Goal: Answer question/provide support: Share knowledge or assist other users

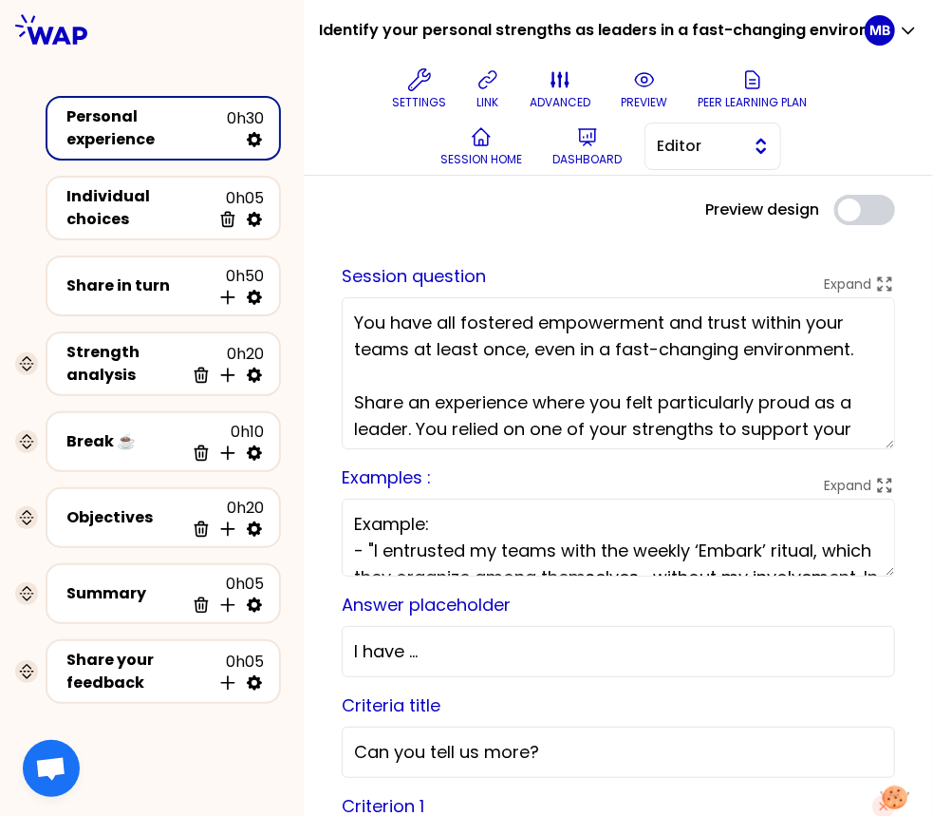
click at [685, 154] on span "Editor" at bounding box center [699, 146] width 85 height 23
click at [691, 219] on span "Facilitator" at bounding box center [725, 224] width 82 height 23
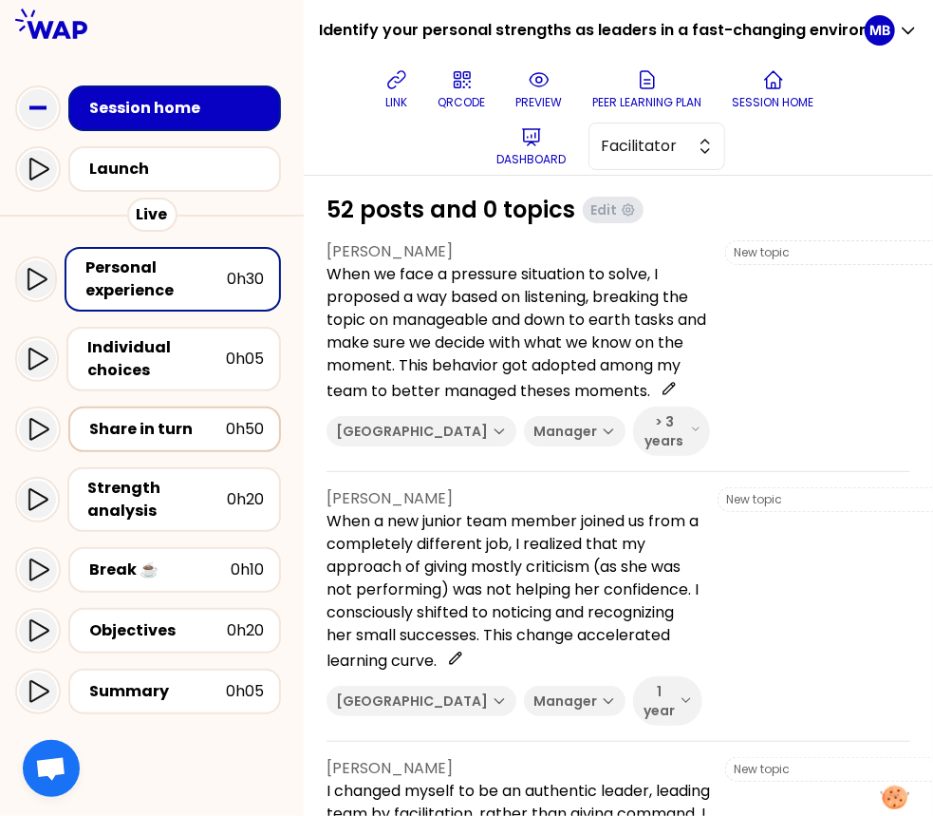
click at [178, 433] on div "Share in turn" at bounding box center [157, 429] width 137 height 23
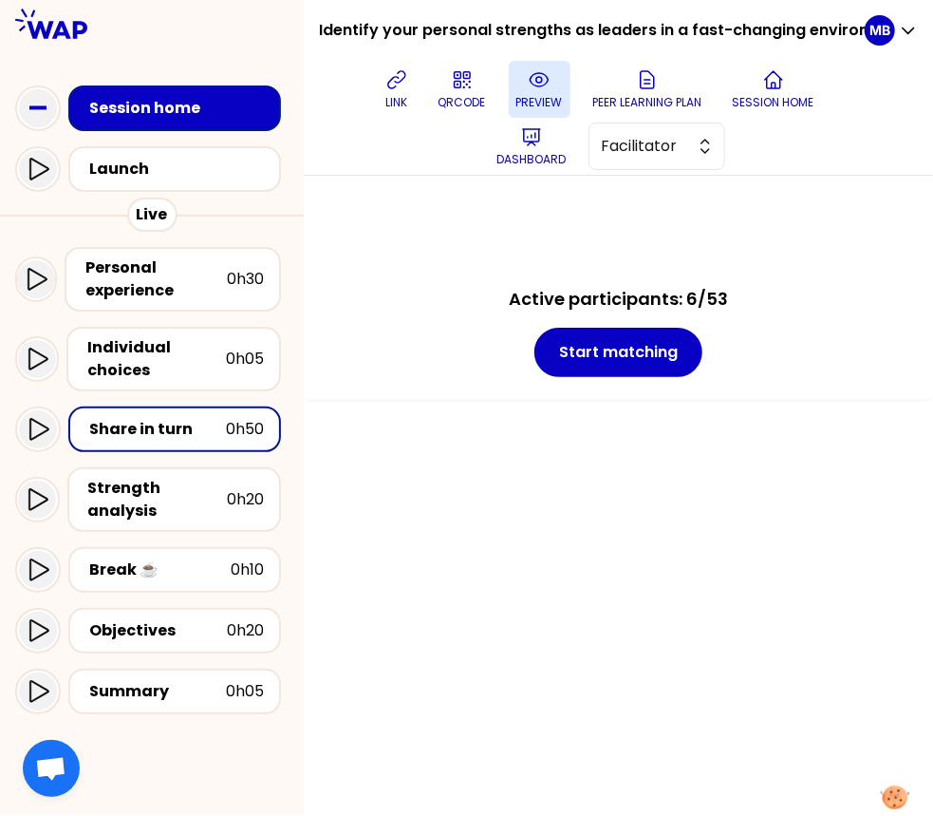
click at [549, 95] on p "preview" at bounding box center [539, 102] width 47 height 15
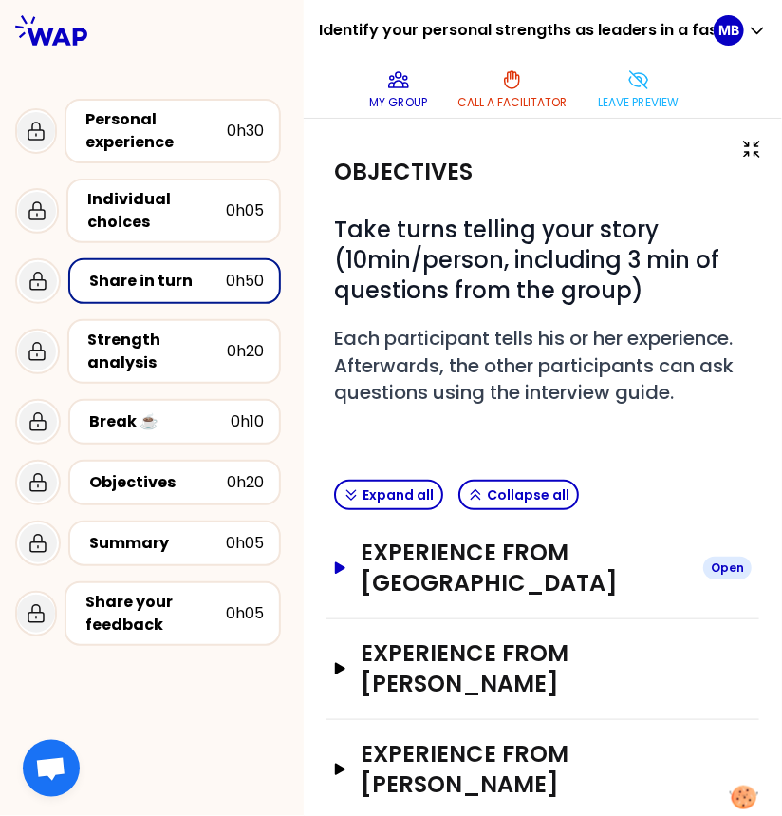
click at [502, 566] on h3 "Experience from Marine Bourgeaud" at bounding box center [525, 567] width 327 height 61
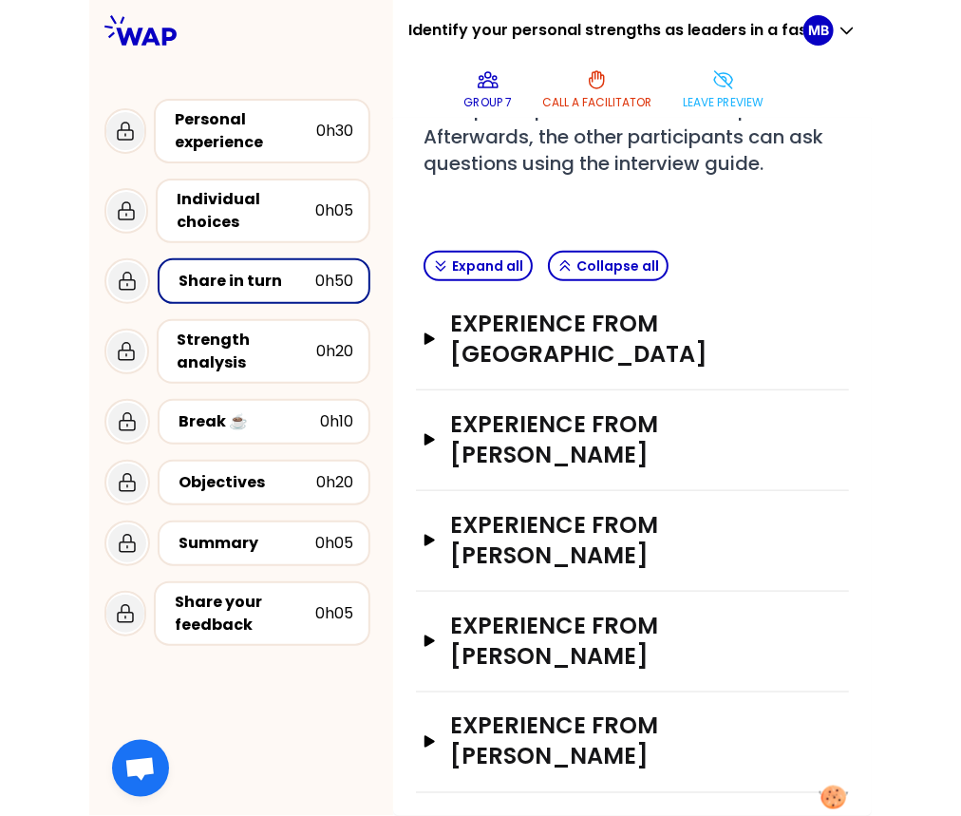
scroll to position [141, 0]
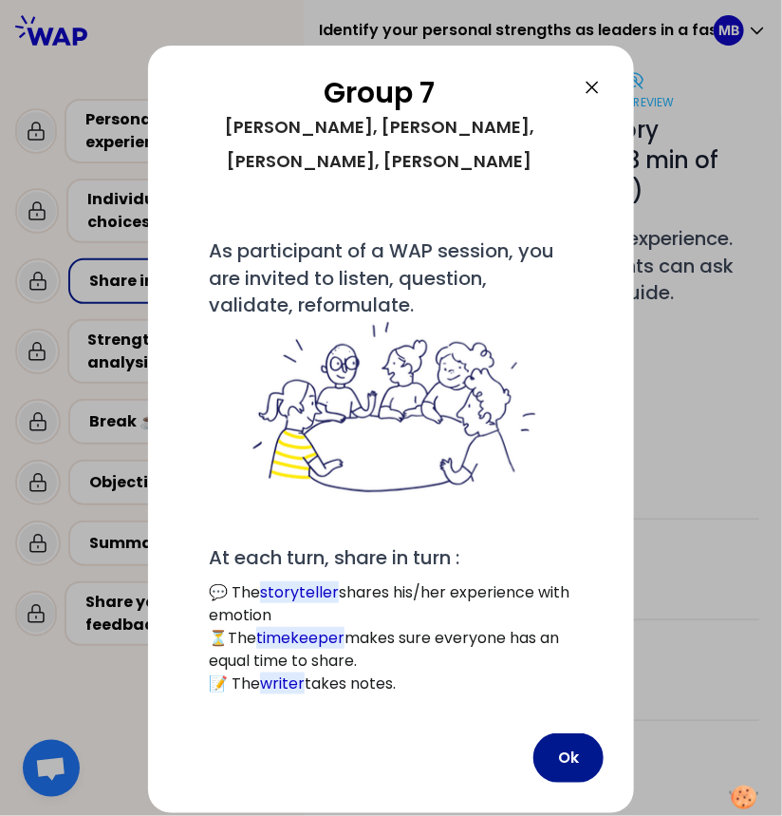
click at [569, 733] on button "Ok" at bounding box center [569, 757] width 70 height 49
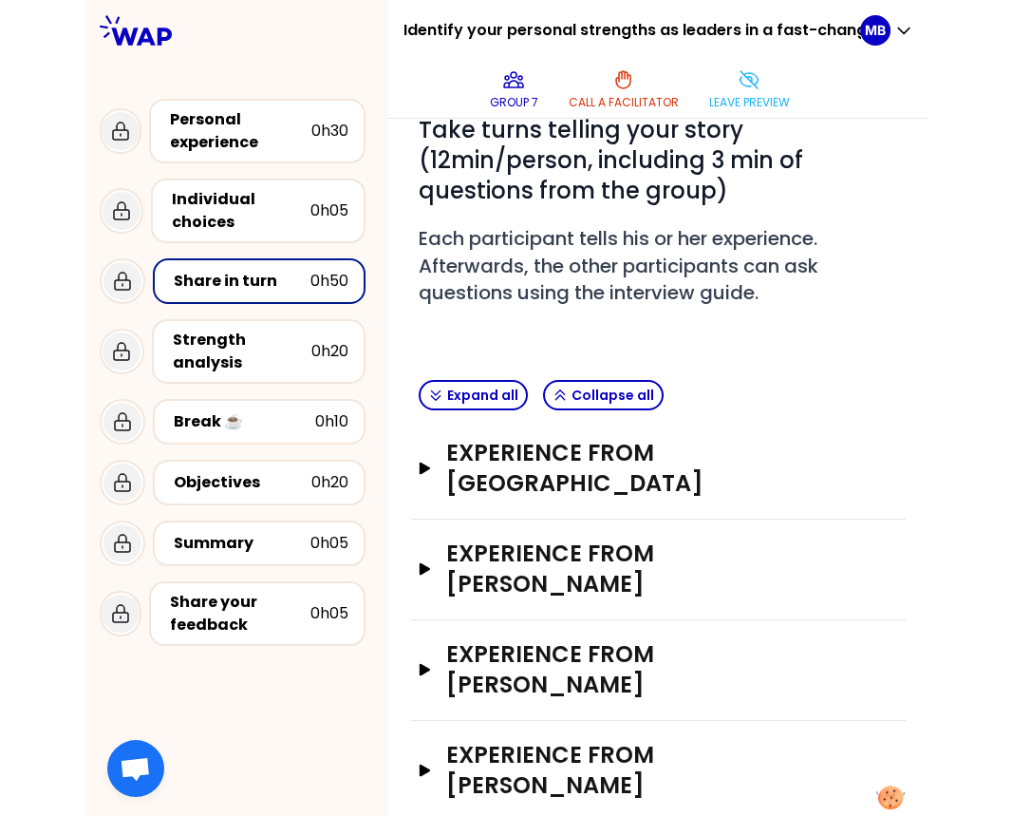
scroll to position [81, 0]
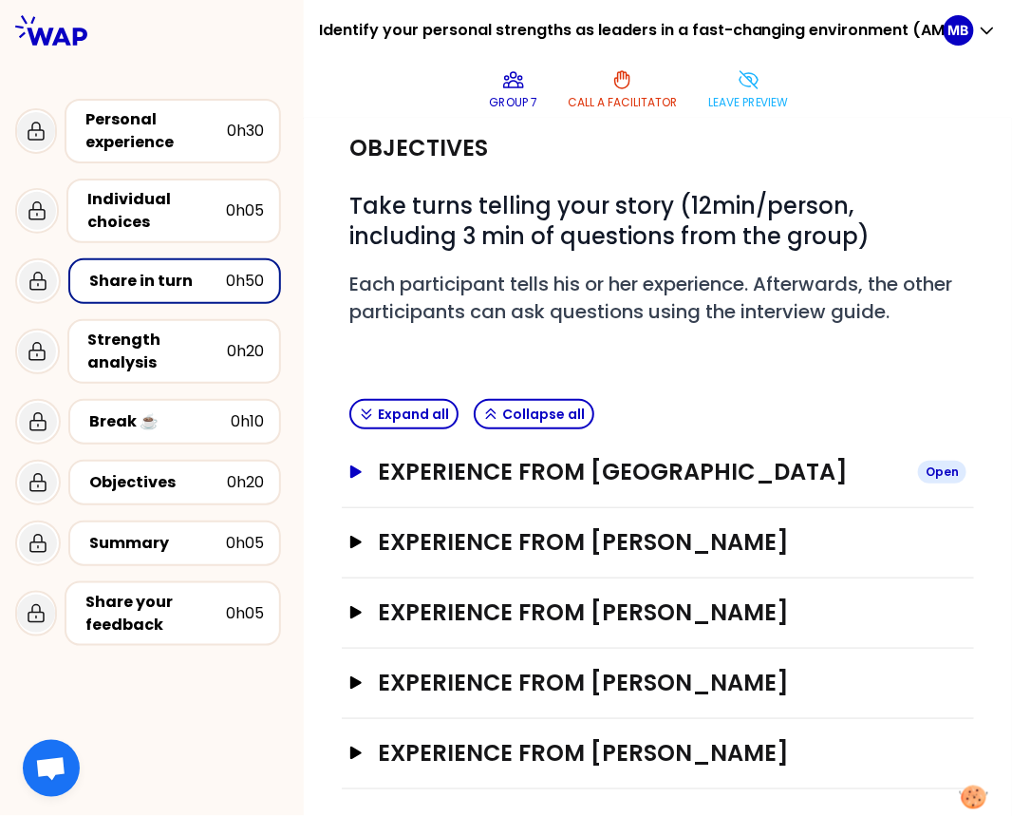
click at [490, 479] on h3 "Experience from Marine Bourgeaud" at bounding box center [640, 472] width 525 height 30
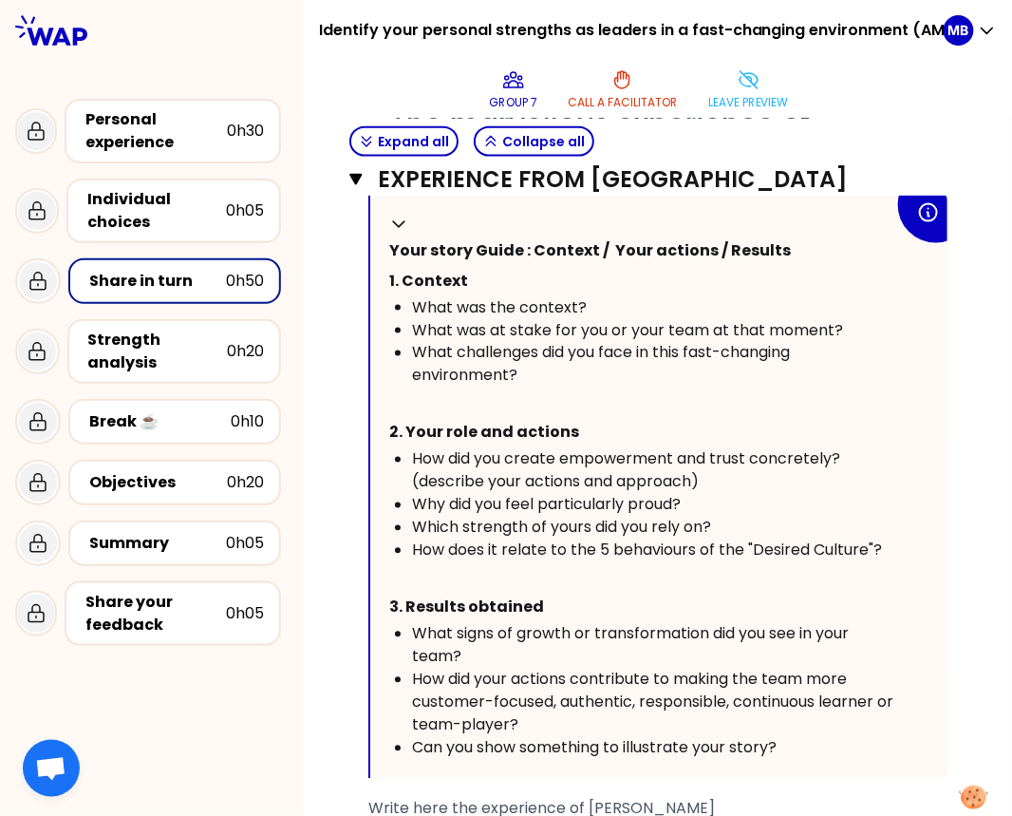
scroll to position [539, 0]
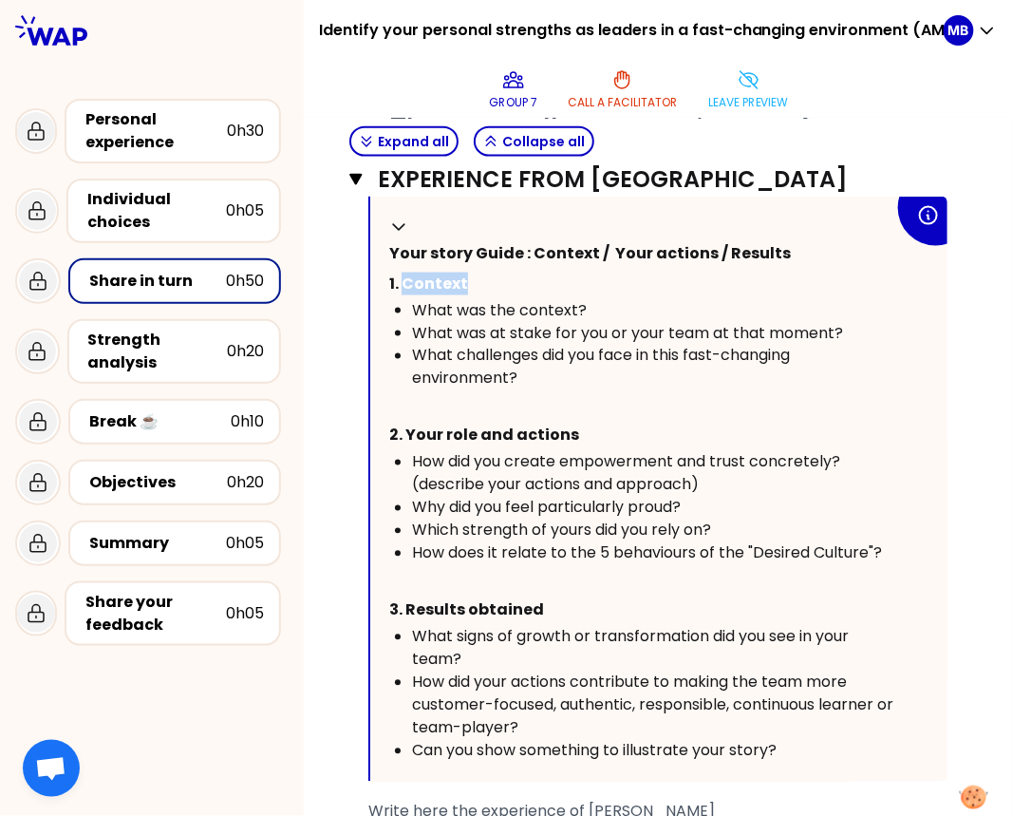
drag, startPoint x: 403, startPoint y: 284, endPoint x: 494, endPoint y: 283, distance: 91.2
click at [494, 283] on p "1. Context" at bounding box center [641, 284] width 505 height 30
drag, startPoint x: 408, startPoint y: 433, endPoint x: 648, endPoint y: 428, distance: 239.3
click at [648, 428] on p "2. Your role and actions" at bounding box center [641, 436] width 505 height 30
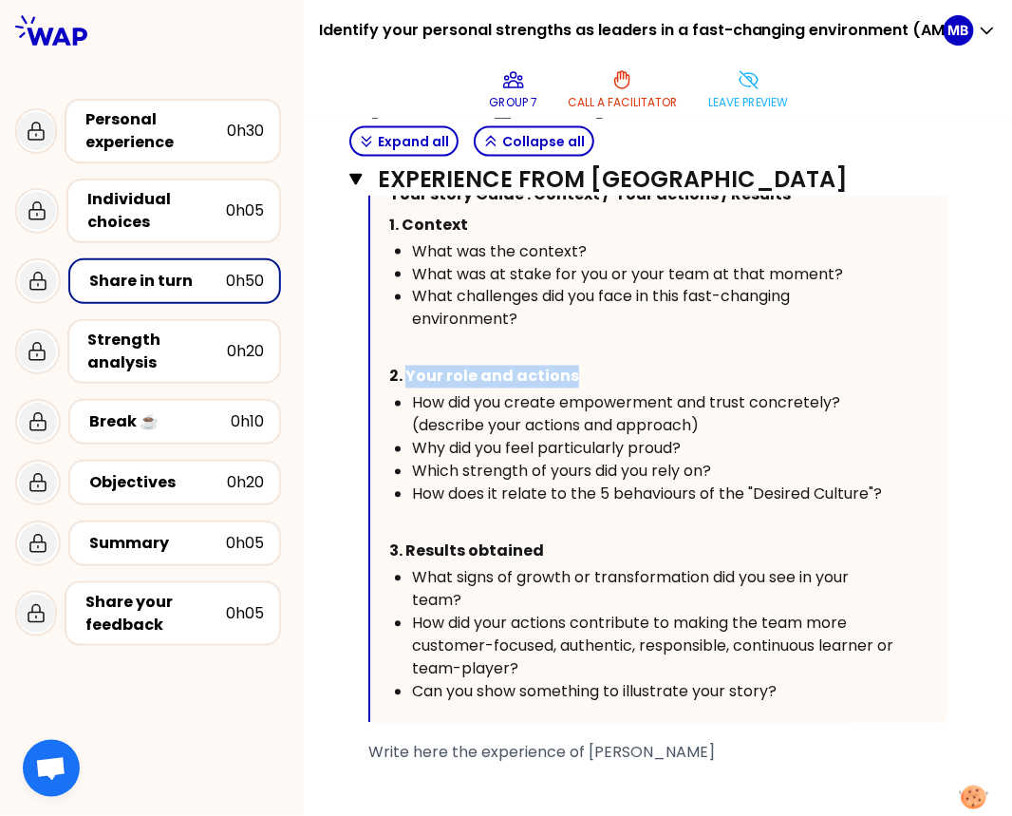
scroll to position [622, 0]
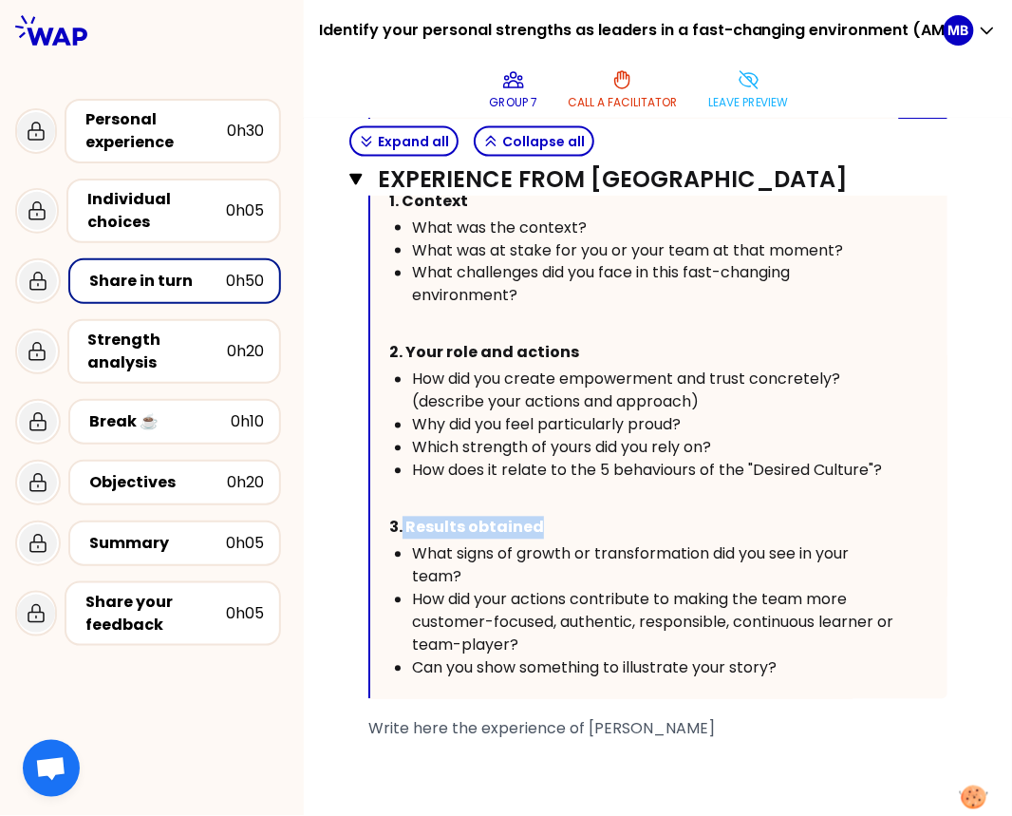
drag, startPoint x: 404, startPoint y: 516, endPoint x: 601, endPoint y: 523, distance: 197.6
click at [601, 523] on p "3. Results obtained" at bounding box center [641, 528] width 505 height 30
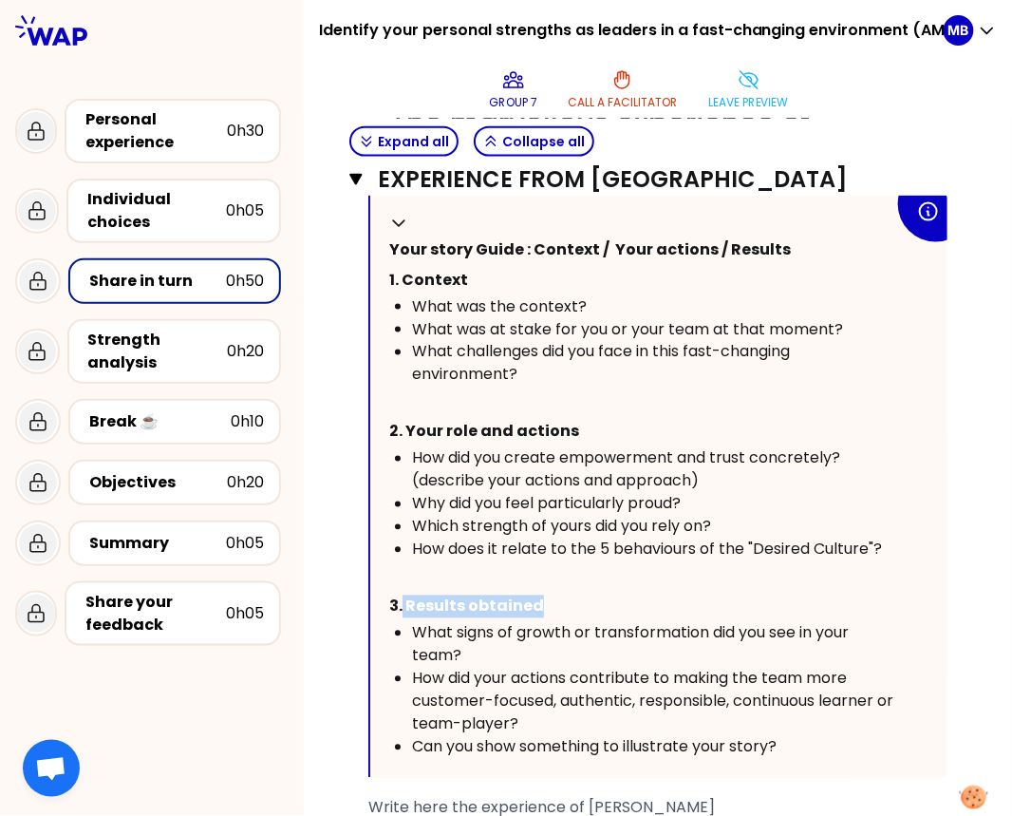
scroll to position [541, 0]
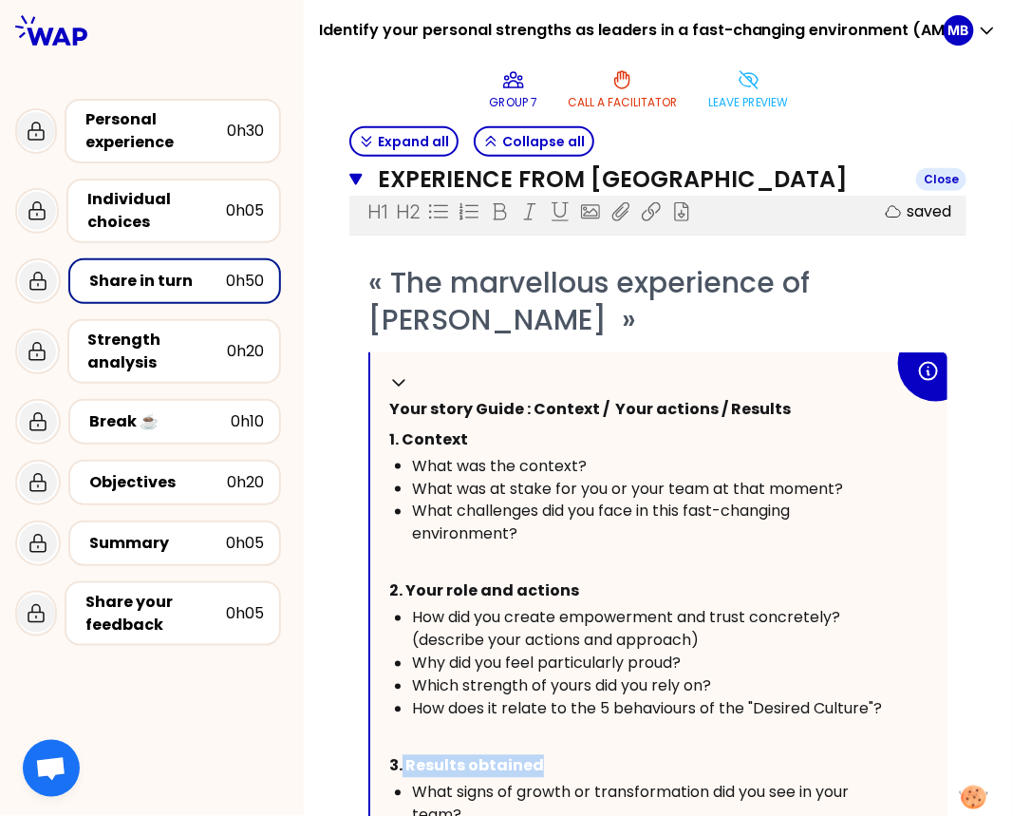
click at [355, 180] on icon "button" at bounding box center [355, 179] width 12 height 11
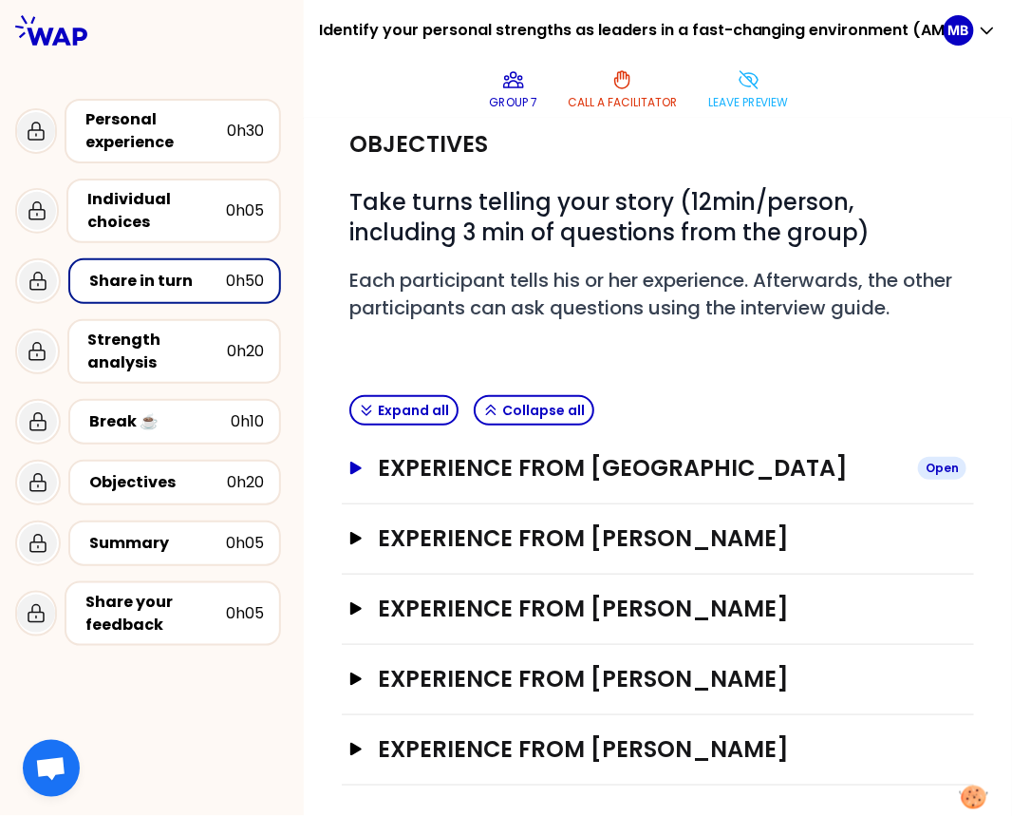
click at [539, 461] on h3 "Experience from Marine Bourgeaud" at bounding box center [640, 468] width 525 height 30
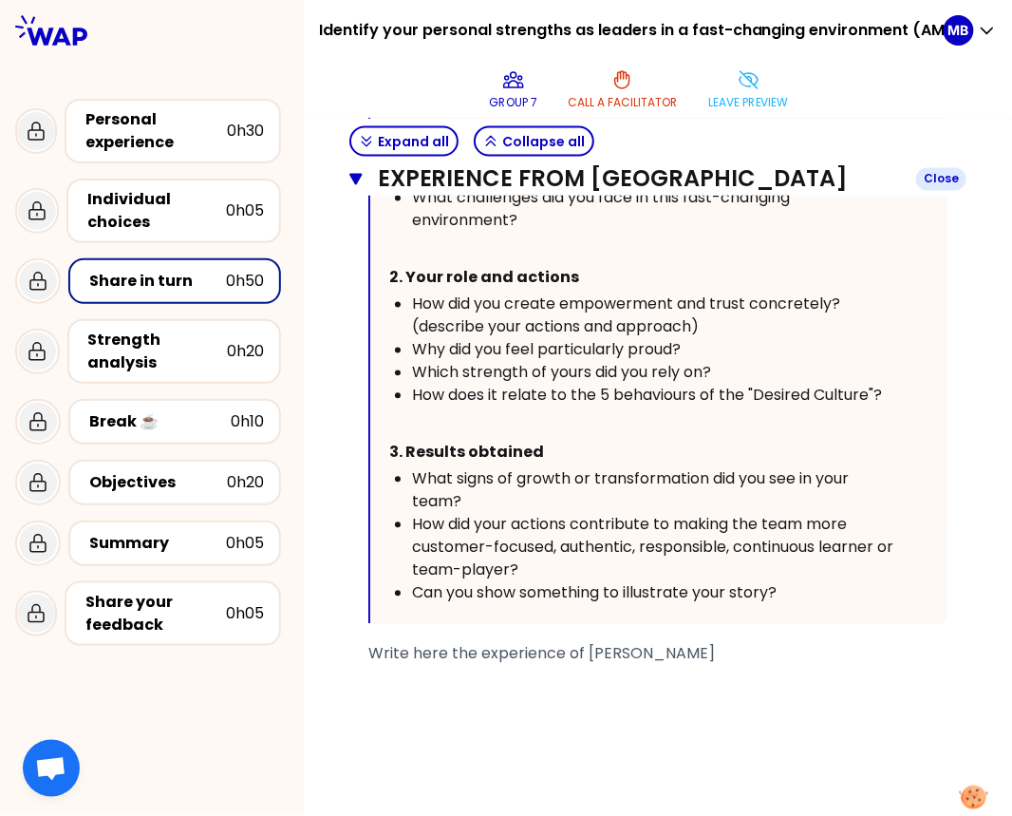
scroll to position [769, 0]
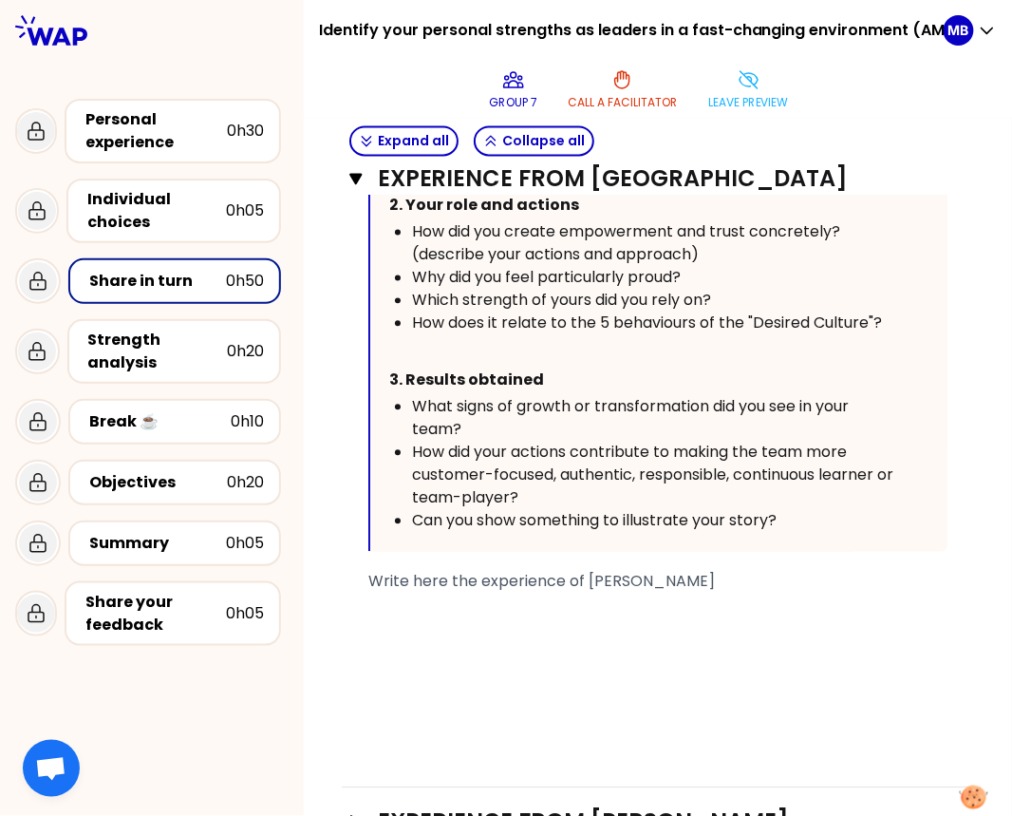
click at [409, 629] on div "﻿" at bounding box center [657, 627] width 579 height 23
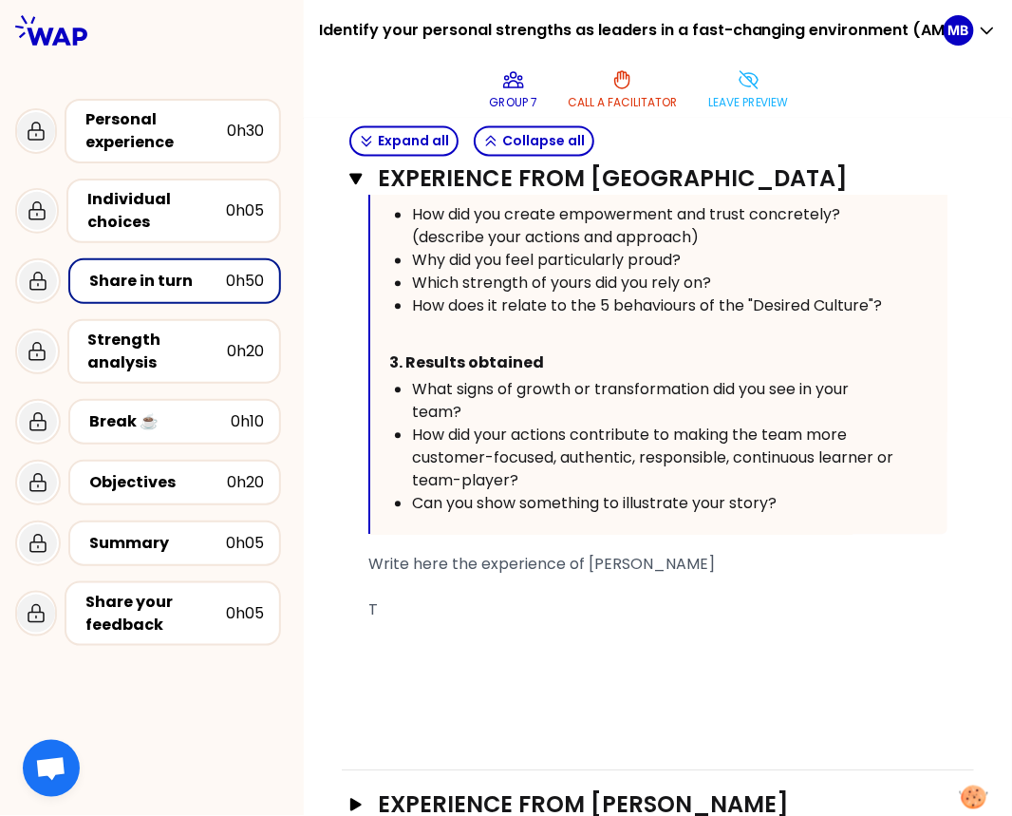
click at [435, 588] on div "﻿" at bounding box center [657, 587] width 579 height 23
click at [421, 599] on div "T" at bounding box center [657, 610] width 579 height 23
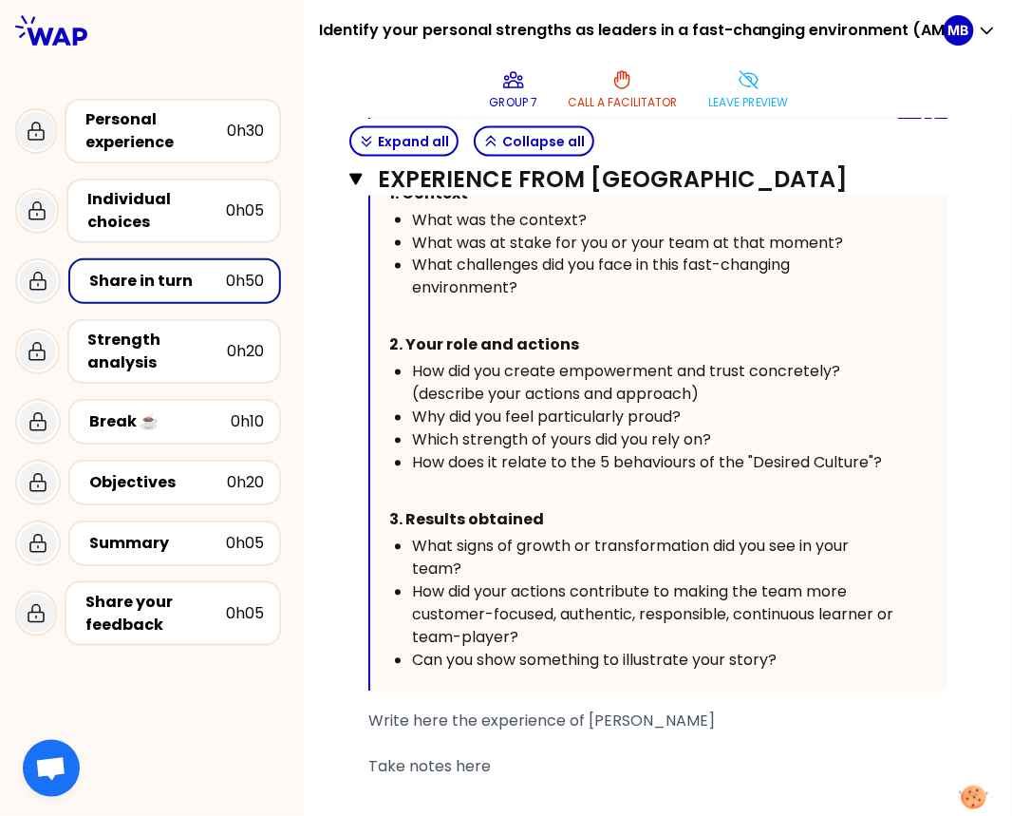
scroll to position [531, 0]
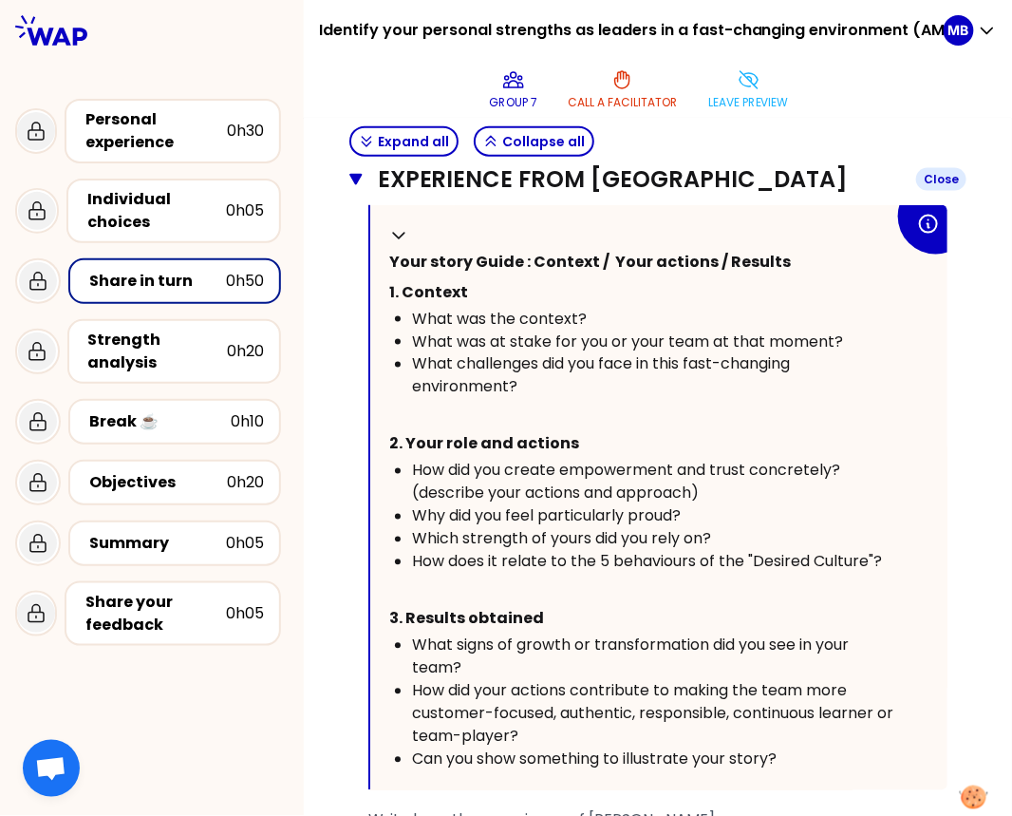
click at [356, 178] on icon "button" at bounding box center [355, 179] width 12 height 11
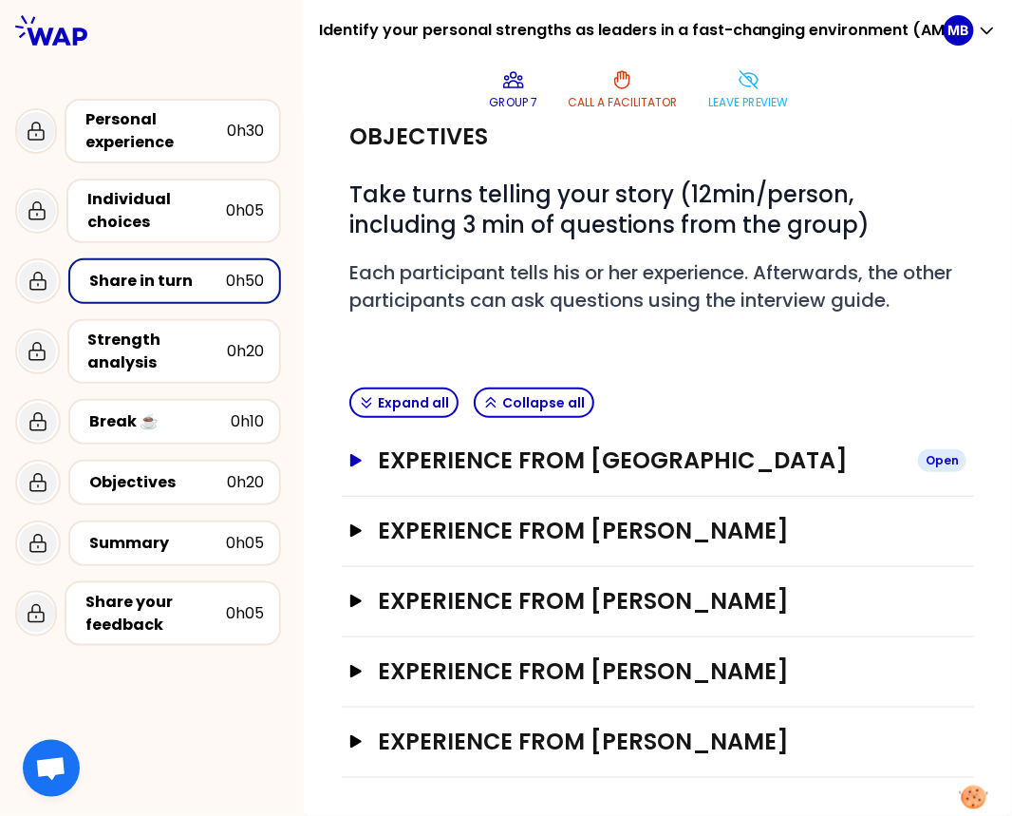
scroll to position [85, 0]
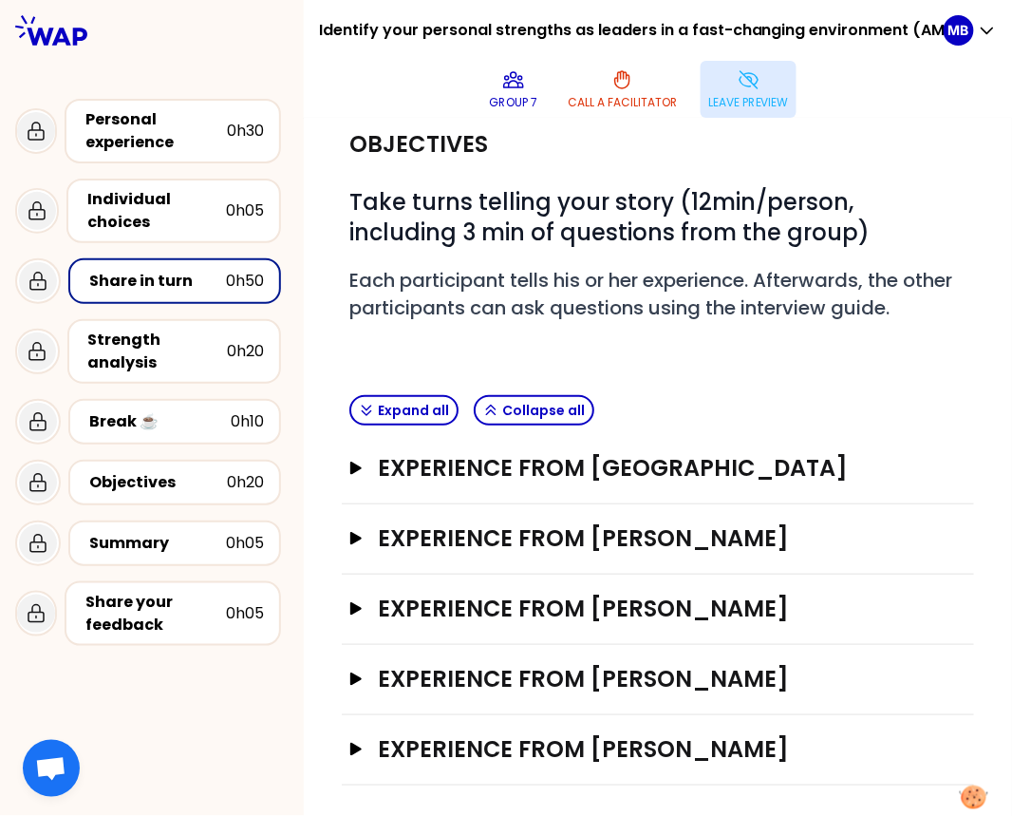
click at [719, 90] on button "Leave preview" at bounding box center [749, 89] width 96 height 57
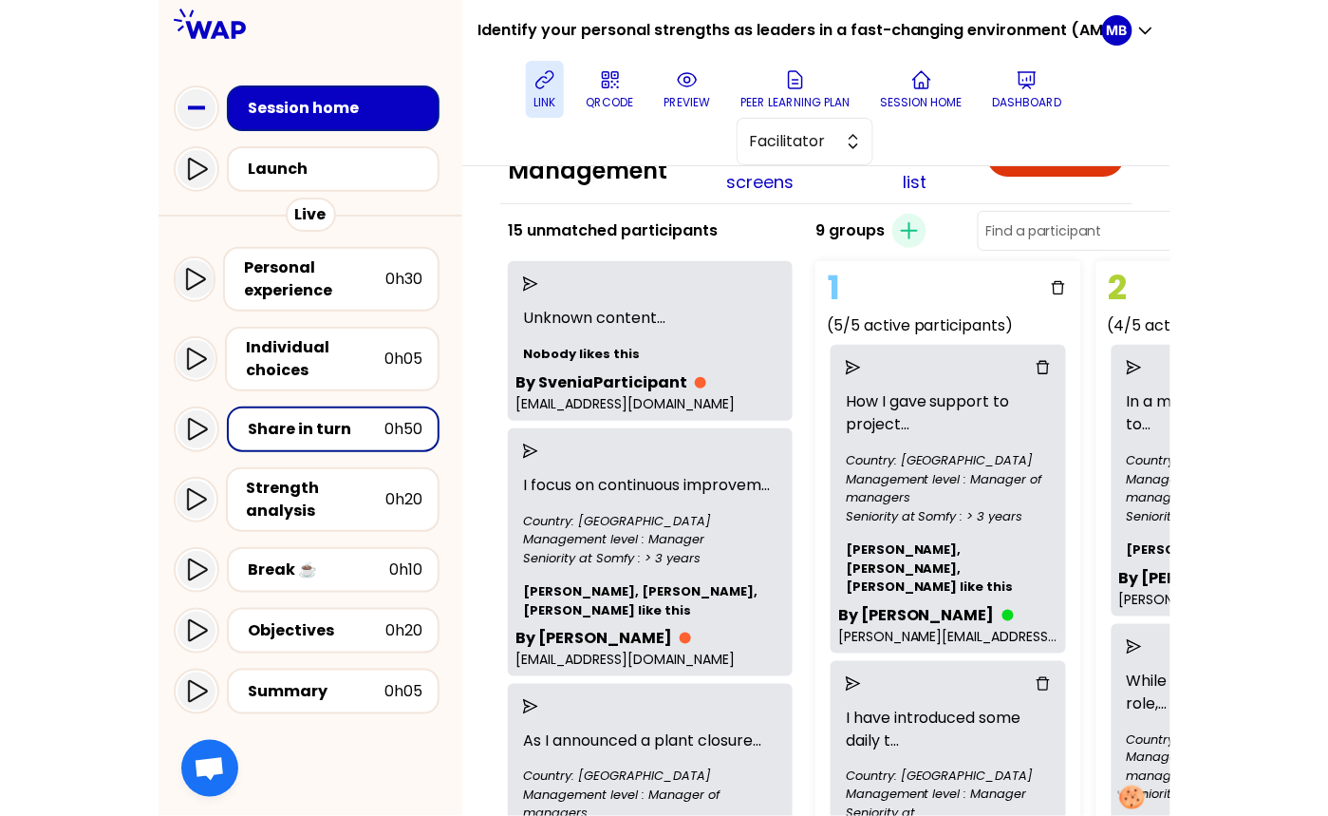
scroll to position [43, 0]
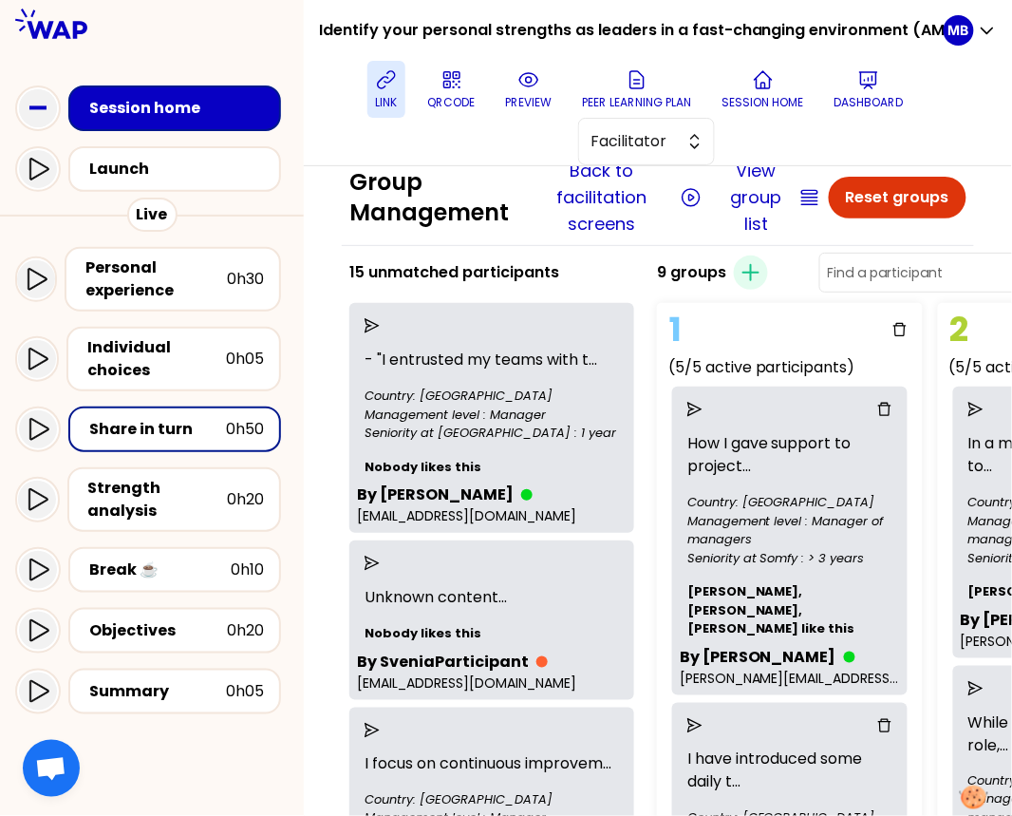
click at [391, 82] on icon at bounding box center [386, 79] width 23 height 23
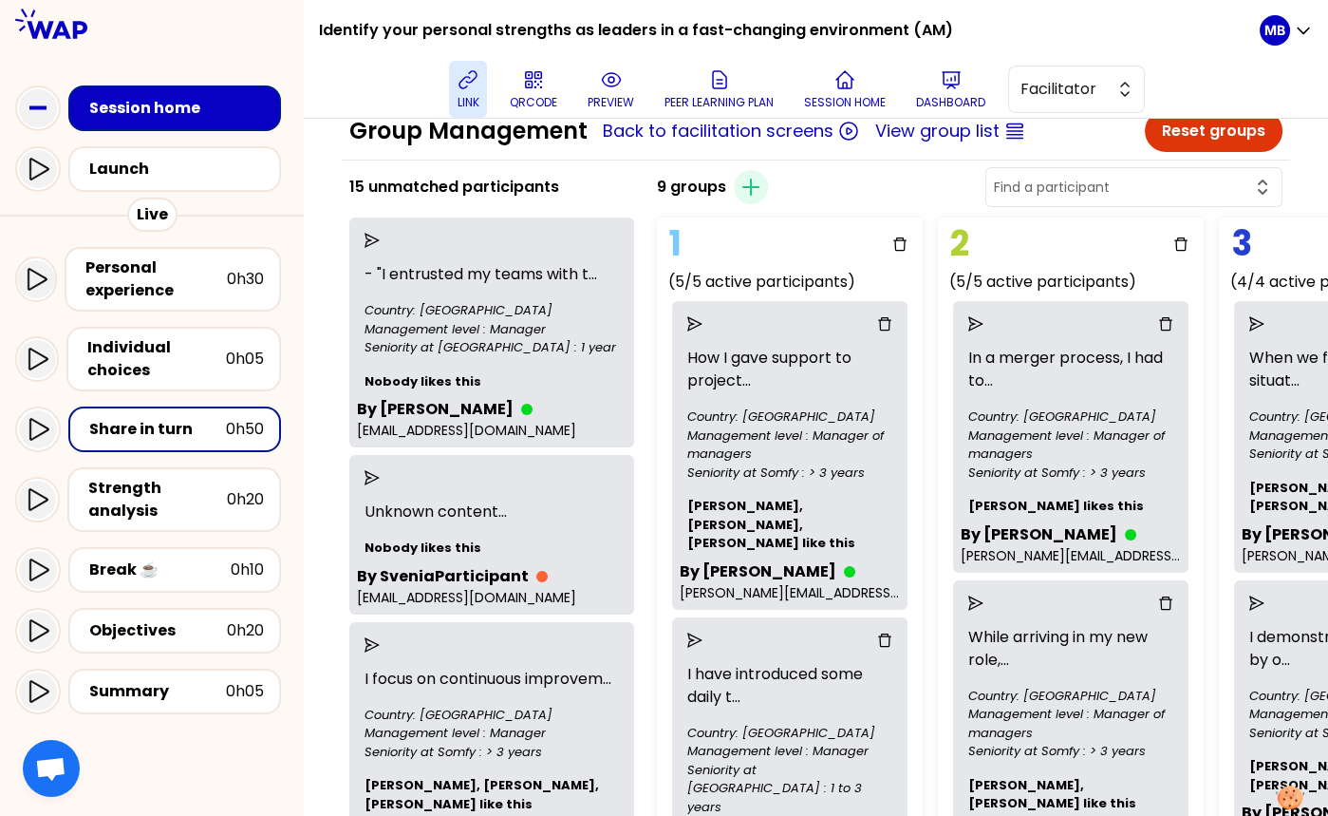
scroll to position [0, 0]
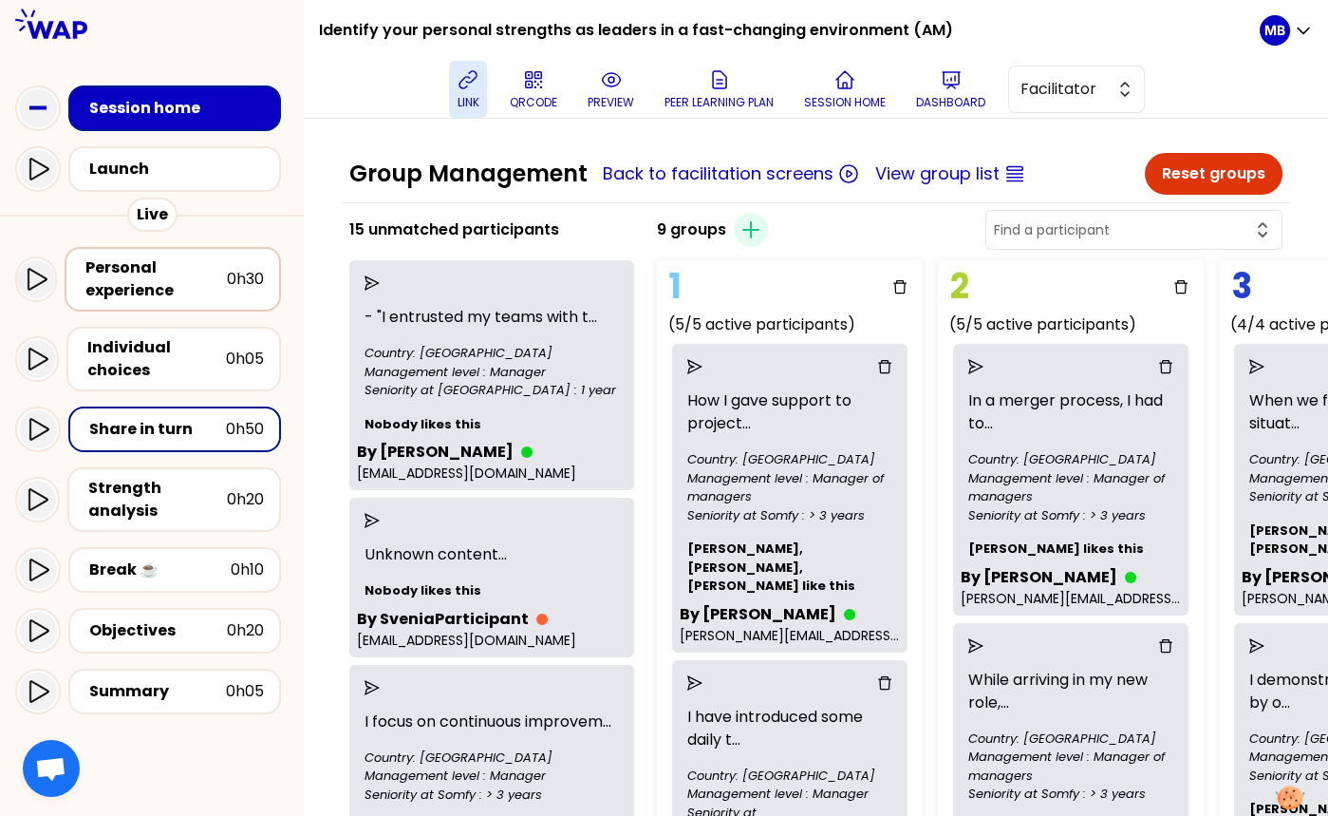
click at [169, 278] on div "Personal experience" at bounding box center [155, 279] width 141 height 46
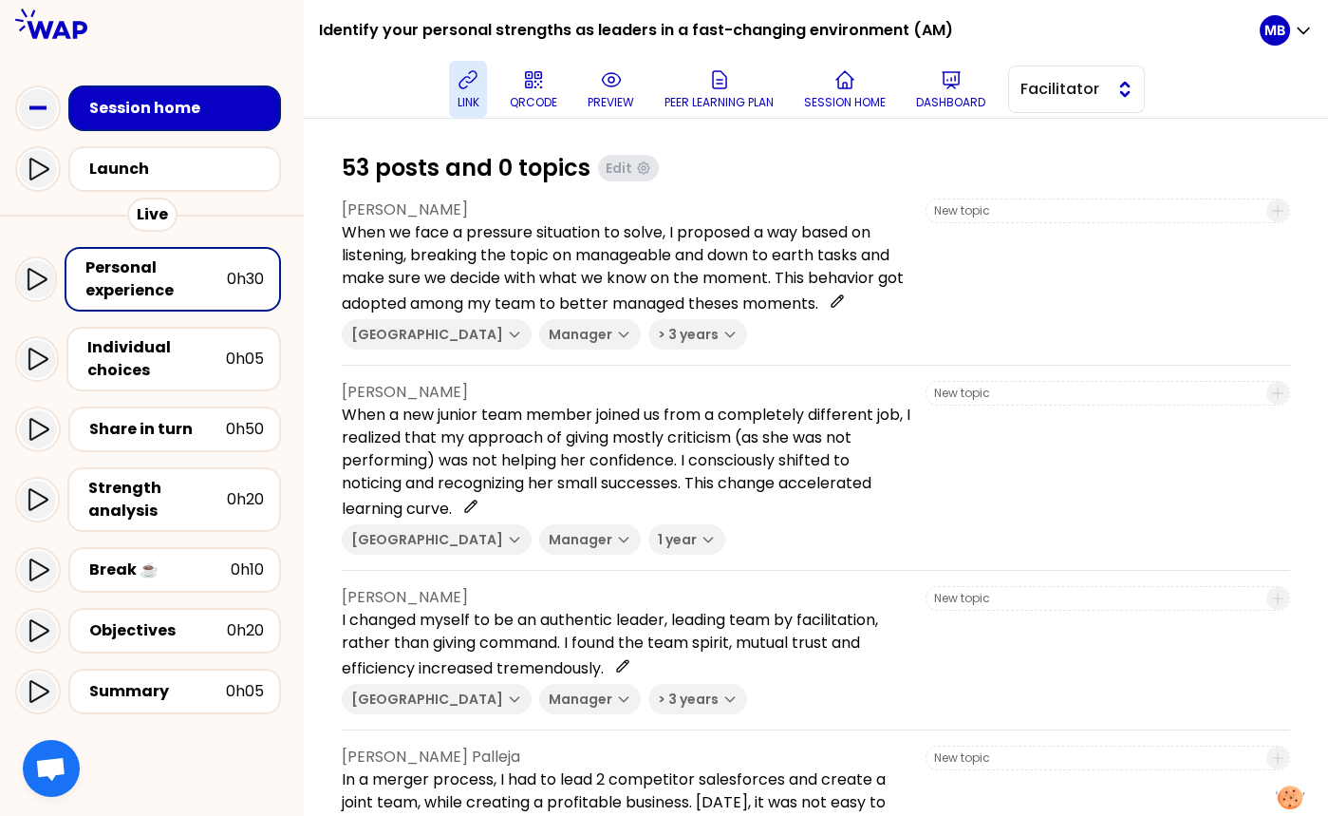
click at [932, 91] on span "Facilitator" at bounding box center [1063, 89] width 85 height 23
click at [49, 282] on div at bounding box center [36, 279] width 38 height 38
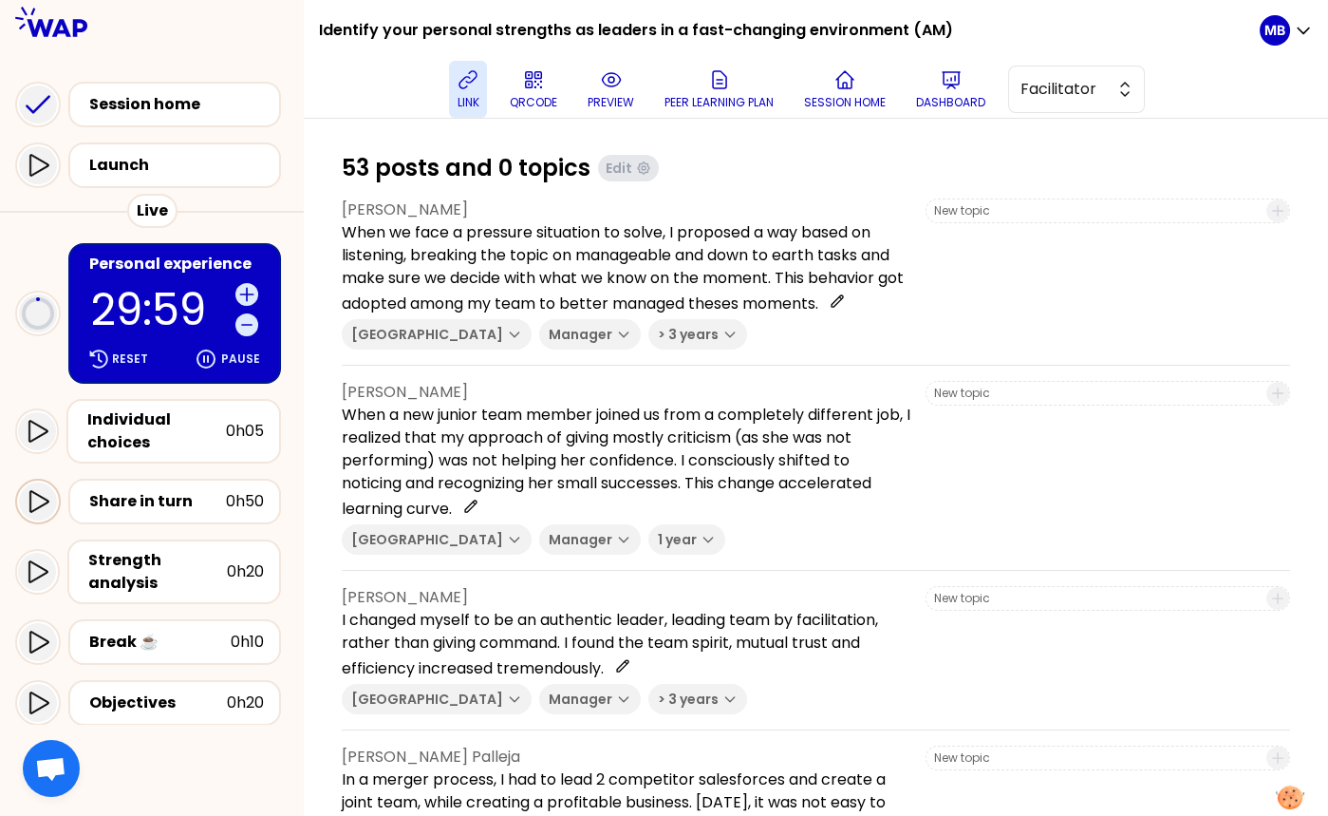
click at [38, 509] on icon at bounding box center [38, 501] width 23 height 23
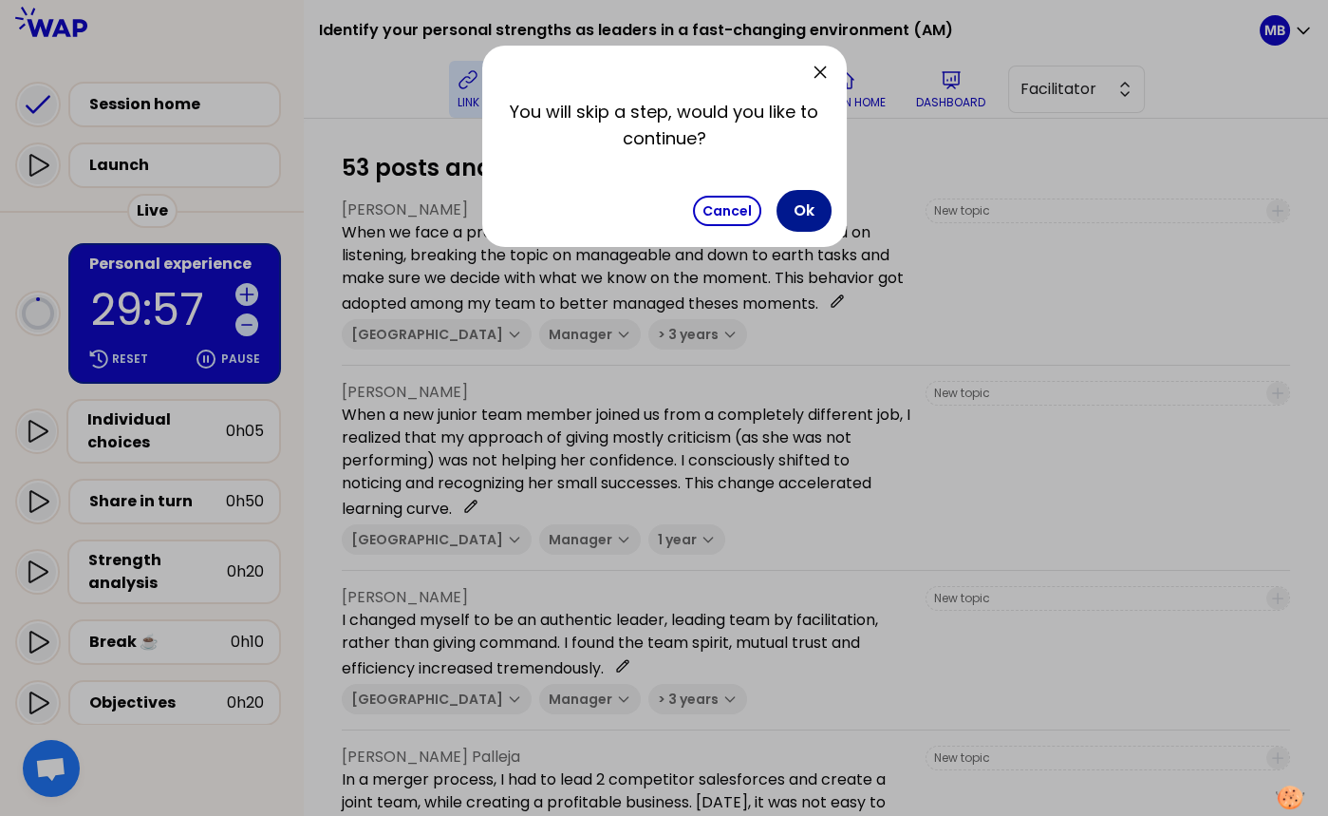
click at [791, 212] on button "Ok" at bounding box center [804, 211] width 55 height 42
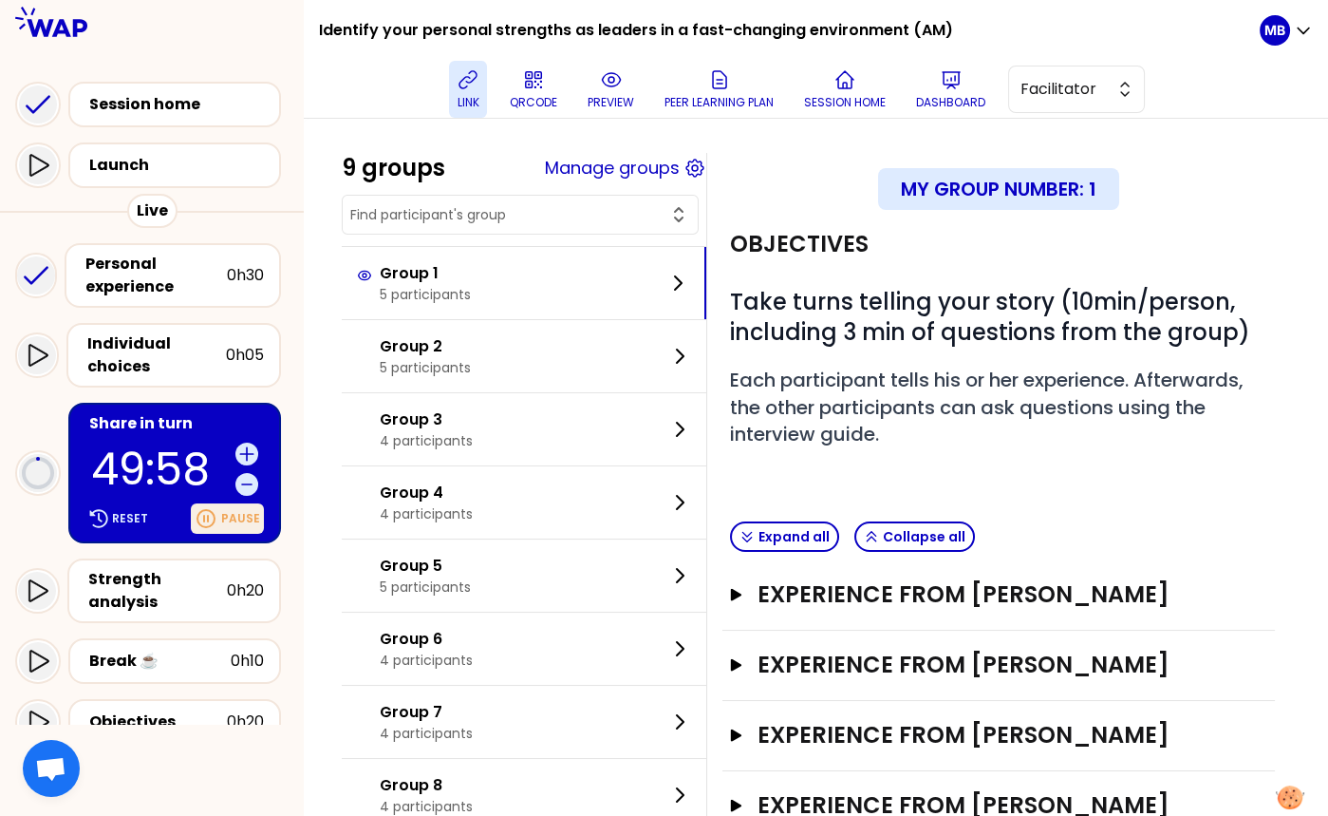
click at [207, 524] on icon at bounding box center [205, 518] width 17 height 17
click at [217, 520] on p "Resume" at bounding box center [236, 518] width 47 height 15
click at [122, 526] on div "Reset" at bounding box center [118, 518] width 66 height 27
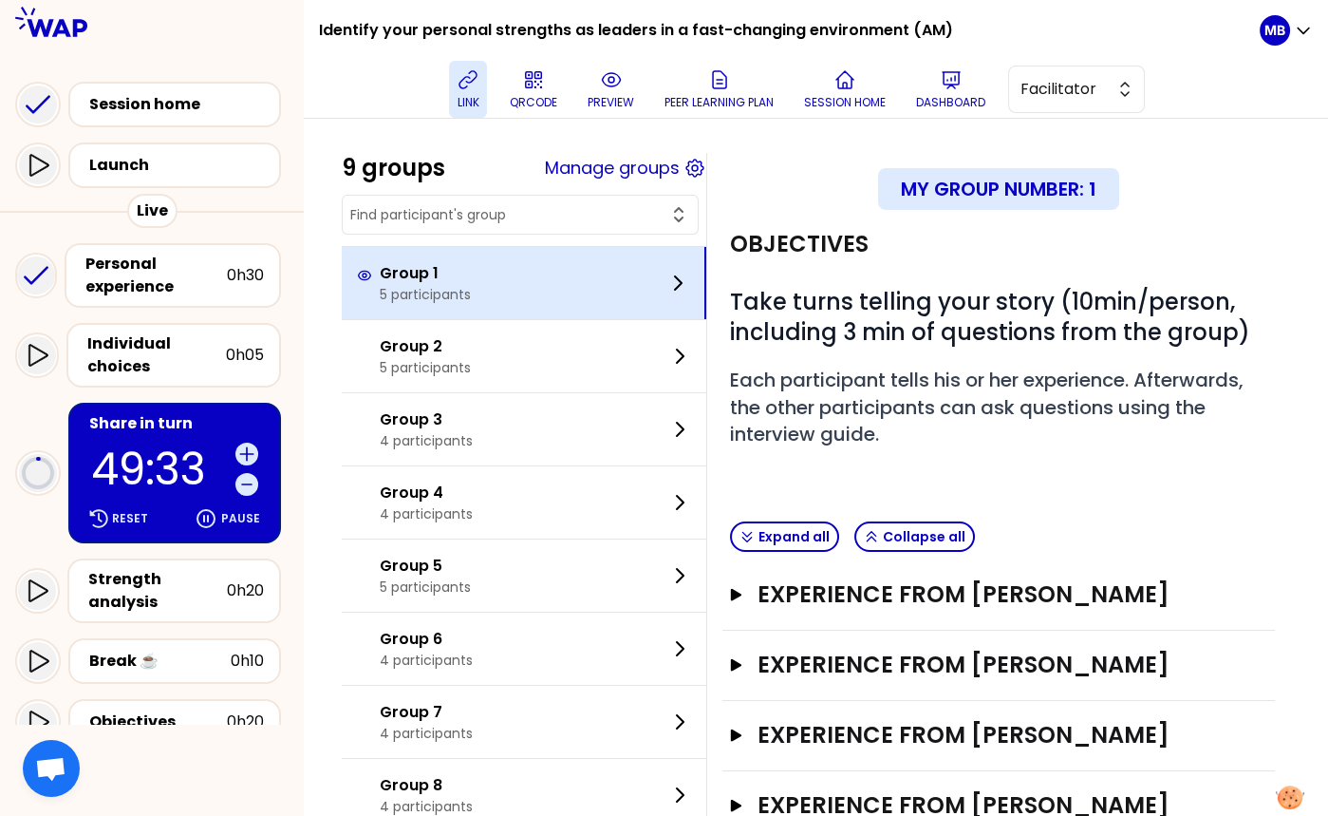
click at [422, 279] on p "Group 1" at bounding box center [425, 273] width 91 height 23
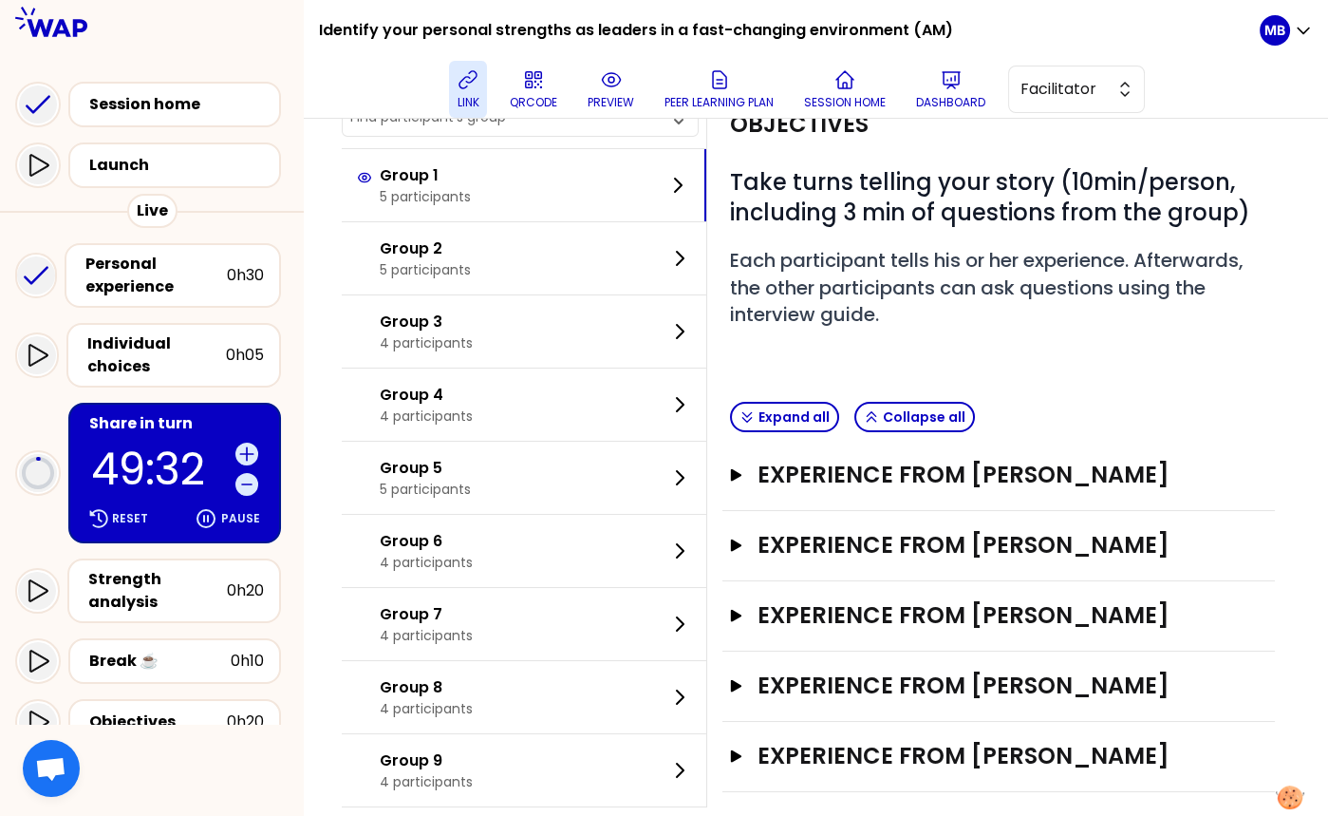
scroll to position [141, 0]
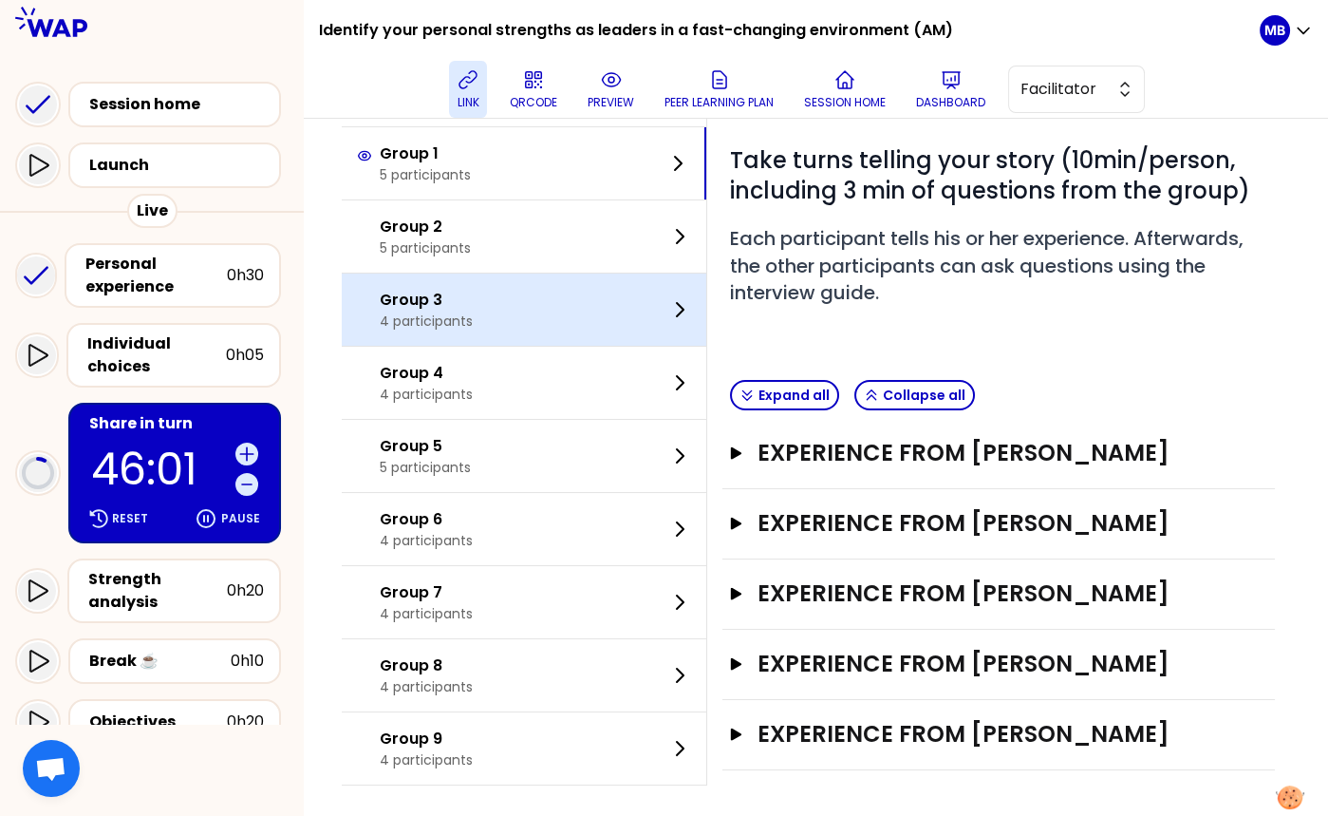
click at [420, 328] on div "Group 3 4 participants" at bounding box center [524, 309] width 365 height 72
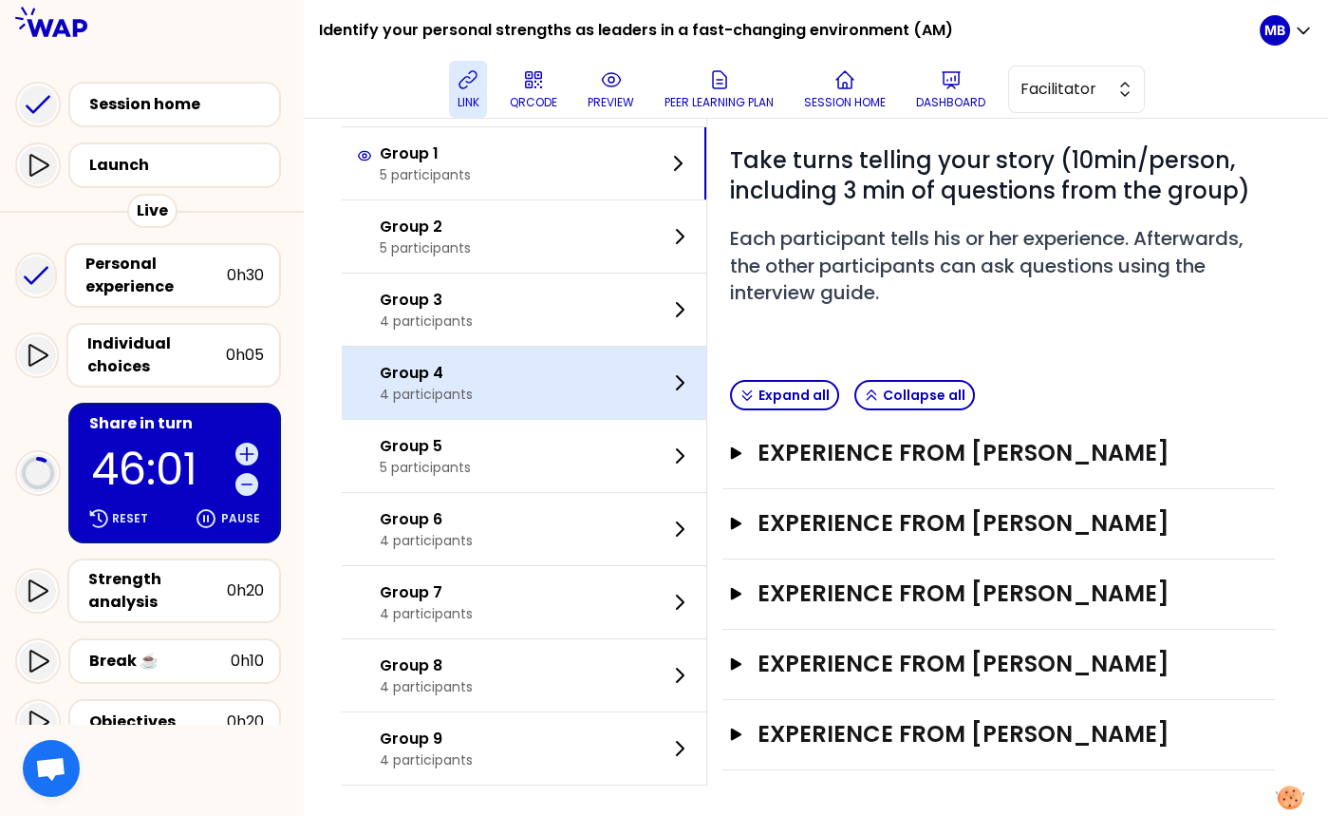
scroll to position [122, 0]
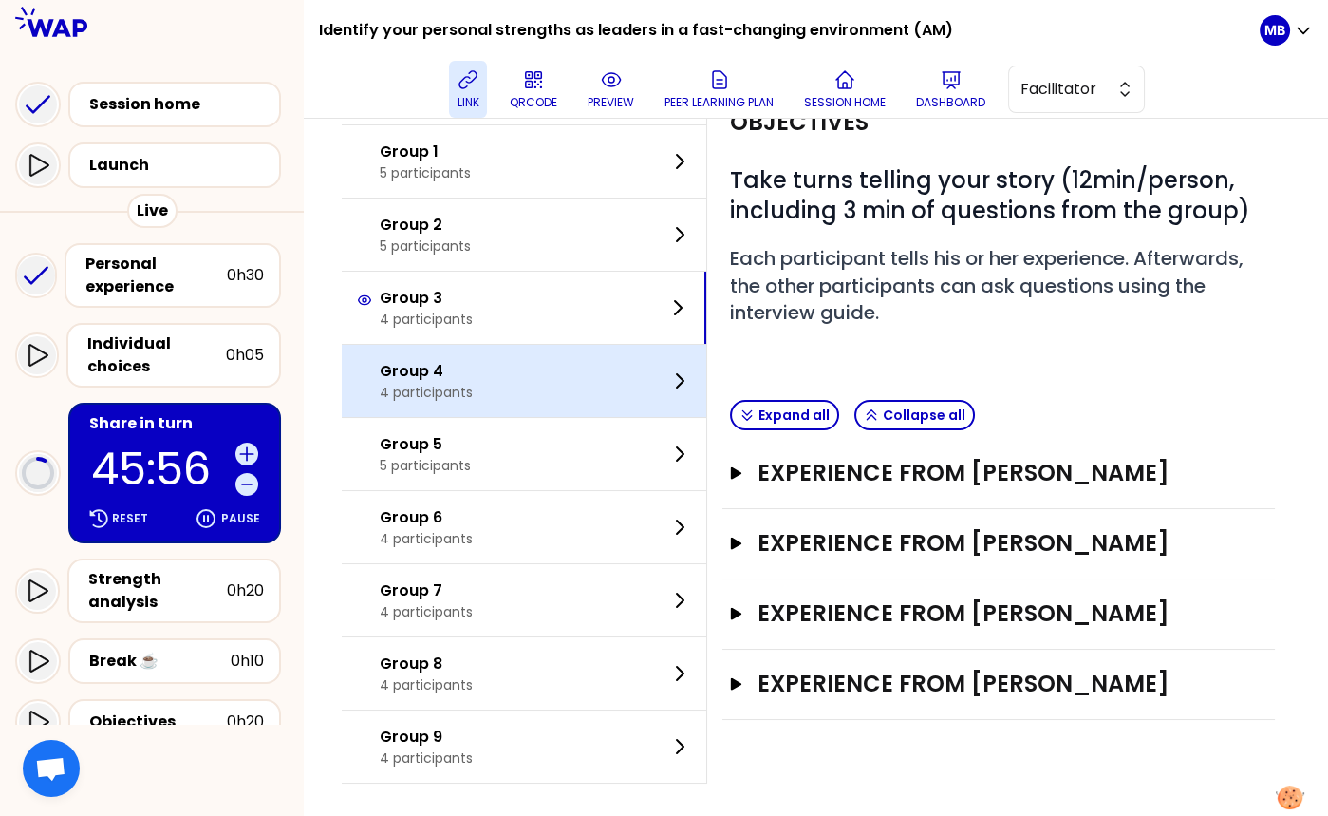
click at [541, 396] on div "Group 4 4 participants" at bounding box center [524, 381] width 365 height 72
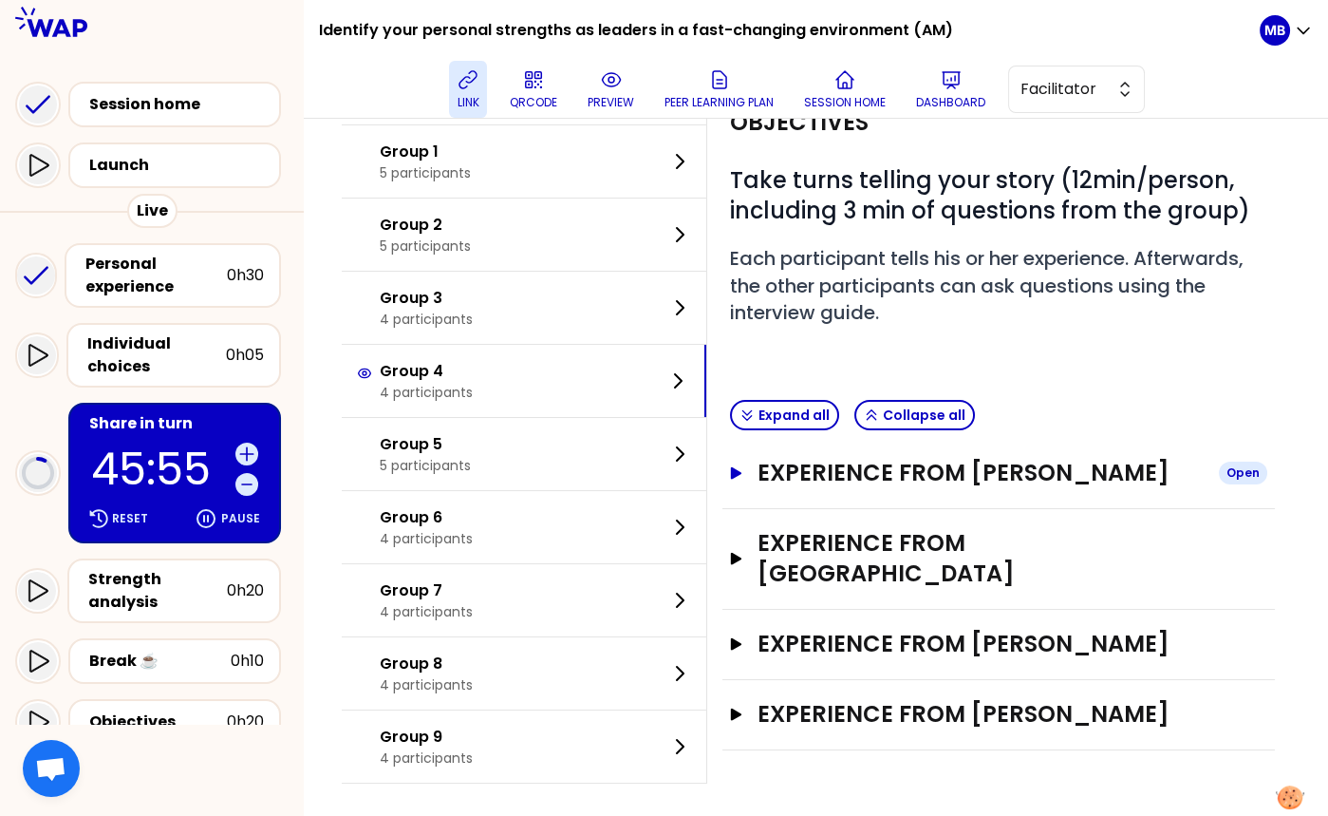
click at [882, 470] on h3 "Experience from Richard Wang" at bounding box center [981, 473] width 446 height 30
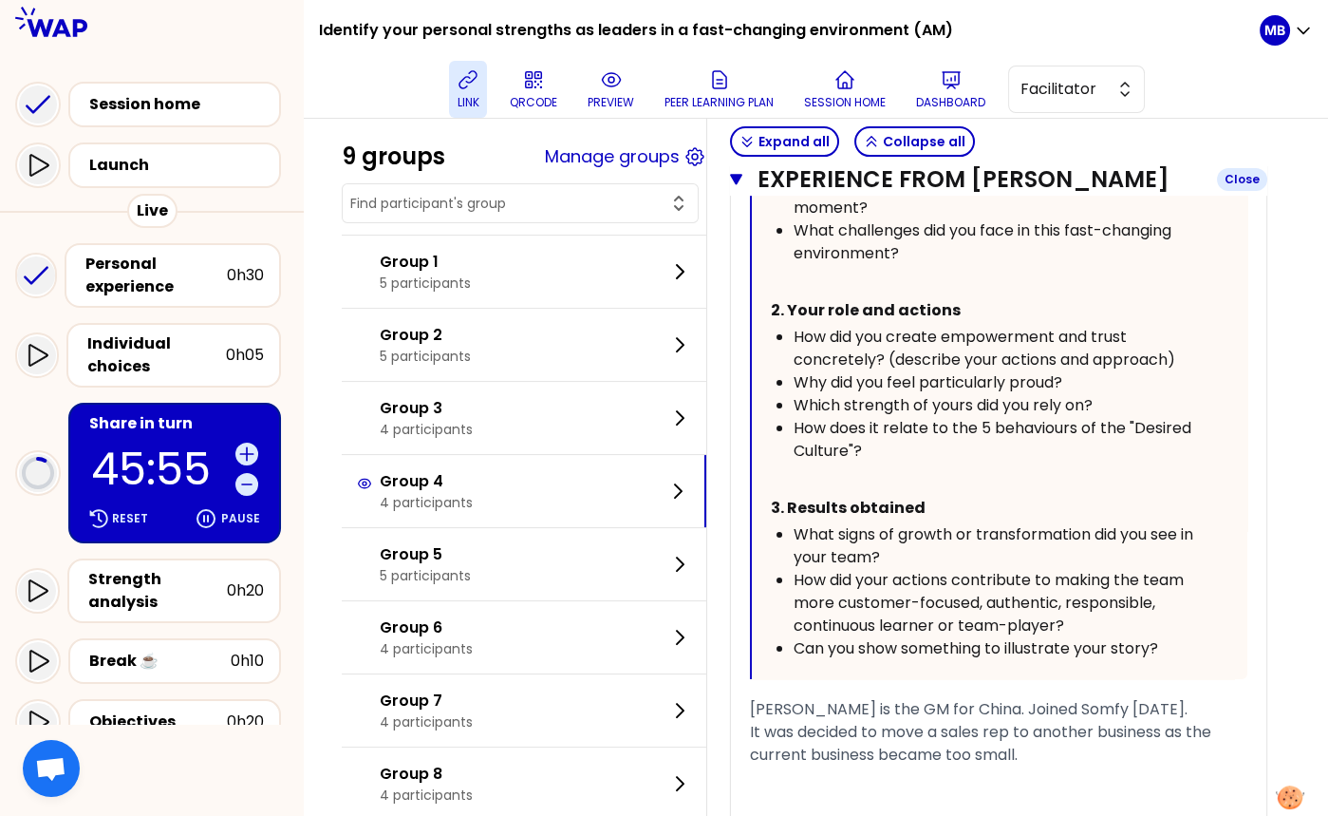
scroll to position [923, 0]
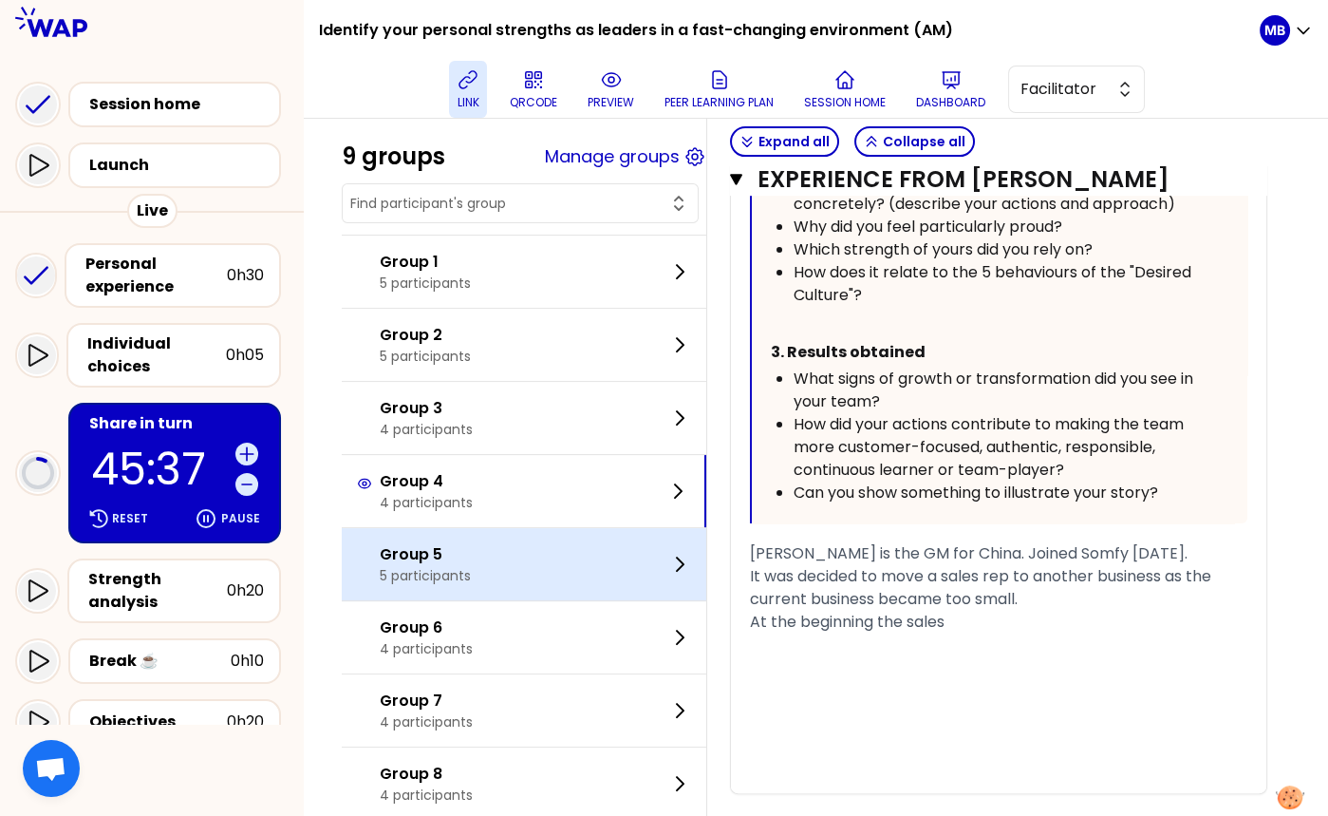
click at [460, 556] on p "Group 5" at bounding box center [425, 554] width 91 height 23
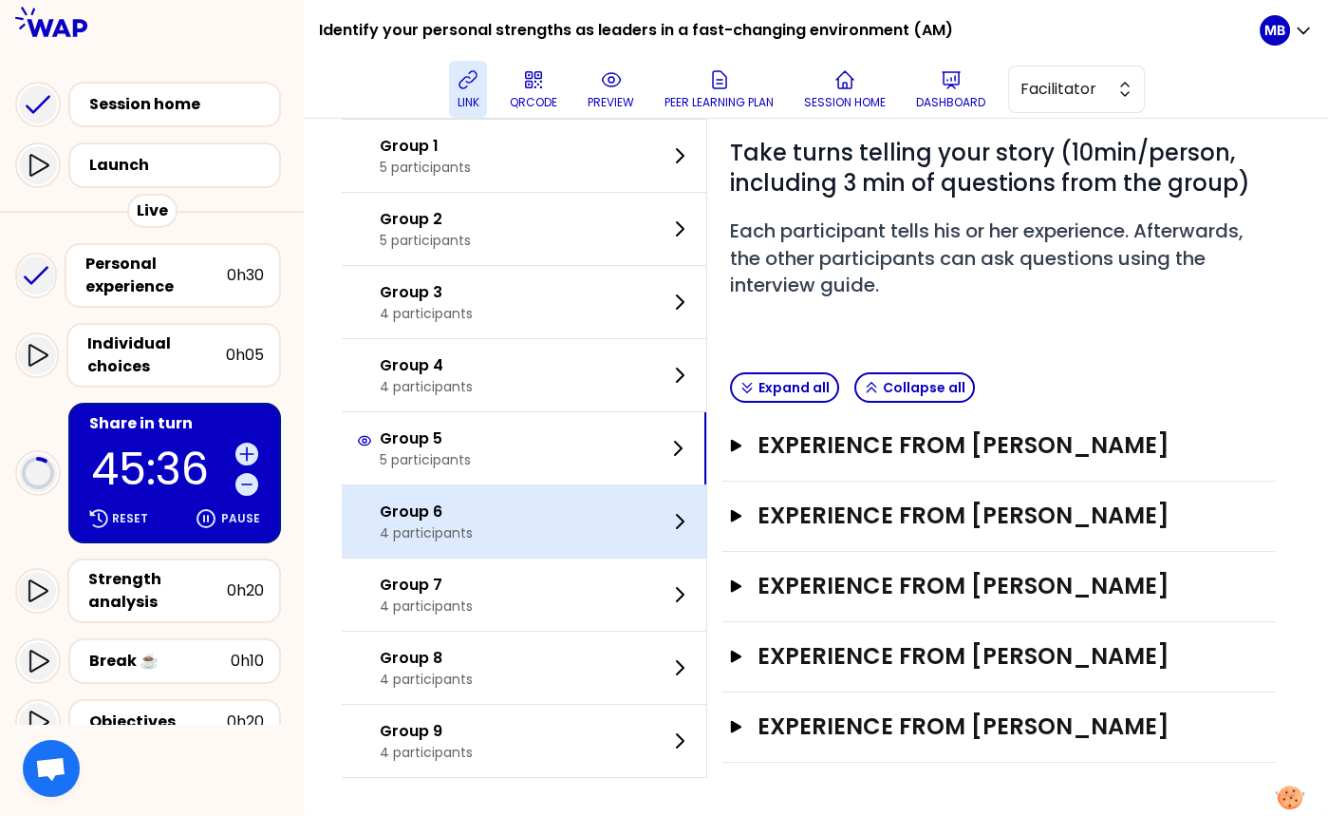
scroll to position [141, 0]
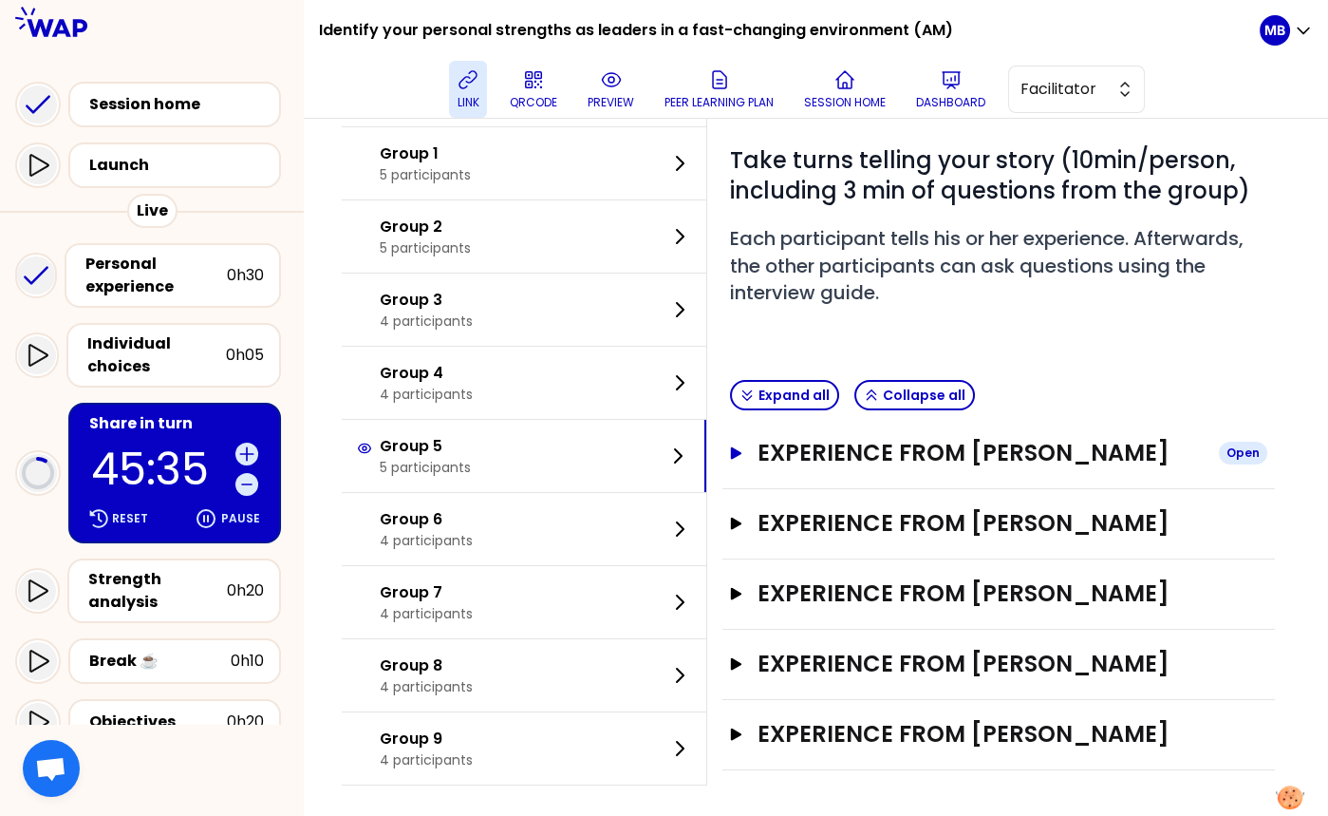
click at [866, 452] on h3 "Experience from Roberta Massari" at bounding box center [981, 453] width 446 height 30
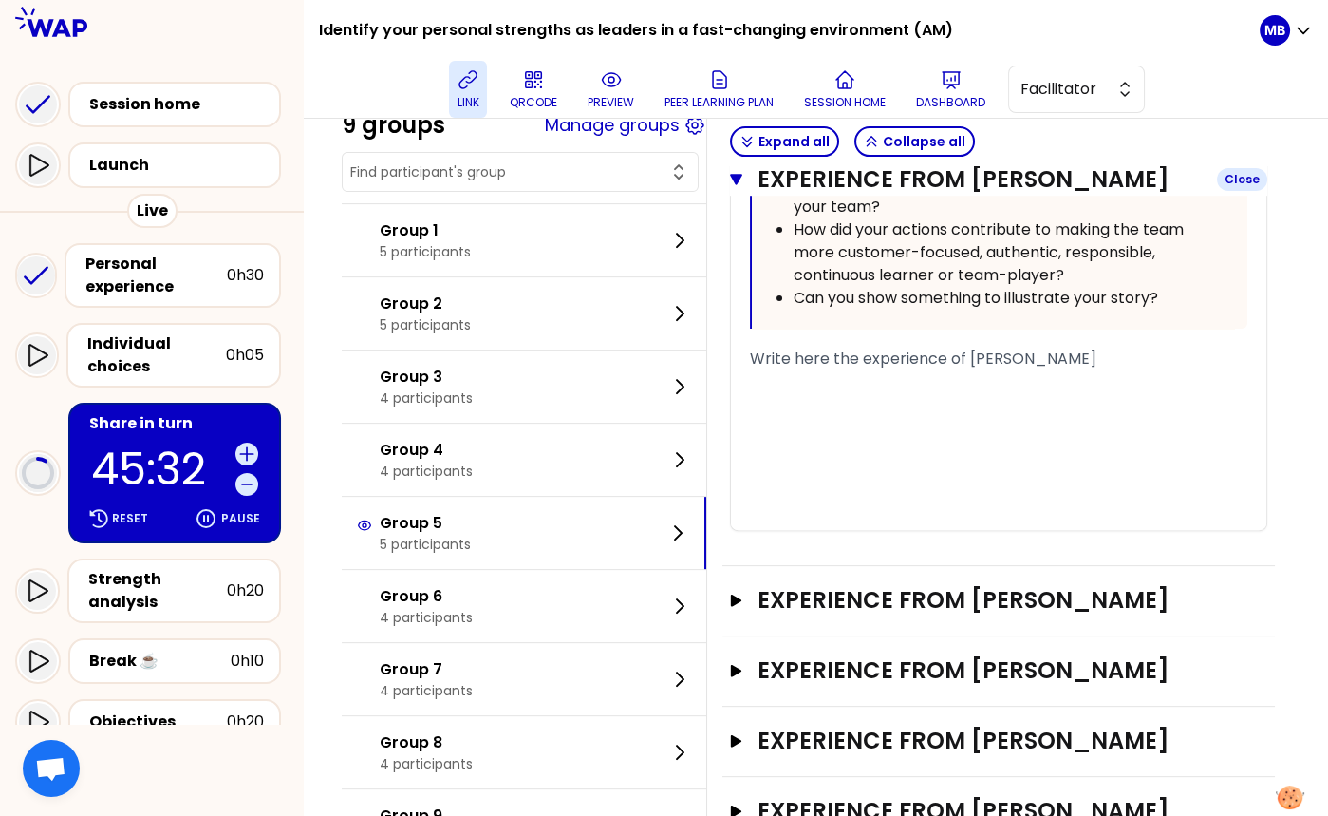
scroll to position [1253, 0]
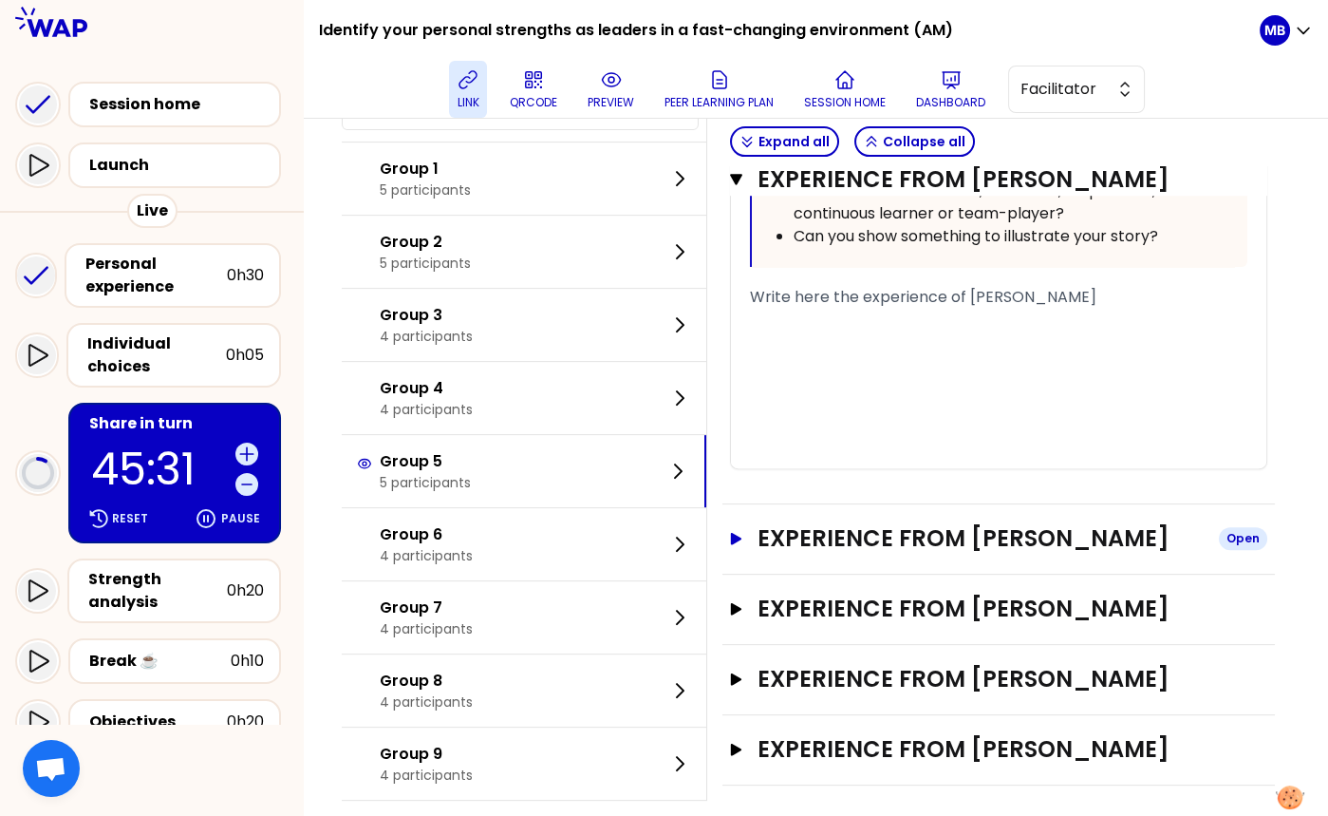
click at [817, 535] on h3 "Experience from Xu Liang" at bounding box center [981, 538] width 446 height 30
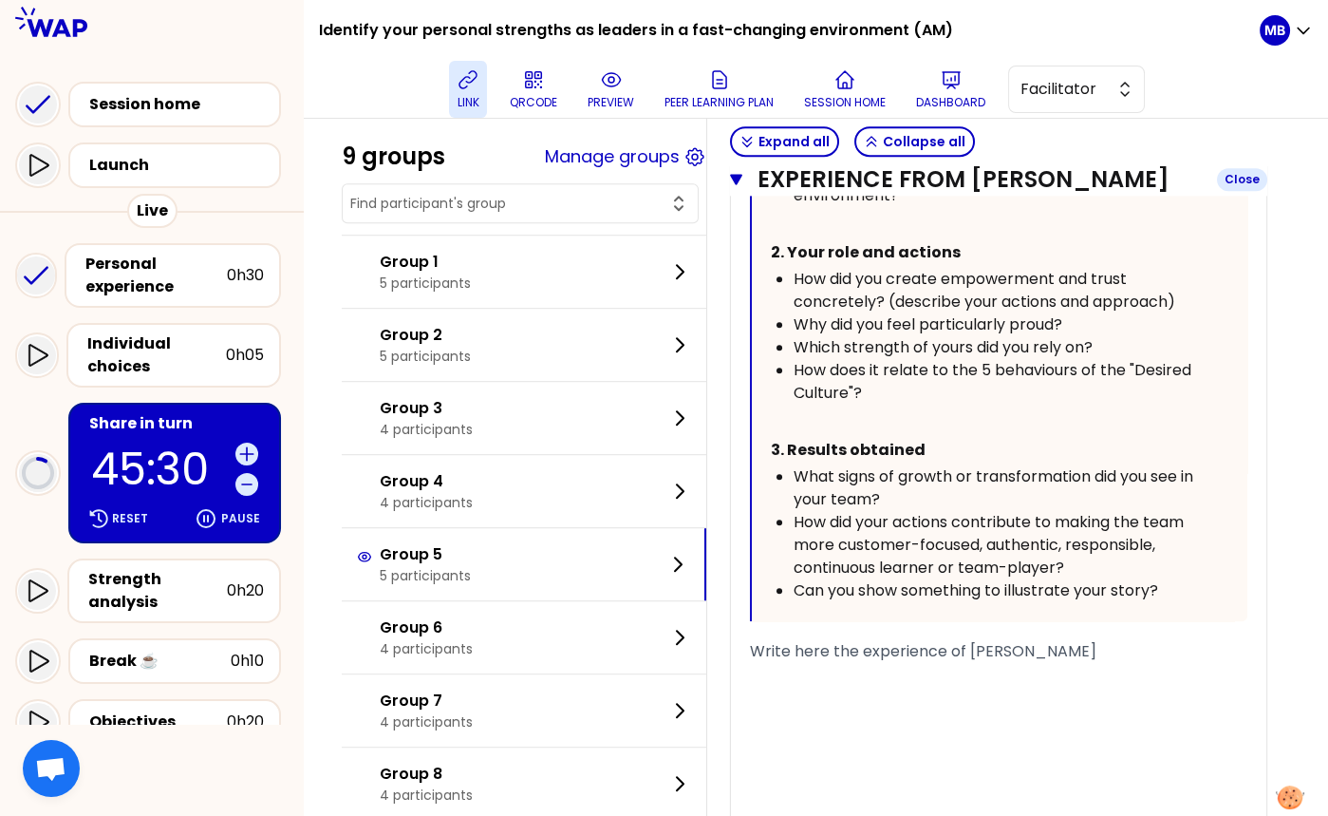
scroll to position [2467, 0]
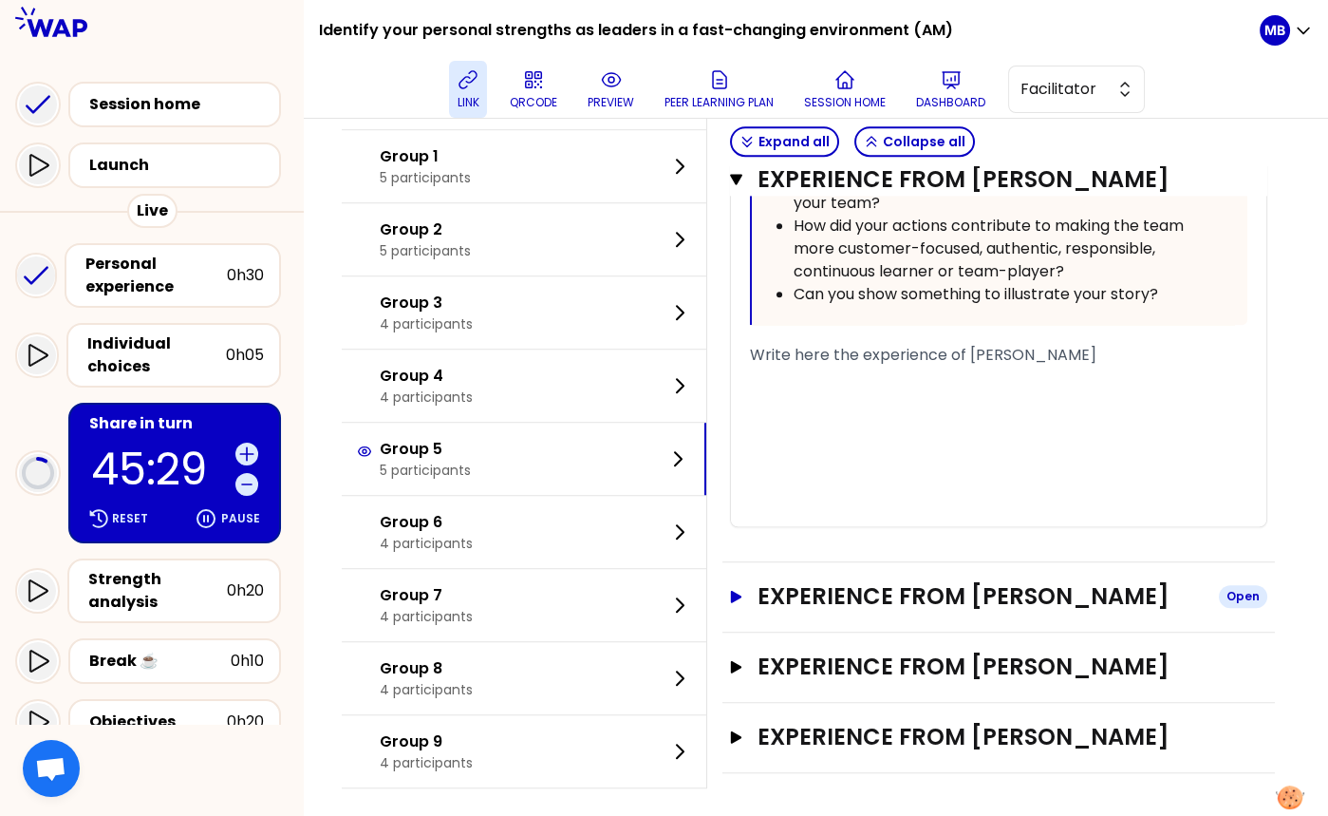
click at [828, 583] on h3 "Experience from TOUSSAINT" at bounding box center [981, 596] width 446 height 30
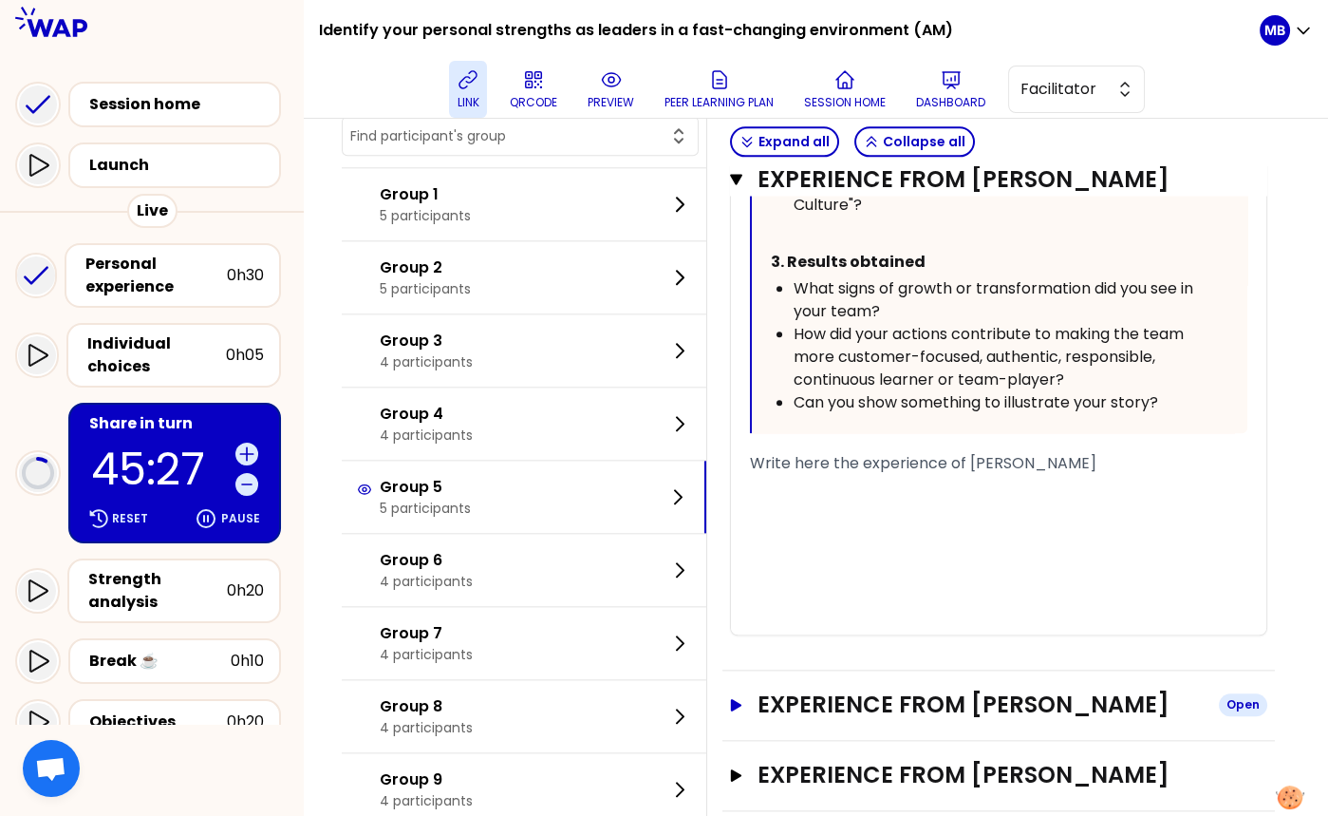
click at [842, 689] on h3 "Experience from Agnieszka" at bounding box center [981, 704] width 446 height 30
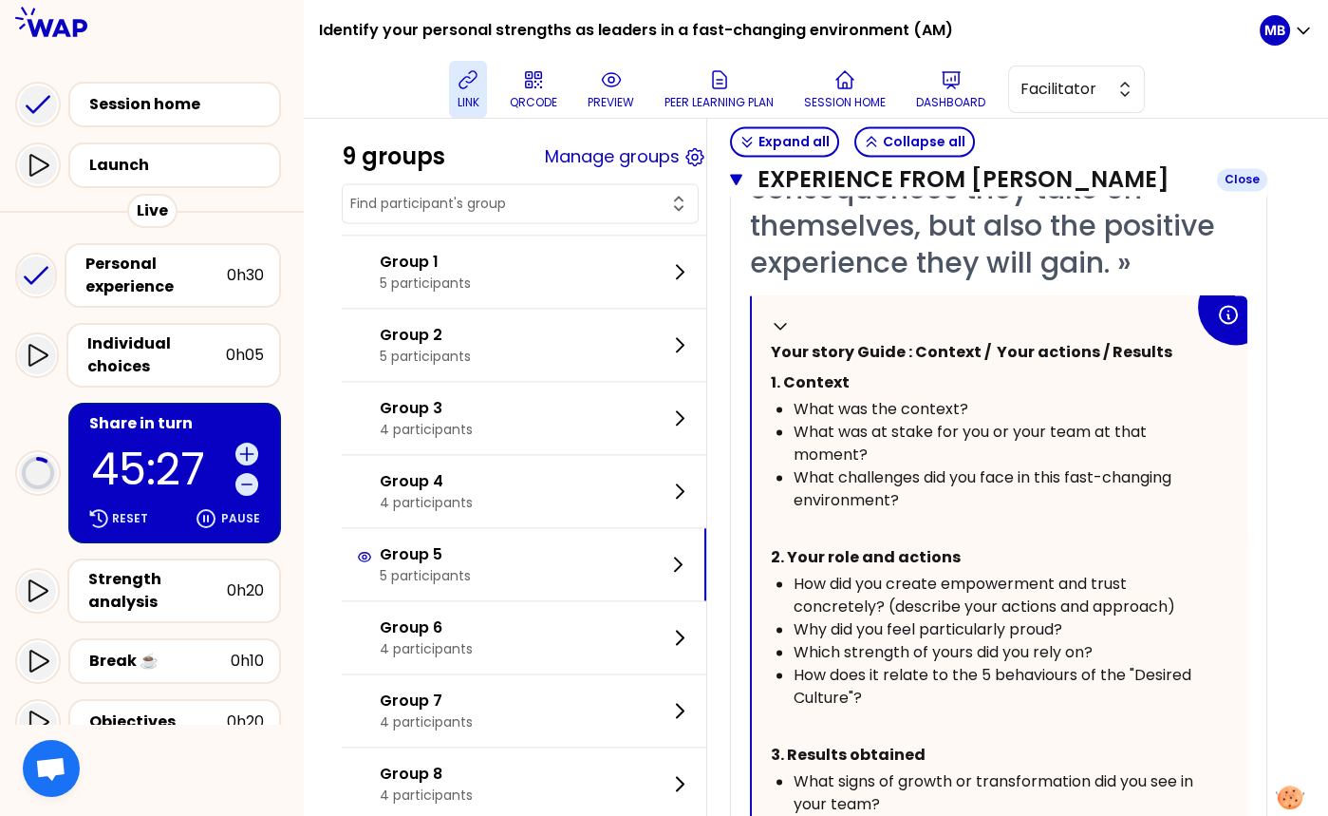
scroll to position [4939, 0]
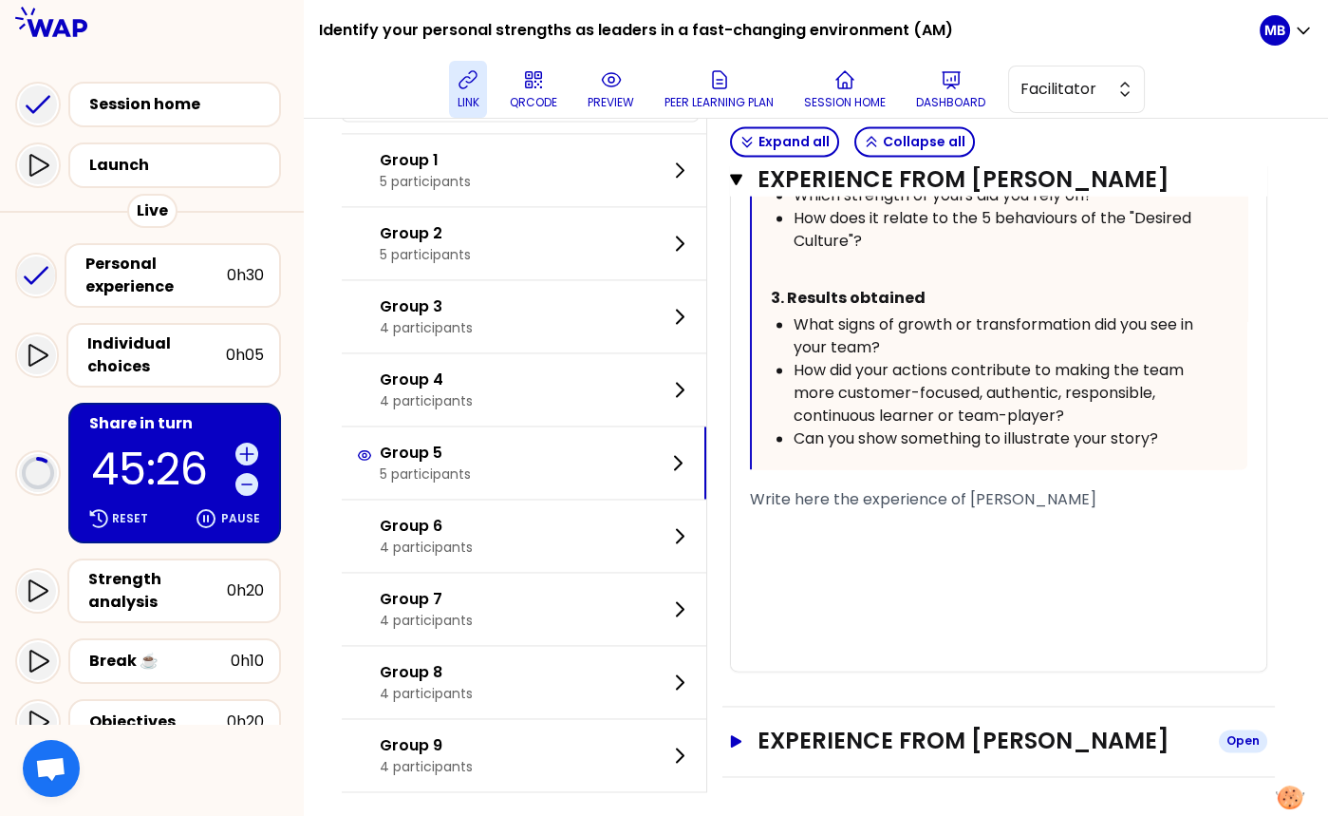
click at [850, 725] on h3 "Experience from Vincent Thouin" at bounding box center [981, 740] width 446 height 30
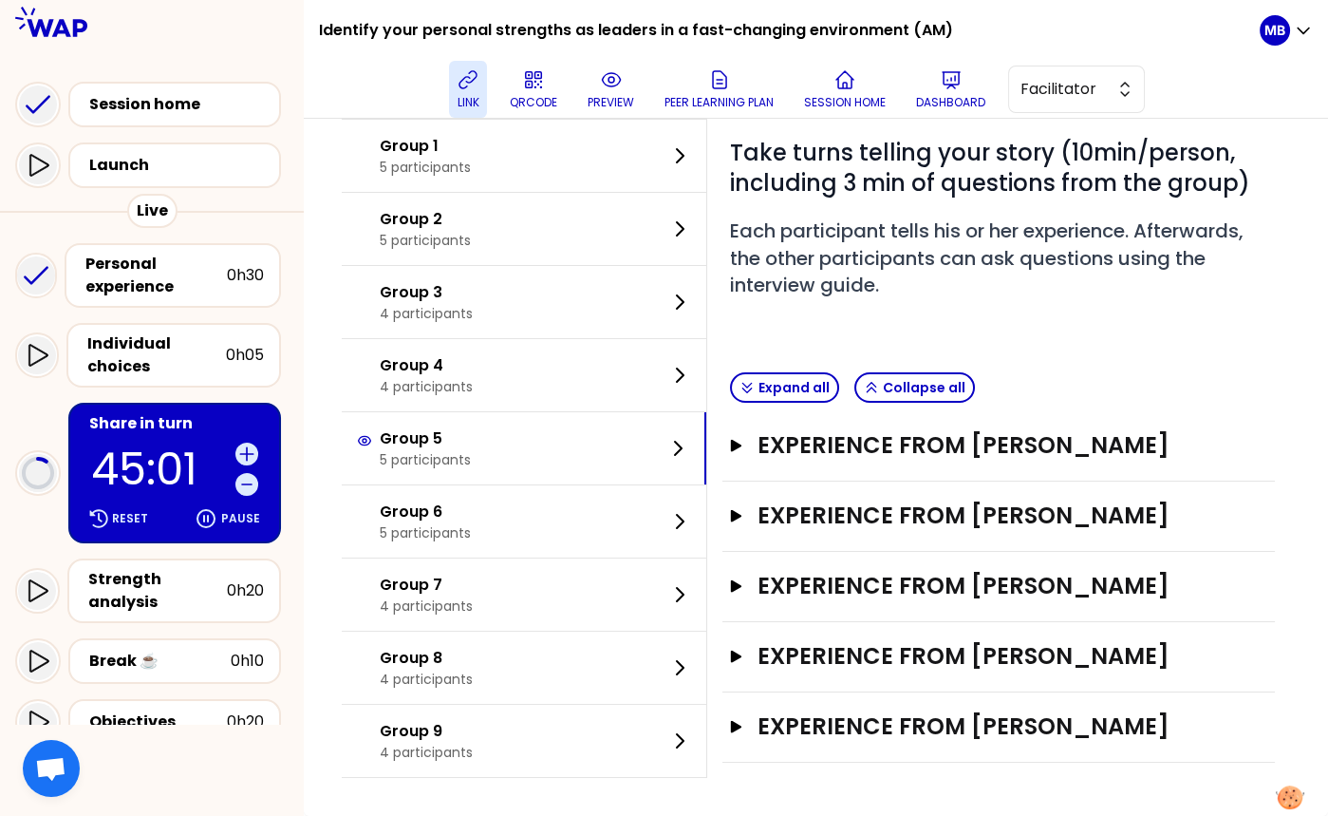
scroll to position [141, 0]
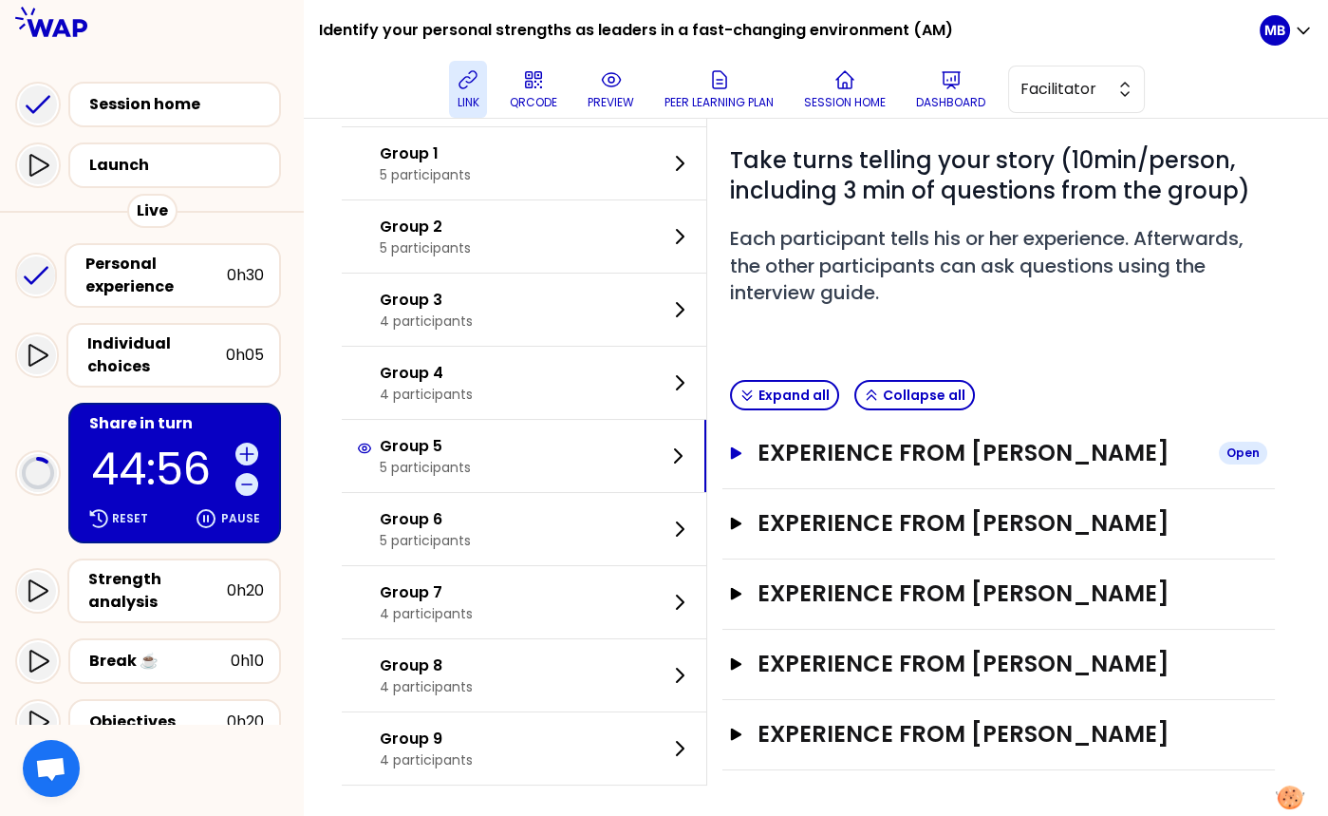
click at [806, 454] on h3 "Experience from Roberta Massari" at bounding box center [981, 453] width 446 height 30
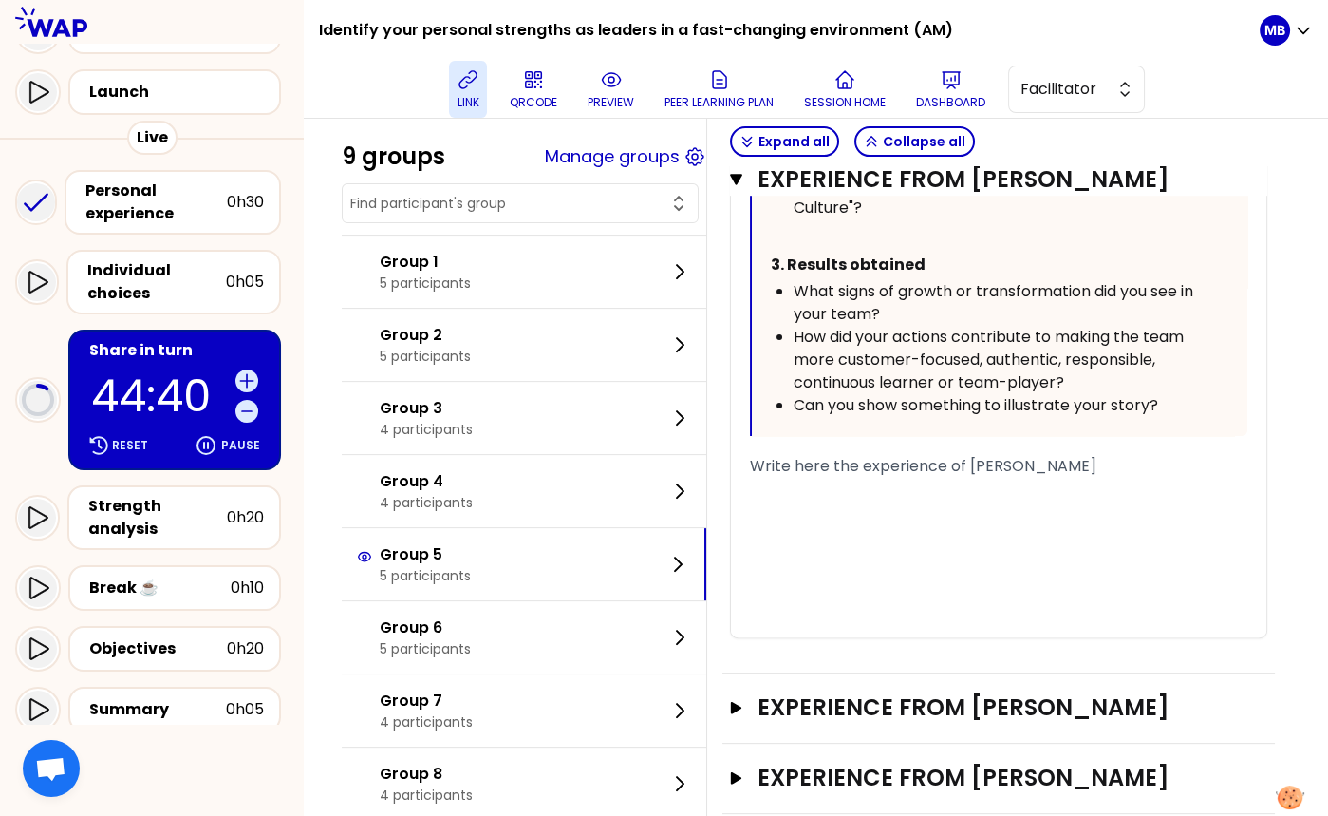
scroll to position [203, 0]
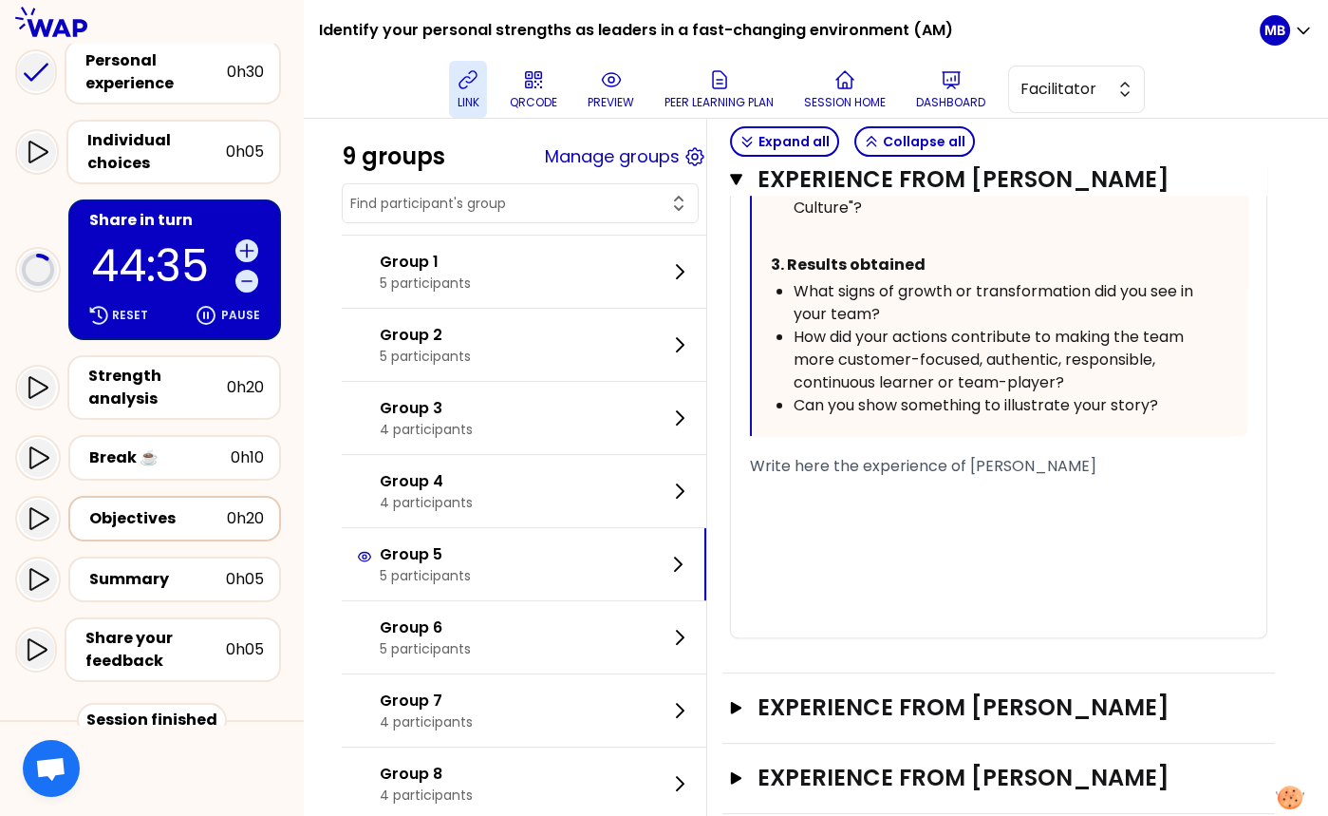
click at [180, 518] on div "Objectives" at bounding box center [158, 518] width 138 height 23
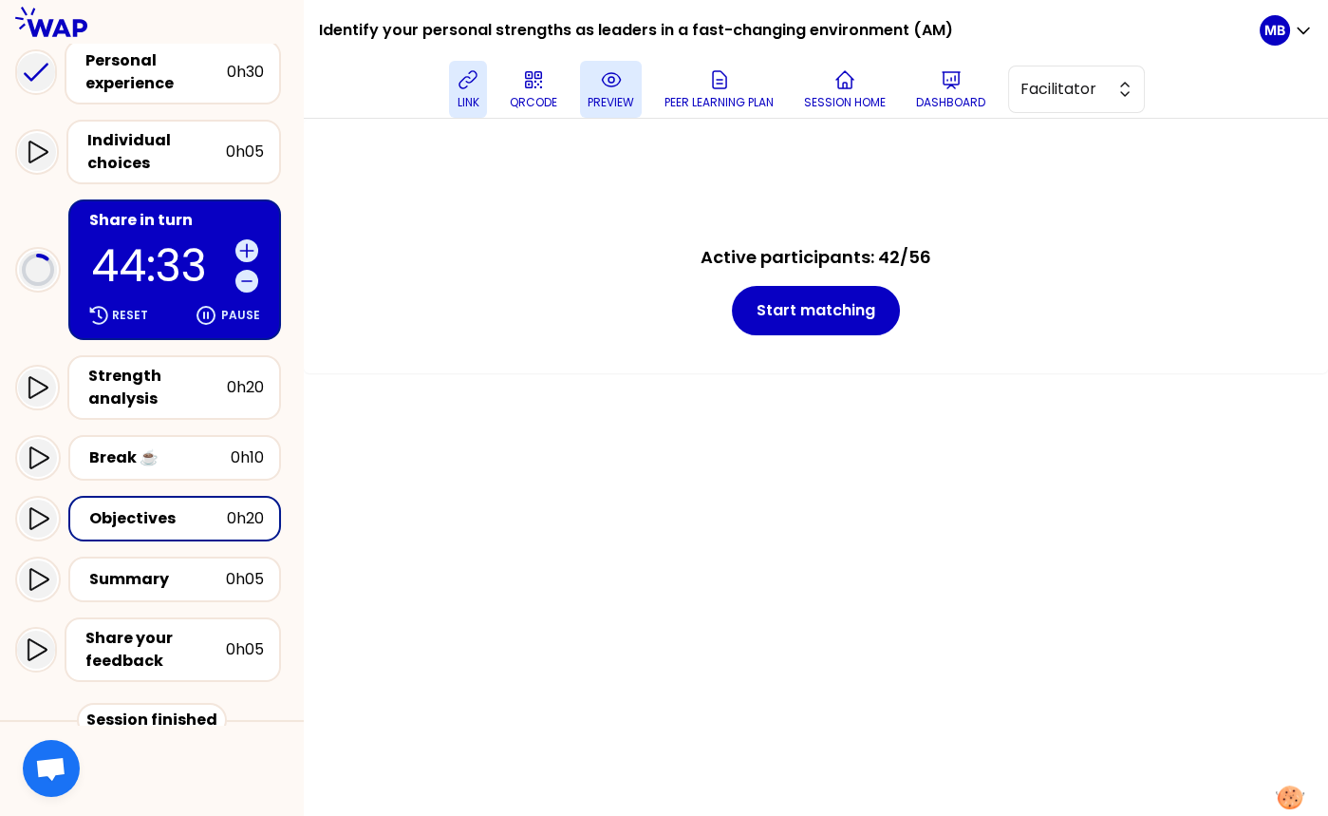
click at [607, 97] on p "preview" at bounding box center [611, 102] width 47 height 15
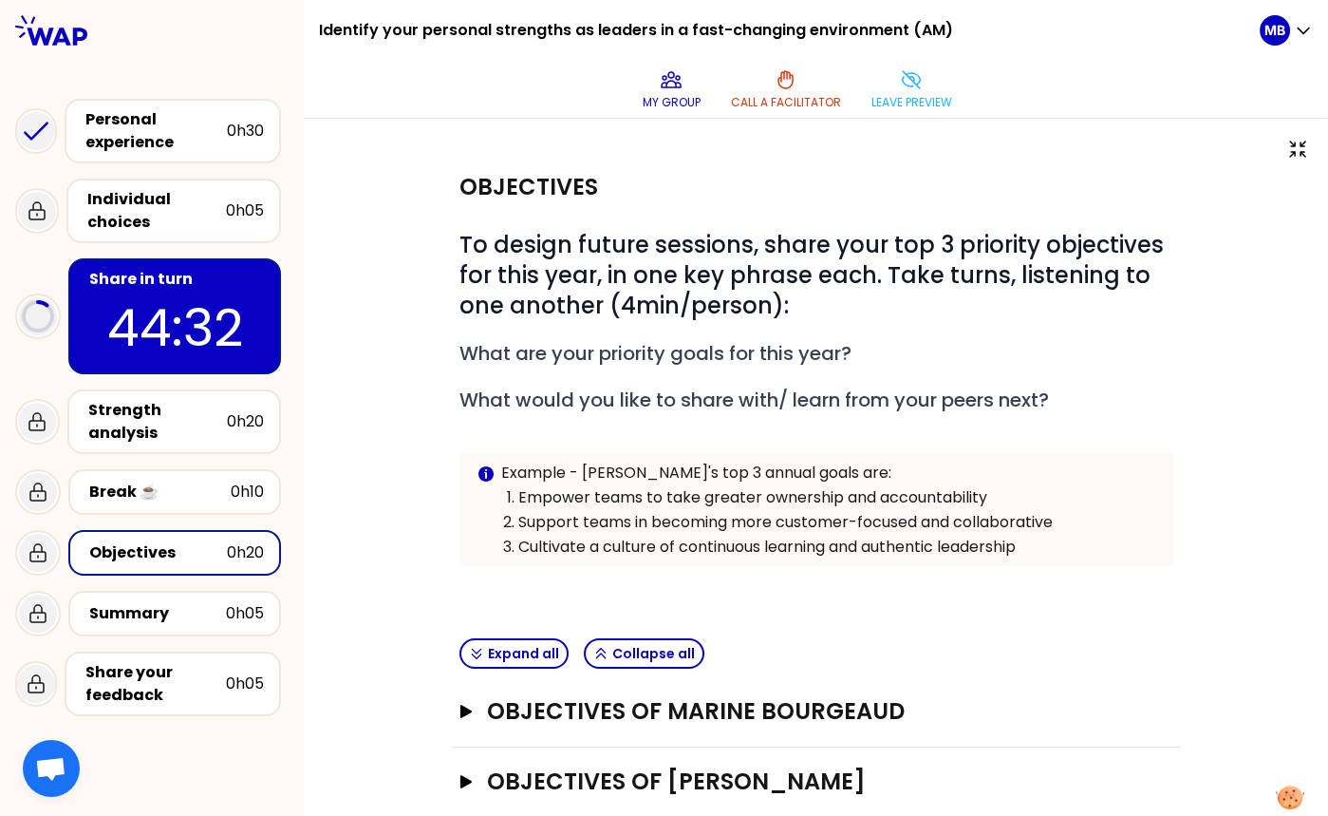
scroll to position [241, 0]
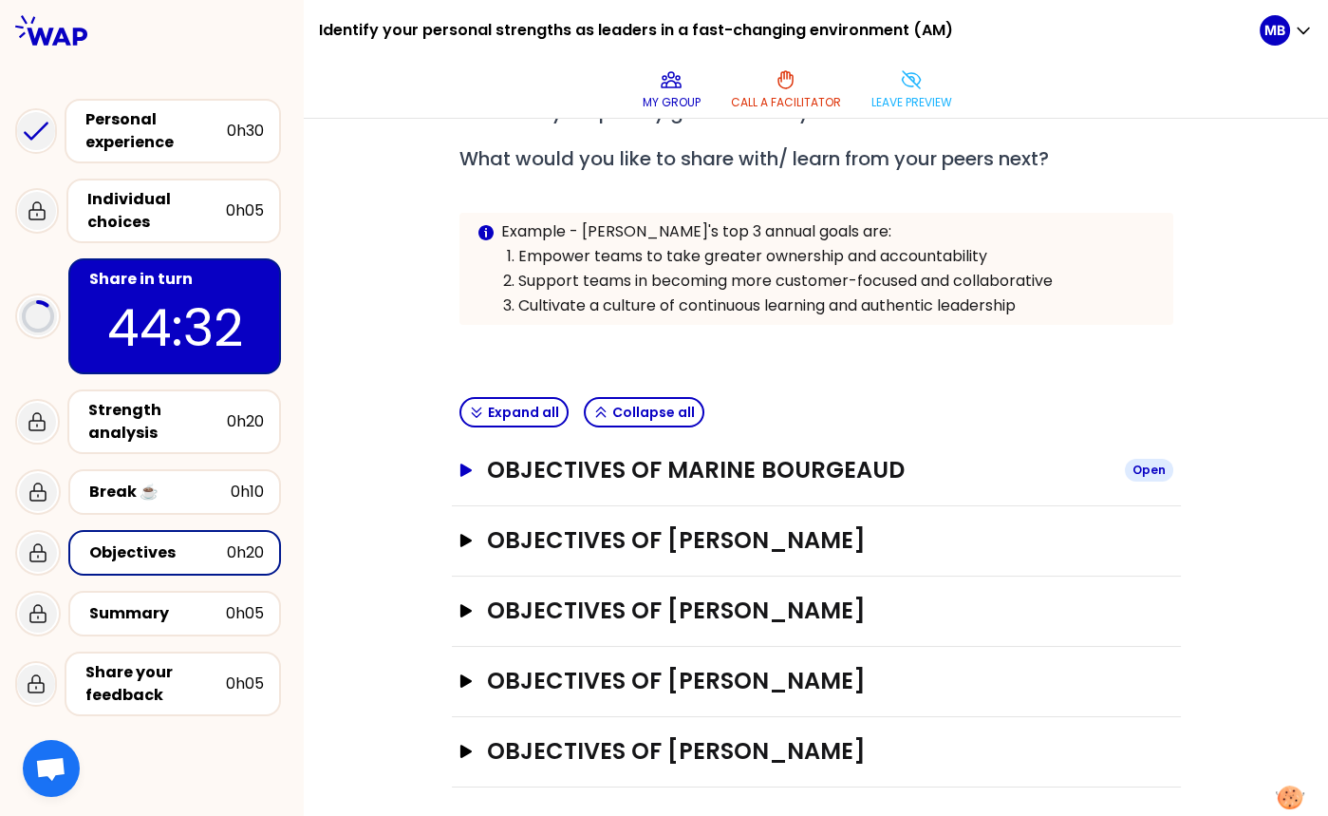
click at [648, 460] on h3 "Objectives of Marine Bourgeaud" at bounding box center [798, 470] width 622 height 30
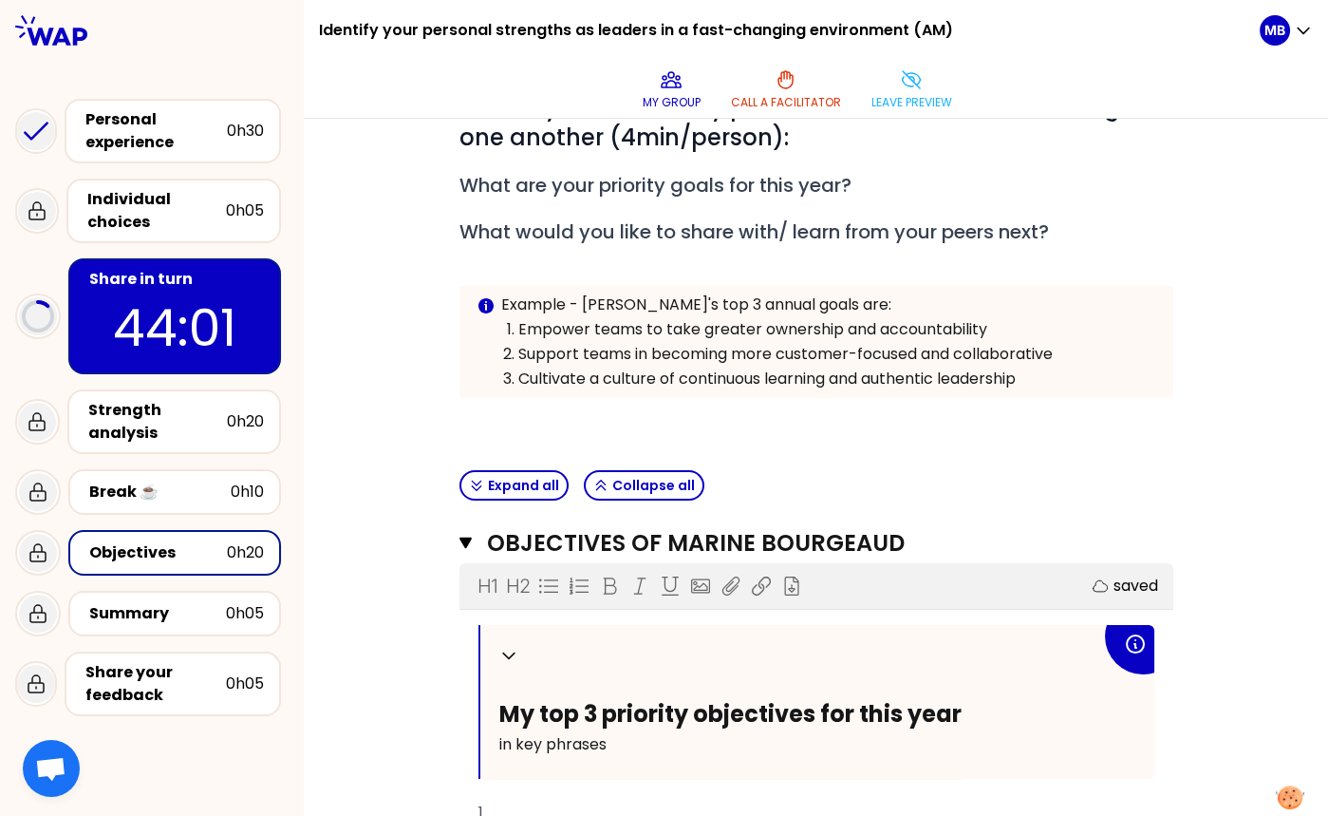
scroll to position [310, 0]
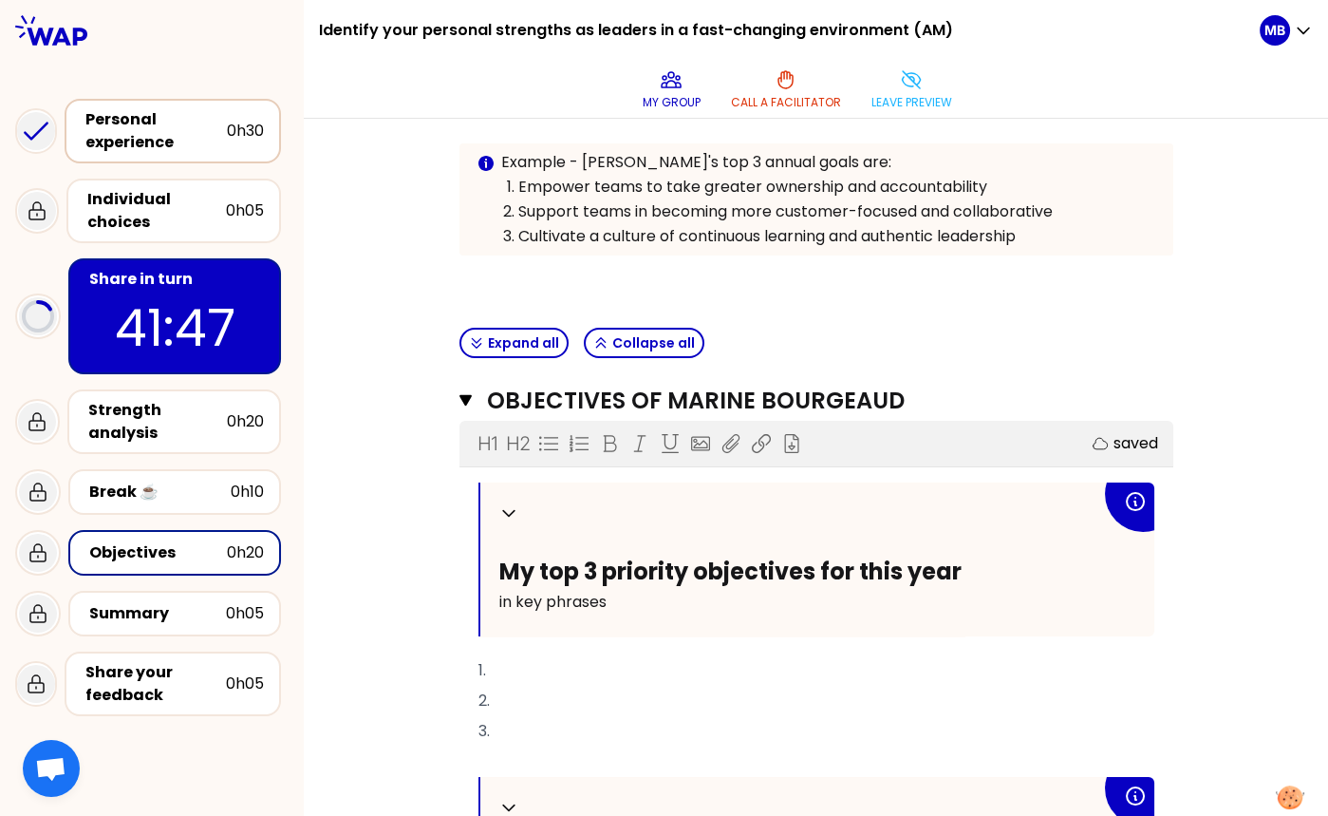
click at [130, 144] on div "Personal experience" at bounding box center [155, 131] width 141 height 46
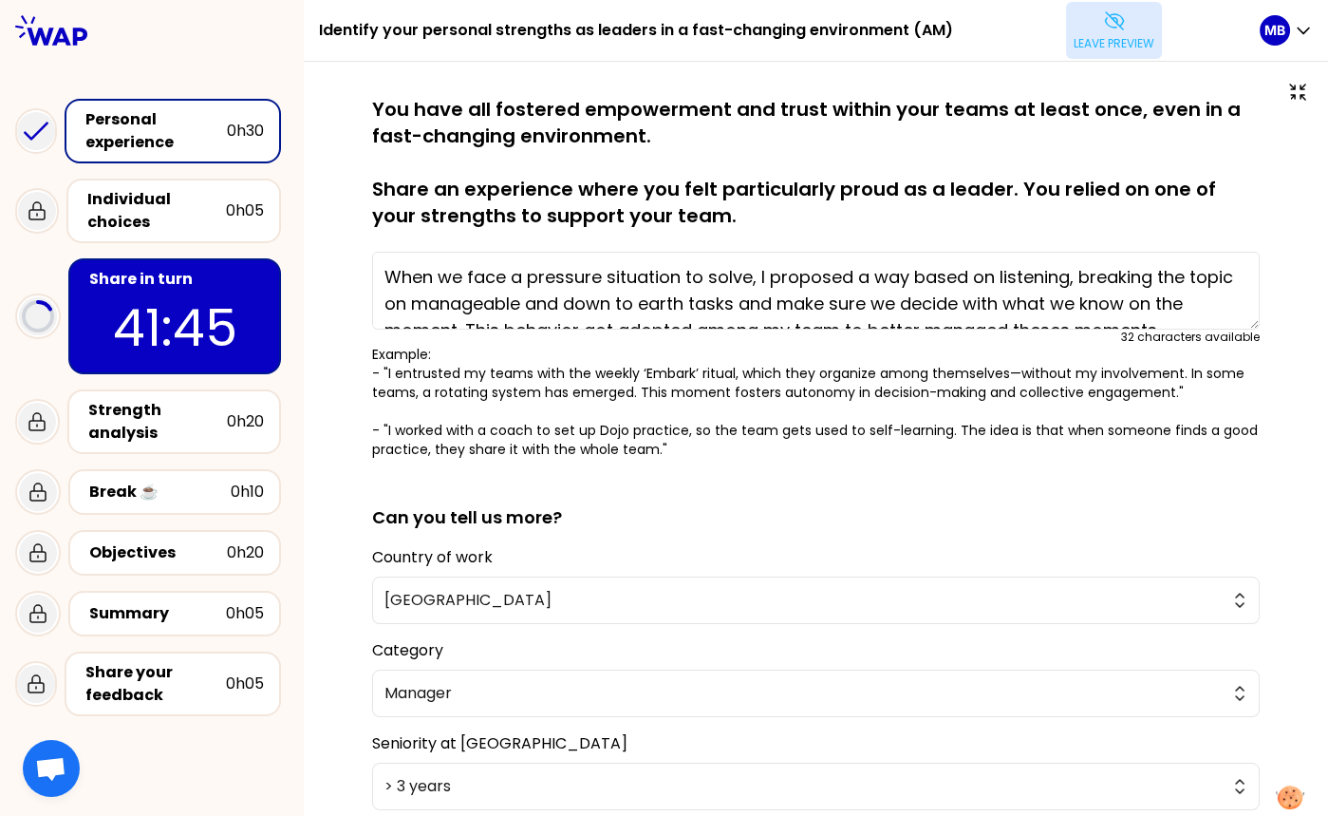
click at [932, 8] on button "Leave preview" at bounding box center [1114, 30] width 96 height 57
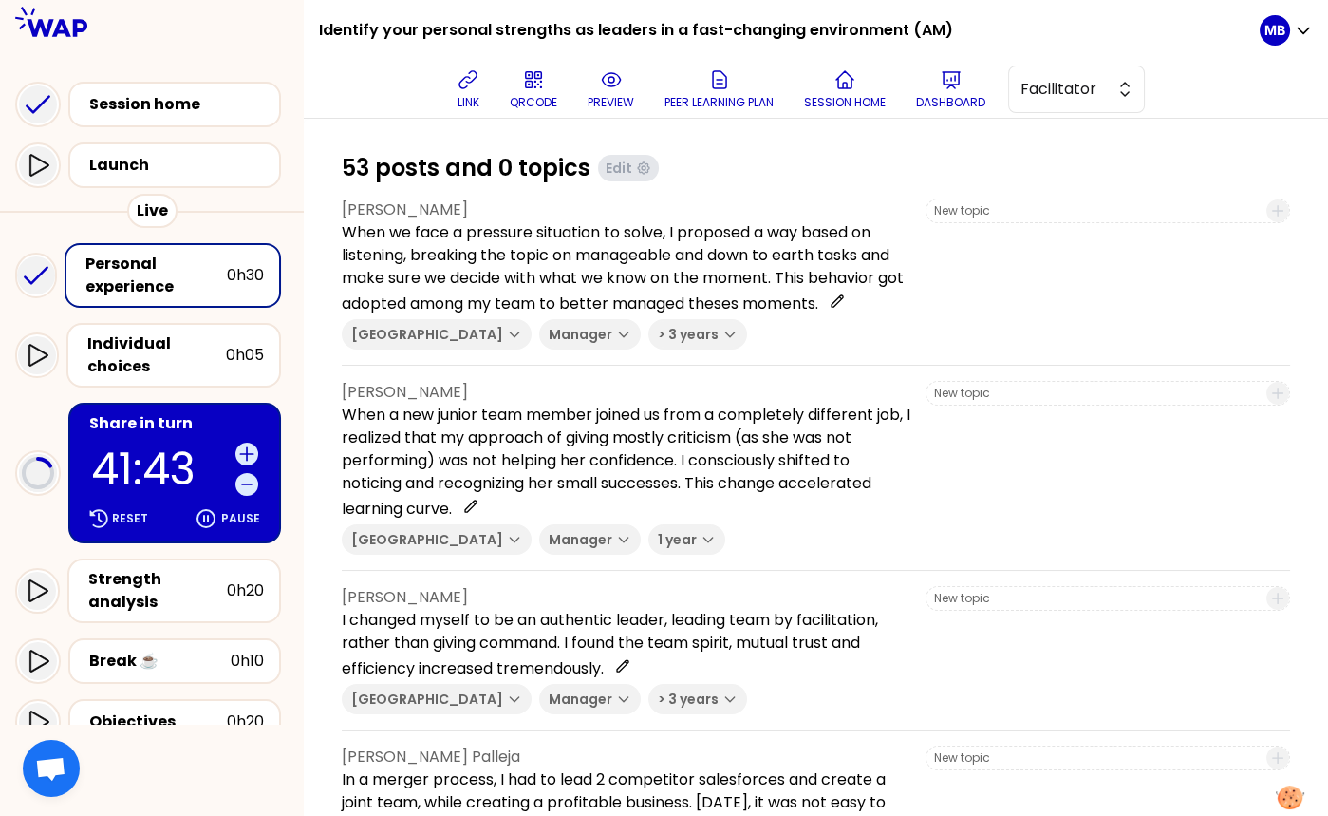
click at [151, 277] on div "Personal experience" at bounding box center [155, 276] width 141 height 46
click at [185, 428] on div "Share in turn" at bounding box center [176, 423] width 175 height 23
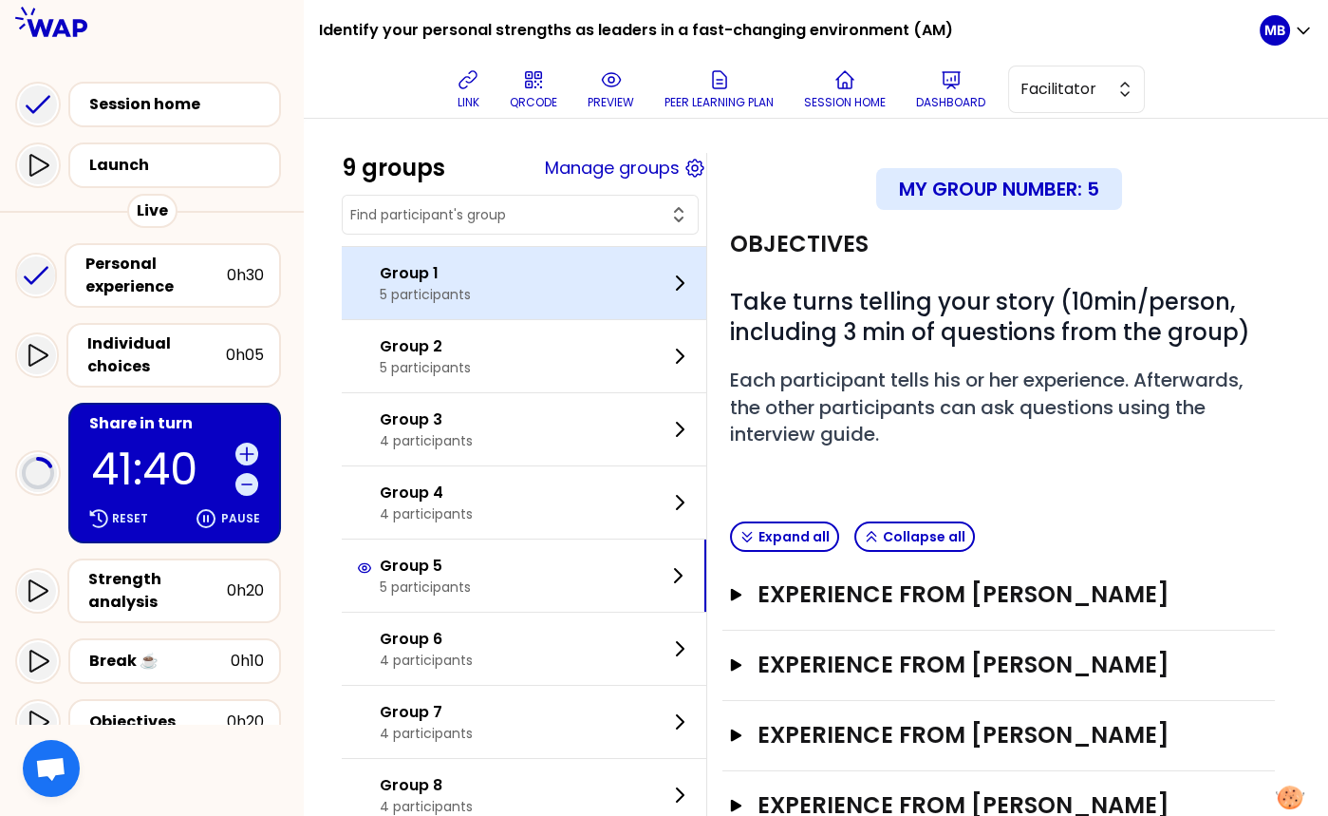
click at [492, 272] on div "Group 1 5 participants" at bounding box center [524, 283] width 365 height 72
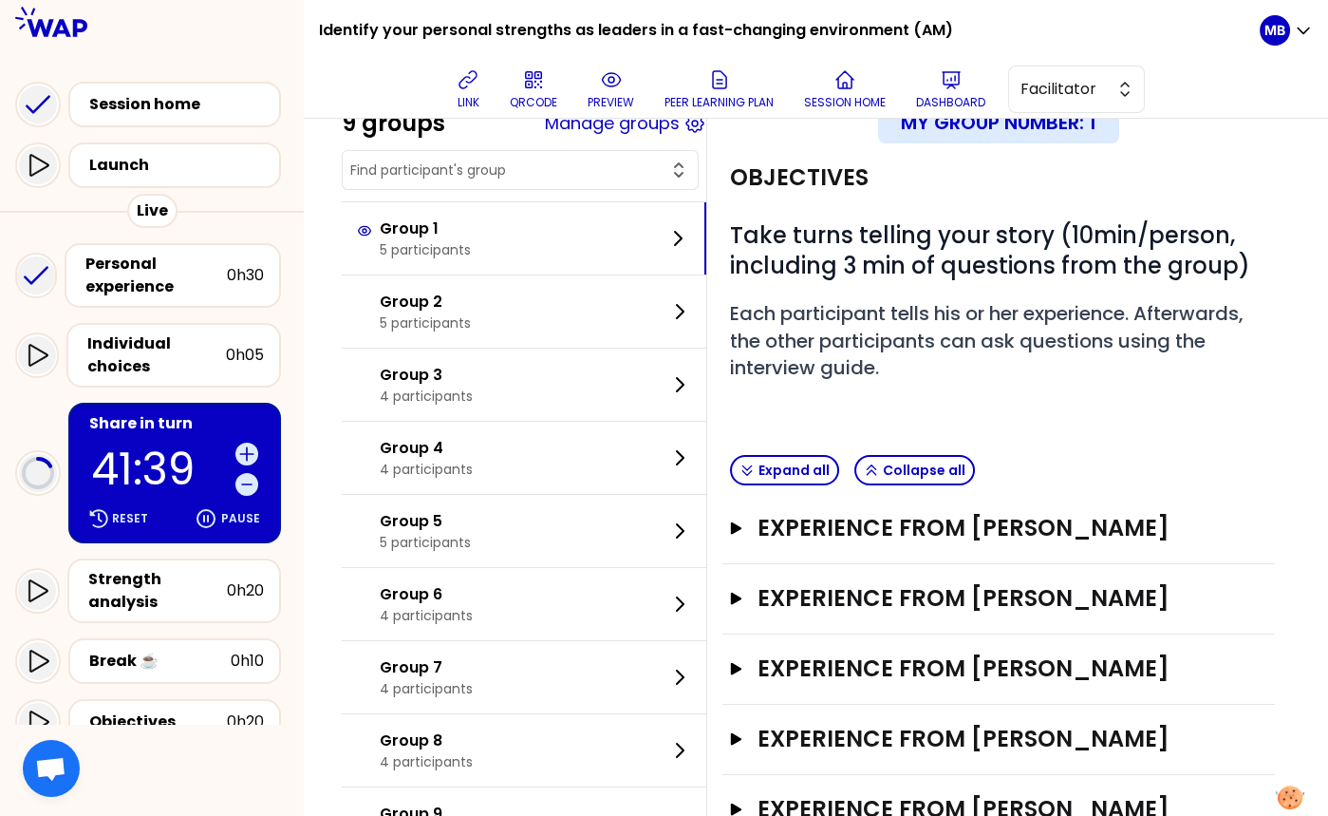
scroll to position [141, 0]
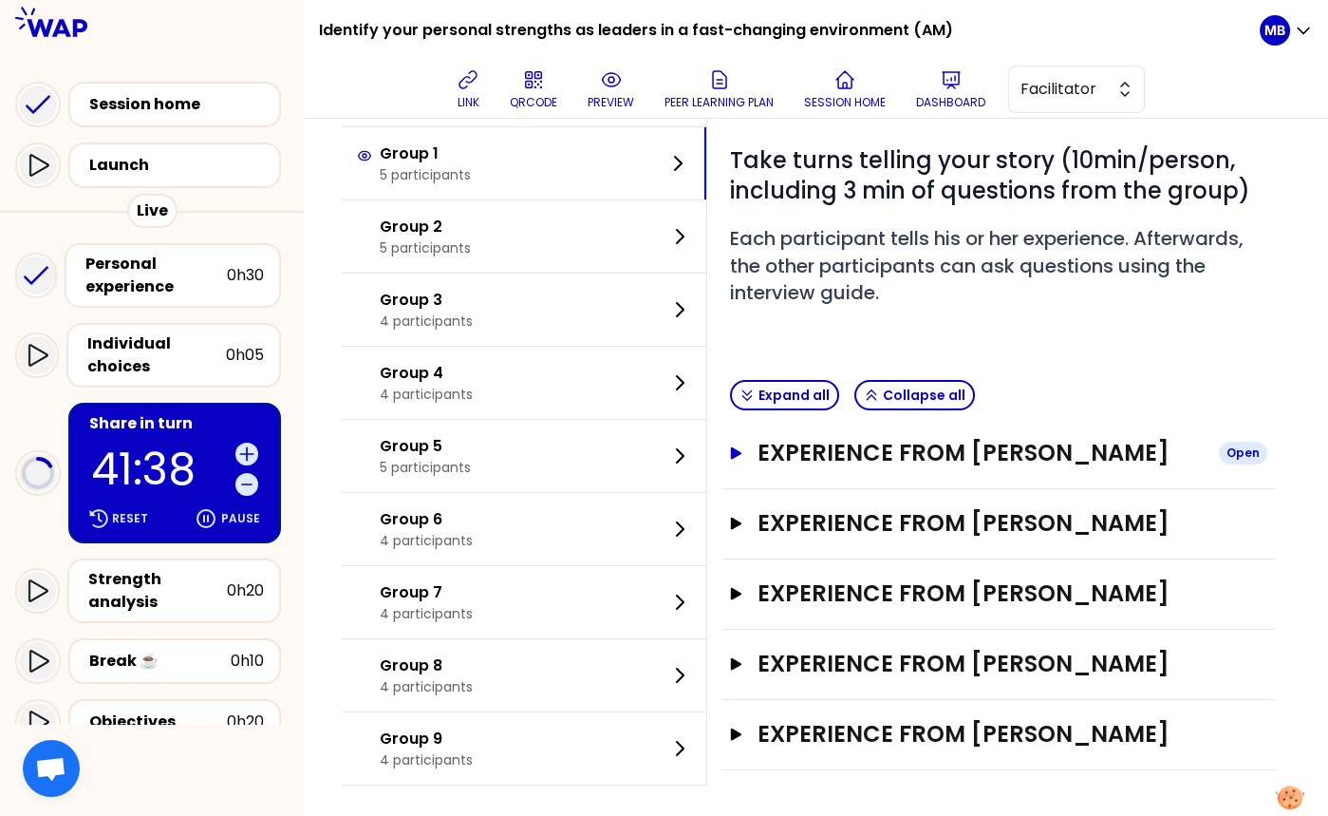
click at [832, 454] on h3 "Experience from Thierry Ramon" at bounding box center [981, 453] width 446 height 30
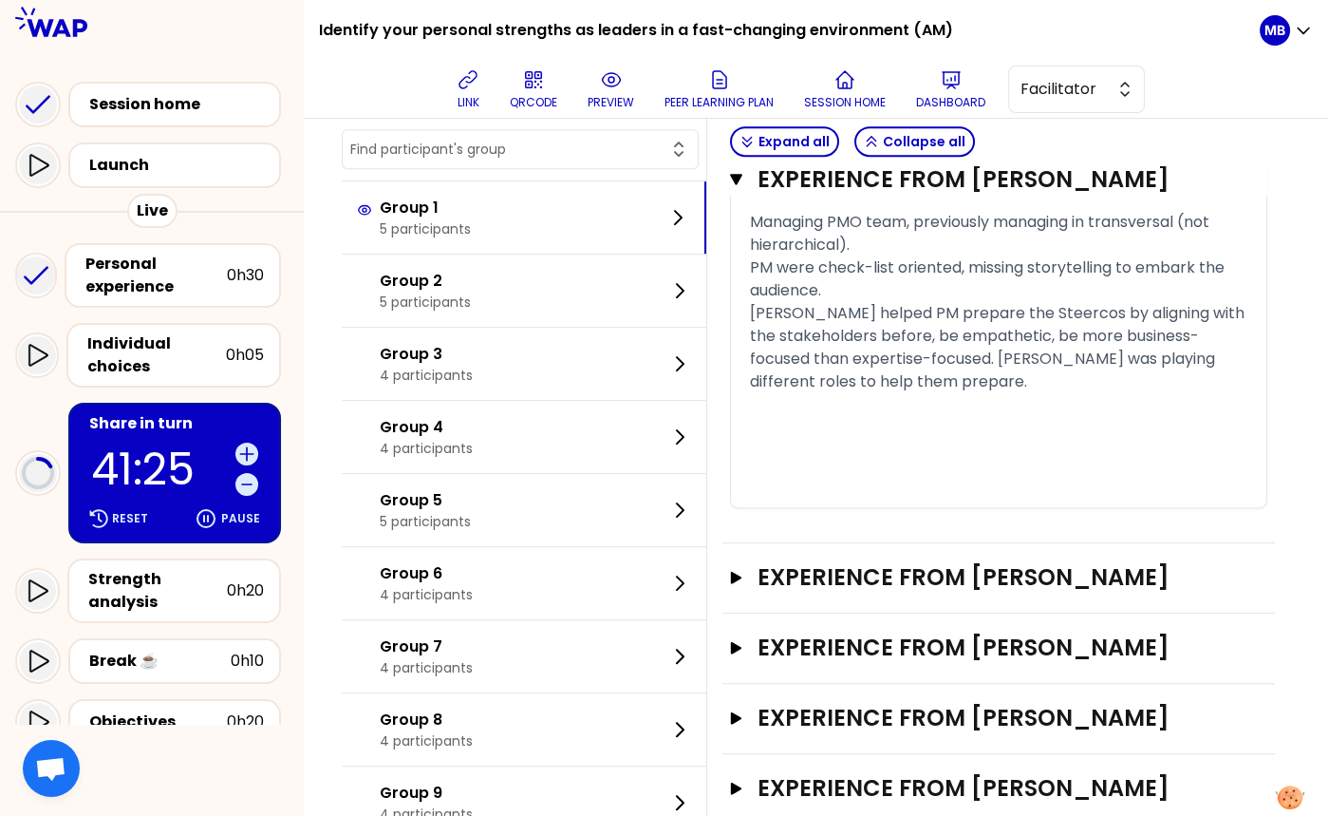
scroll to position [1374, 0]
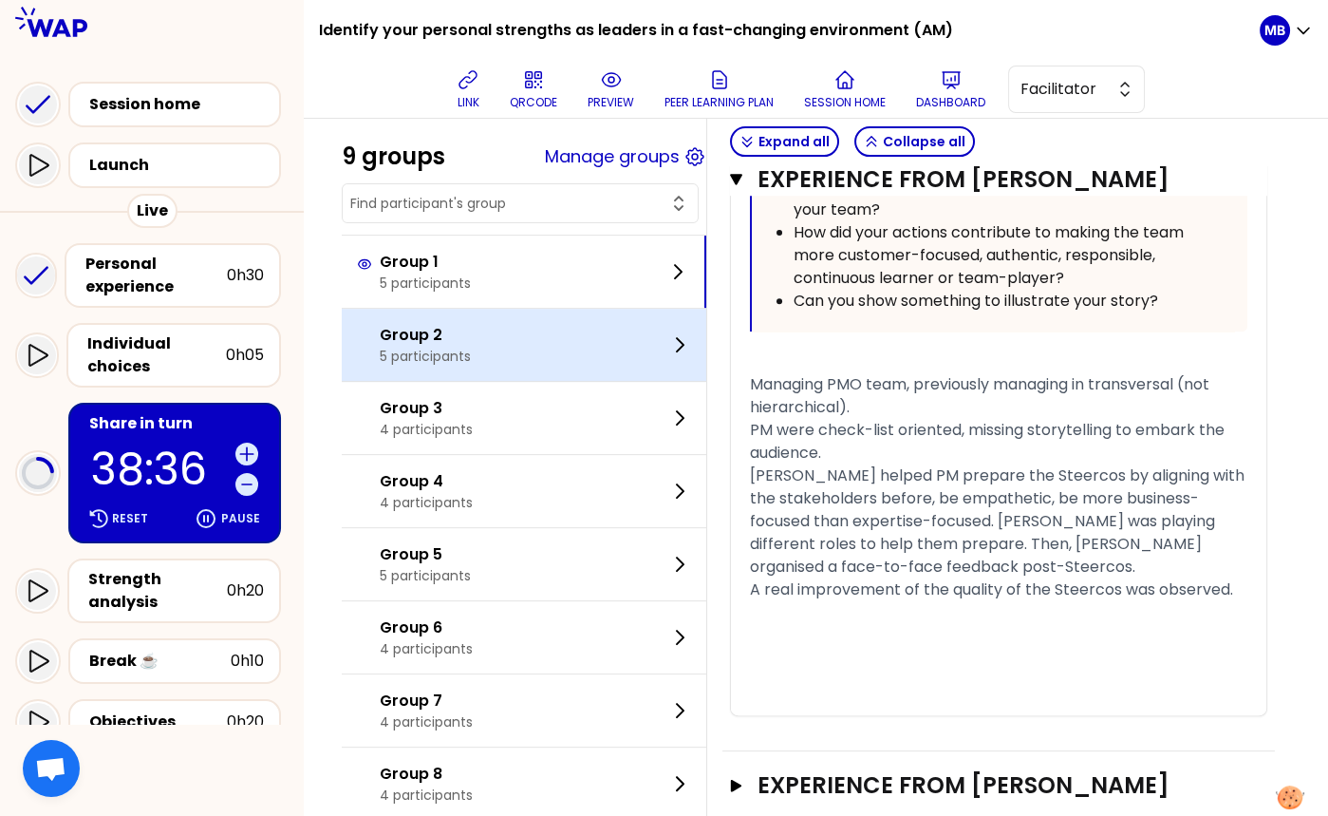
click at [406, 338] on p "Group 2" at bounding box center [425, 335] width 91 height 23
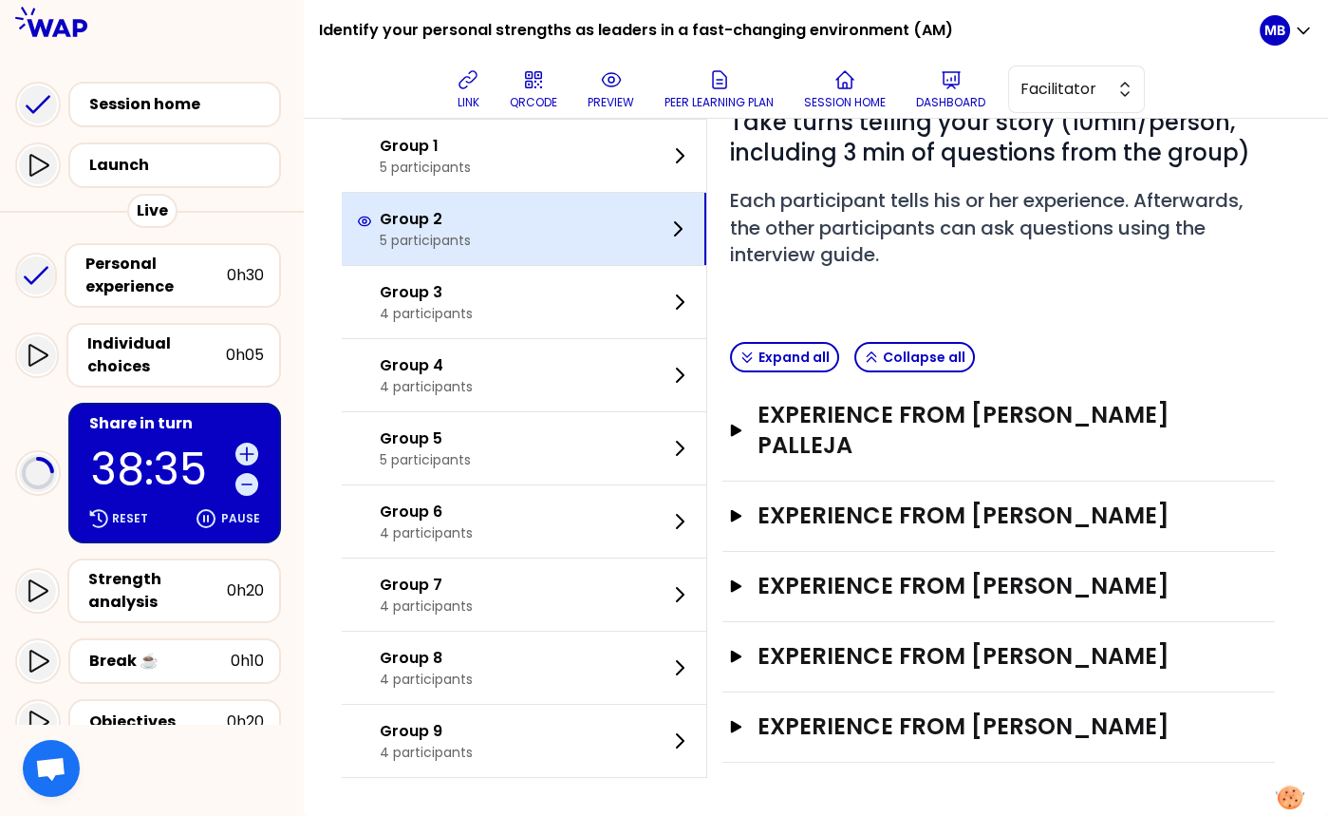
scroll to position [172, 0]
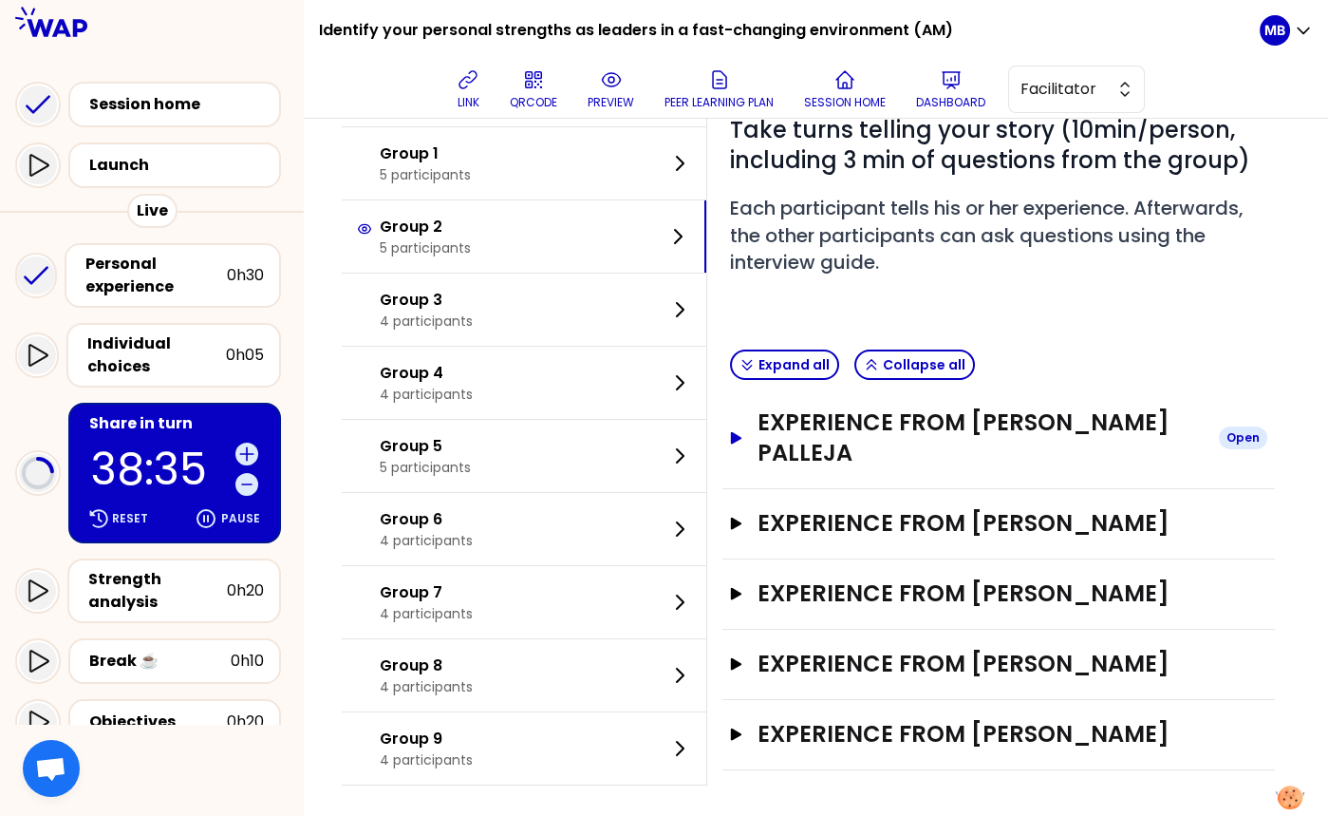
click at [851, 431] on h3 "Experience from Albert Moles Palleja" at bounding box center [981, 437] width 446 height 61
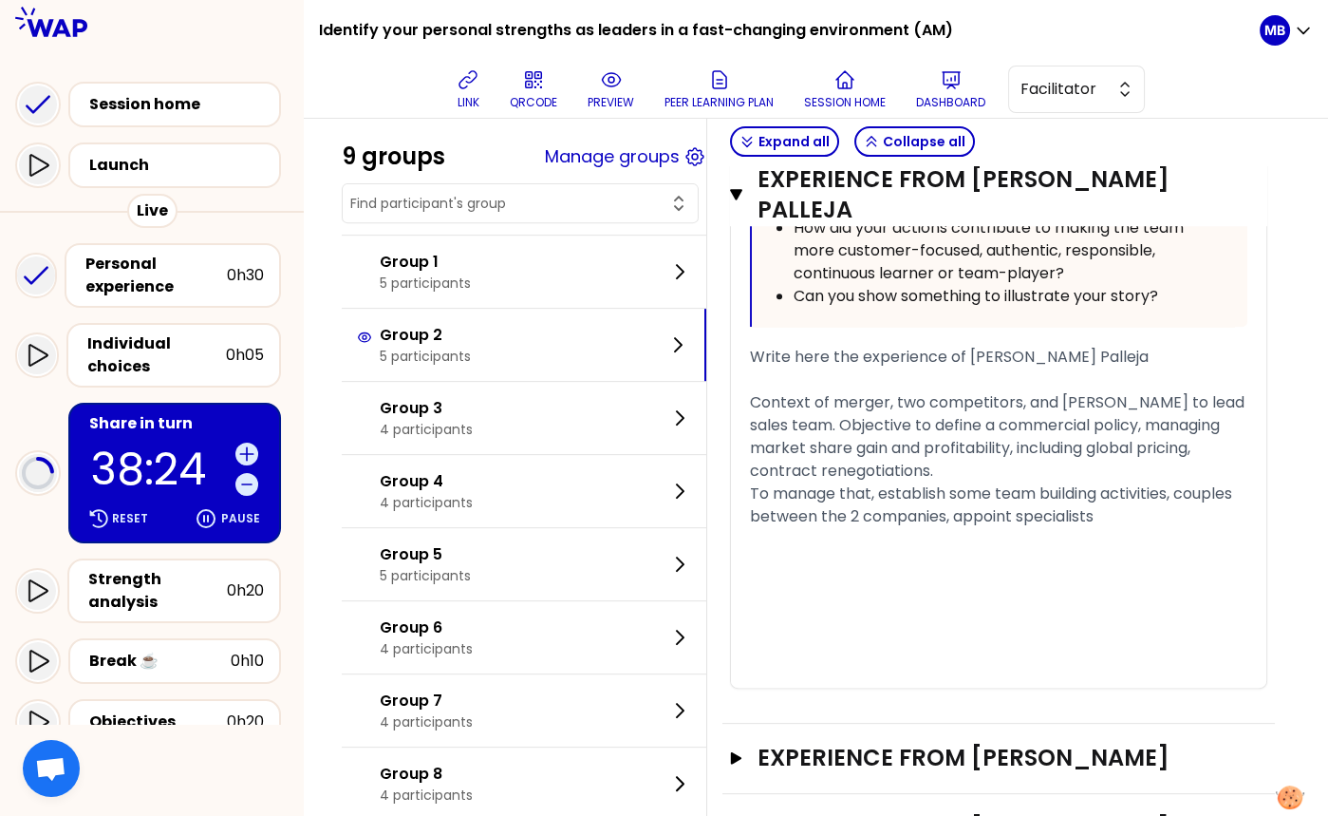
scroll to position [1643, 0]
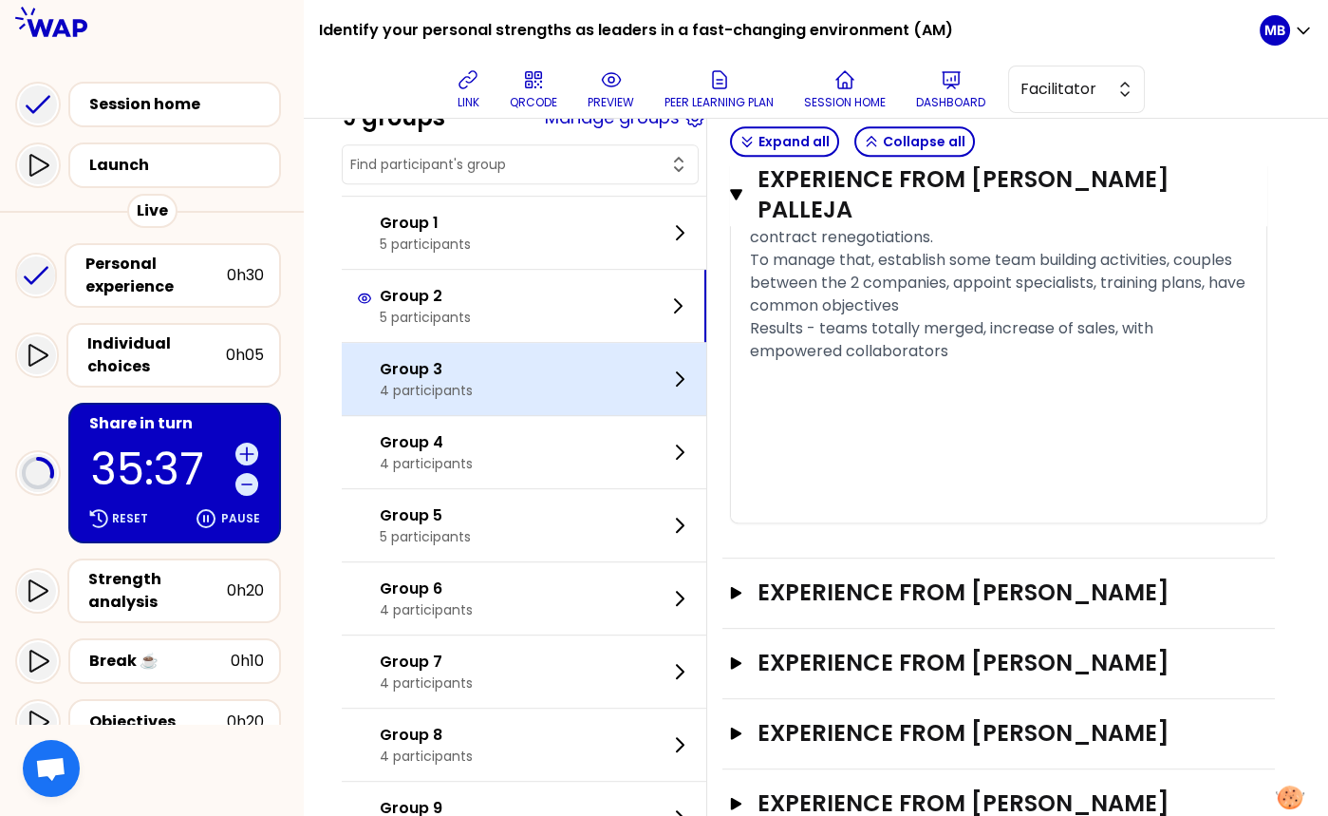
click at [491, 363] on div "Group 3 4 participants" at bounding box center [524, 379] width 365 height 72
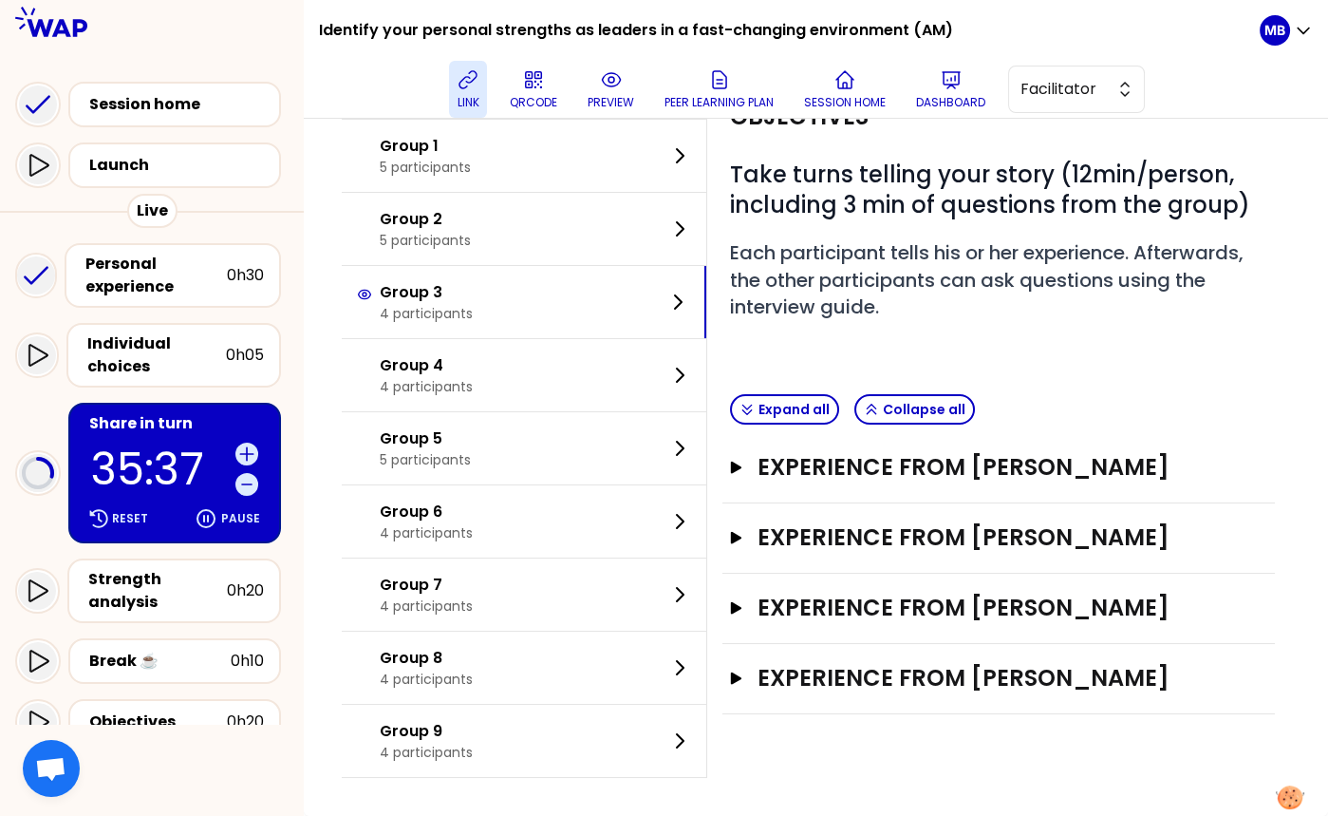
scroll to position [122, 0]
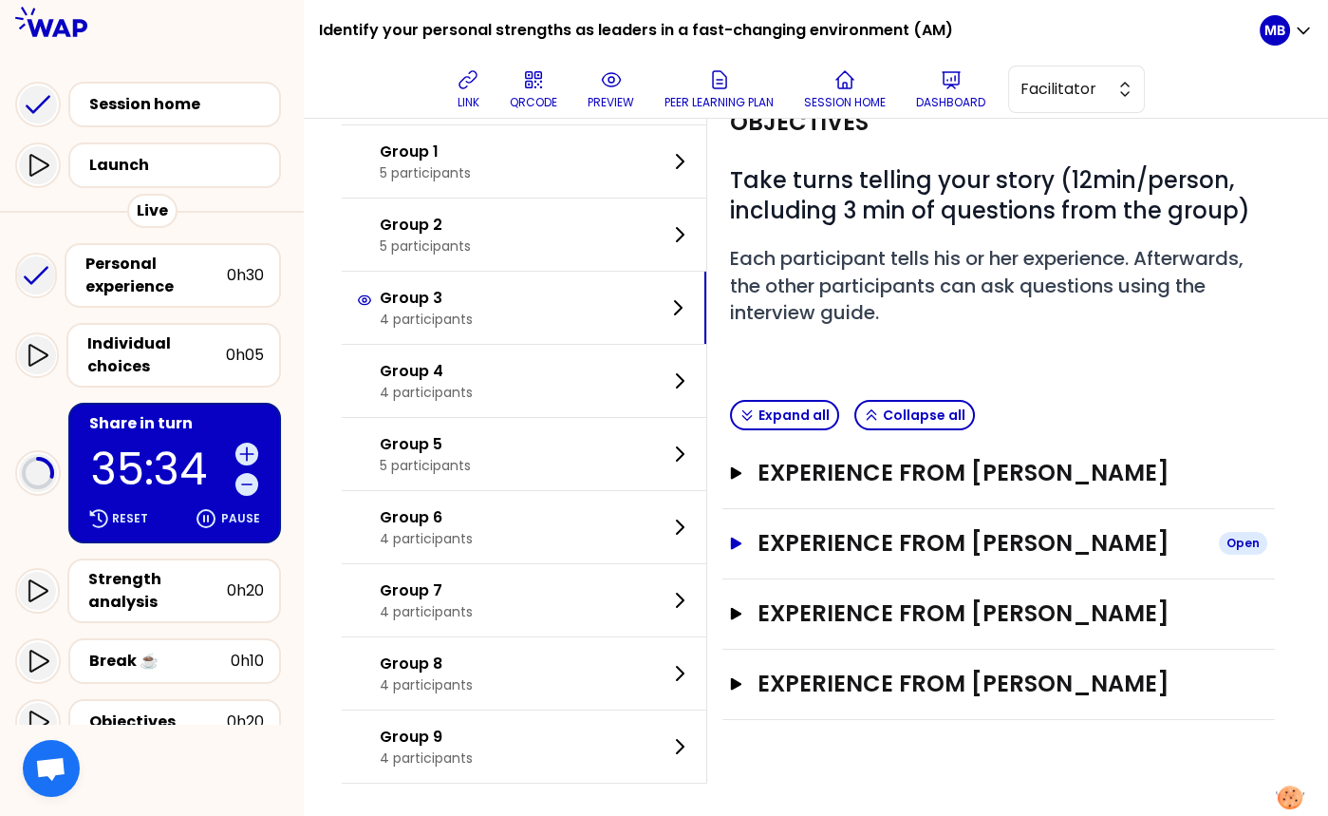
click at [859, 533] on h3 "Experience from RIGHI FARRAH" at bounding box center [981, 543] width 446 height 30
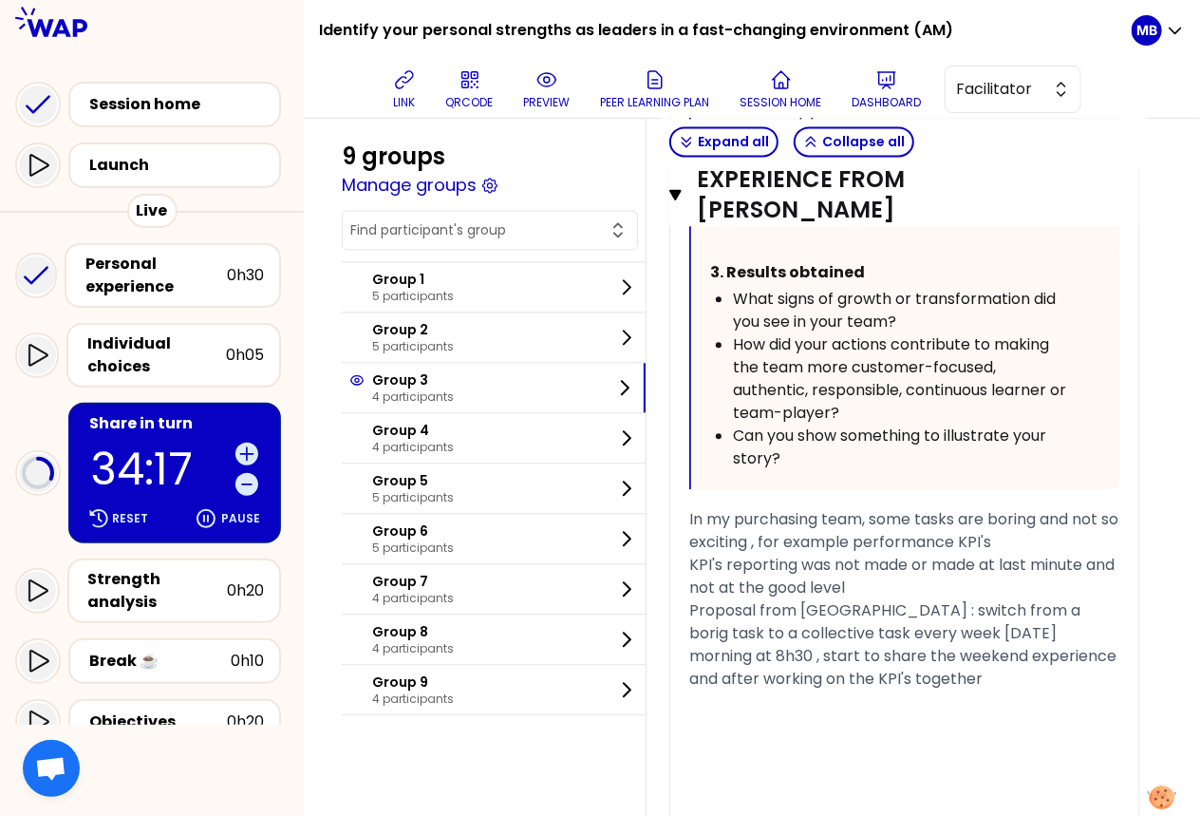
scroll to position [163, 0]
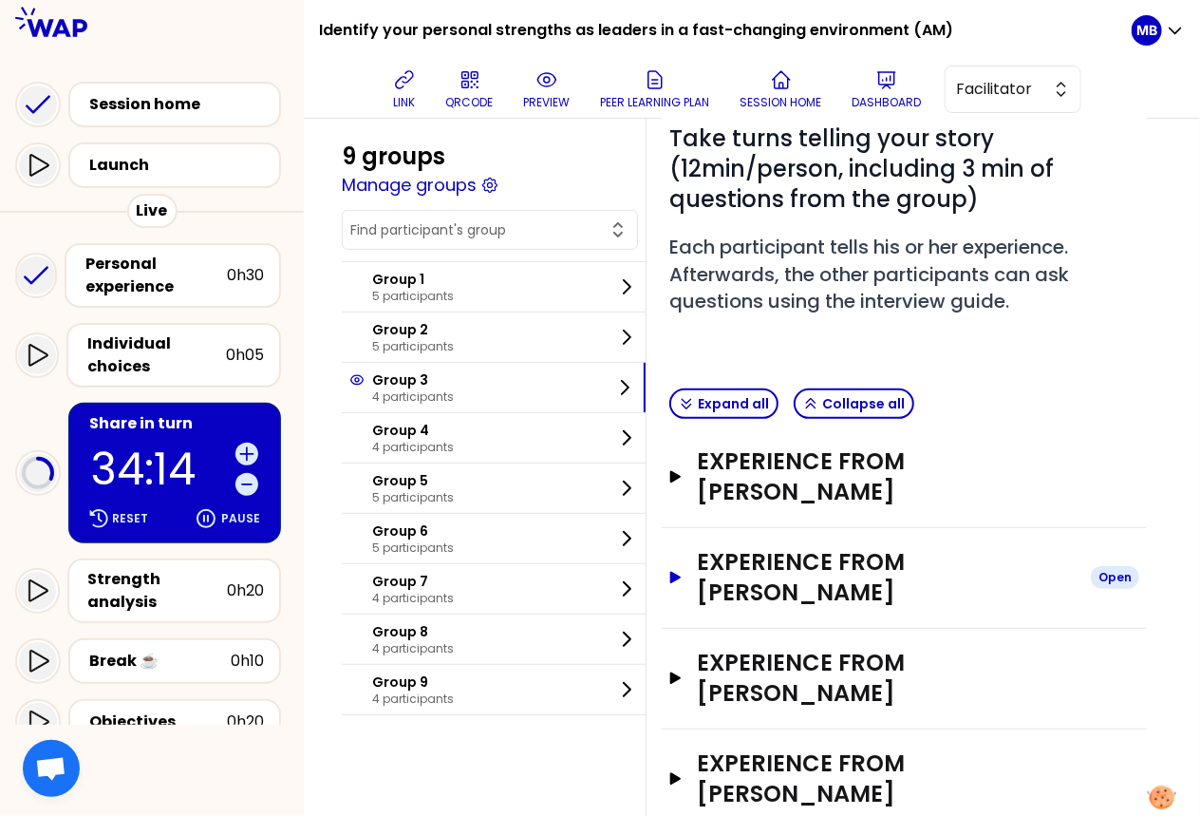
click at [788, 567] on h3 "Experience from RIGHI FARRAH" at bounding box center [886, 577] width 379 height 61
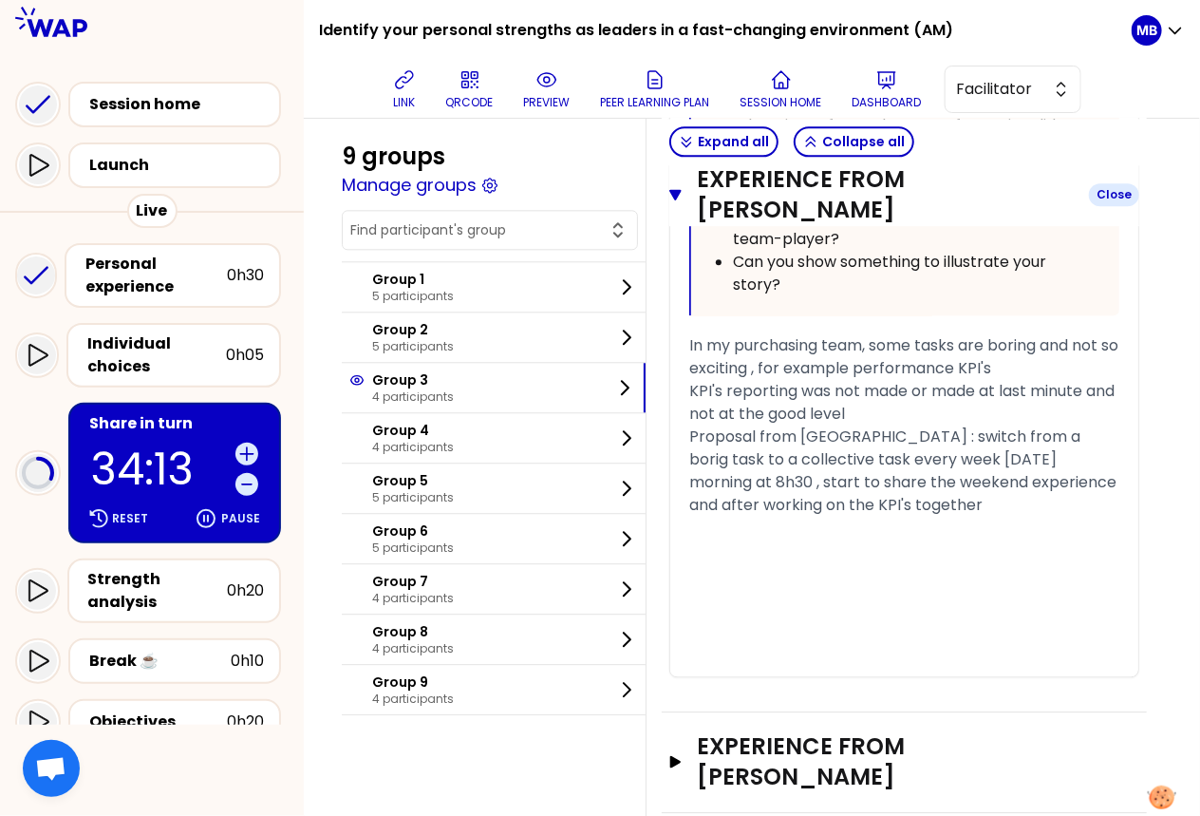
scroll to position [1675, 0]
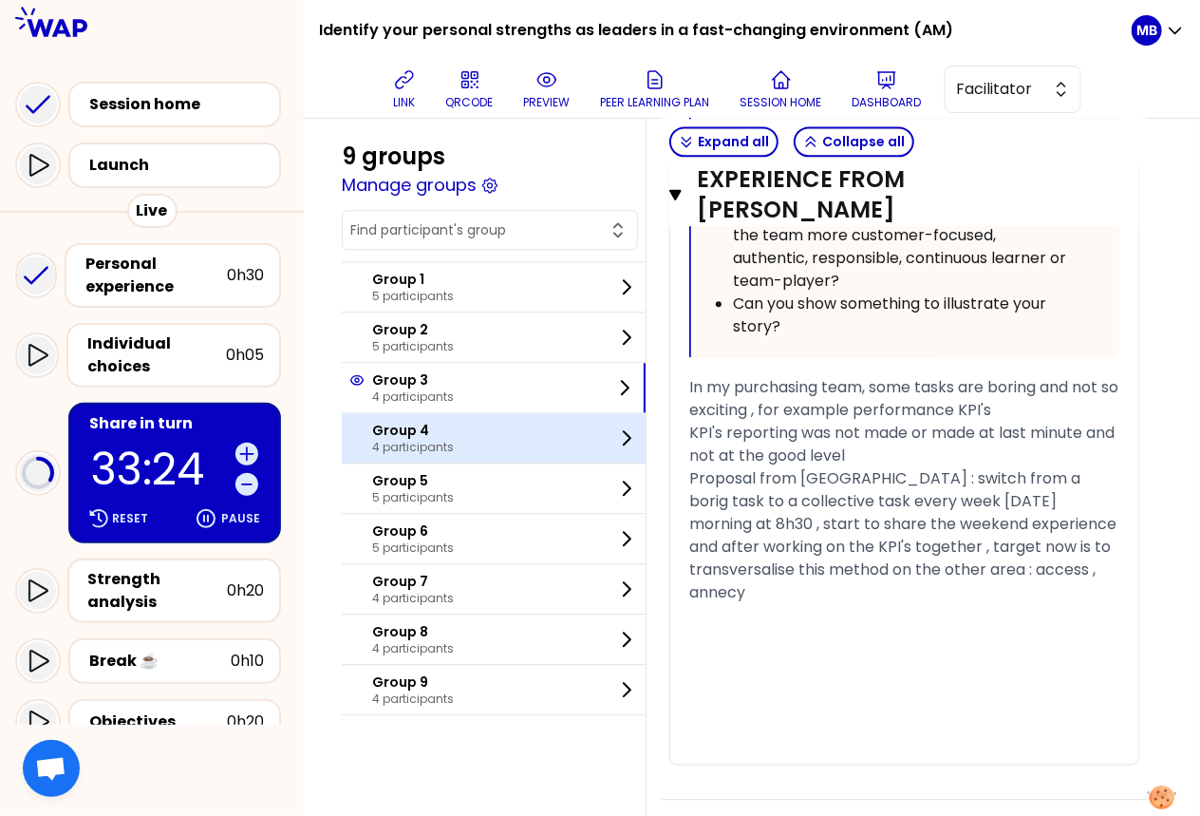
click at [434, 433] on p "Group 4" at bounding box center [413, 430] width 82 height 19
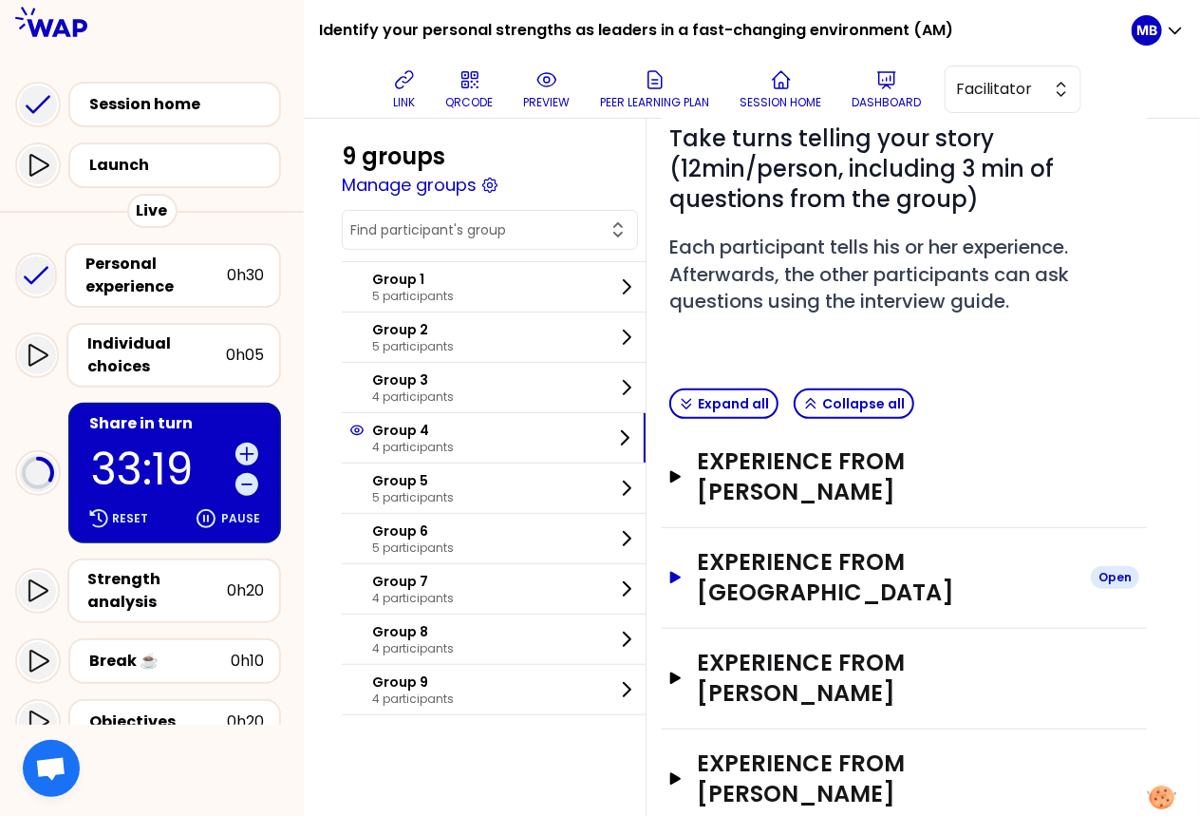
click at [803, 551] on h3 "Experience from Suzanna" at bounding box center [886, 577] width 379 height 61
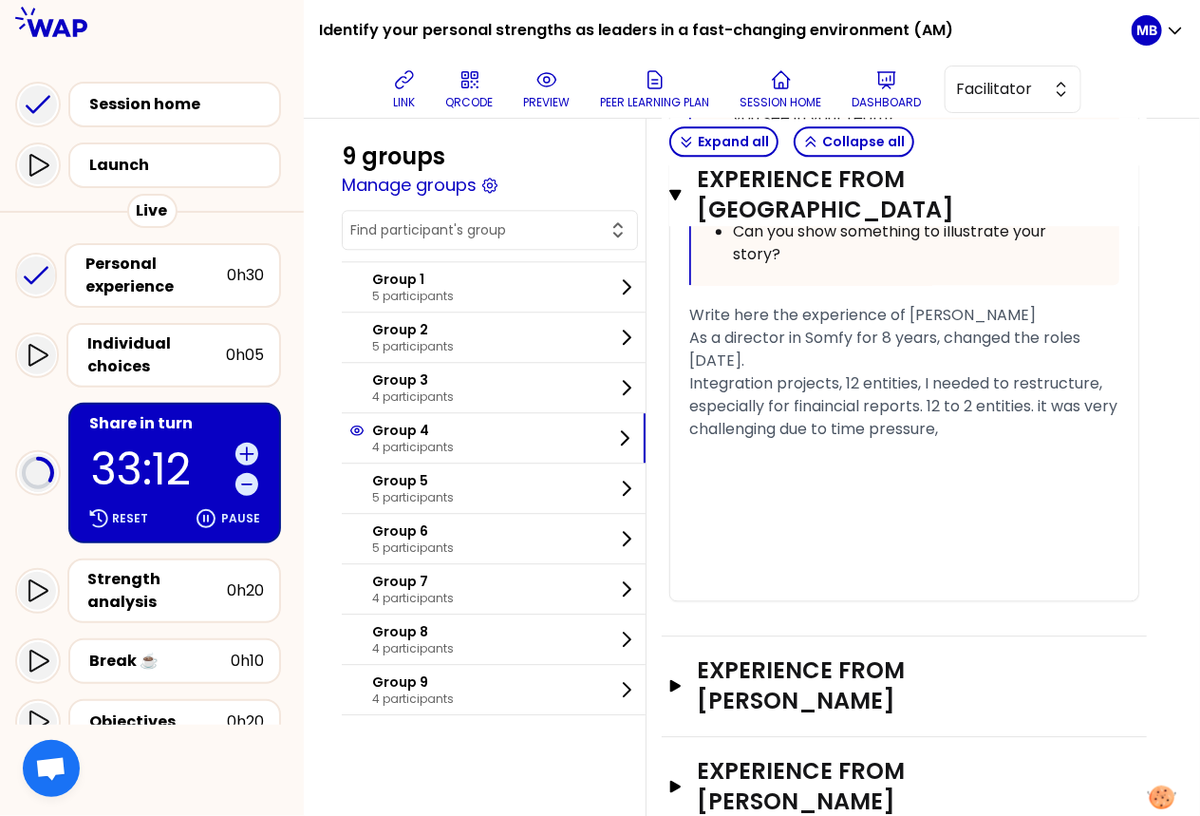
scroll to position [1753, 0]
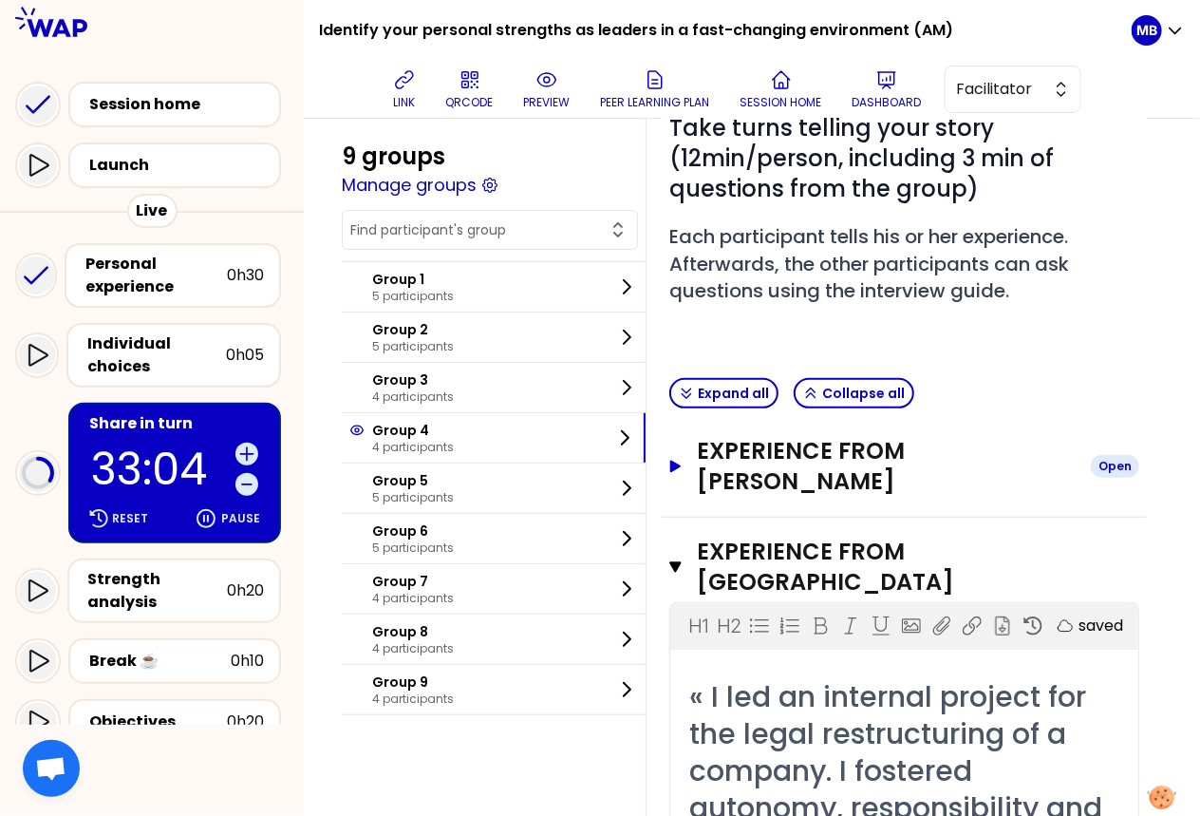
click at [764, 463] on h3 "Experience from Richard Wang" at bounding box center [886, 466] width 379 height 61
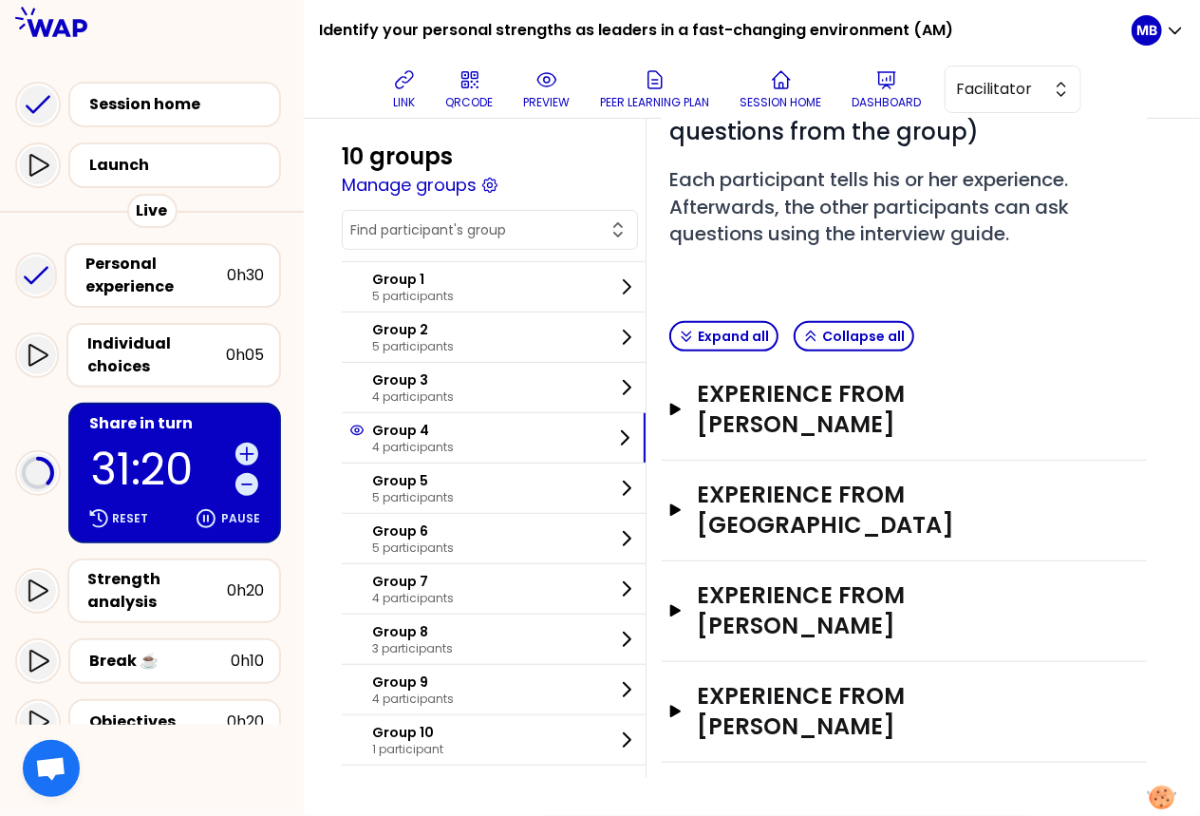
scroll to position [163, 0]
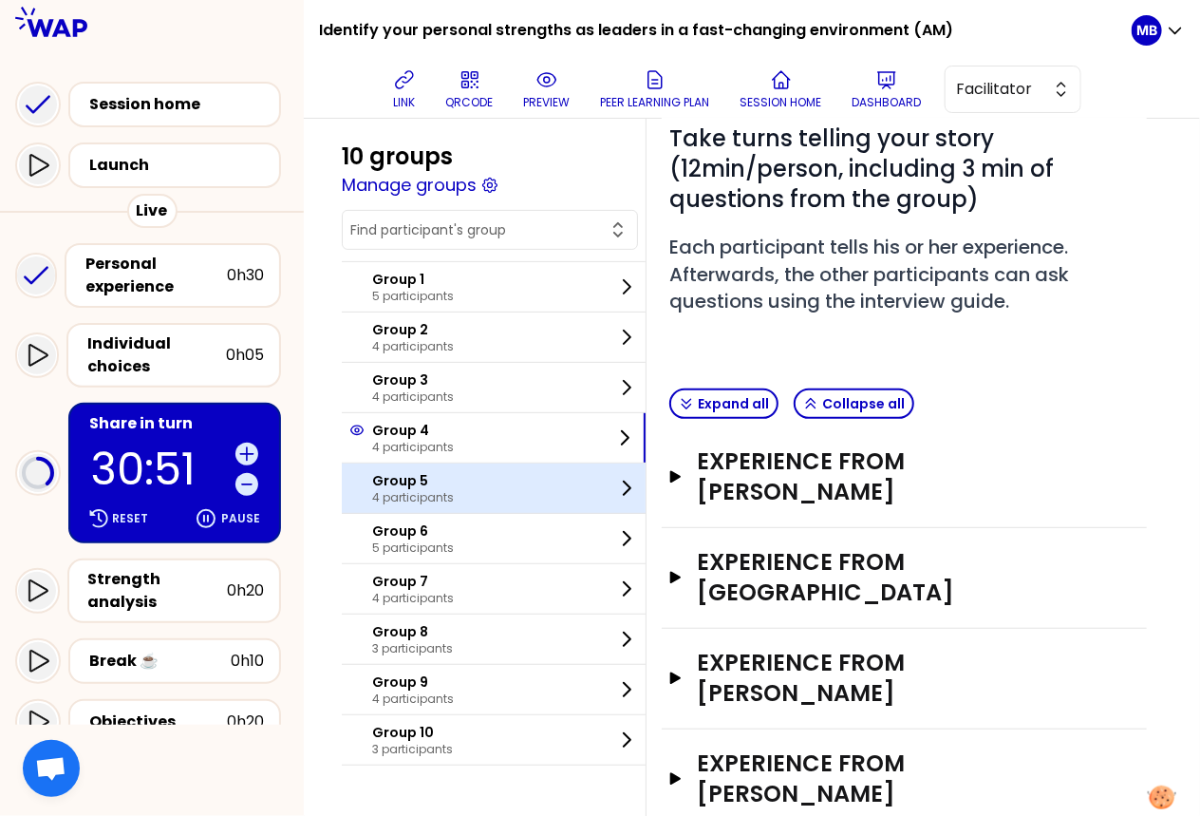
click at [374, 479] on p "Group 5" at bounding box center [413, 480] width 82 height 19
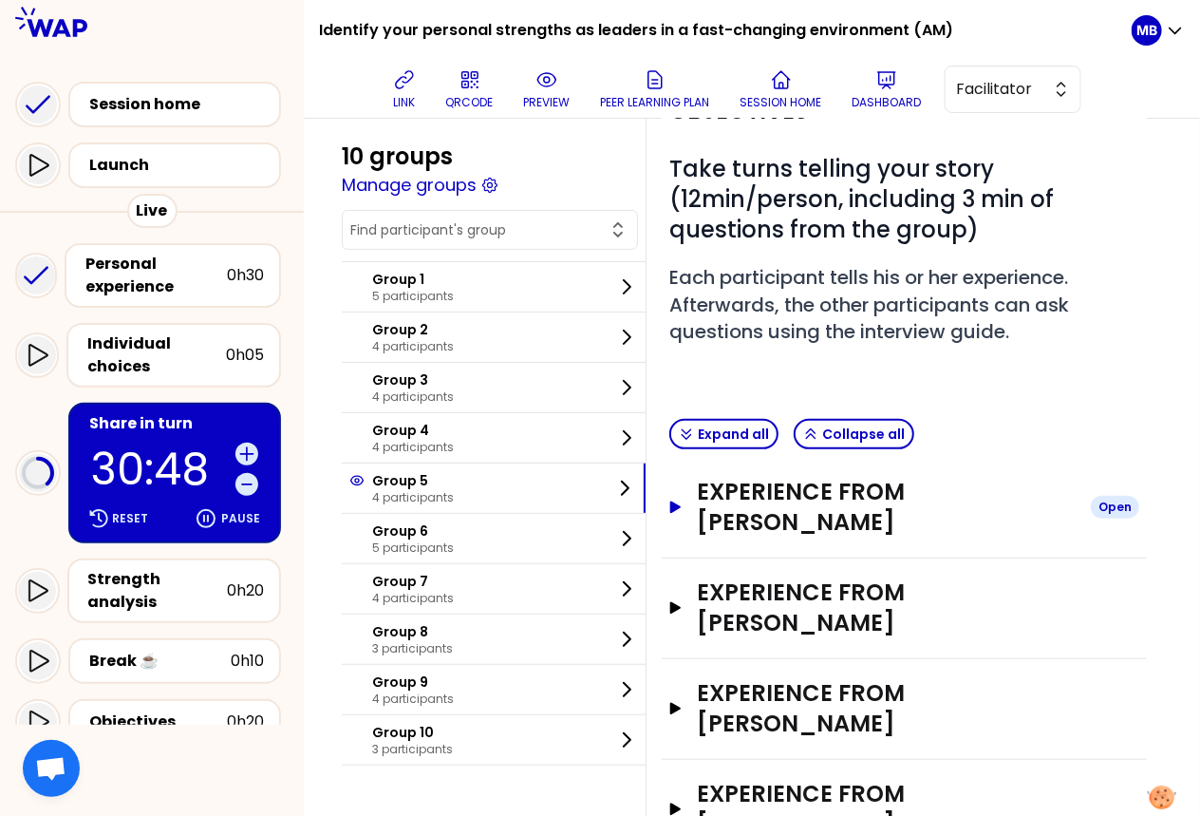
click at [768, 497] on h3 "Experience from Xu Liang" at bounding box center [886, 507] width 379 height 61
click at [737, 479] on h3 "Experience from Xu Liang" at bounding box center [886, 507] width 379 height 61
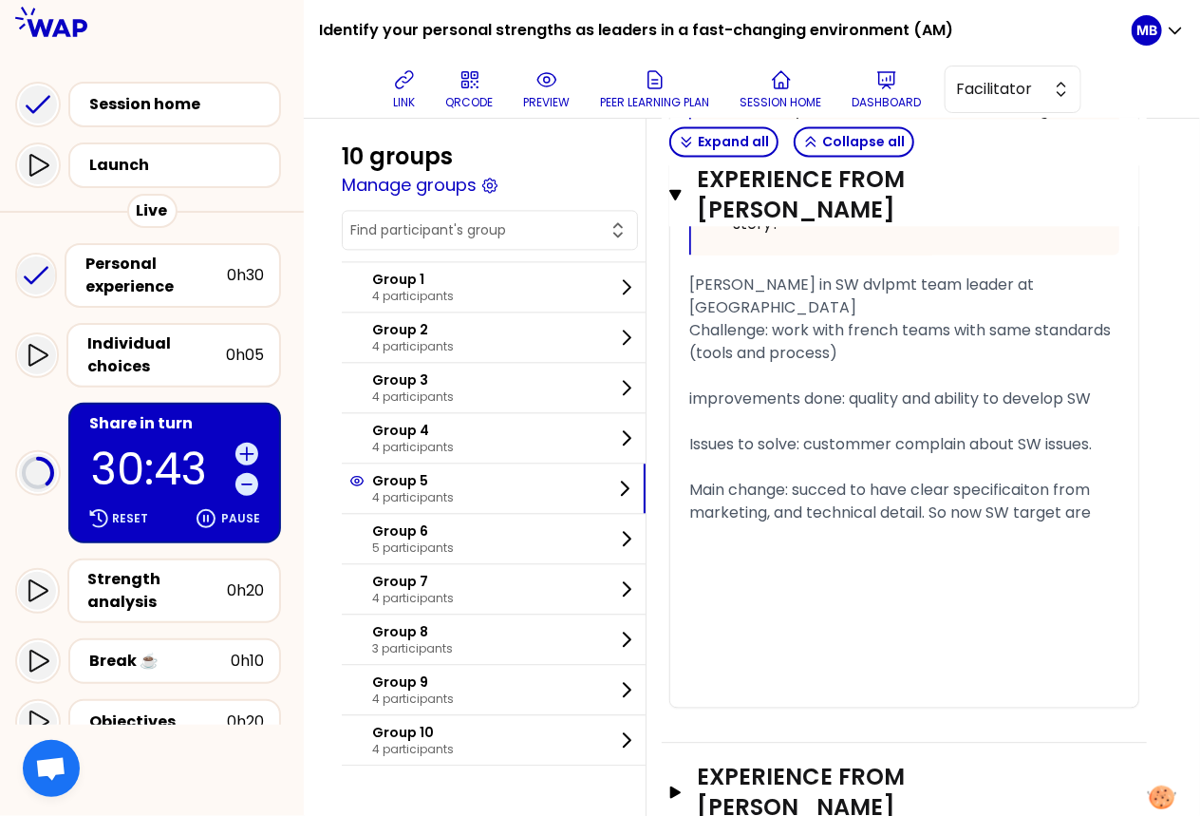
scroll to position [1513, 0]
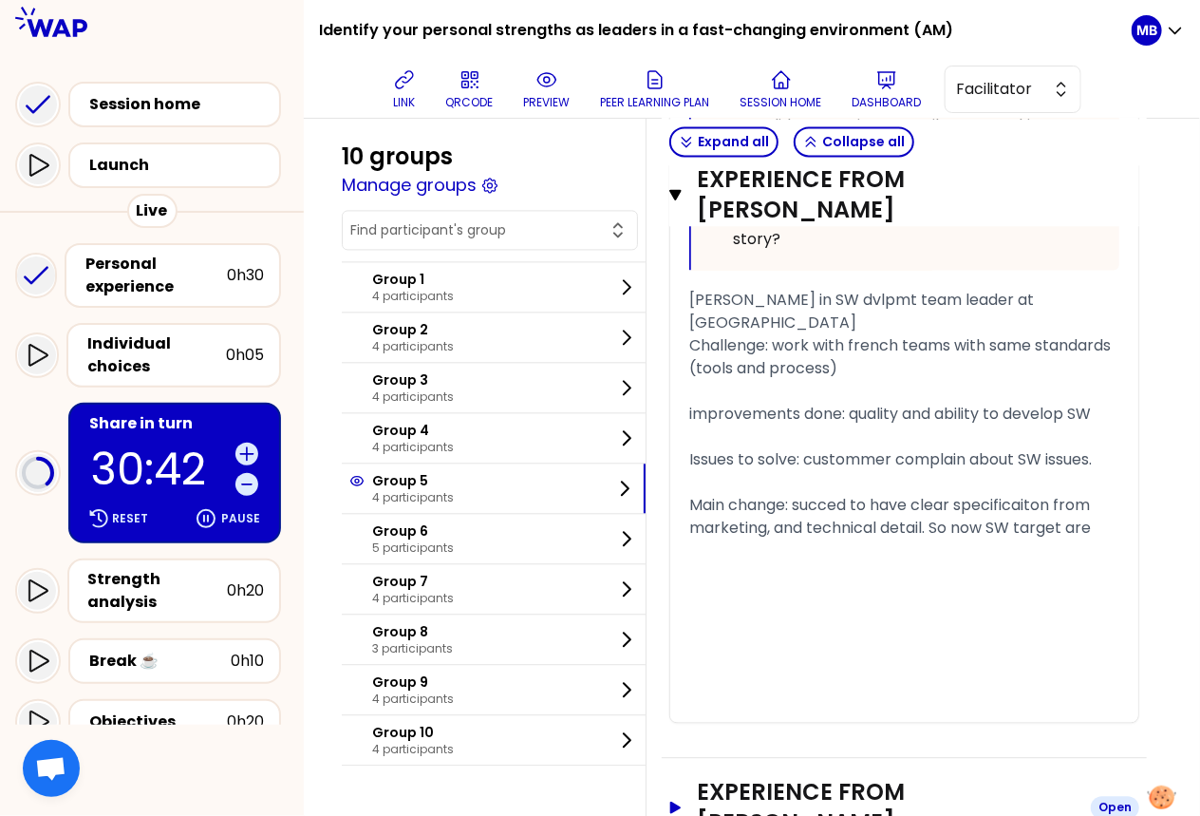
click at [759, 777] on h3 "Experience from TOUSSAINT" at bounding box center [886, 807] width 379 height 61
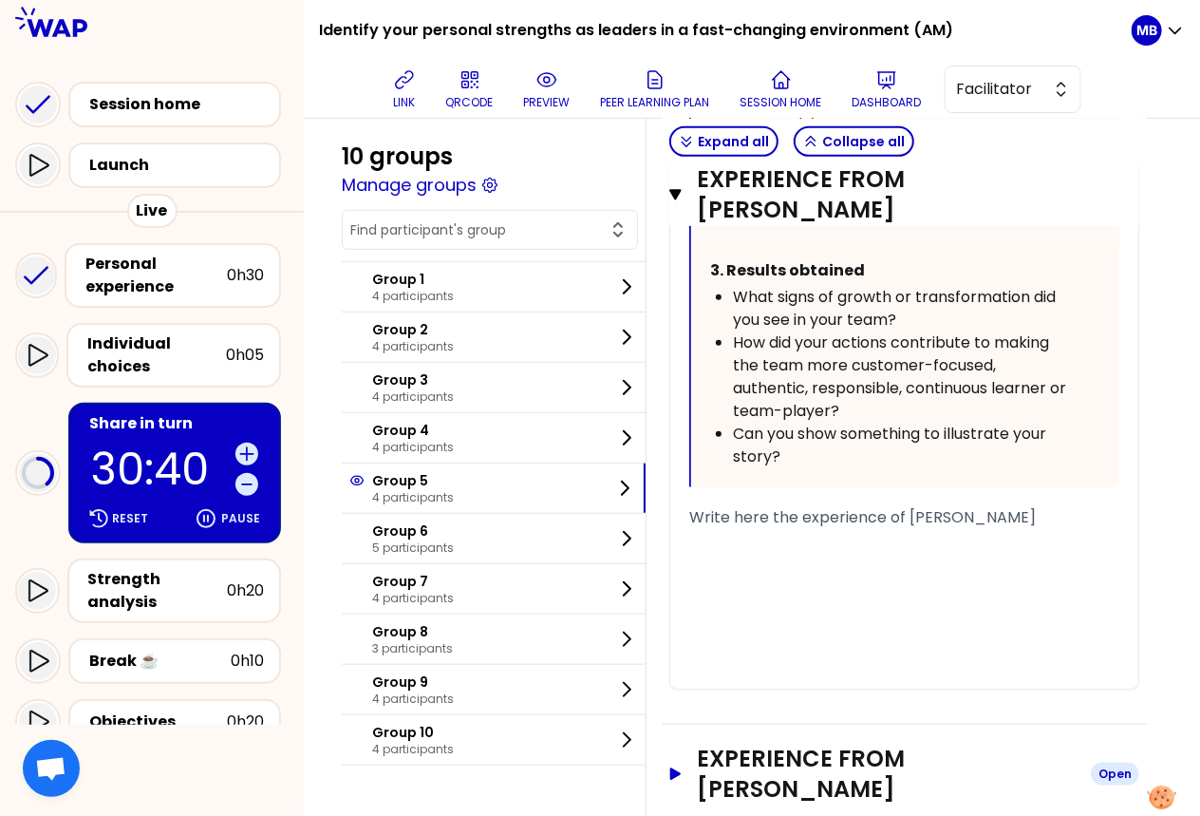
click at [740, 743] on h3 "Experience from Agnieszka" at bounding box center [886, 773] width 379 height 61
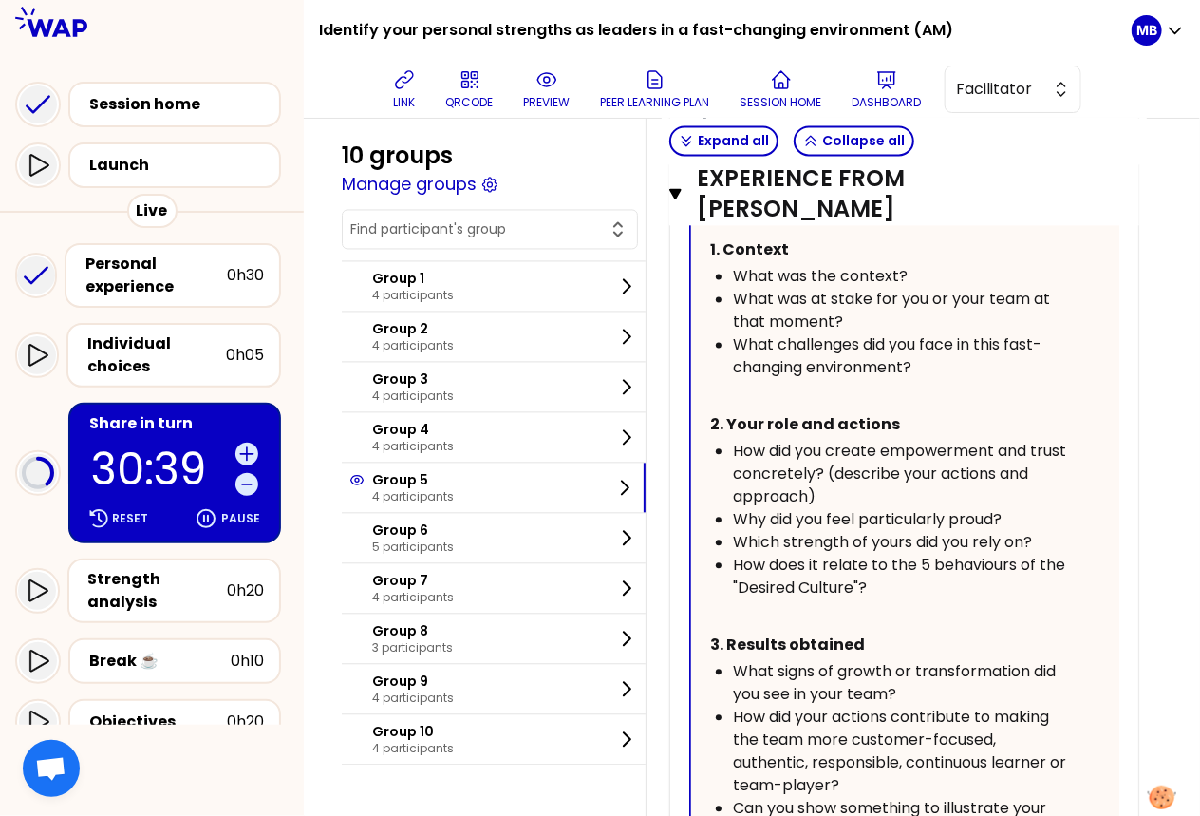
scroll to position [4418, 0]
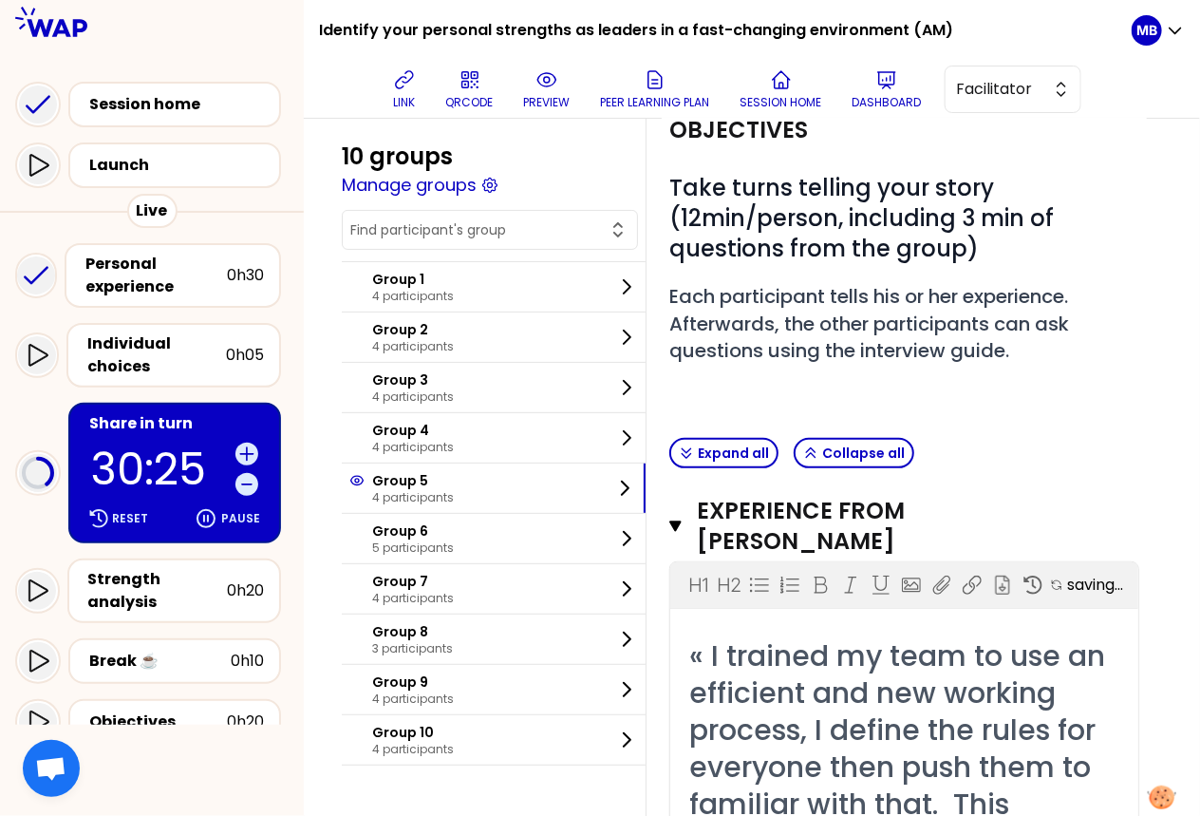
scroll to position [49, 0]
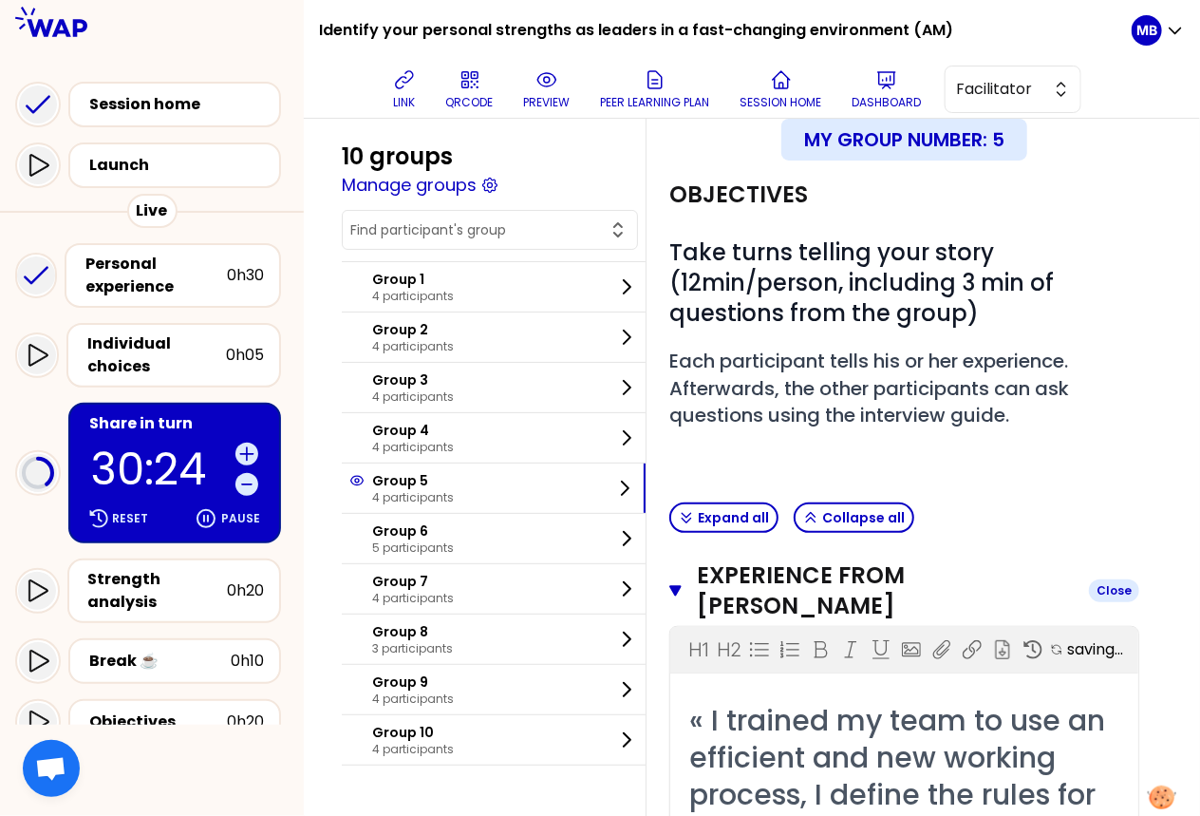
click at [675, 585] on icon "button" at bounding box center [675, 590] width 12 height 10
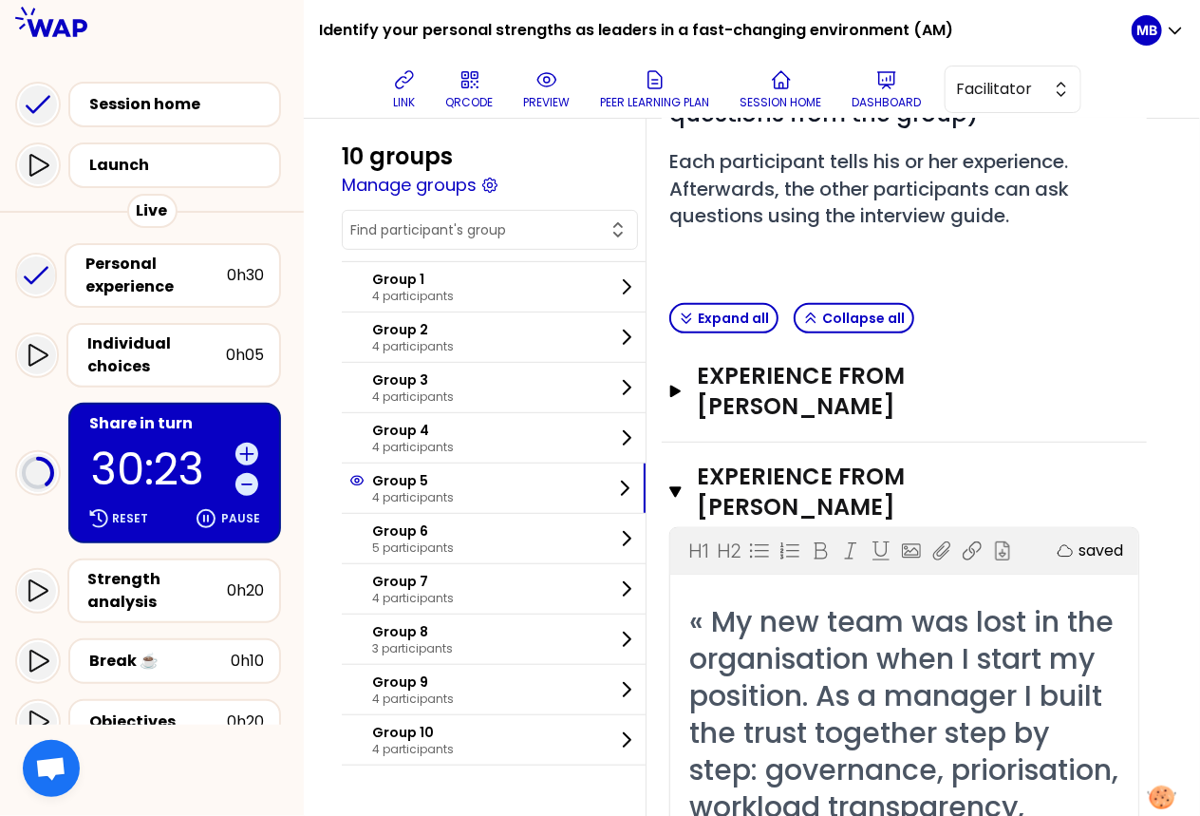
scroll to position [272, 0]
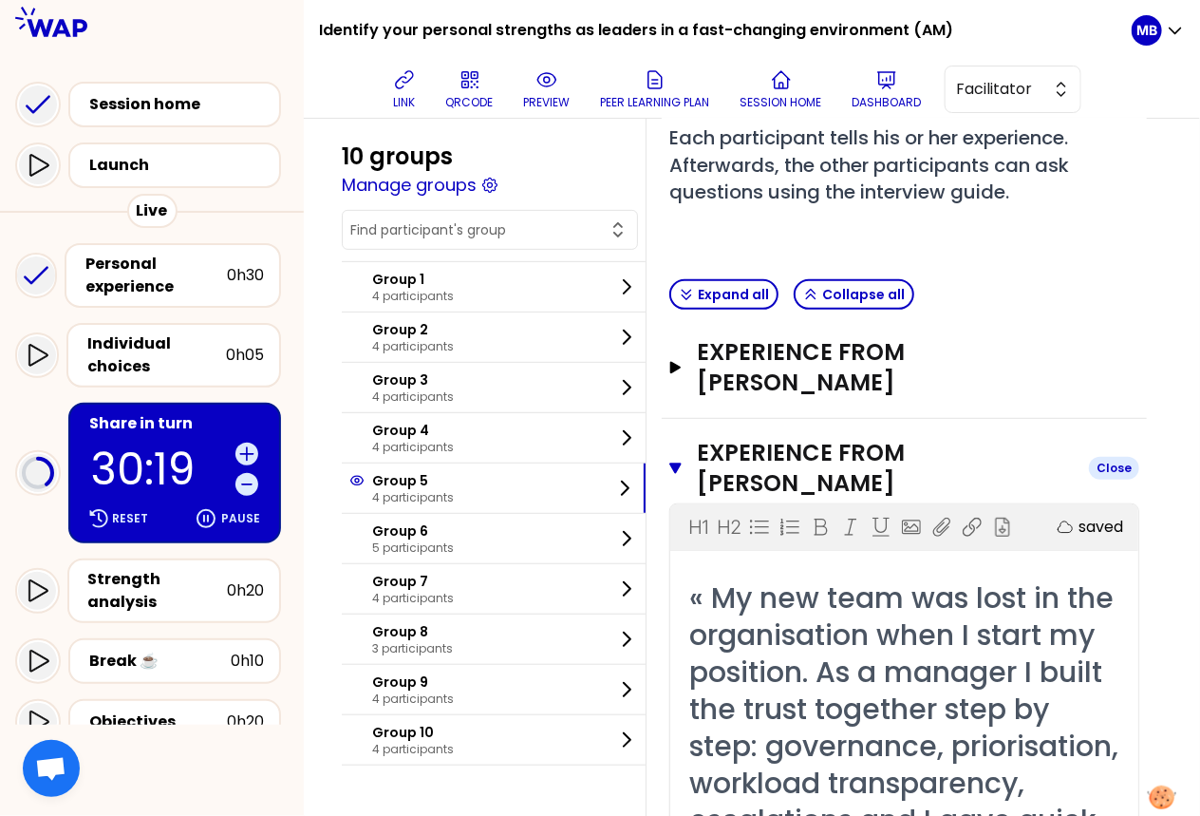
click at [678, 460] on icon "button" at bounding box center [675, 467] width 12 height 15
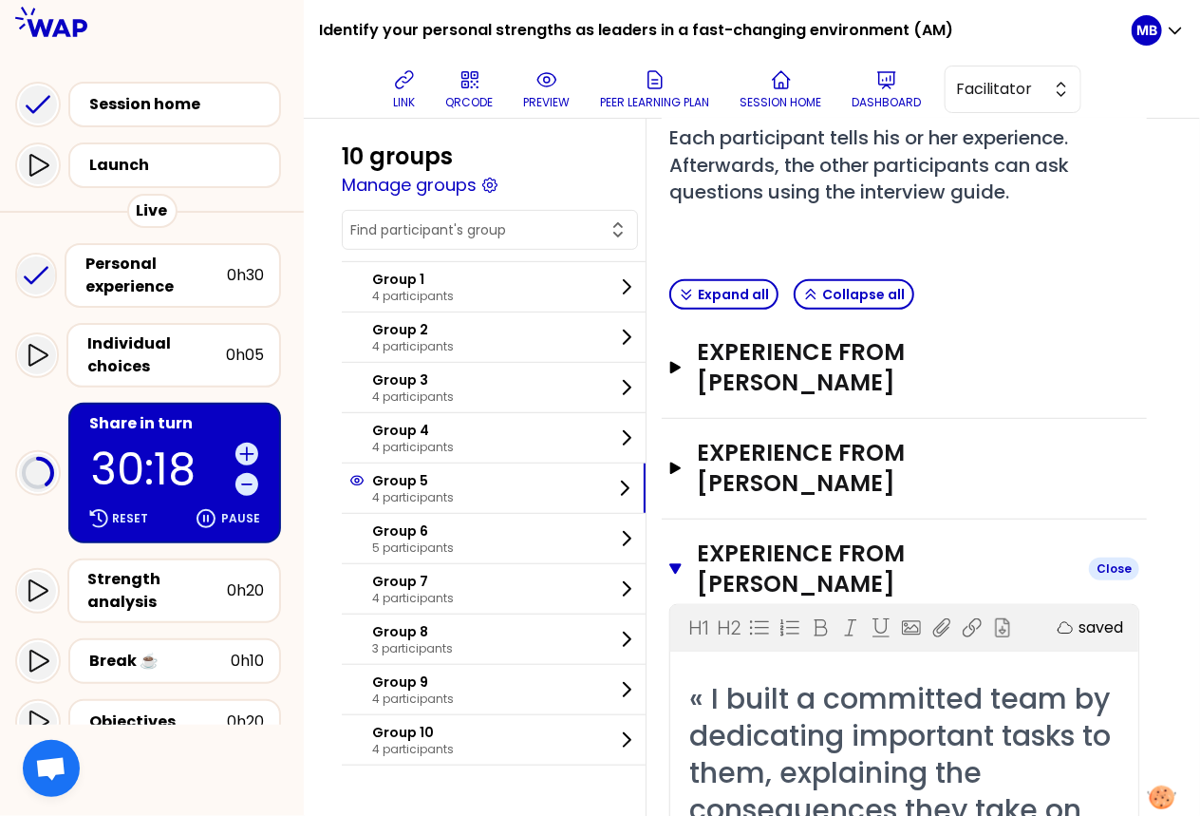
click at [682, 538] on button "Experience from Agnieszka Close" at bounding box center [904, 568] width 470 height 61
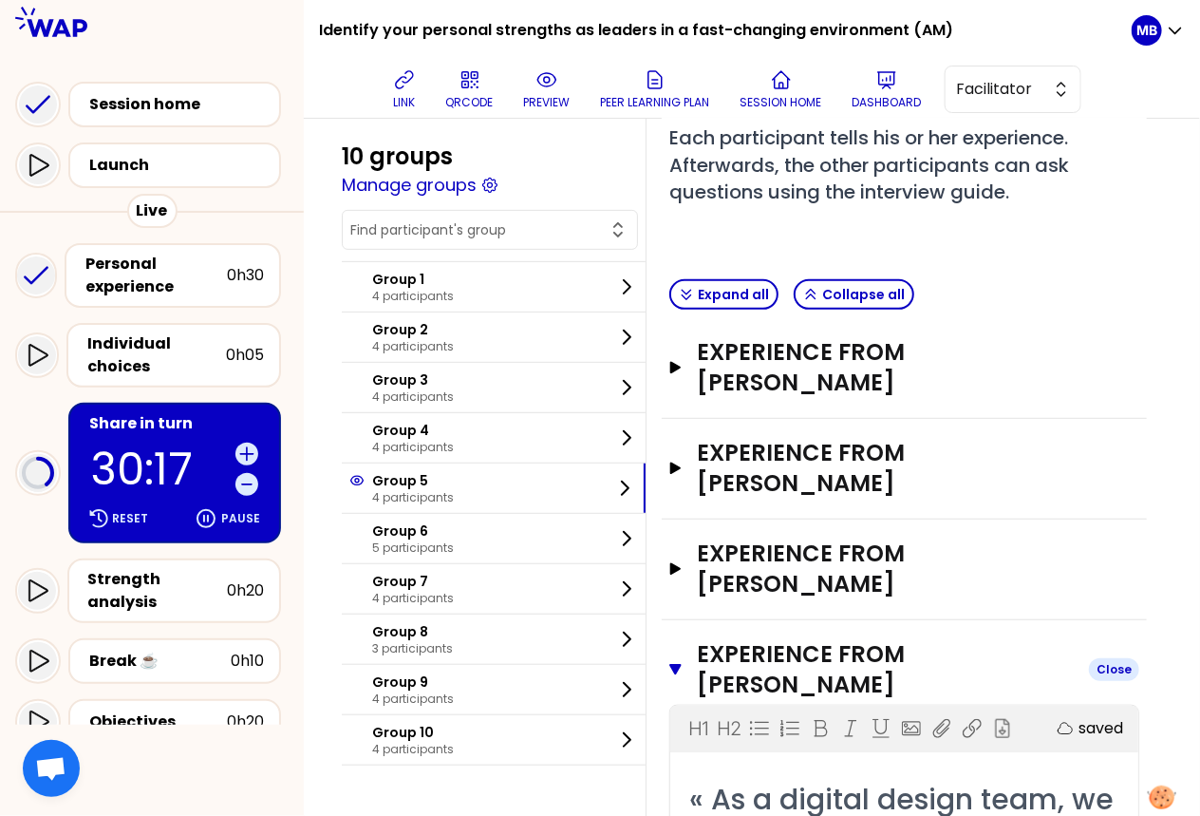
click at [679, 662] on icon "button" at bounding box center [675, 669] width 12 height 15
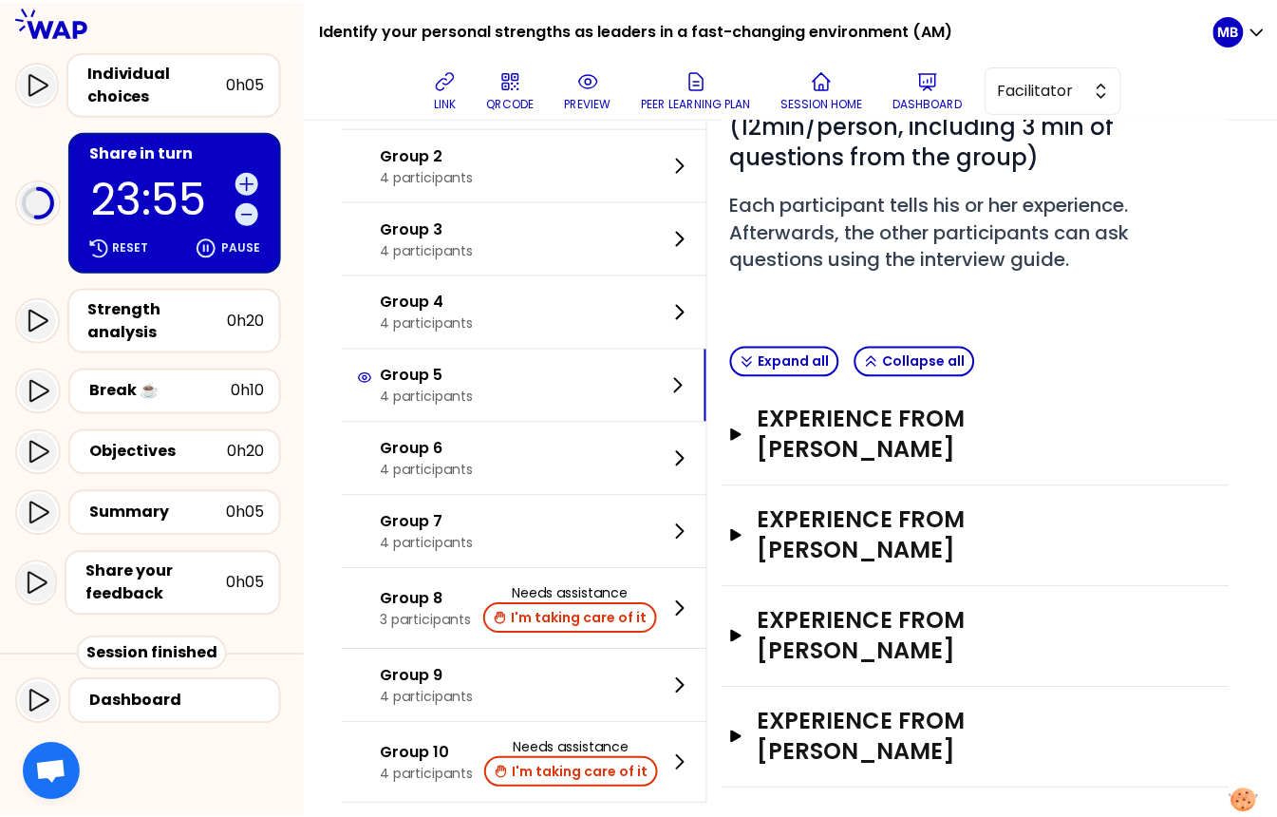
scroll to position [207, 0]
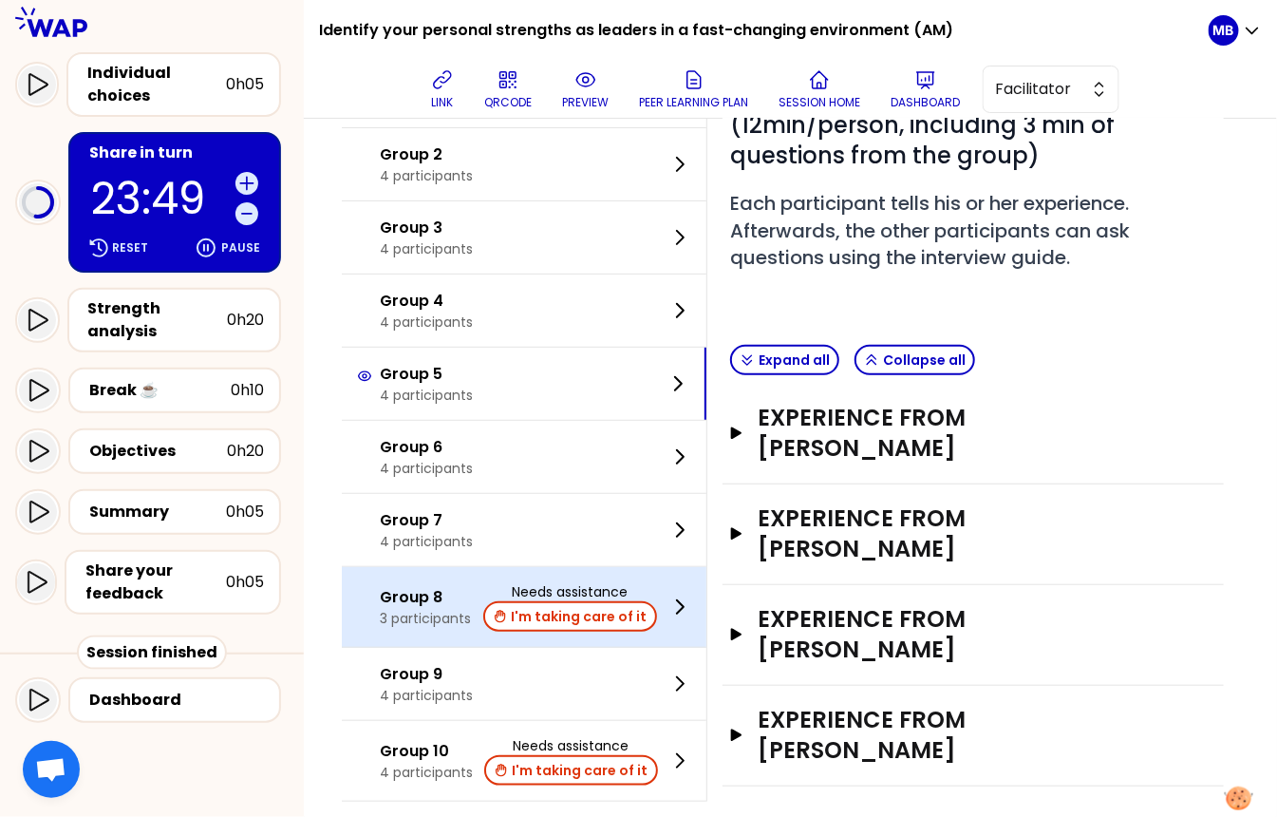
click at [425, 586] on p "Group 8" at bounding box center [425, 597] width 91 height 23
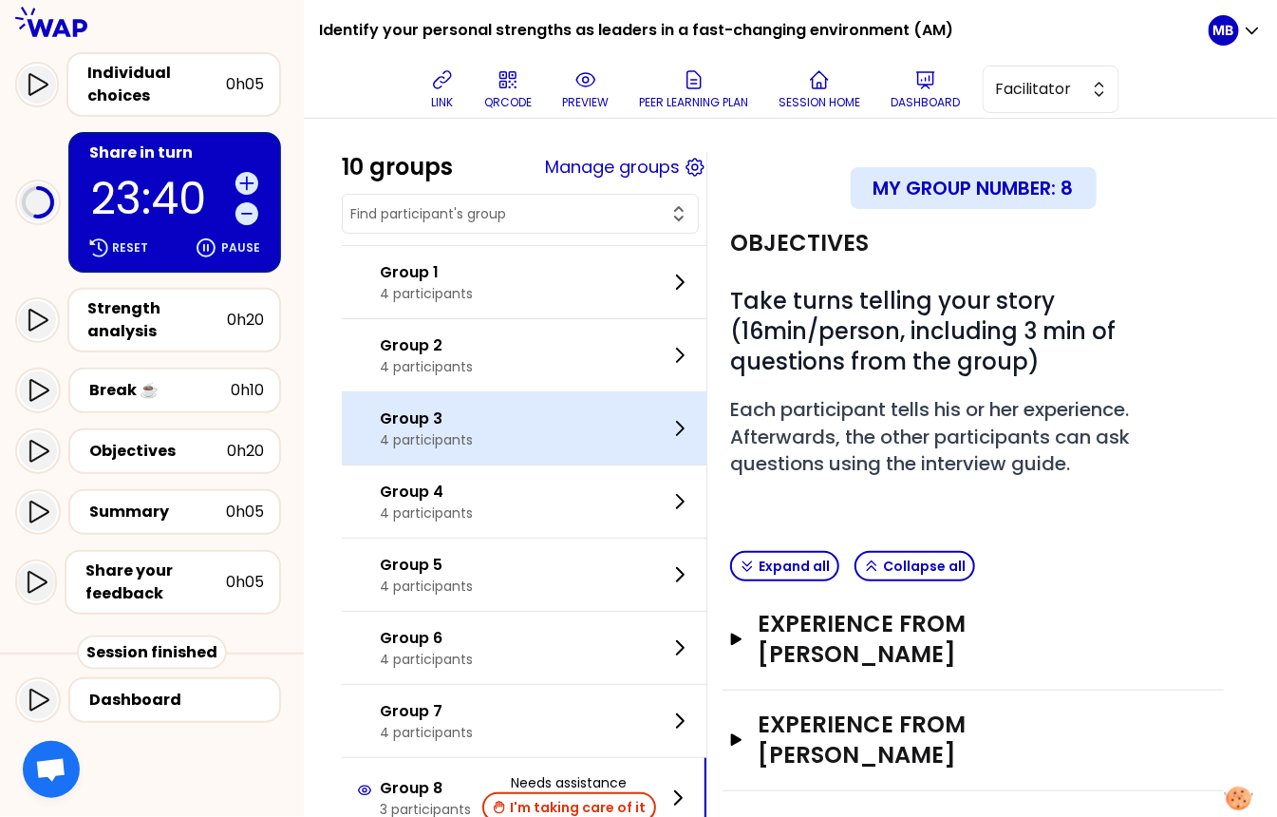
scroll to position [0, 0]
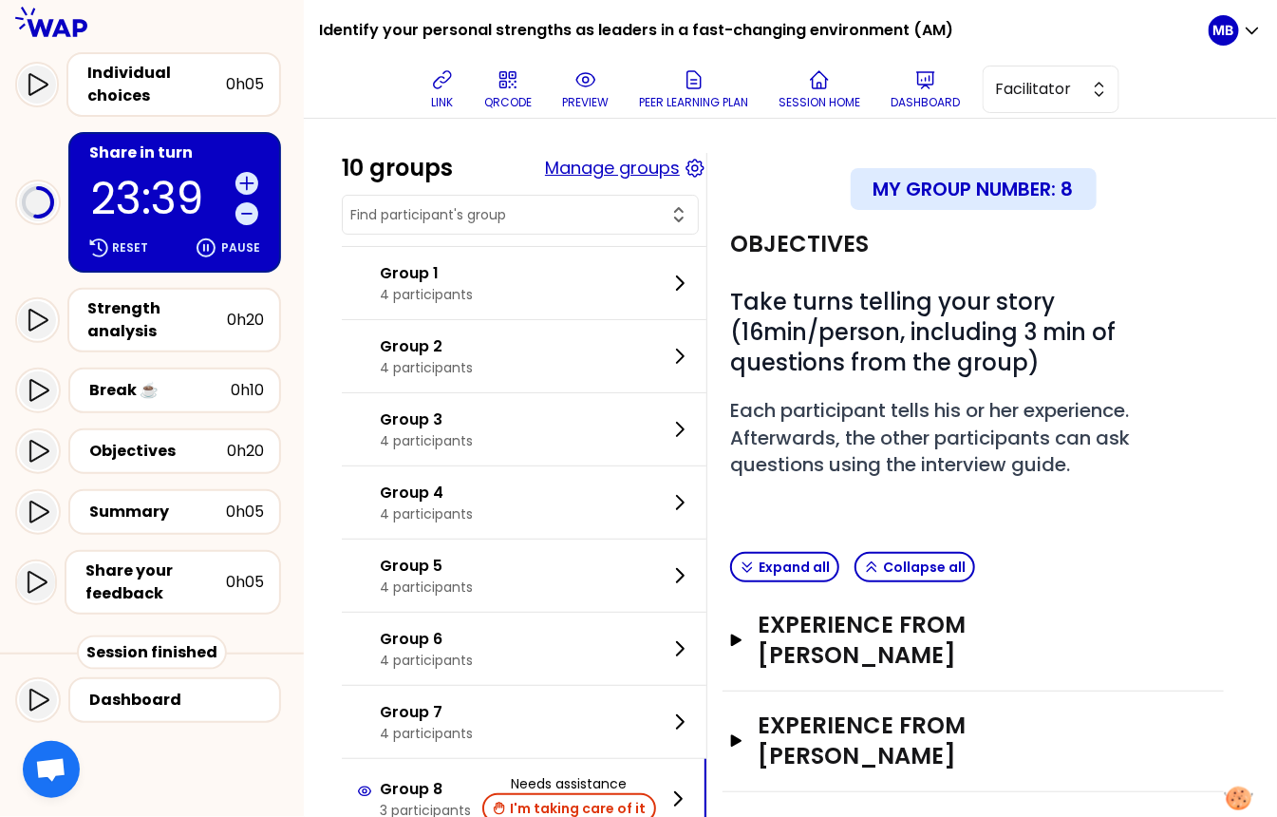
click at [585, 175] on button "Manage groups" at bounding box center [612, 168] width 135 height 27
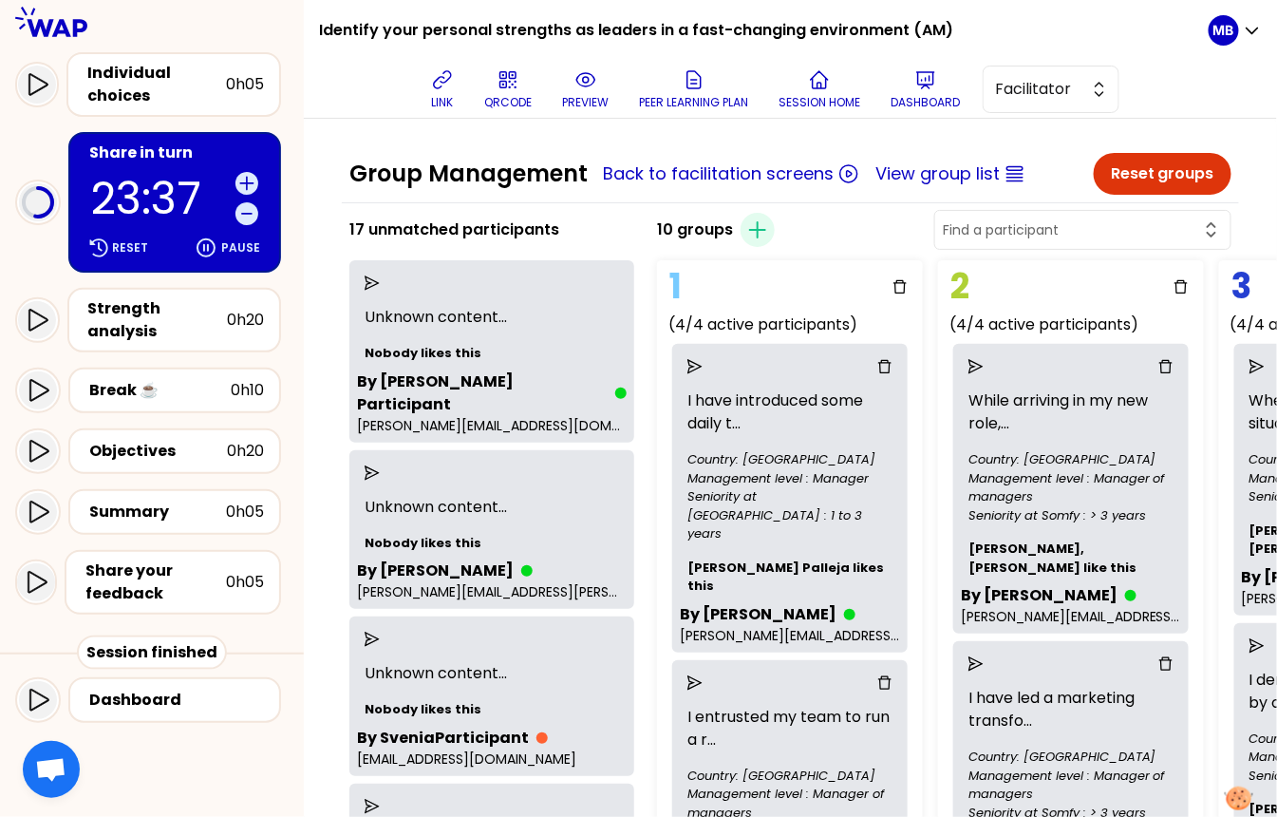
click at [932, 222] on input "text" at bounding box center [1071, 229] width 257 height 19
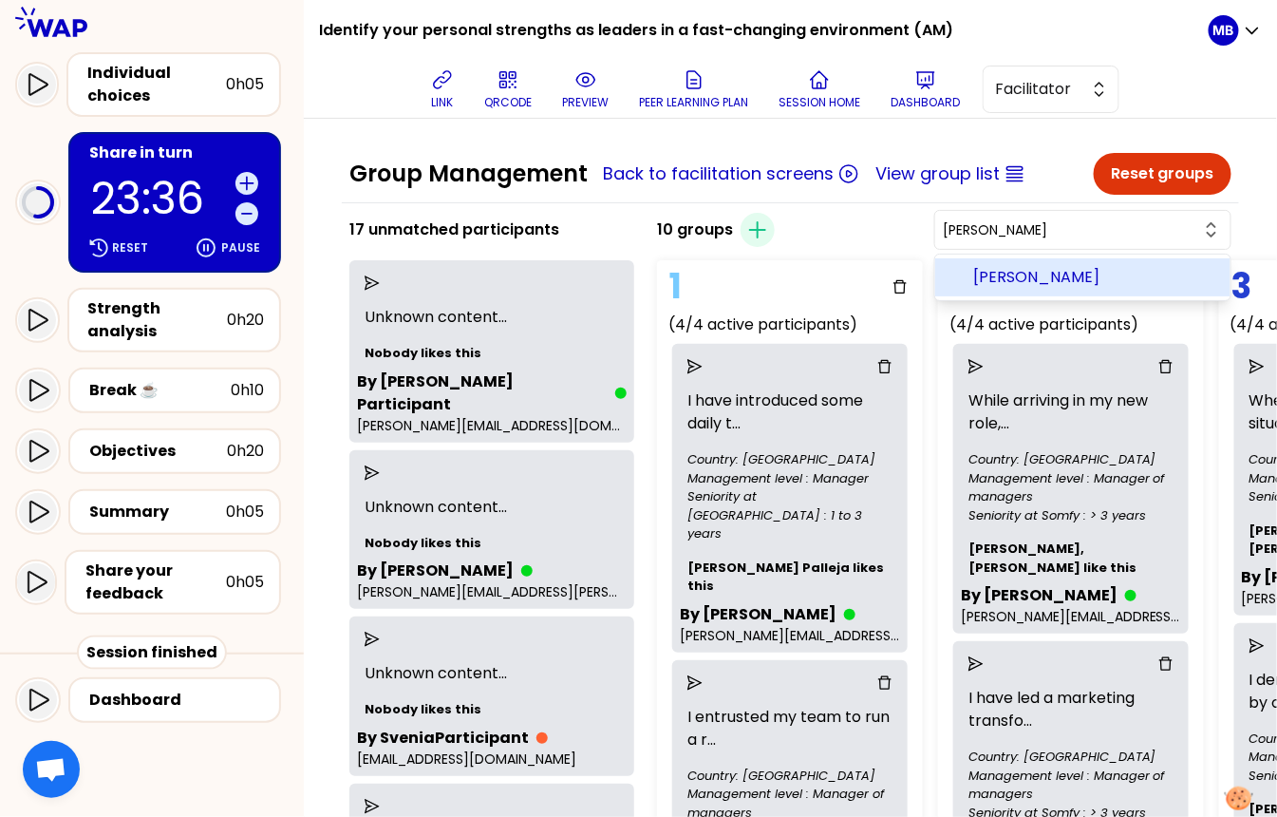
click at [932, 276] on span "Tony Wu" at bounding box center [1094, 277] width 242 height 23
type input "Tony Wu"
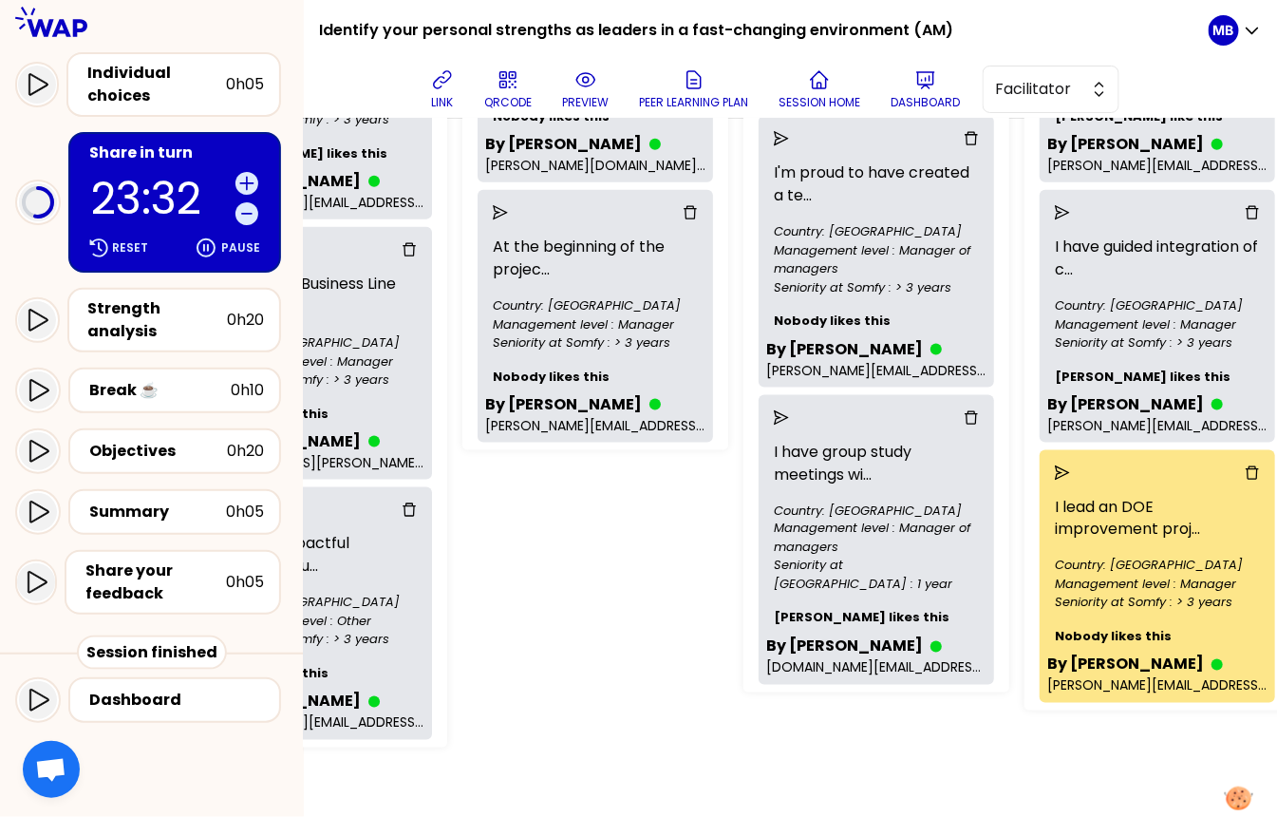
scroll to position [763, 2162]
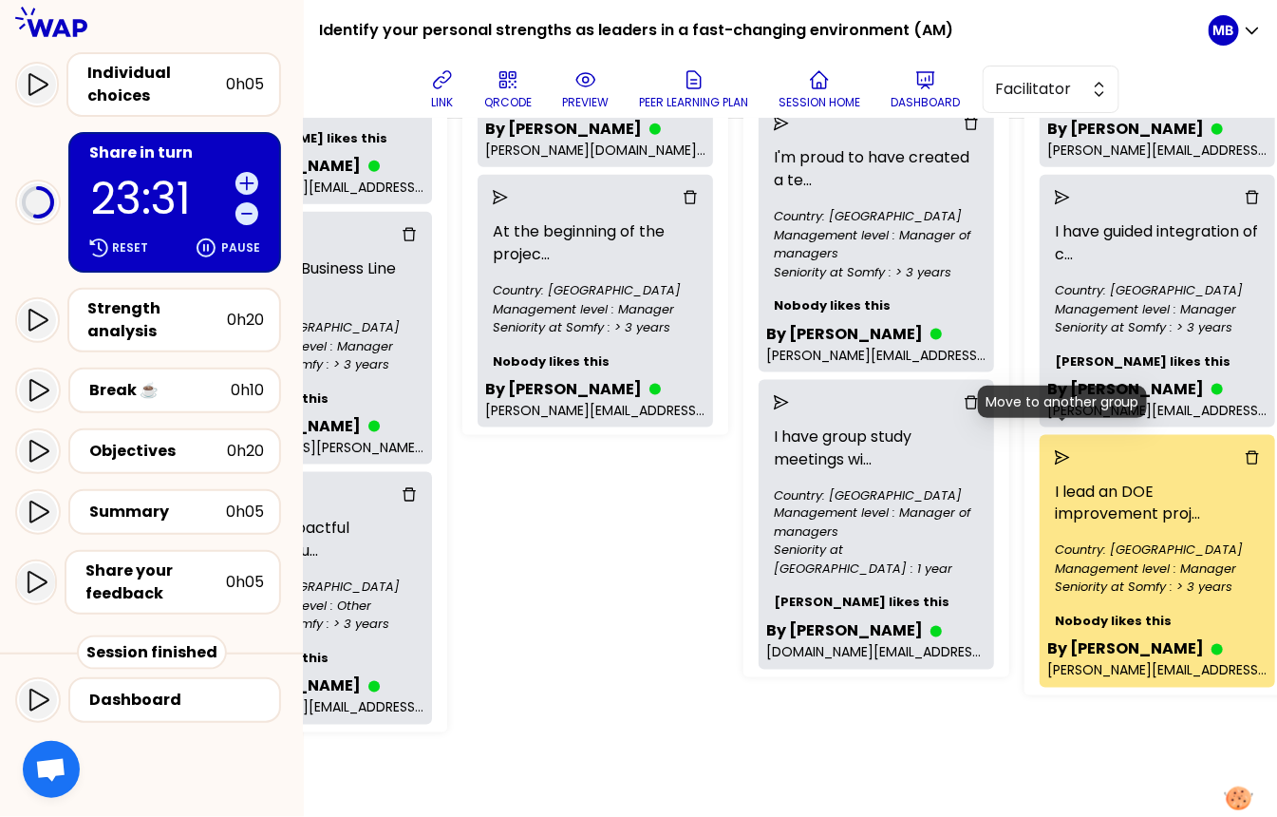
click at [932, 450] on icon "send" at bounding box center [1062, 457] width 15 height 15
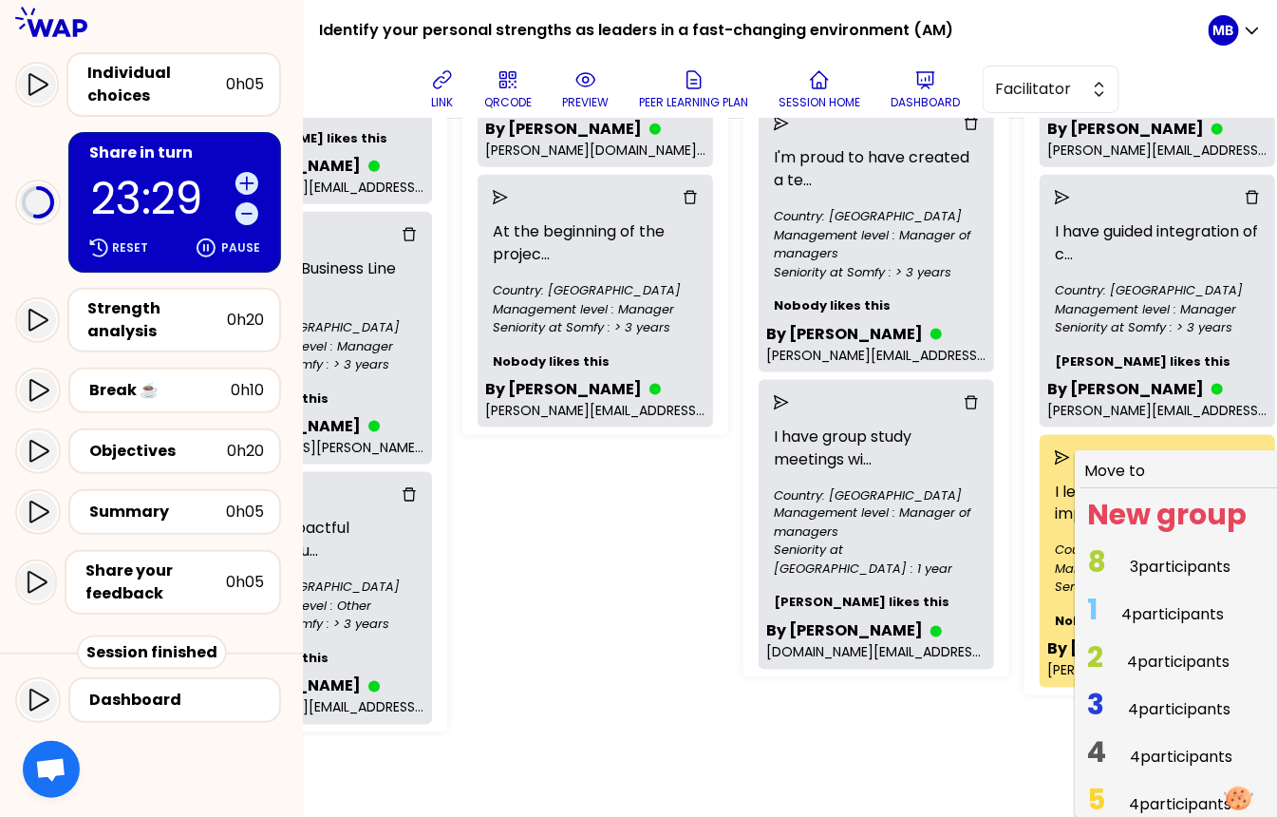
click at [932, 548] on span "8 3 participants" at bounding box center [1159, 566] width 159 height 37
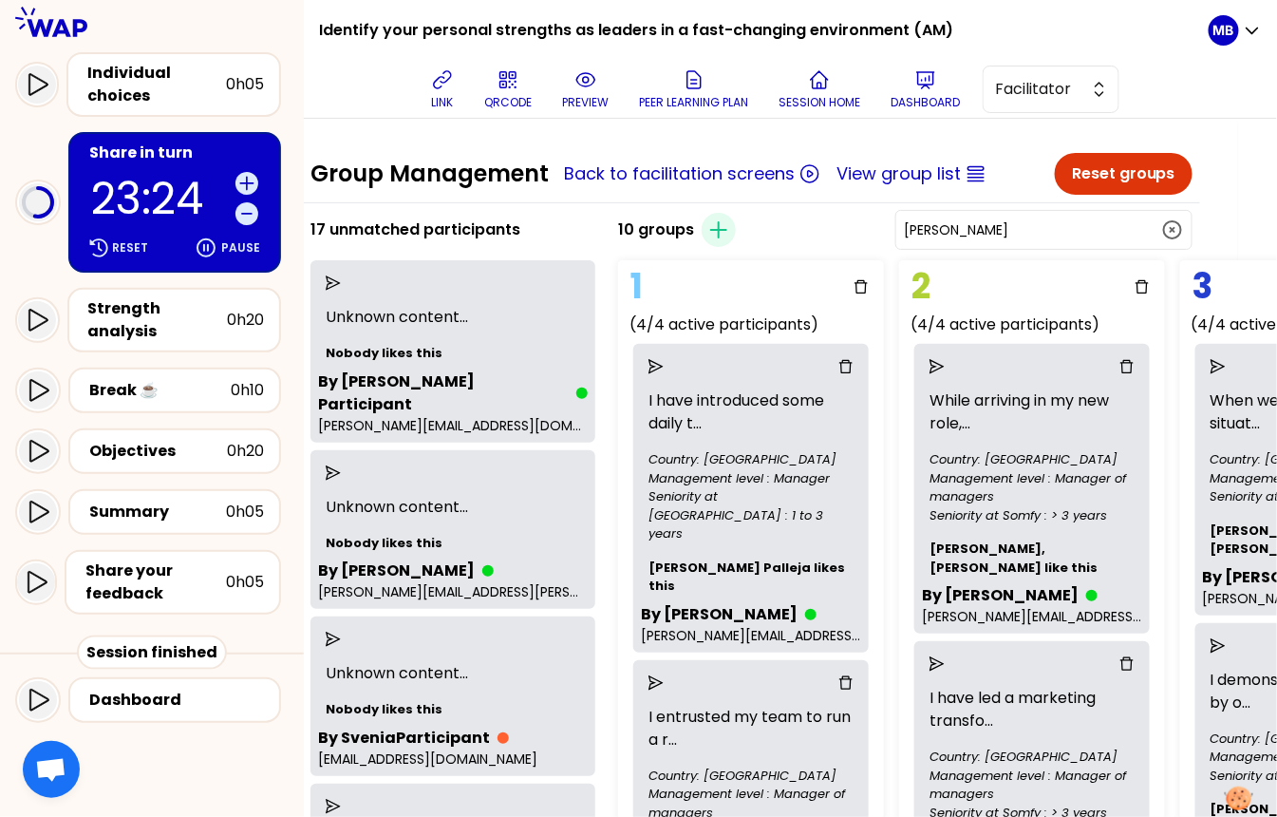
scroll to position [0, 0]
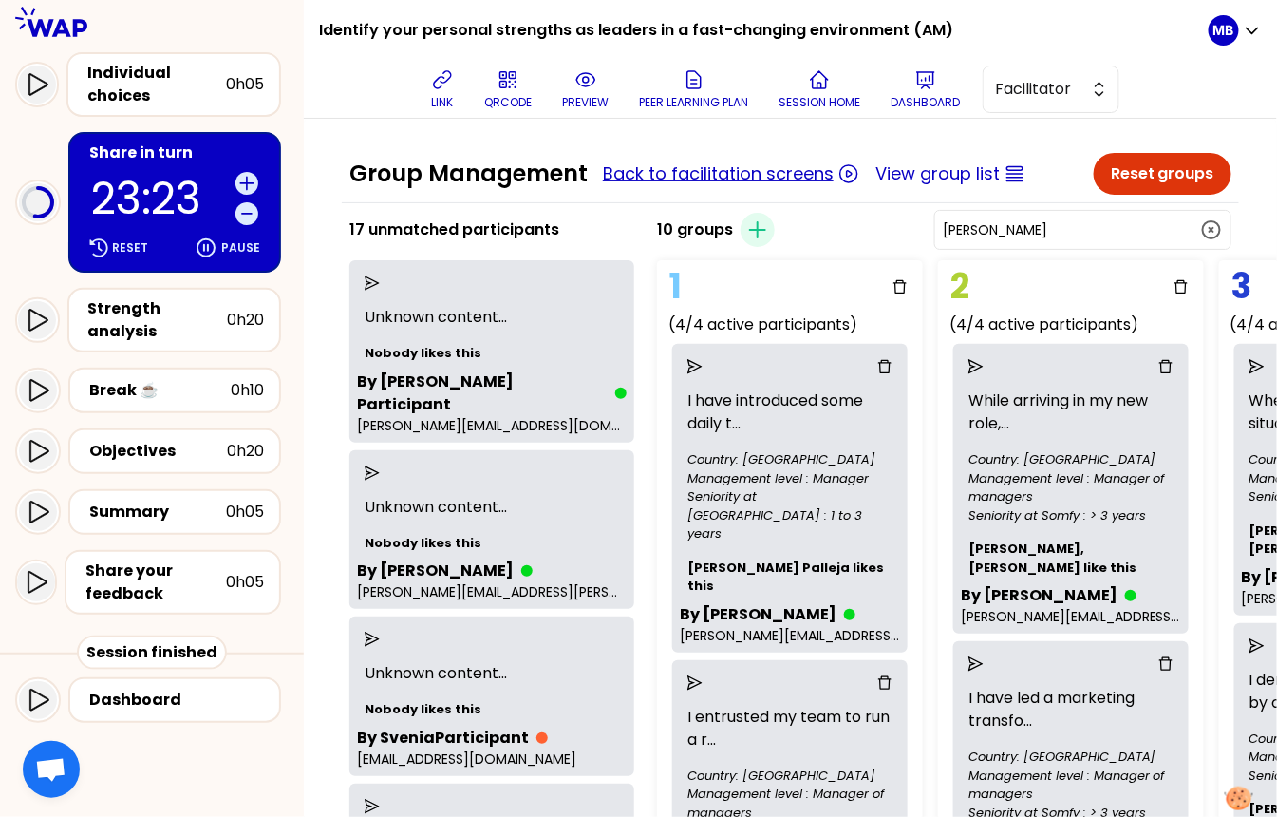
click at [625, 165] on button "Back to facilitation screens" at bounding box center [718, 173] width 231 height 27
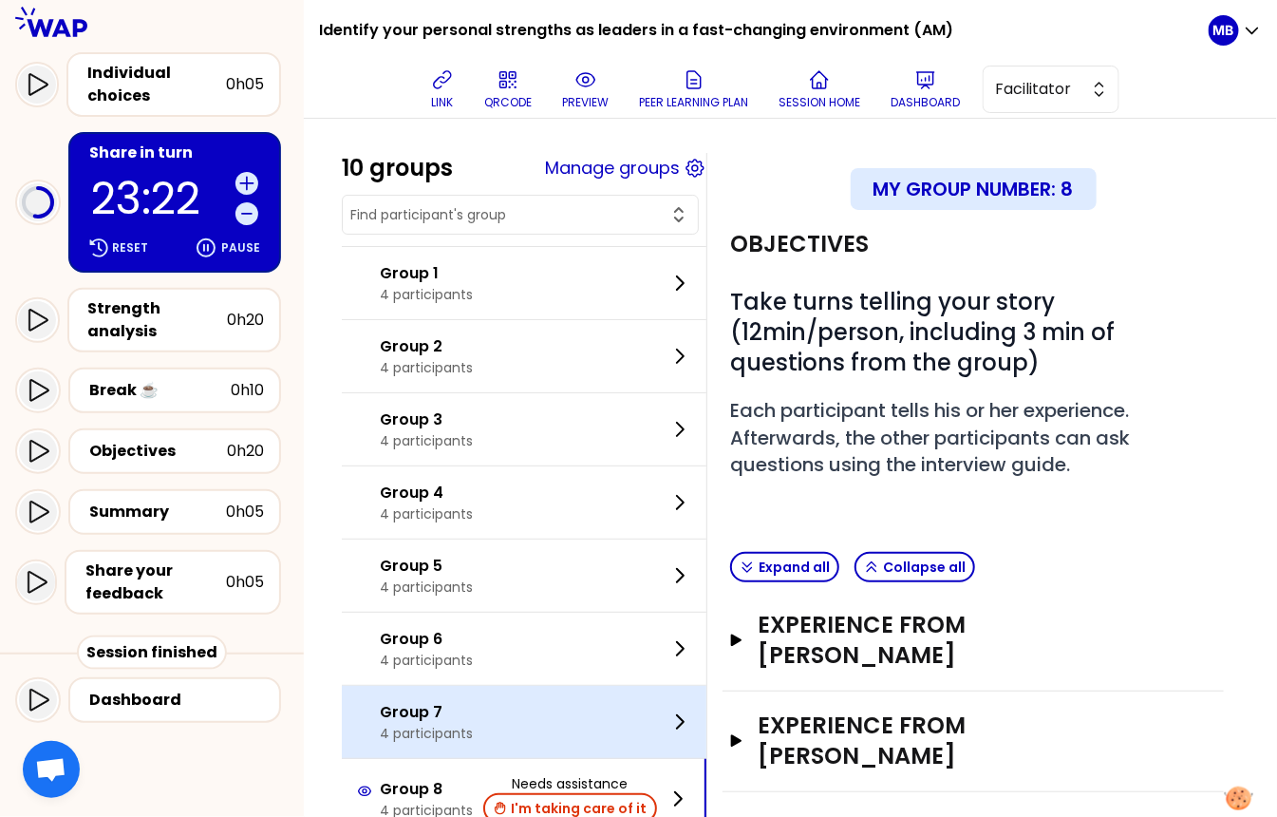
scroll to position [155, 0]
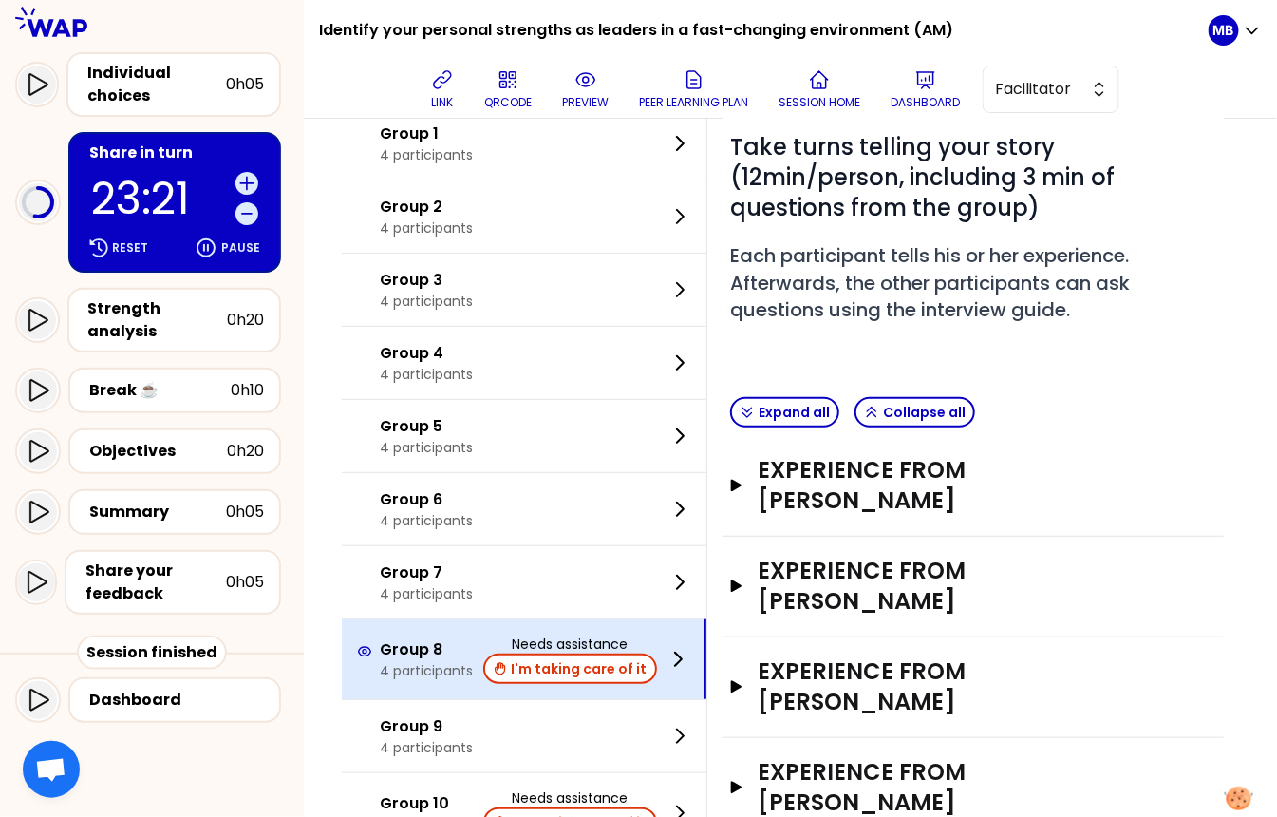
click at [432, 638] on p "Group 8" at bounding box center [426, 649] width 93 height 23
click at [524, 653] on button "I'm taking care of it" at bounding box center [570, 668] width 174 height 30
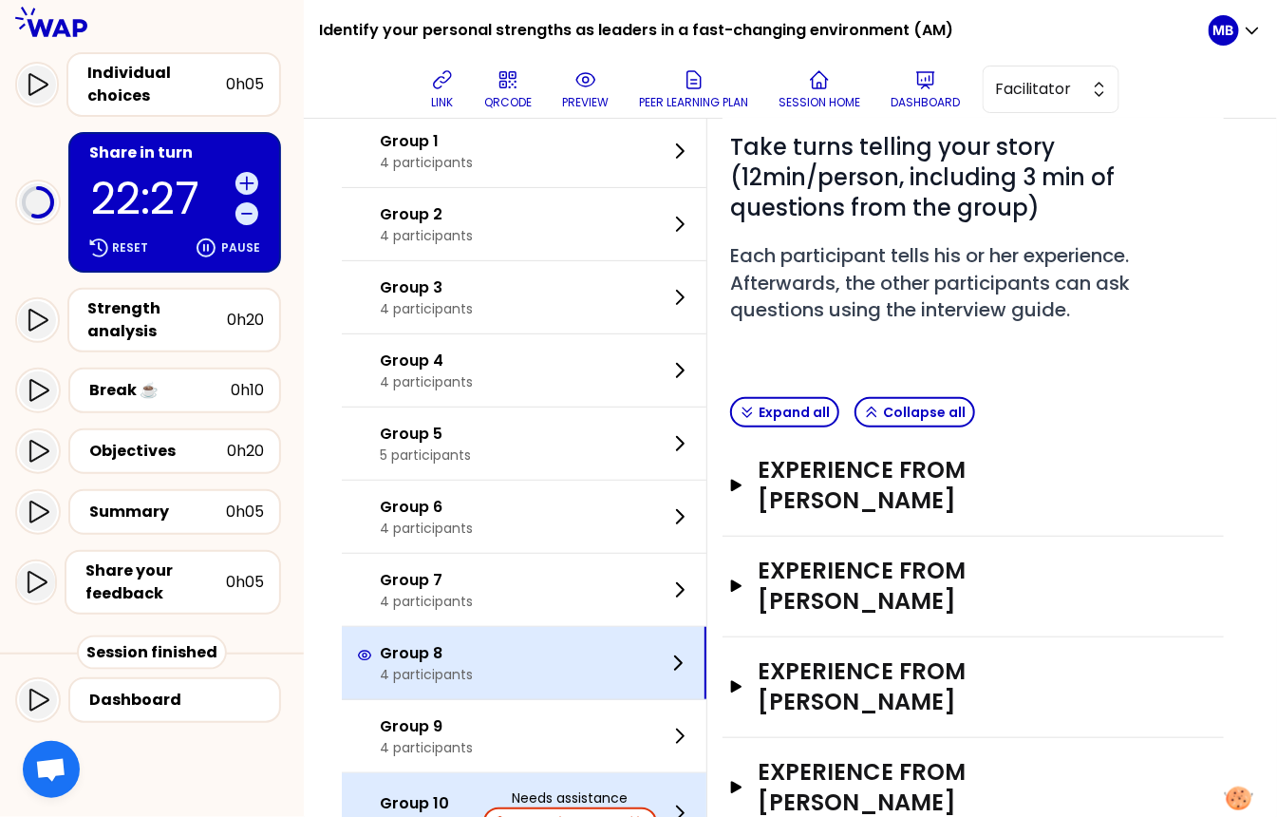
click at [423, 792] on p "Group 10" at bounding box center [425, 803] width 91 height 23
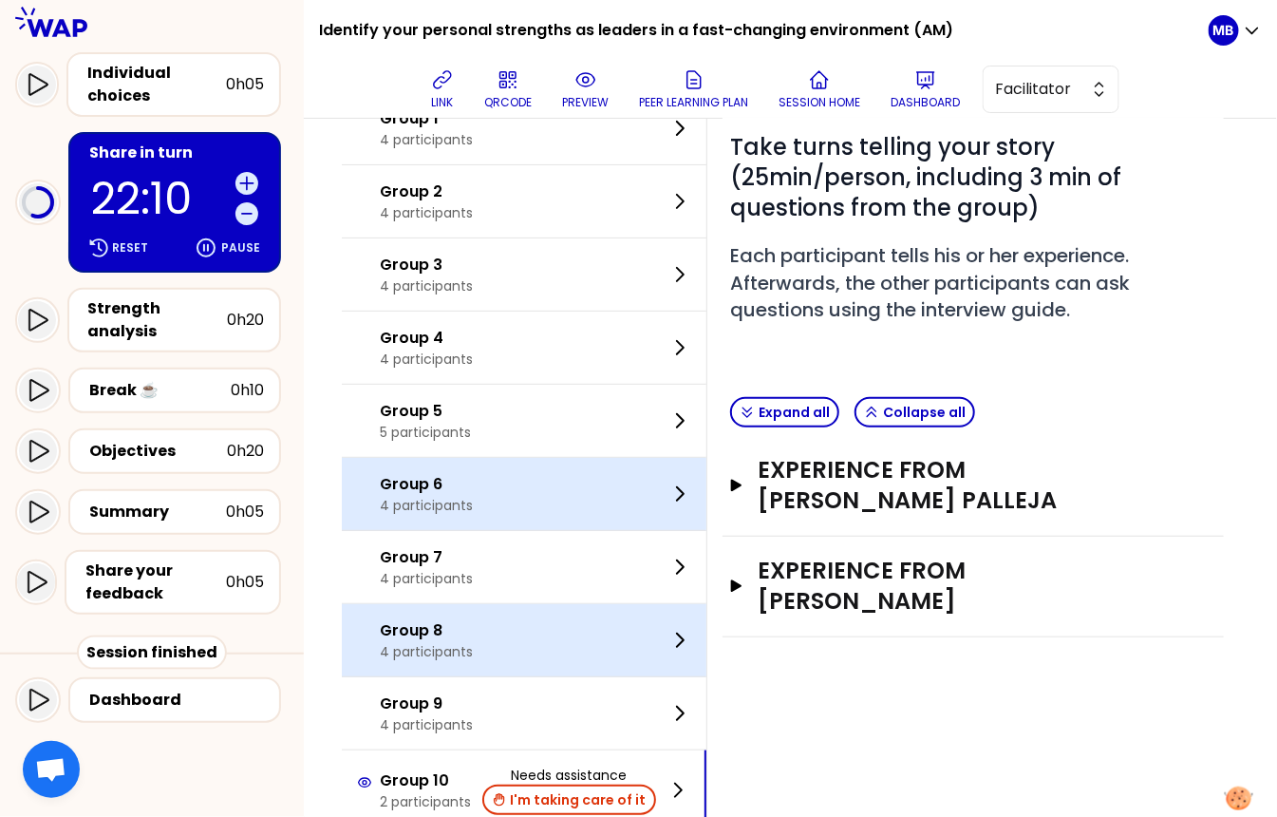
scroll to position [200, 0]
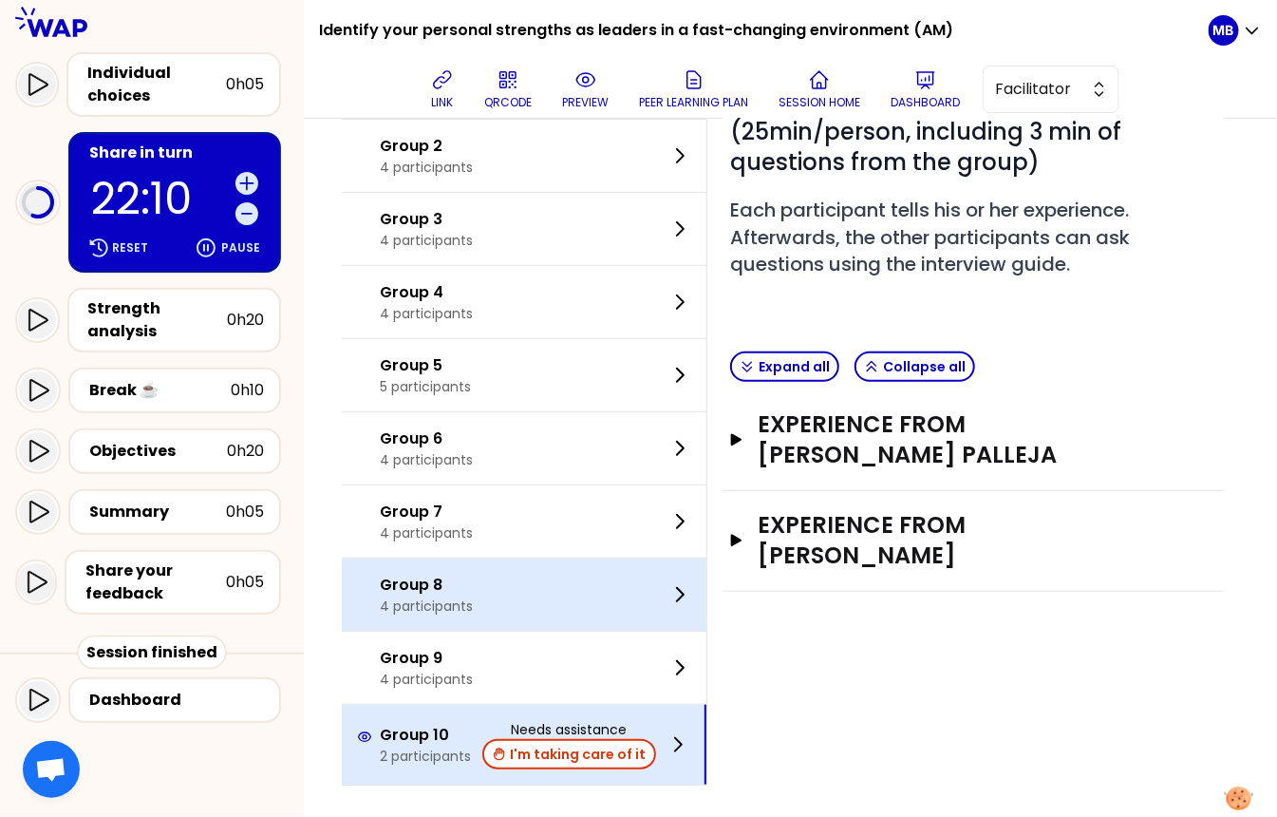
click at [397, 772] on div "Group 10 2 participants Needs assistance I'm taking care of it" at bounding box center [524, 744] width 365 height 80
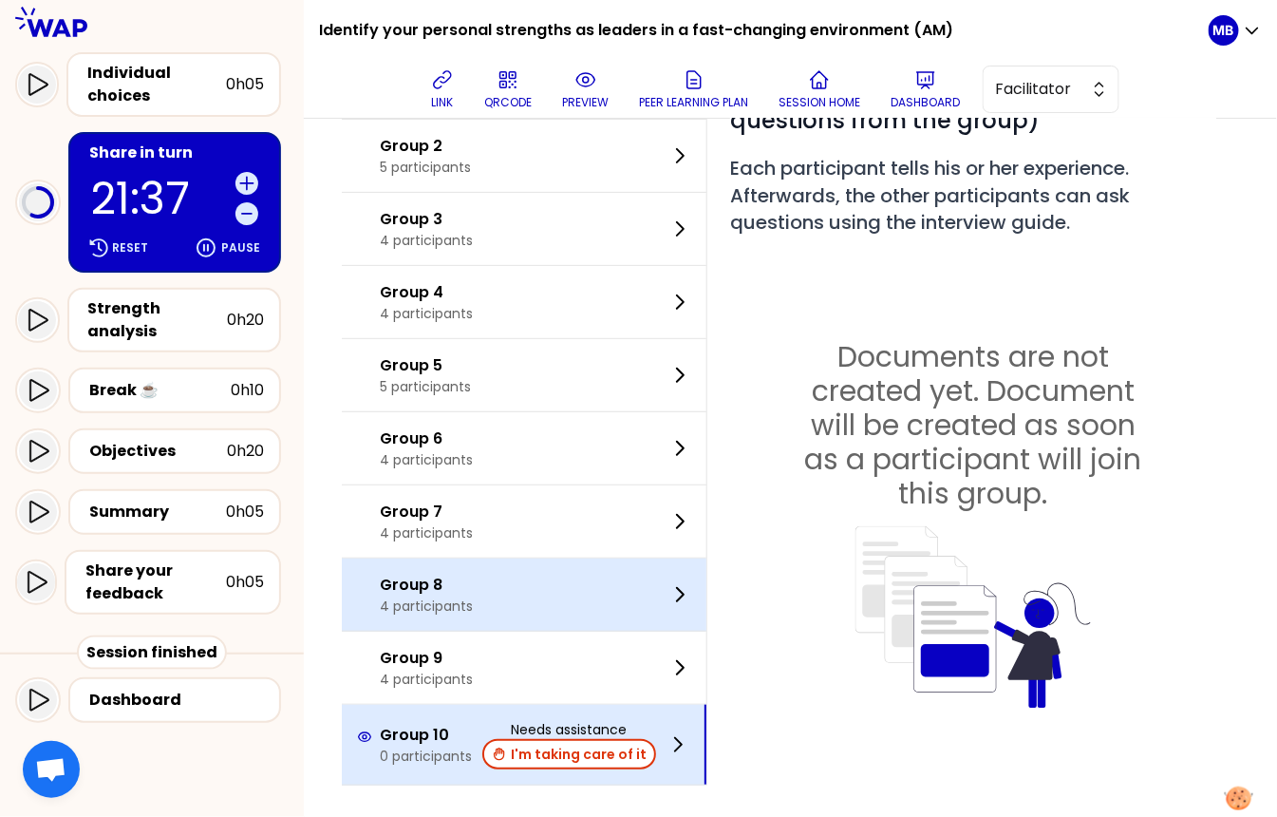
click at [450, 723] on p "Group 10" at bounding box center [426, 734] width 92 height 23
click at [408, 747] on p "0 participants" at bounding box center [426, 755] width 92 height 19
click at [465, 737] on p "Group 10" at bounding box center [426, 734] width 92 height 23
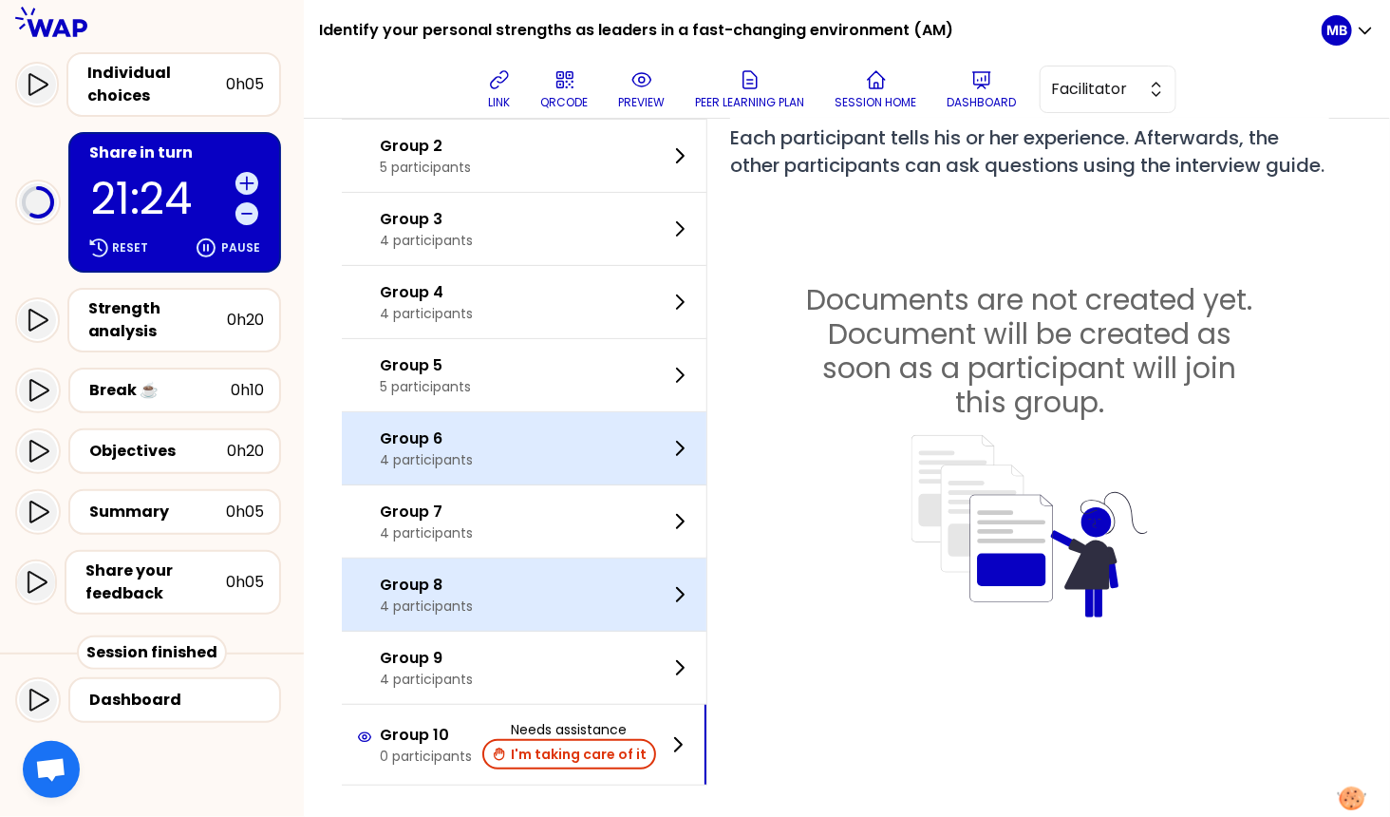
scroll to position [0, 0]
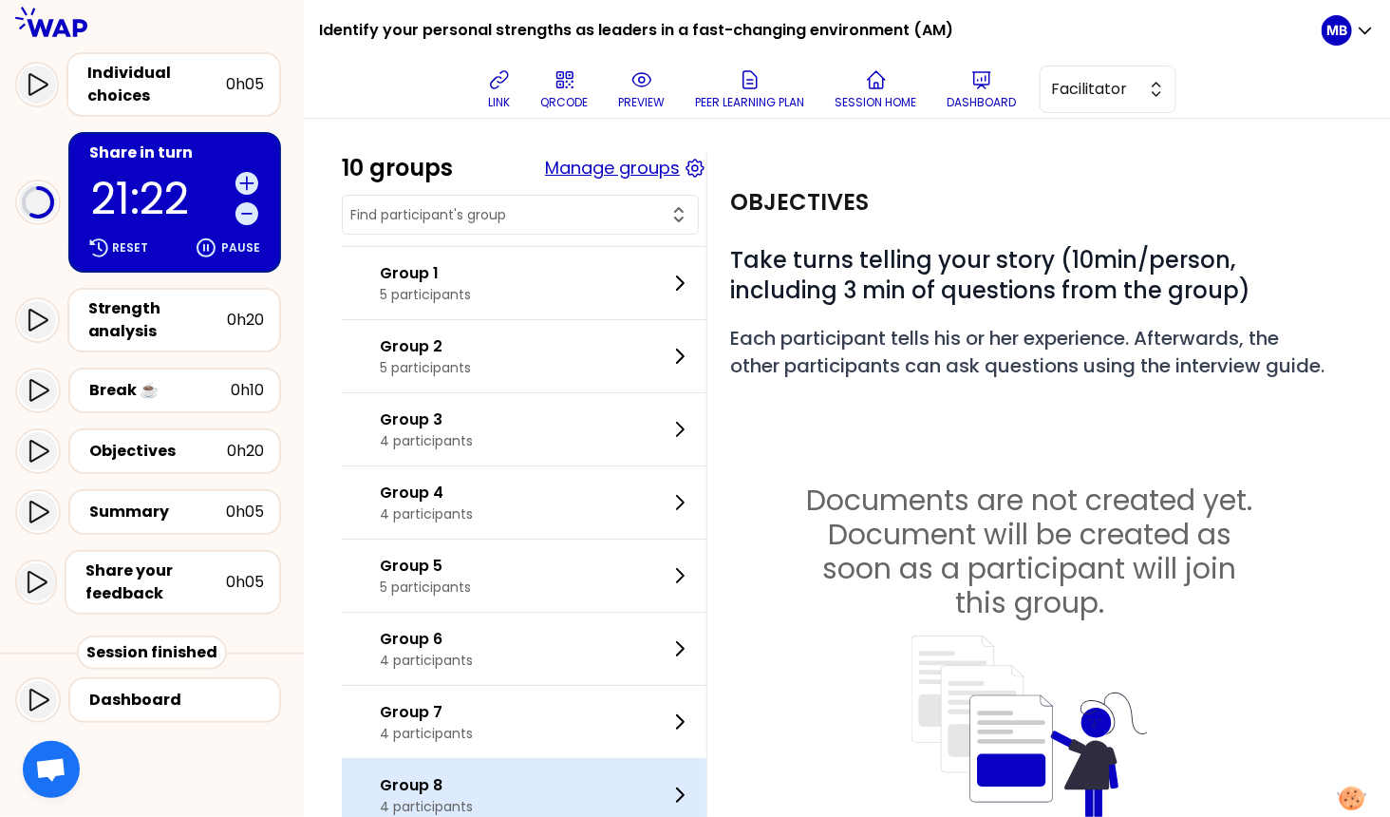
click at [612, 172] on button "Manage groups" at bounding box center [612, 168] width 135 height 27
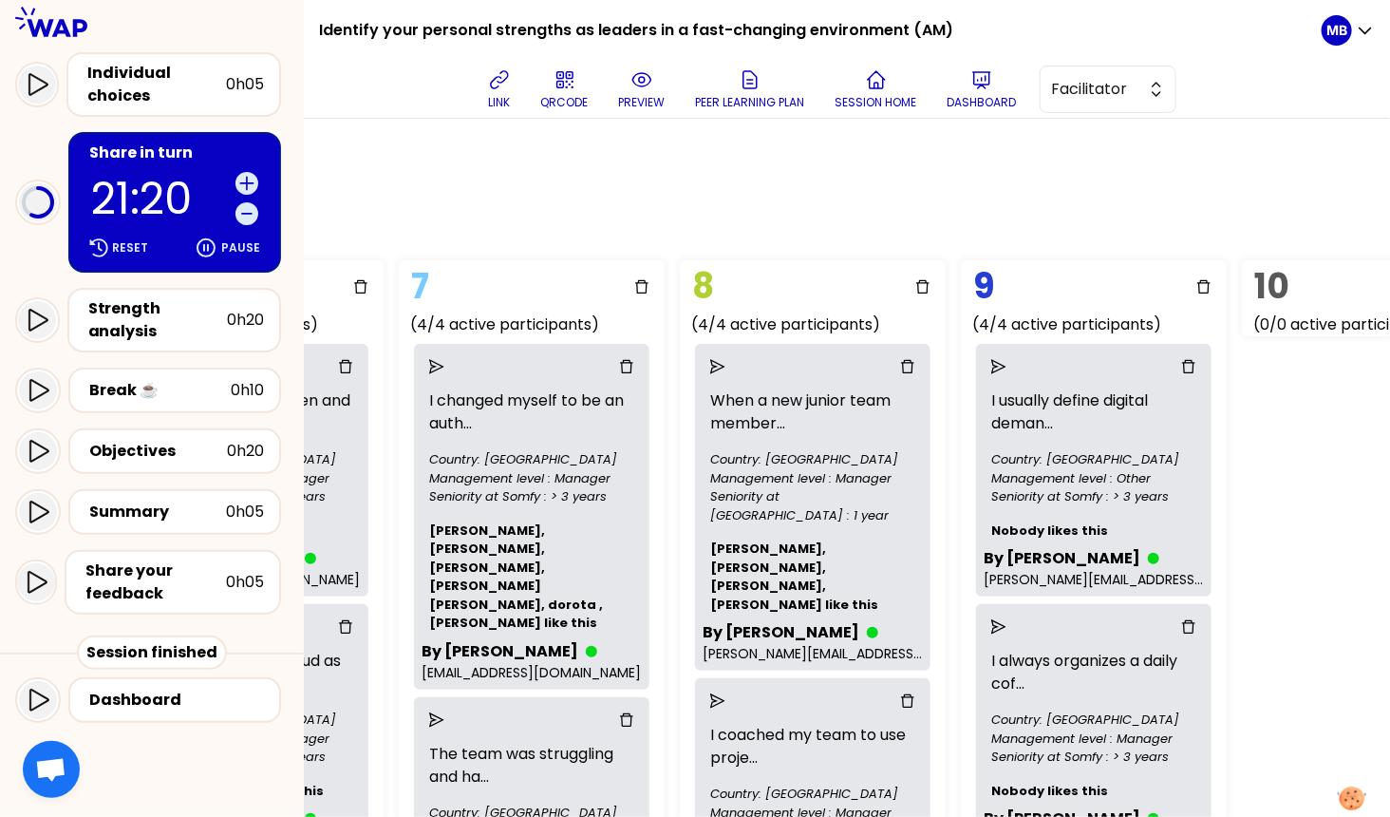
scroll to position [0, 2061]
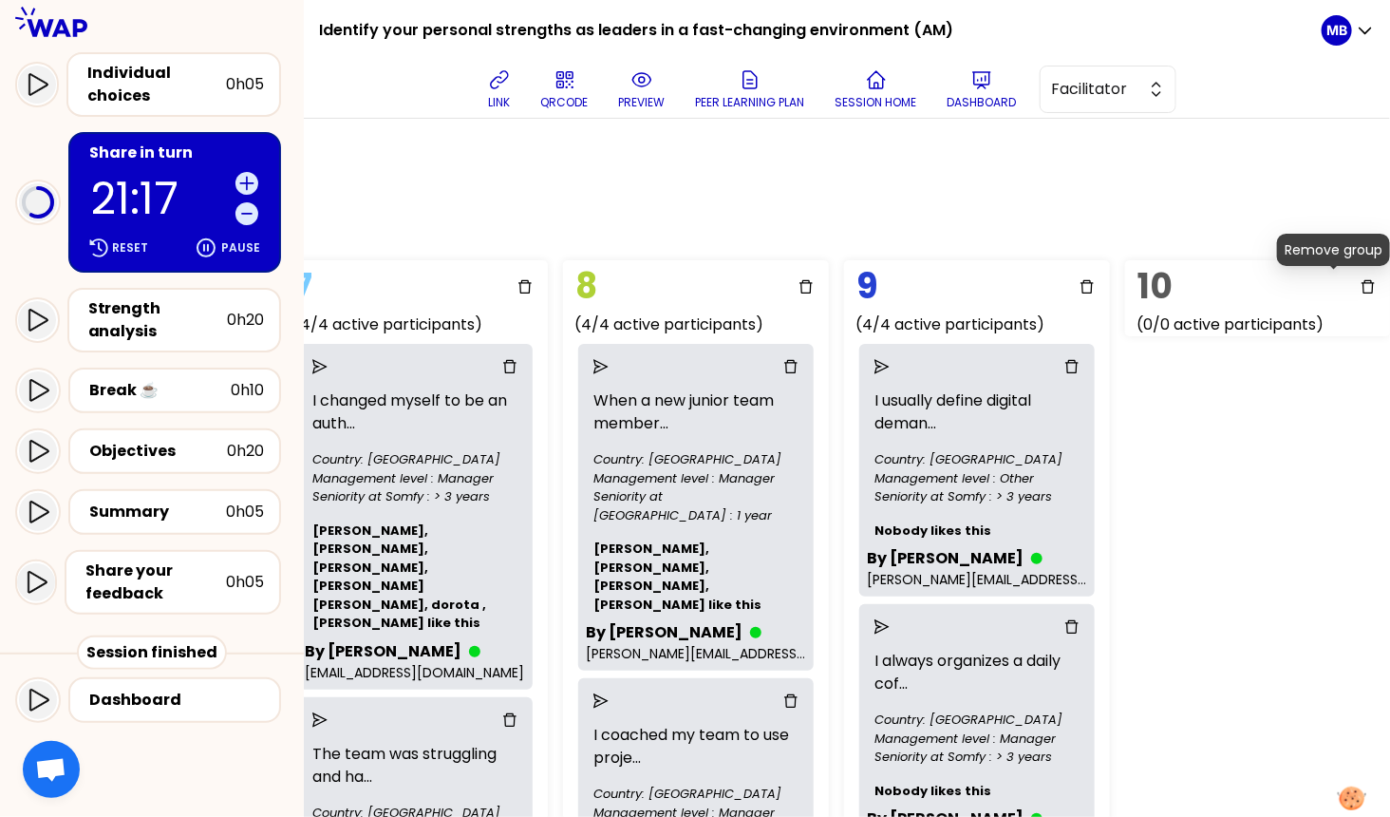
click at [932, 286] on icon "delete" at bounding box center [1368, 286] width 15 height 15
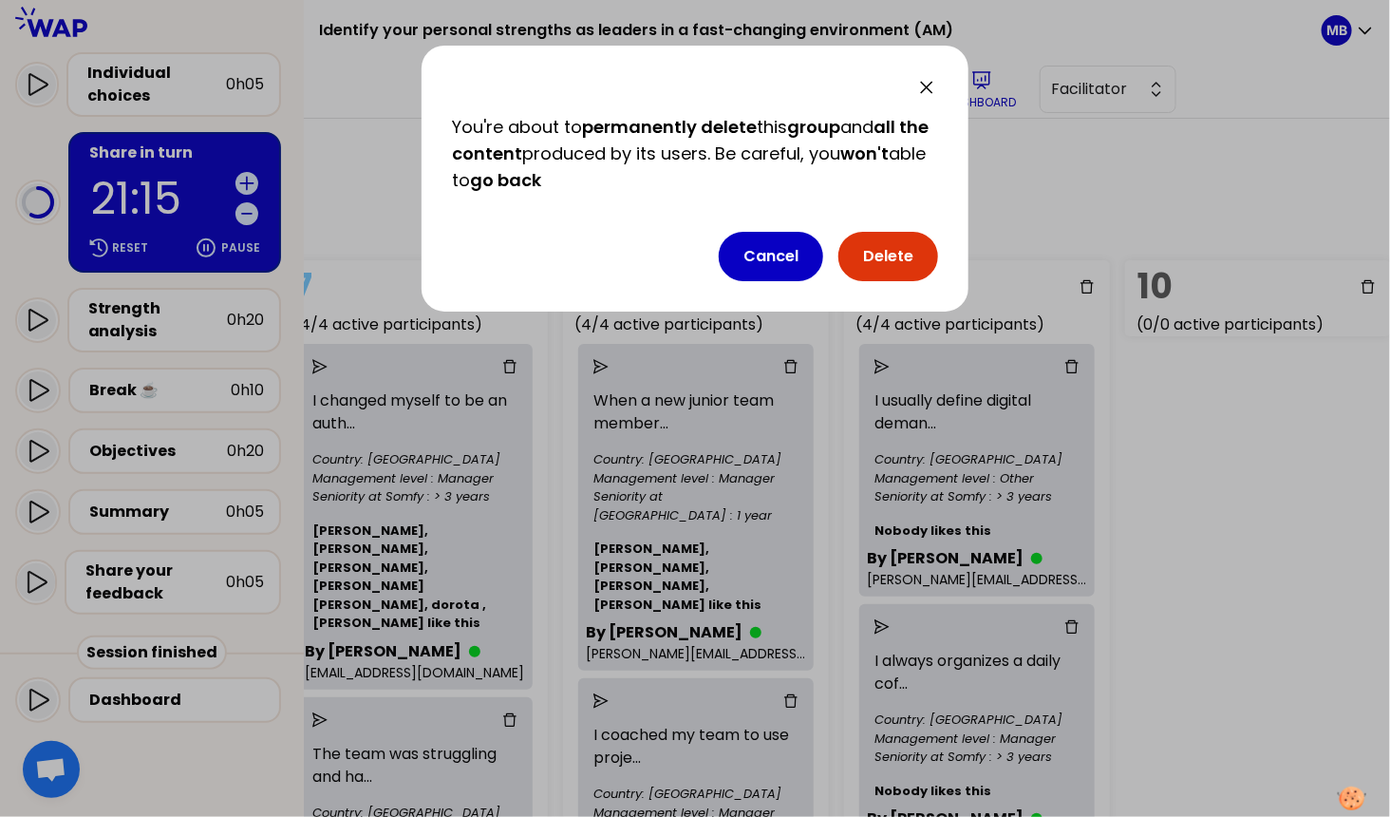
click at [896, 252] on button "Delete" at bounding box center [888, 256] width 100 height 49
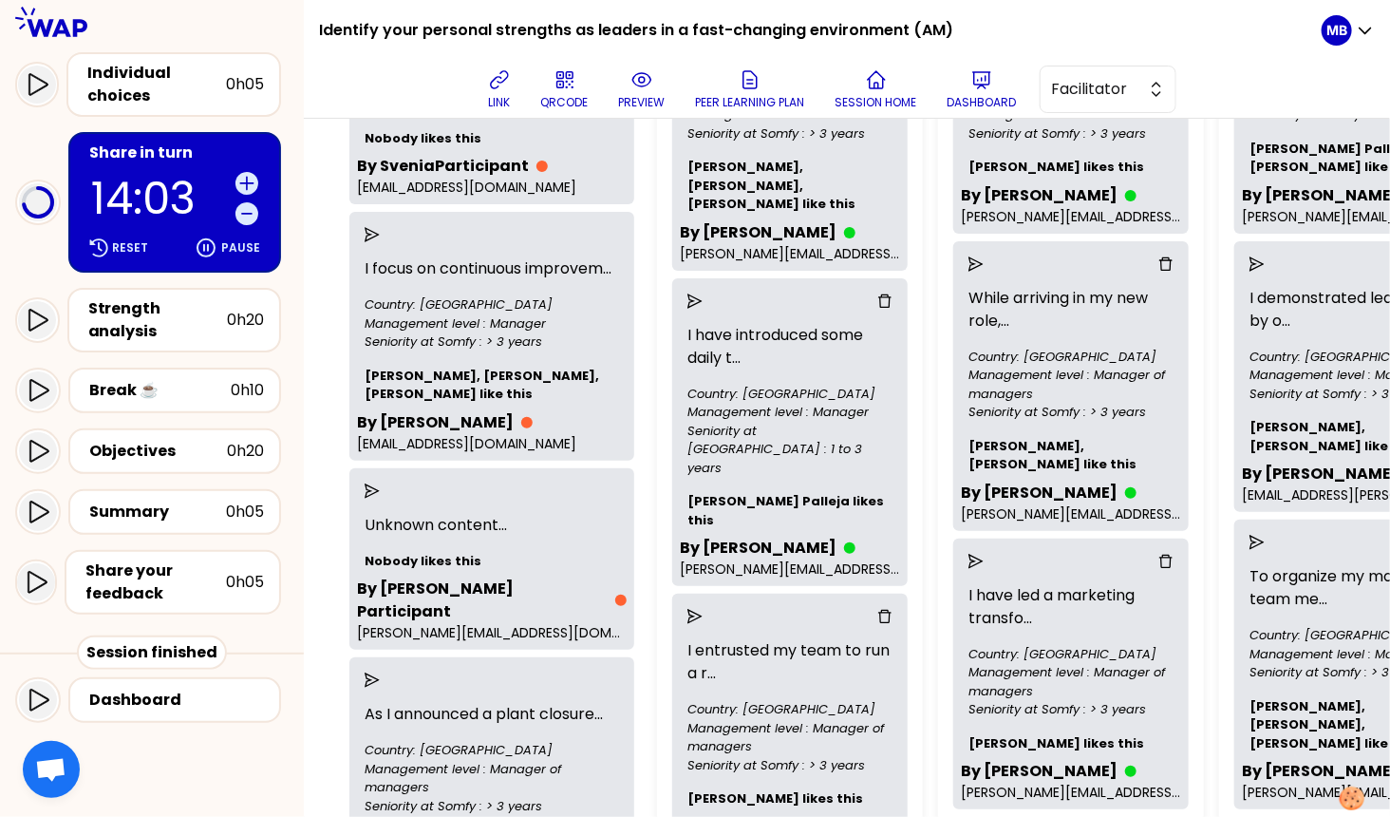
scroll to position [0, 0]
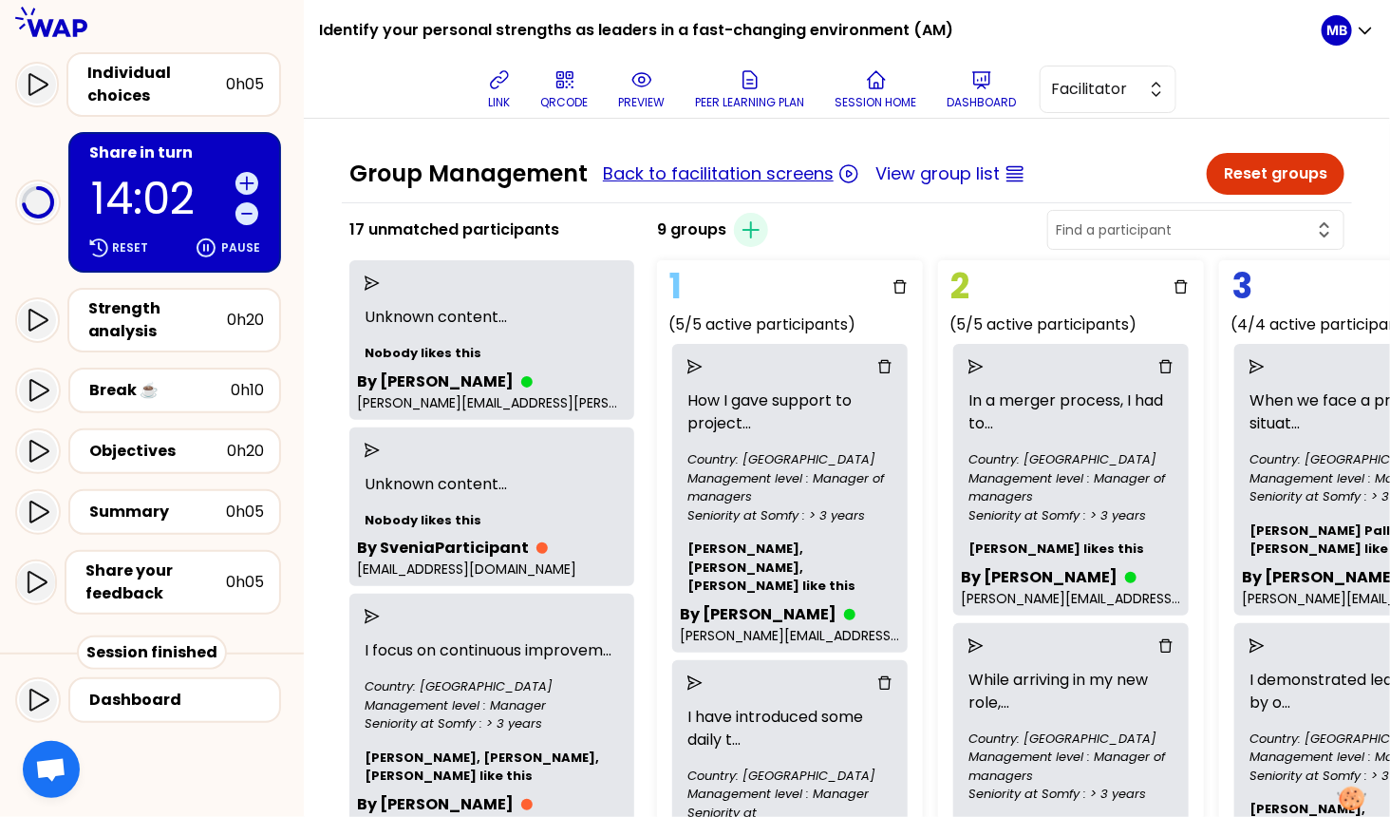
click at [644, 174] on button "Back to facilitation screens" at bounding box center [718, 173] width 231 height 27
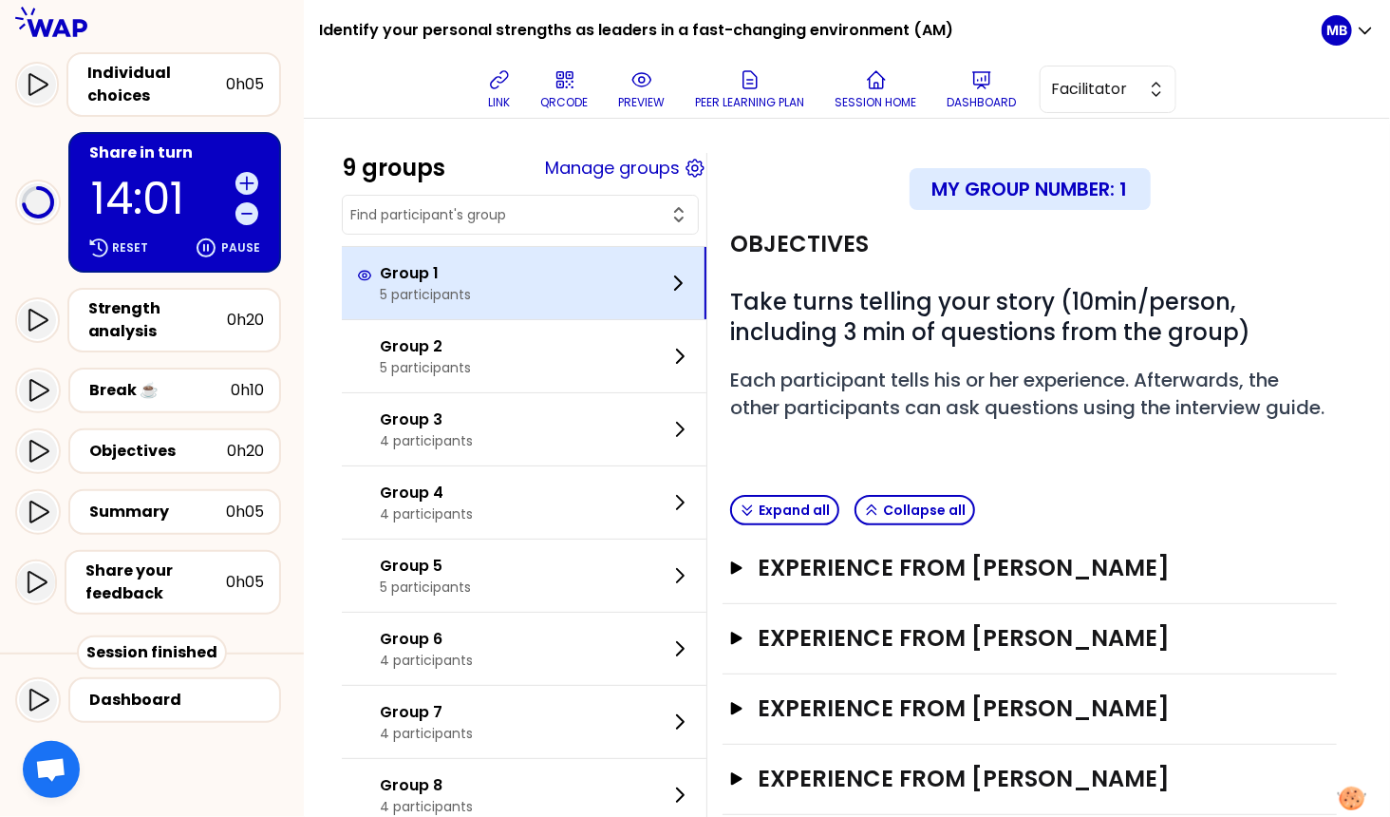
click at [409, 295] on p "5 participants" at bounding box center [425, 294] width 91 height 19
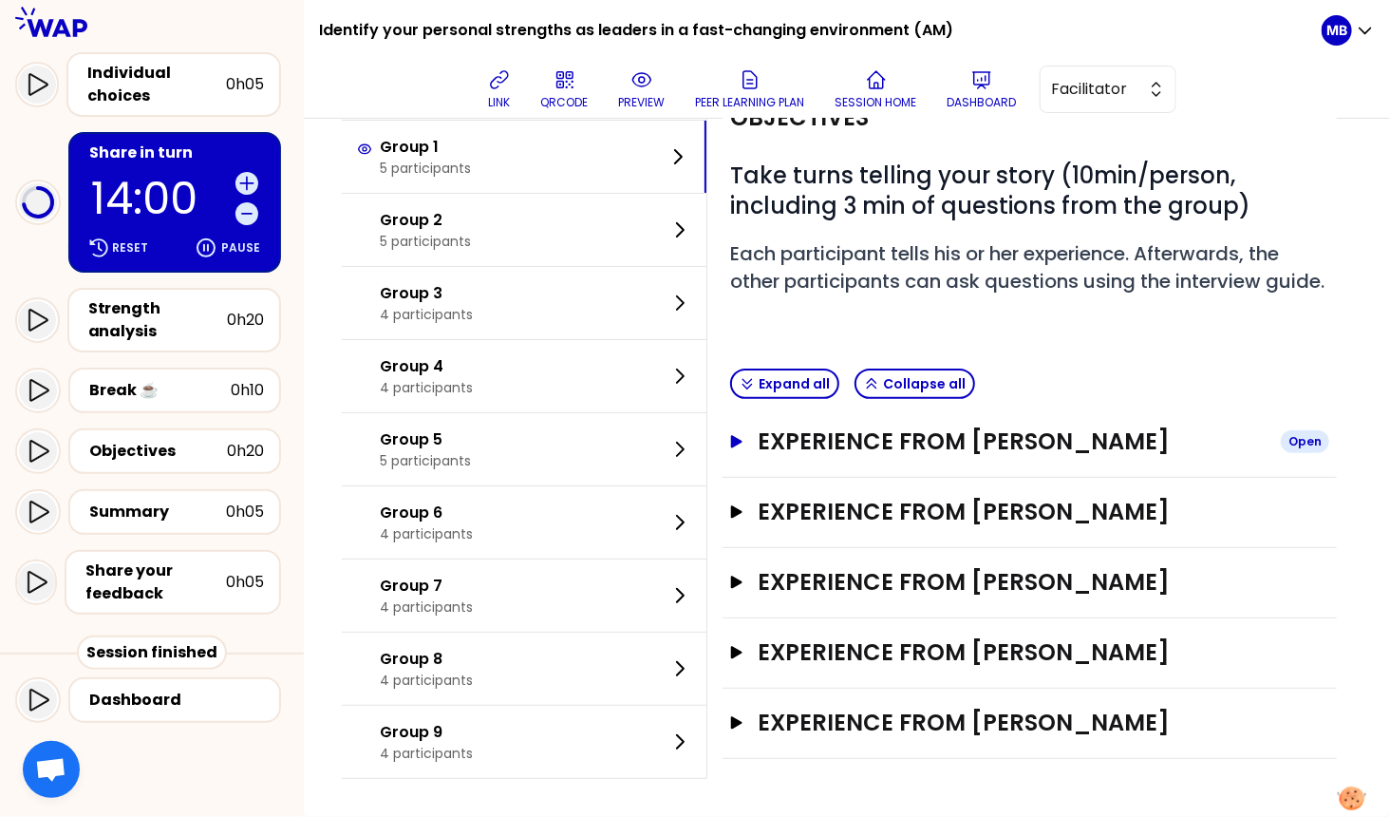
click at [841, 448] on h3 "Experience from Thierry Ramon" at bounding box center [1012, 441] width 507 height 30
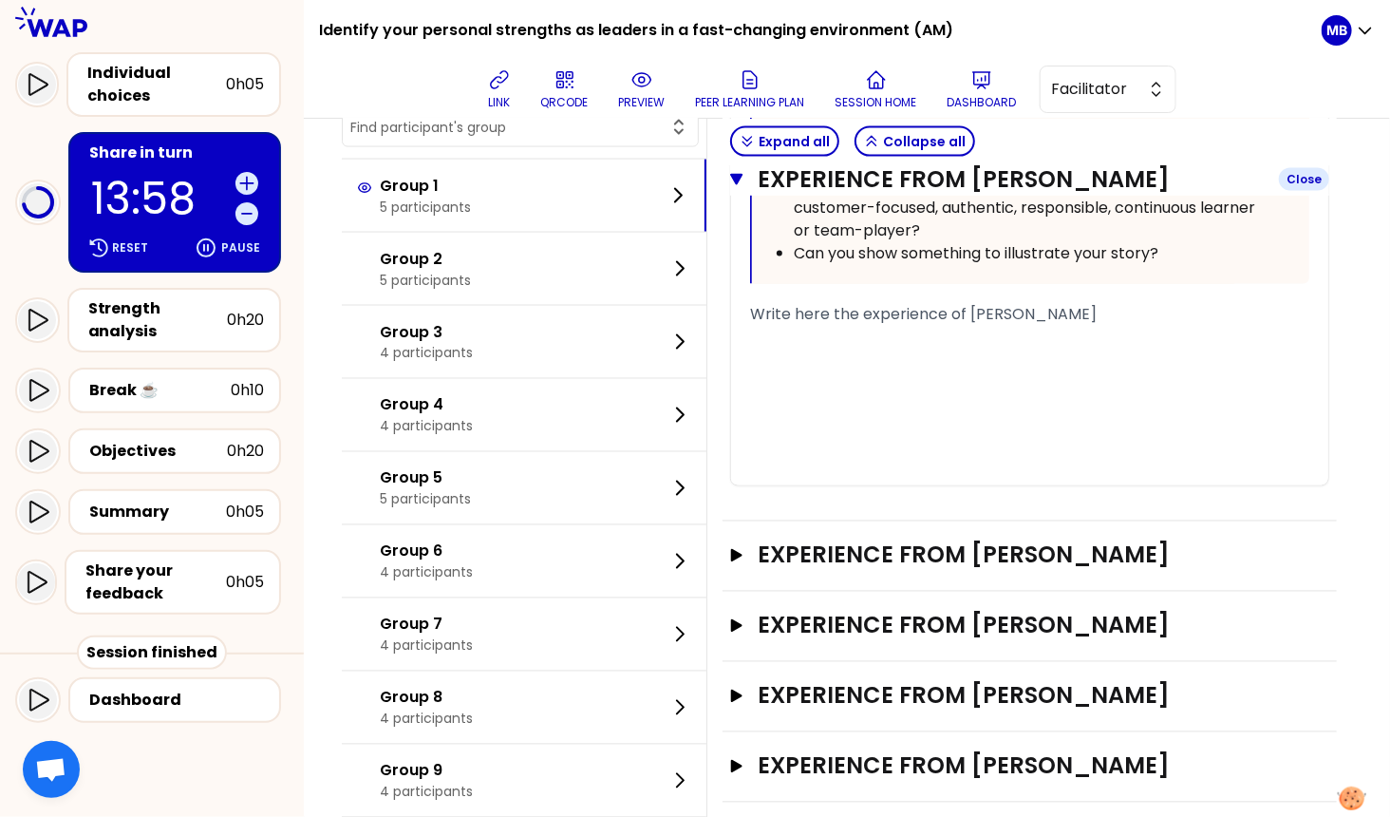
scroll to position [1391, 0]
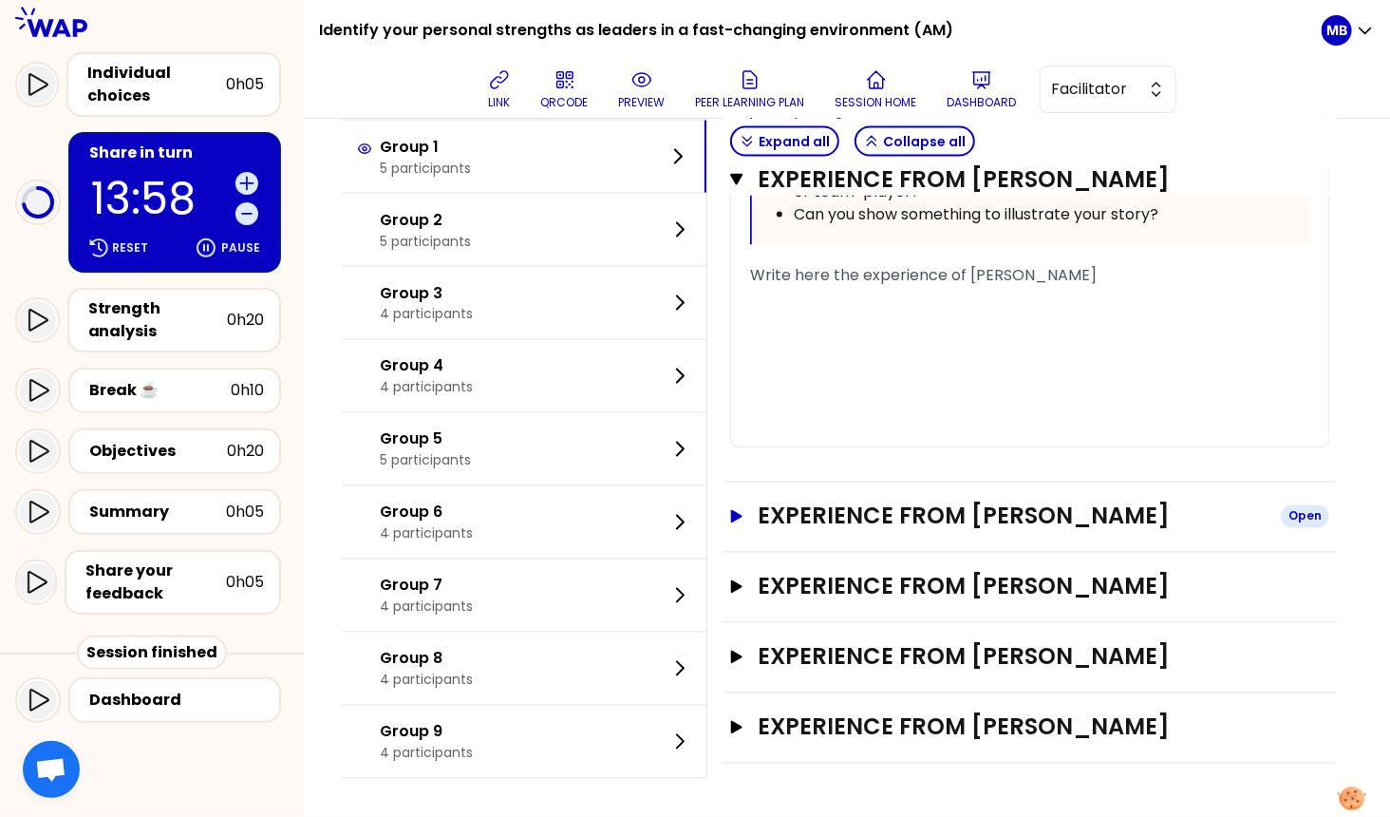
click at [840, 518] on h3 "Experience from Clara Serrand" at bounding box center [1012, 516] width 507 height 30
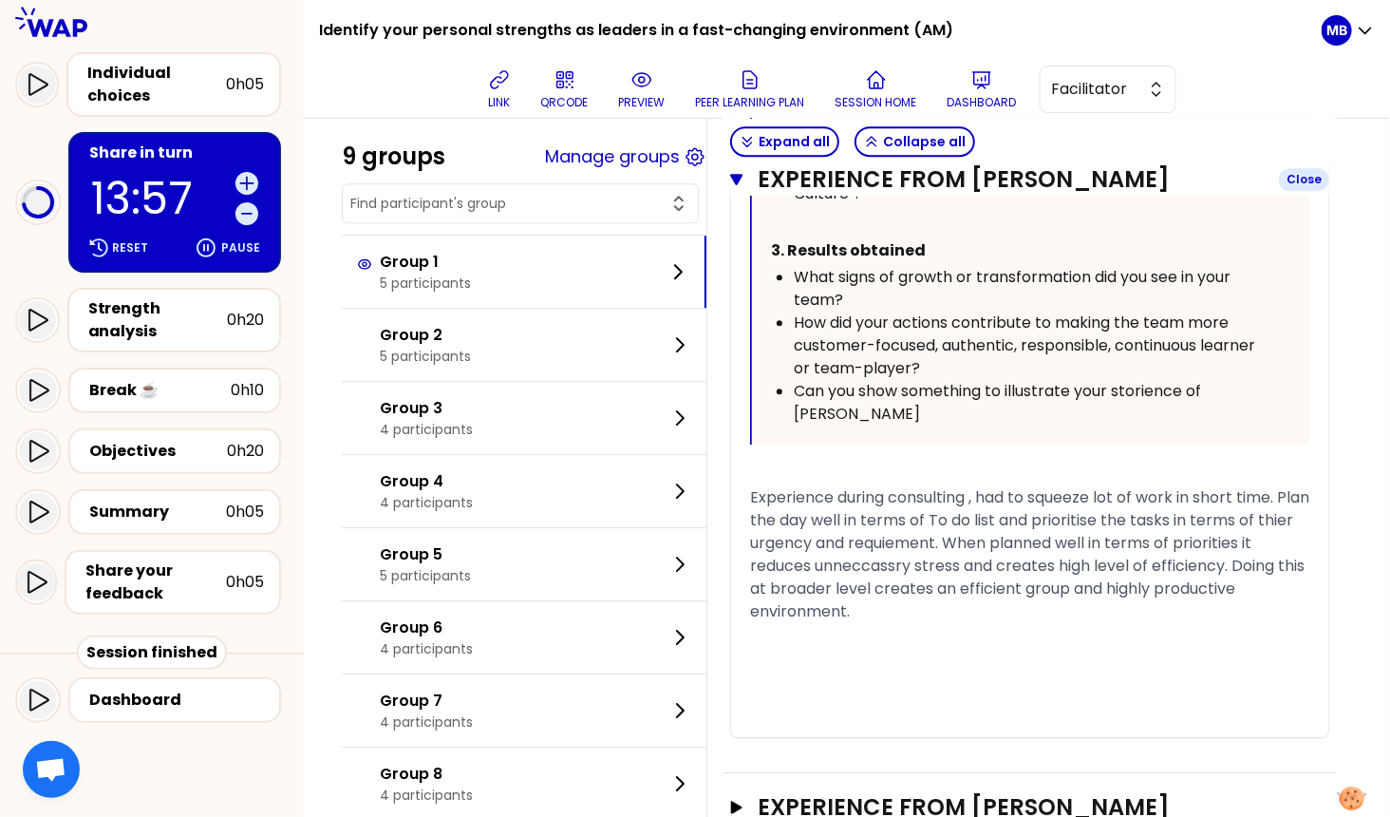
scroll to position [2645, 0]
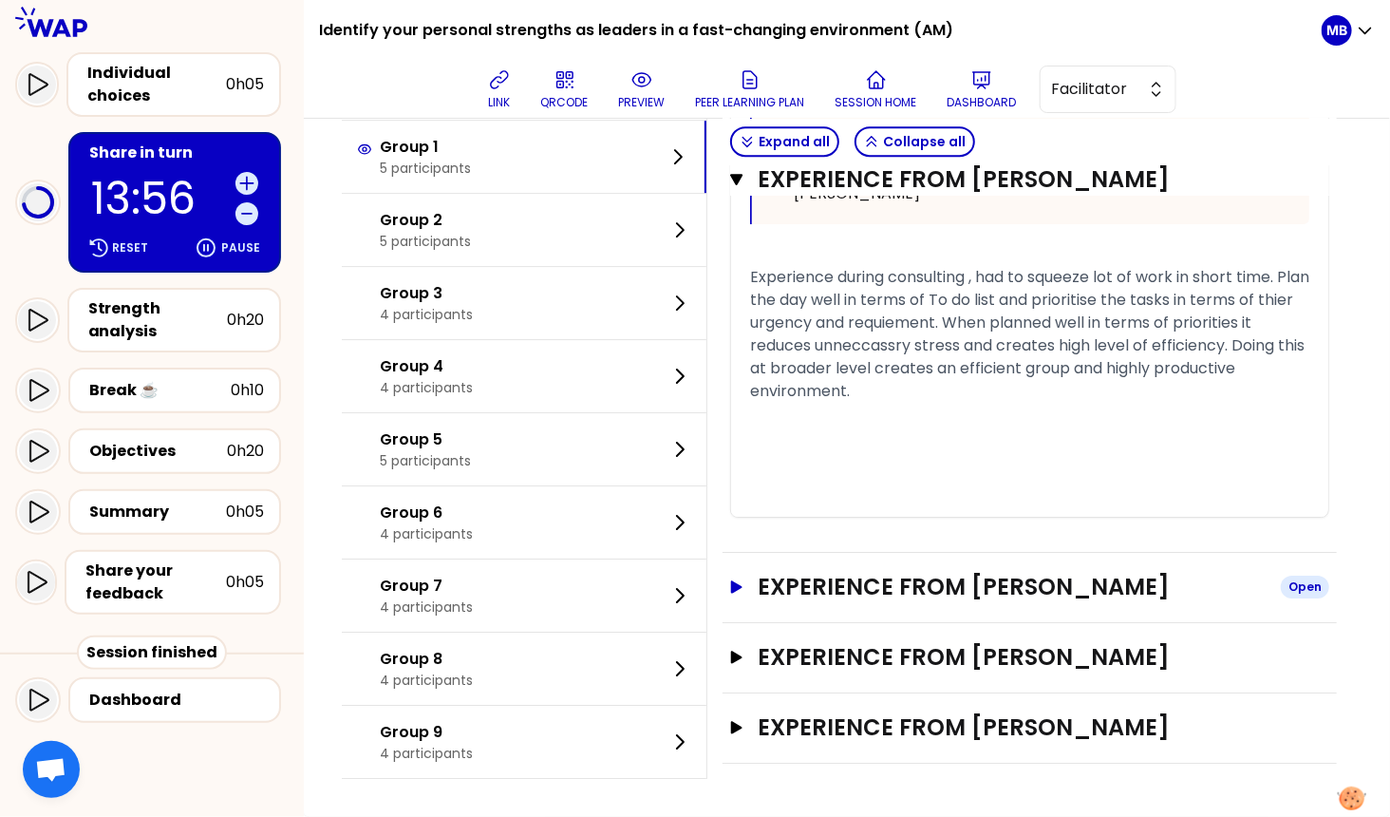
click at [851, 584] on h3 "Experience from Taral Trivedi" at bounding box center [1012, 587] width 507 height 30
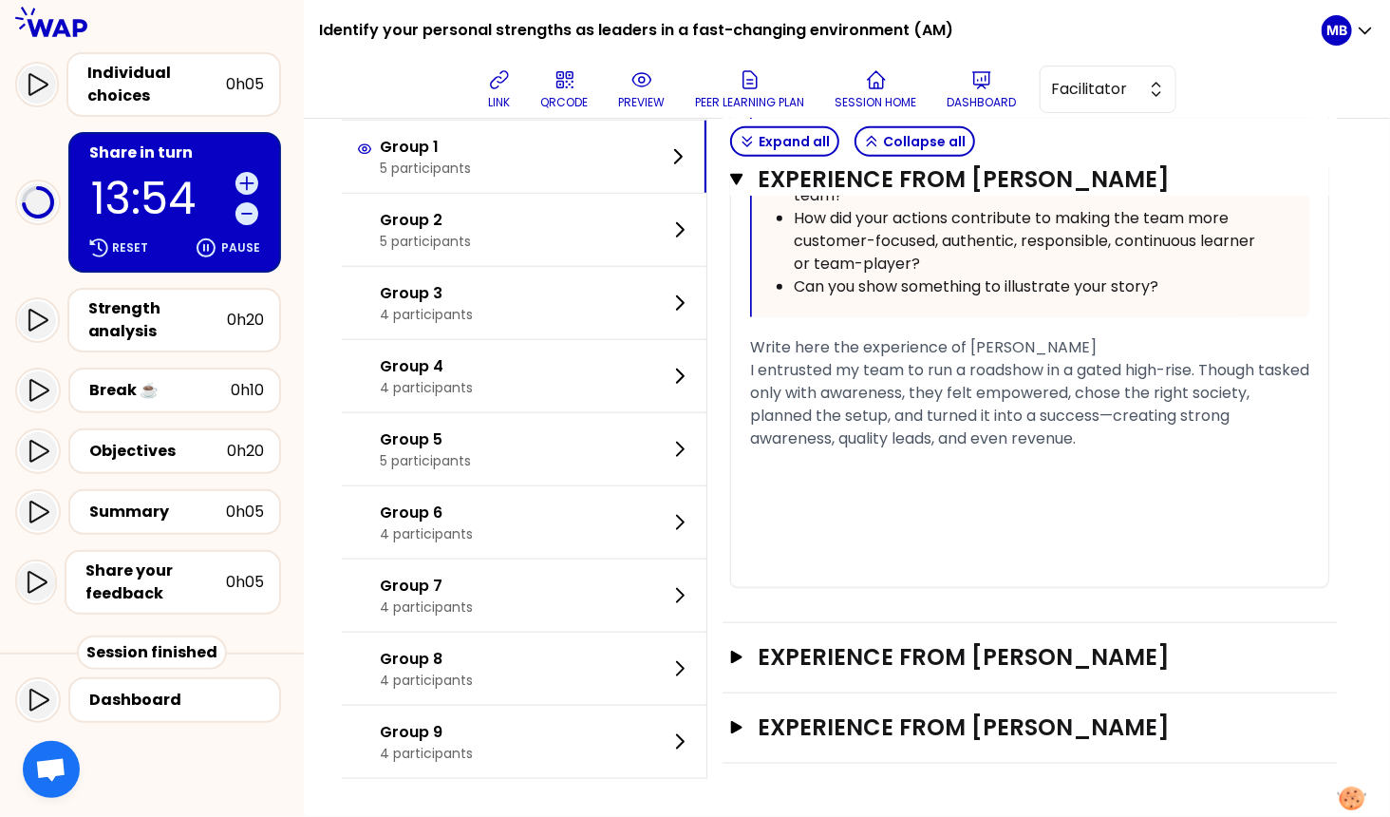
click at [851, 658] on h3 "Experience from YU Yang" at bounding box center [1012, 657] width 507 height 30
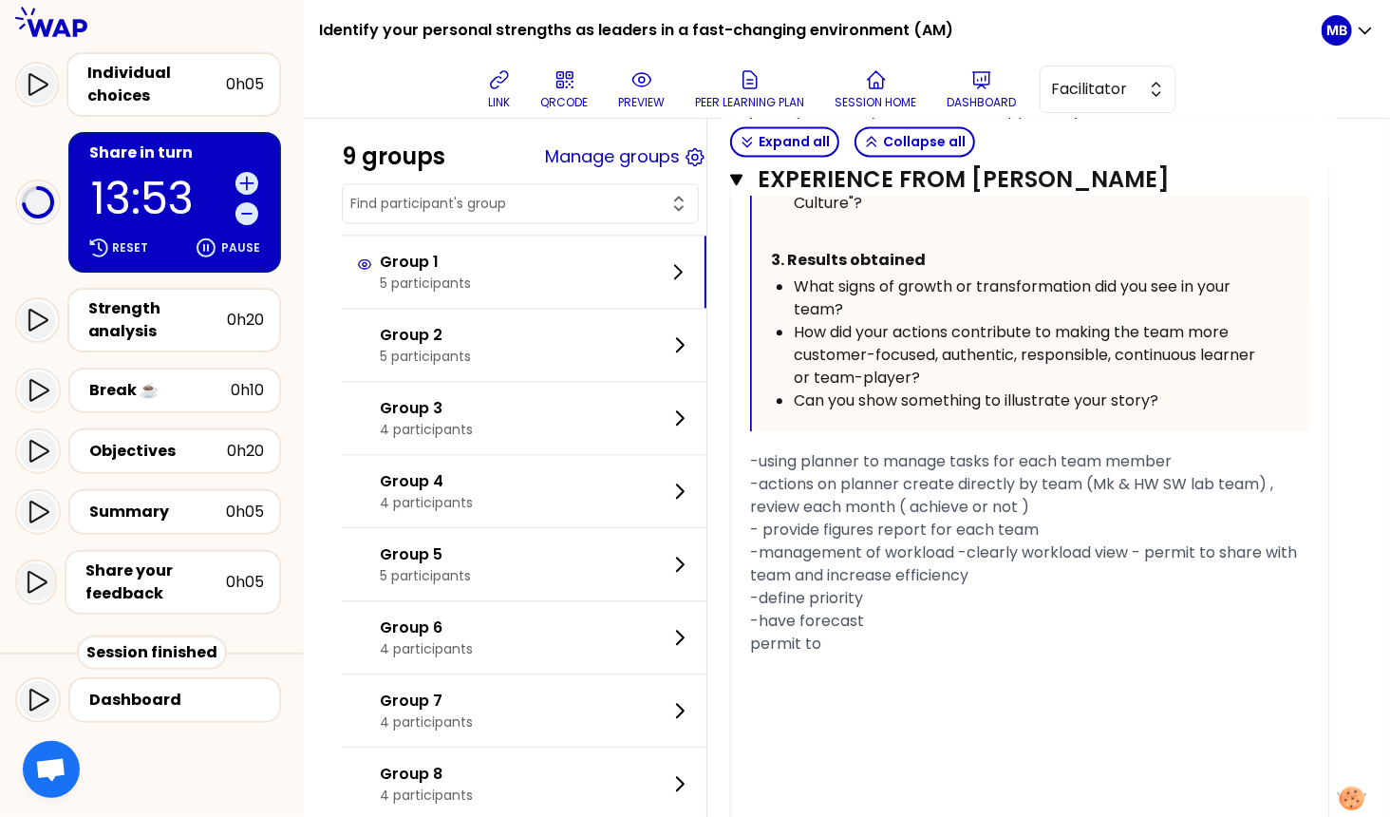
scroll to position [5227, 0]
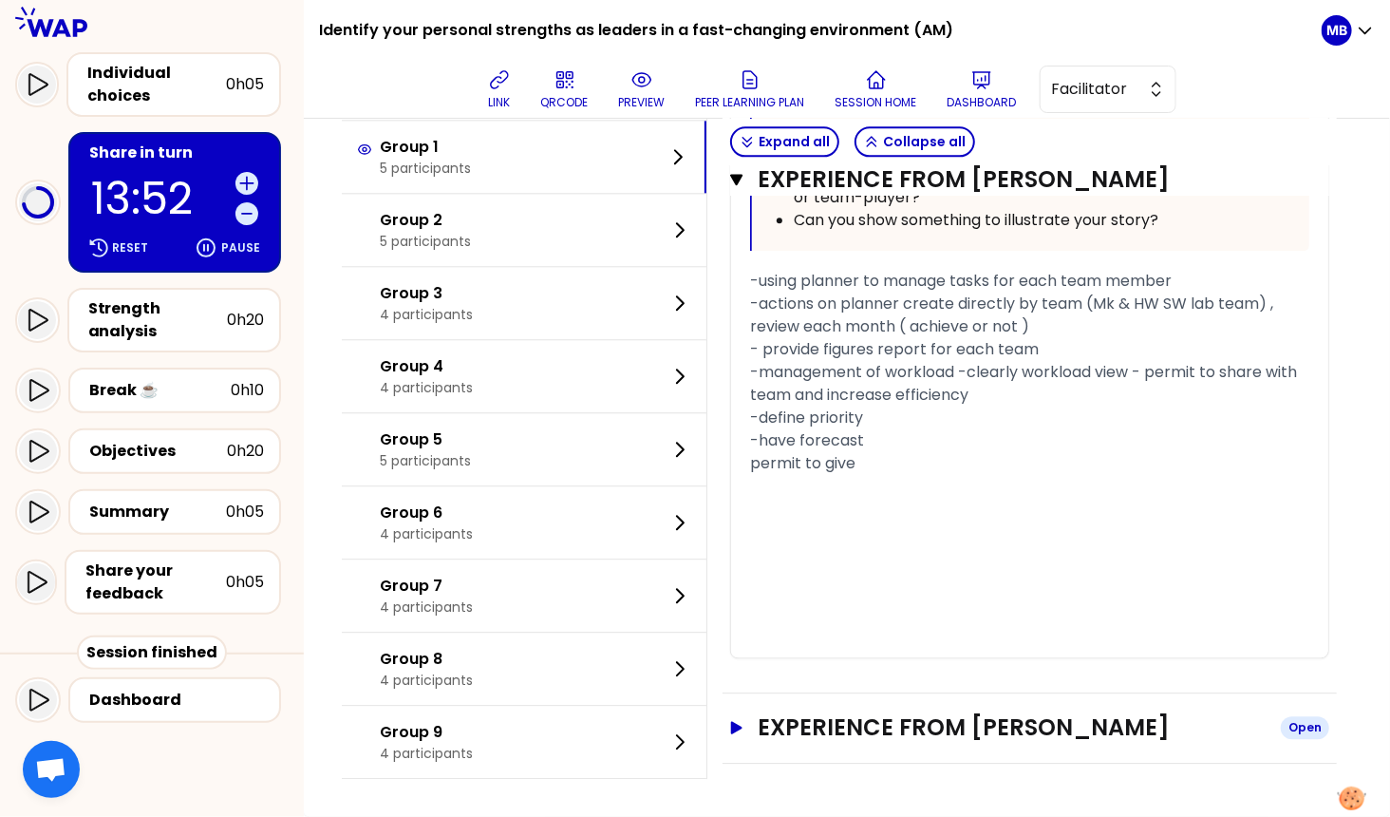
click at [851, 733] on h3 "Experience from Trouvé Damien" at bounding box center [1012, 727] width 507 height 30
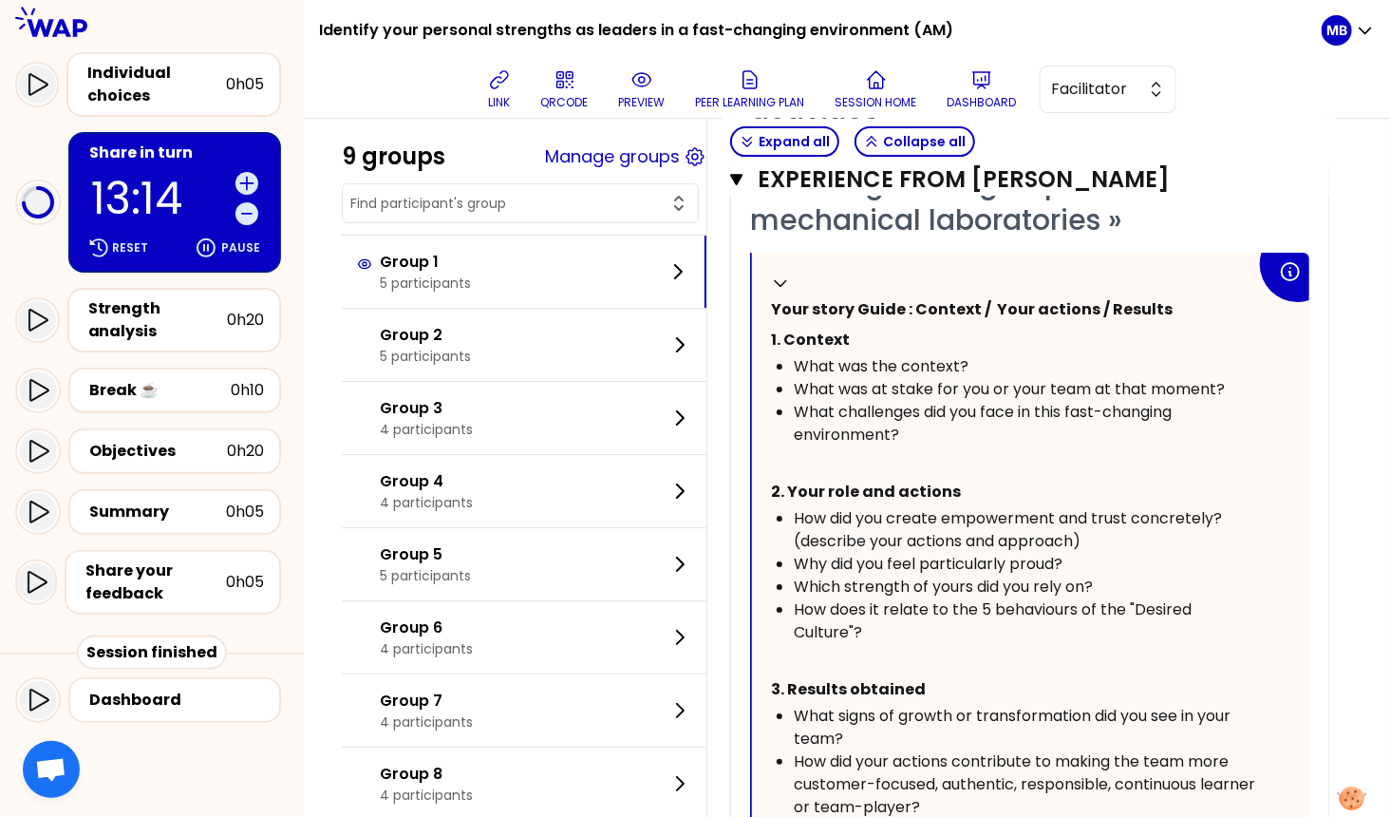
scroll to position [6419, 0]
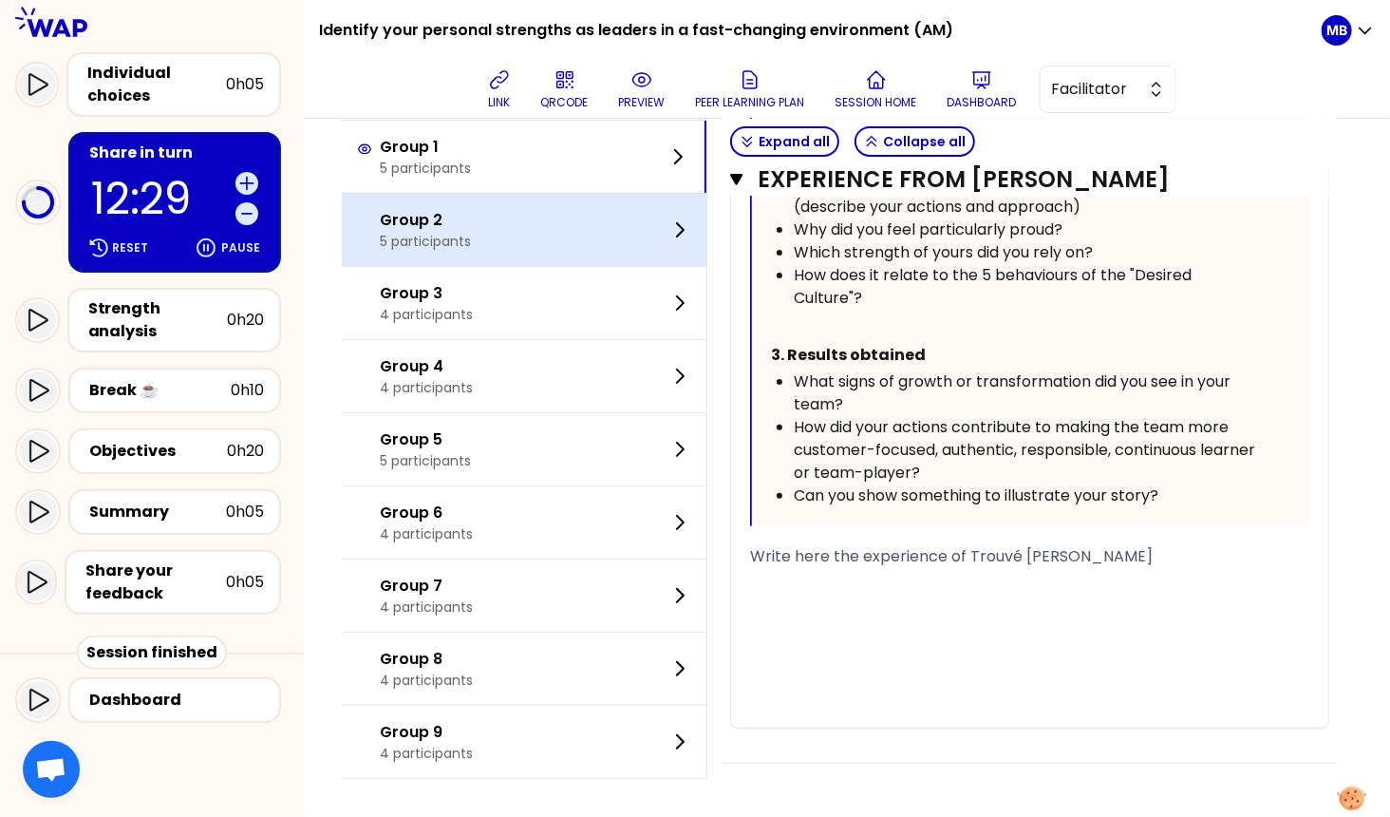
click at [452, 256] on div "Group 2 5 participants" at bounding box center [524, 230] width 365 height 72
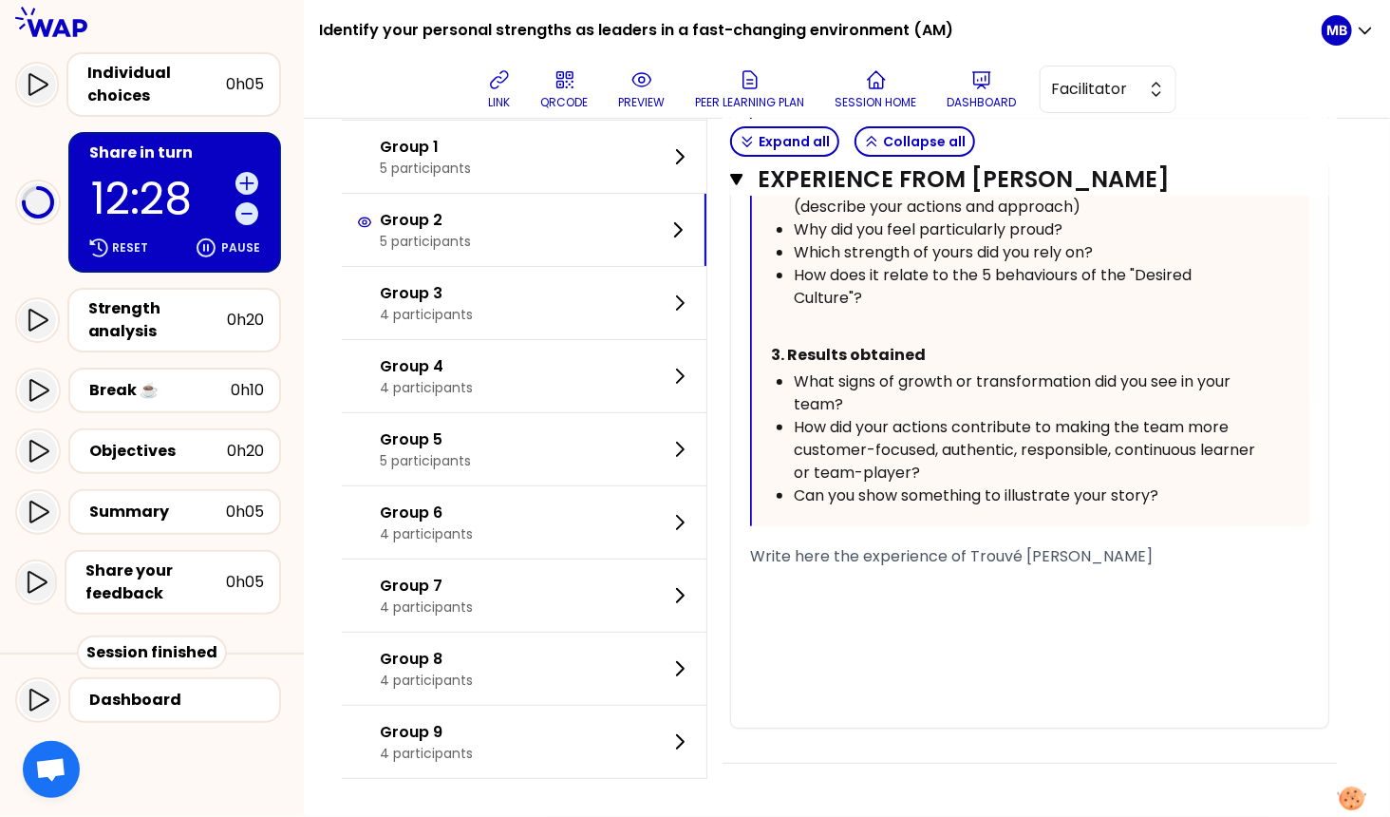
scroll to position [141, 0]
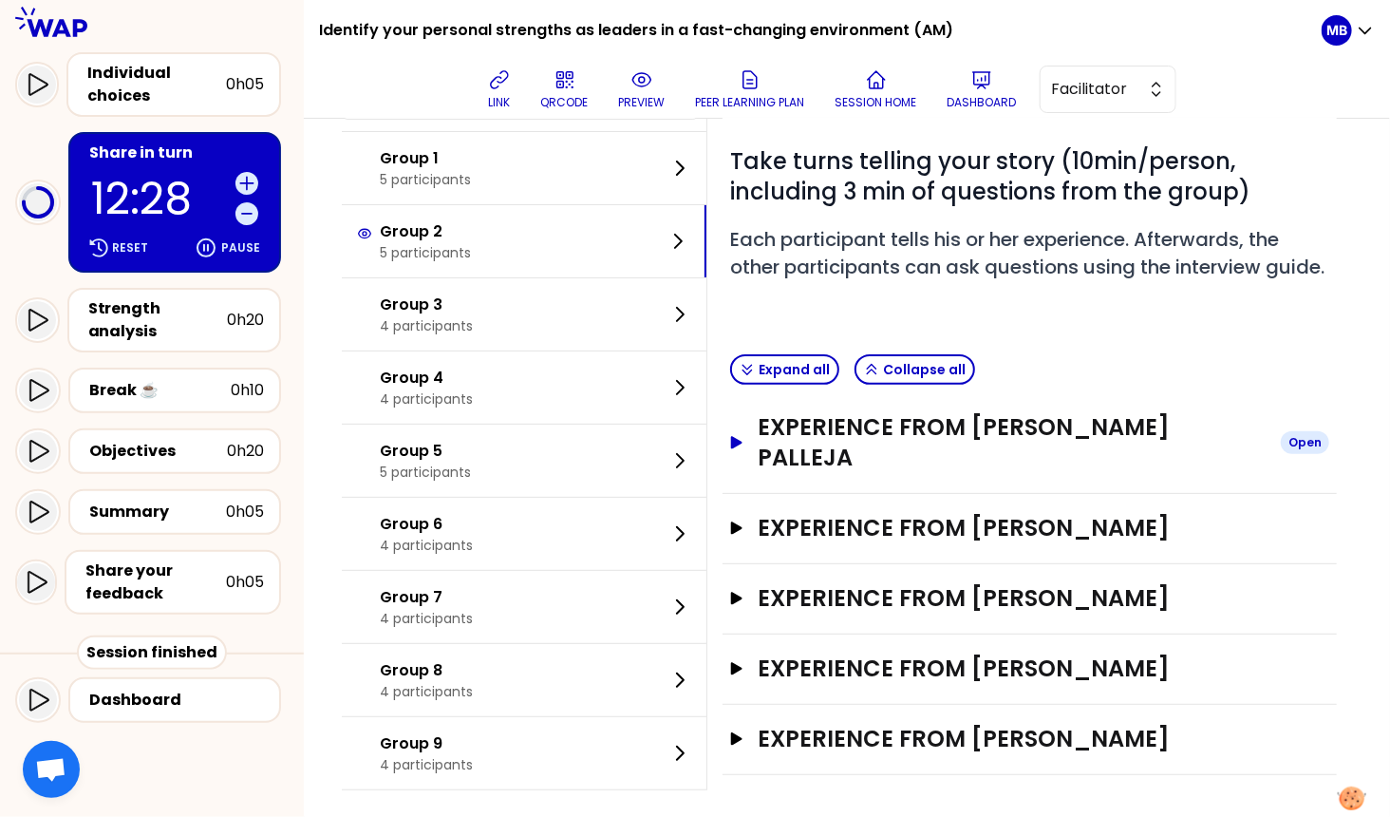
click at [855, 453] on h3 "Experience from Albert Moles Palleja" at bounding box center [1012, 442] width 507 height 61
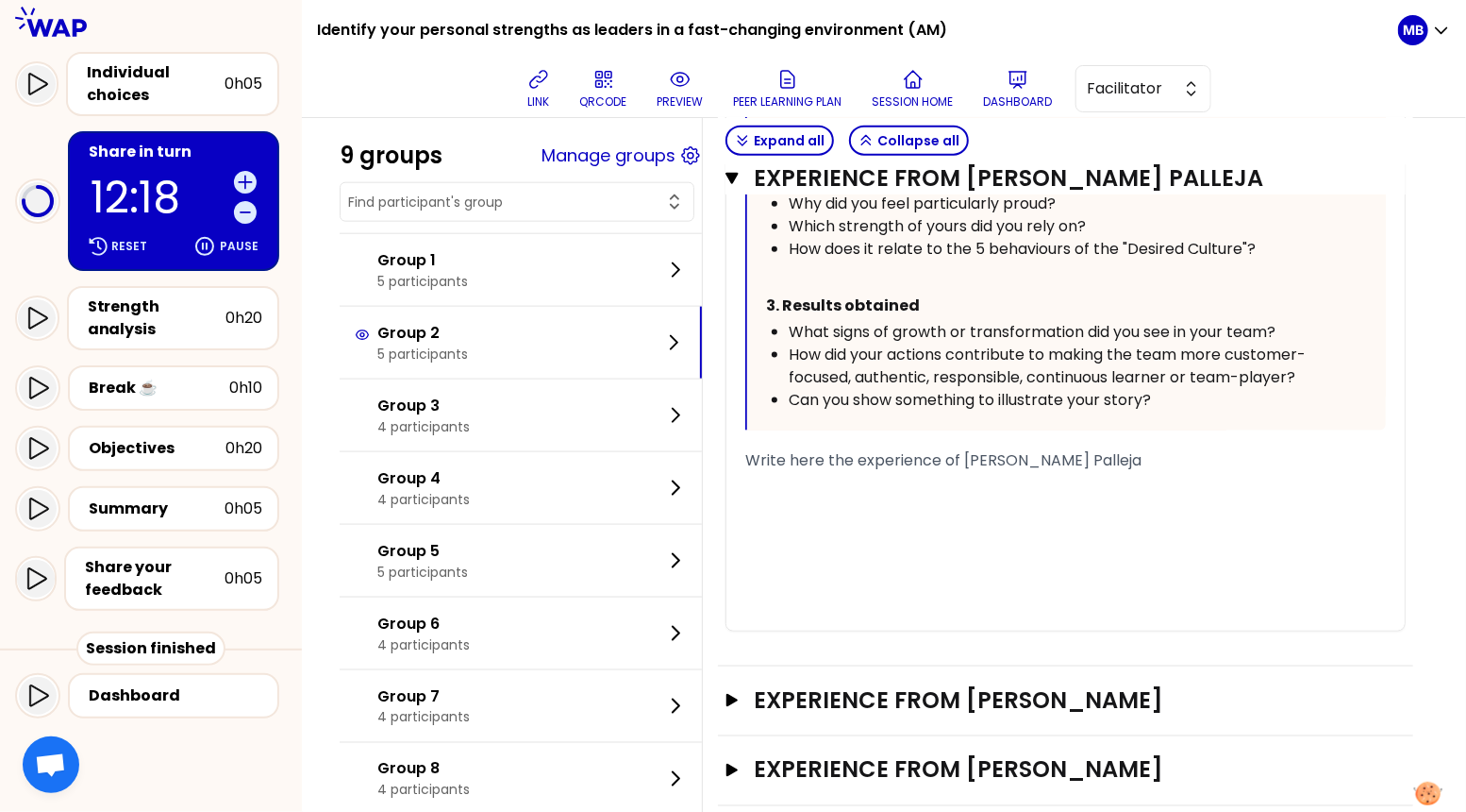
scroll to position [1228, 0]
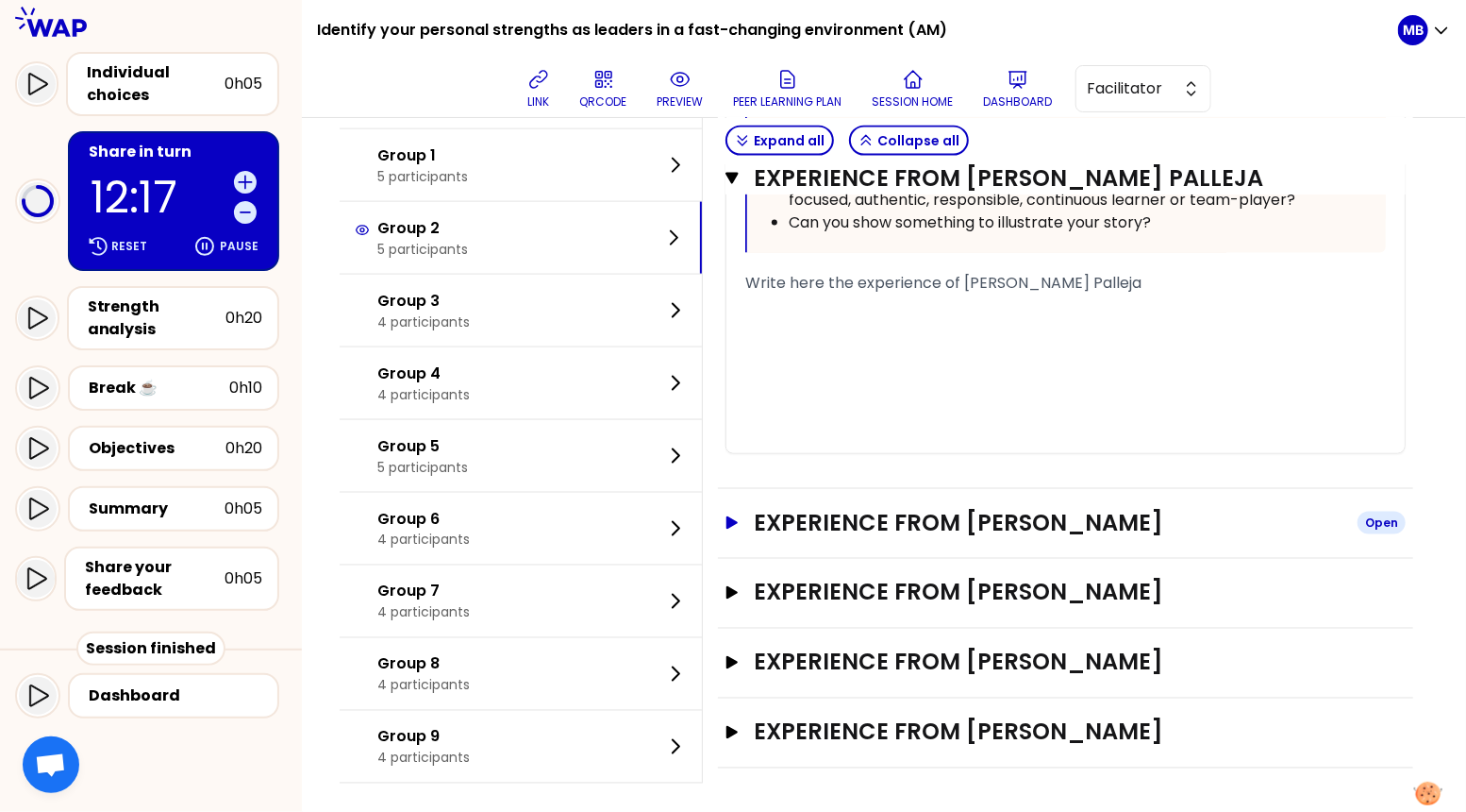
click at [926, 519] on h3 "Experience from Henri Laniece" at bounding box center [1049, 523] width 588 height 30
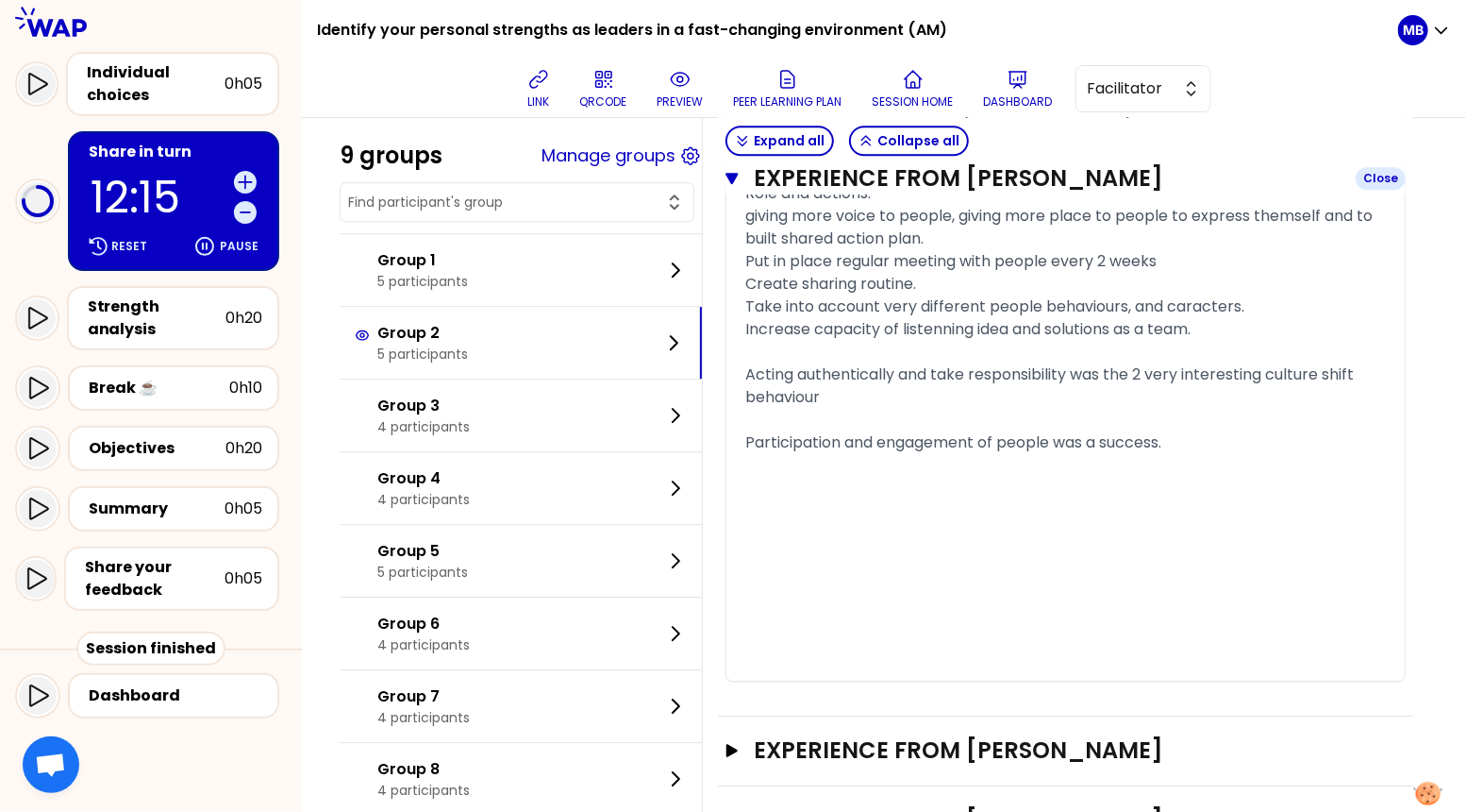
scroll to position [2657, 0]
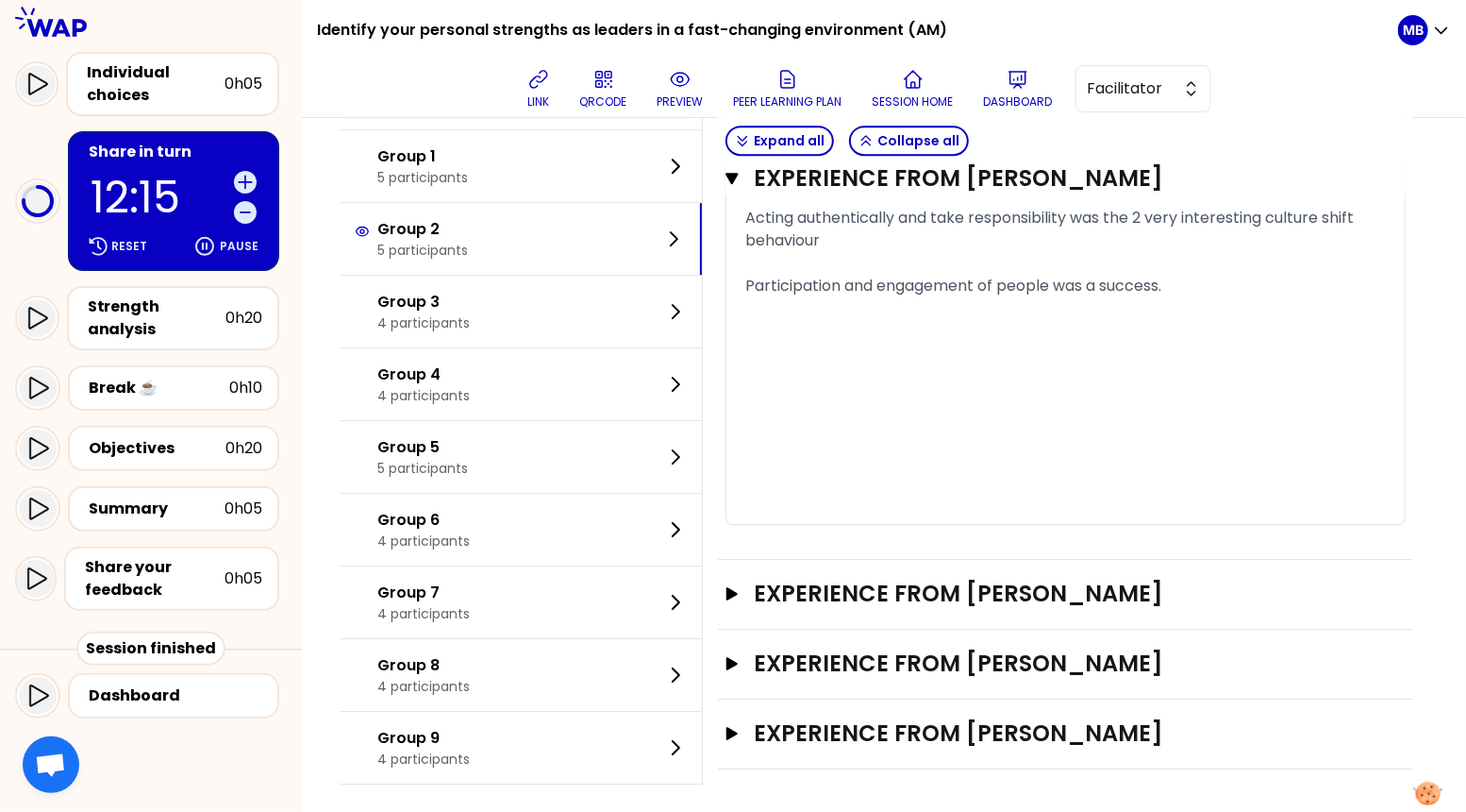
click at [926, 564] on div "Experience from FREDERIC WATERLOT Open" at bounding box center [1066, 594] width 696 height 70
click at [926, 590] on h3 "Experience from FREDERIC WATERLOT" at bounding box center [1049, 593] width 588 height 30
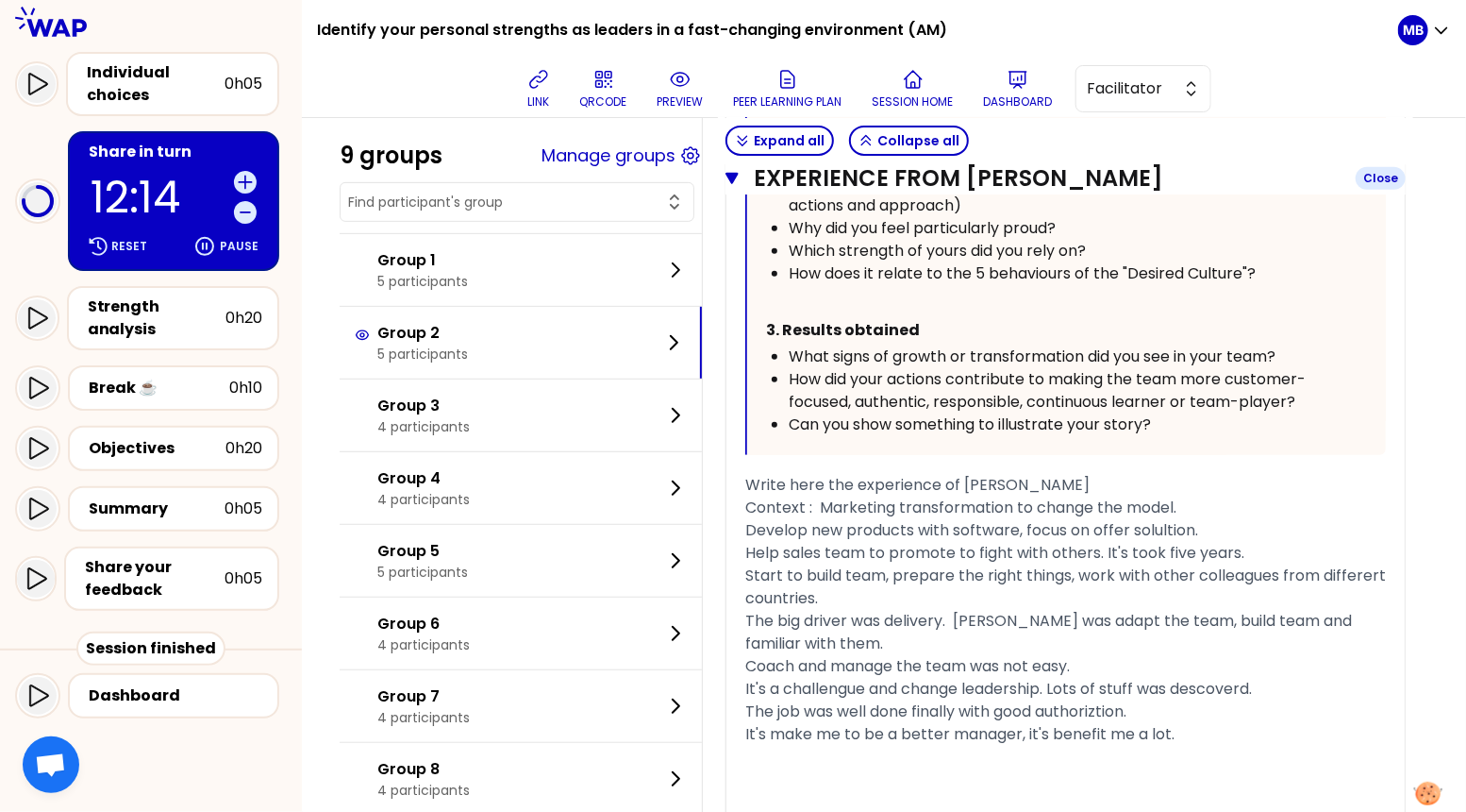
scroll to position [3939, 0]
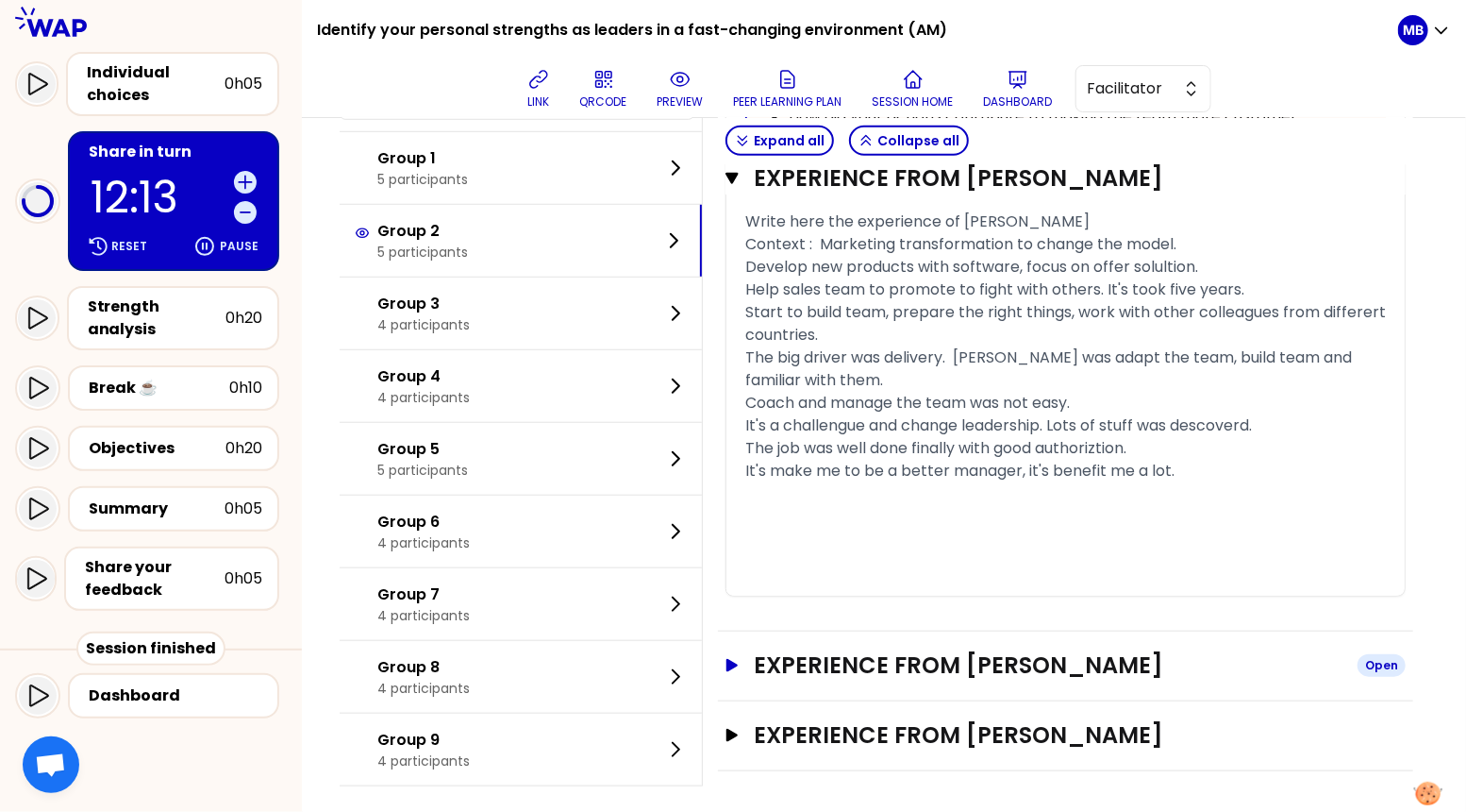
click at [926, 652] on h3 "Experience from ANDY FAN" at bounding box center [1049, 665] width 588 height 30
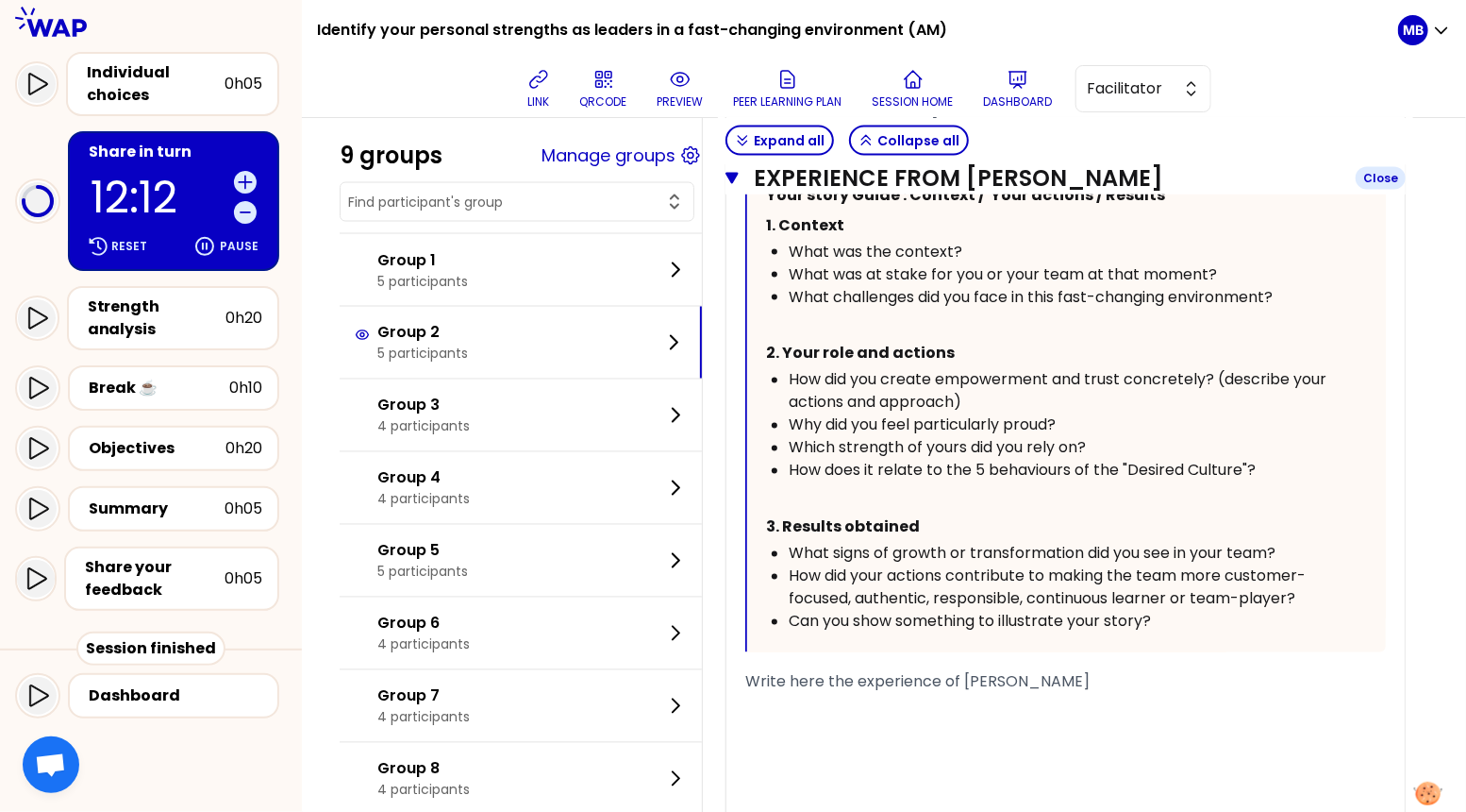
scroll to position [4944, 0]
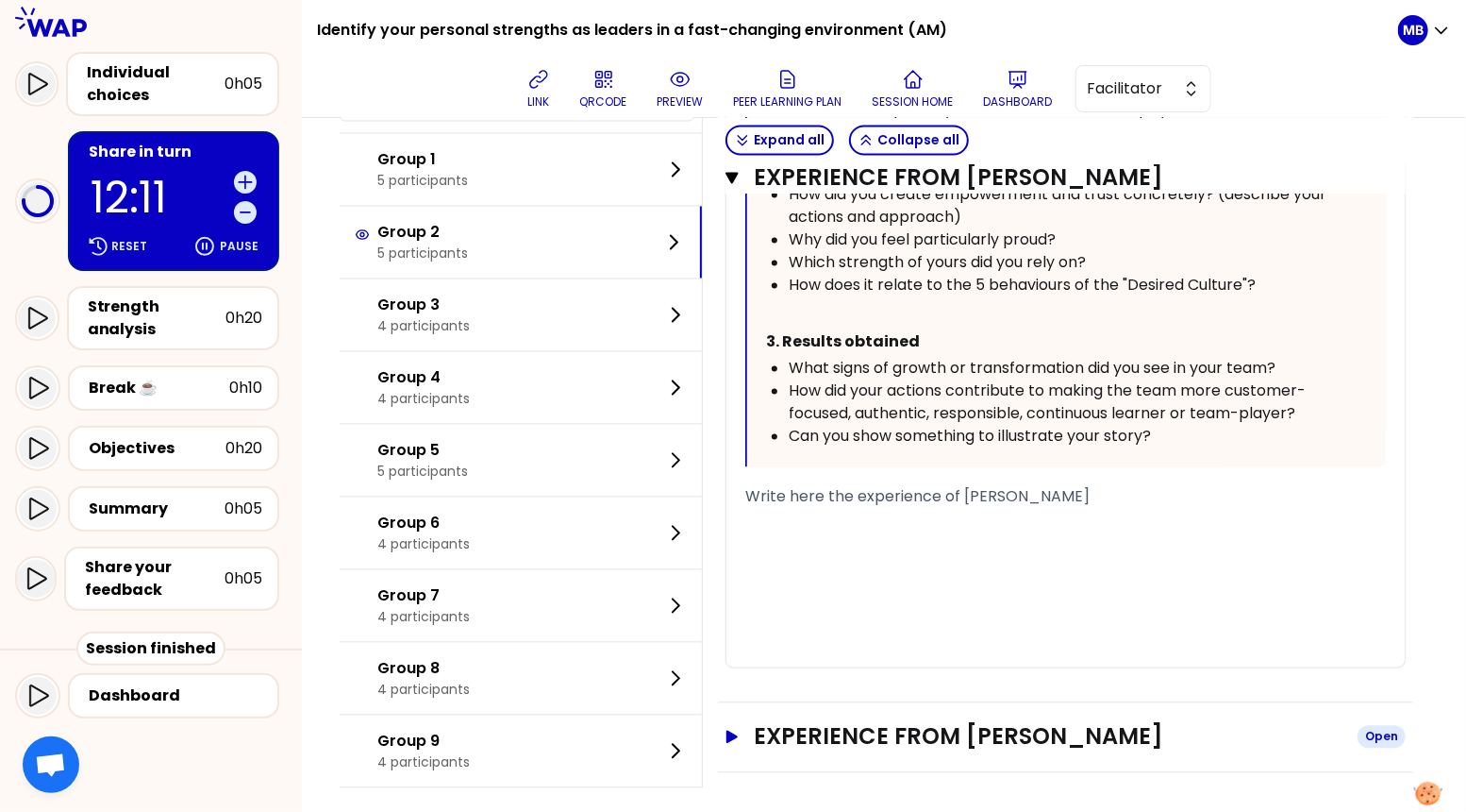
click at [926, 722] on h3 "Experience from David Wong" at bounding box center [1049, 736] width 588 height 30
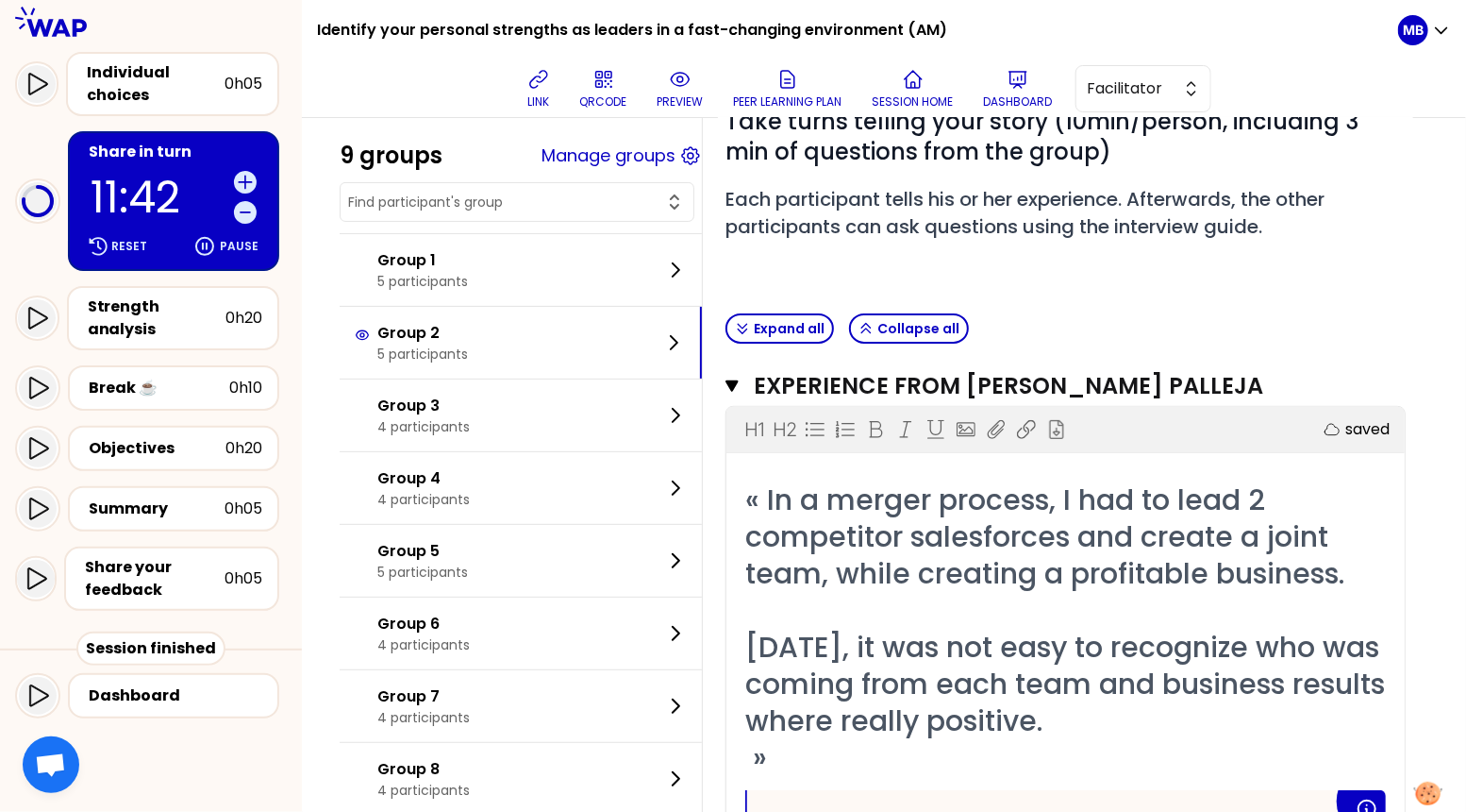
scroll to position [0, 0]
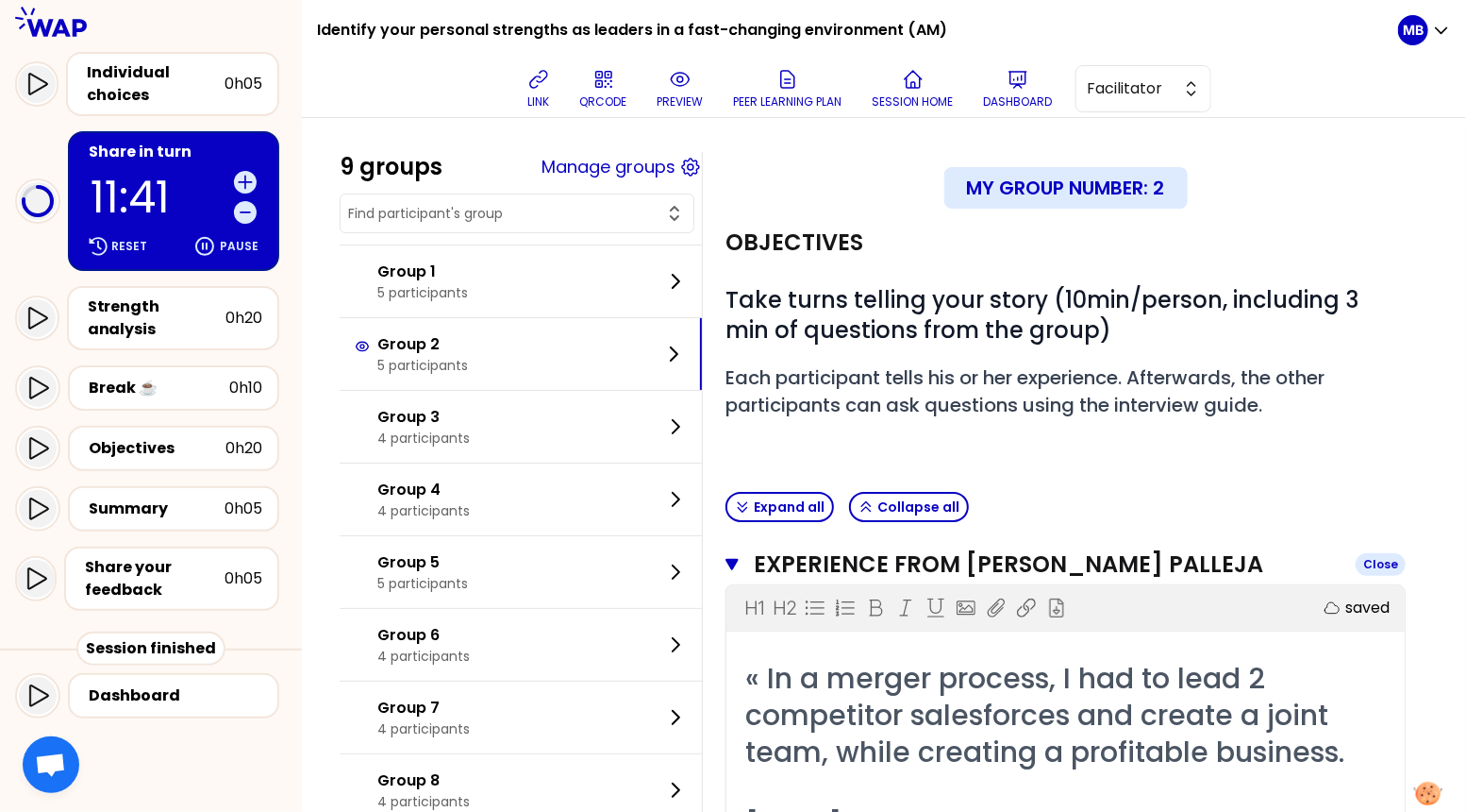
click at [733, 557] on icon "button" at bounding box center [732, 564] width 13 height 15
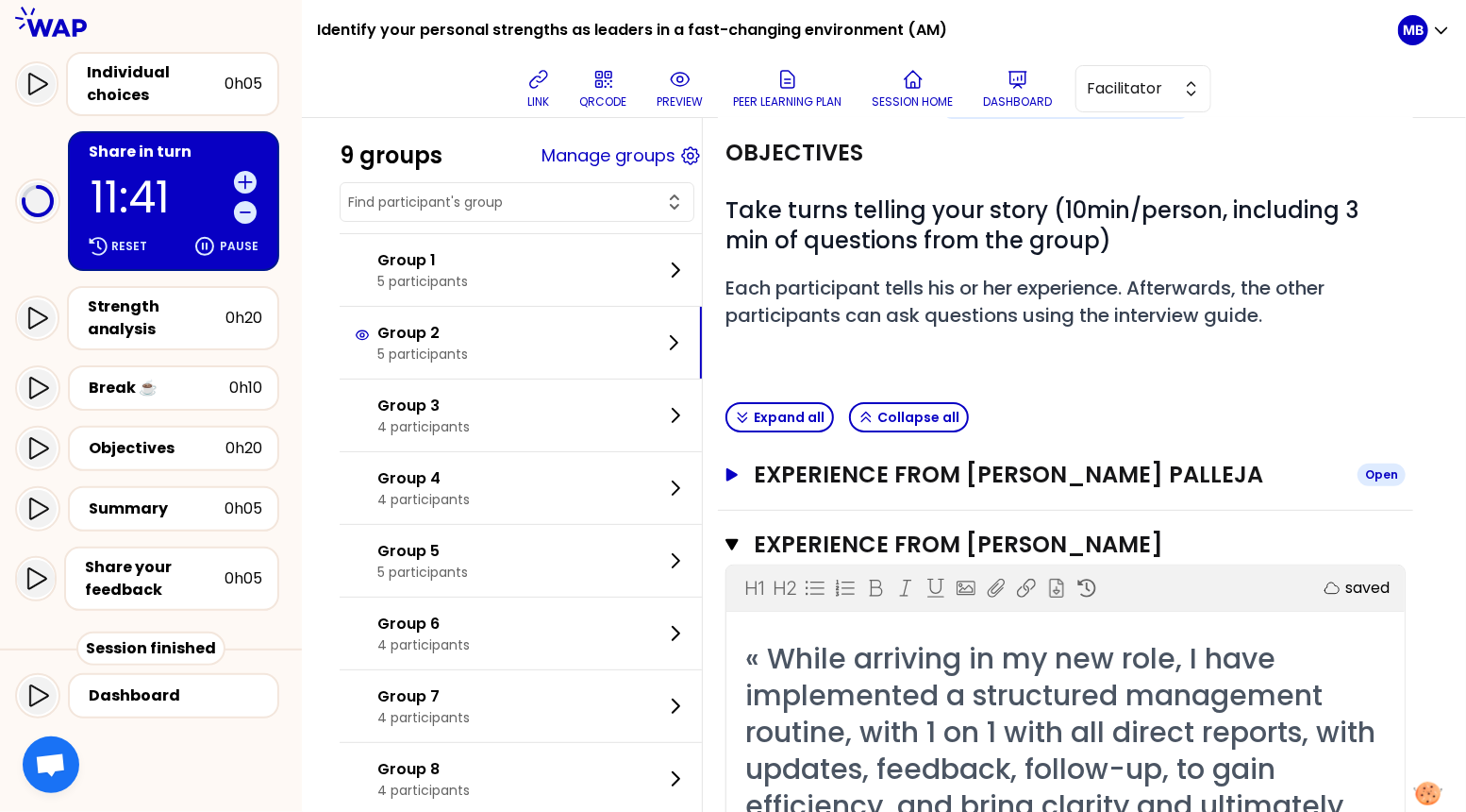
scroll to position [198, 0]
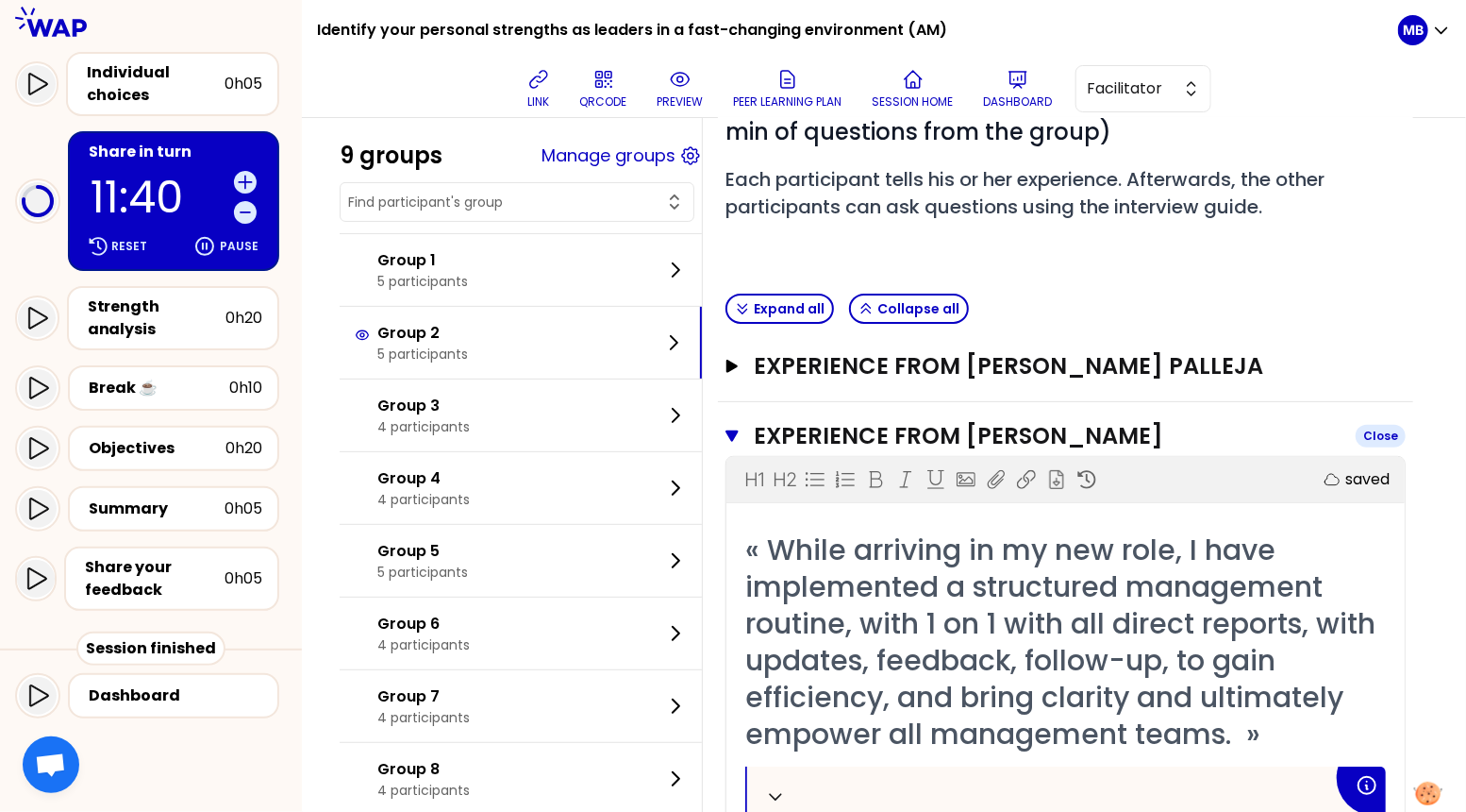
click at [733, 436] on icon "button" at bounding box center [732, 435] width 13 height 11
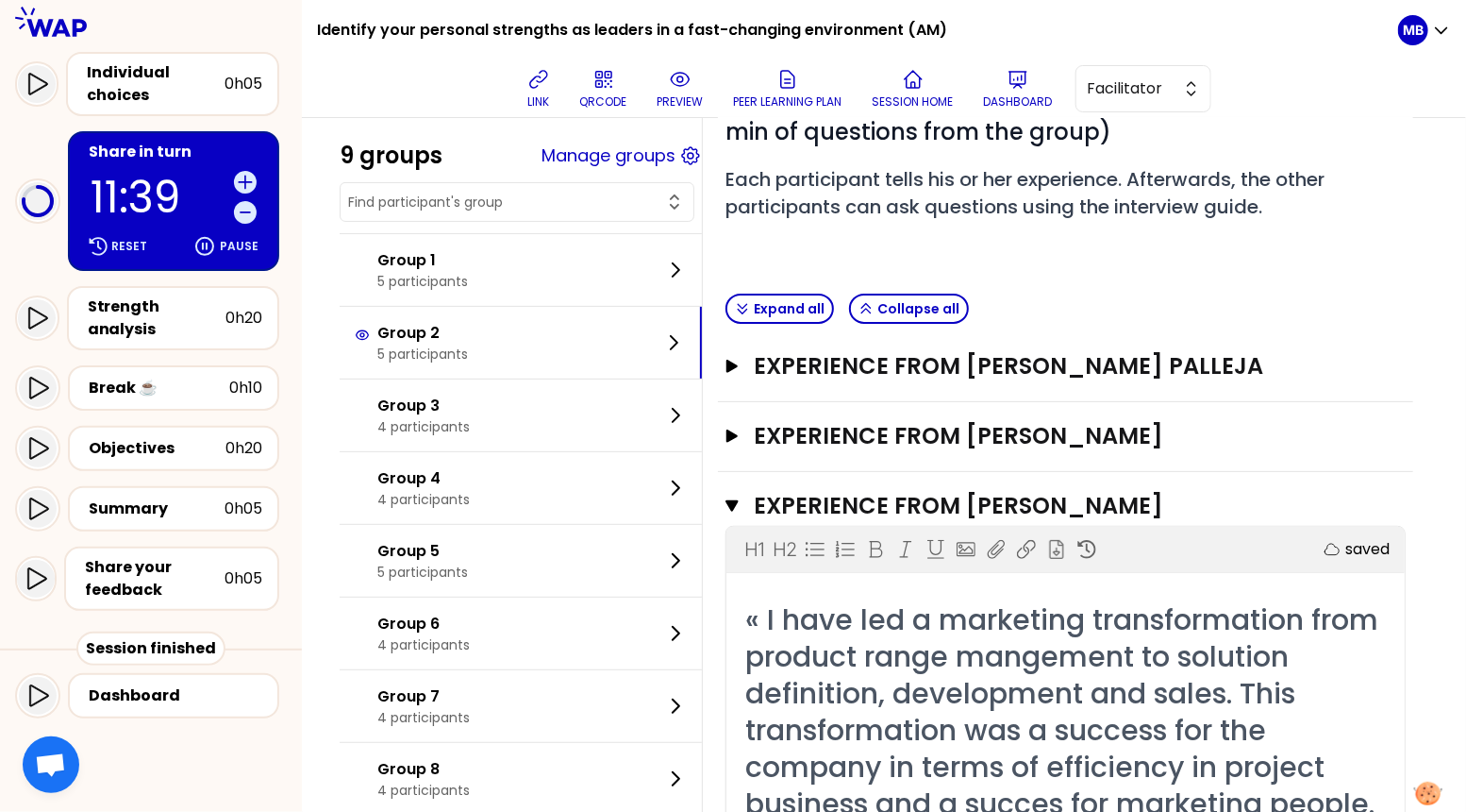
scroll to position [384, 0]
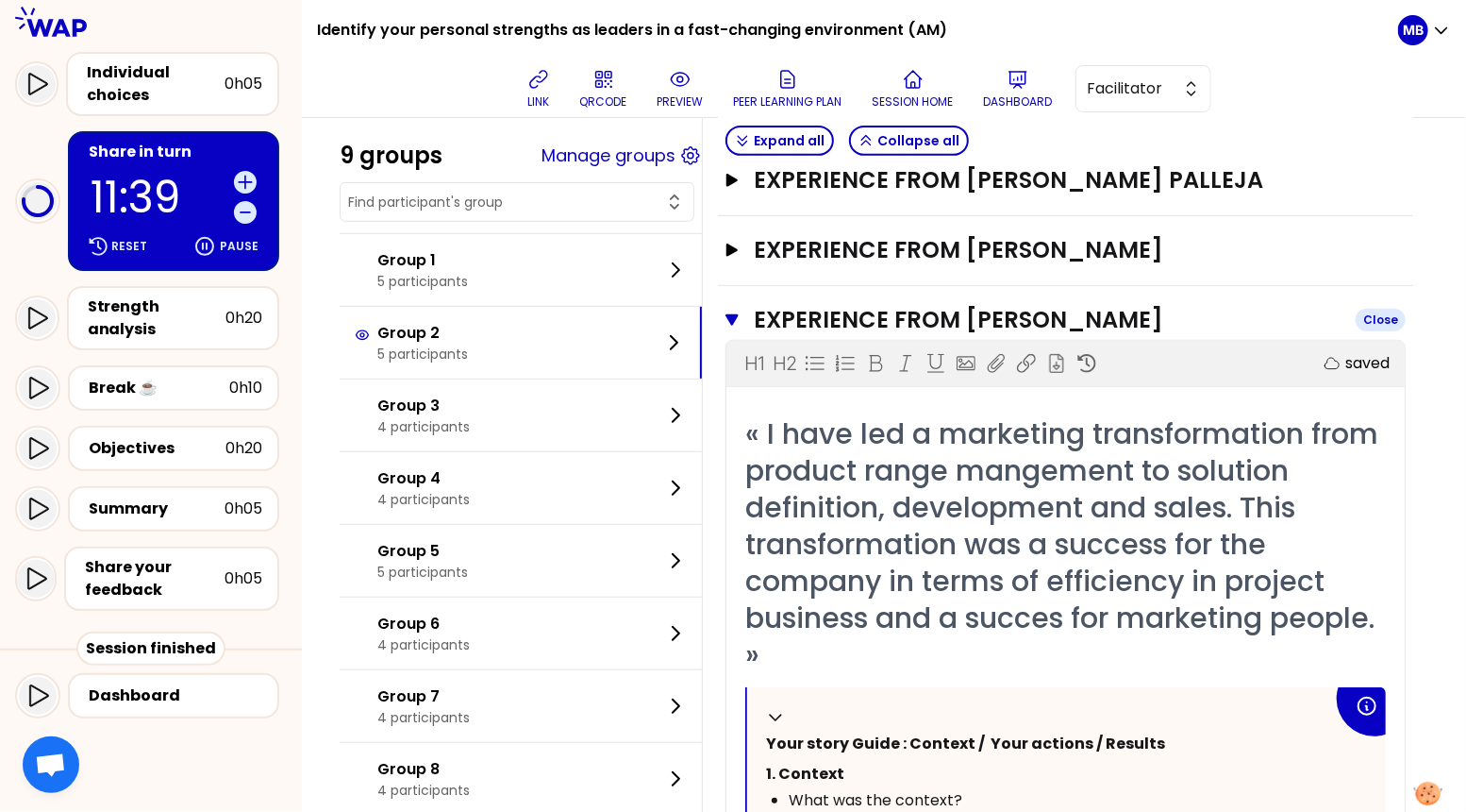
click at [733, 315] on icon "button" at bounding box center [732, 319] width 13 height 11
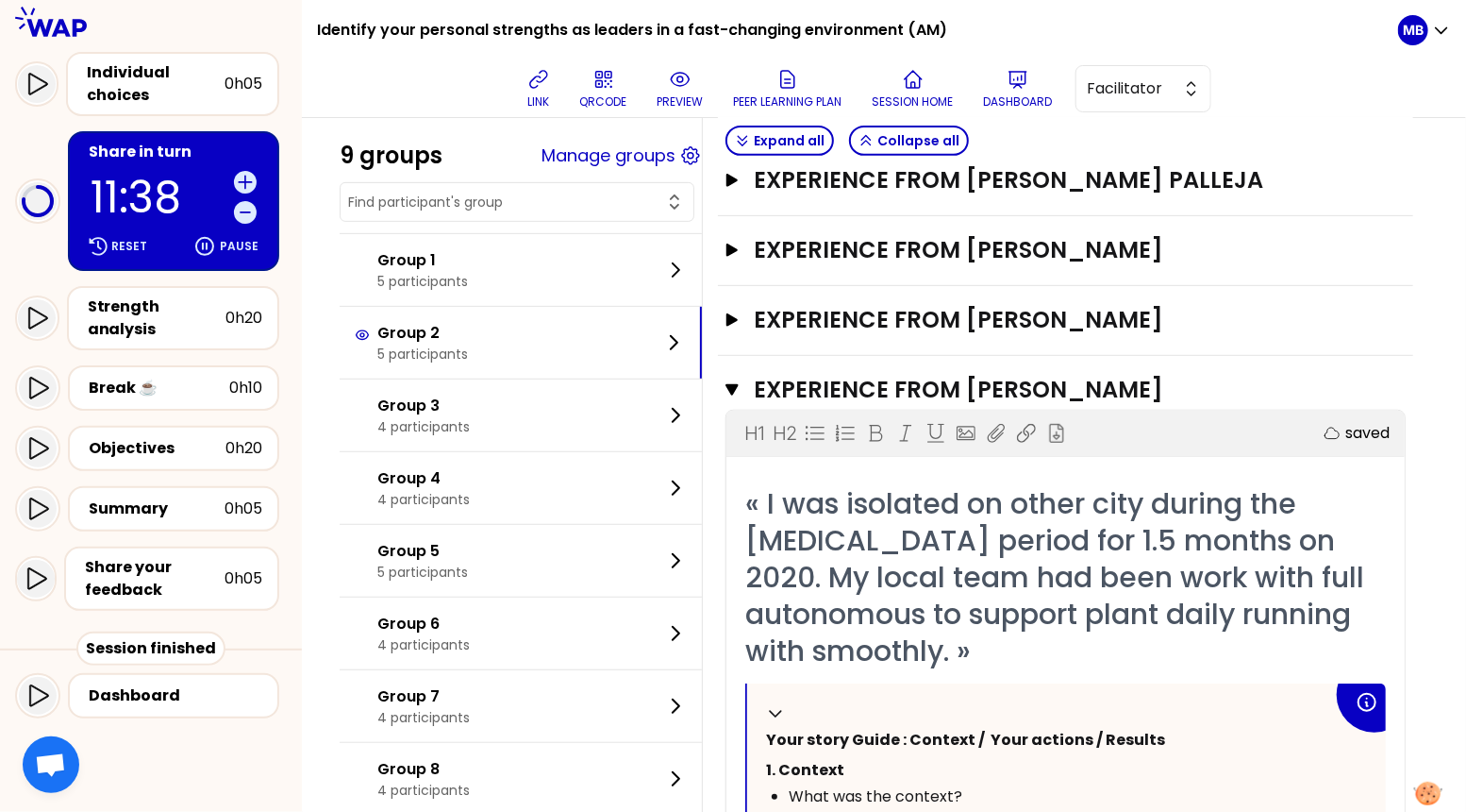
scroll to position [543, 0]
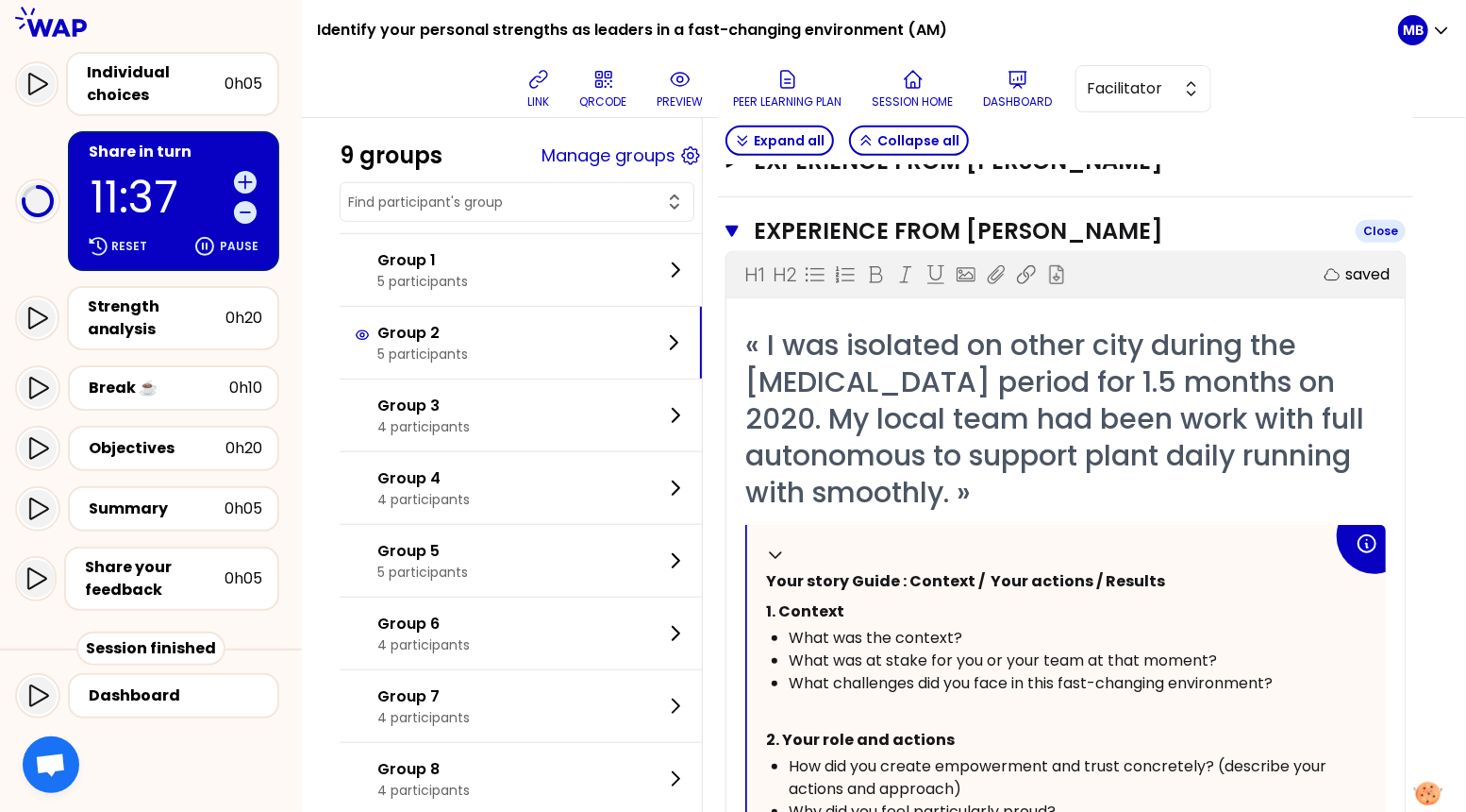
click at [732, 226] on icon "button" at bounding box center [732, 231] width 13 height 11
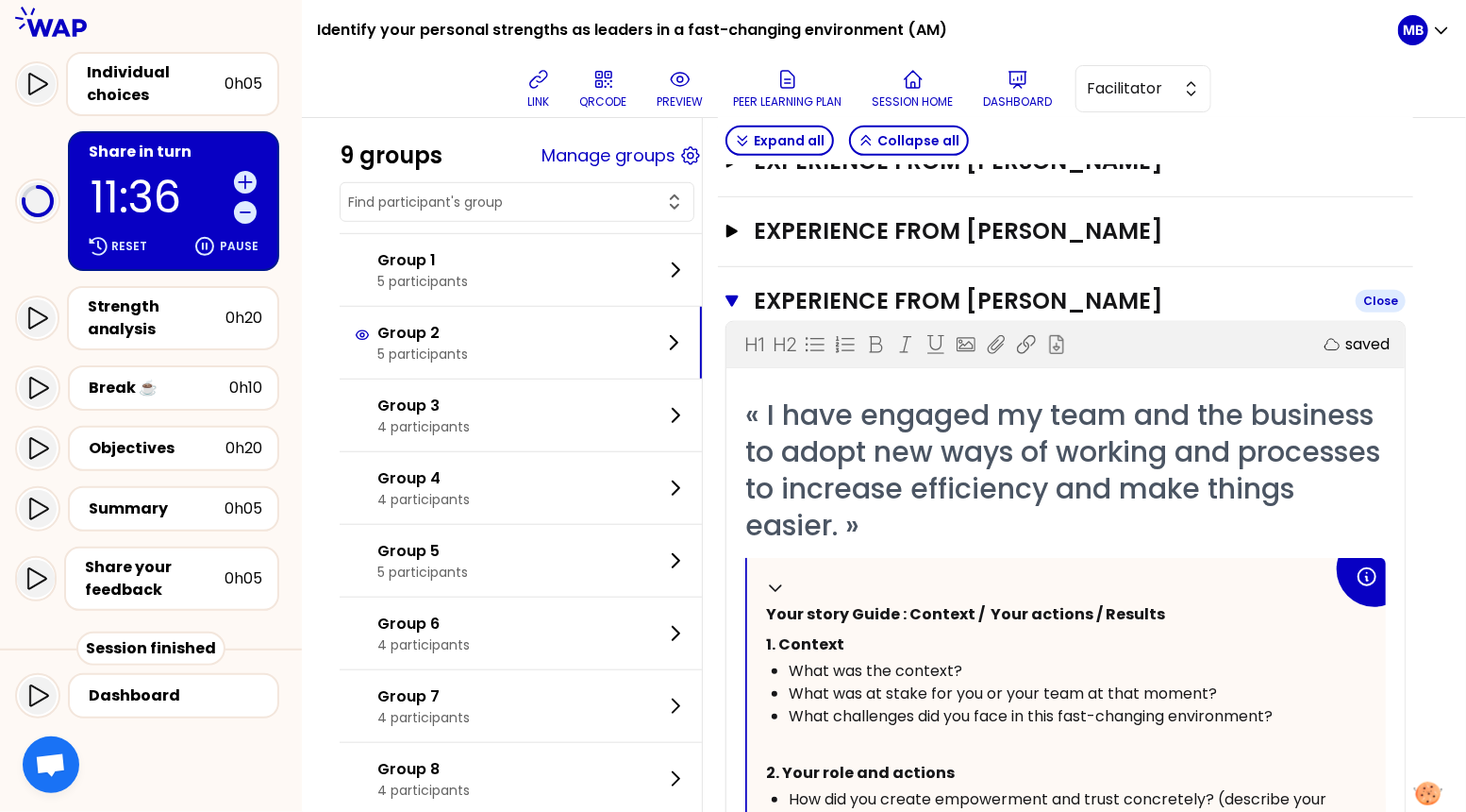
click at [734, 295] on icon "button" at bounding box center [732, 300] width 13 height 11
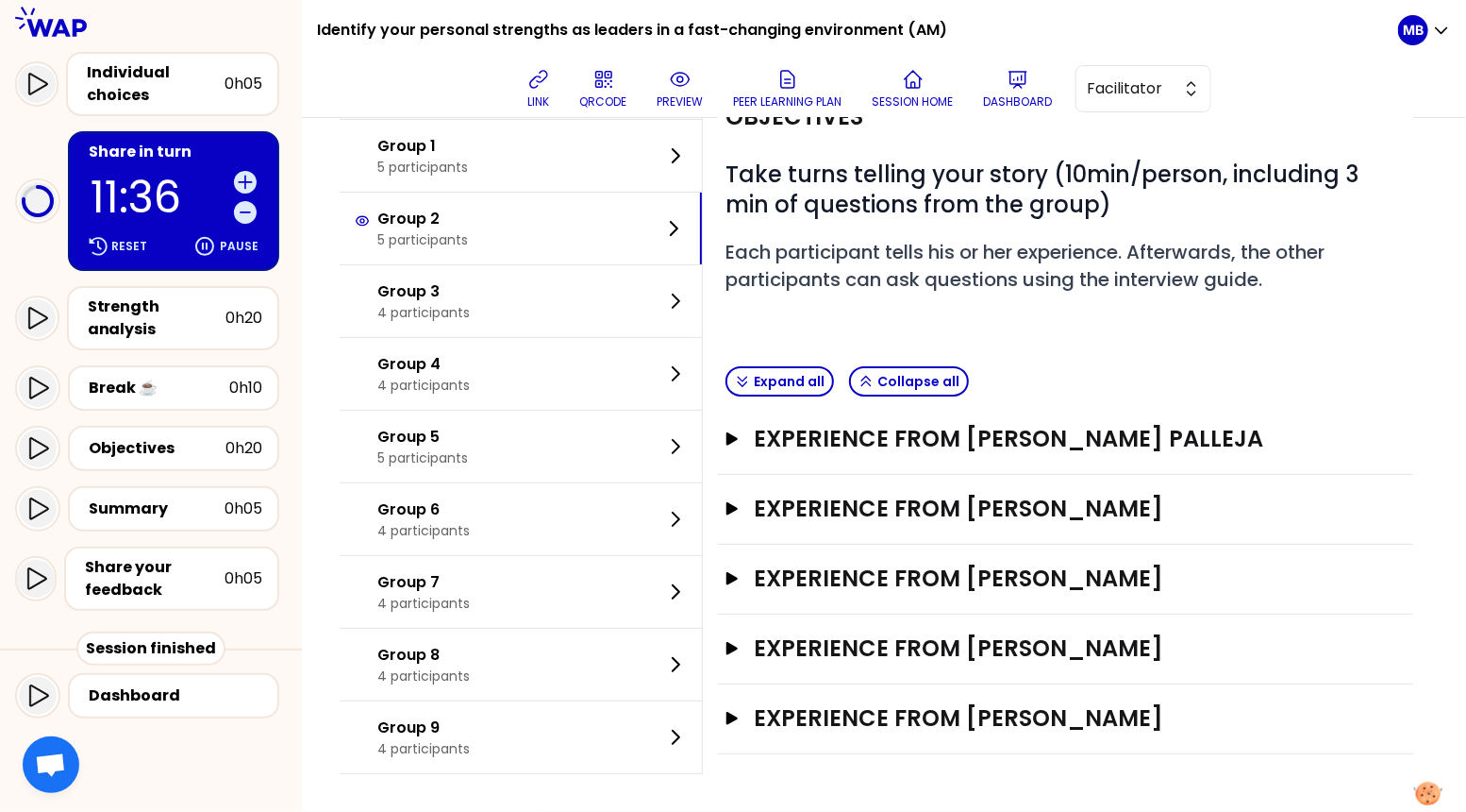
scroll to position [120, 0]
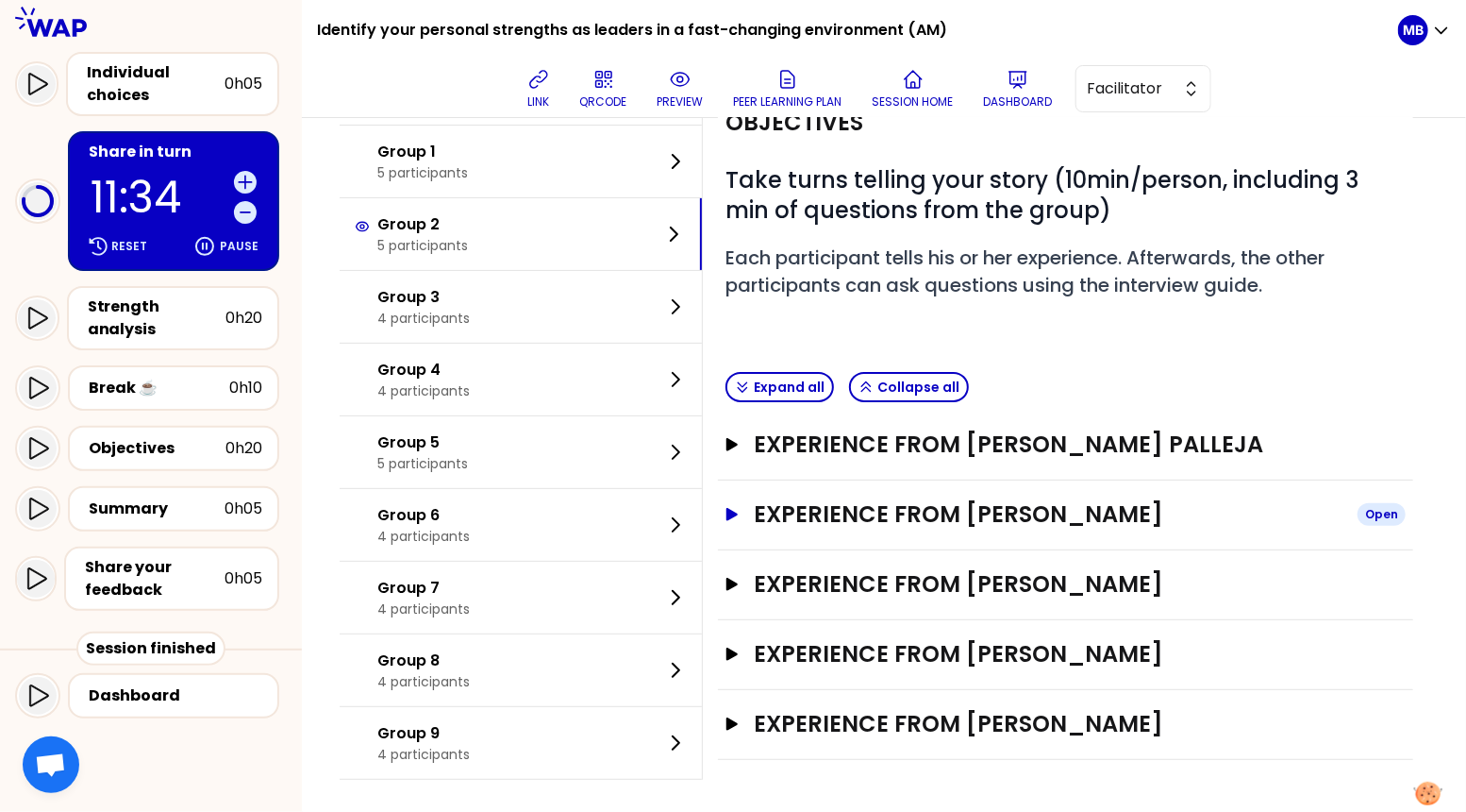
click at [814, 516] on h3 "Experience from Henri Laniece" at bounding box center [1049, 514] width 588 height 30
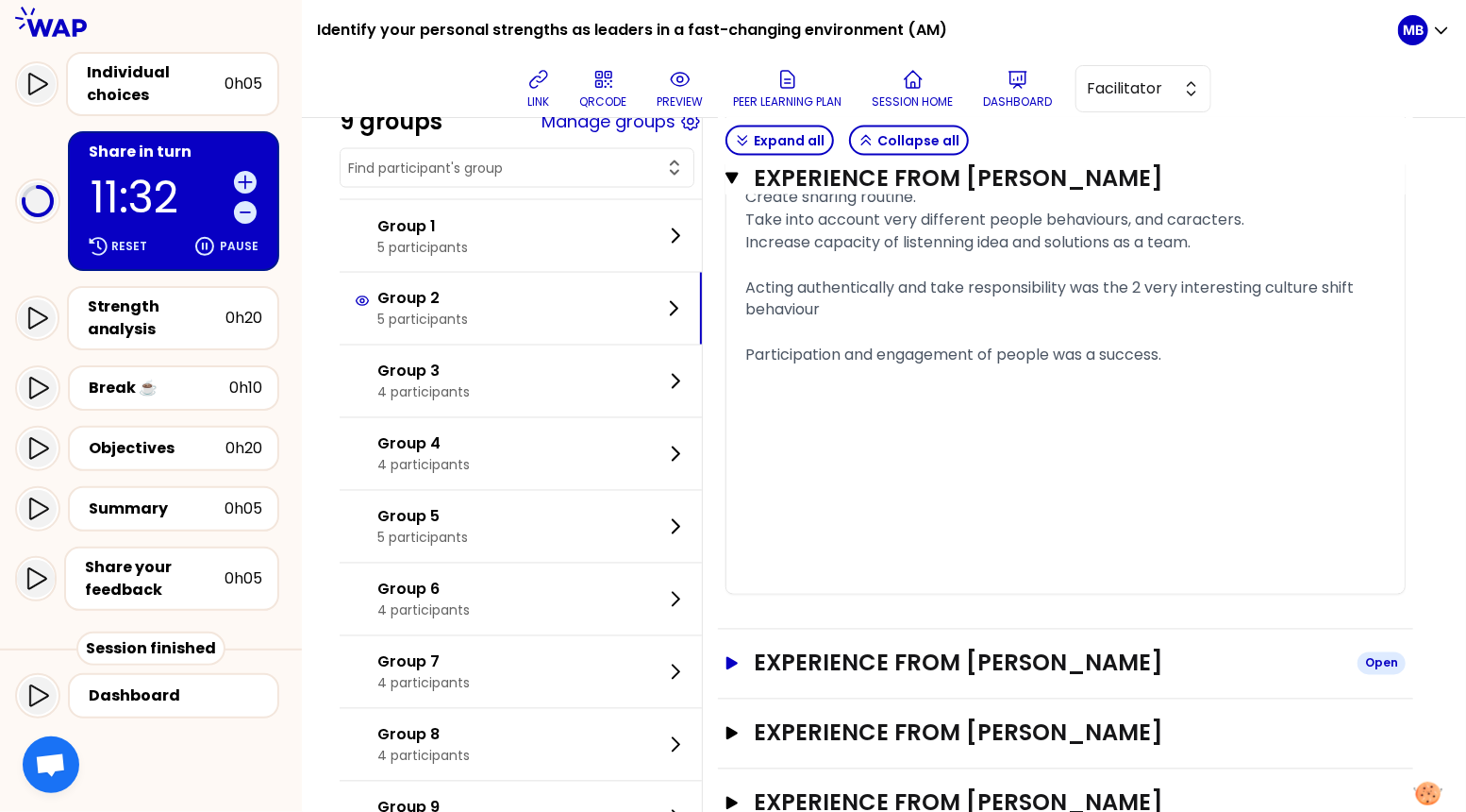
click at [854, 664] on h3 "Experience from FREDERIC WATERLOT" at bounding box center [1049, 663] width 588 height 30
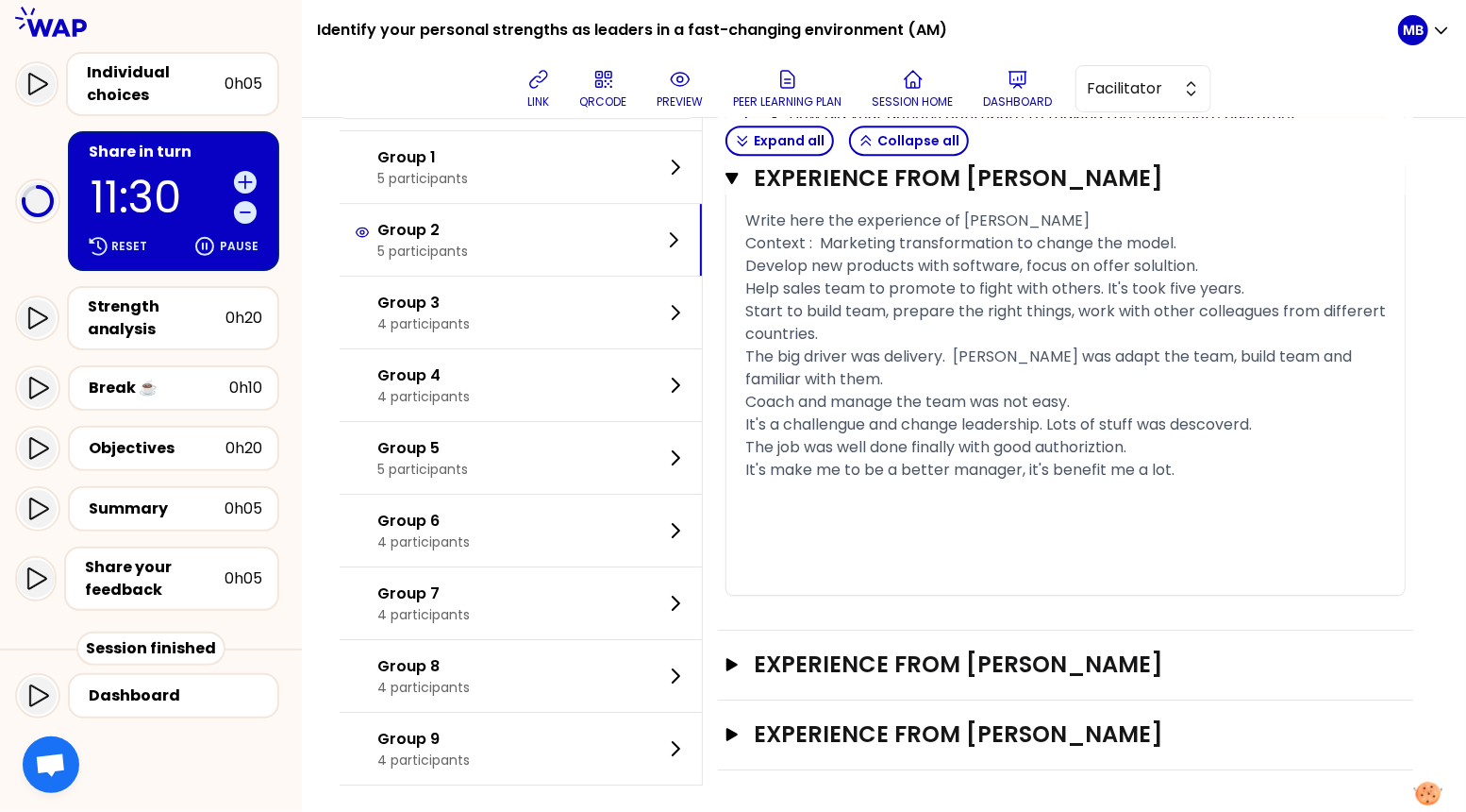
scroll to position [2824, 0]
click at [926, 665] on h3 "Experience from ANDY FAN" at bounding box center [1049, 663] width 588 height 30
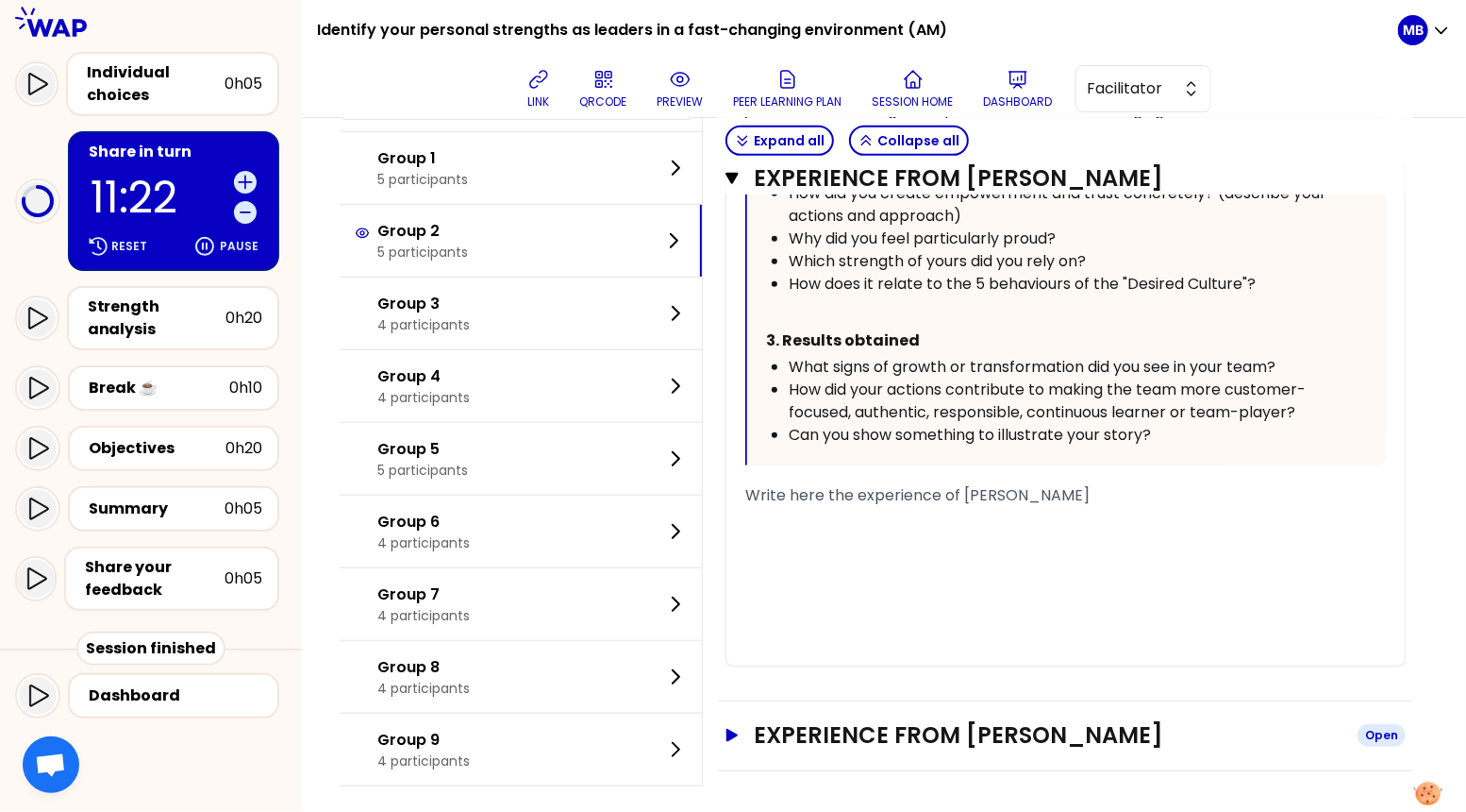
click at [926, 737] on h3 "Experience from David Wong" at bounding box center [1049, 734] width 588 height 30
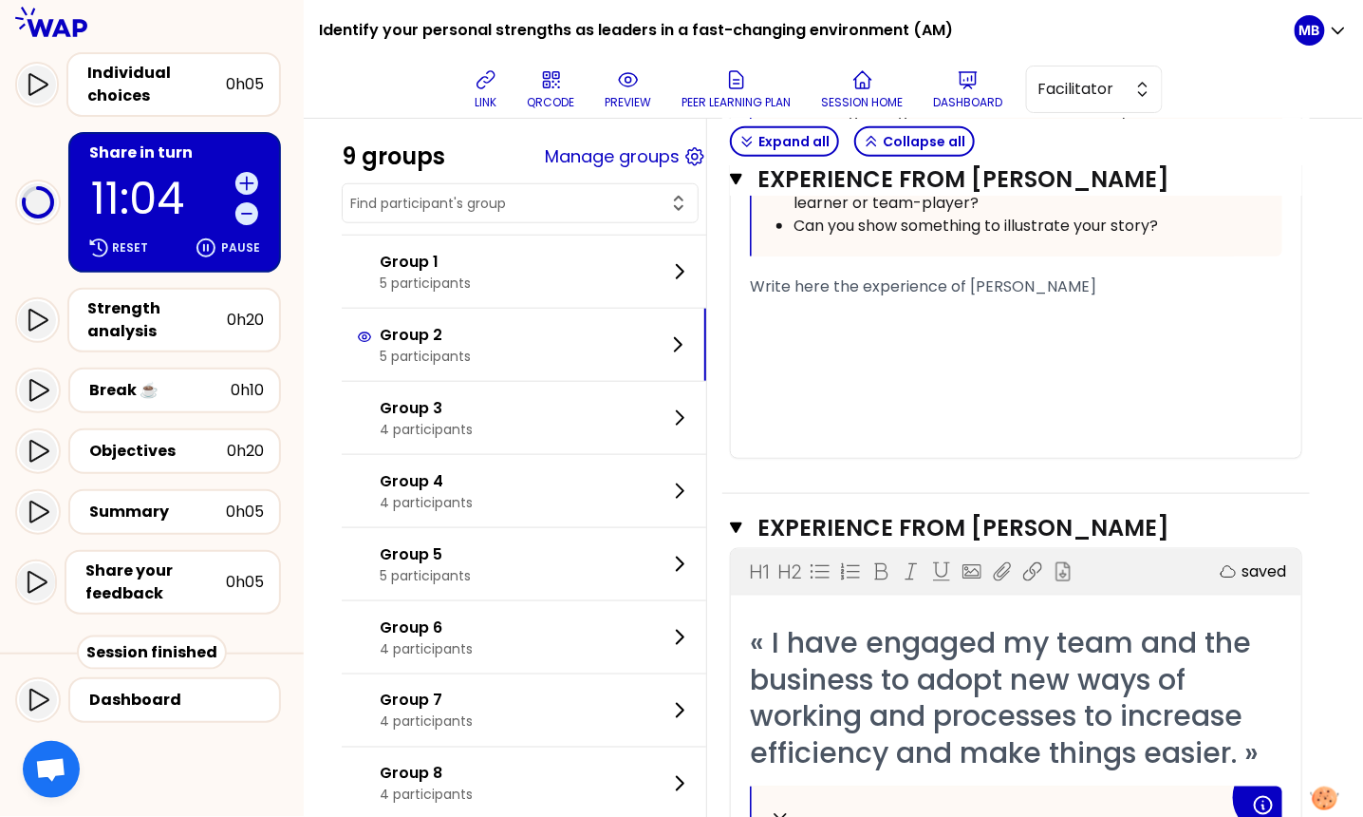
scroll to position [4505, 0]
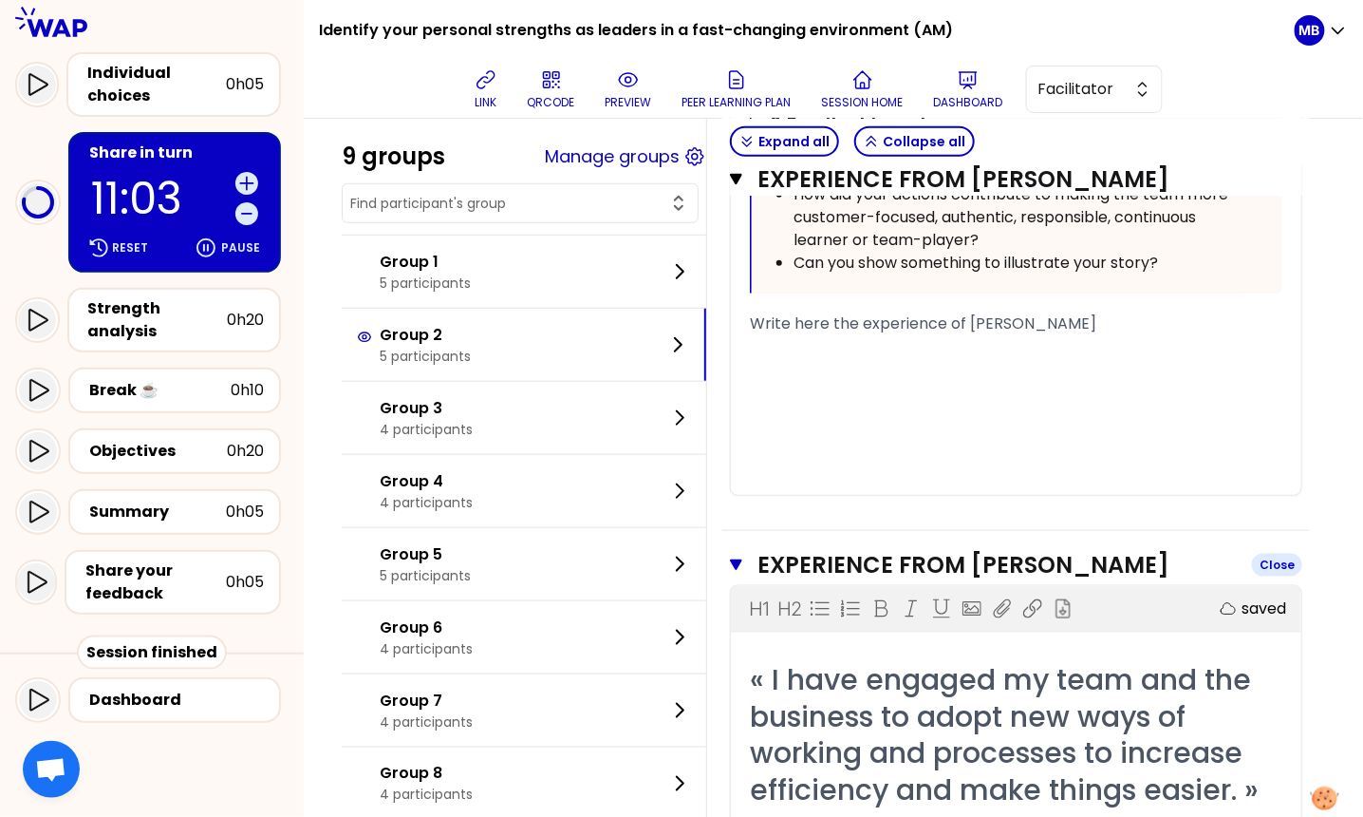
click at [736, 559] on icon "button" at bounding box center [736, 564] width 12 height 11
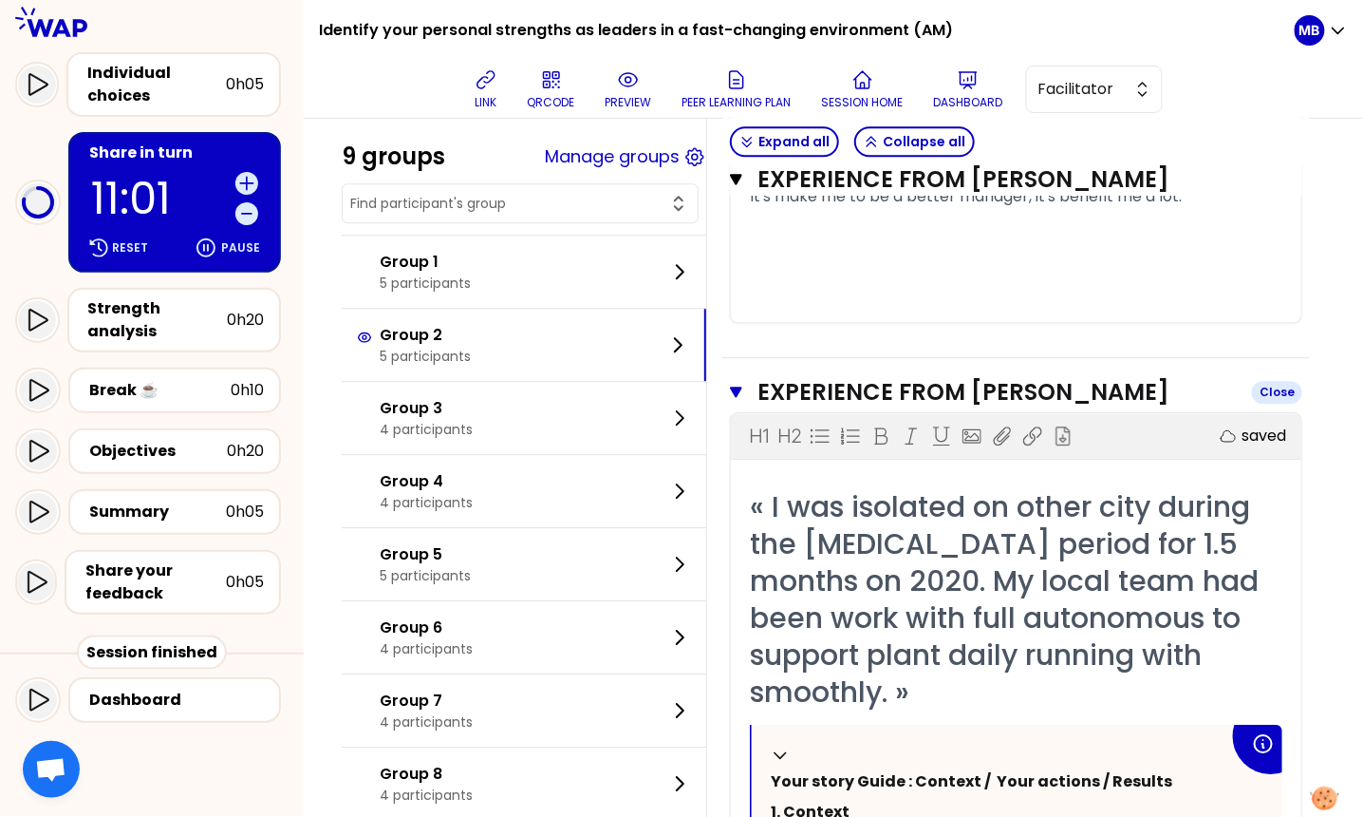
click at [734, 386] on icon "button" at bounding box center [736, 391] width 12 height 11
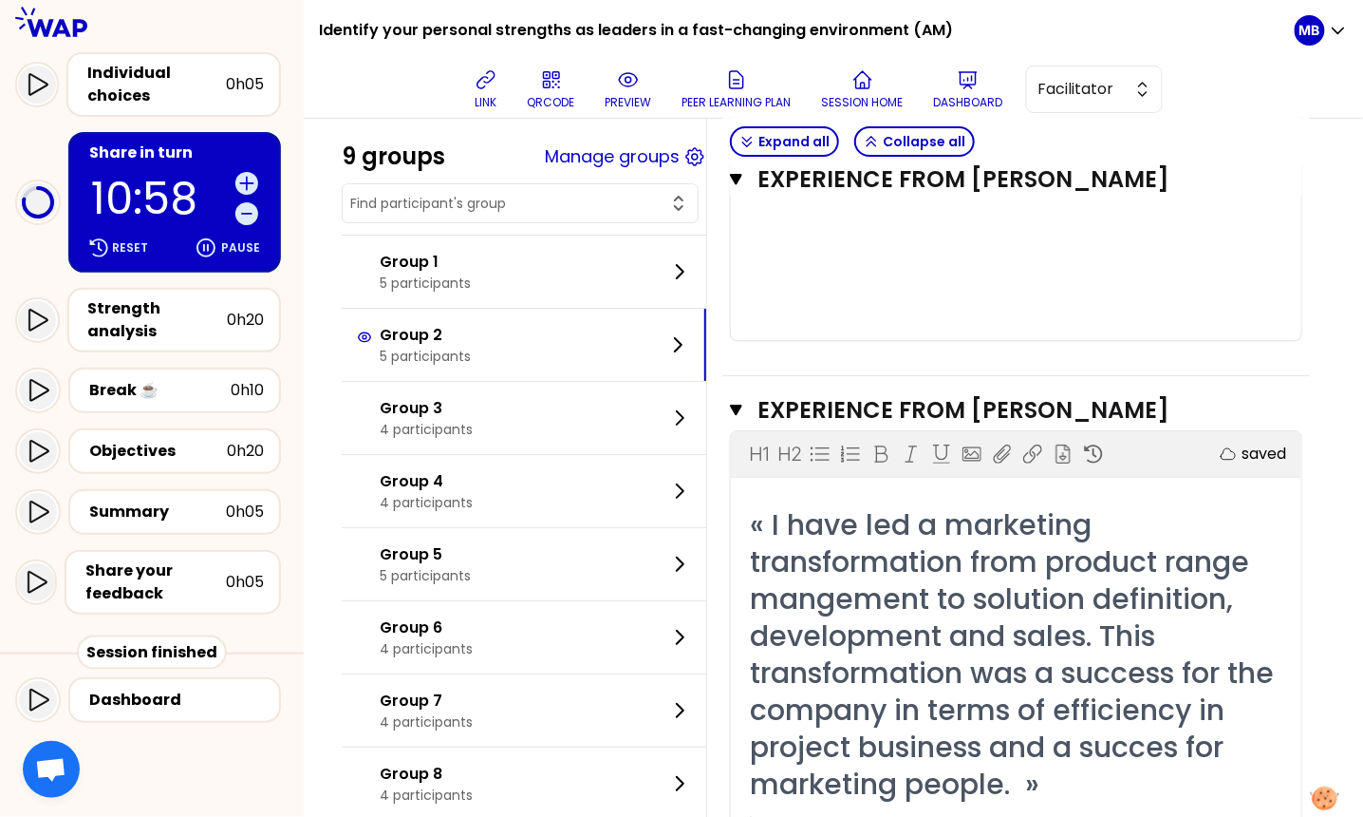
scroll to position [1944, 0]
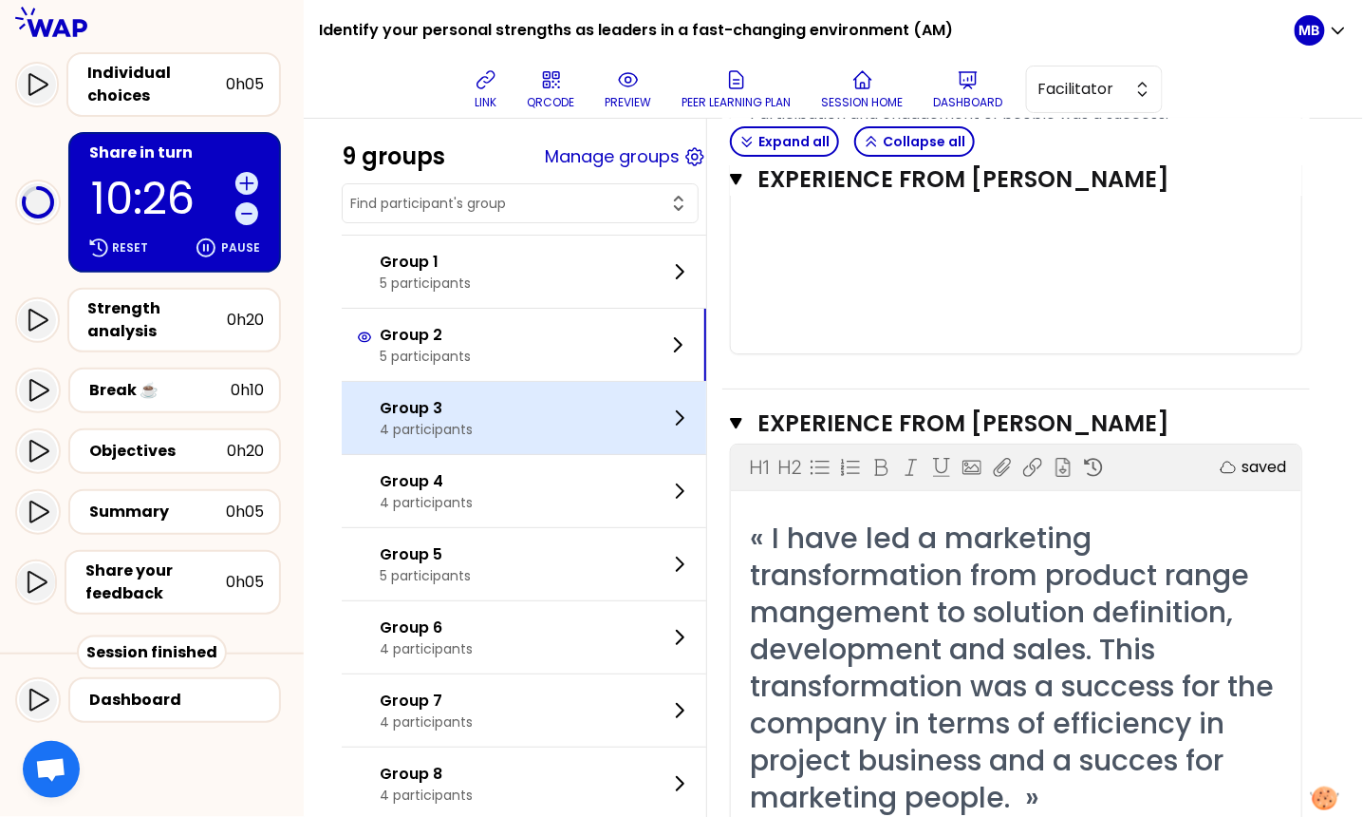
click at [380, 405] on p "Group 3" at bounding box center [426, 408] width 93 height 23
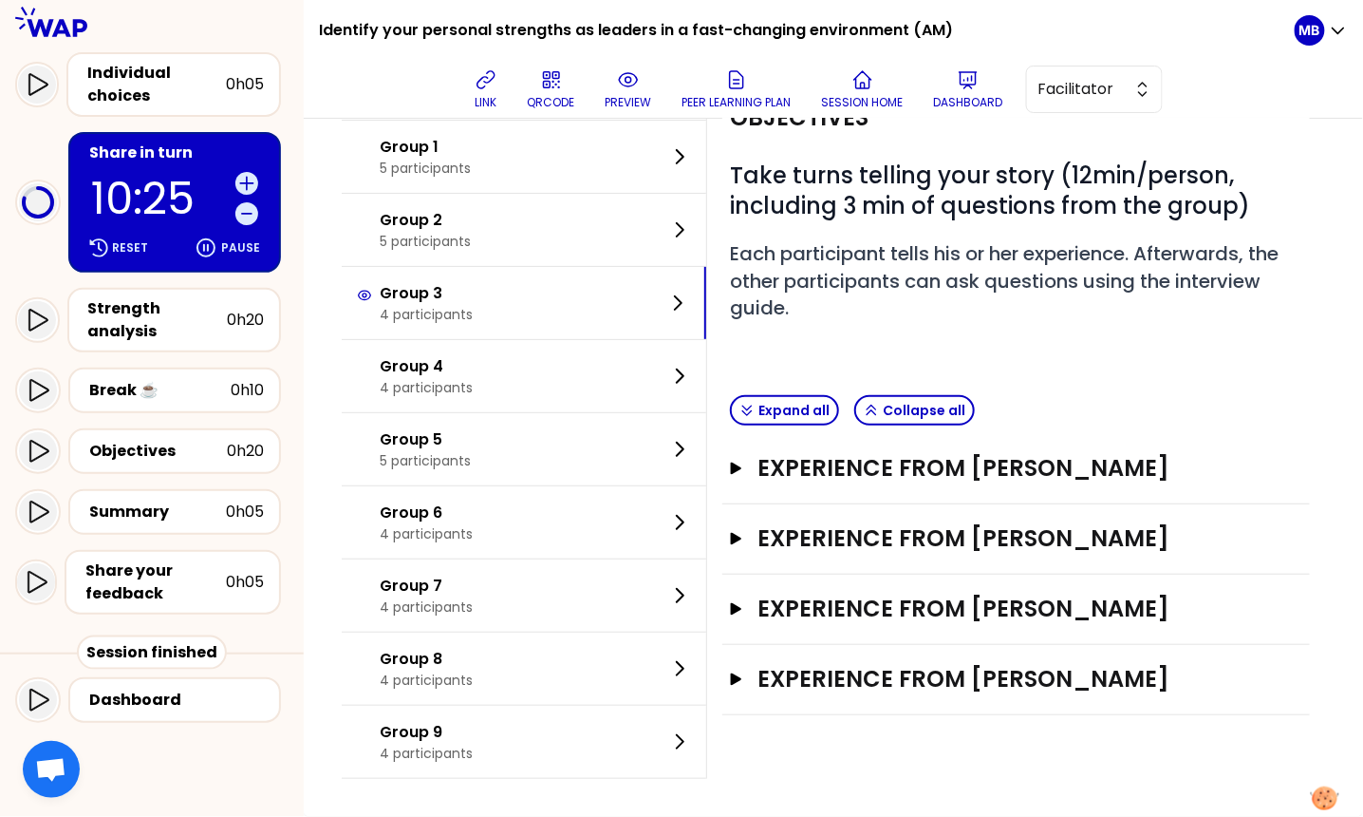
scroll to position [121, 0]
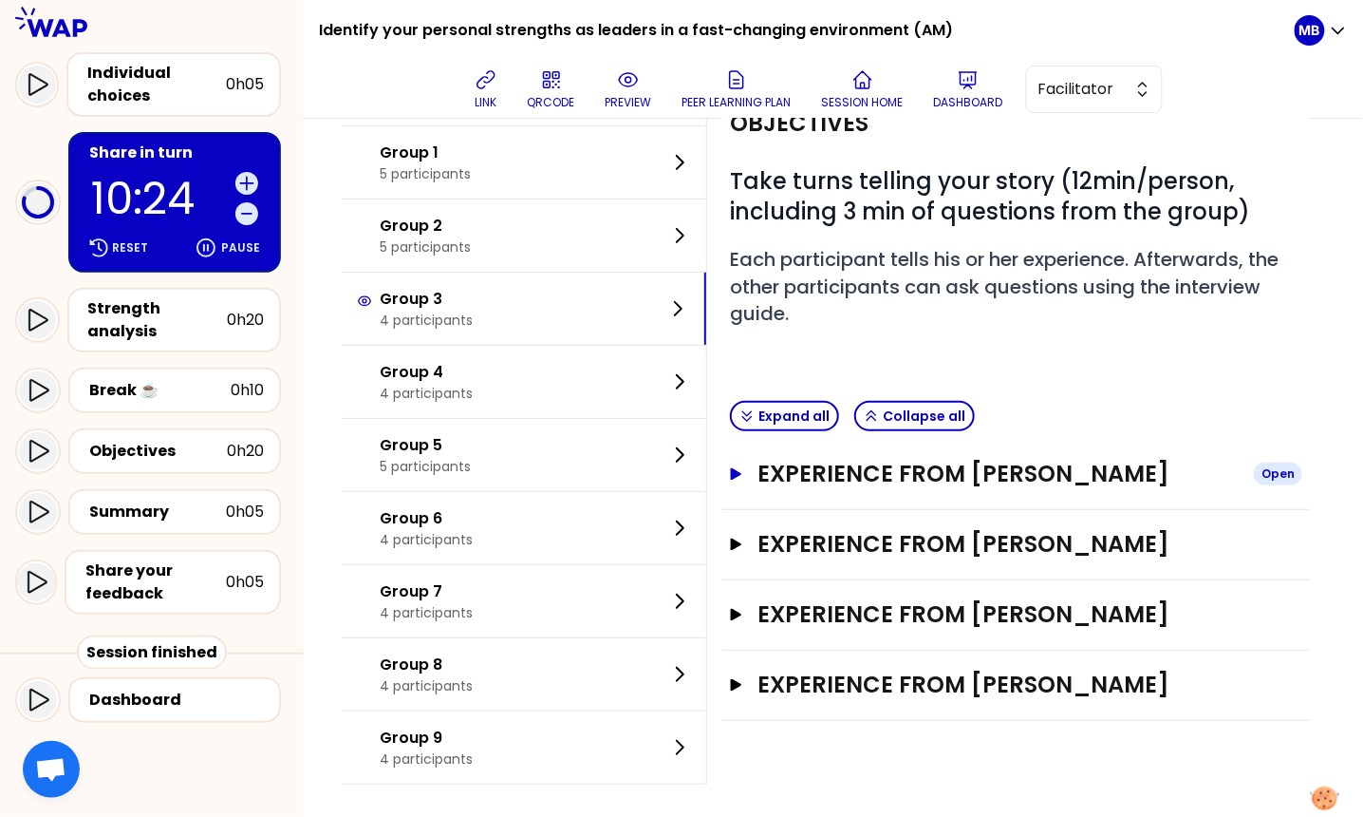
click at [932, 474] on h3 "Experience from PIERRE LOUIS RODOZ" at bounding box center [998, 474] width 481 height 30
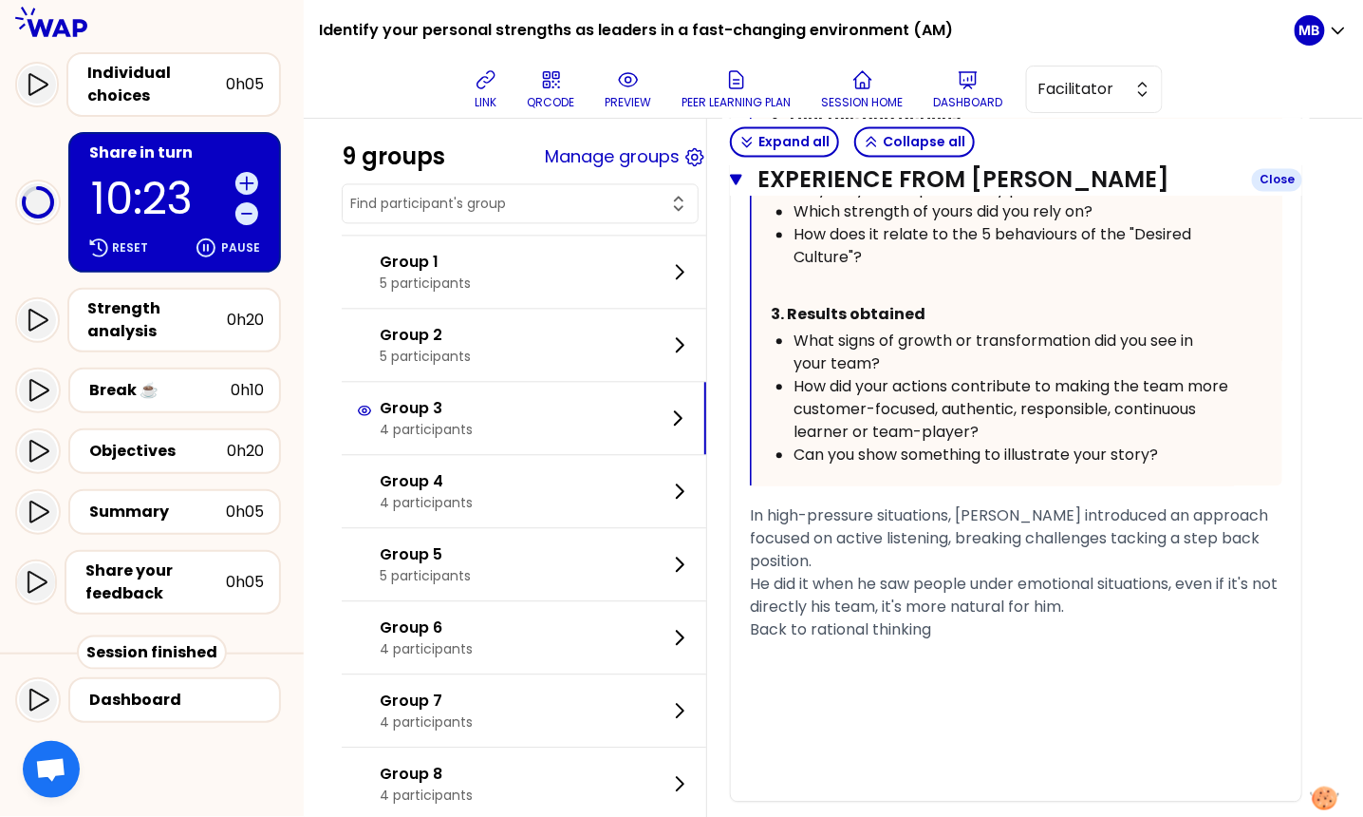
scroll to position [1481, 0]
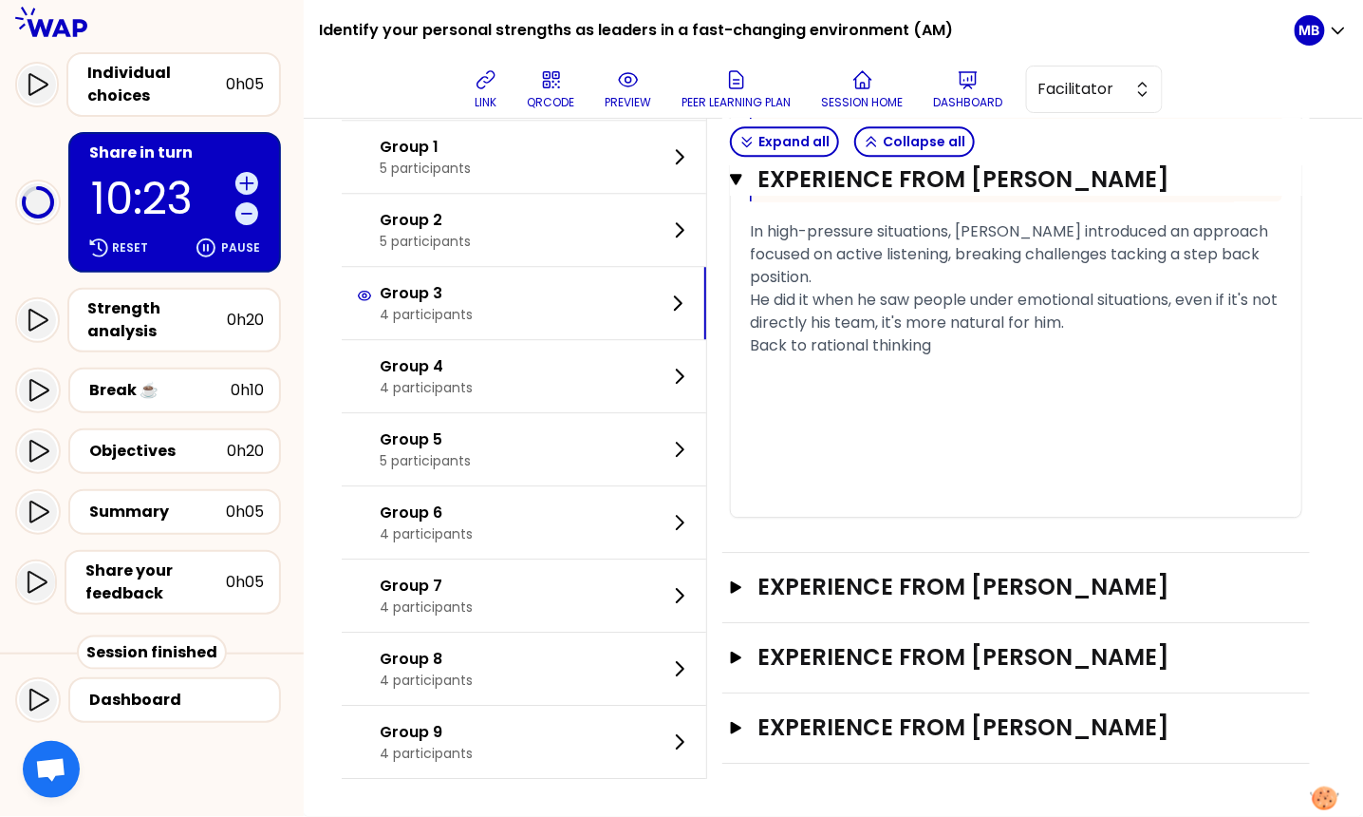
click at [932, 572] on div "Experience from RIGHI FARRAH Open" at bounding box center [1017, 588] width 588 height 70
click at [932, 586] on h3 "Experience from RIGHI FARRAH" at bounding box center [998, 587] width 481 height 30
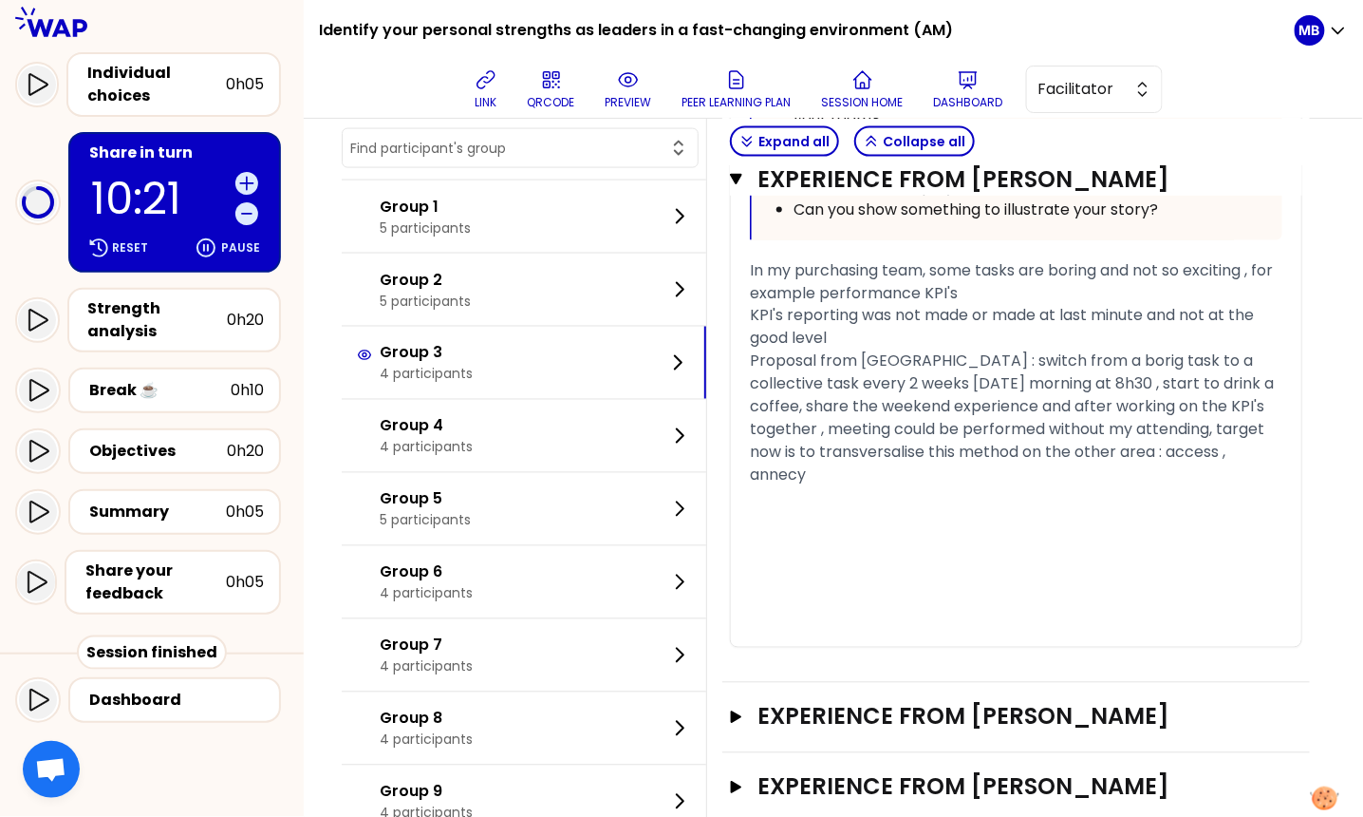
scroll to position [2903, 0]
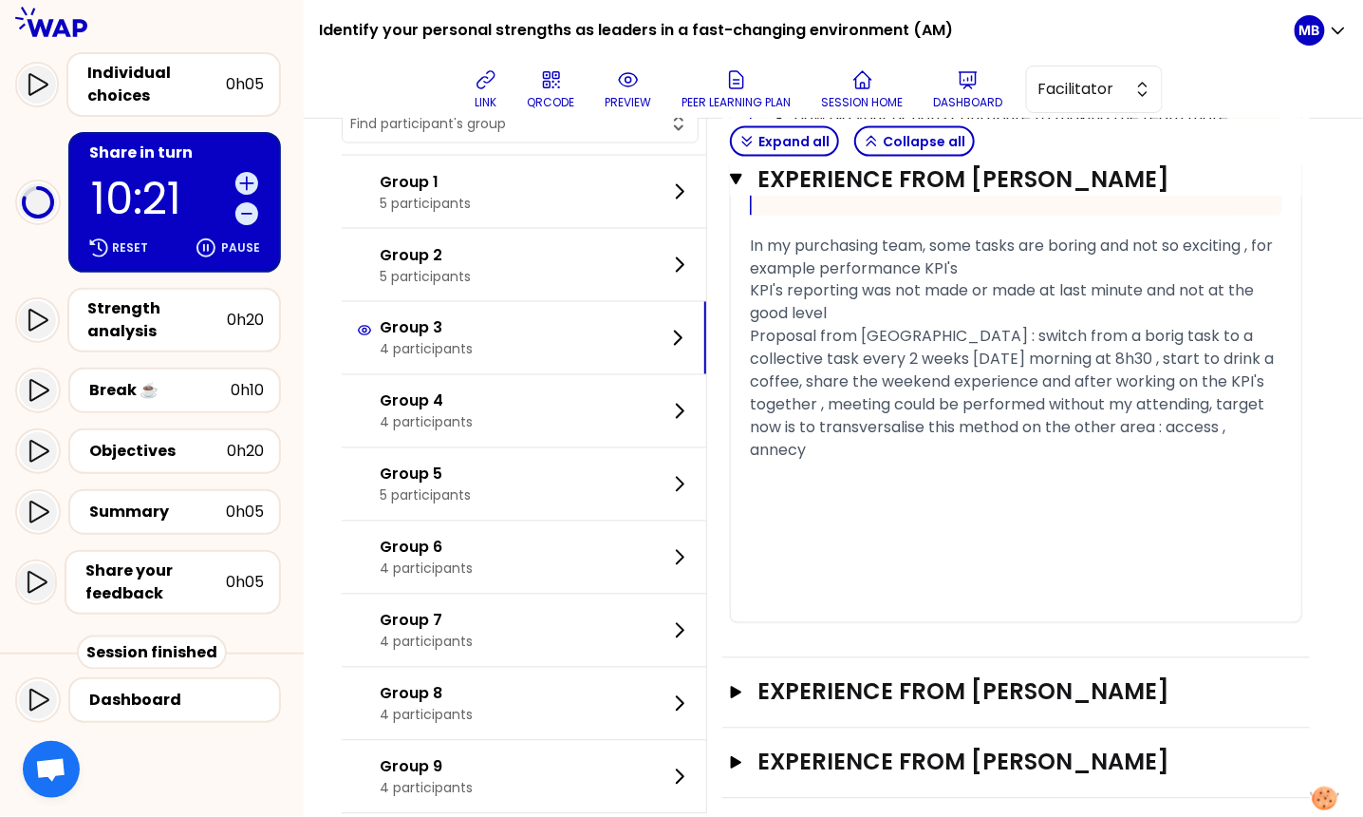
click at [926, 723] on div "Experience from Marc ENTZMINGER Open" at bounding box center [1017, 693] width 588 height 70
click at [932, 704] on h3 "Experience from Marc ENTZMINGER" at bounding box center [998, 692] width 481 height 30
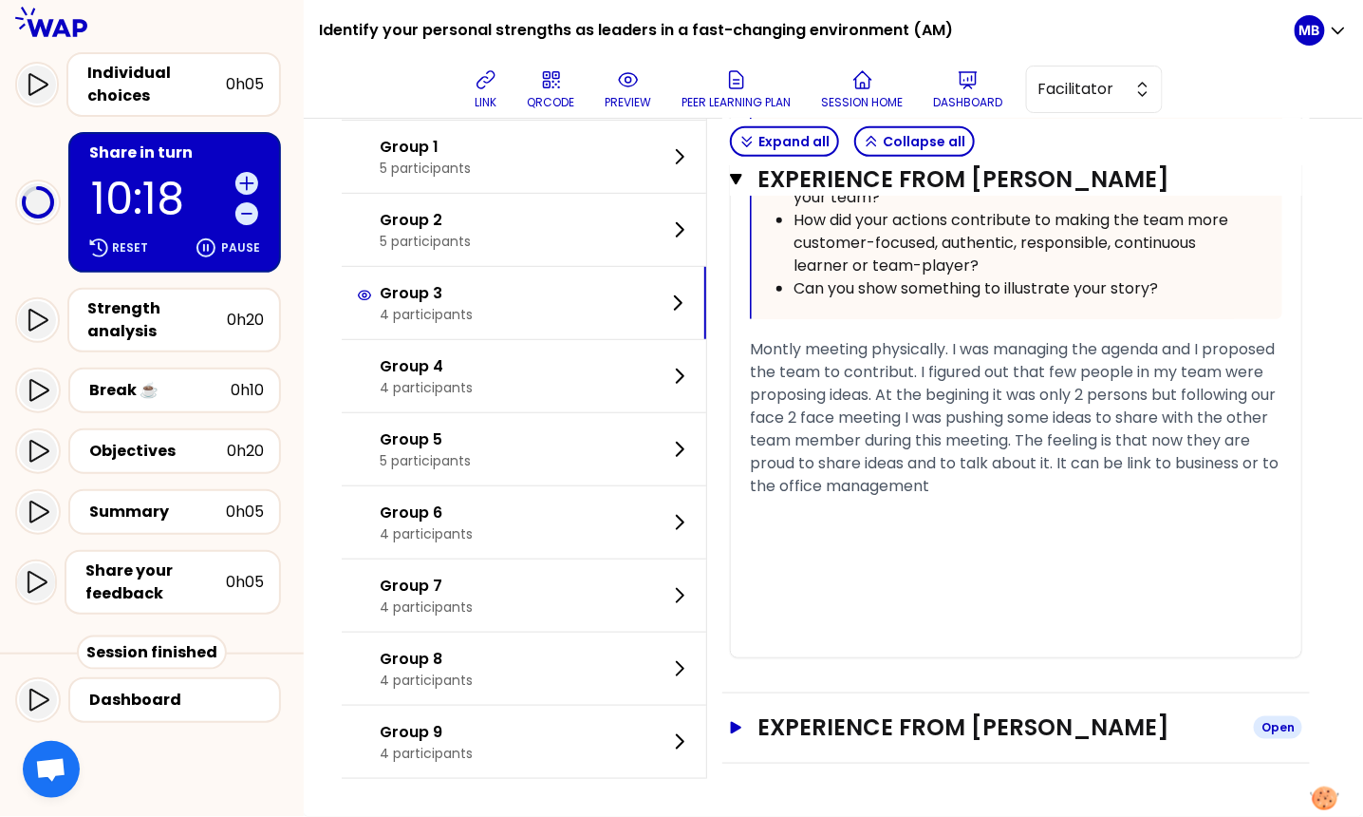
click at [930, 725] on h3 "Experience from Nicolas Levet" at bounding box center [998, 727] width 481 height 30
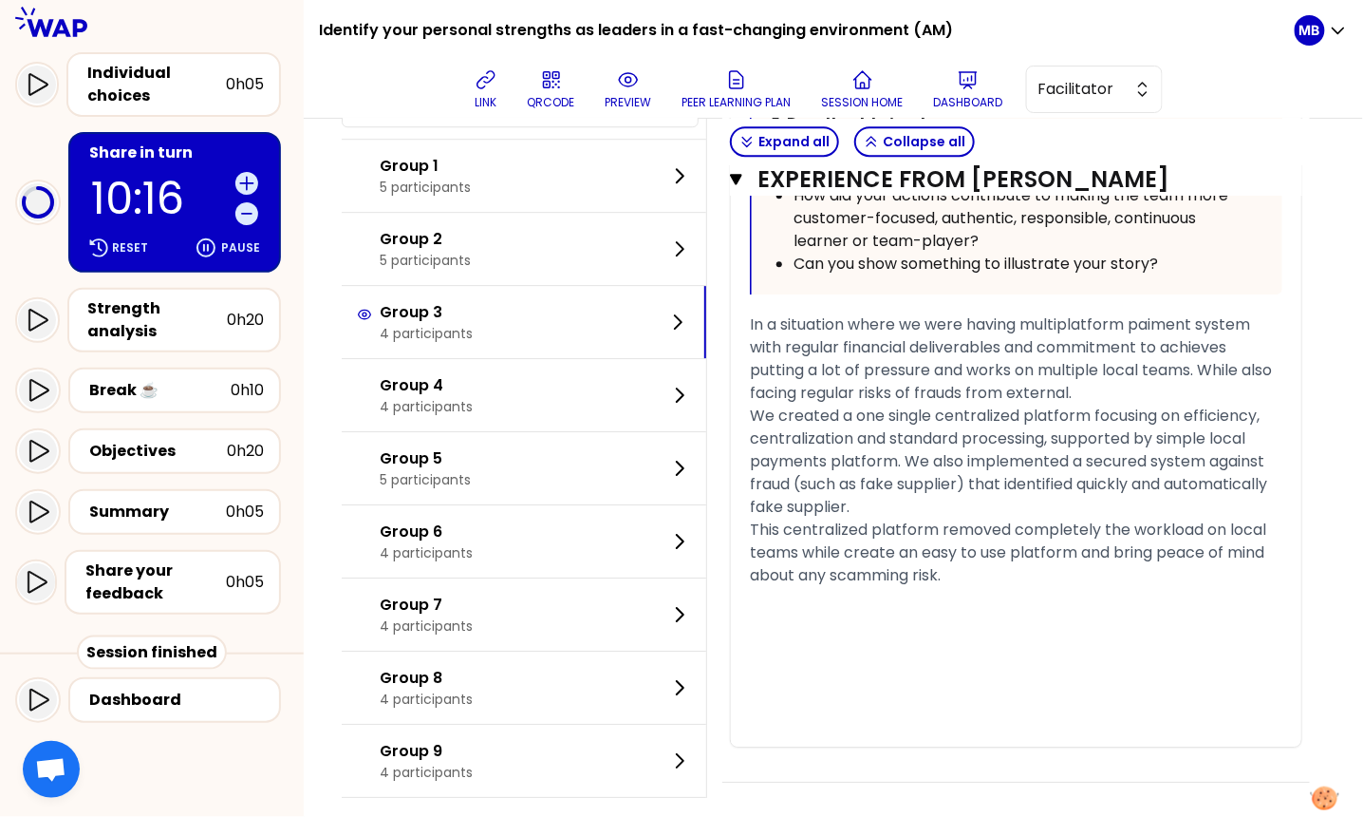
scroll to position [5652, 0]
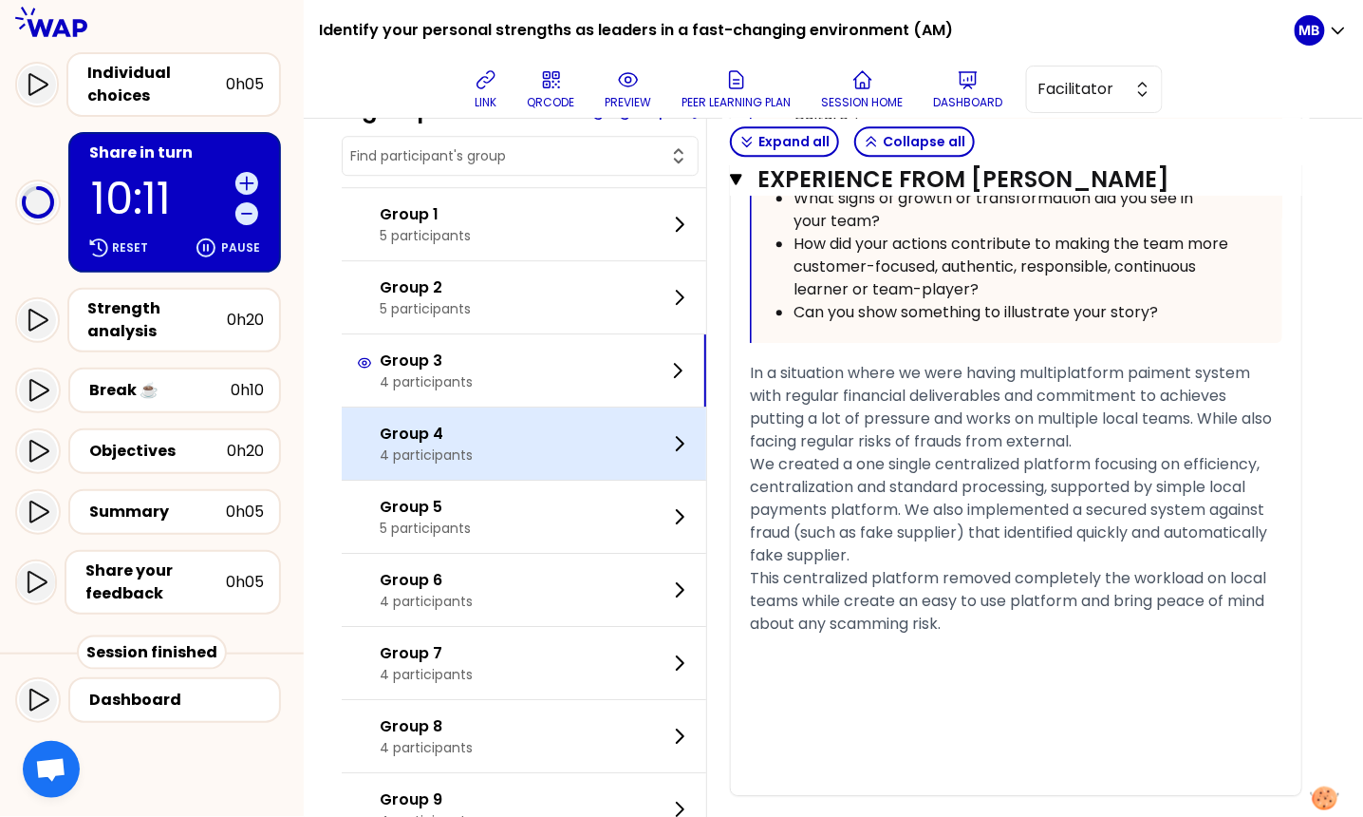
click at [451, 445] on p "Group 4" at bounding box center [426, 434] width 93 height 23
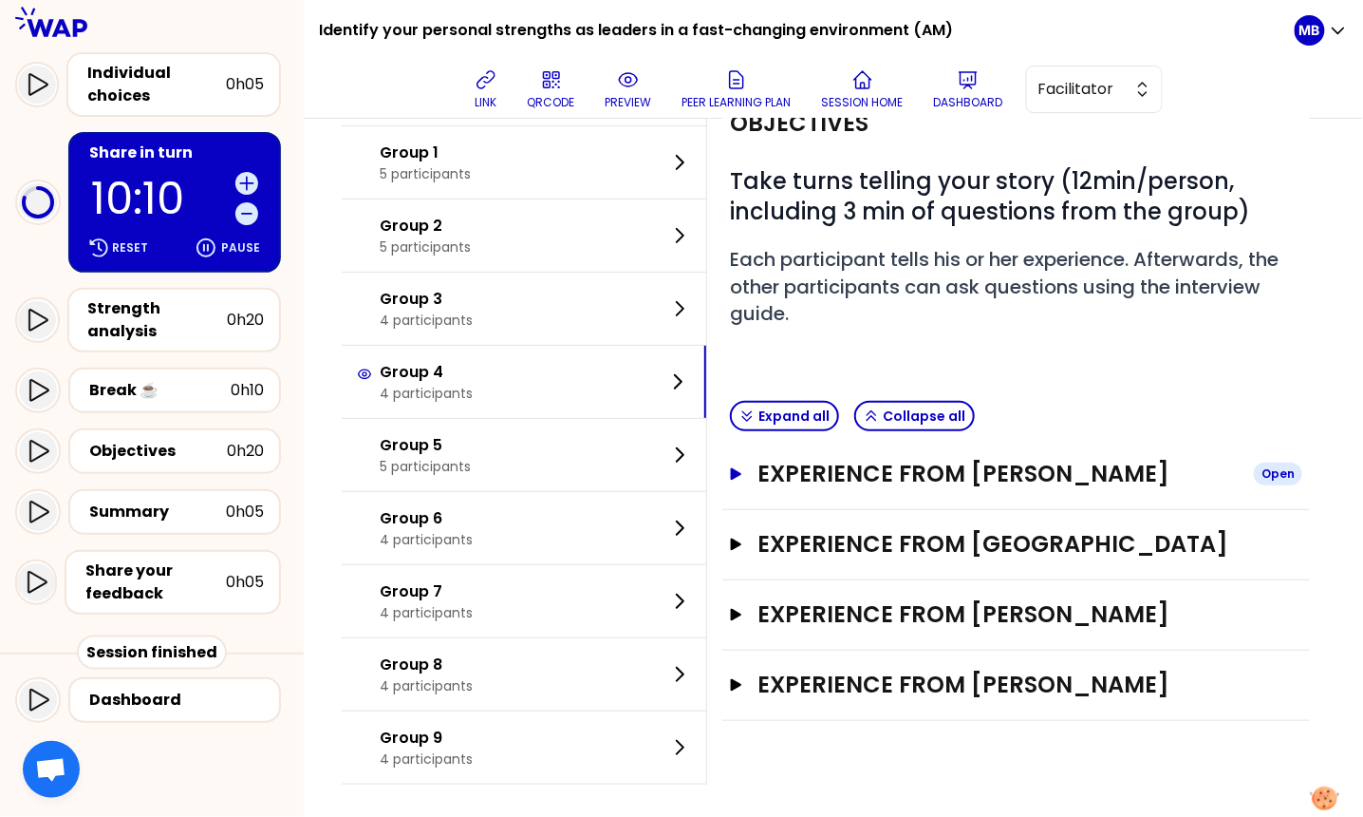
click at [878, 476] on h3 "Experience from Richard Wang" at bounding box center [998, 474] width 481 height 30
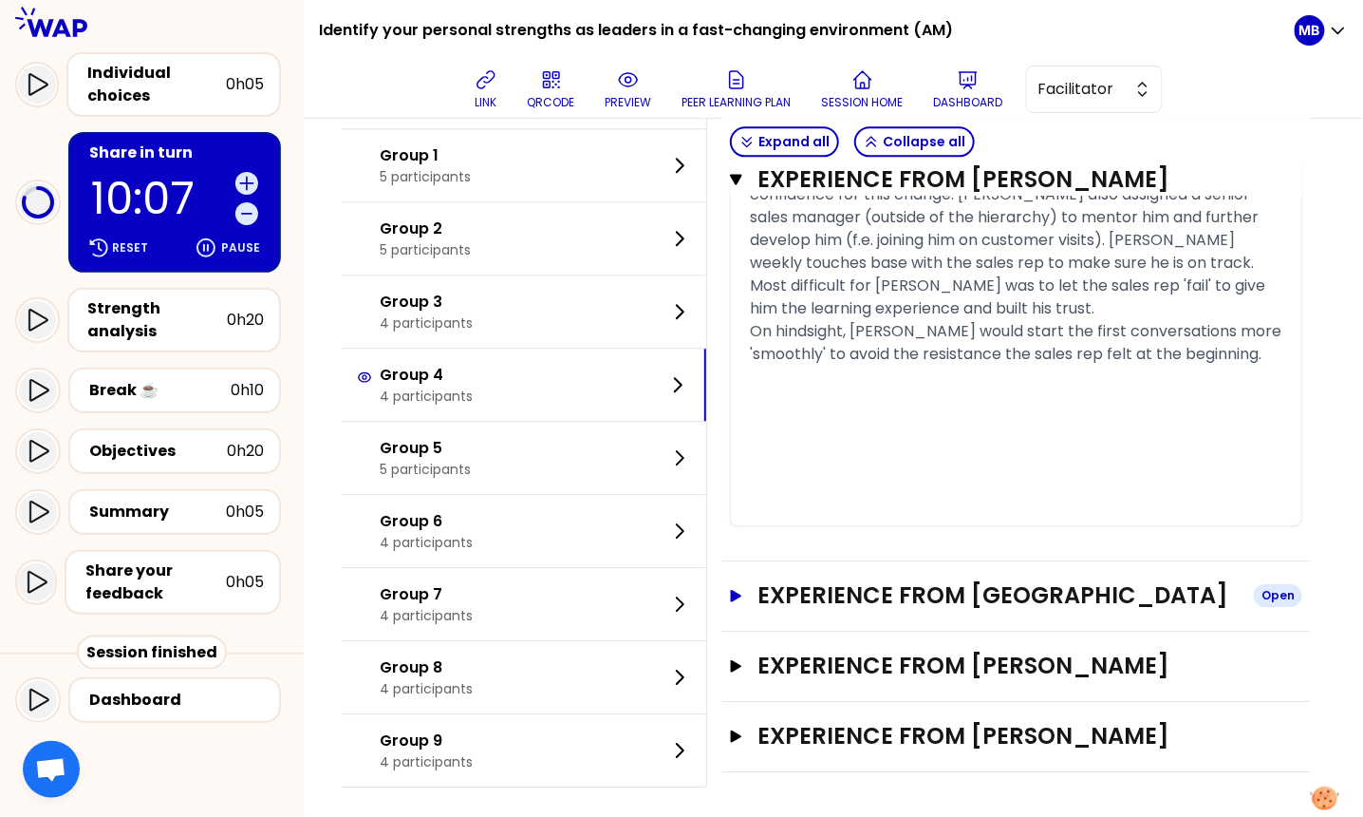
click at [854, 592] on h3 "Experience from Suzanna" at bounding box center [998, 595] width 481 height 30
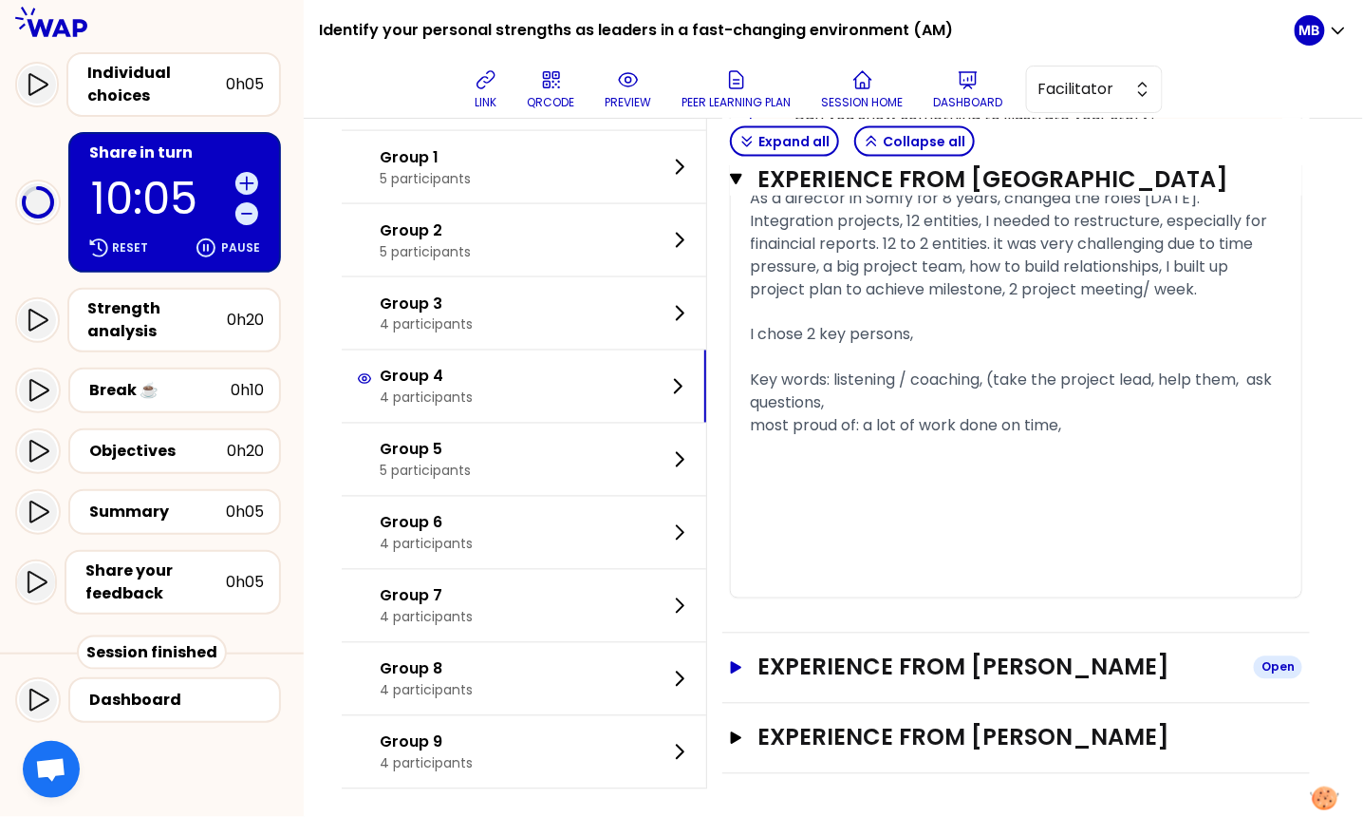
click at [877, 667] on h3 "Experience from Liu xin" at bounding box center [998, 667] width 481 height 30
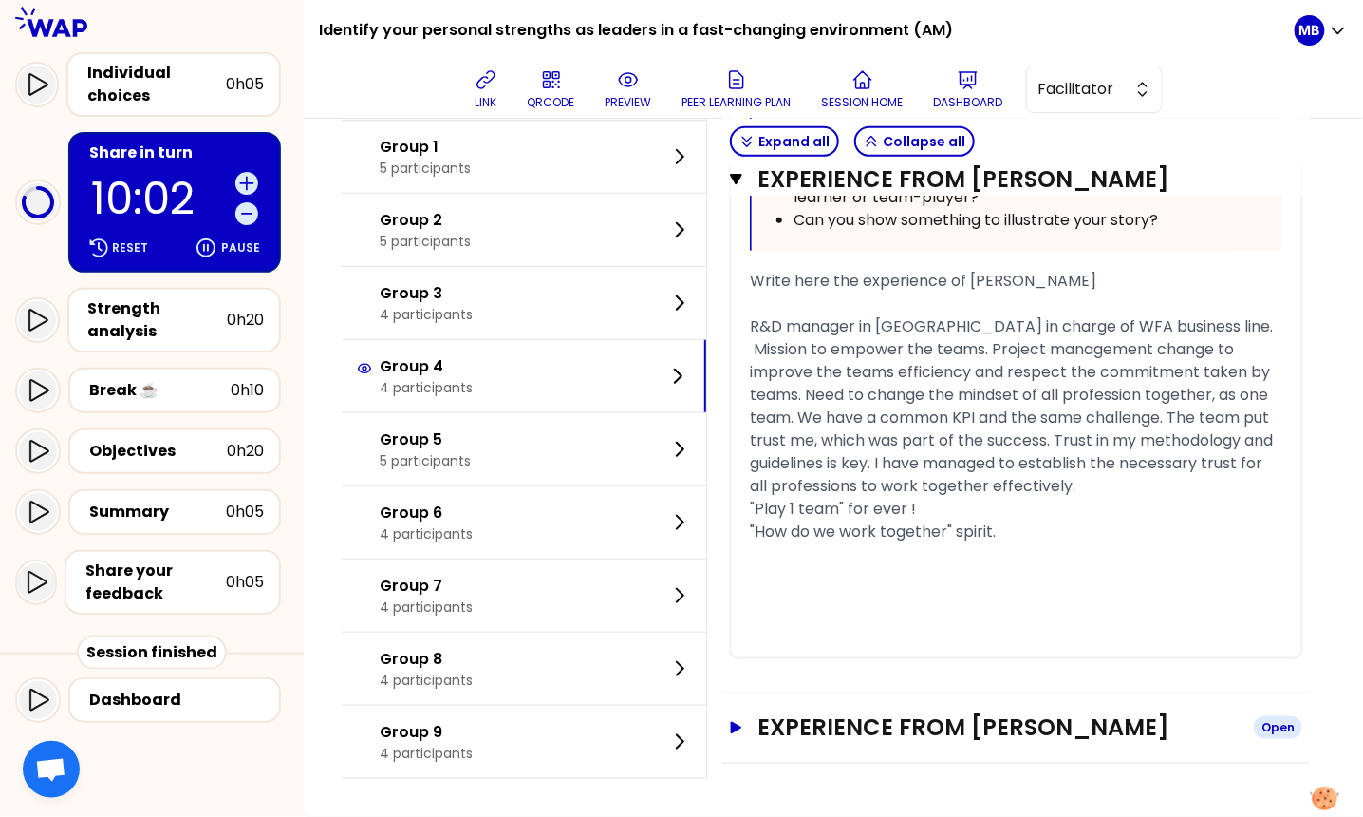
click at [882, 726] on h3 "Experience from EARITH Vincent" at bounding box center [998, 727] width 481 height 30
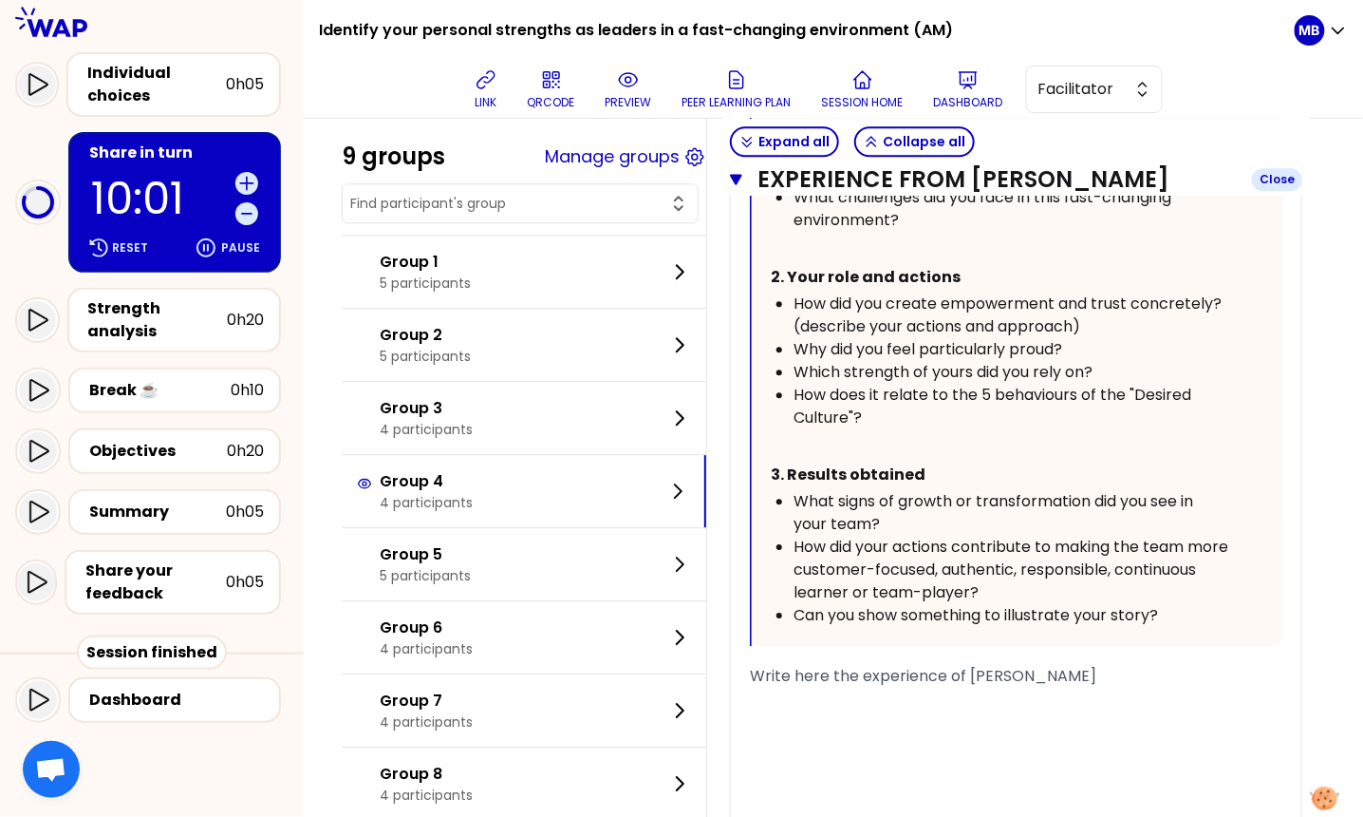
scroll to position [5641, 0]
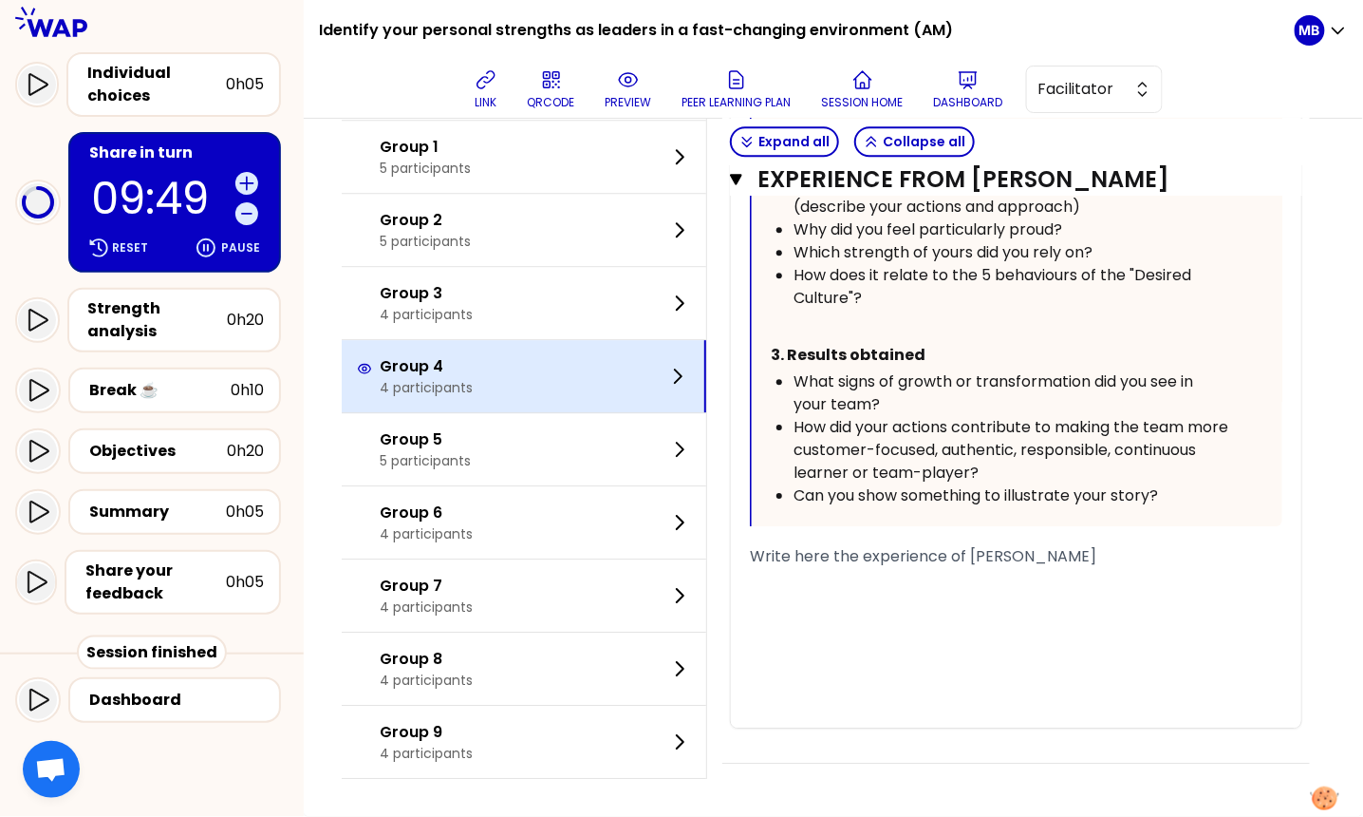
click at [498, 383] on div "Group 4 4 participants" at bounding box center [524, 376] width 365 height 72
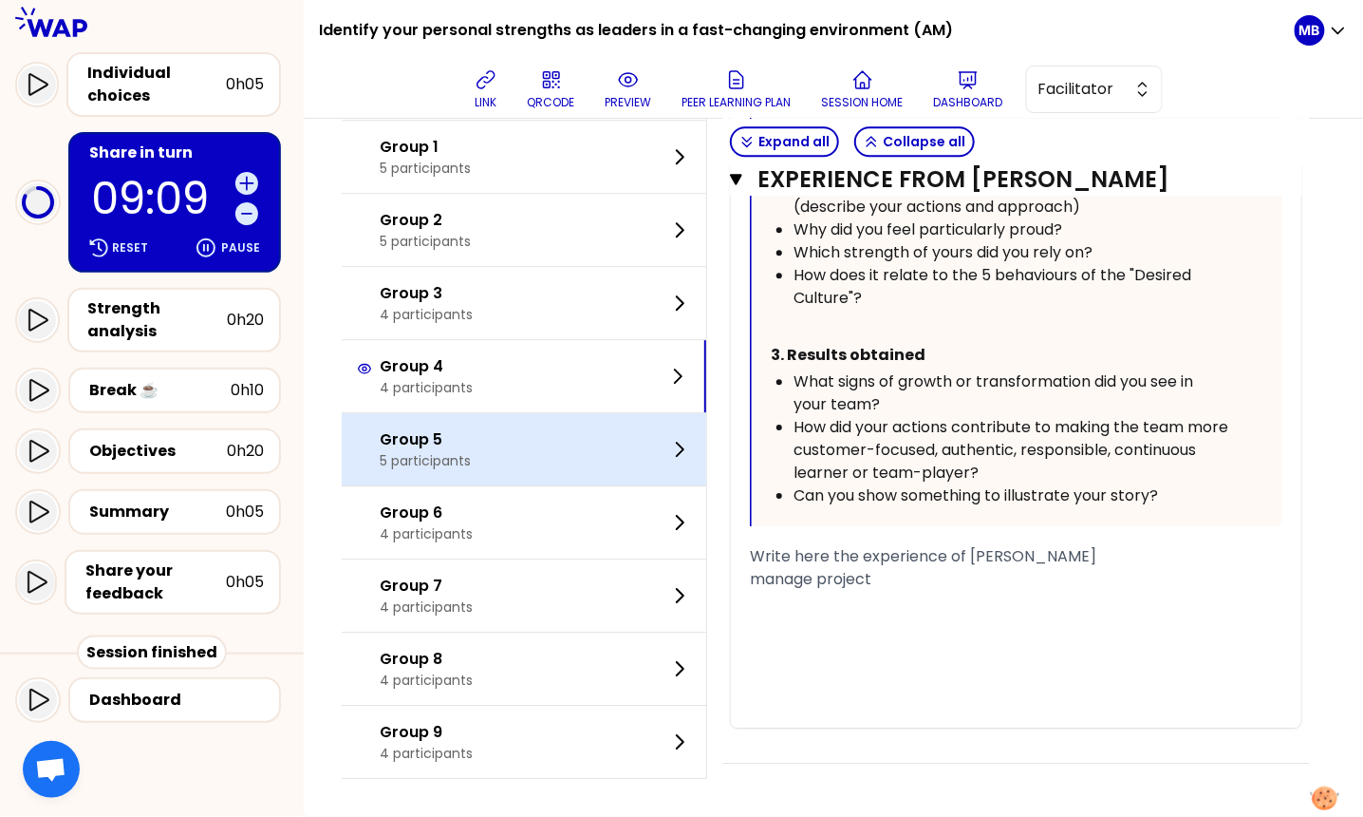
click at [522, 450] on div "Group 5 5 participants" at bounding box center [524, 449] width 365 height 72
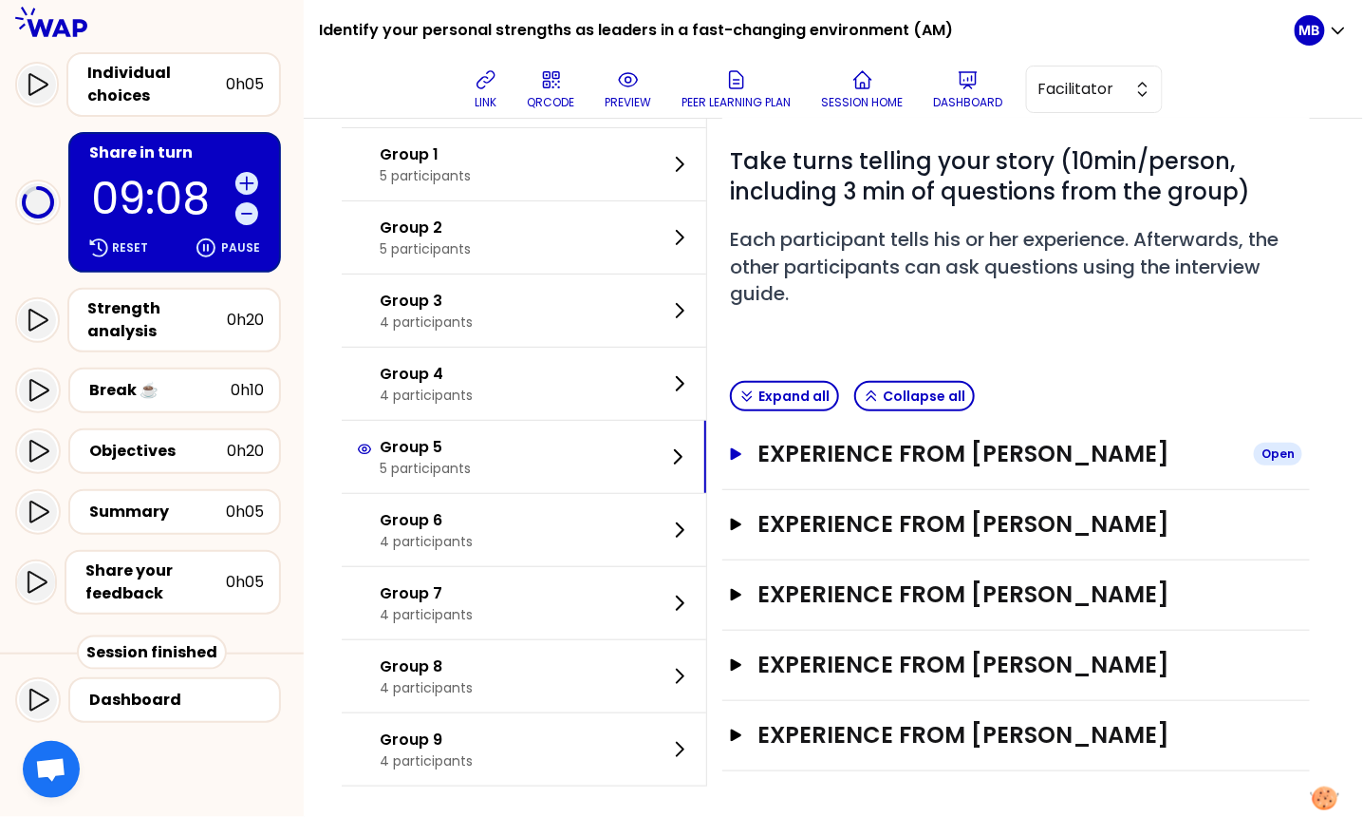
click at [840, 458] on h3 "Experience from Roberta Massari" at bounding box center [998, 454] width 481 height 30
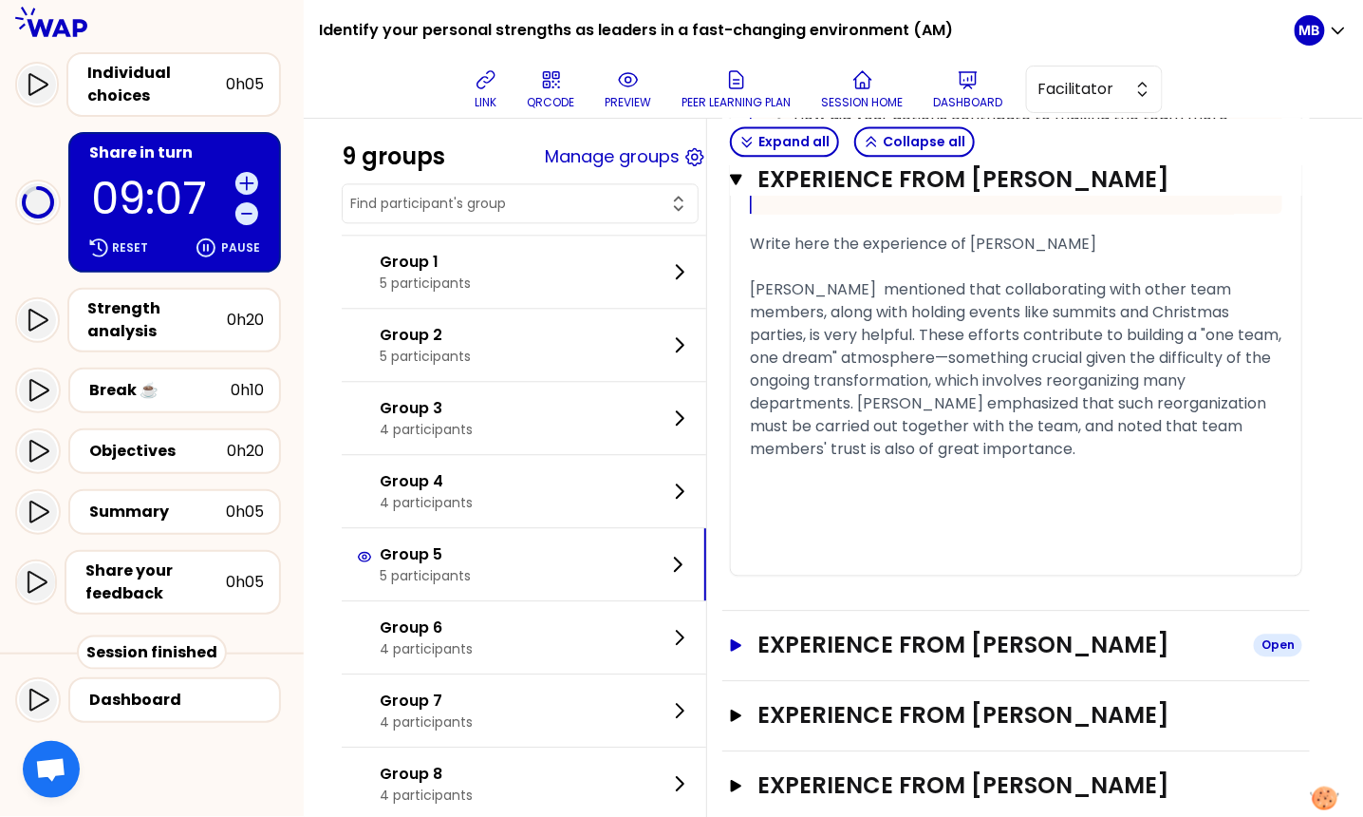
click at [835, 660] on h3 "Experience from Xu Liang" at bounding box center [998, 644] width 481 height 30
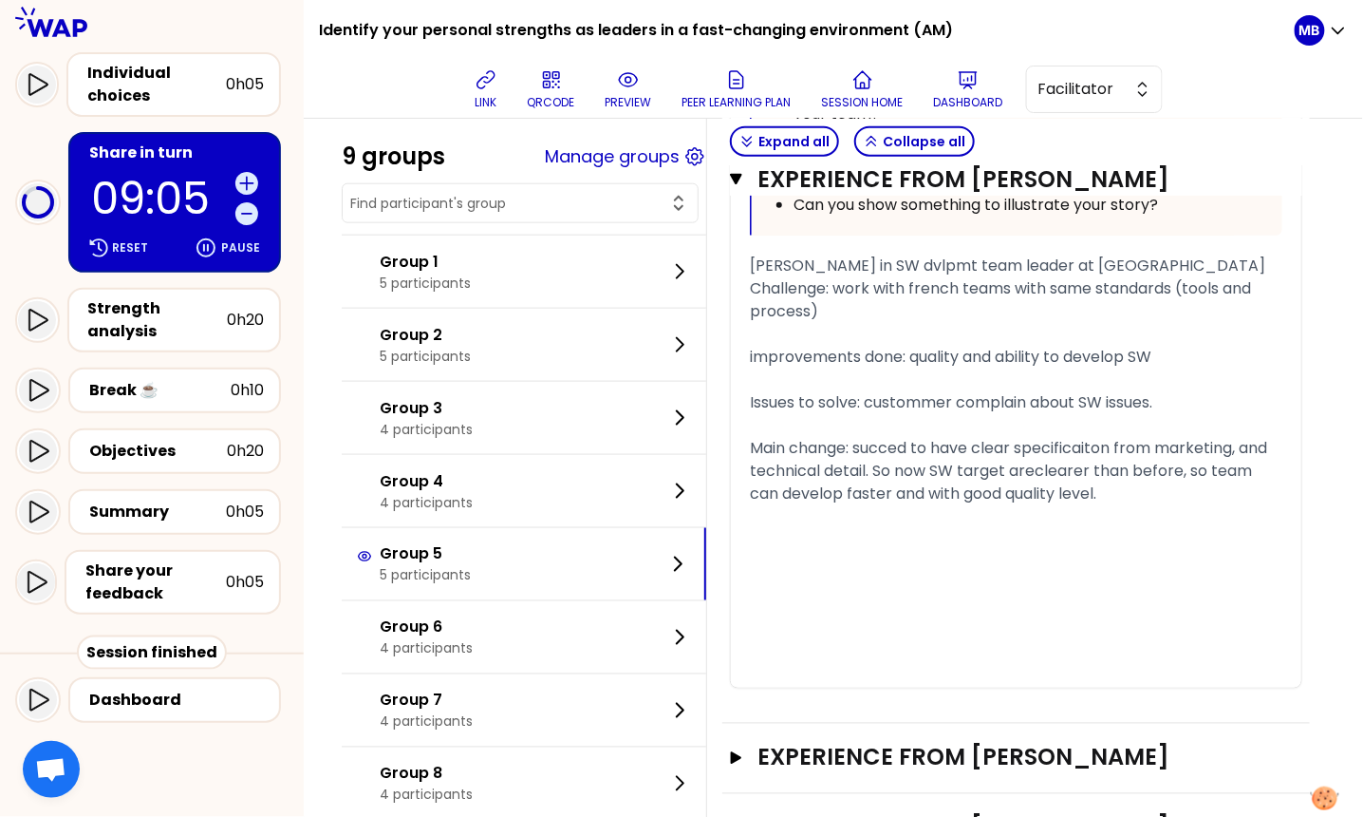
scroll to position [2796, 0]
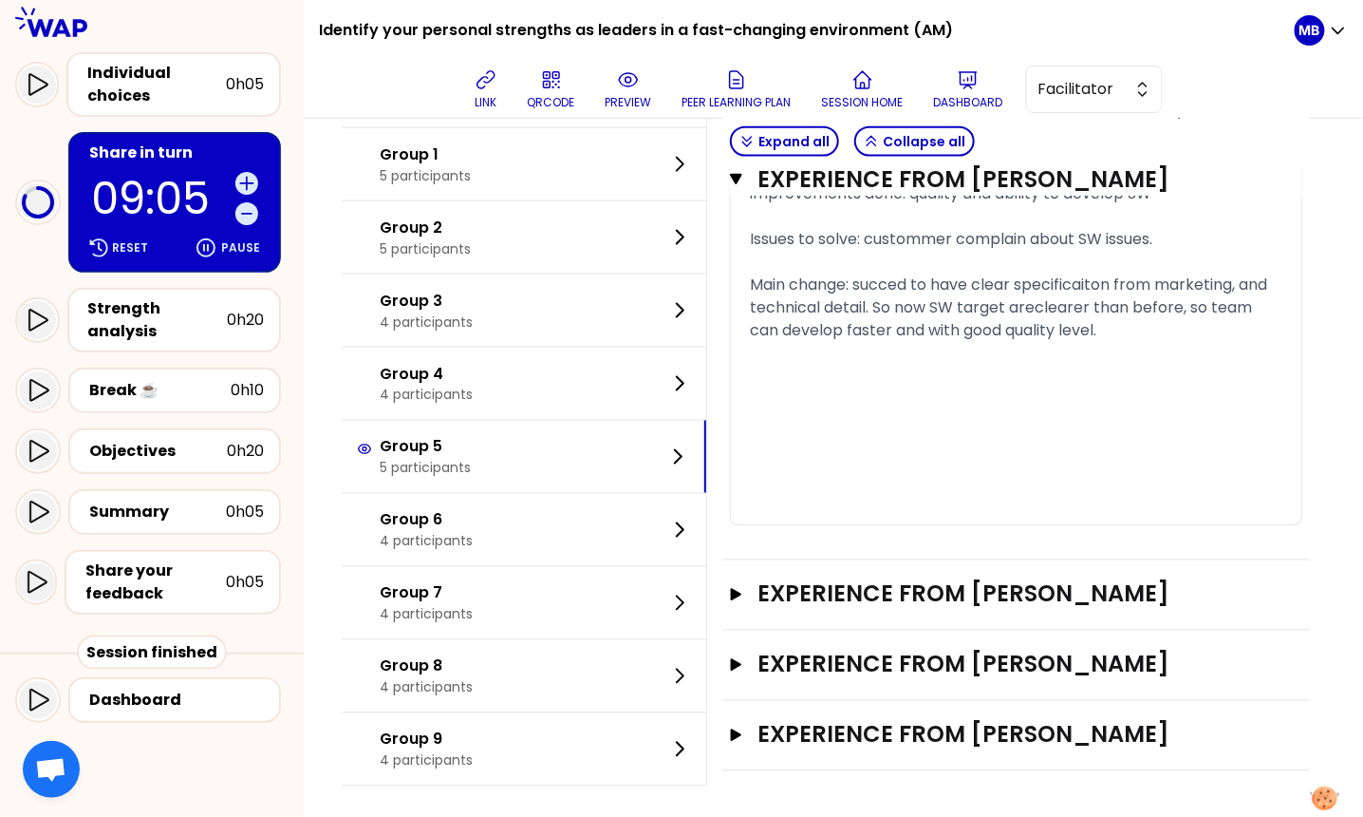
click at [839, 630] on div "Experience from TOUSSAINT Open" at bounding box center [1017, 595] width 588 height 70
click at [842, 610] on h3 "Experience from TOUSSAINT" at bounding box center [998, 594] width 481 height 30
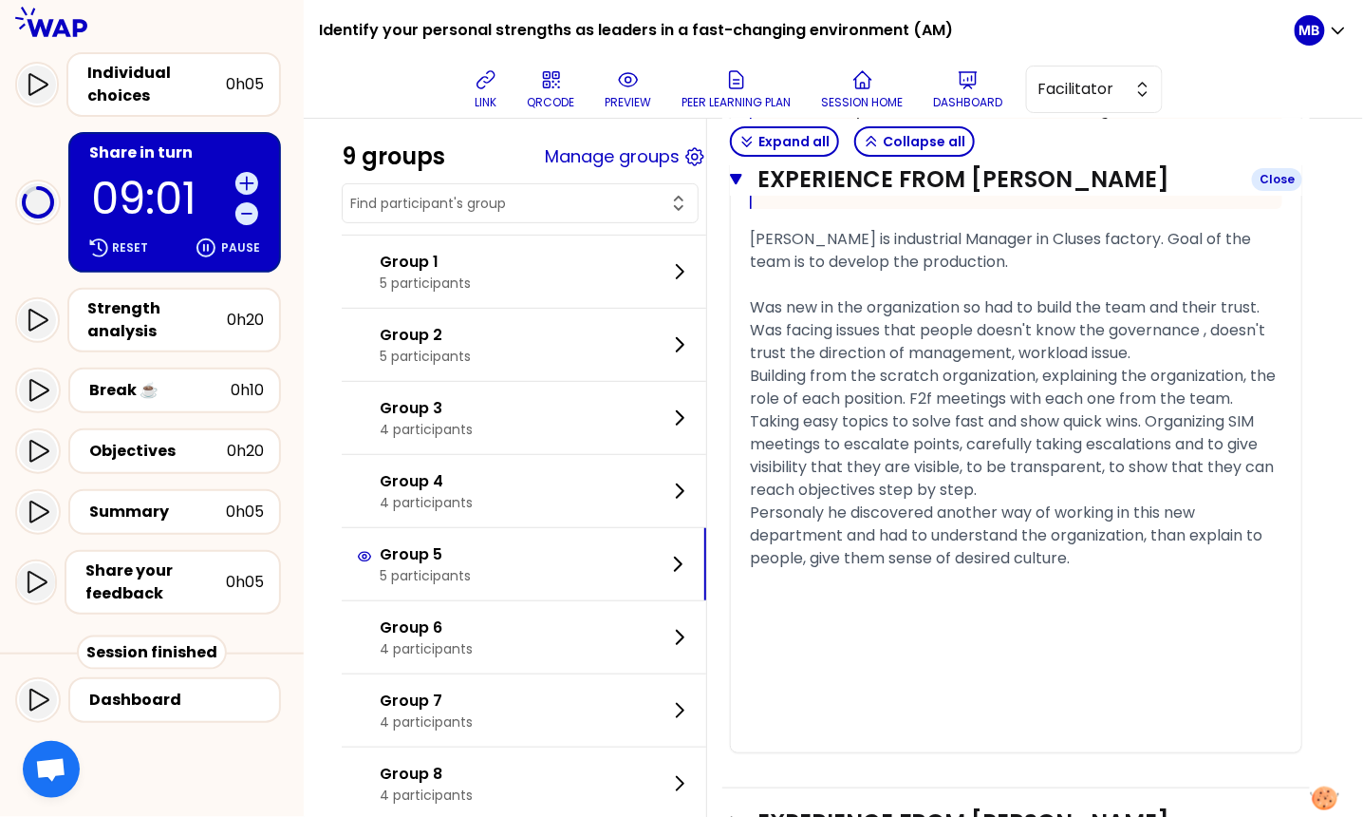
scroll to position [4431, 0]
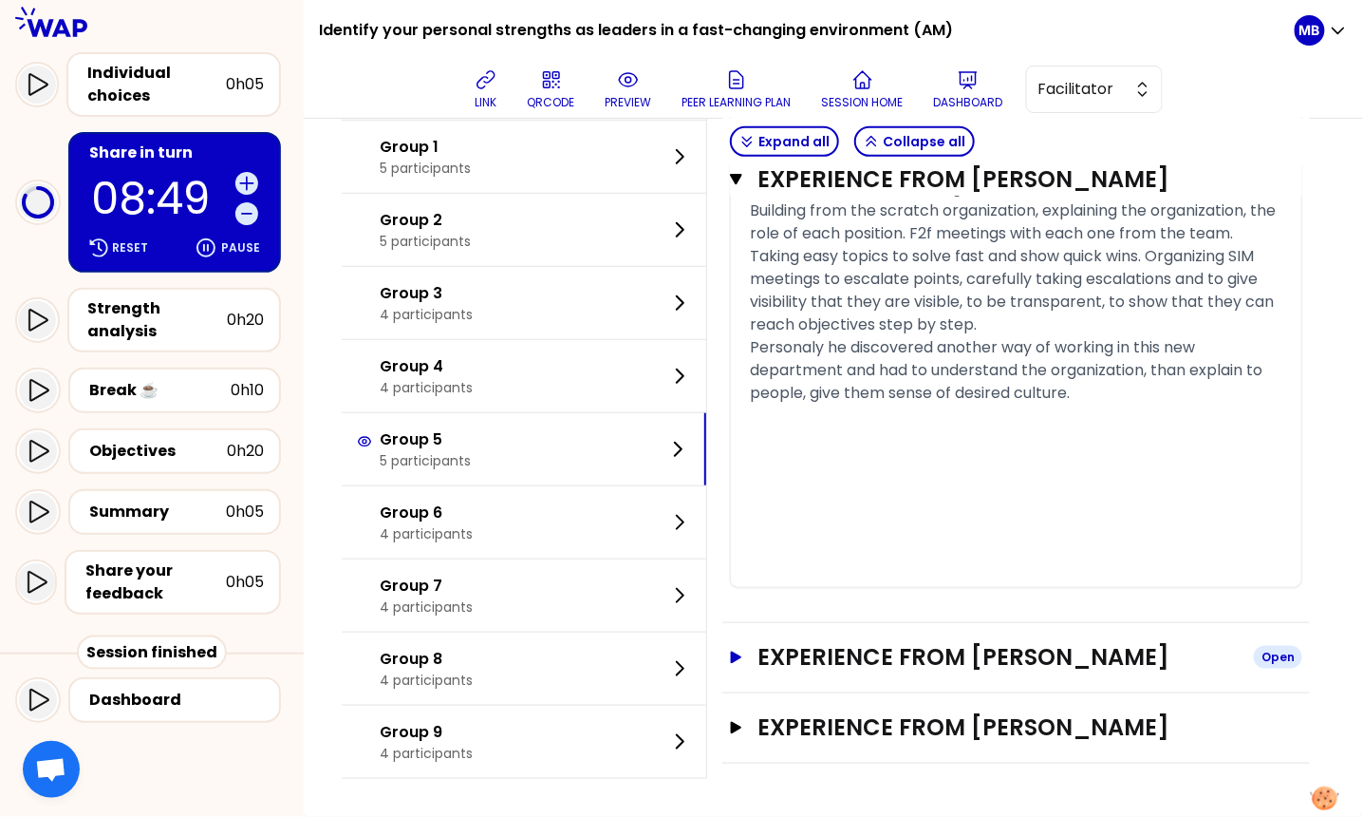
click at [932, 653] on h3 "Experience from Agnieszka" at bounding box center [998, 657] width 481 height 30
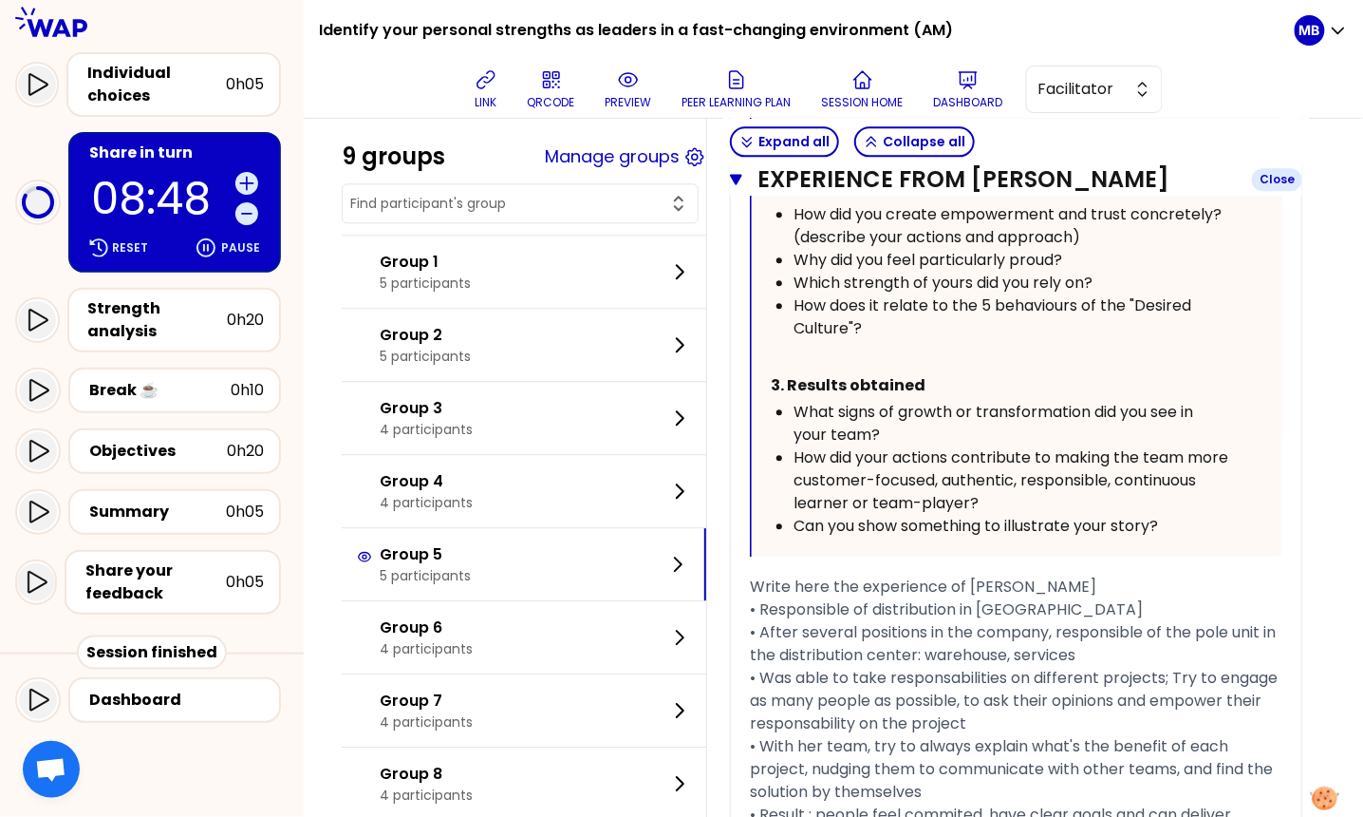
scroll to position [5840, 0]
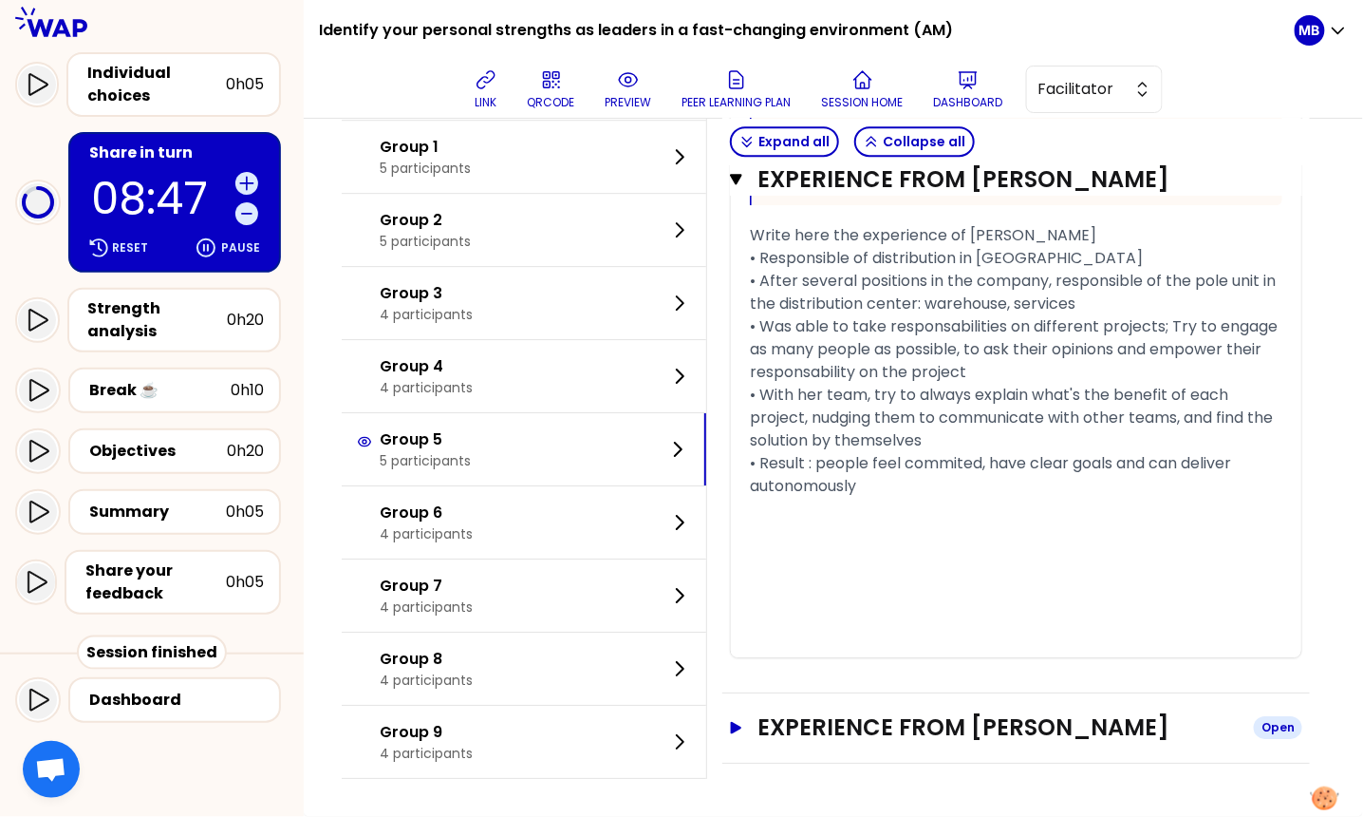
click at [932, 732] on h3 "Experience from Vincent Thouin" at bounding box center [998, 727] width 481 height 30
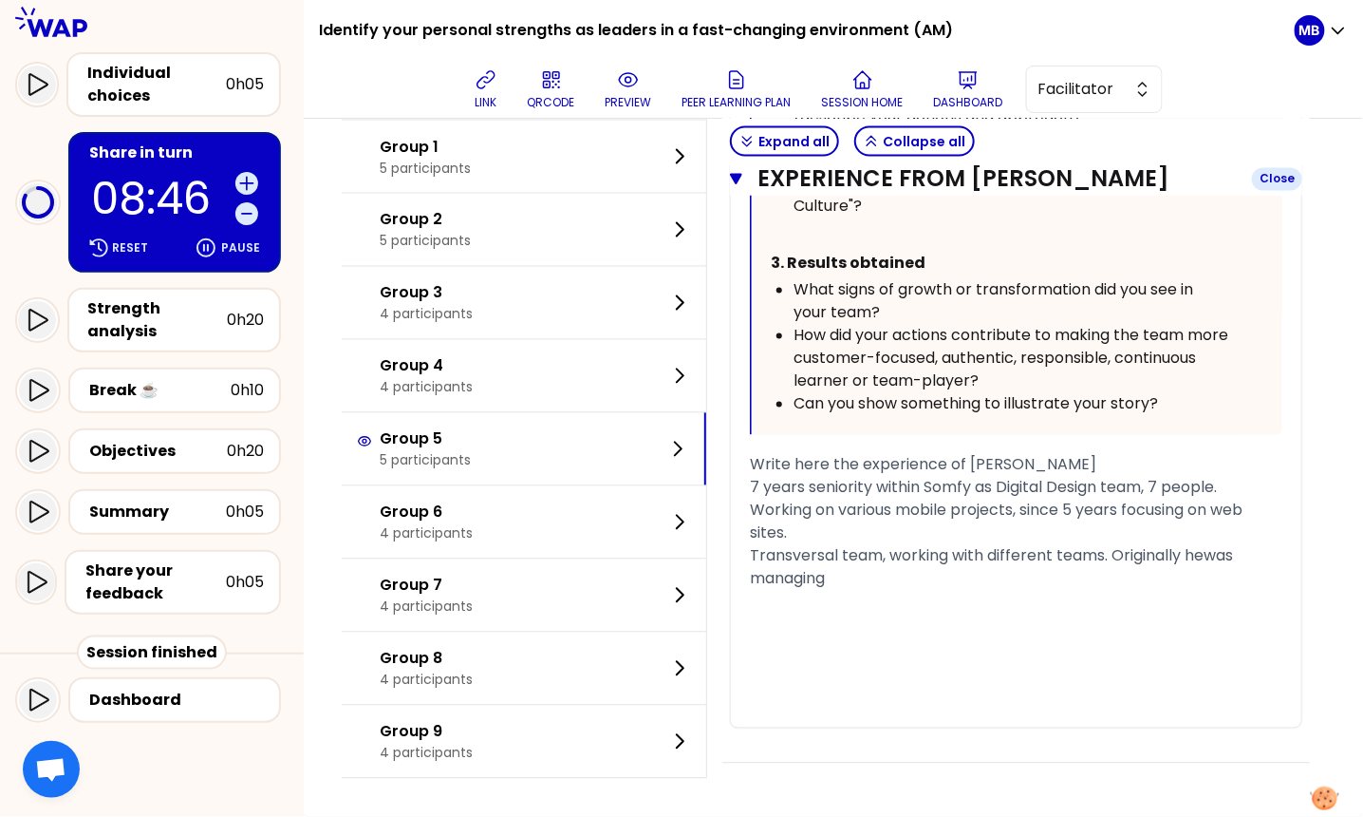
scroll to position [7194, 0]
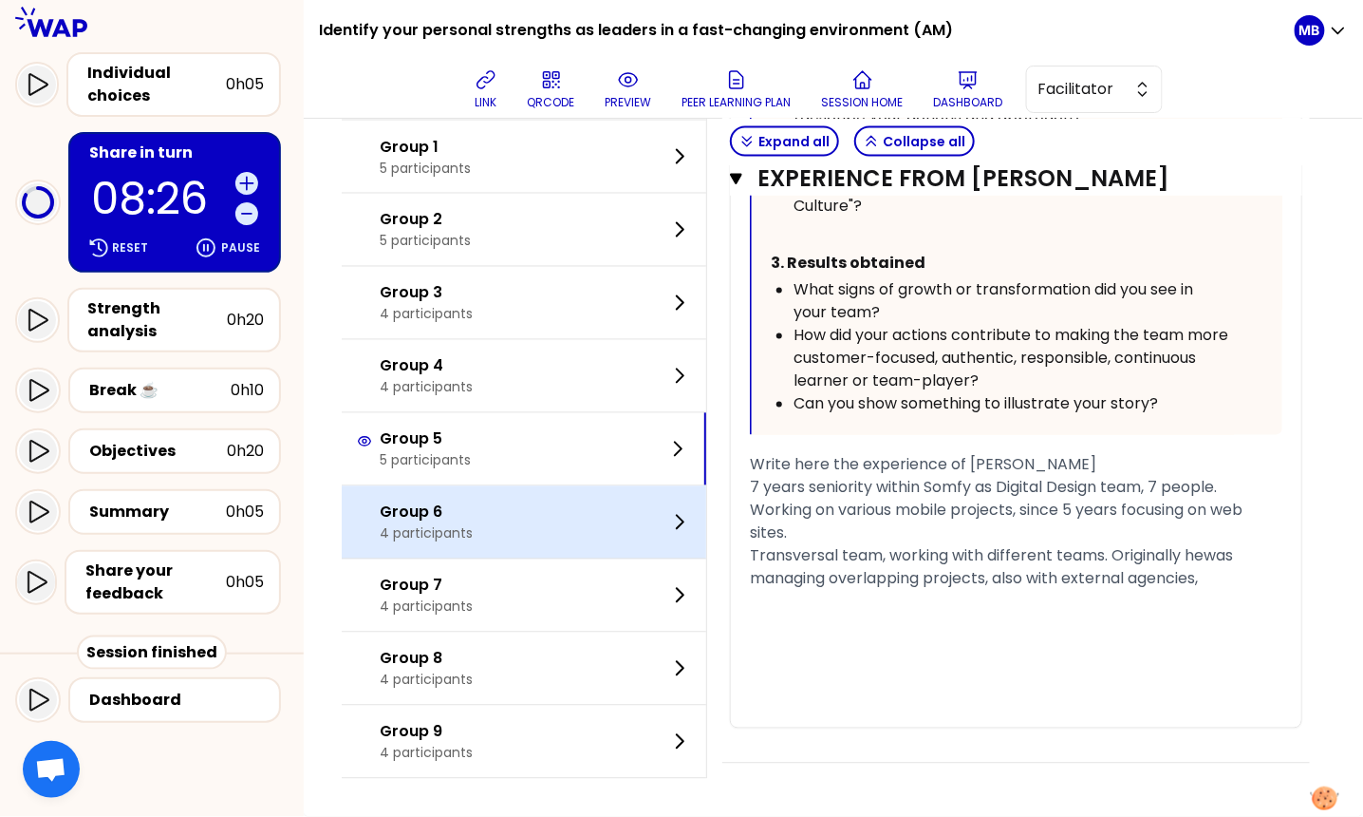
click at [576, 525] on div "Group 6 4 participants" at bounding box center [524, 522] width 365 height 72
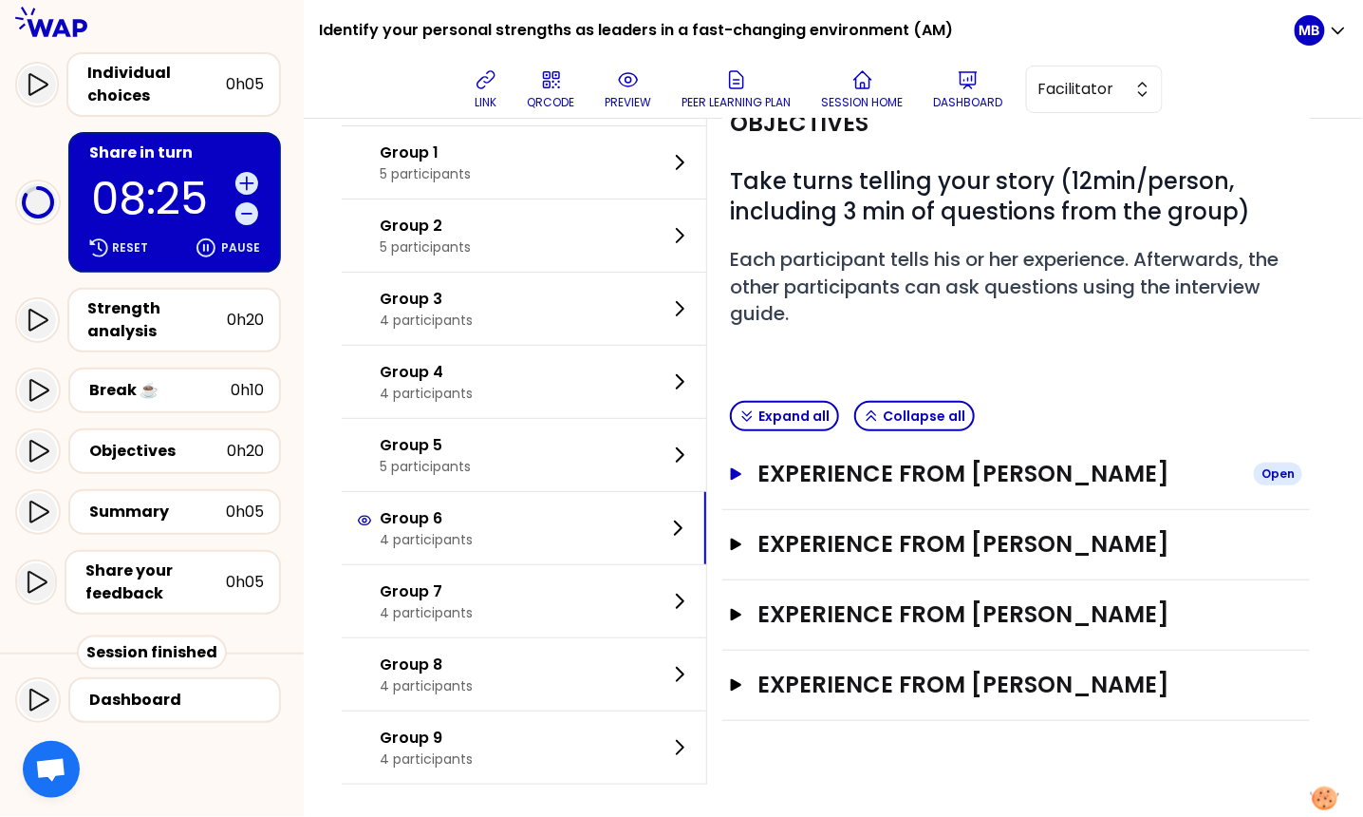
click at [811, 474] on h3 "Experience from Celine CHAI" at bounding box center [998, 474] width 481 height 30
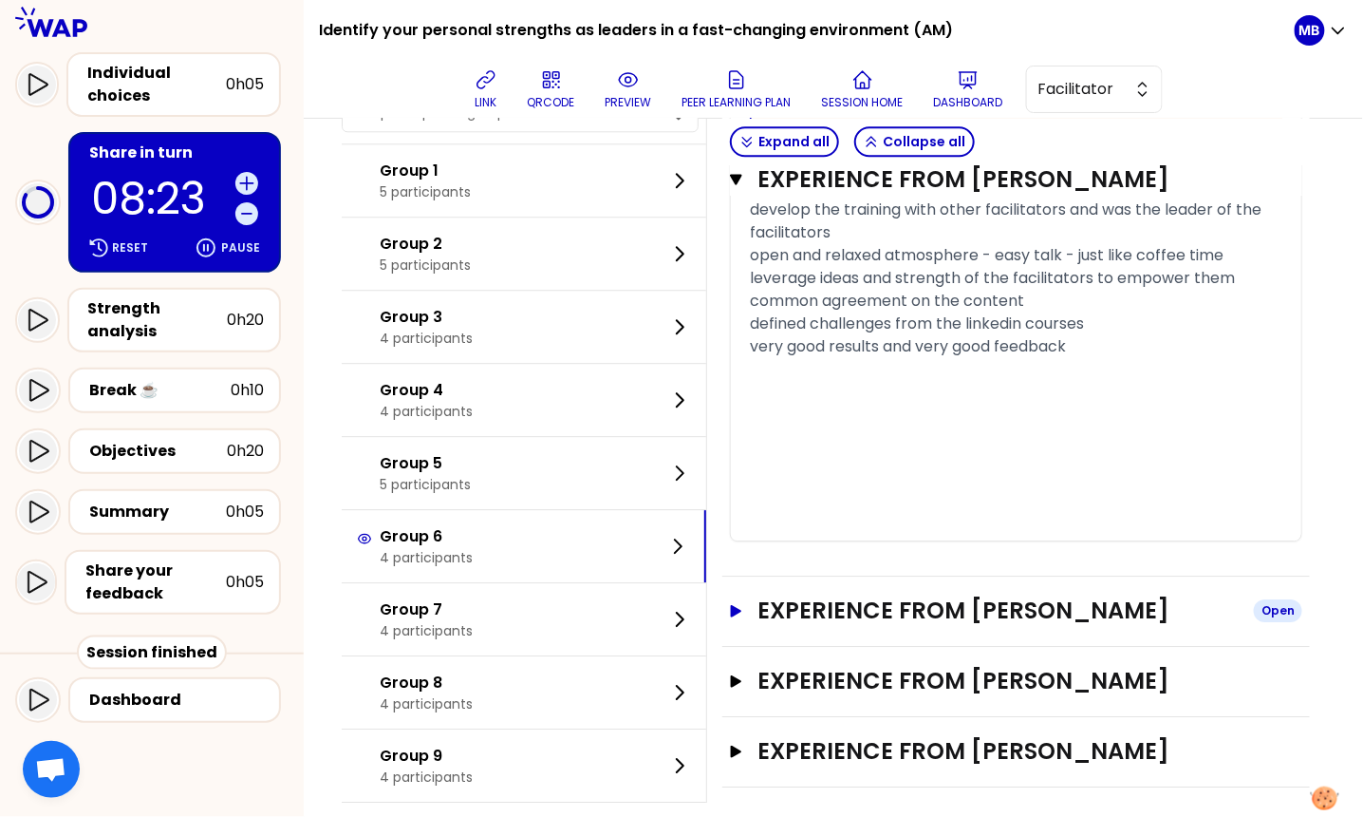
click at [825, 618] on h3 "Experience from Lotfi Benazzouz" at bounding box center [998, 610] width 481 height 30
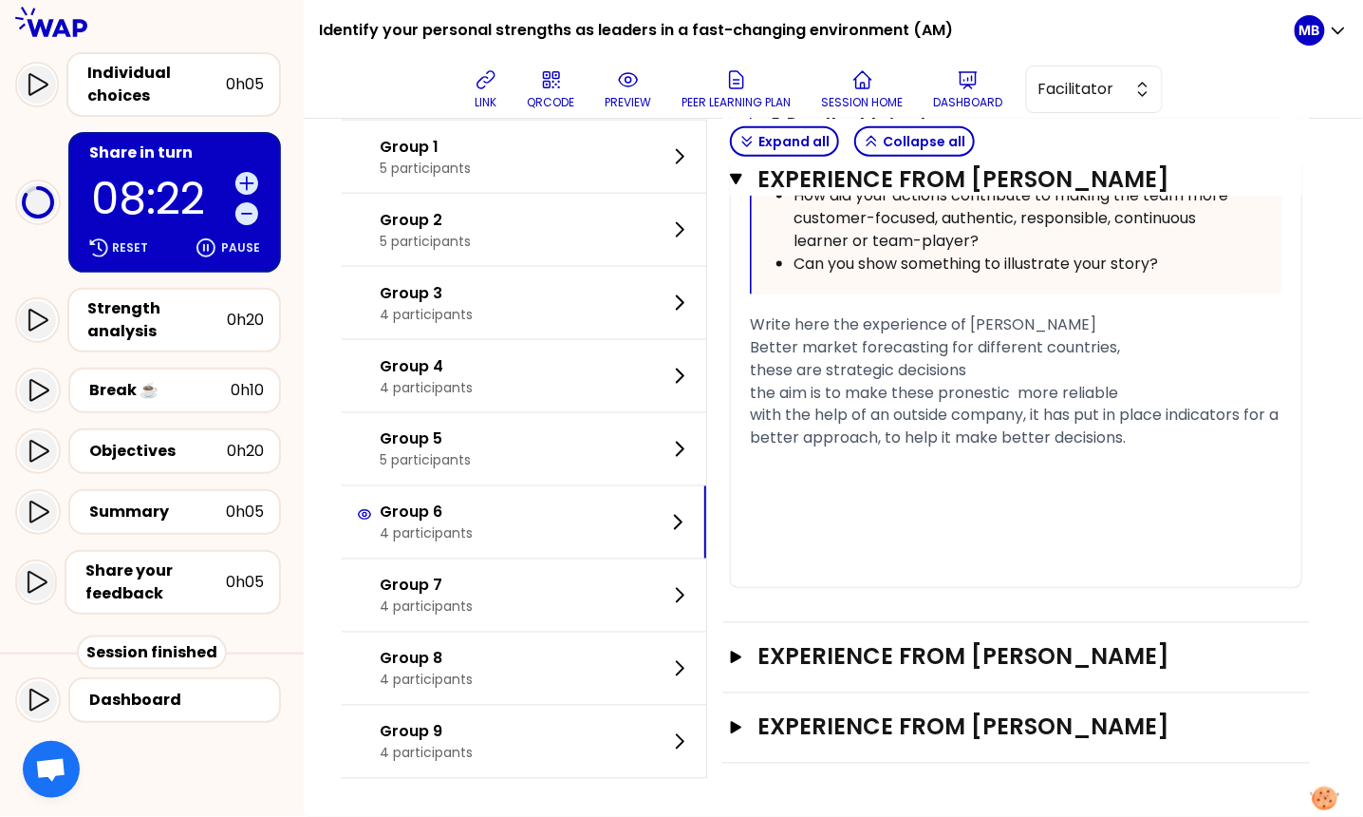
click at [826, 642] on h3 "Experience from Alice Ferreira" at bounding box center [998, 657] width 481 height 30
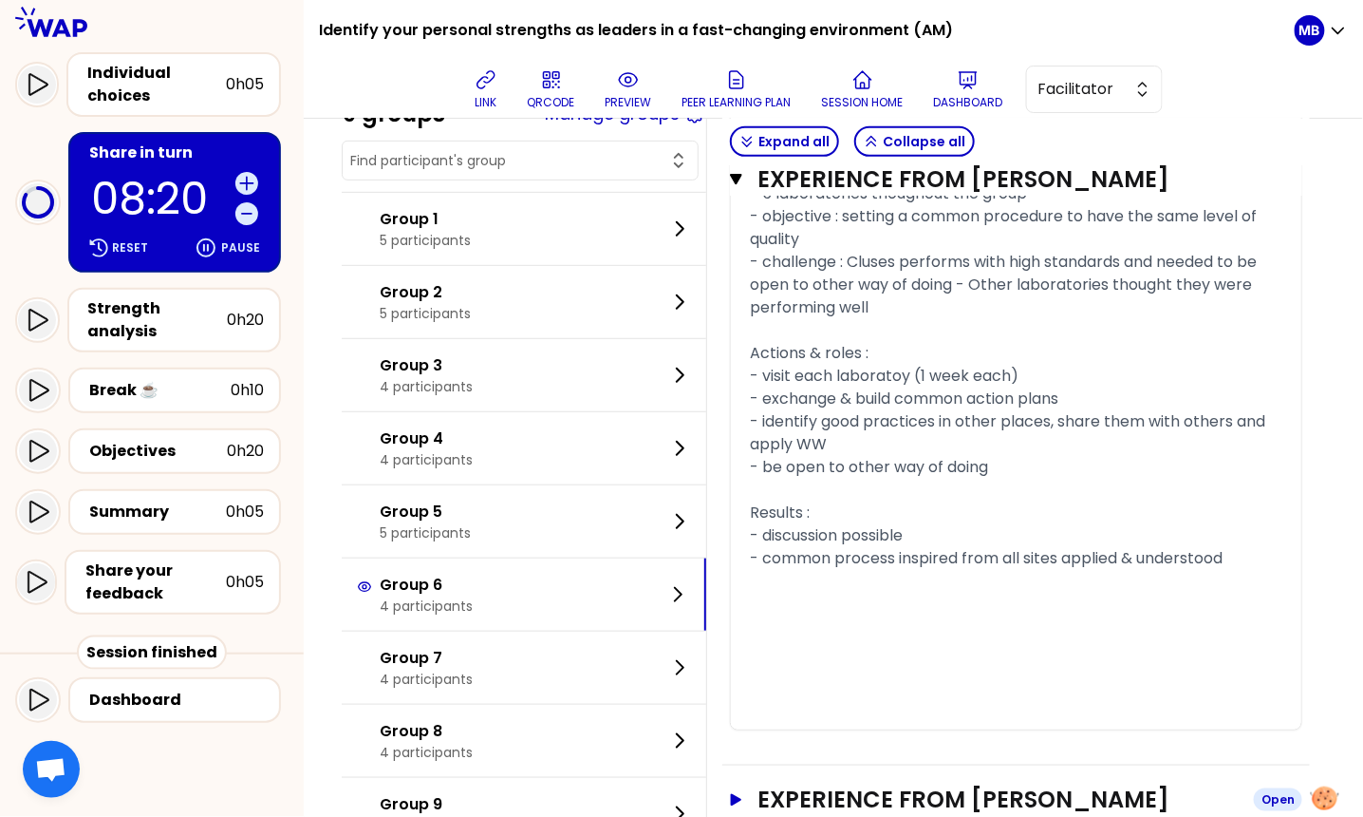
click at [844, 784] on h3 "Experience from gwenaelle benoit-ossart" at bounding box center [998, 799] width 481 height 30
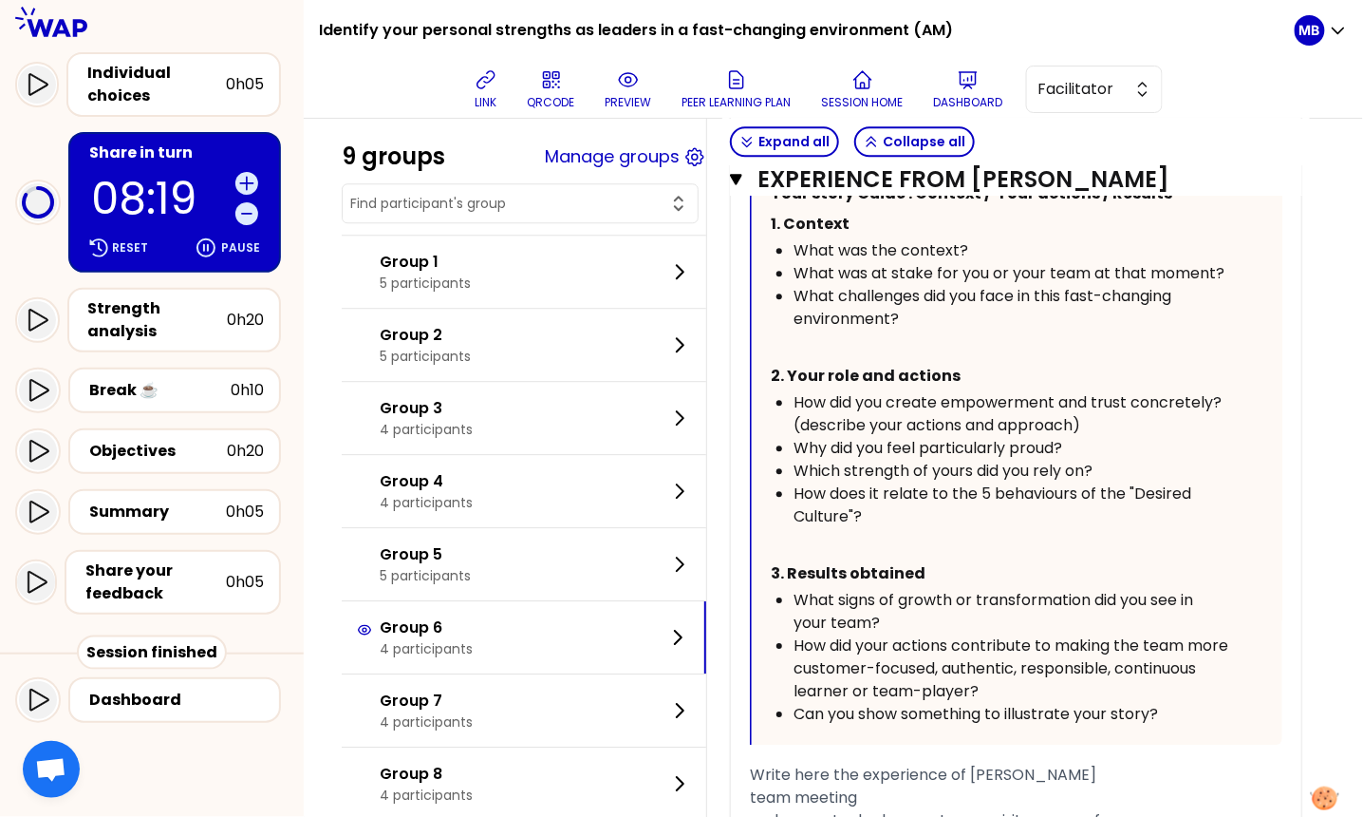
scroll to position [5942, 0]
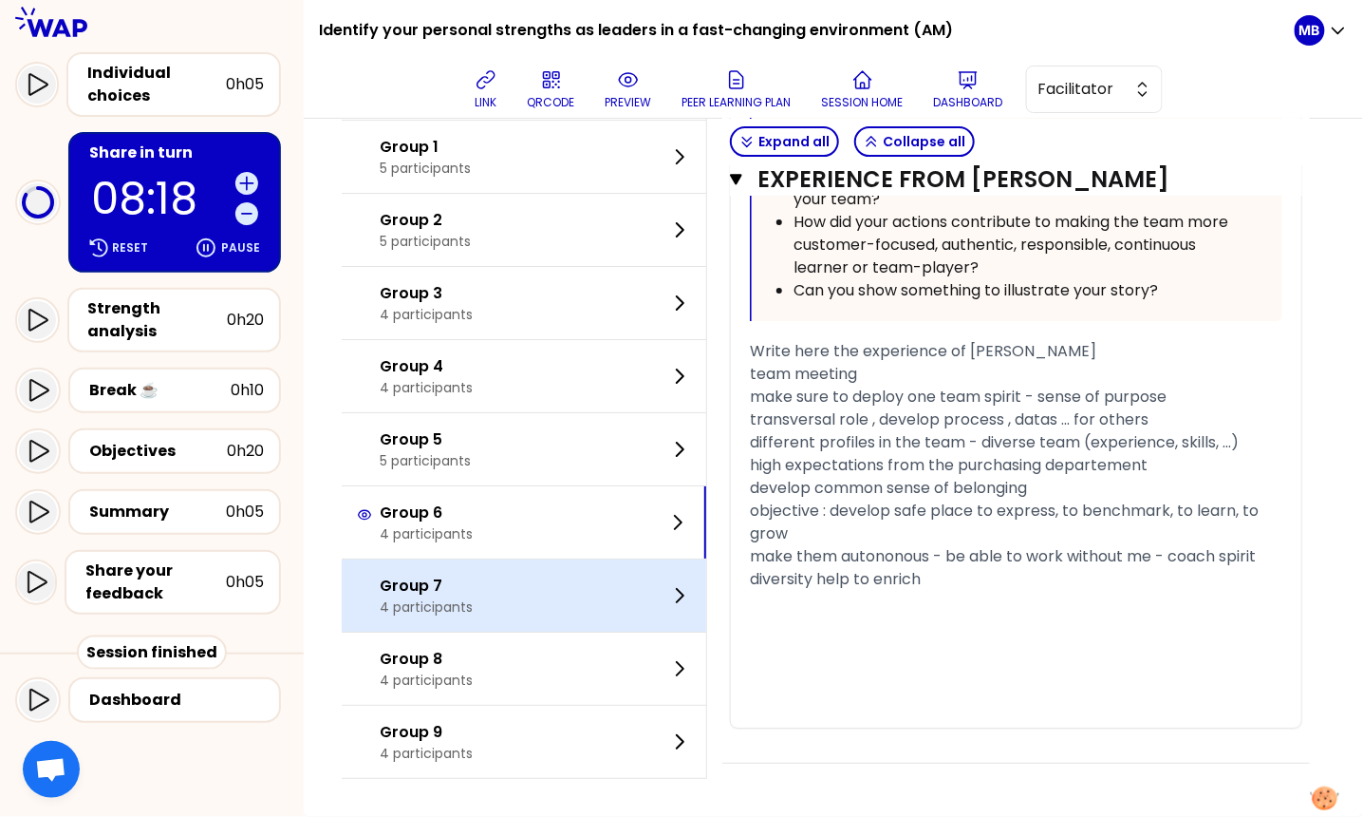
click at [500, 581] on div "Group 7 4 participants" at bounding box center [524, 595] width 365 height 72
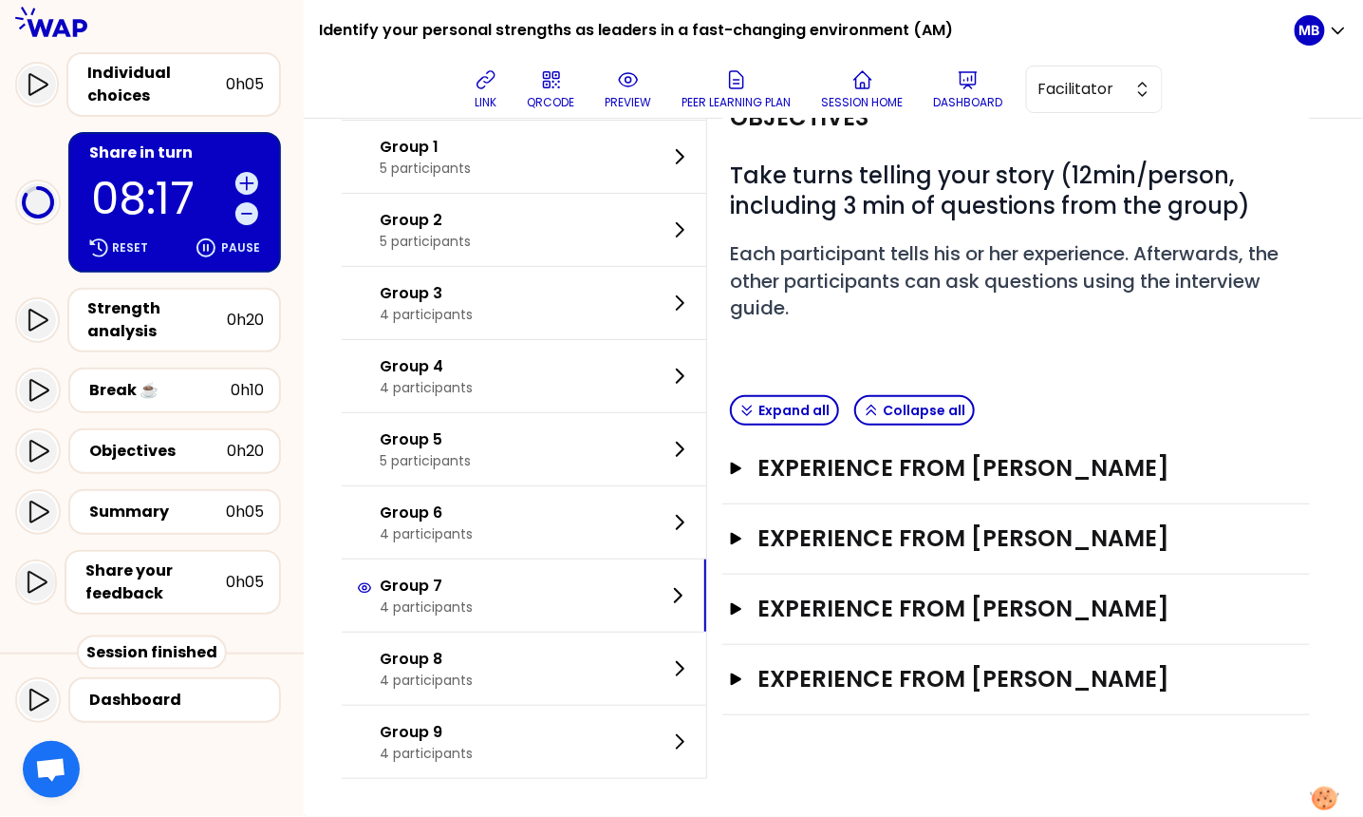
scroll to position [121, 0]
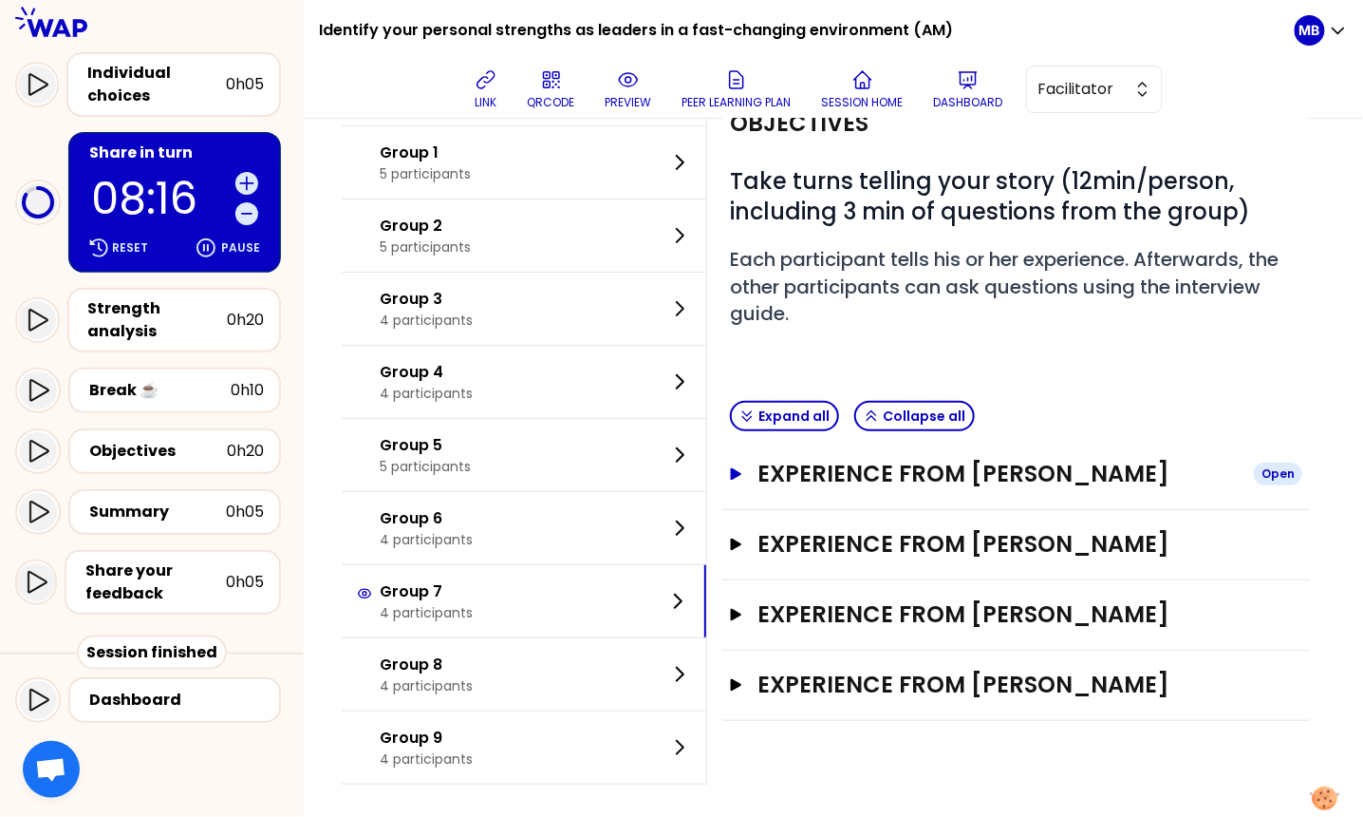
click at [861, 469] on h3 "Experience from Queenie Cheng" at bounding box center [998, 474] width 481 height 30
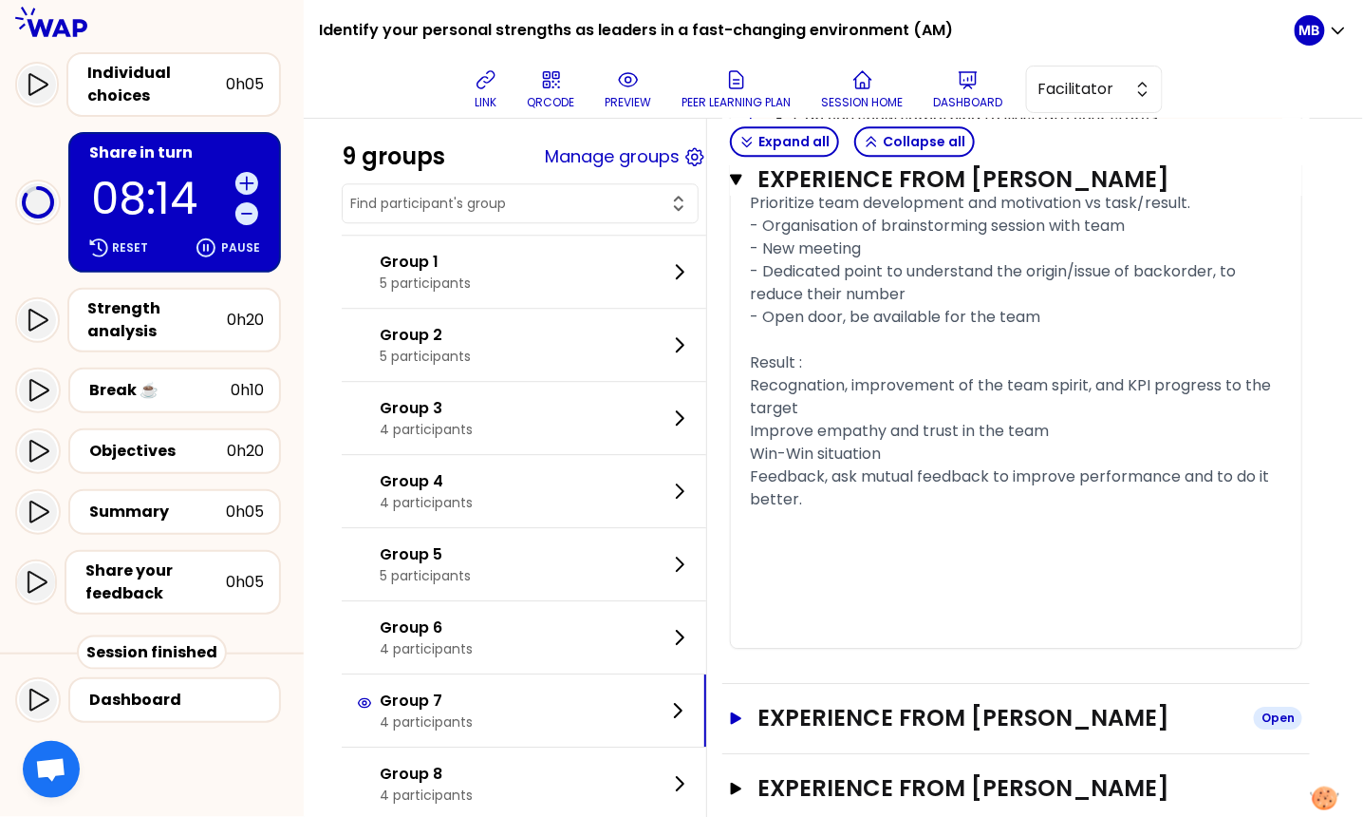
click at [887, 718] on h3 "Experience from Vincent JADOT" at bounding box center [998, 718] width 481 height 30
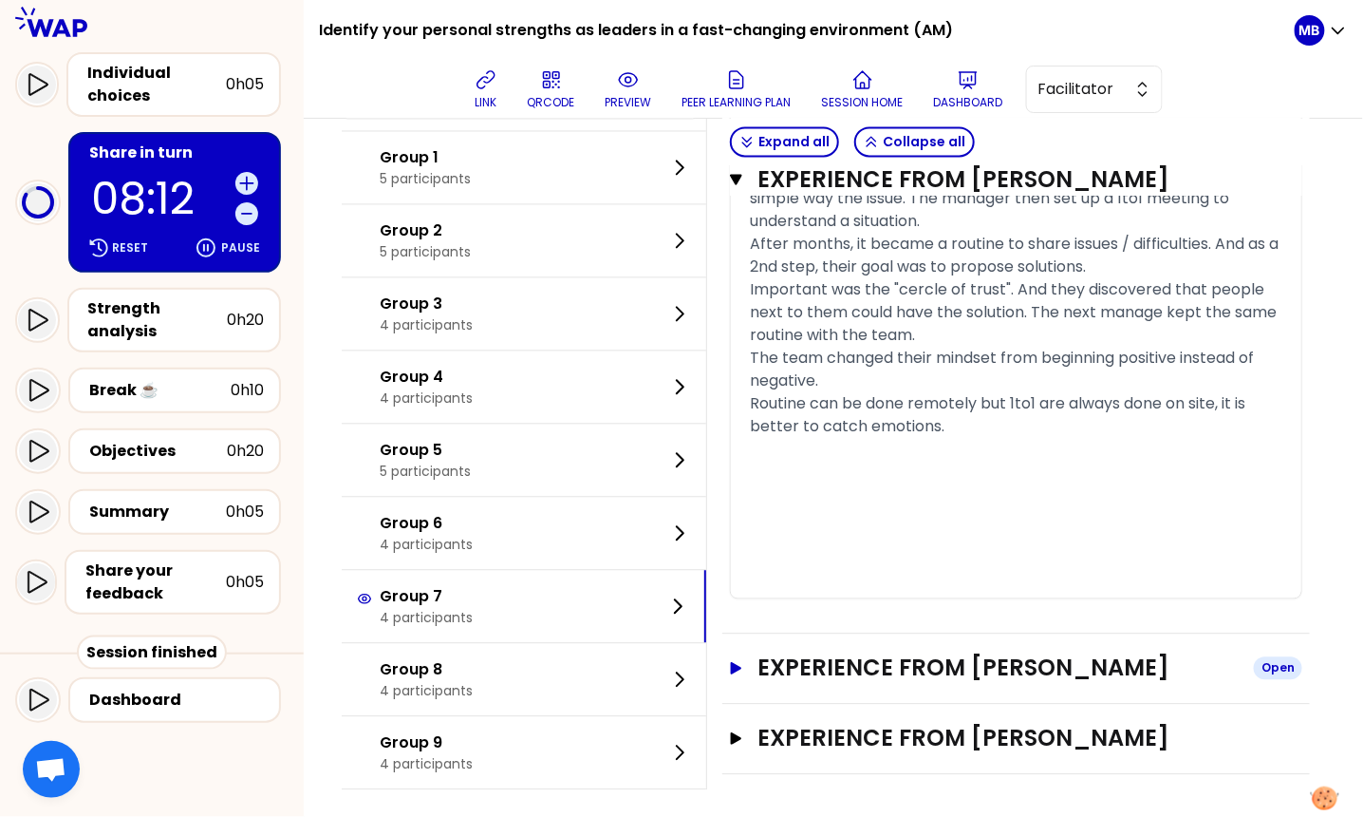
click at [870, 658] on h3 "Experience from Raphaelle Garcia" at bounding box center [998, 667] width 481 height 30
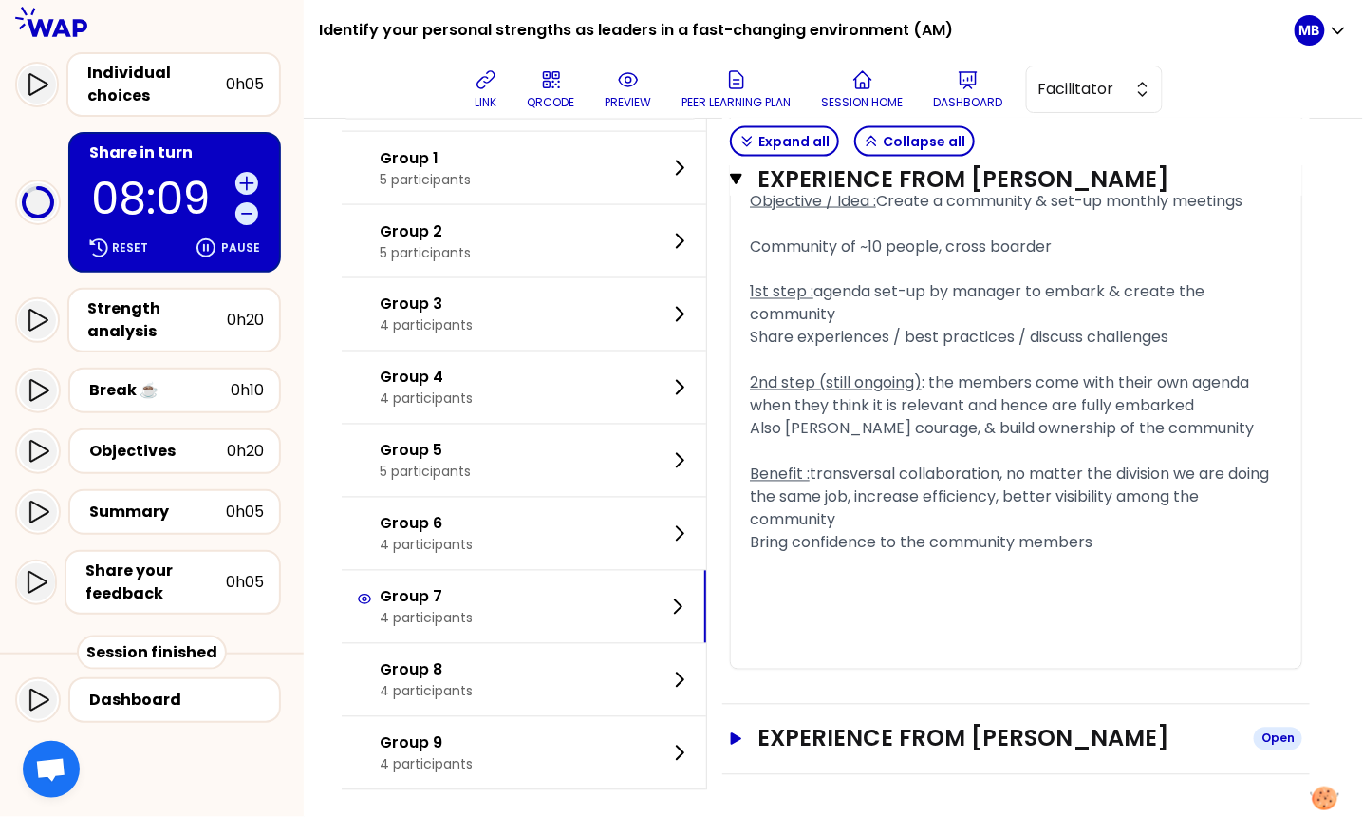
click at [873, 742] on h3 "Experience from ABRAHAM ARTHUR" at bounding box center [998, 738] width 481 height 30
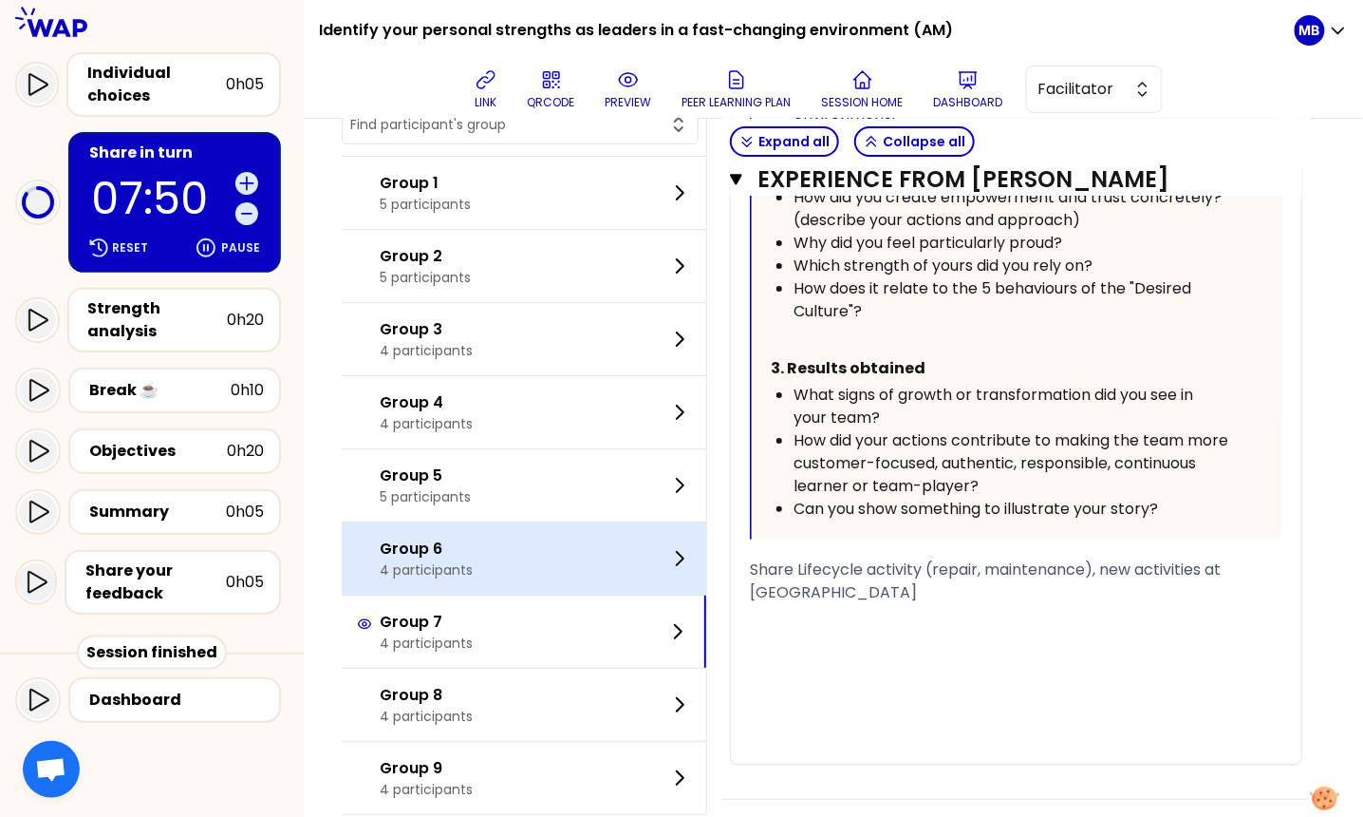
scroll to position [6031, 0]
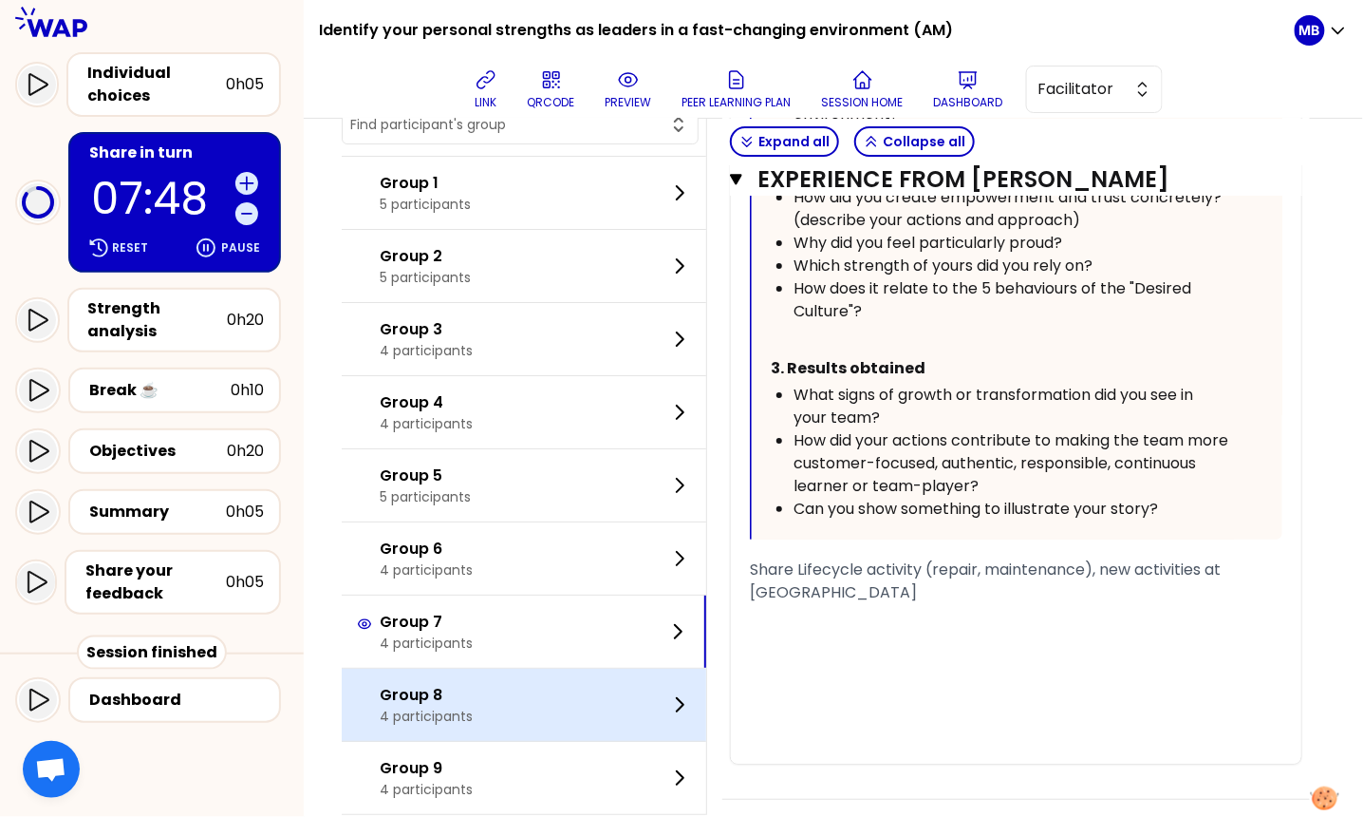
click at [524, 668] on div "Group 8 4 participants" at bounding box center [524, 704] width 365 height 72
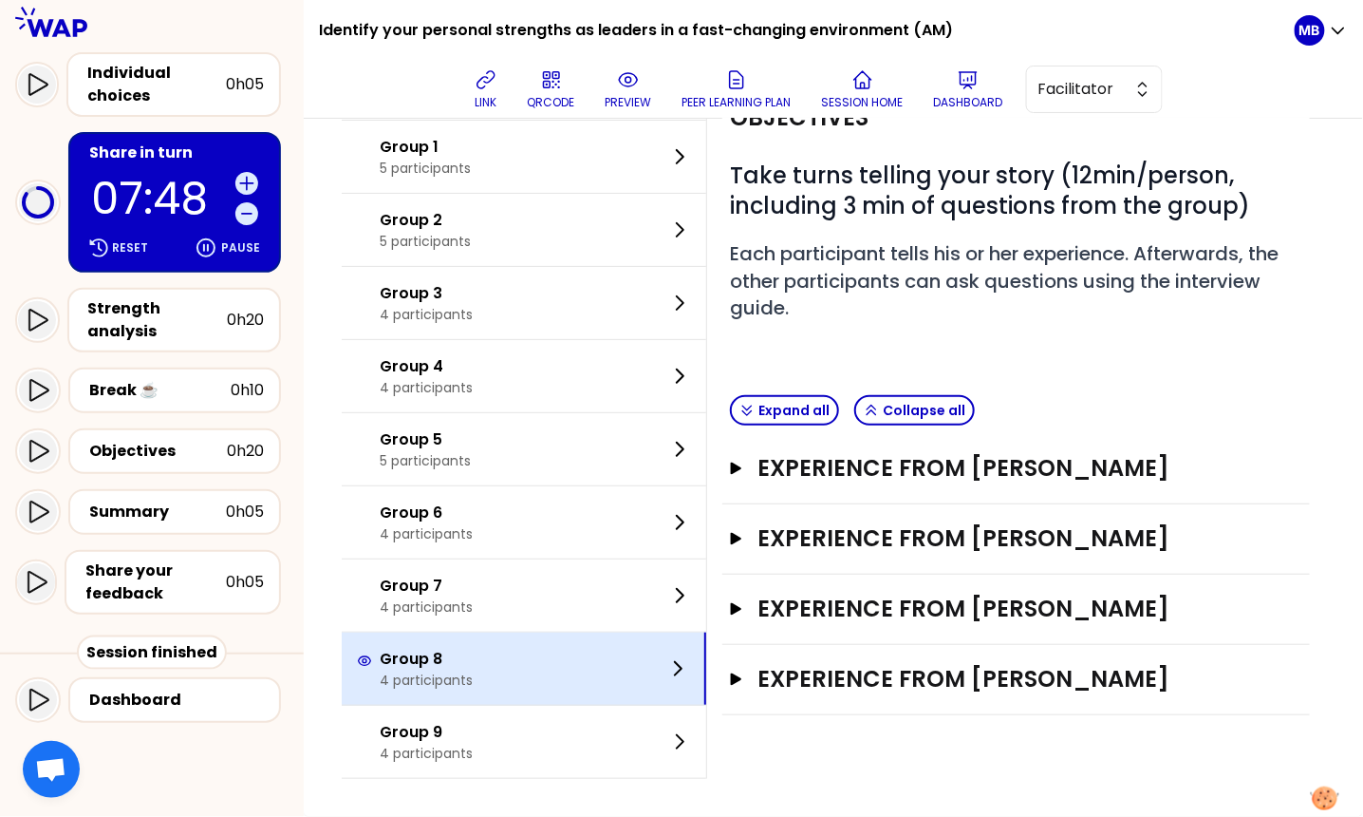
scroll to position [121, 0]
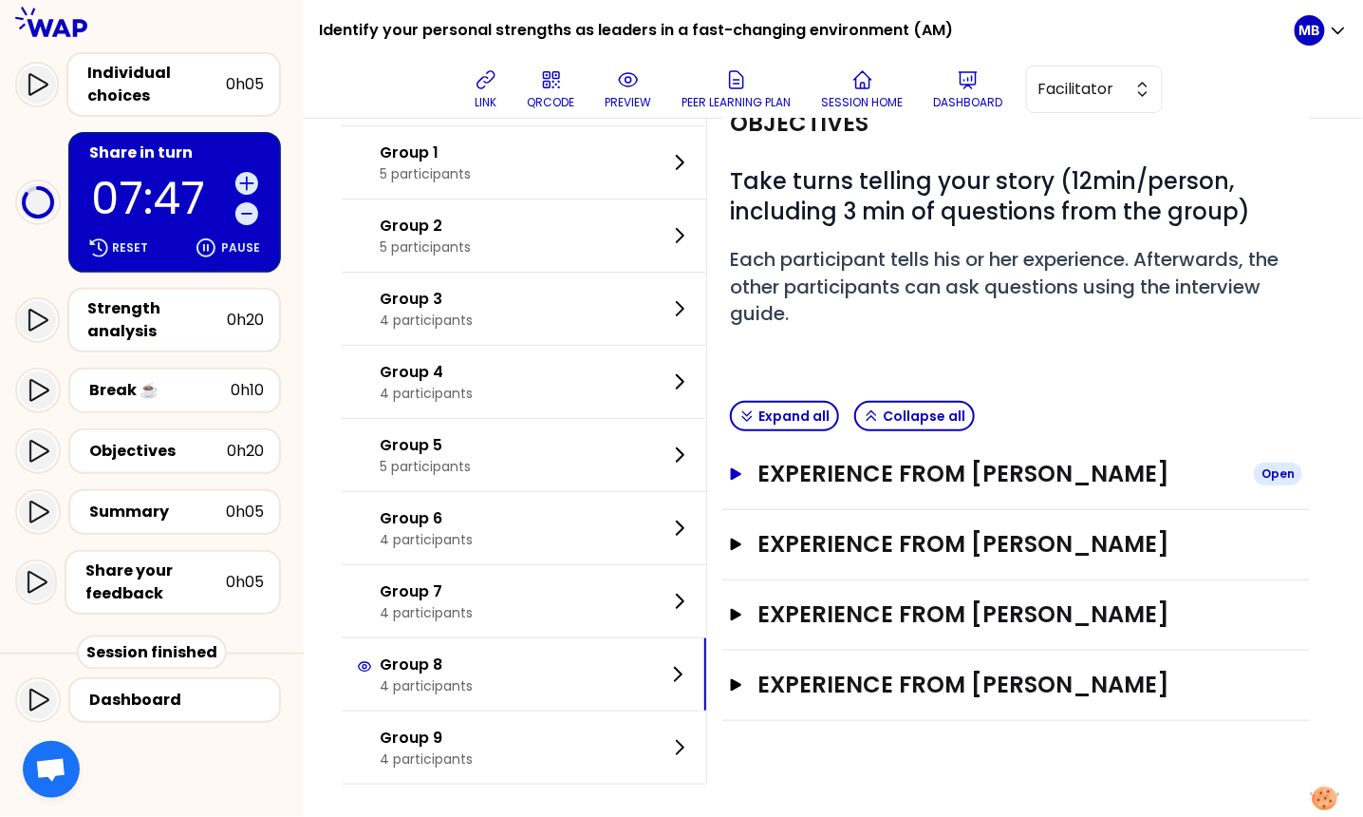
click at [824, 466] on h3 "Experience from OLGA" at bounding box center [998, 474] width 481 height 30
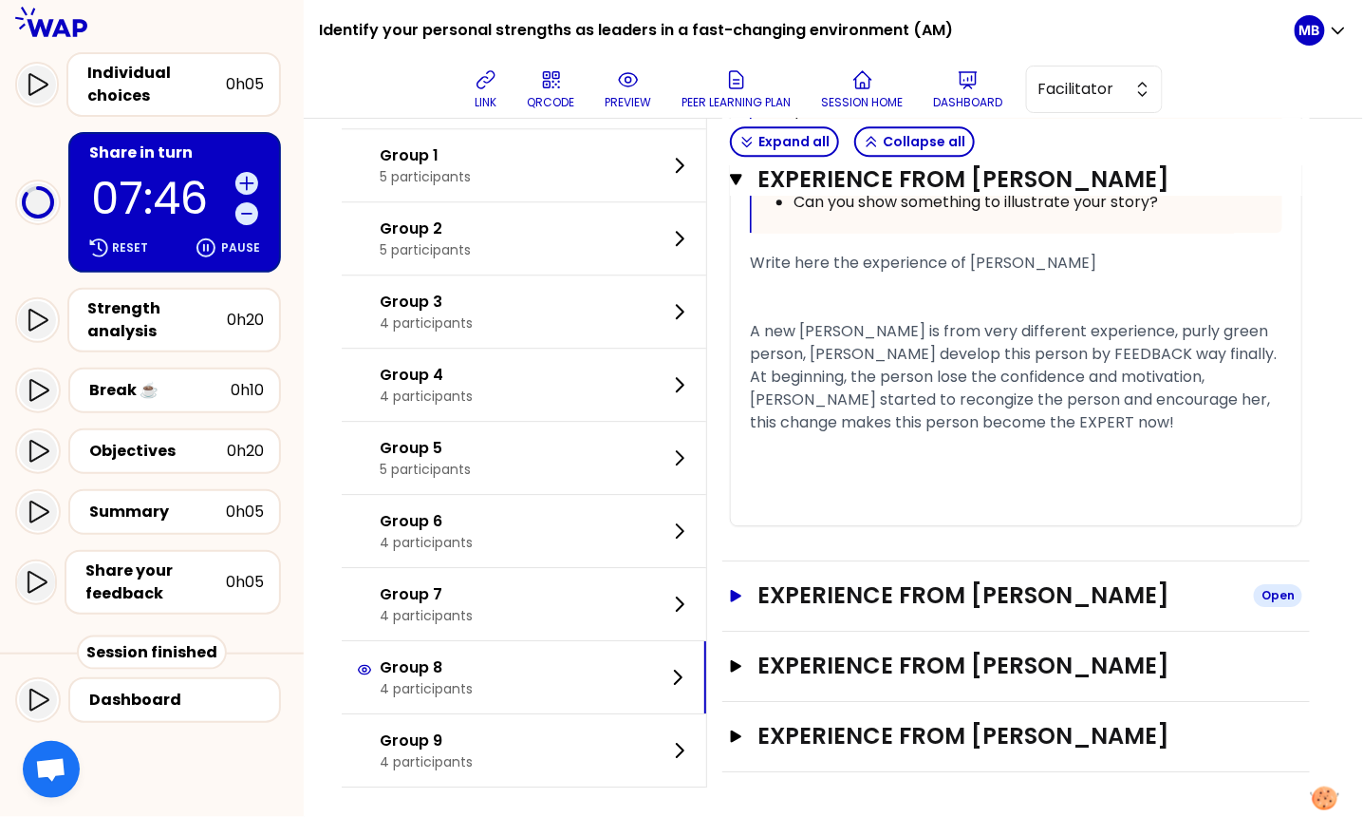
click at [836, 596] on h3 "Experience from Boris Wang" at bounding box center [998, 595] width 481 height 30
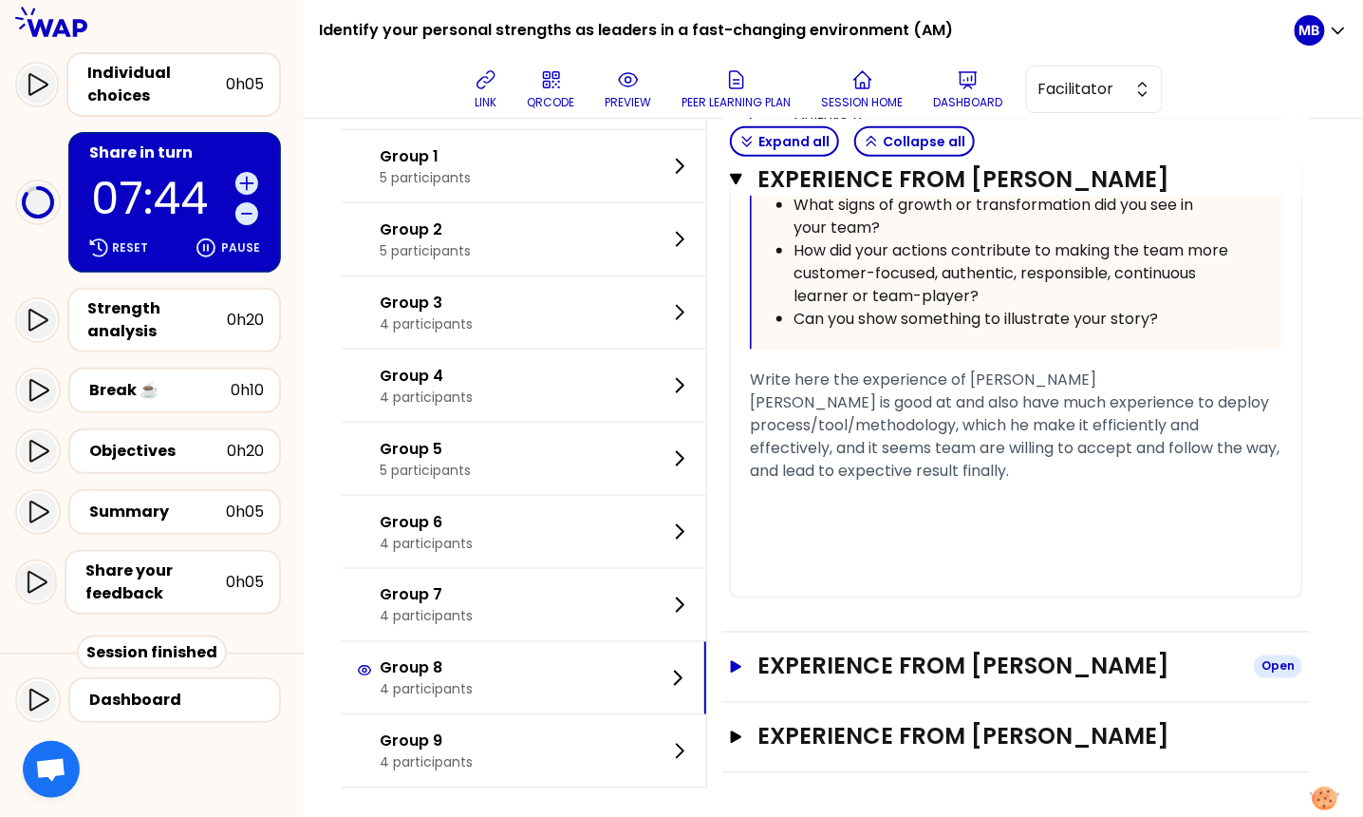
click at [834, 654] on h3 "Experience from Tony Wu" at bounding box center [998, 666] width 481 height 30
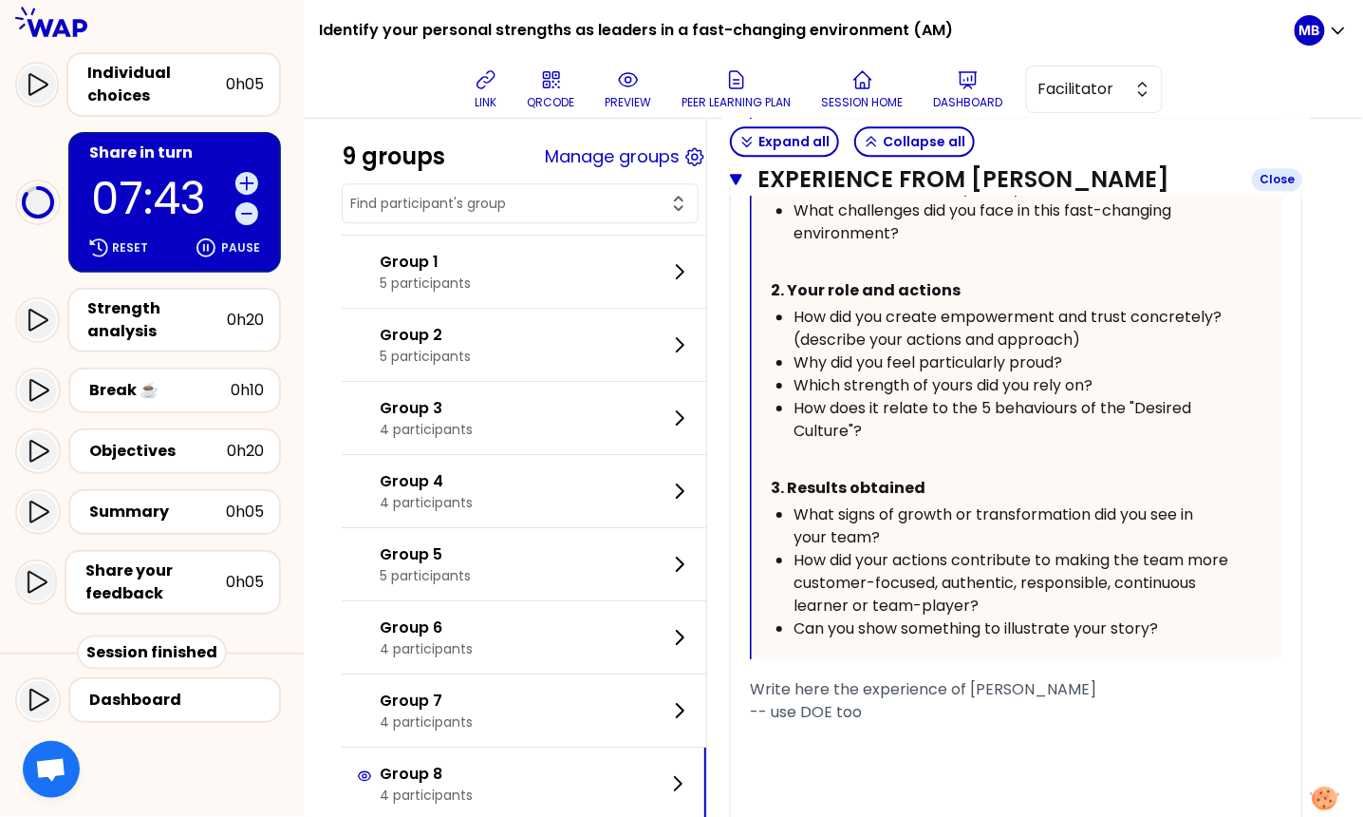
scroll to position [3812, 0]
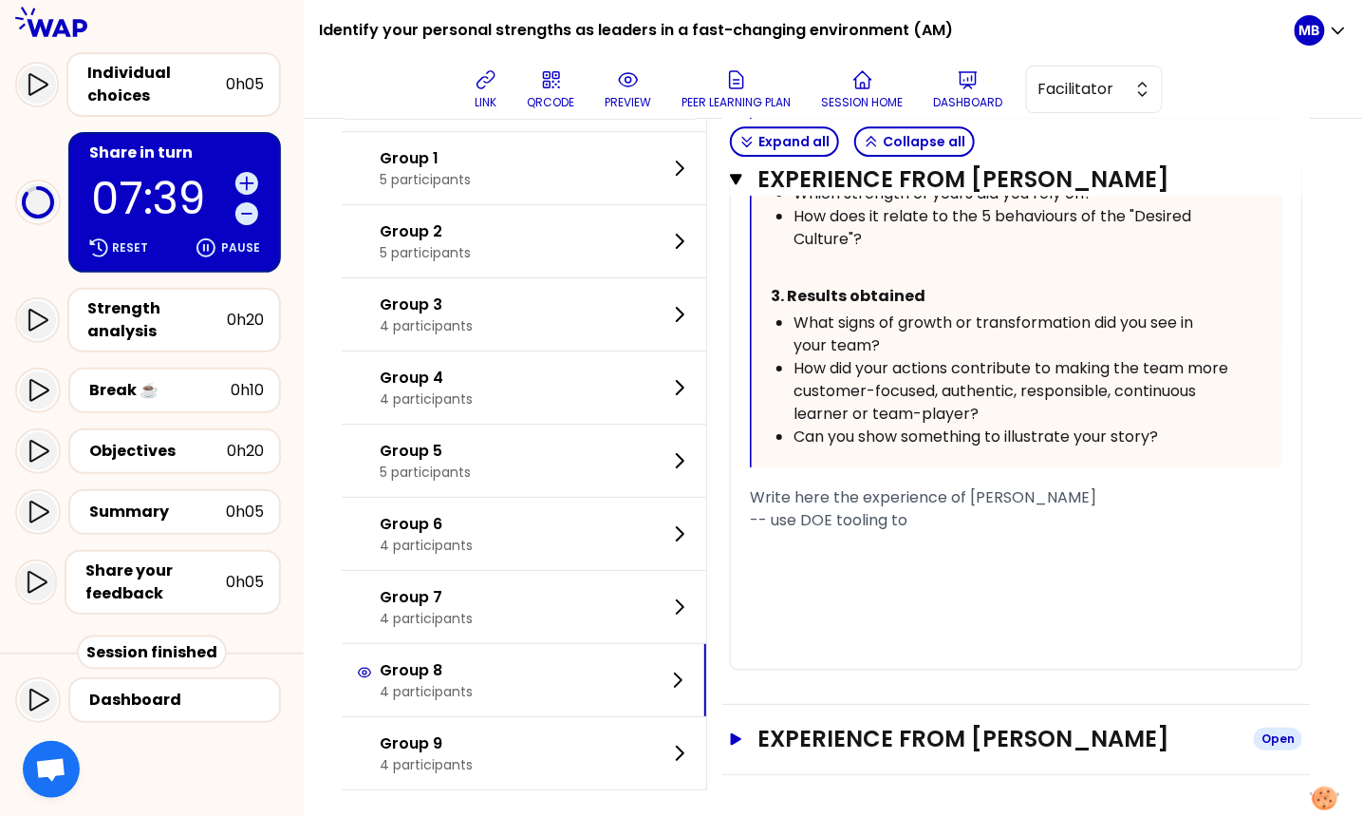
click at [835, 723] on h3 "Experience from George GAO" at bounding box center [998, 738] width 481 height 30
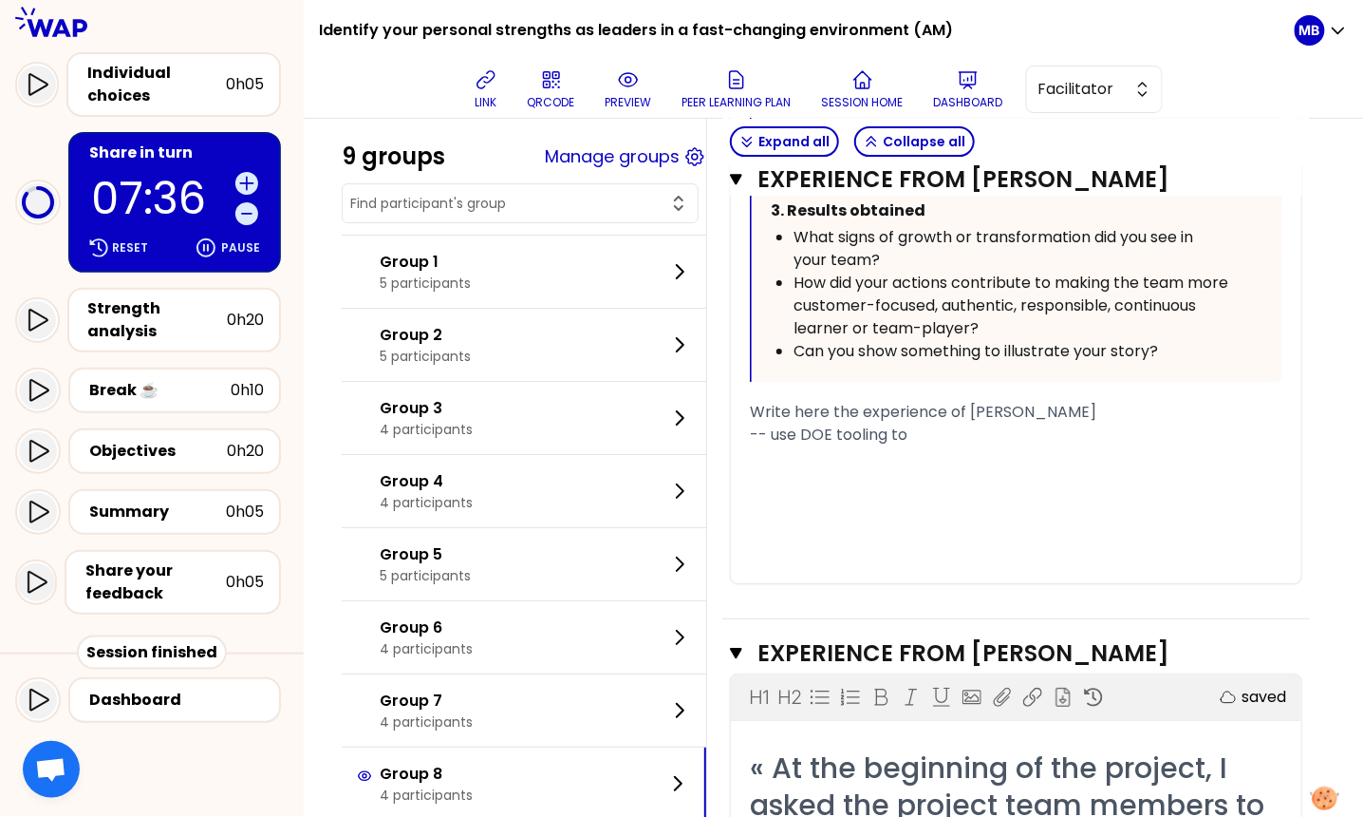
scroll to position [3774, 0]
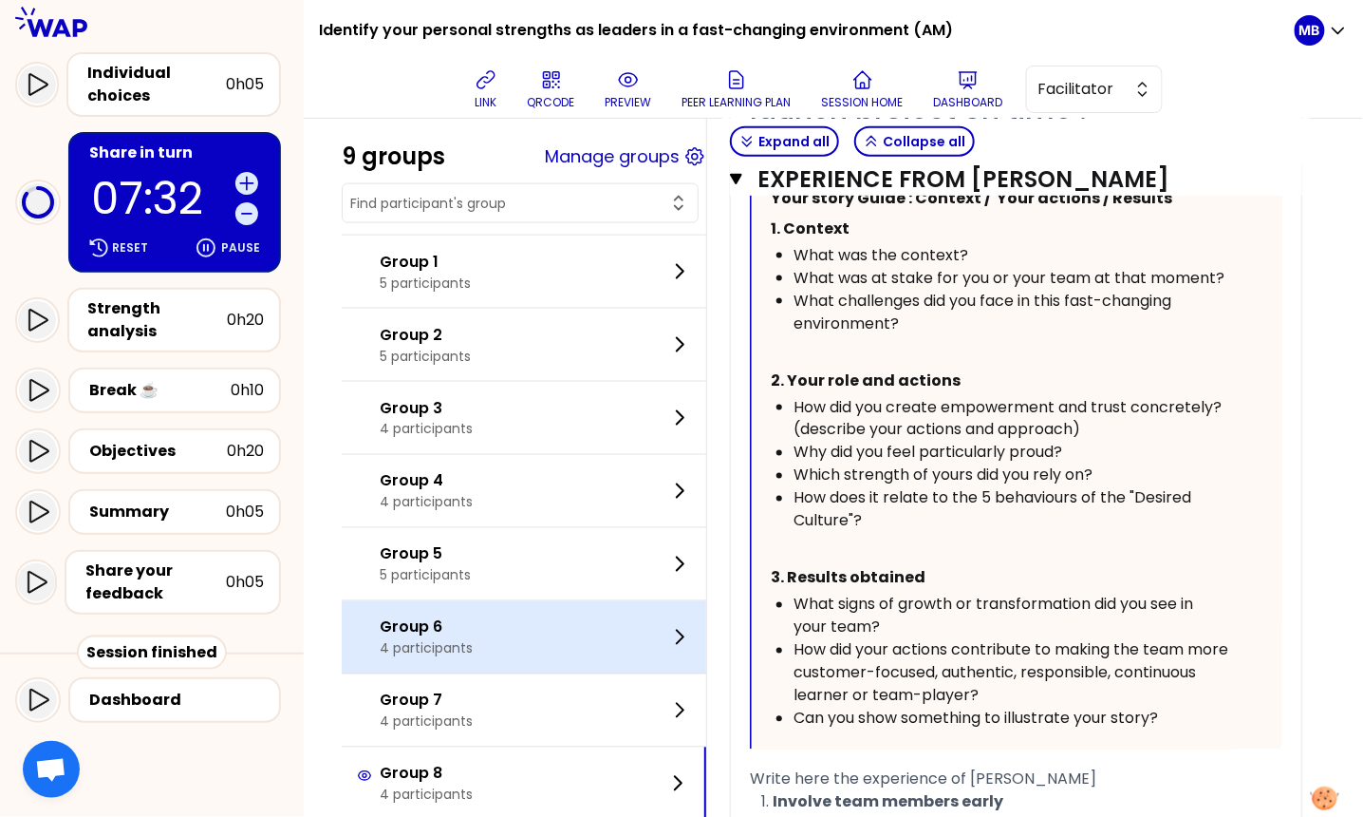
click at [418, 611] on div "Group 6 4 participants" at bounding box center [524, 637] width 365 height 72
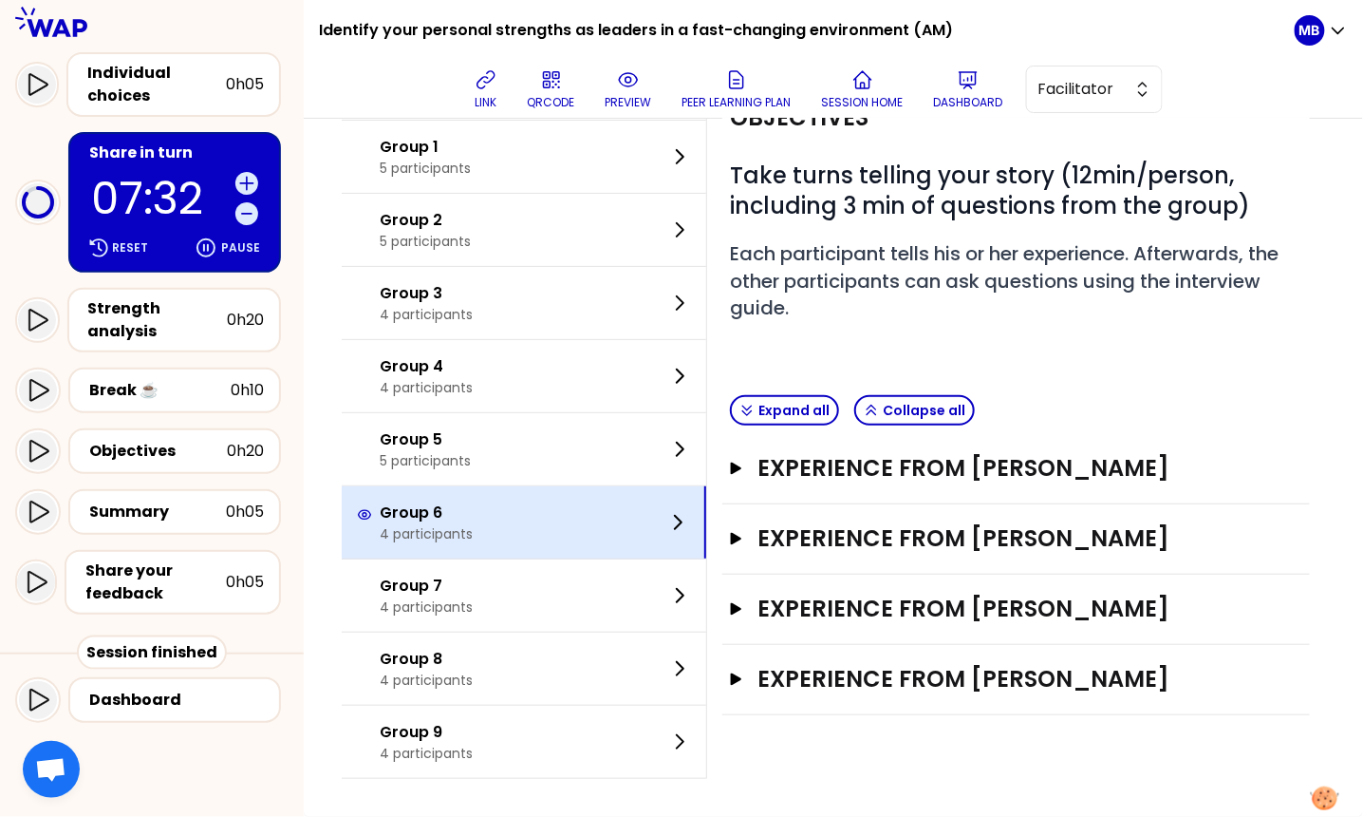
scroll to position [121, 0]
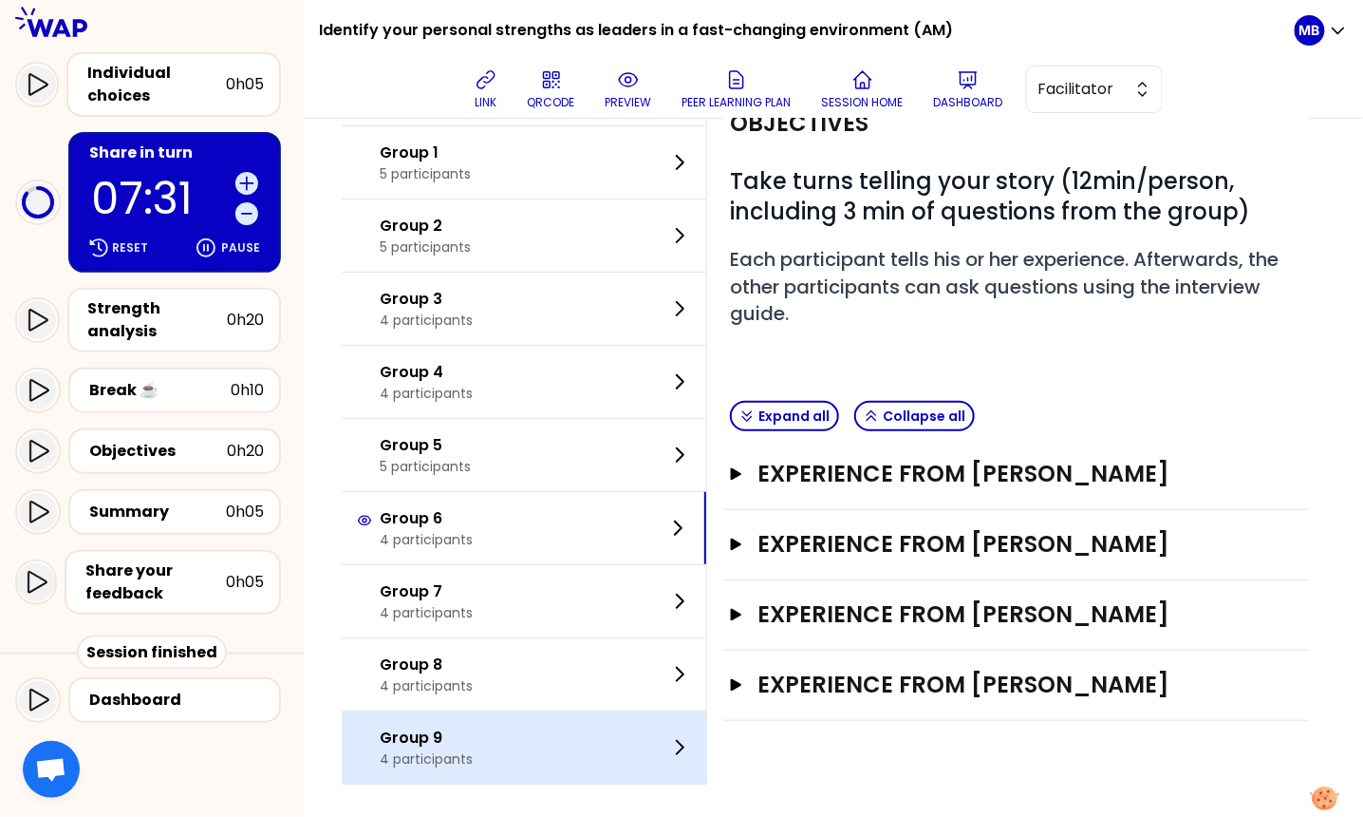
click at [448, 740] on p "Group 9" at bounding box center [426, 737] width 93 height 23
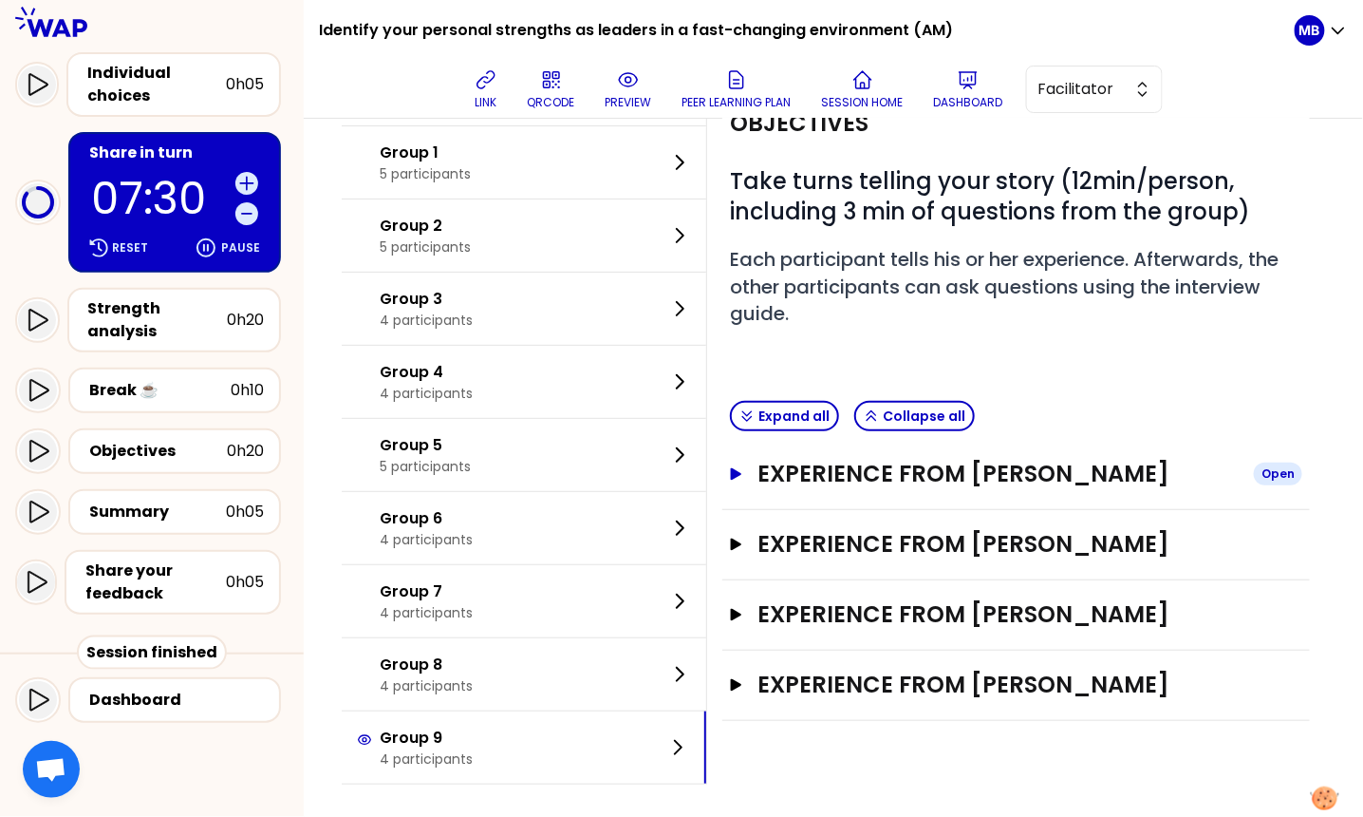
click at [856, 475] on h3 "Experience from laurent" at bounding box center [998, 474] width 481 height 30
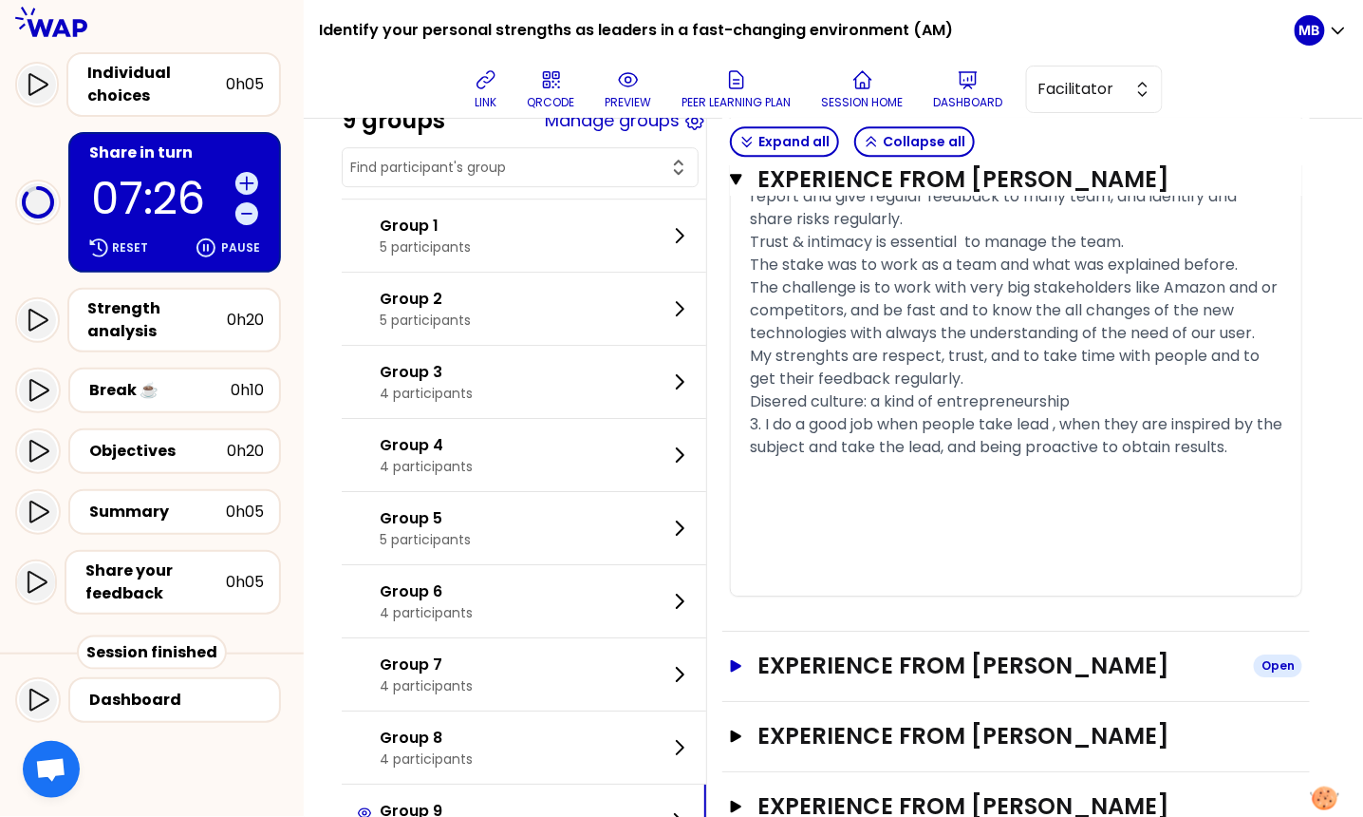
click at [837, 681] on h3 "Experience from dorota" at bounding box center [998, 665] width 481 height 30
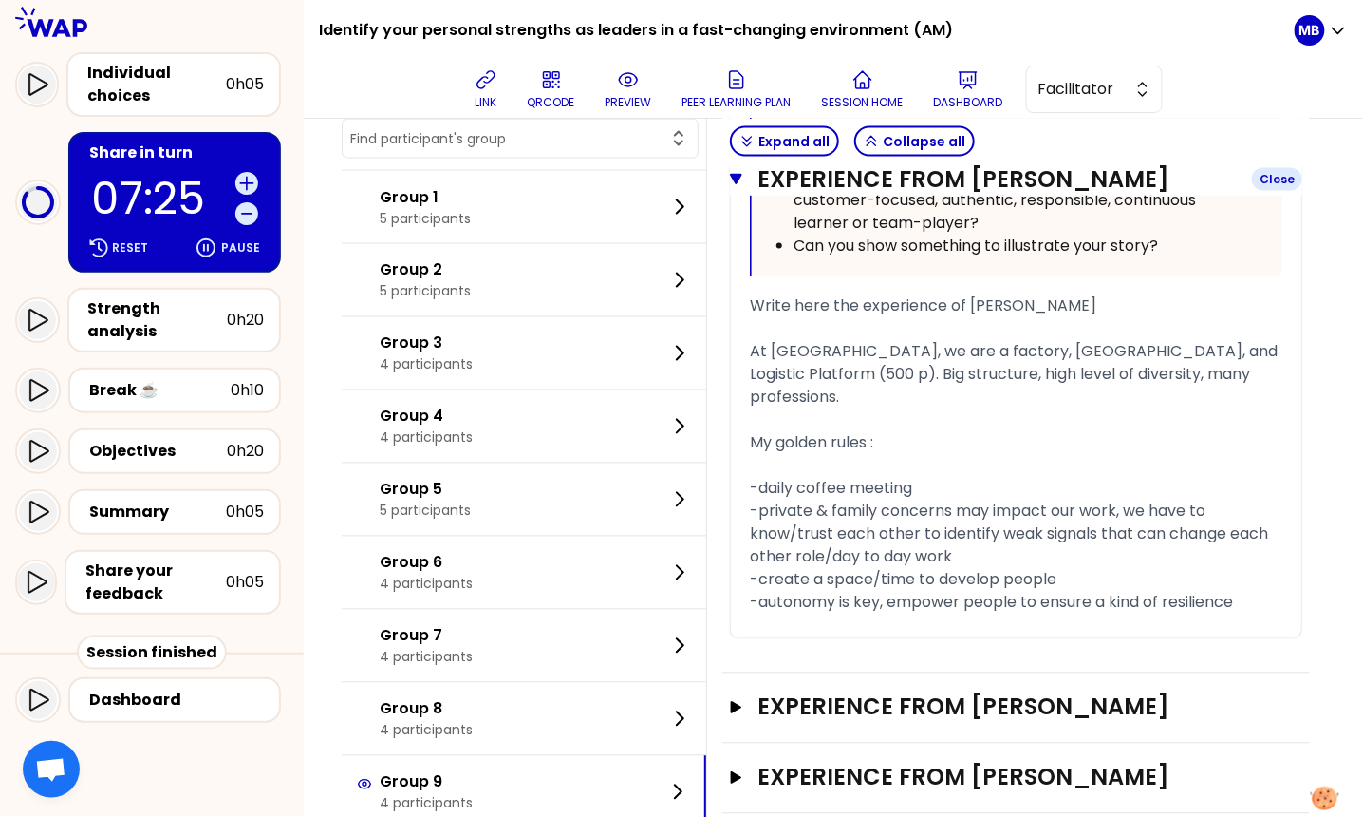
scroll to position [2972, 0]
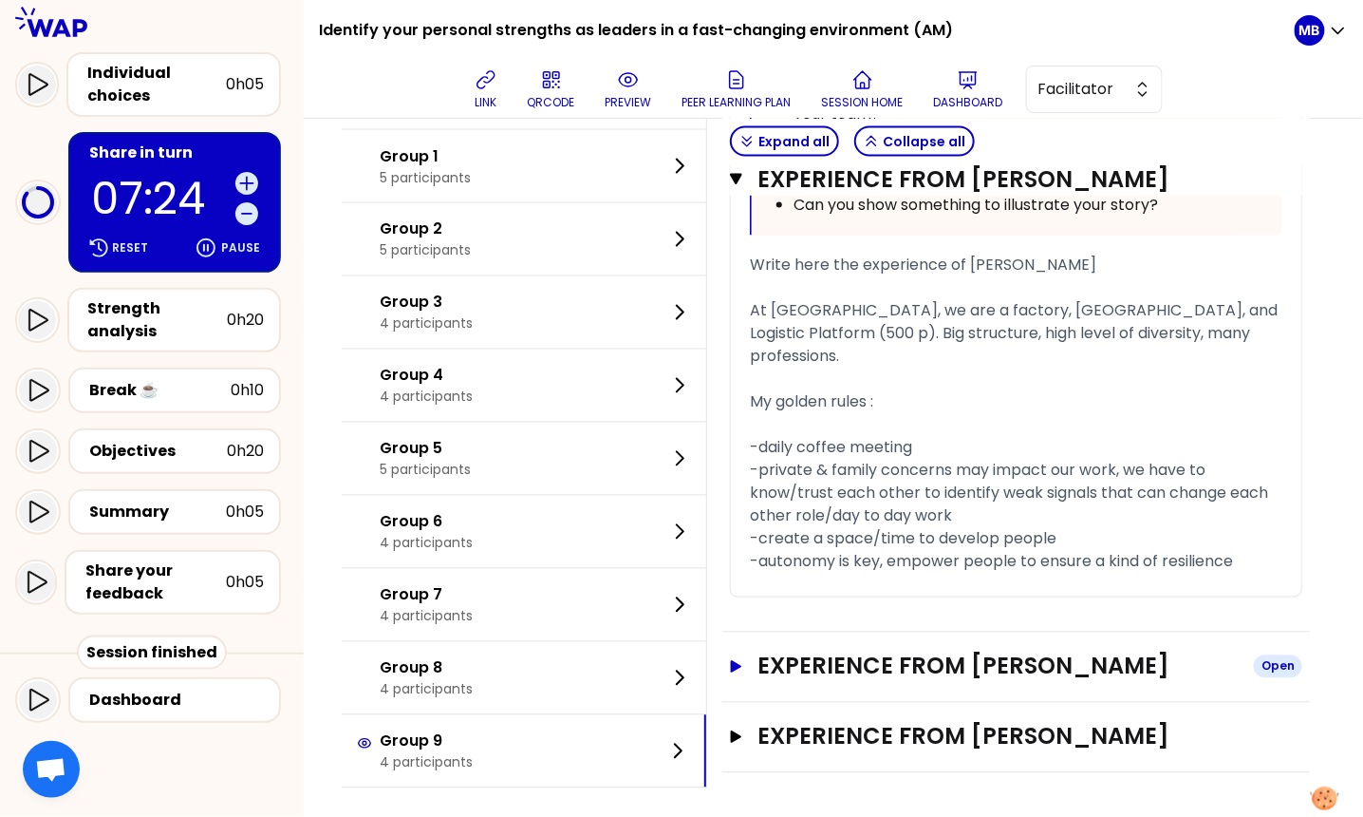
click at [839, 672] on h3 "Experience from Emilie Meurice" at bounding box center [998, 666] width 481 height 30
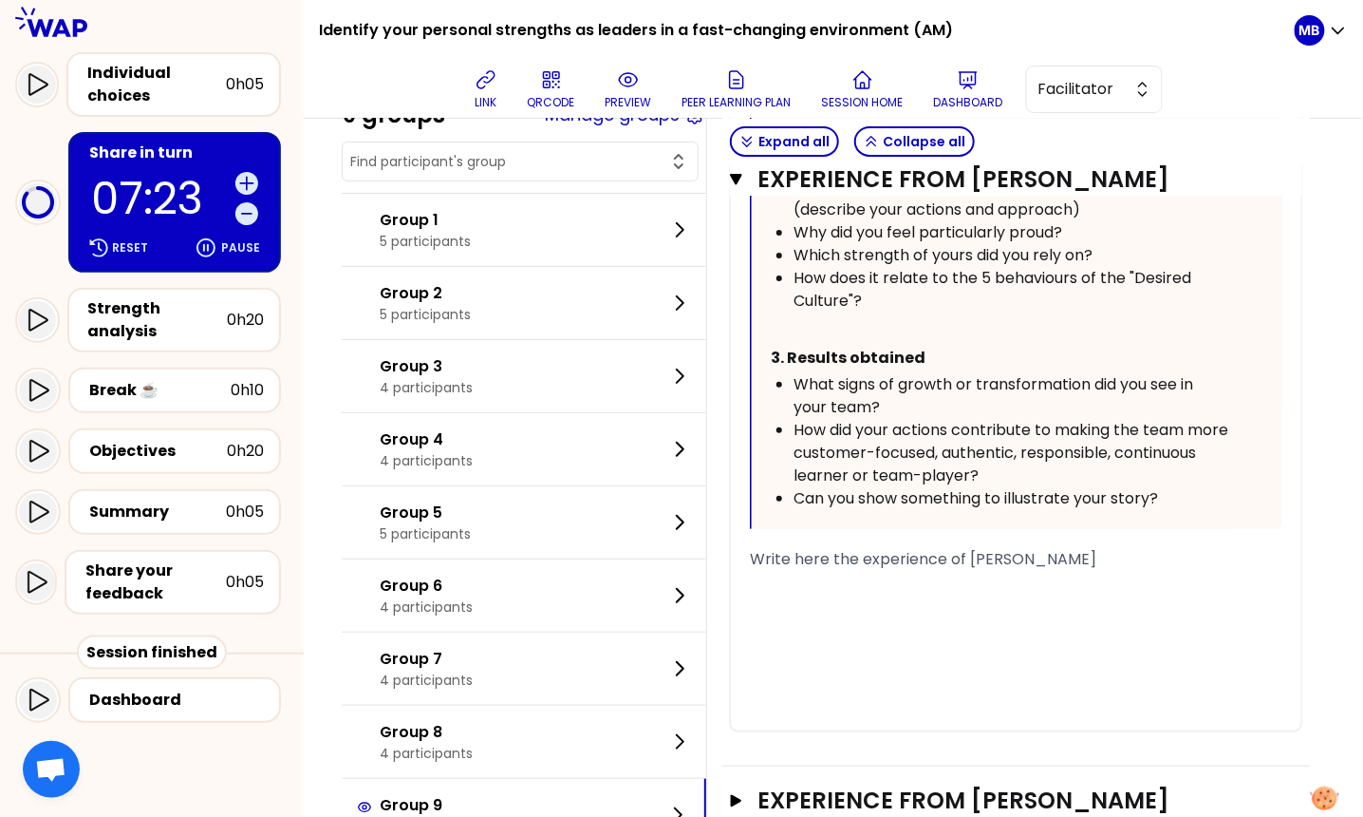
scroll to position [4180, 0]
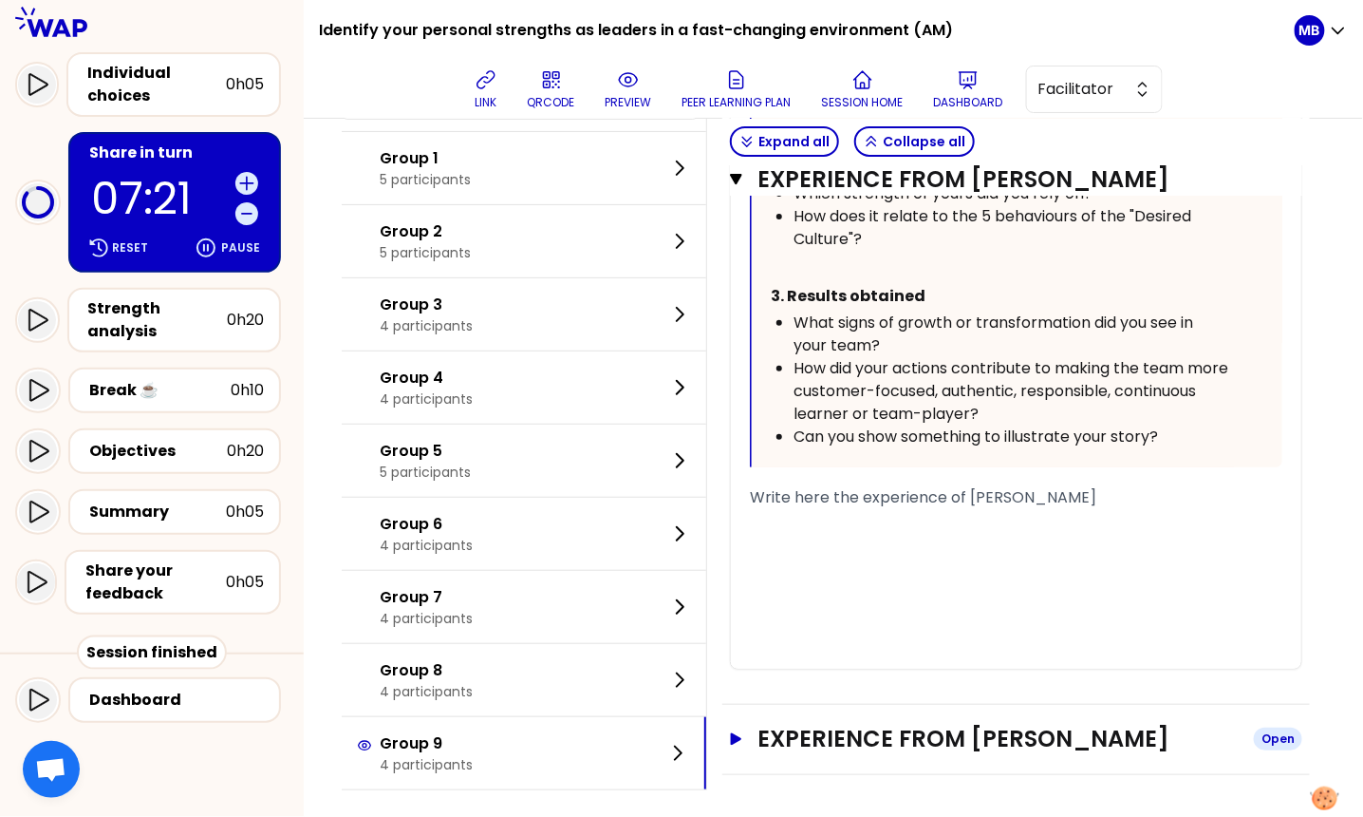
click at [828, 723] on h3 "Experience from Donghee Kim" at bounding box center [998, 738] width 481 height 30
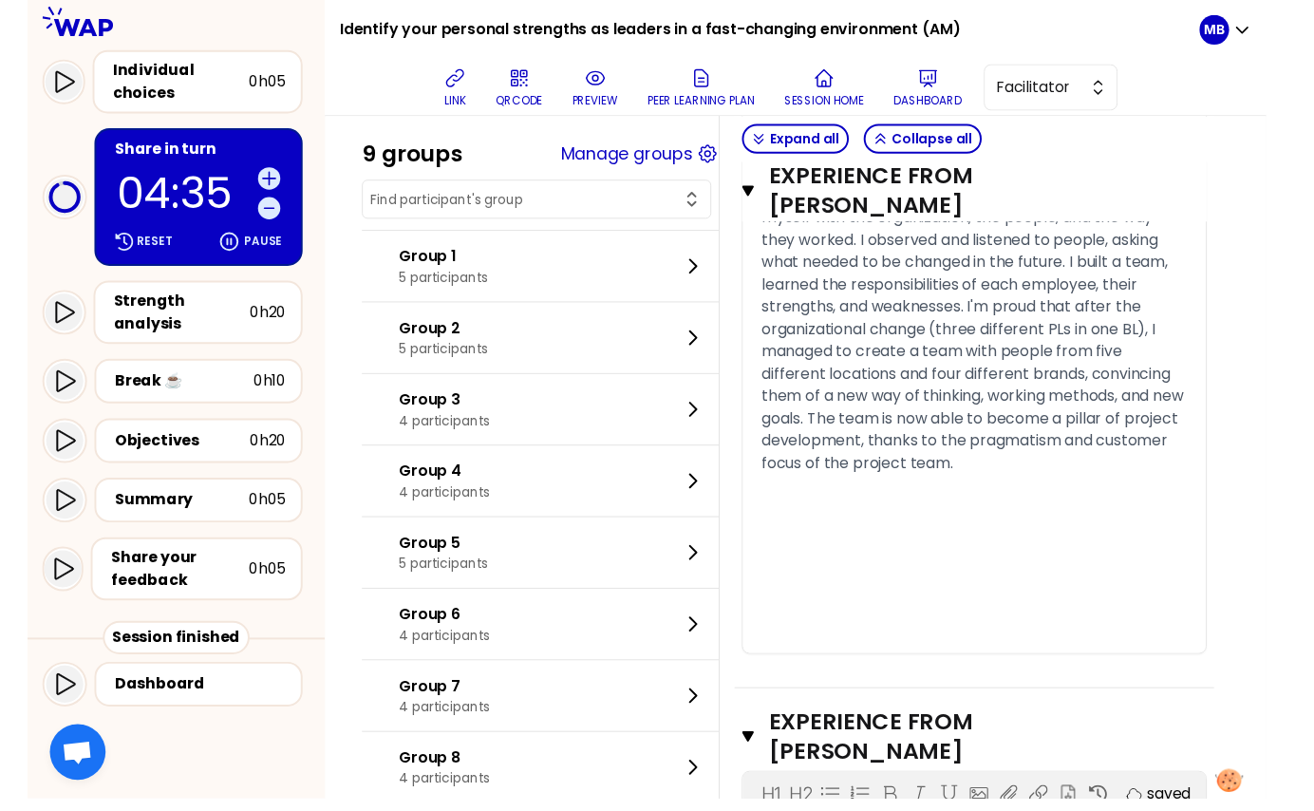
scroll to position [4749, 0]
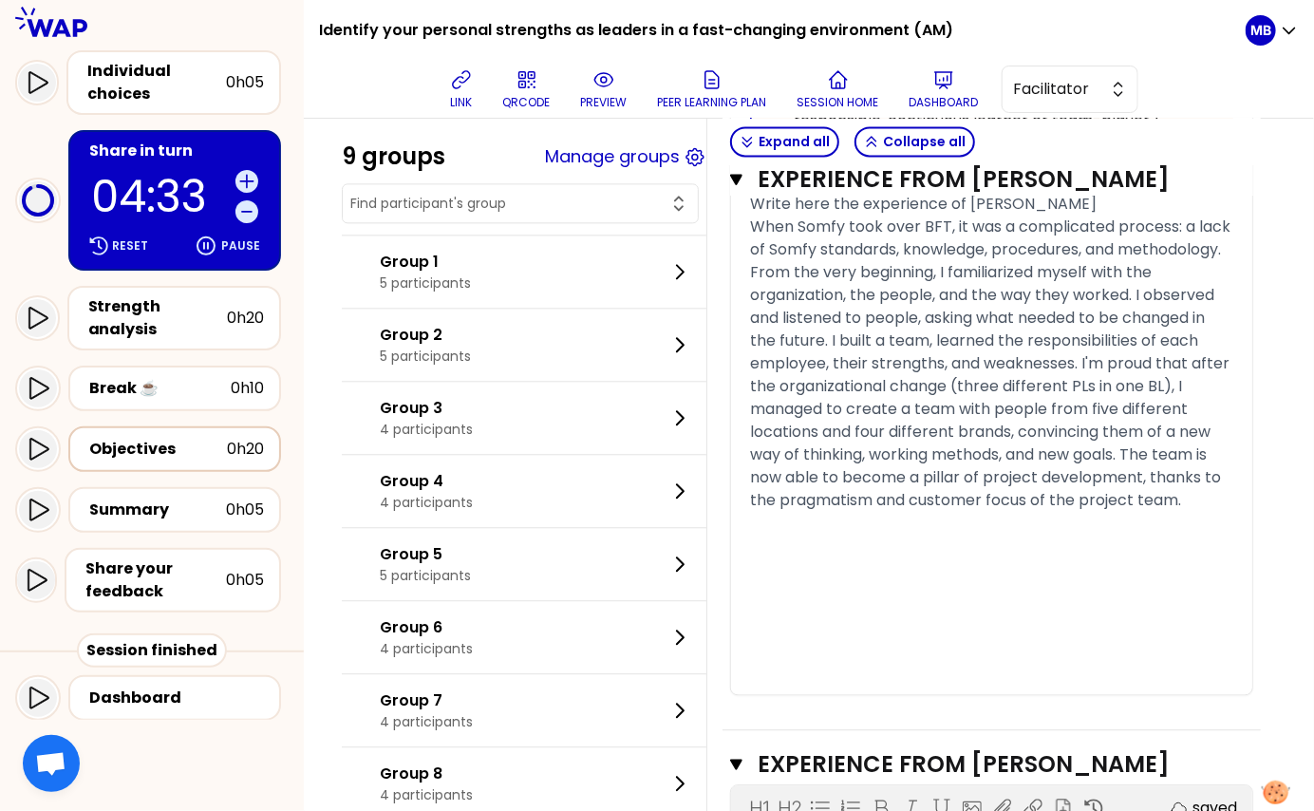
click at [242, 451] on div "0h20" at bounding box center [245, 449] width 37 height 23
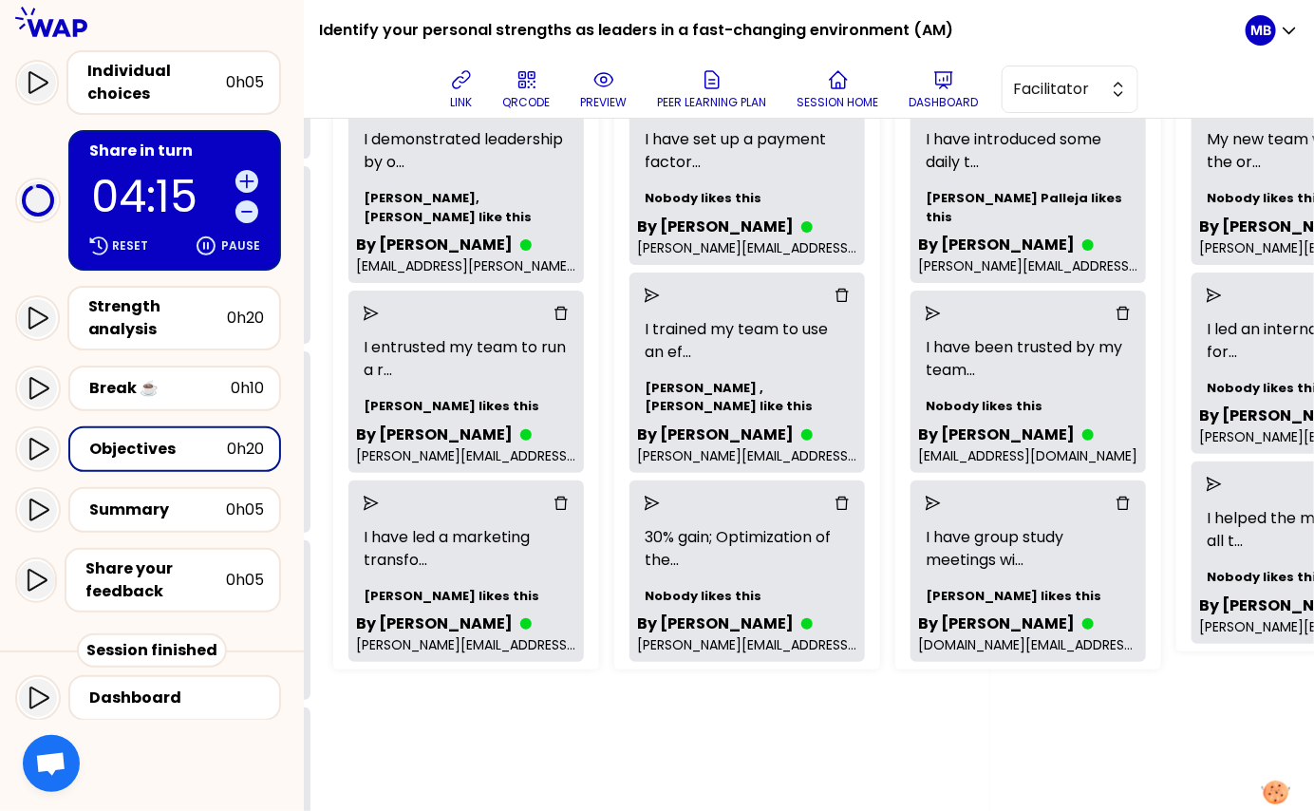
scroll to position [125, 324]
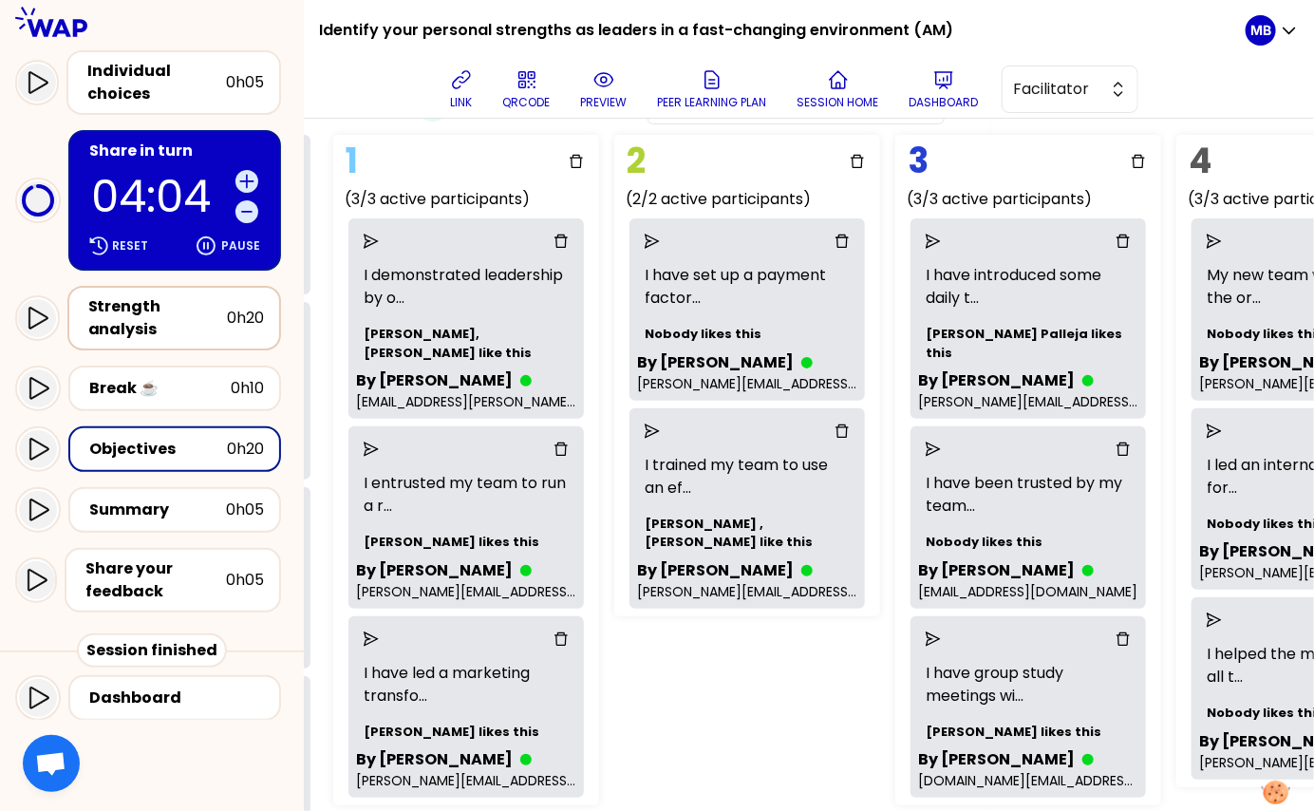
click at [216, 313] on div "Strength analysis" at bounding box center [157, 318] width 139 height 46
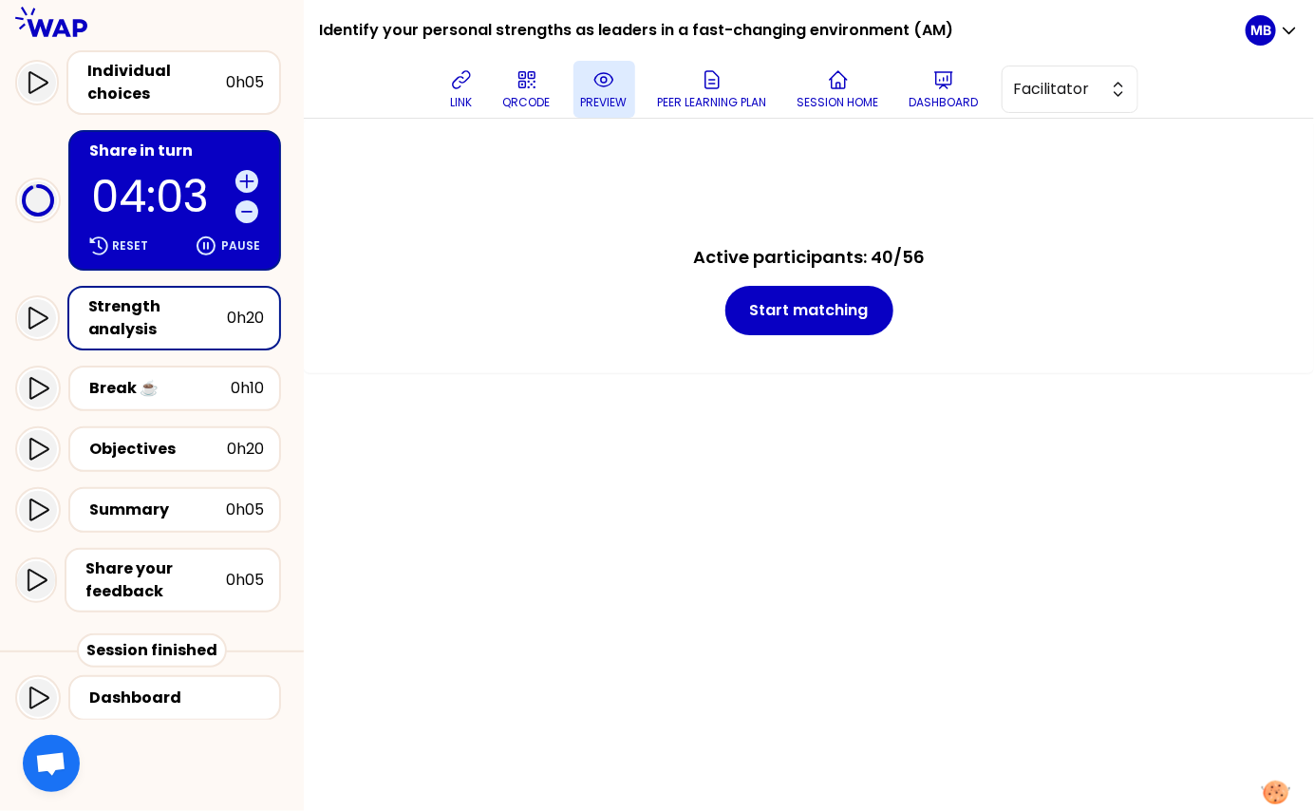
click at [598, 96] on p "preview" at bounding box center [604, 102] width 47 height 15
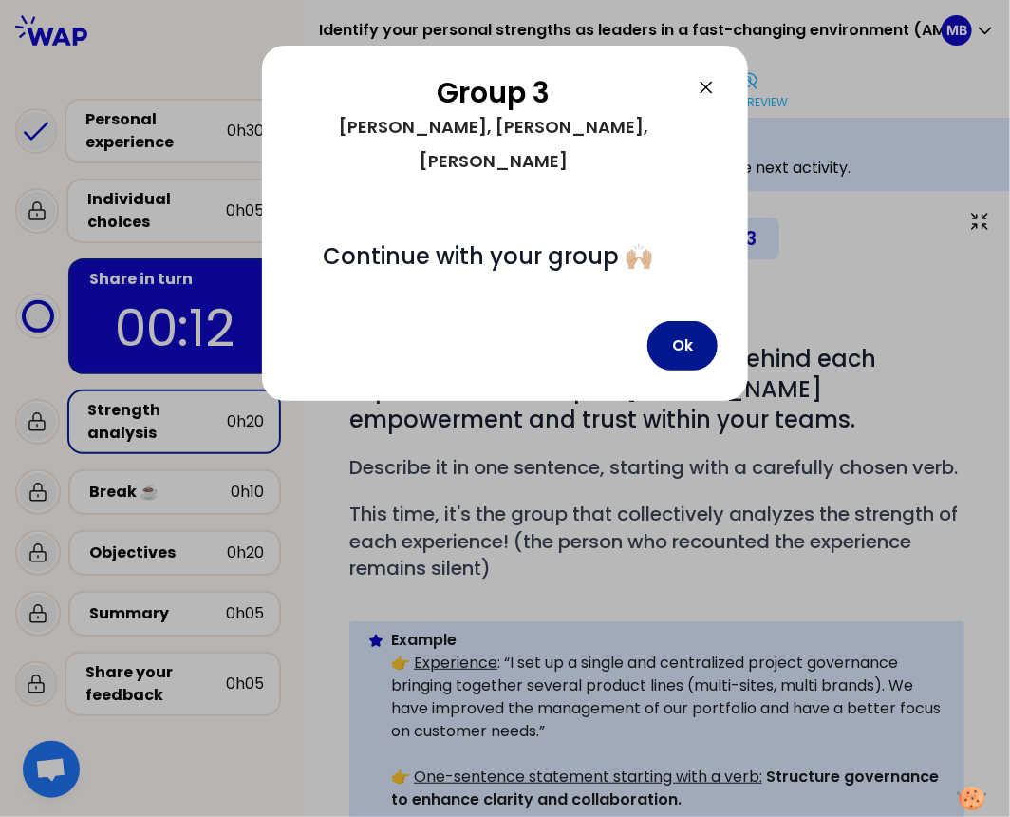
click at [696, 326] on button "Ok" at bounding box center [683, 345] width 70 height 49
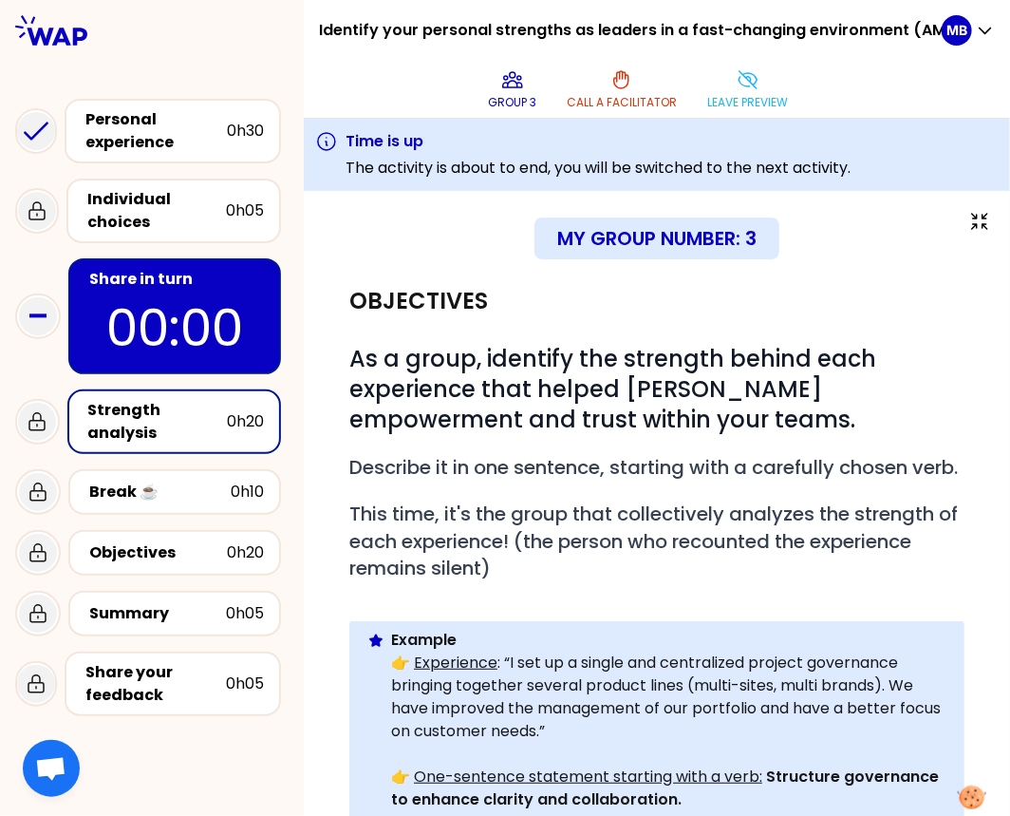
click at [134, 419] on div "Strength analysis" at bounding box center [157, 422] width 139 height 46
drag, startPoint x: 1005, startPoint y: 96, endPoint x: 1027, endPoint y: 94, distance: 21.9
click at [932, 94] on html "Identify your personal strengths as leaders in a fast-changing environment (AM)…" at bounding box center [505, 408] width 1010 height 816
drag, startPoint x: 1006, startPoint y: 96, endPoint x: 1033, endPoint y: 93, distance: 26.7
click at [932, 93] on html "Identify your personal strengths as leaders in a fast-changing environment (AM)…" at bounding box center [505, 408] width 1010 height 816
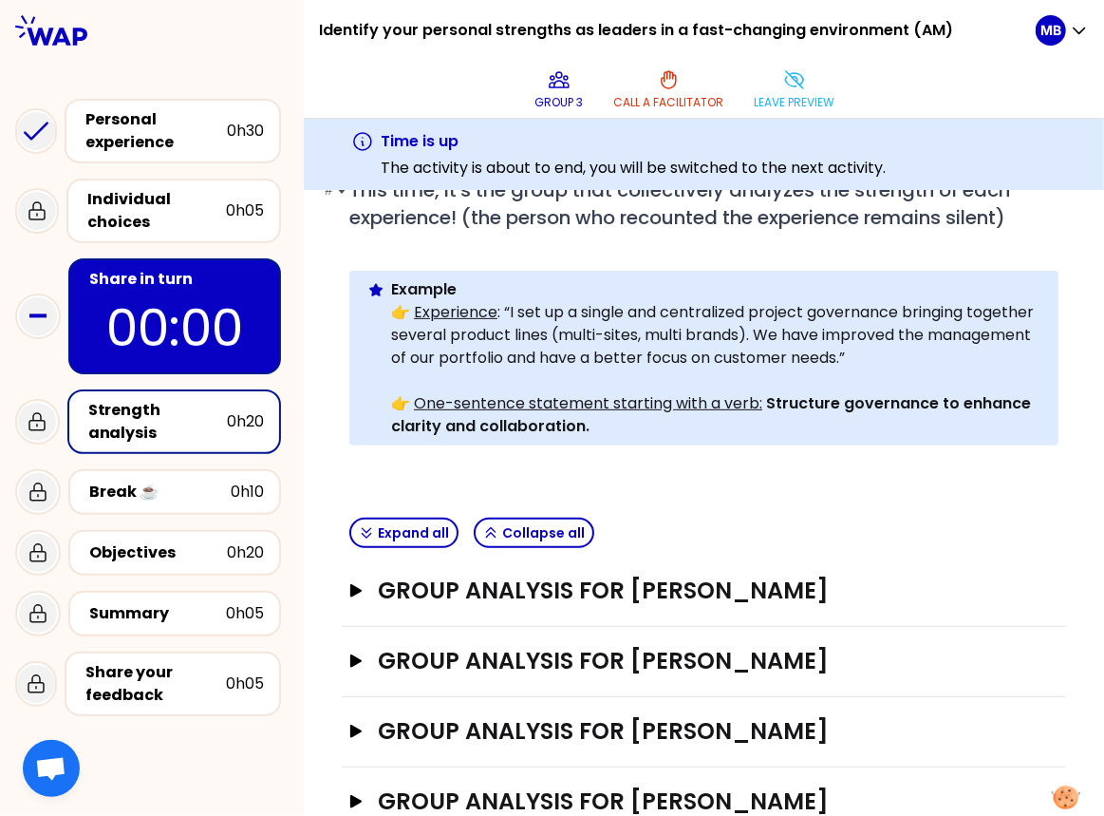
scroll to position [346, 0]
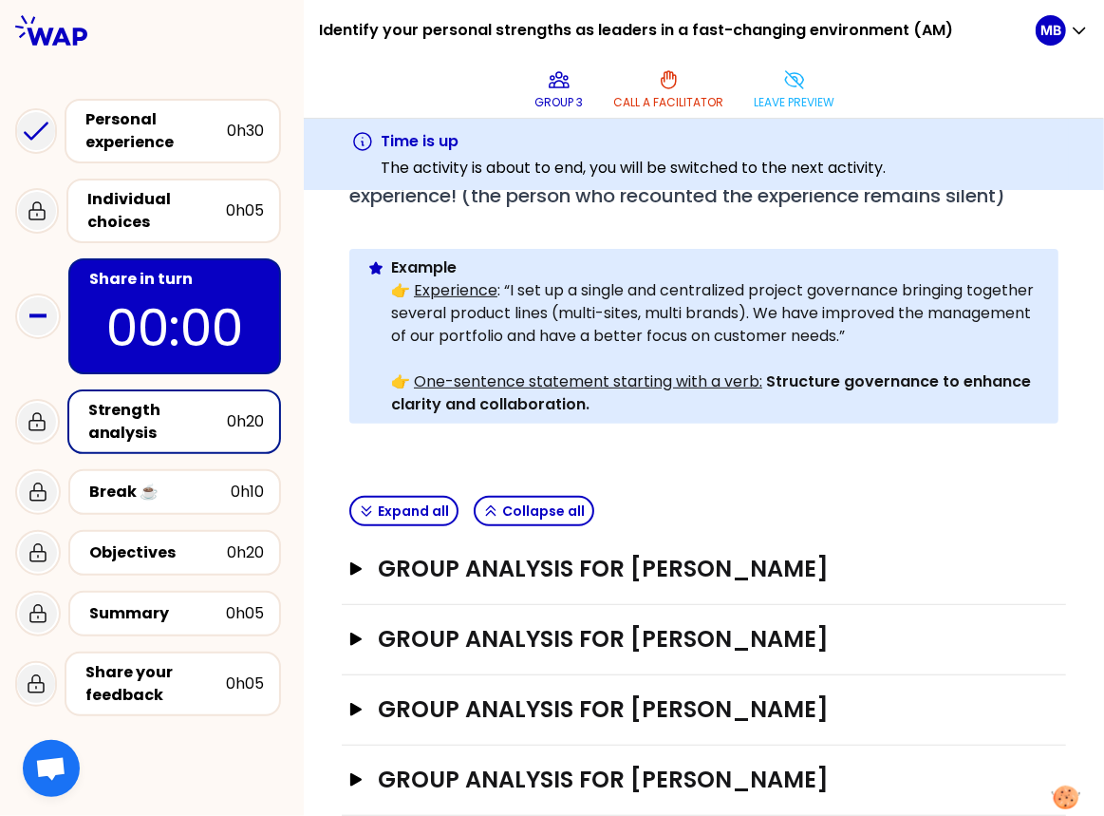
click at [725, 488] on div "Expand all Collapse all" at bounding box center [704, 511] width 724 height 47
click at [653, 554] on h3 "Group analysis for PIERRE LOUIS RODOZ" at bounding box center [686, 569] width 617 height 30
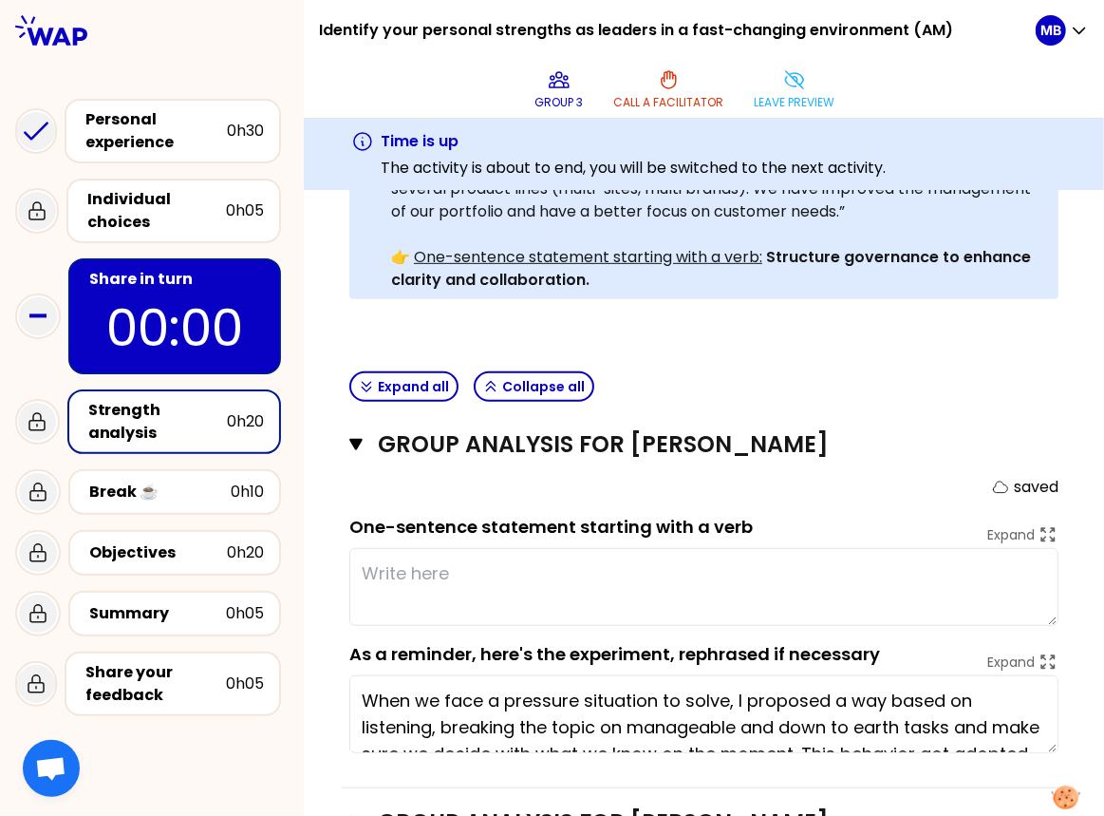
scroll to position [472, 0]
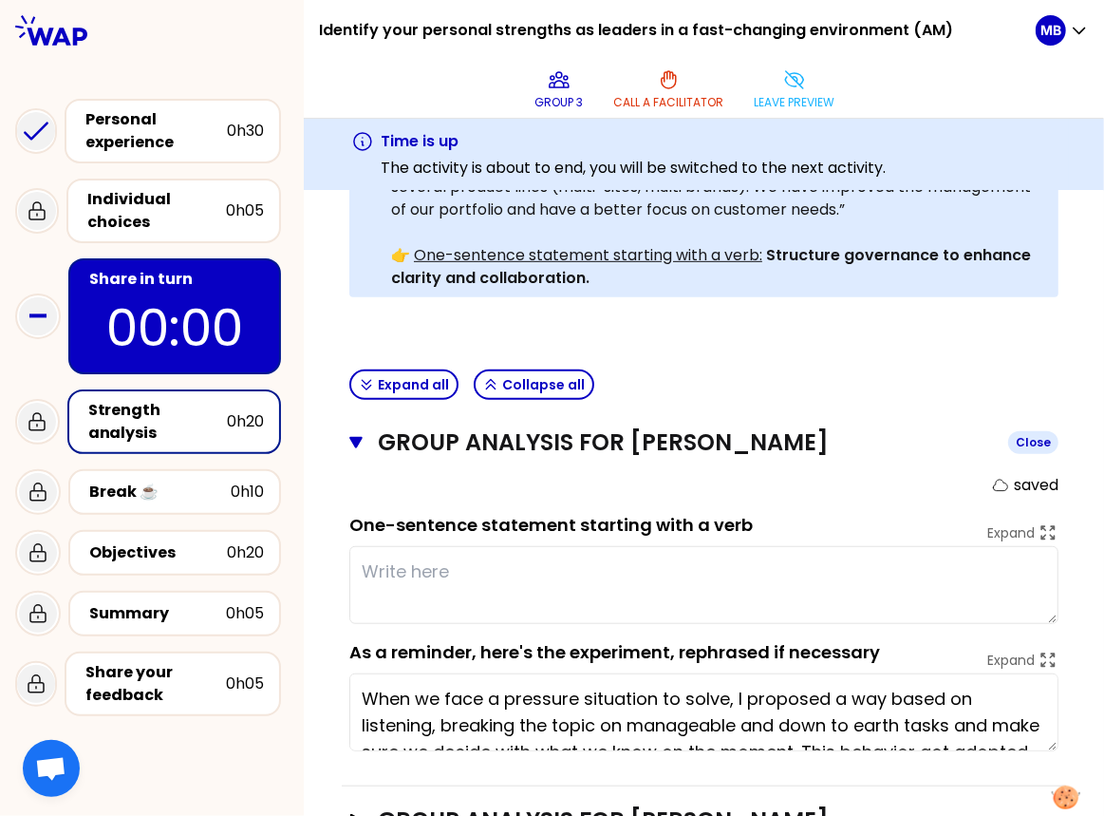
click at [617, 427] on h3 "Group analysis for PIERRE LOUIS RODOZ" at bounding box center [685, 442] width 615 height 30
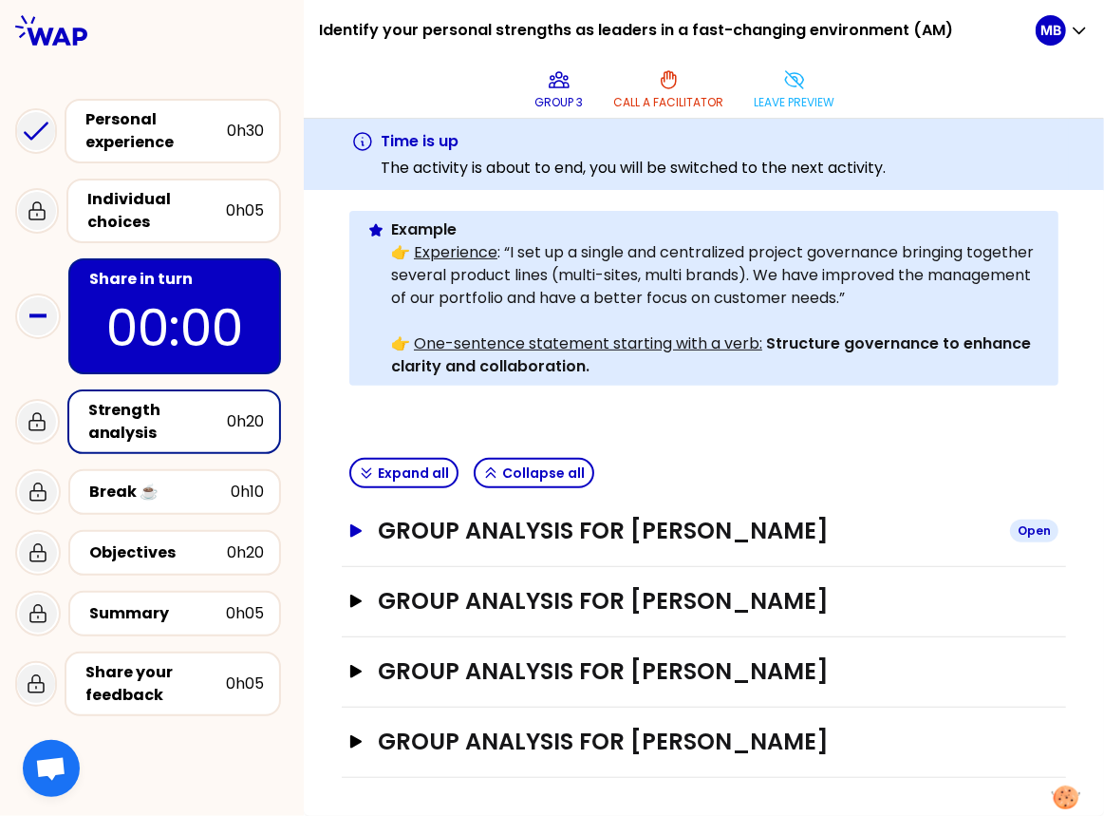
scroll to position [346, 0]
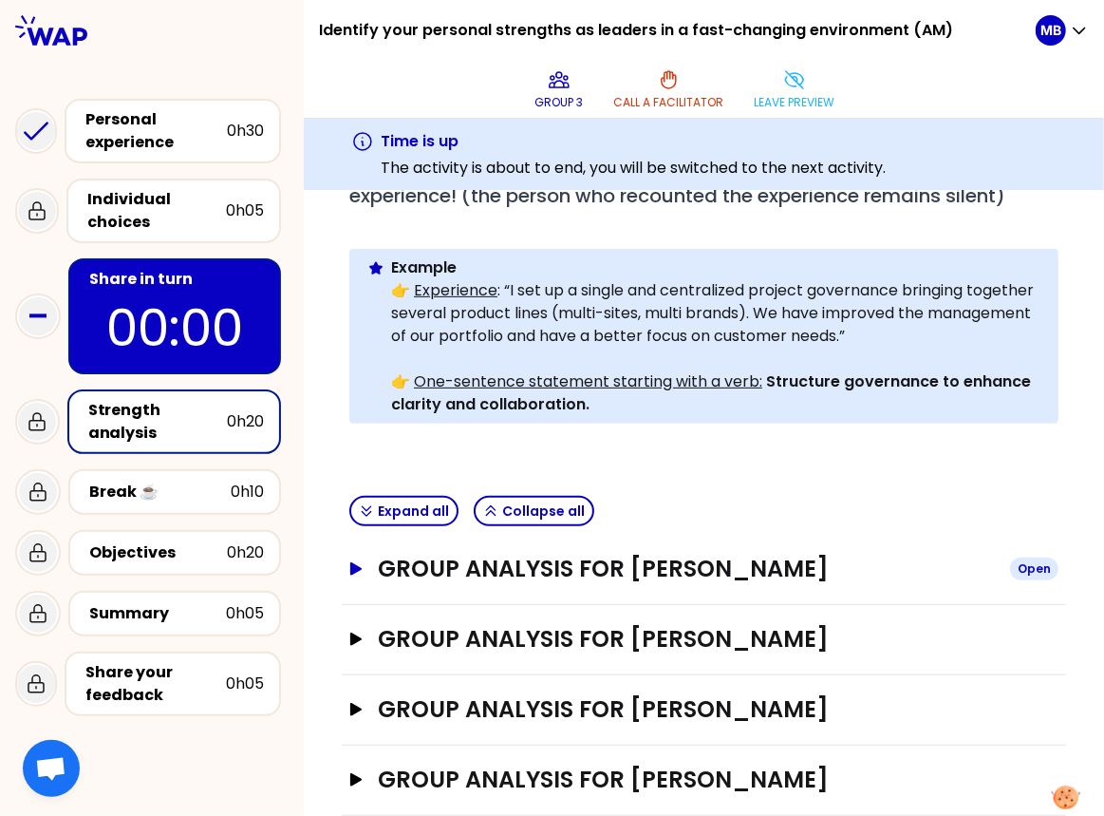
click at [668, 554] on h3 "Group analysis for PIERRE LOUIS RODOZ" at bounding box center [686, 569] width 617 height 30
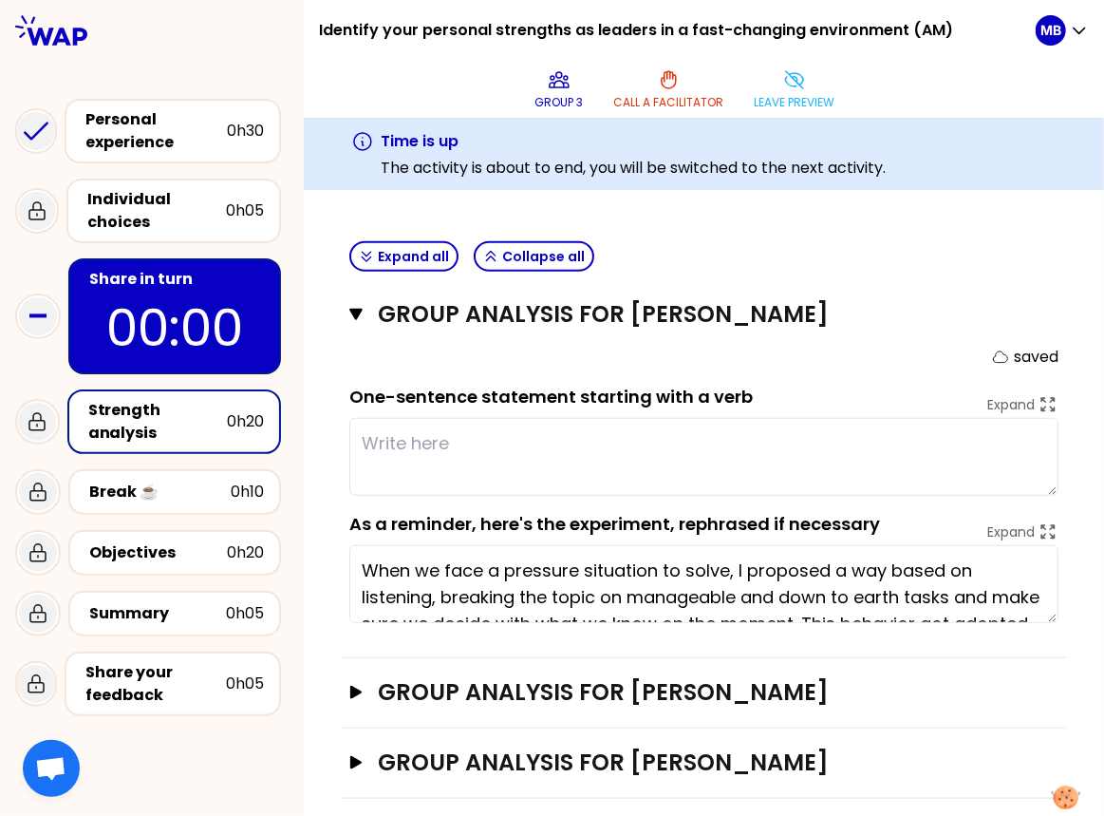
scroll to position [53, 0]
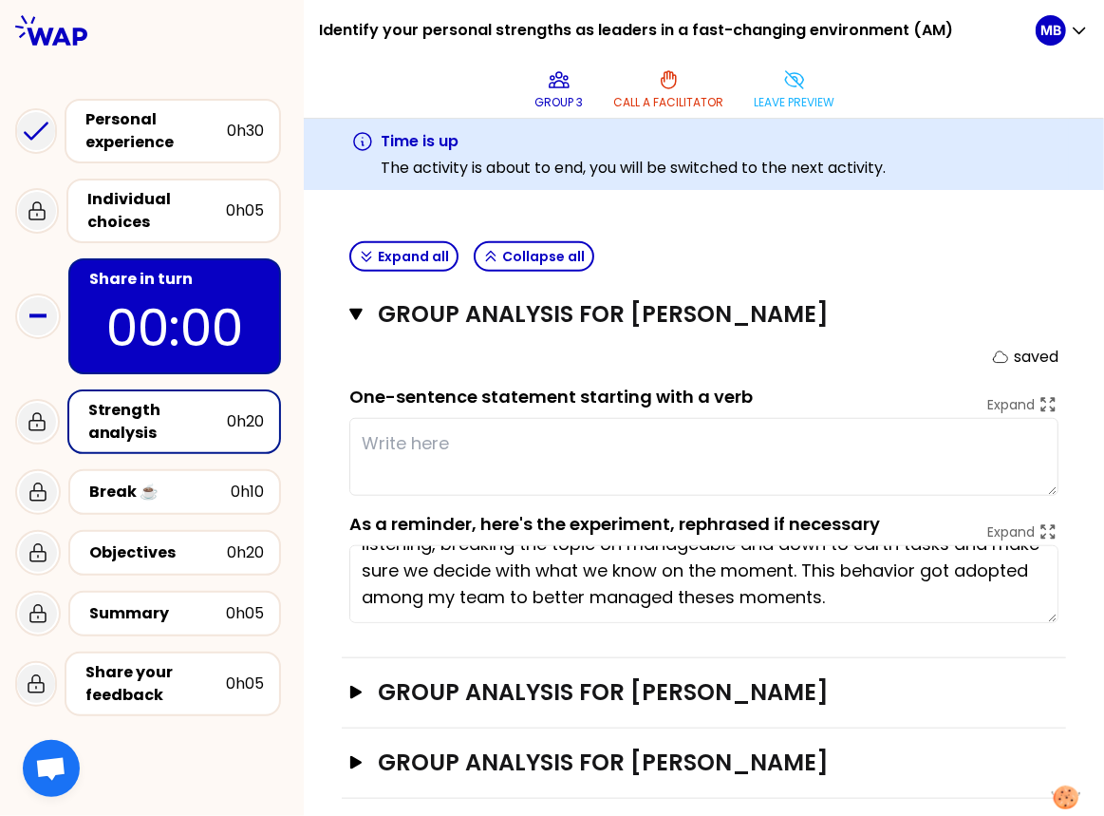
drag, startPoint x: 360, startPoint y: 525, endPoint x: 617, endPoint y: 590, distance: 265.3
click at [617, 590] on div "Group analysis for PIERRE LOUIS RODOZ Close saved One-sentence statement starti…" at bounding box center [704, 469] width 724 height 378
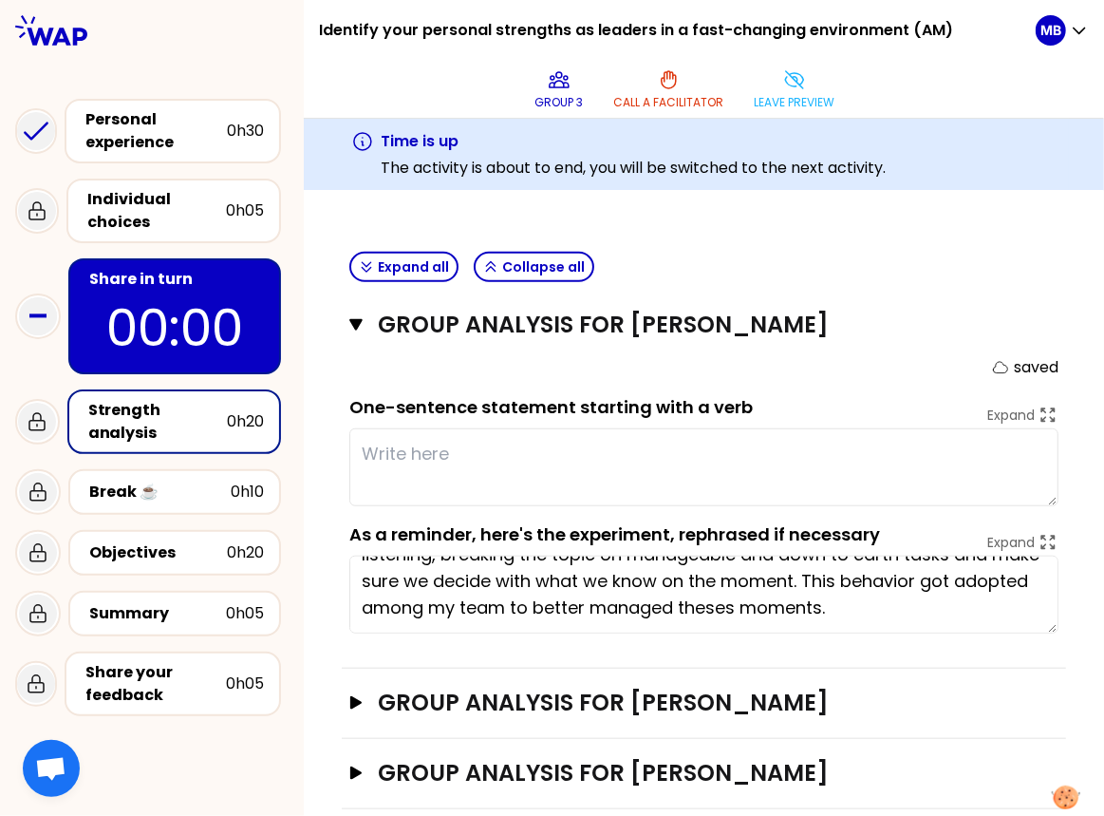
click at [191, 281] on div "Share in turn" at bounding box center [176, 279] width 175 height 23
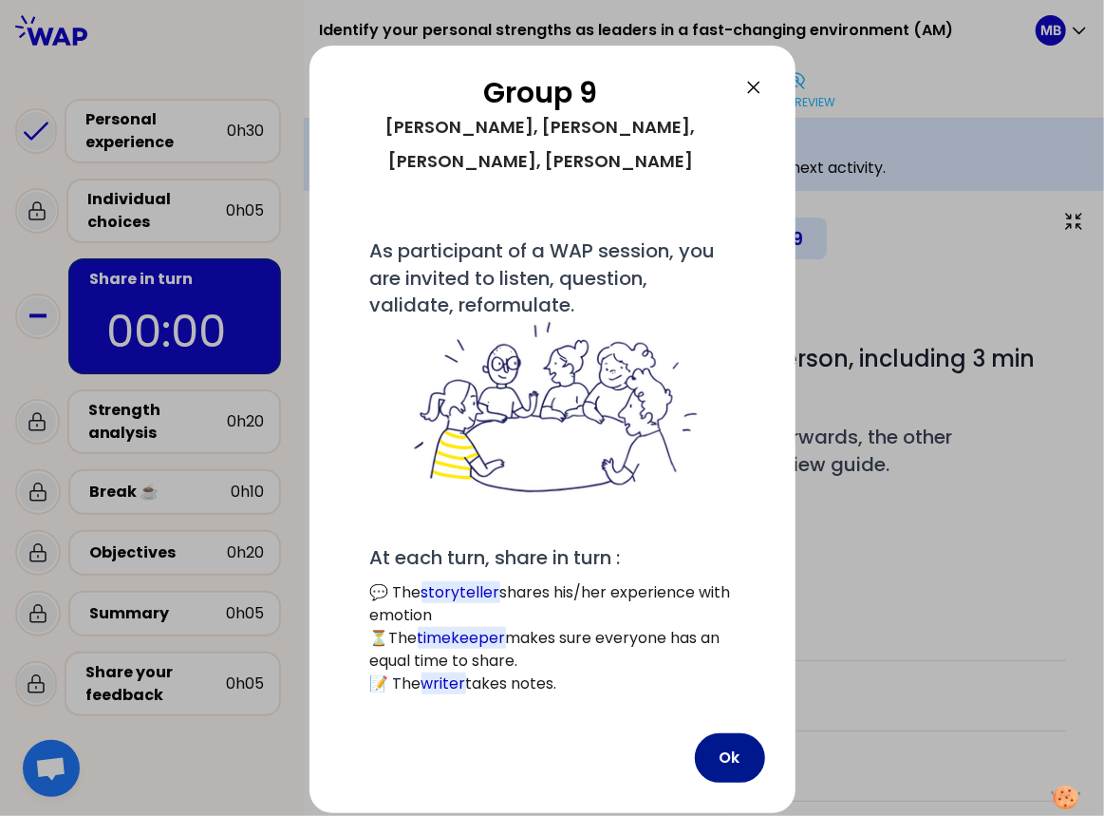
click at [708, 733] on button "Ok" at bounding box center [730, 757] width 70 height 49
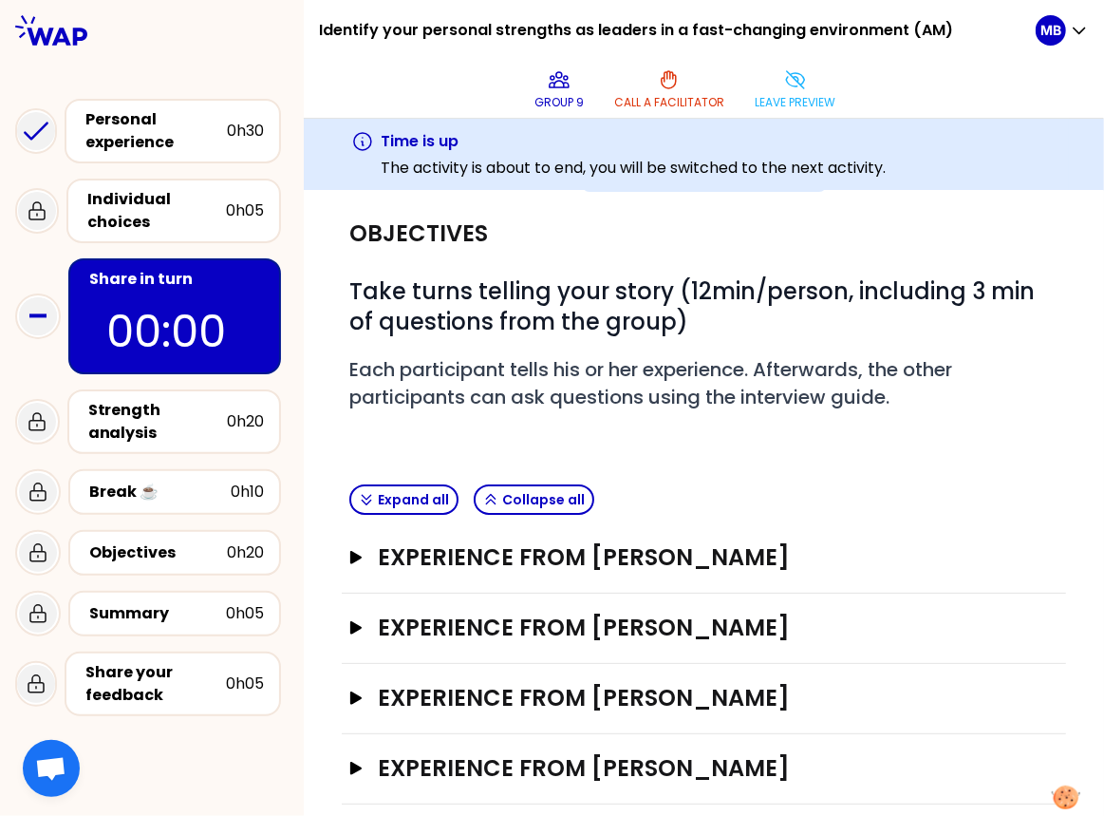
scroll to position [87, 0]
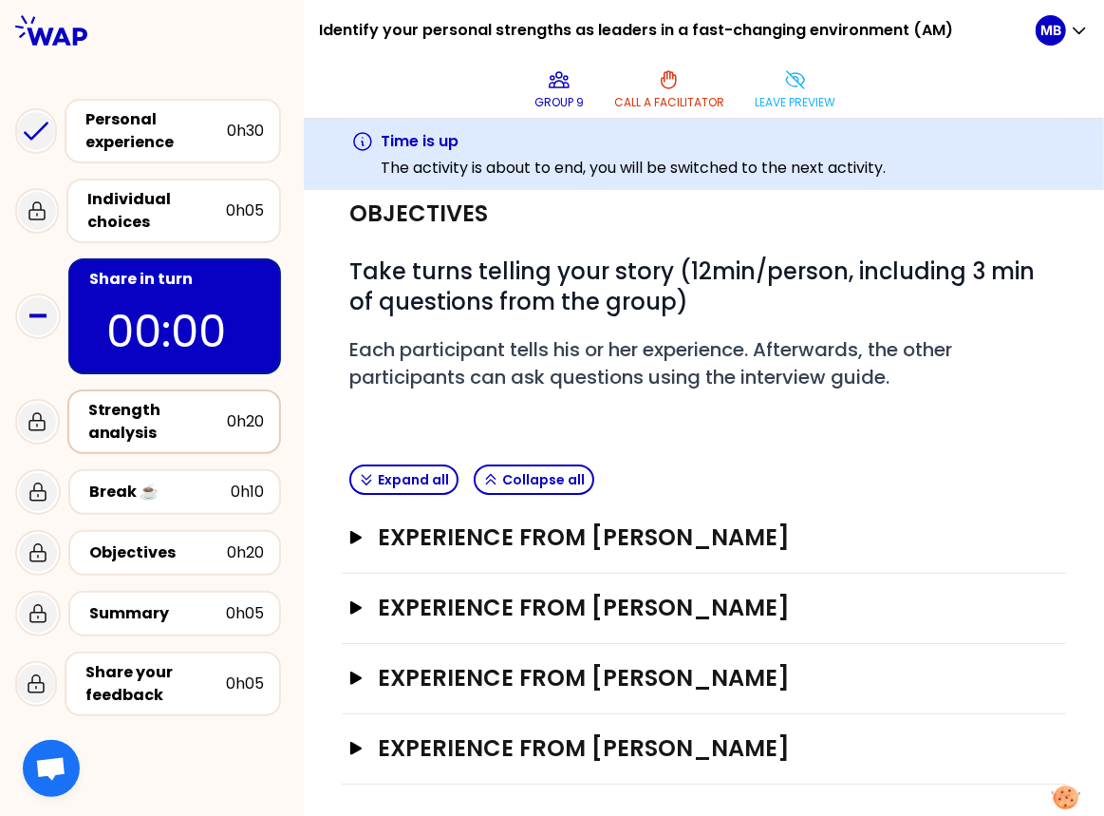
click at [190, 430] on div "Strength analysis" at bounding box center [157, 422] width 139 height 46
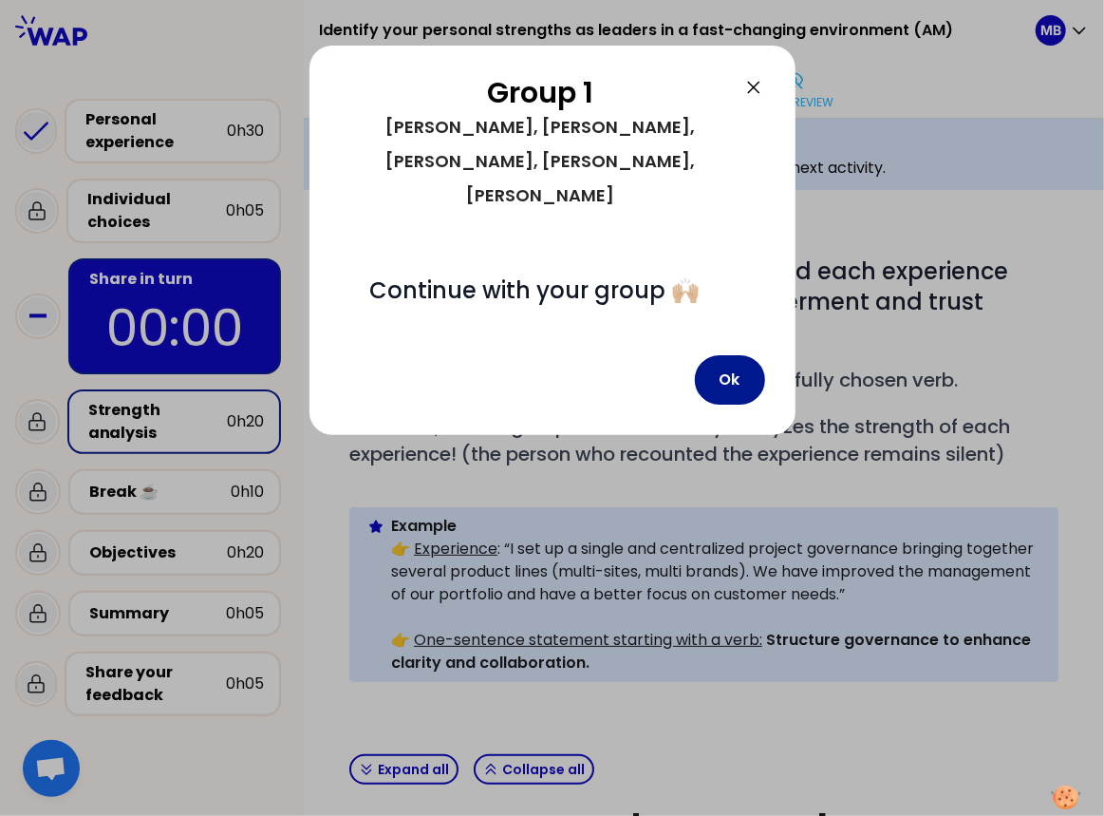
click at [729, 355] on button "Ok" at bounding box center [730, 379] width 70 height 49
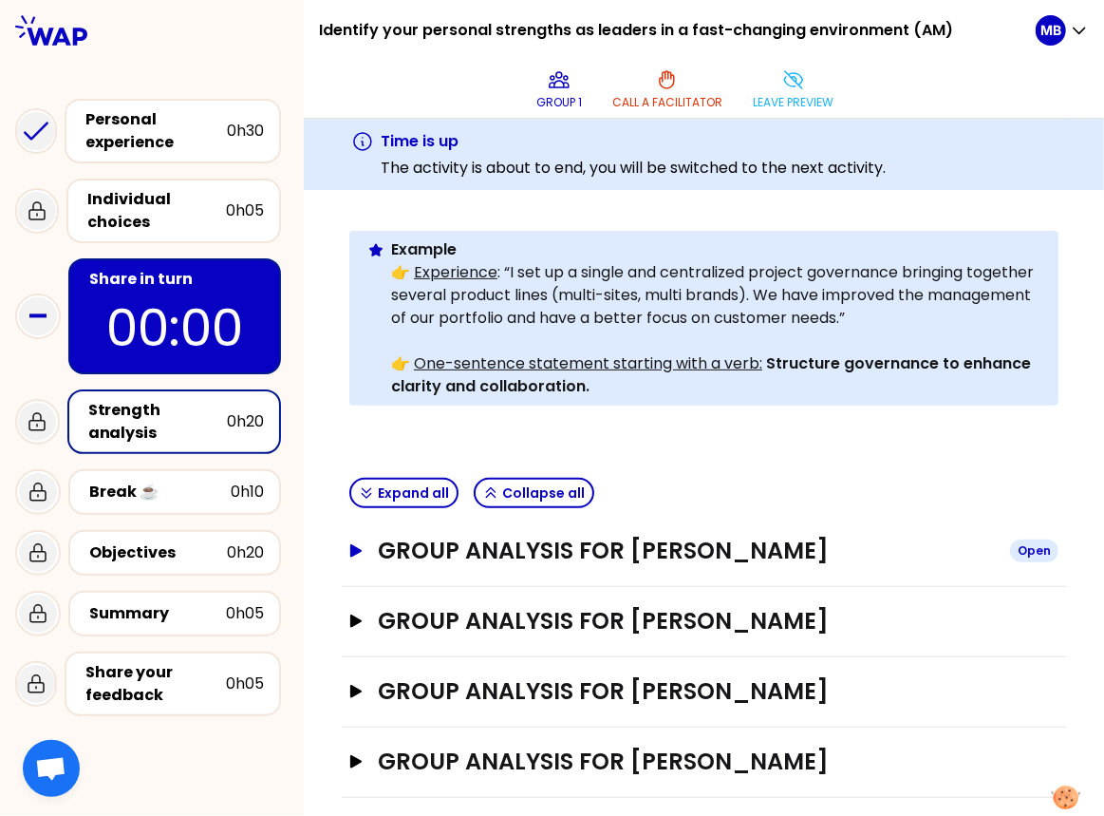
scroll to position [415, 0]
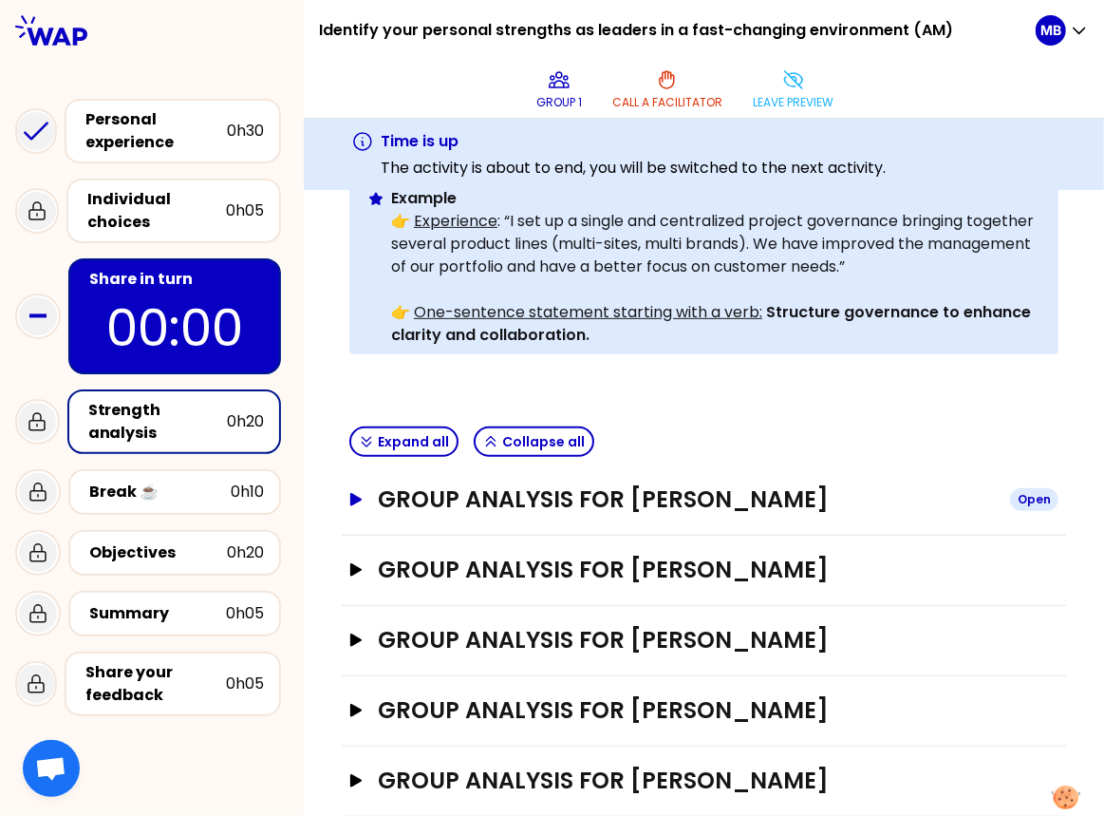
click at [627, 484] on h3 "Group analysis for Thierry Ramon" at bounding box center [686, 499] width 617 height 30
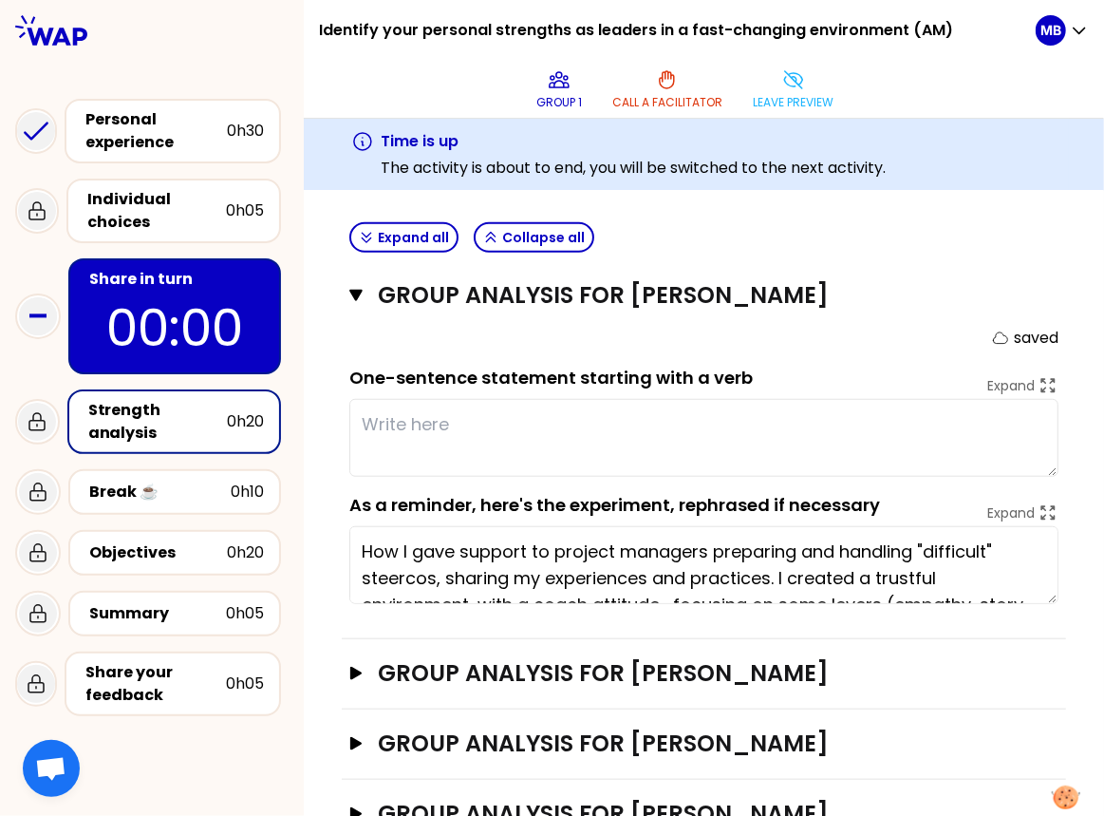
scroll to position [555, 0]
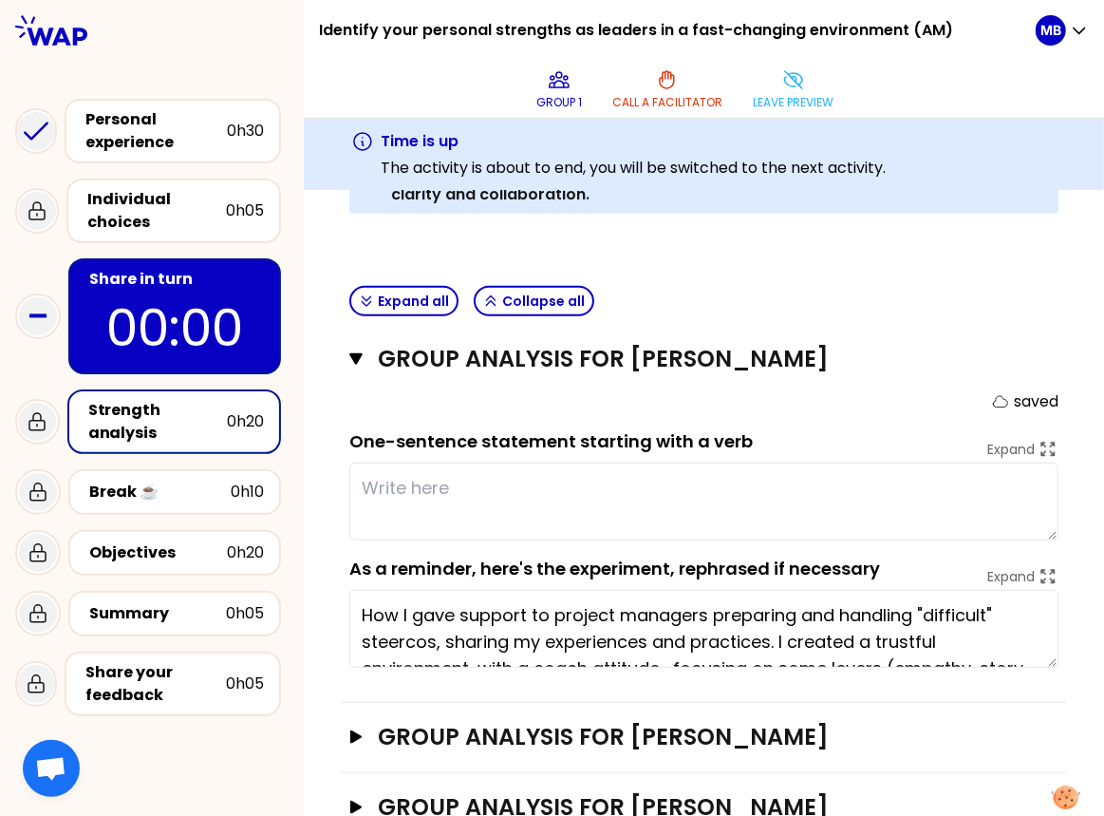
click at [437, 462] on textarea at bounding box center [703, 501] width 709 height 78
type textarea "take notes"
drag, startPoint x: 479, startPoint y: 453, endPoint x: 290, endPoint y: 453, distance: 188.9
click at [290, 453] on div "Identify your personal strengths as leaders in a fast-changing environment (AM)…" at bounding box center [552, 408] width 1104 height 816
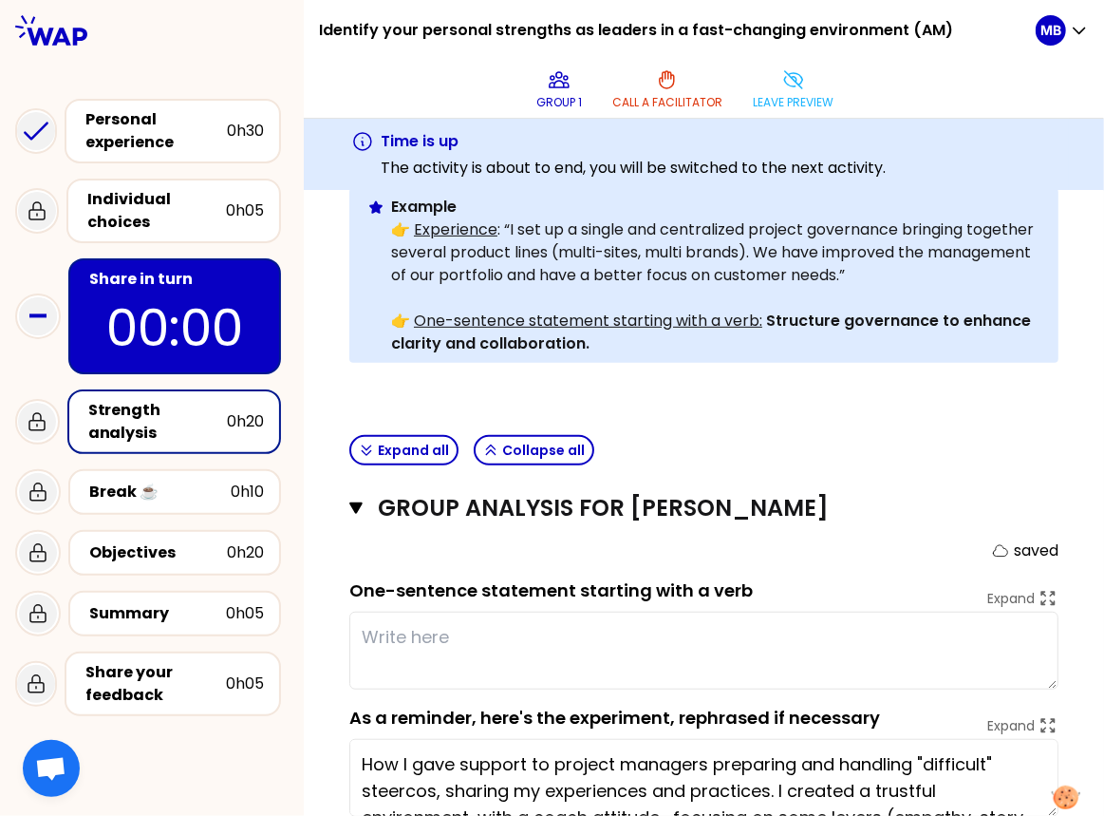
scroll to position [568, 0]
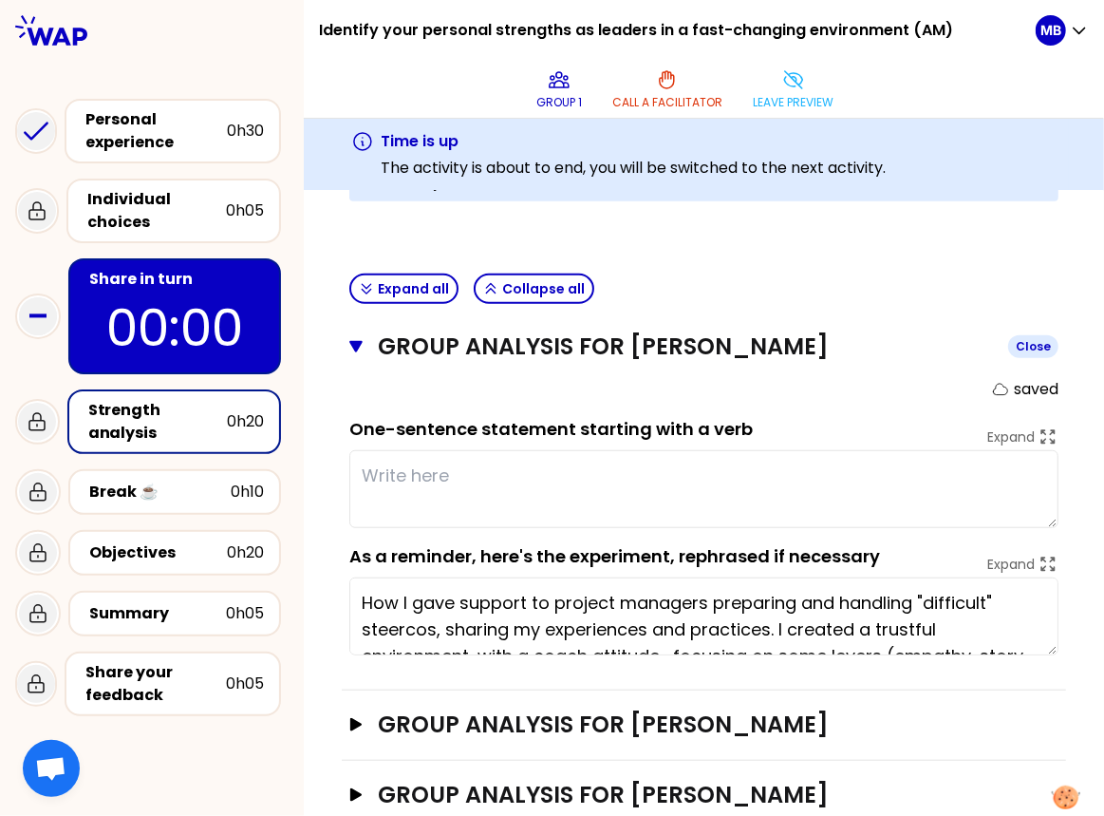
click at [360, 339] on icon "button" at bounding box center [355, 346] width 13 height 15
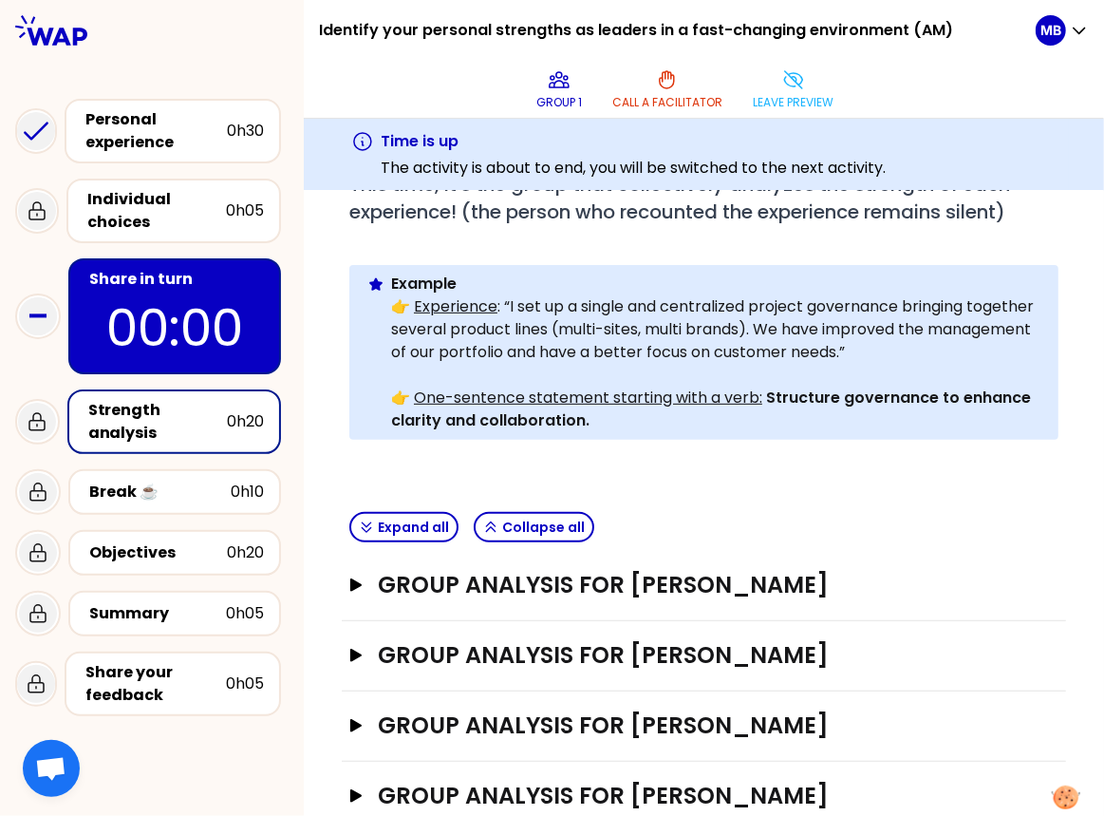
scroll to position [324, 0]
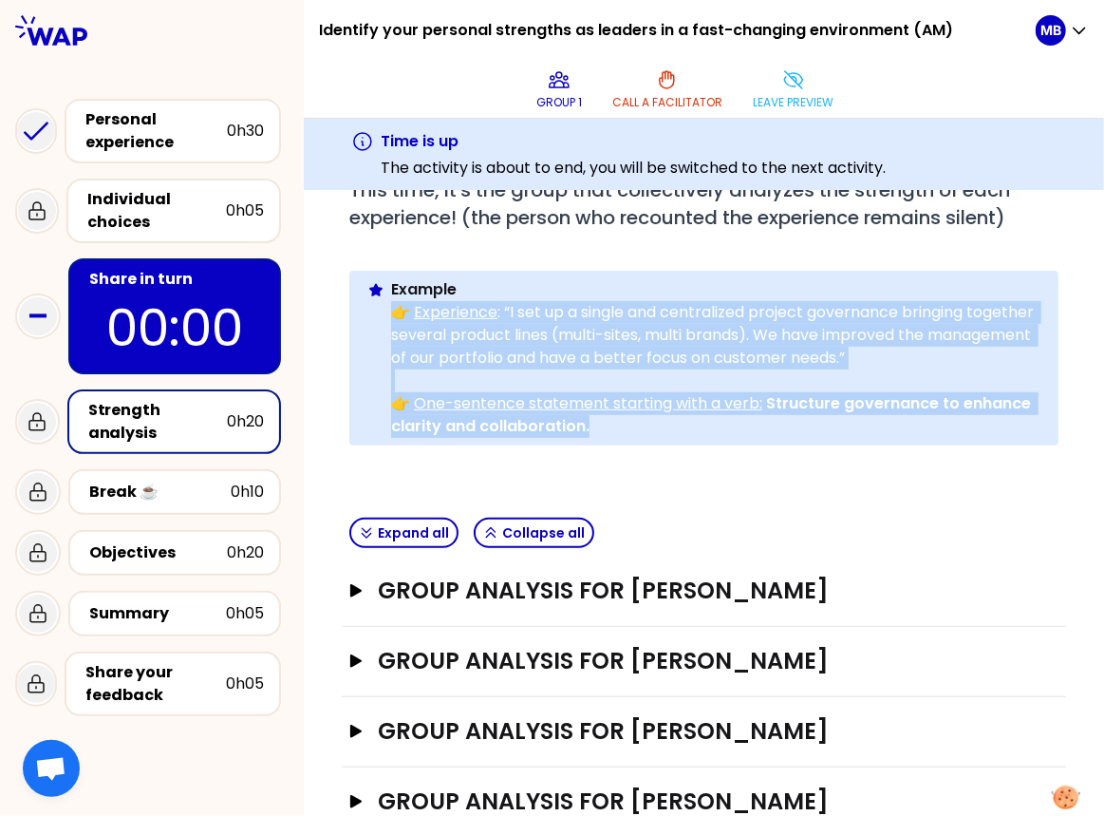
drag, startPoint x: 391, startPoint y: 274, endPoint x: 643, endPoint y: 405, distance: 283.7
click at [643, 405] on div "Info Warning Tip Example 👉 Experience : “I set up a single and centralized proj…" at bounding box center [703, 358] width 709 height 175
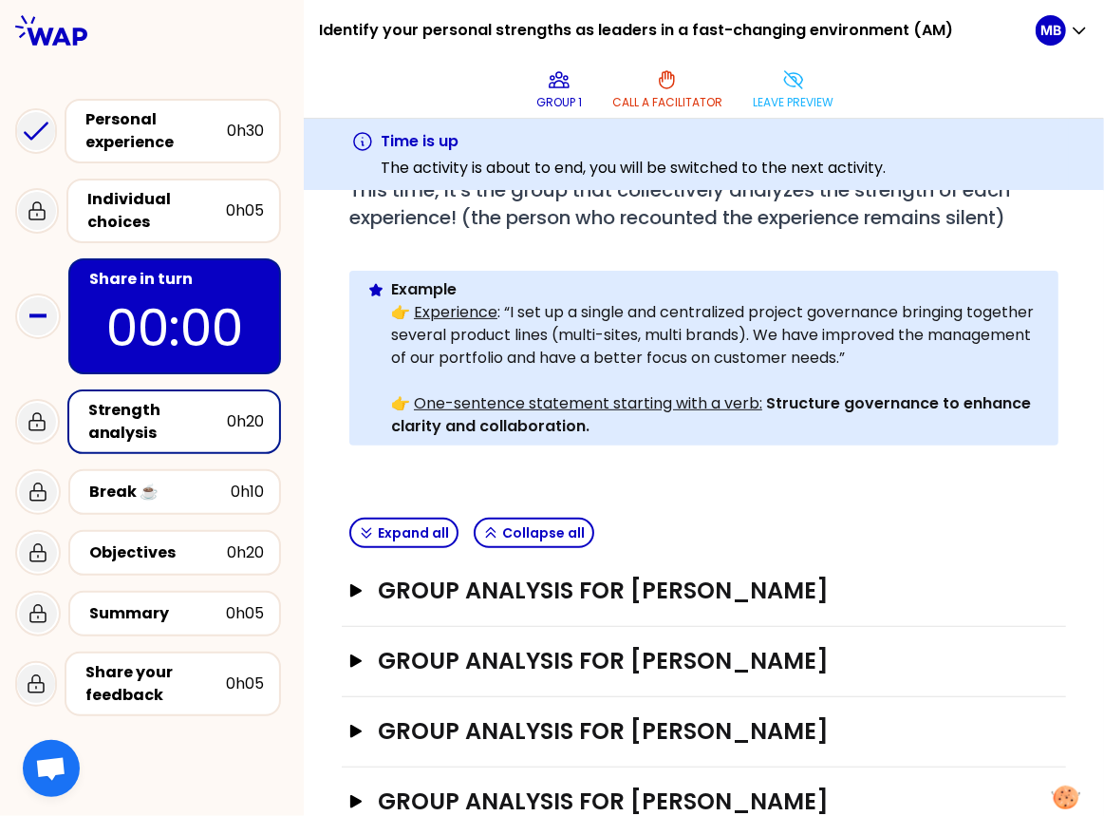
click at [629, 455] on div "Objectives # As a group, identify the strength behind each experience that help…" at bounding box center [704, 226] width 724 height 567
drag, startPoint x: 764, startPoint y: 368, endPoint x: 799, endPoint y: 399, distance: 46.4
click at [799, 399] on p "👉 One-sentence statement starting with a verb: Structure governance to enhance …" at bounding box center [717, 415] width 652 height 46
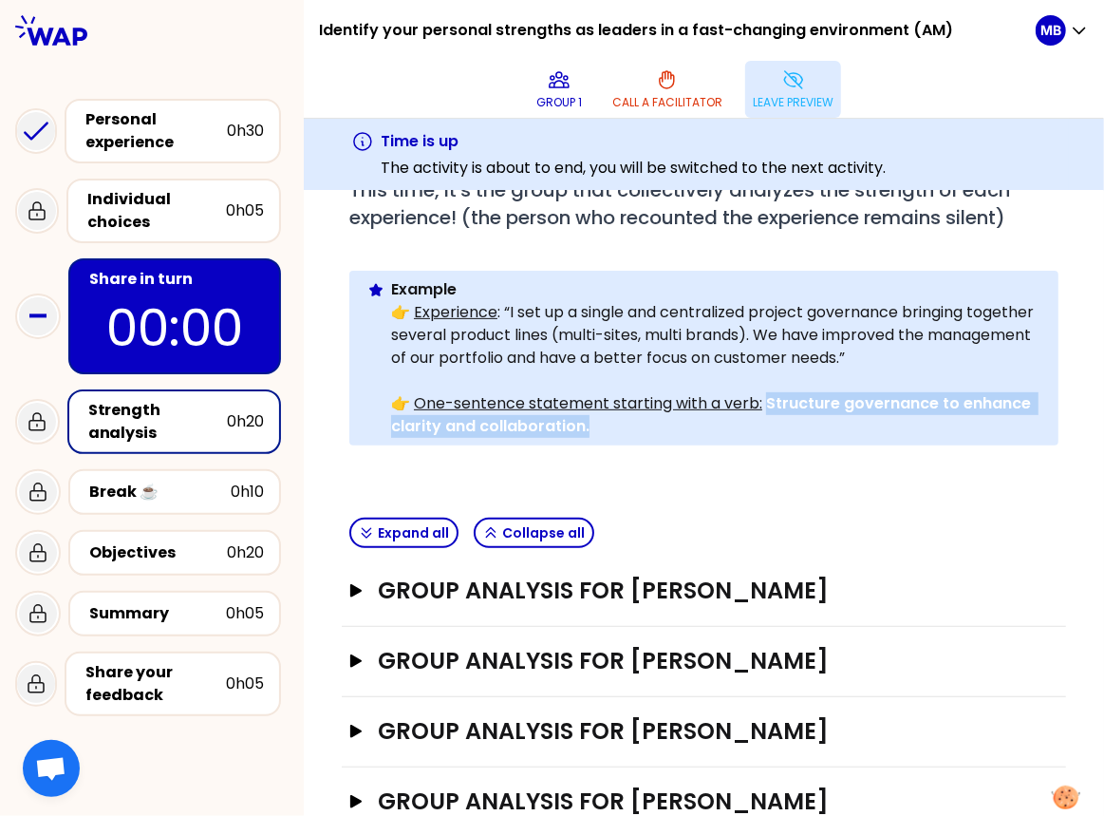
click at [792, 91] on button "Leave preview" at bounding box center [793, 89] width 96 height 57
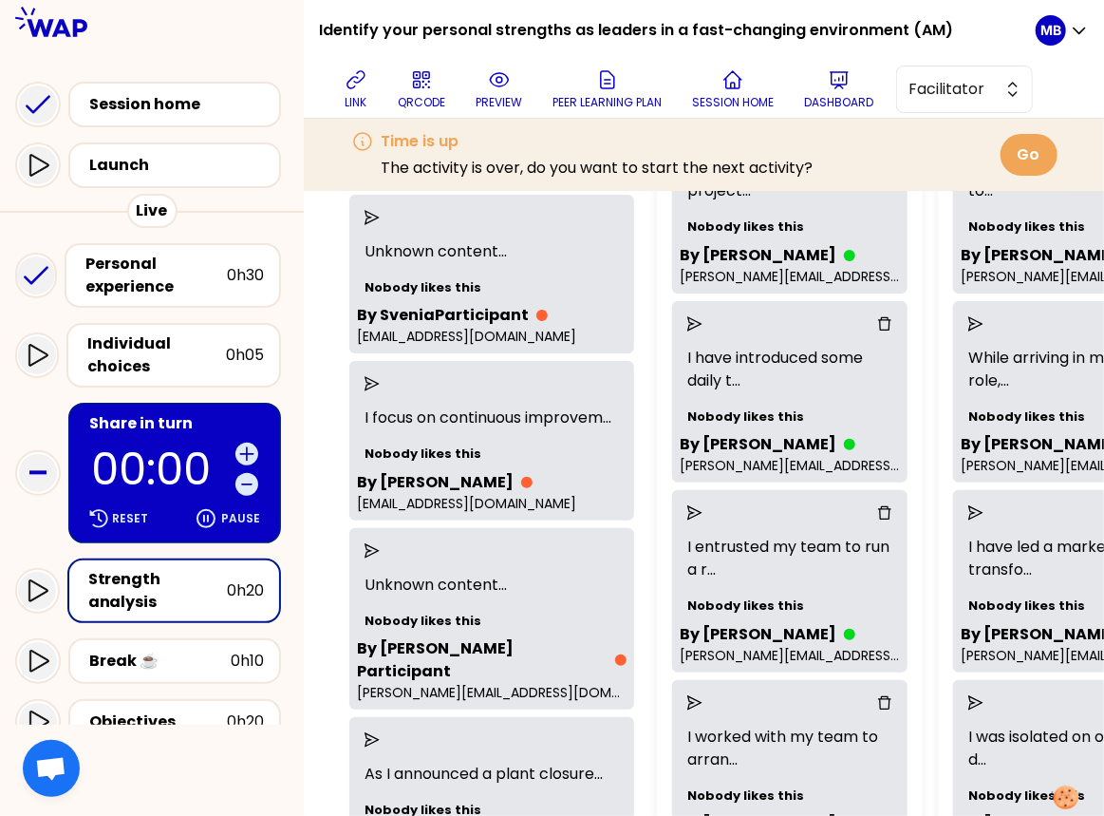
scroll to position [282, 0]
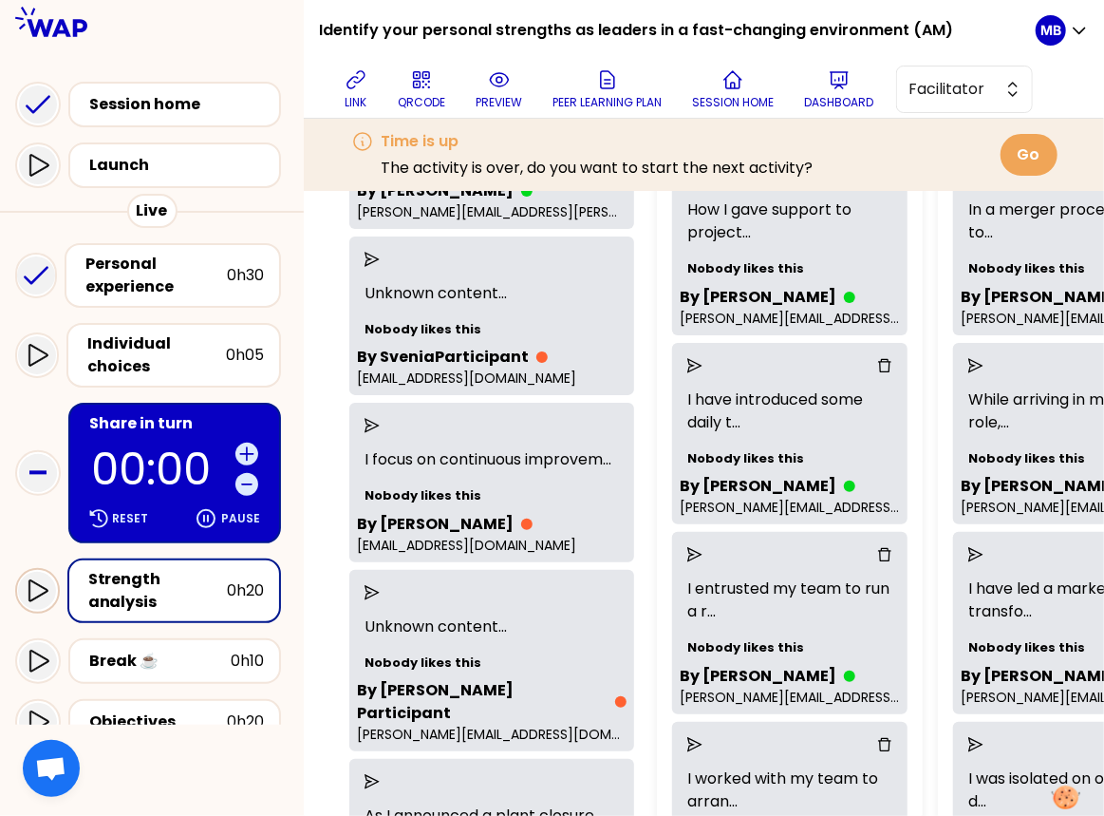
click at [35, 590] on icon at bounding box center [37, 590] width 23 height 23
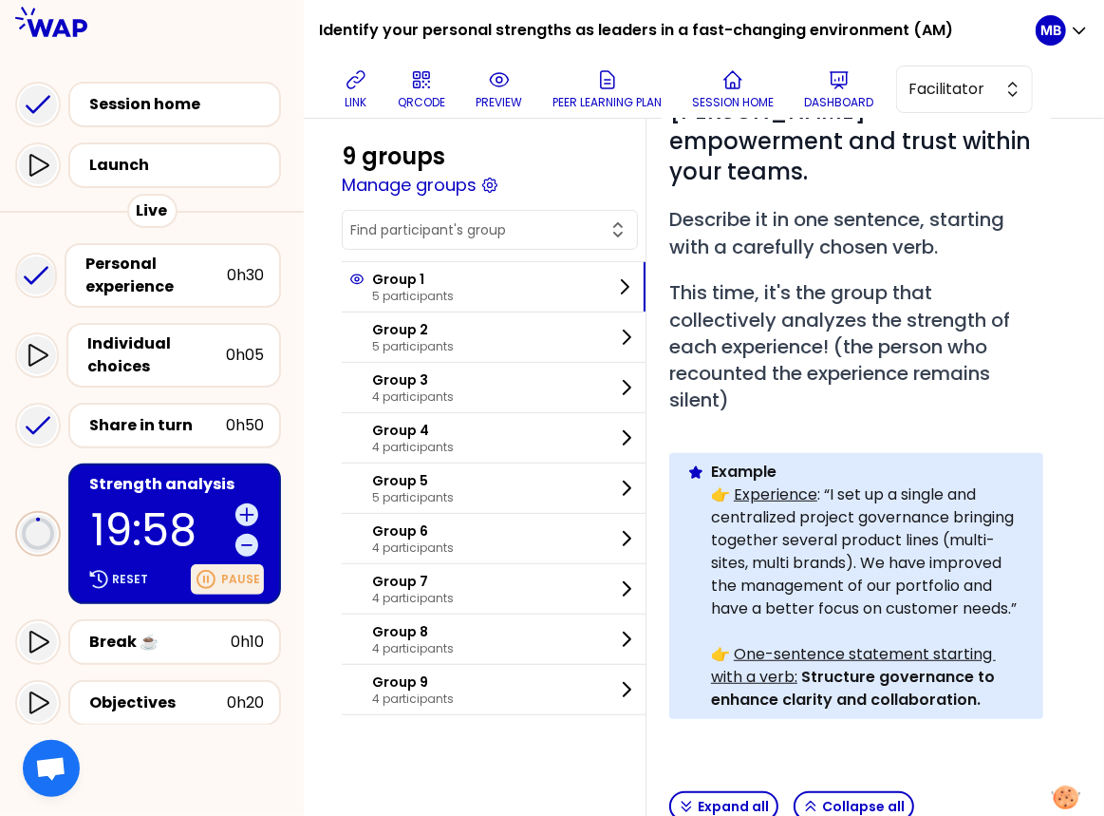
click at [210, 580] on icon at bounding box center [205, 579] width 17 height 17
click at [221, 586] on div "Resume" at bounding box center [223, 579] width 82 height 30
click at [122, 585] on p "Reset" at bounding box center [130, 579] width 36 height 15
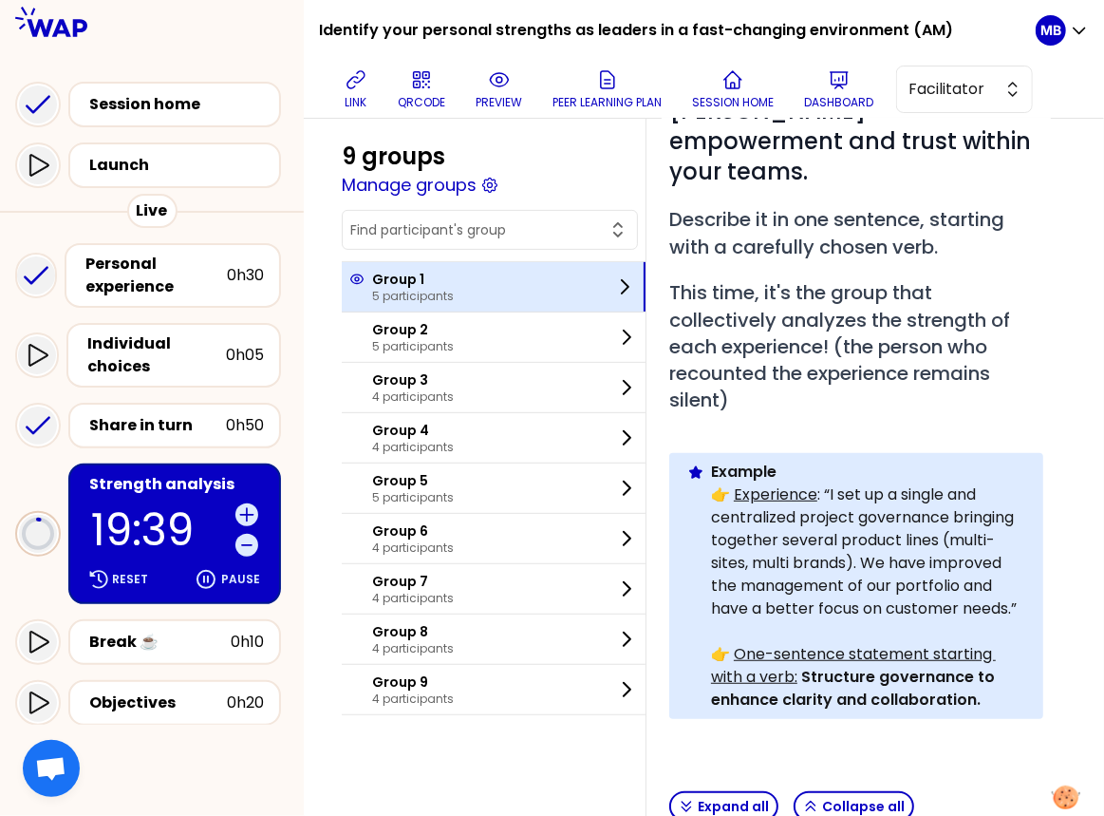
click at [414, 291] on p "5 participants" at bounding box center [413, 296] width 82 height 15
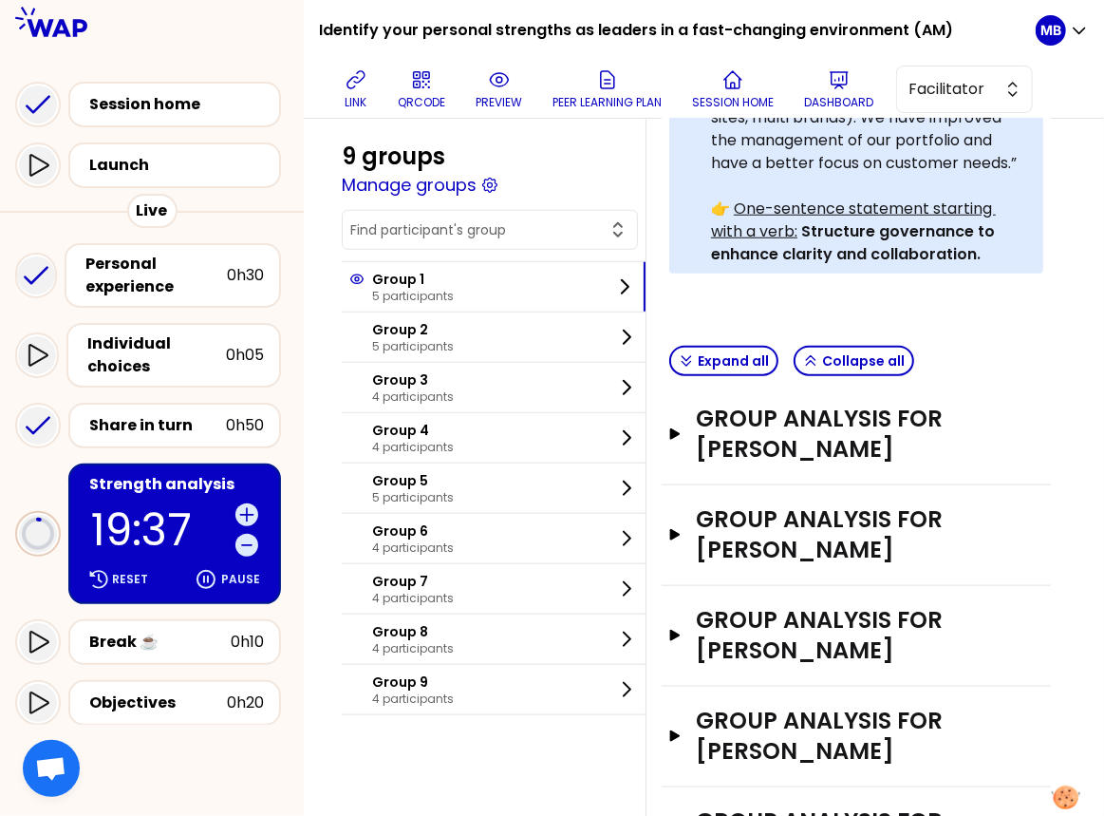
scroll to position [771, 0]
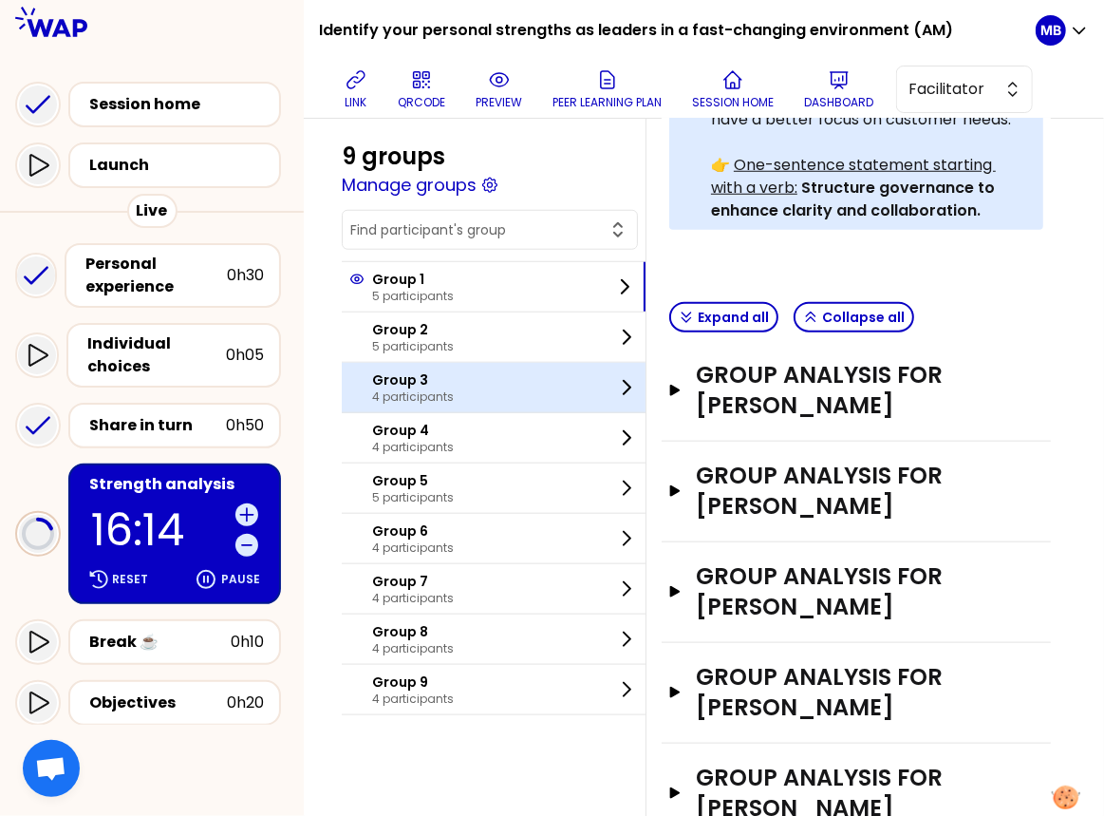
click at [416, 400] on p "4 participants" at bounding box center [413, 396] width 82 height 15
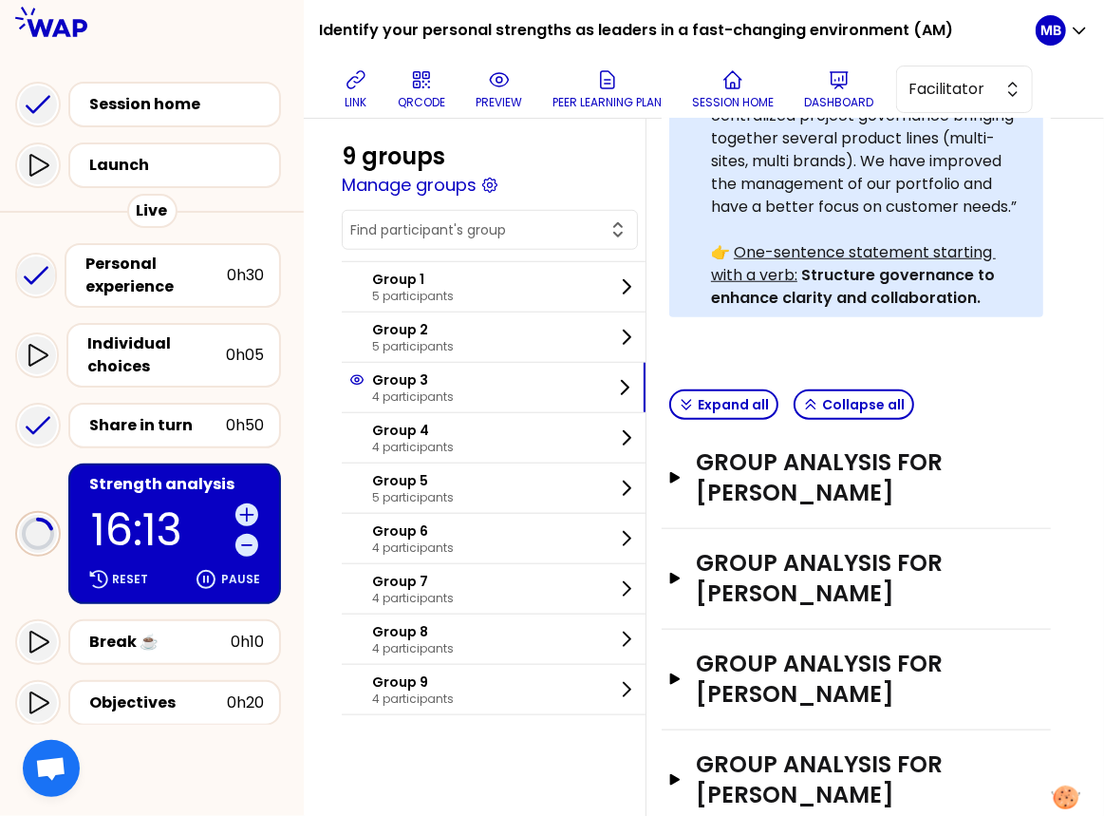
click at [800, 443] on div "Group analysis for PIERRE LOUIS RODOZ Open" at bounding box center [856, 478] width 389 height 101
click at [789, 447] on h3 "Group analysis for PIERRE LOUIS RODOZ" at bounding box center [838, 477] width 284 height 61
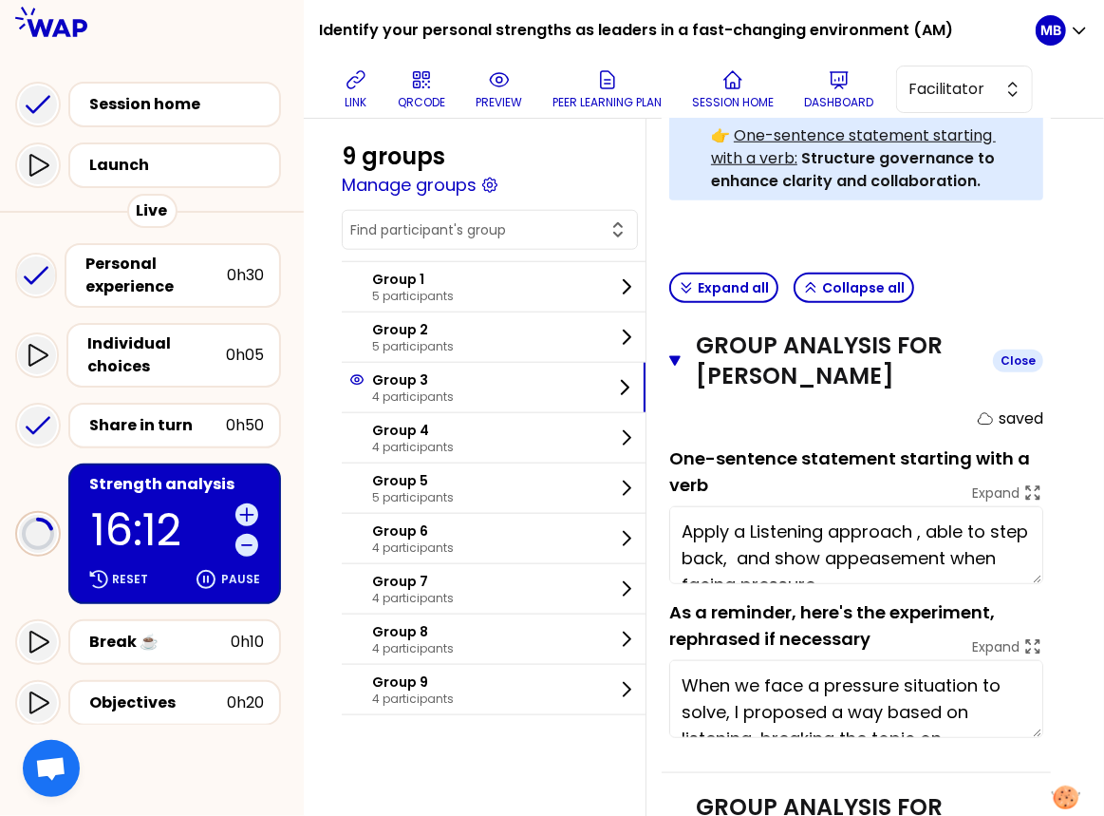
scroll to position [957, 0]
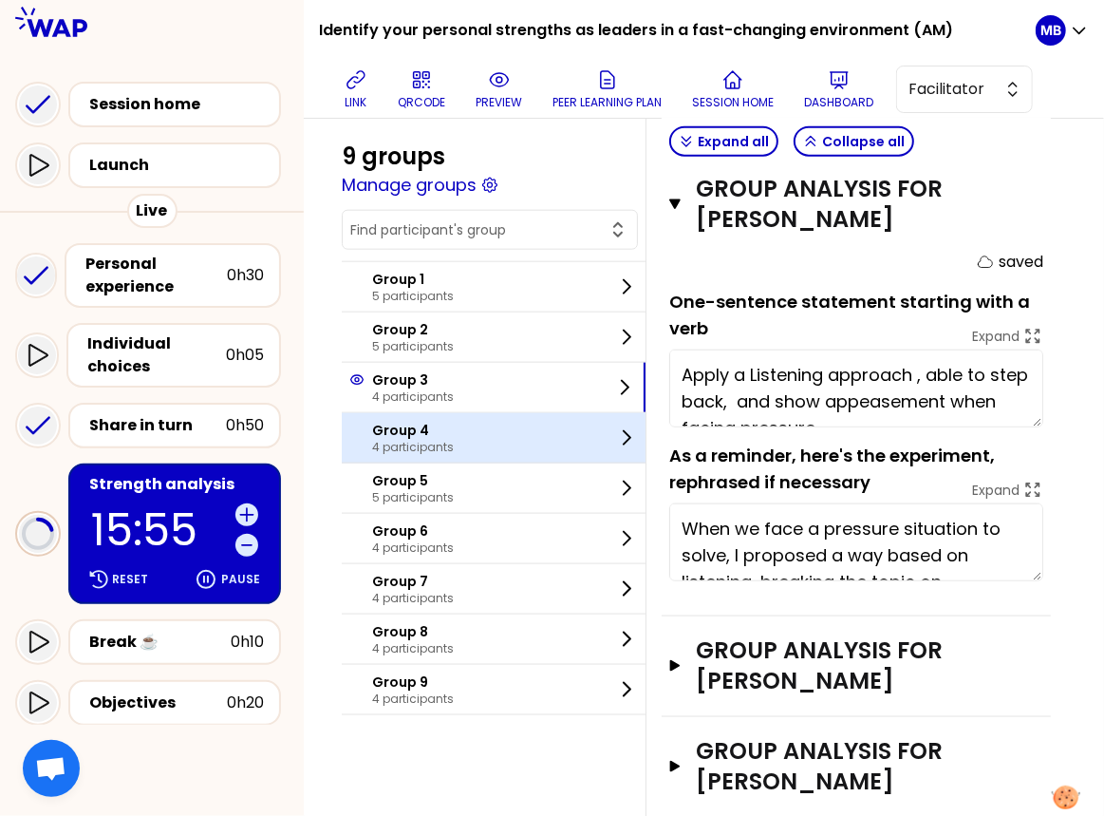
click at [403, 427] on p "Group 4" at bounding box center [413, 430] width 82 height 19
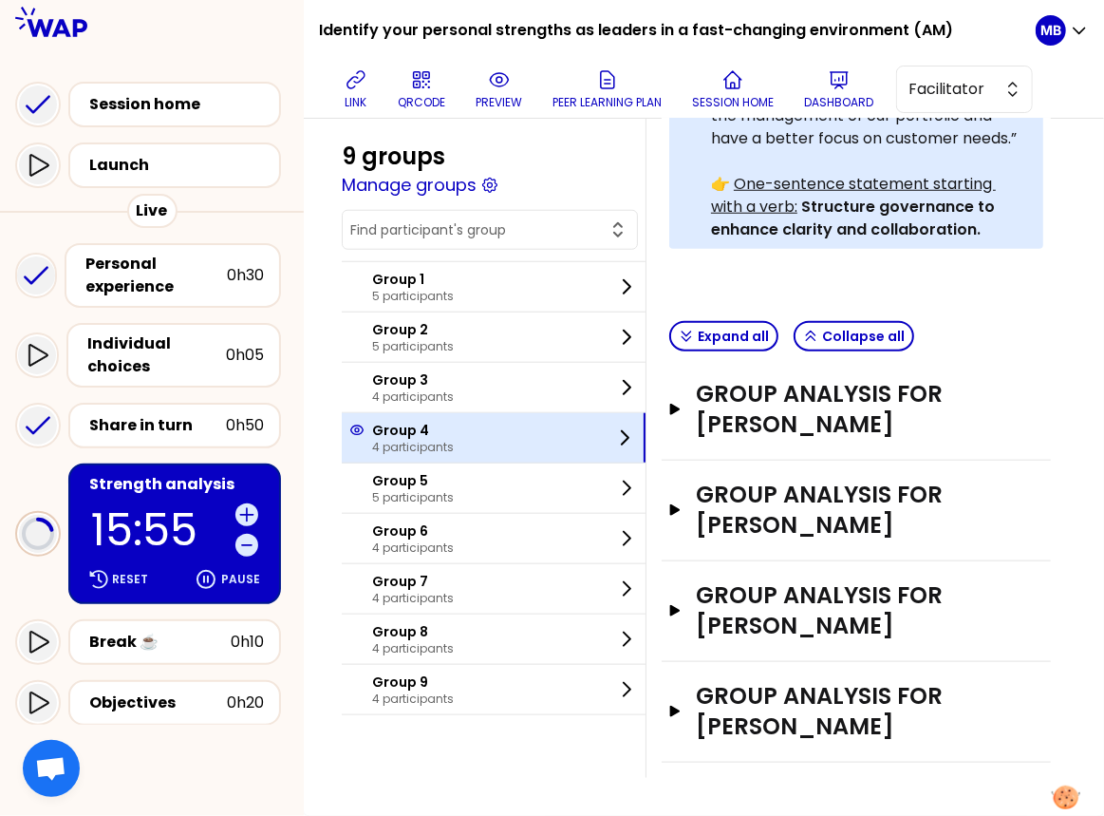
scroll to position [684, 0]
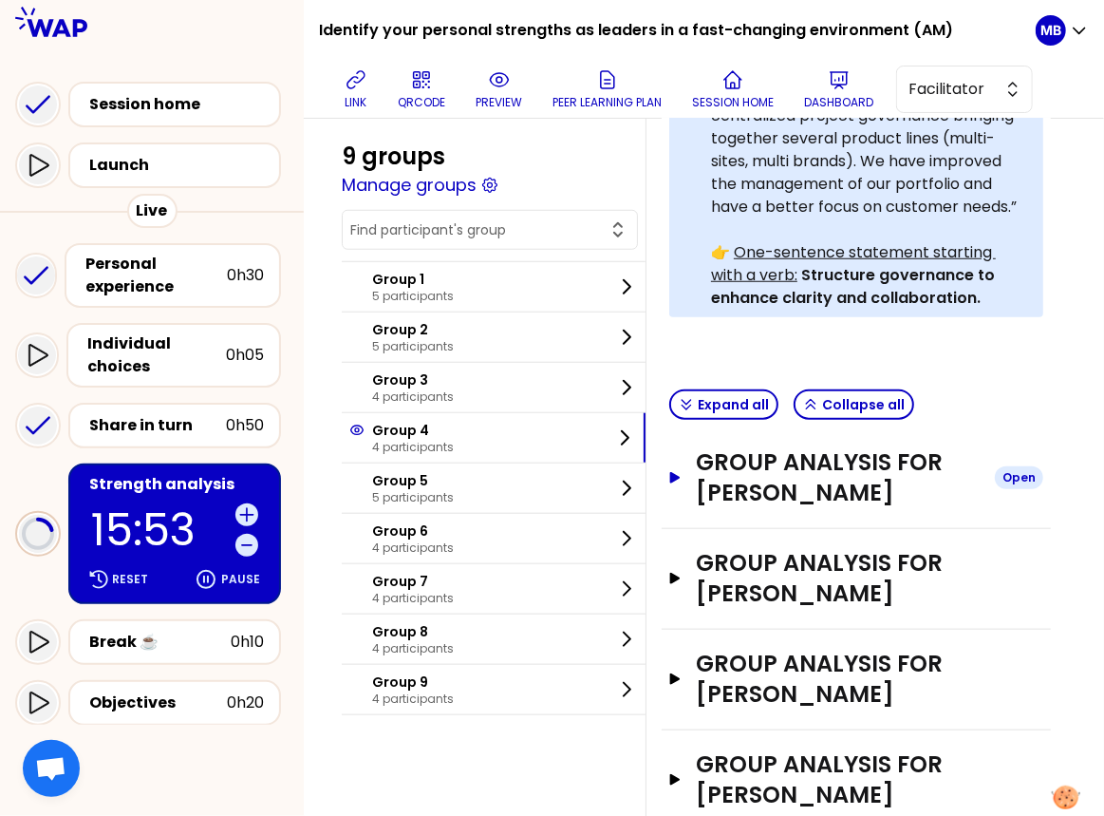
click at [763, 447] on h3 "Group analysis for Richard Wang" at bounding box center [838, 477] width 284 height 61
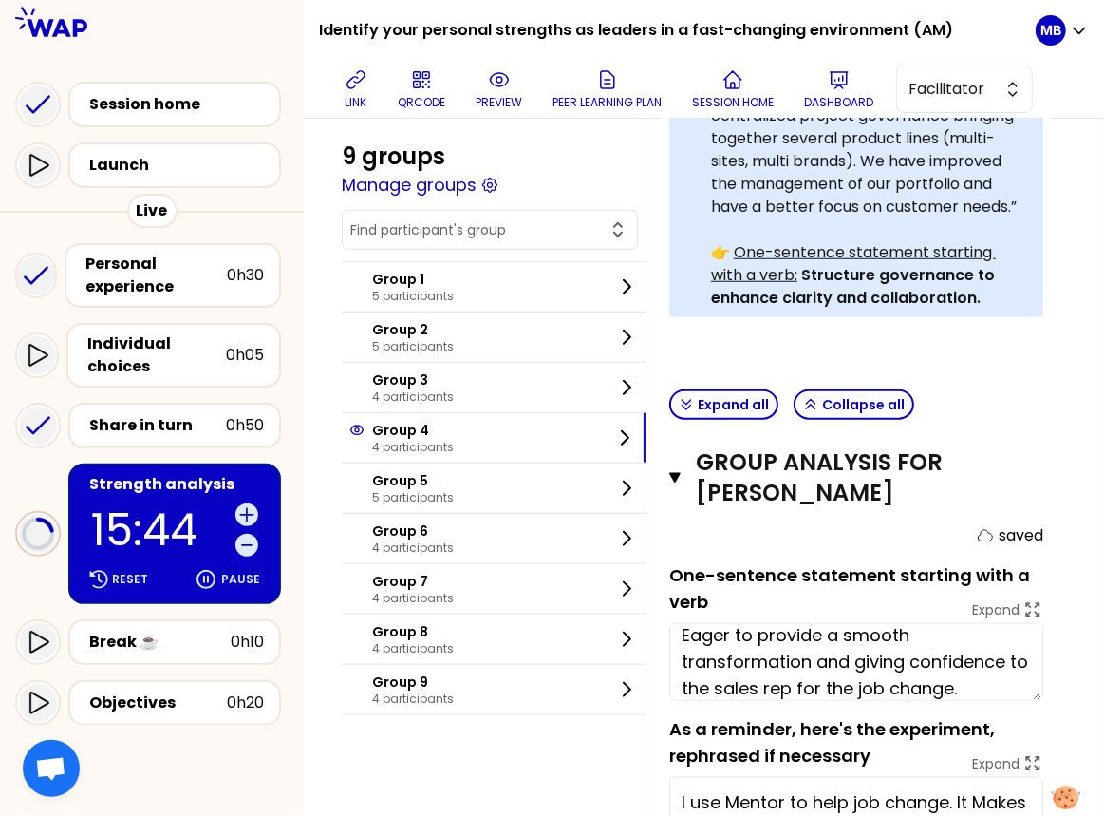
scroll to position [26, 0]
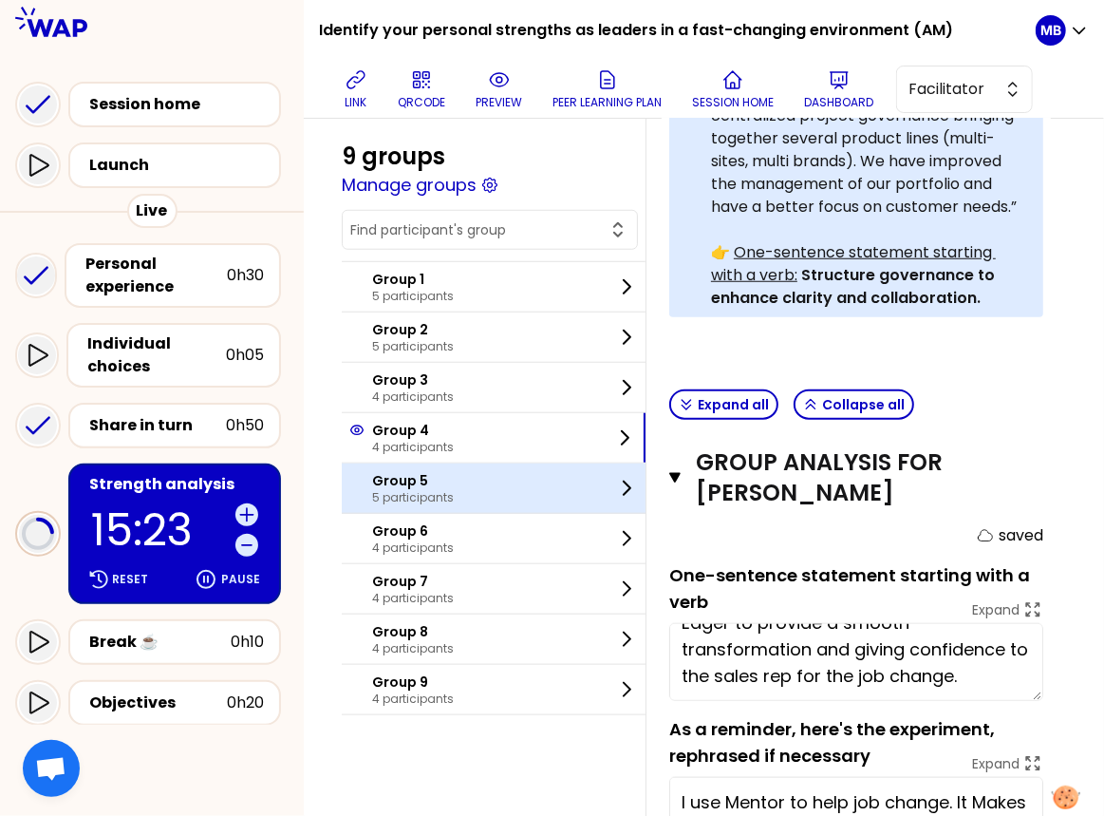
click at [392, 472] on p "Group 5" at bounding box center [413, 480] width 82 height 19
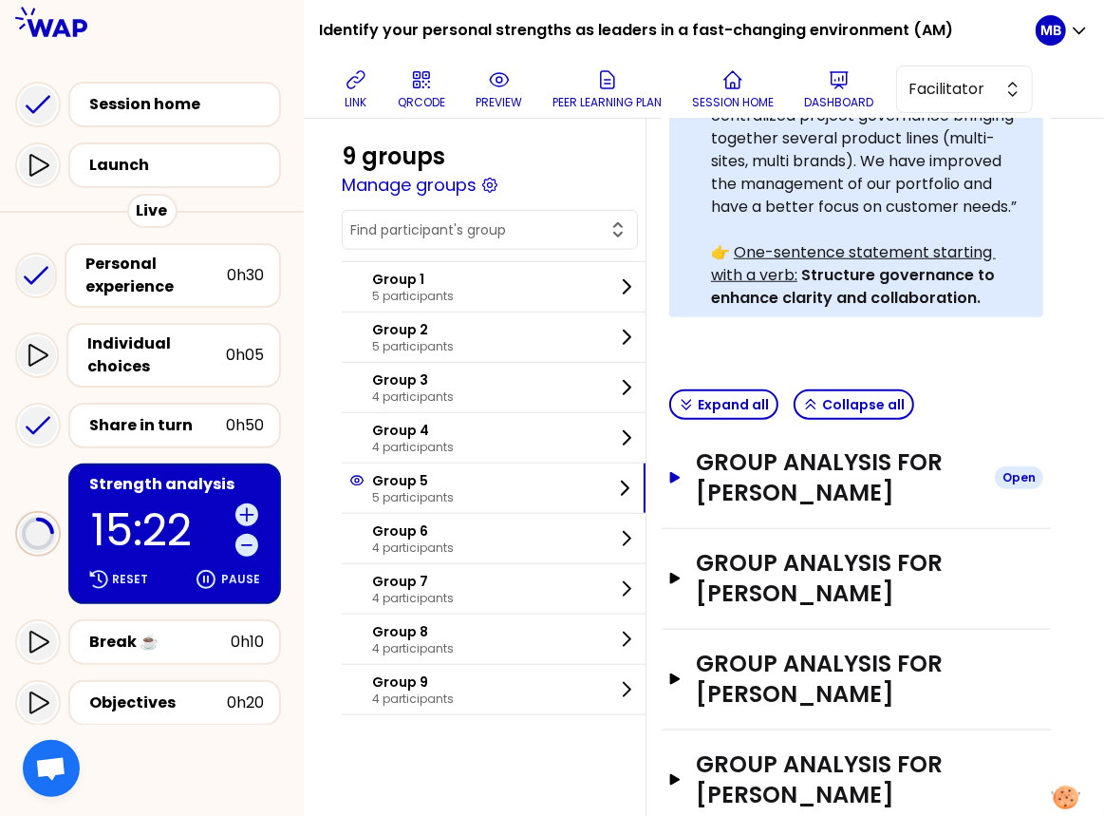
click at [741, 447] on h3 "Group analysis for Roberta Massari" at bounding box center [838, 477] width 284 height 61
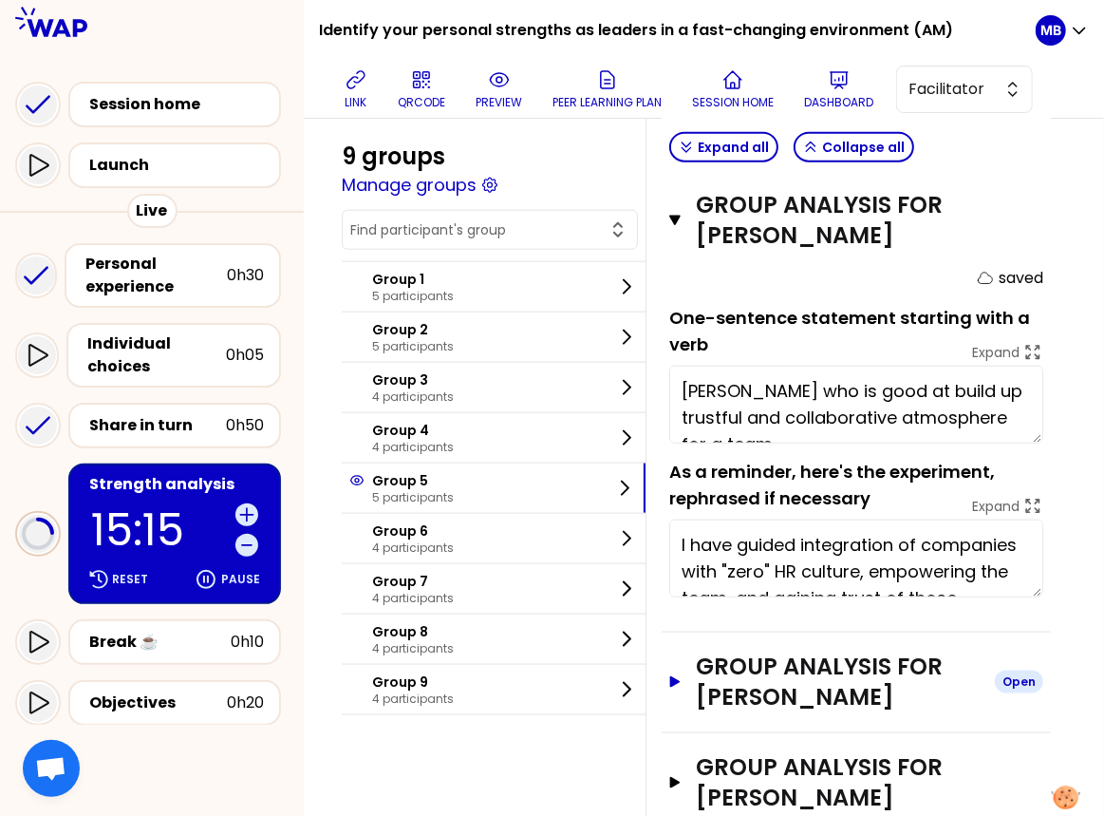
scroll to position [1142, 0]
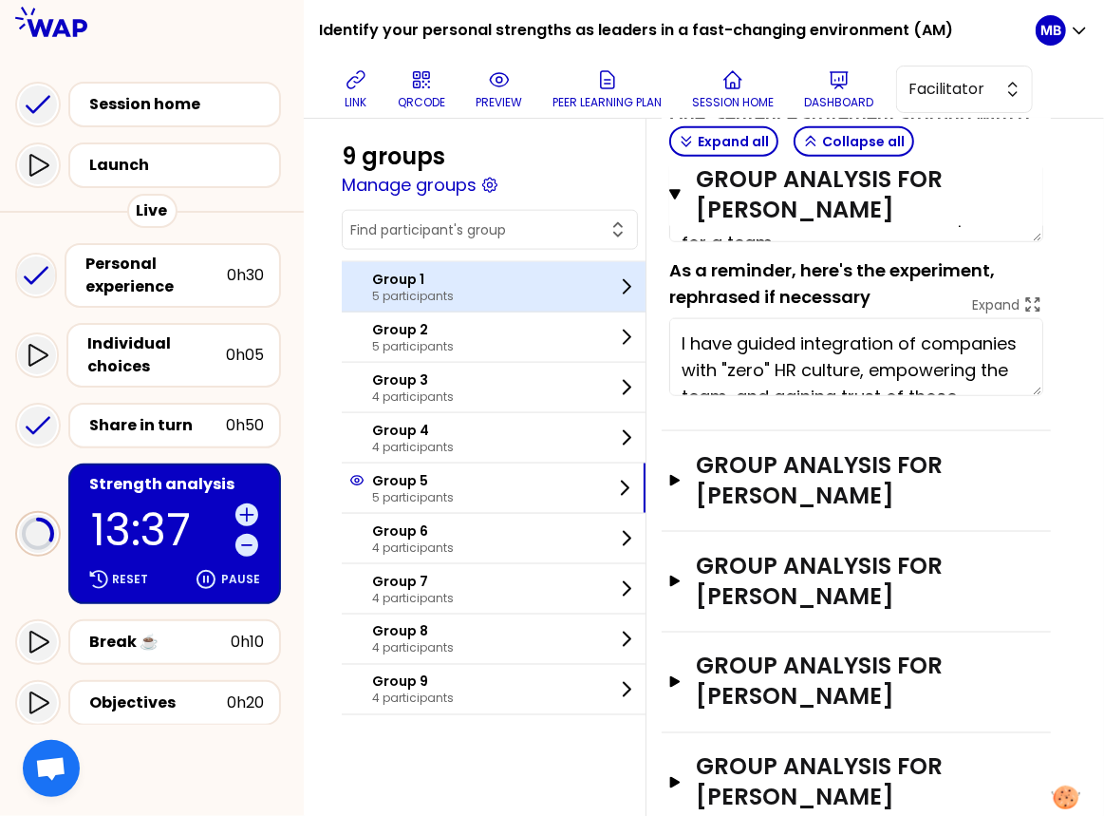
click at [391, 282] on p "Group 1" at bounding box center [413, 279] width 82 height 19
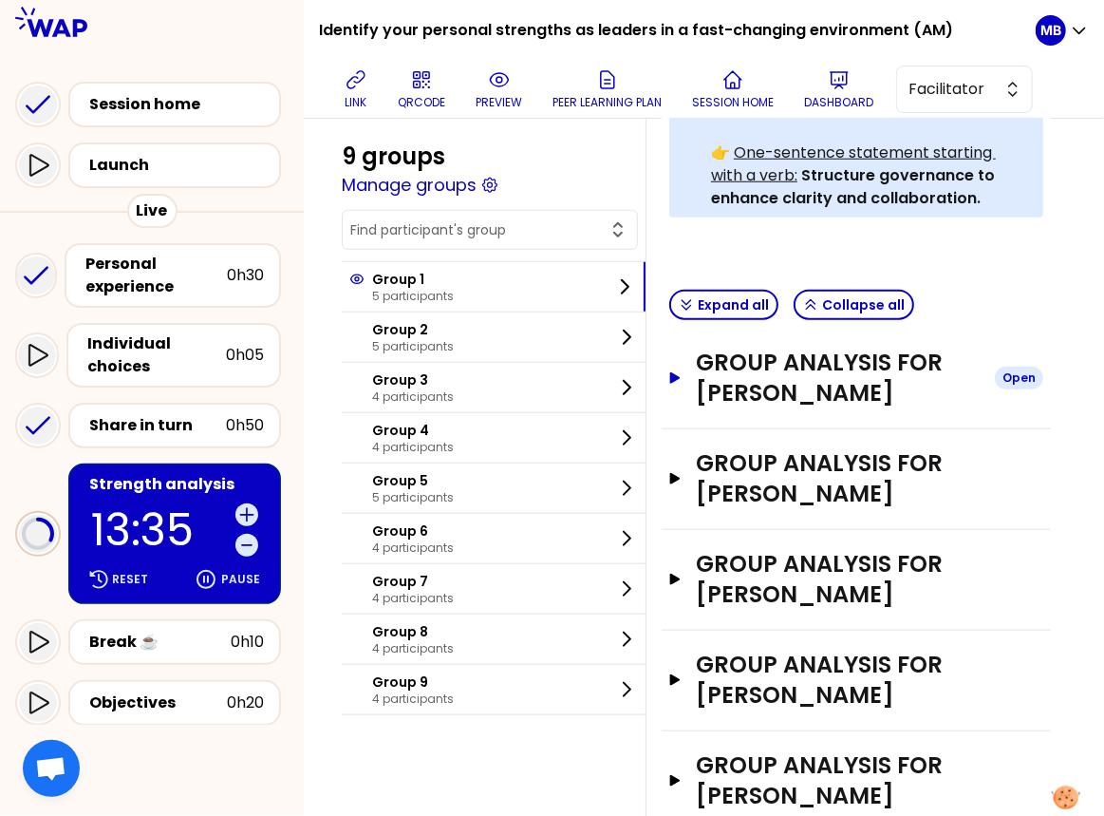
click at [723, 347] on h3 "Group analysis for Thierry Ramon" at bounding box center [838, 377] width 284 height 61
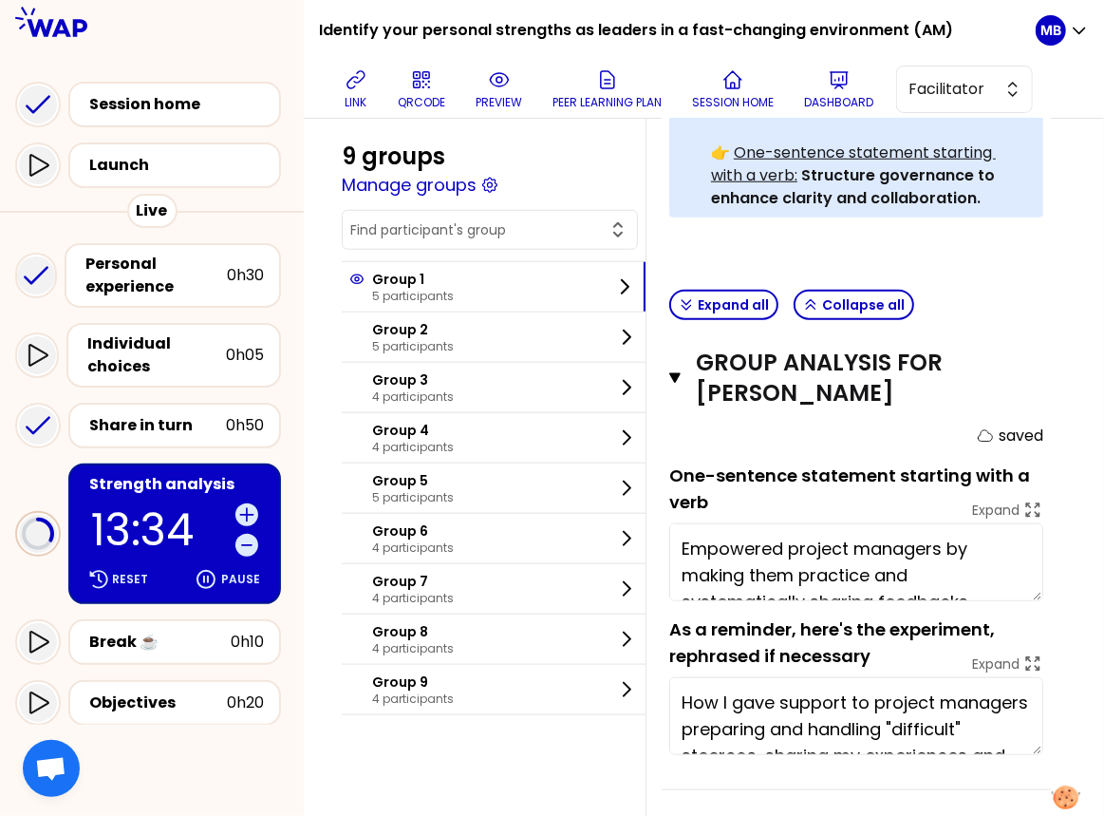
scroll to position [79, 0]
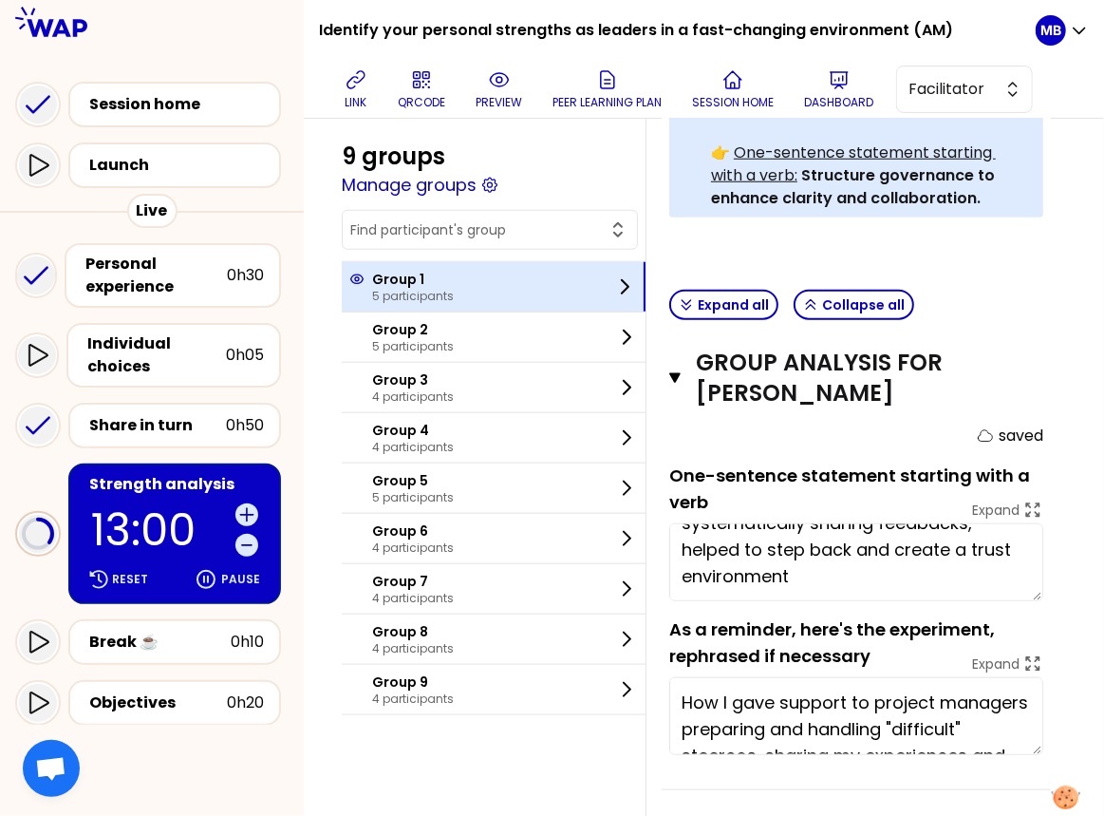
click at [382, 304] on div "Group 1 5 participants" at bounding box center [494, 286] width 304 height 49
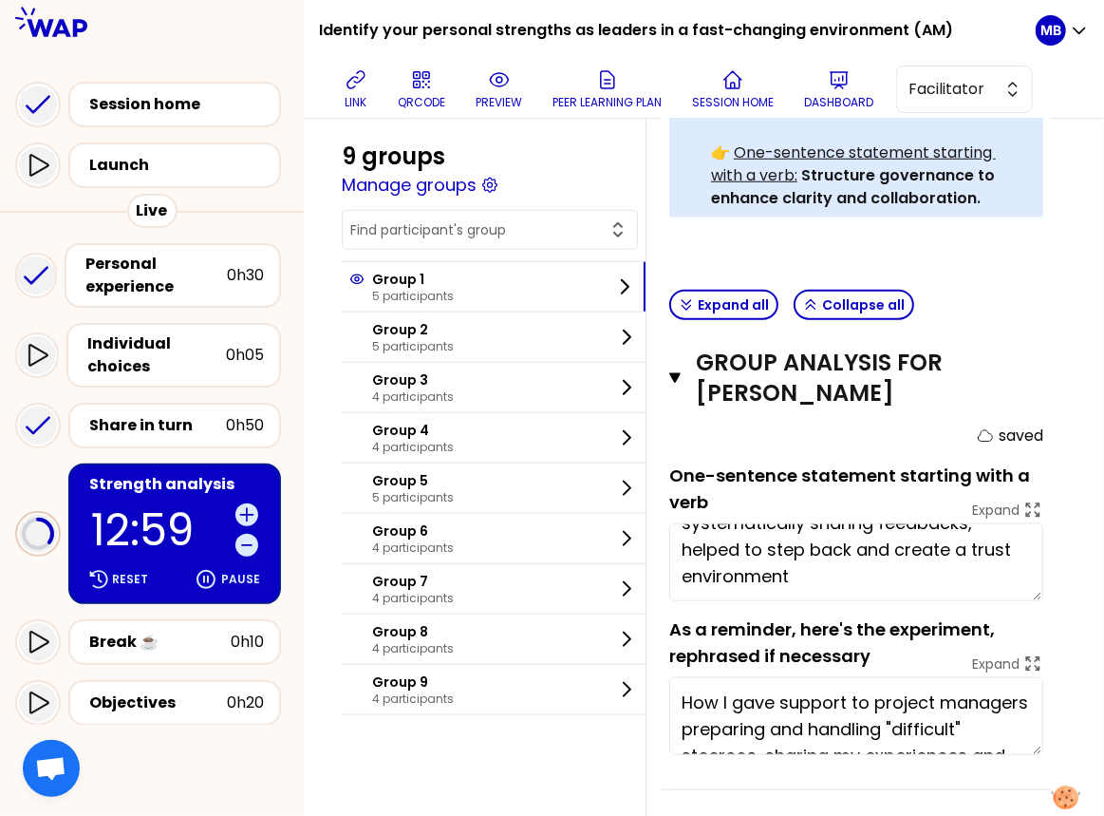
scroll to position [1142, 0]
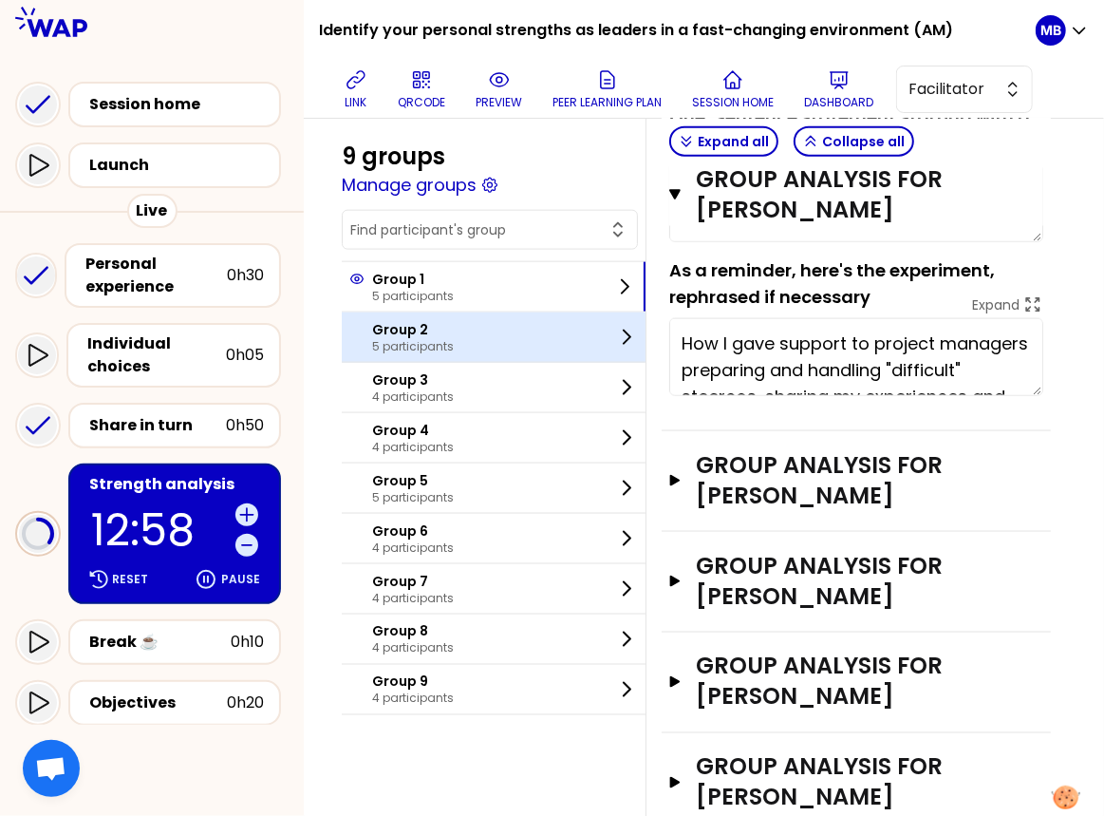
click at [488, 346] on div "Group 2 5 participants" at bounding box center [494, 336] width 304 height 49
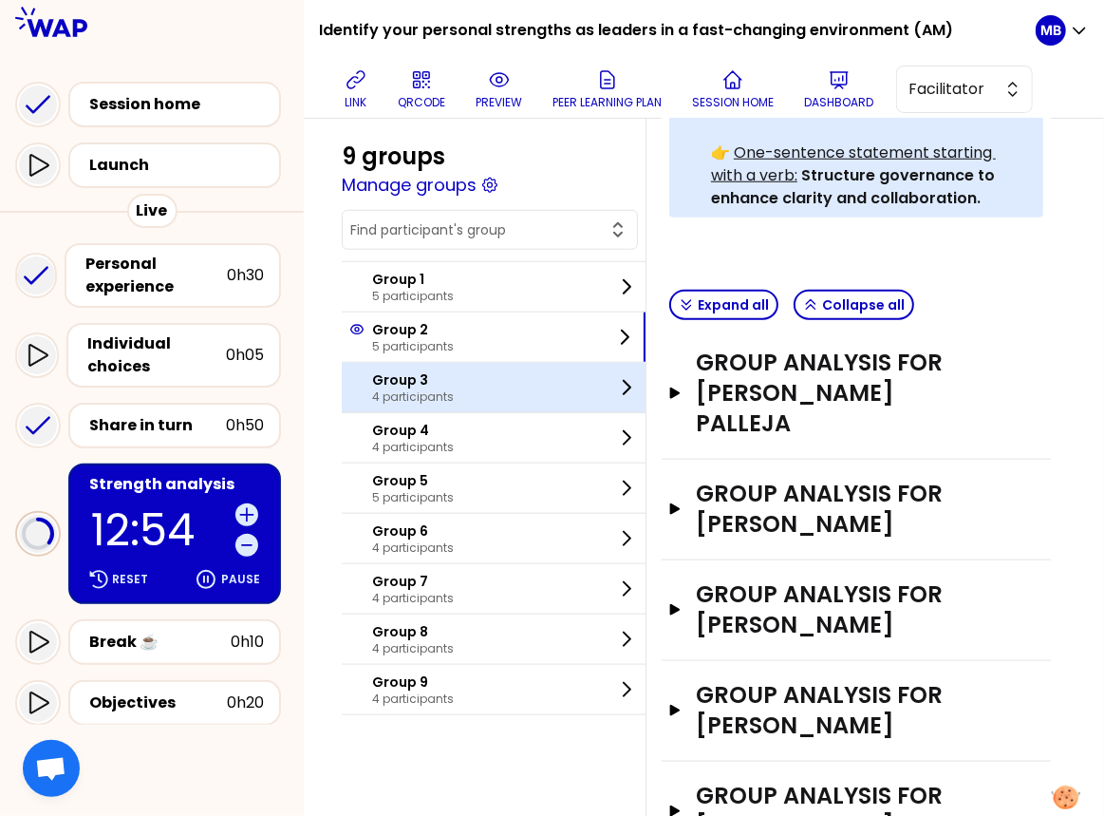
click at [557, 380] on div "Group 3 4 participants" at bounding box center [494, 387] width 304 height 49
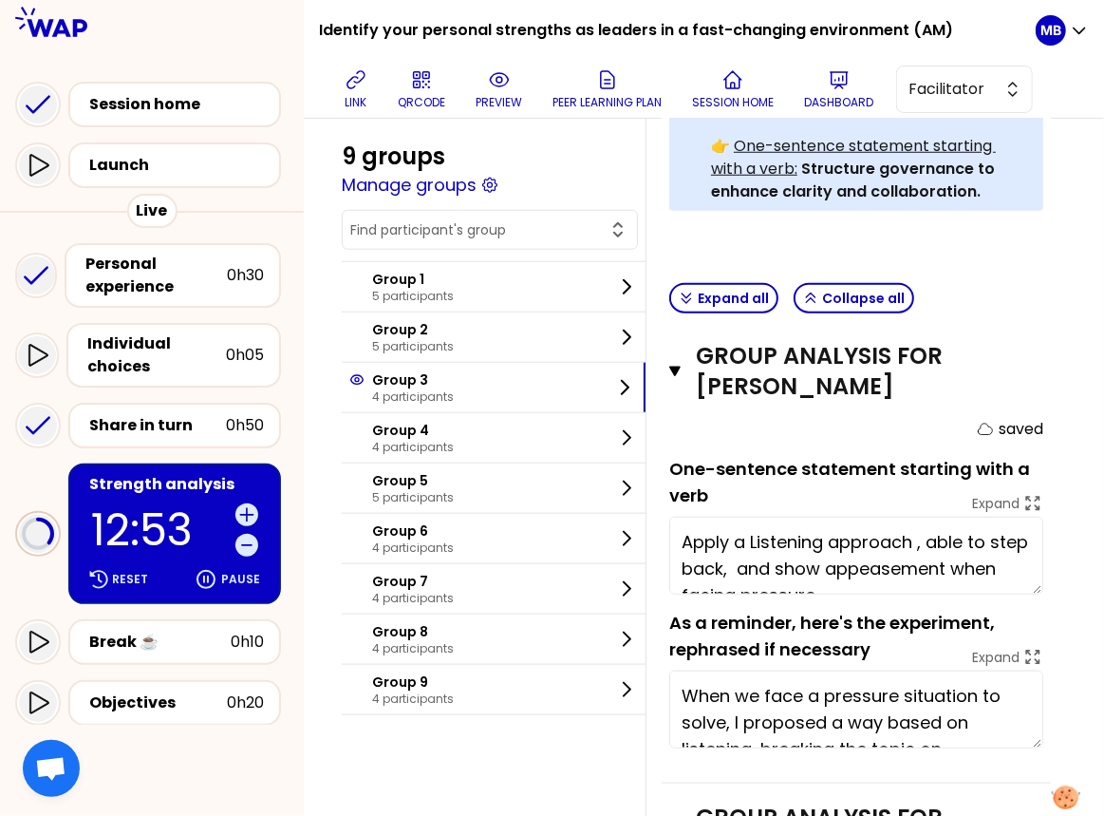
scroll to position [666, 0]
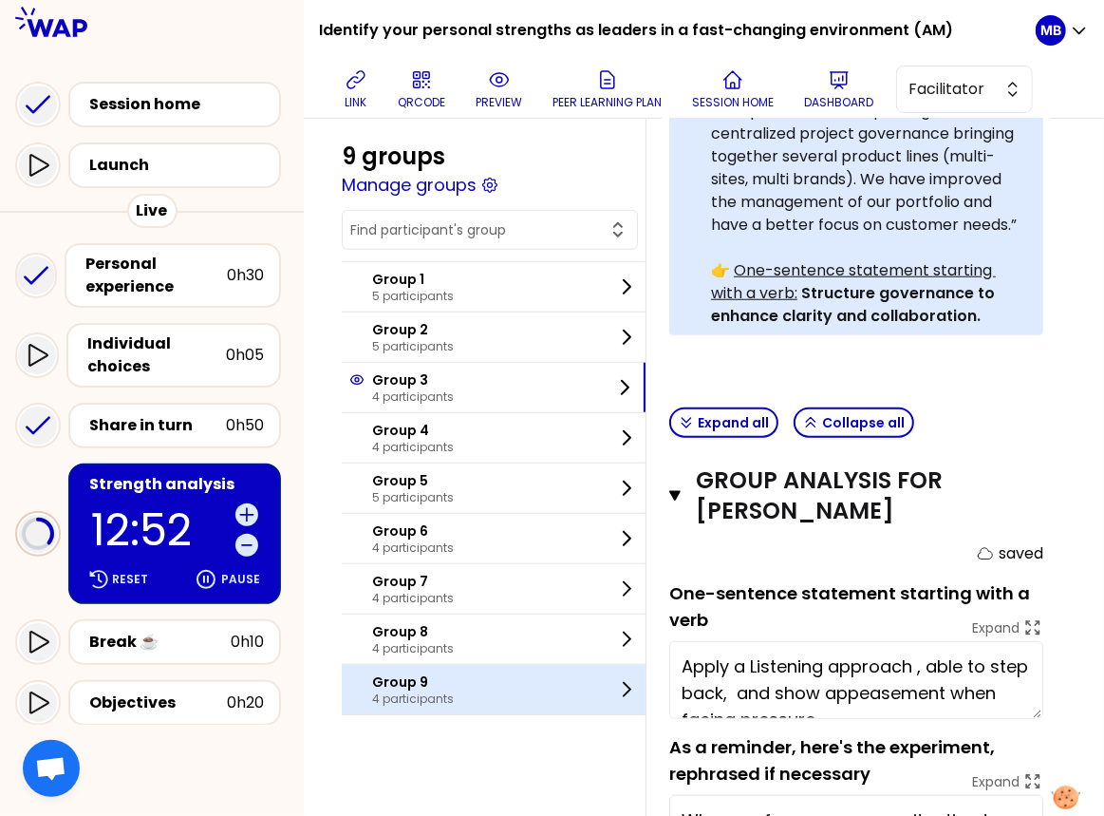
click at [427, 696] on p "4 participants" at bounding box center [413, 698] width 82 height 15
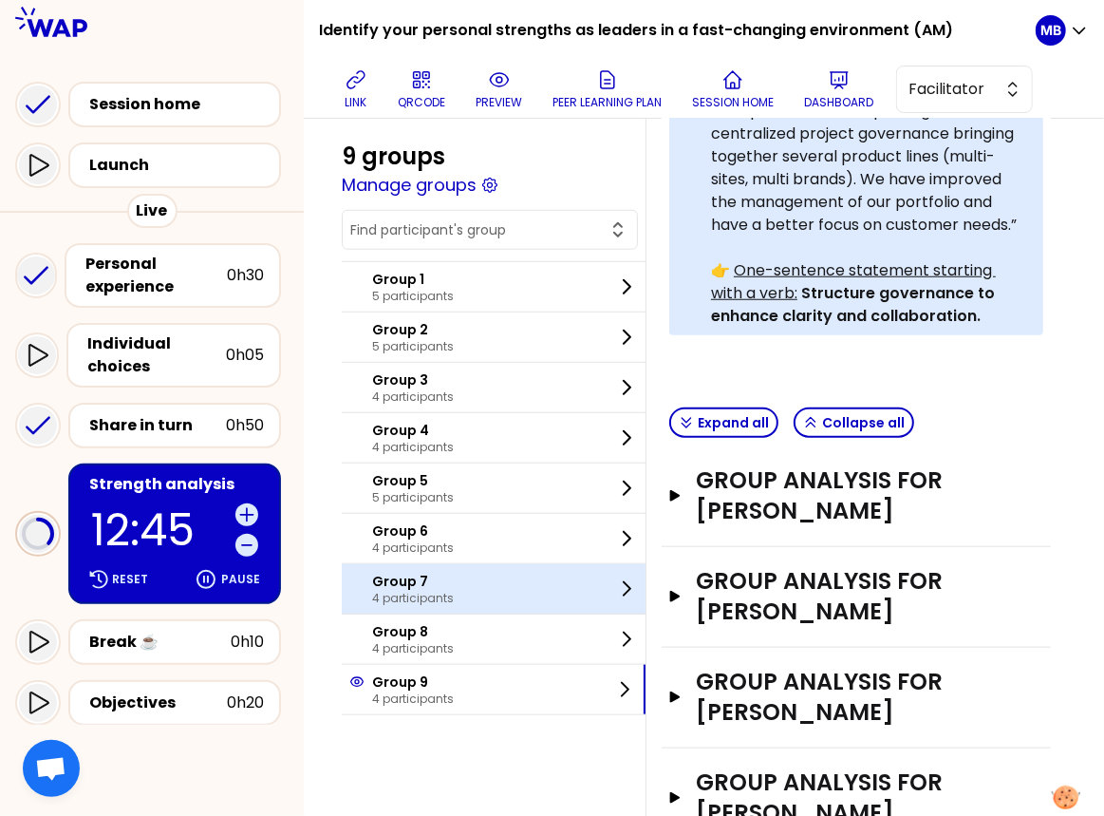
click at [447, 591] on p "4 participants" at bounding box center [413, 598] width 82 height 15
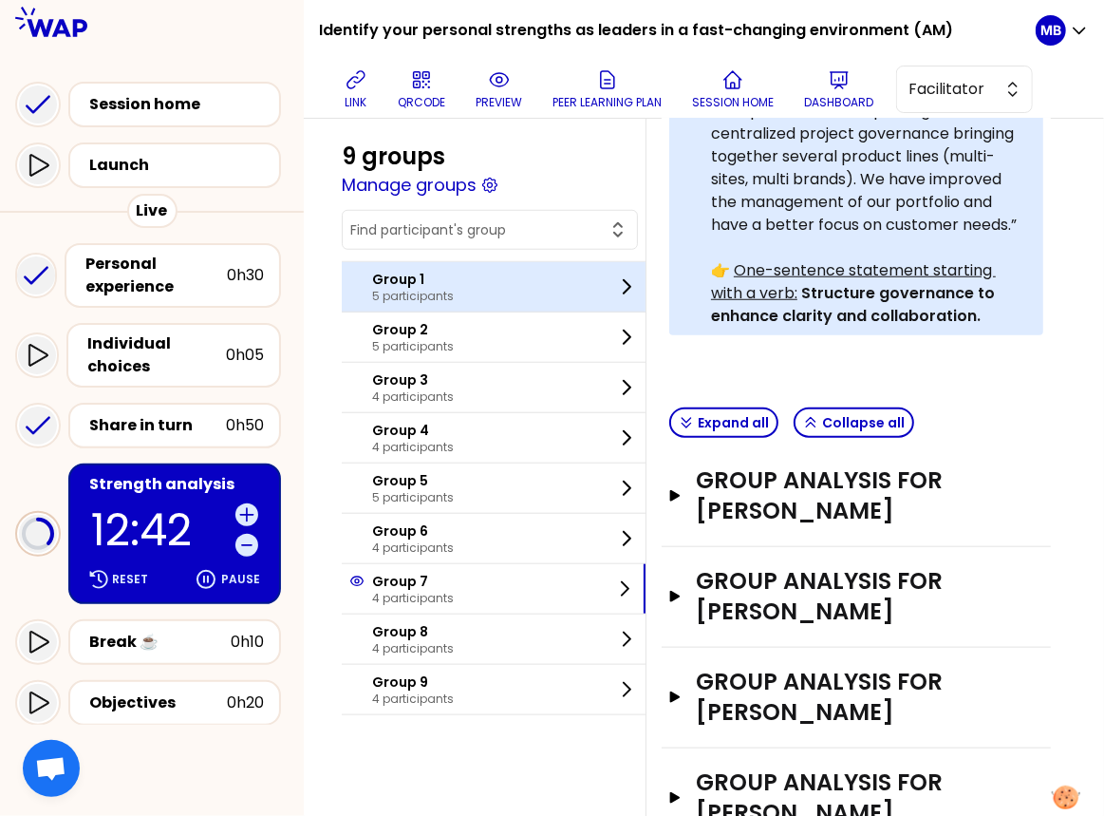
click at [395, 292] on p "5 participants" at bounding box center [413, 296] width 82 height 15
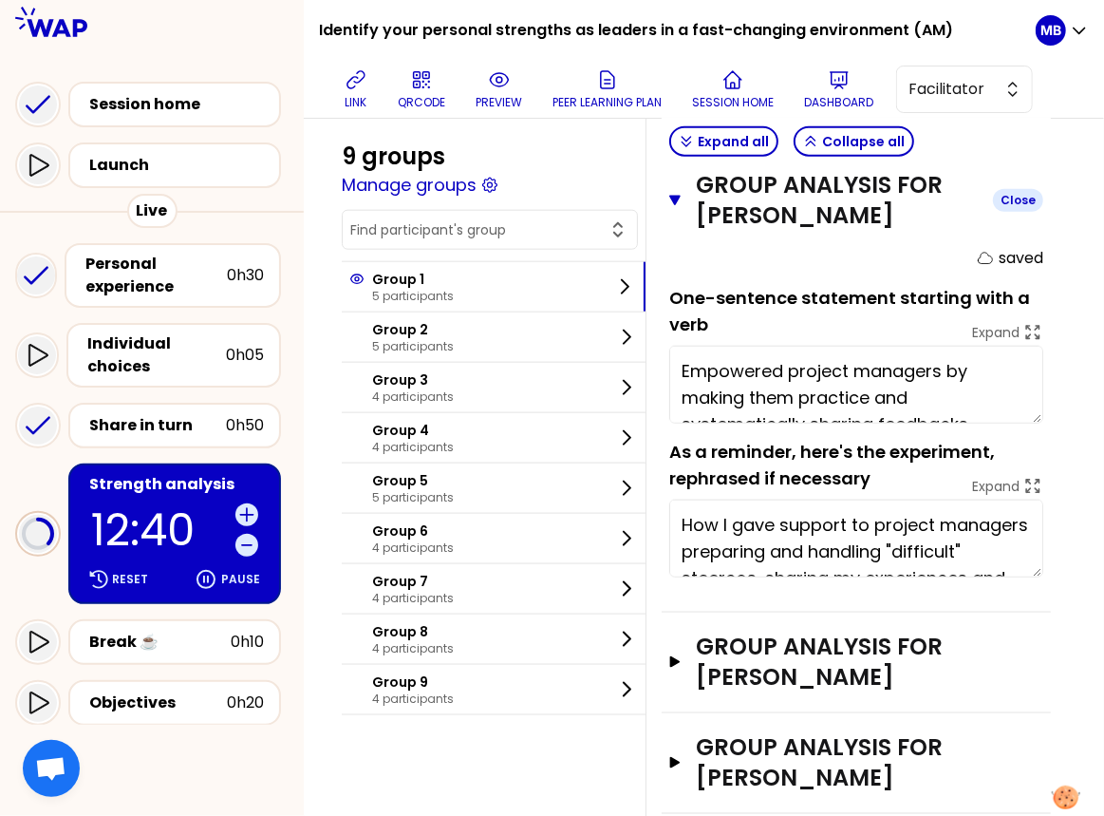
click at [671, 196] on icon "button" at bounding box center [674, 201] width 11 height 10
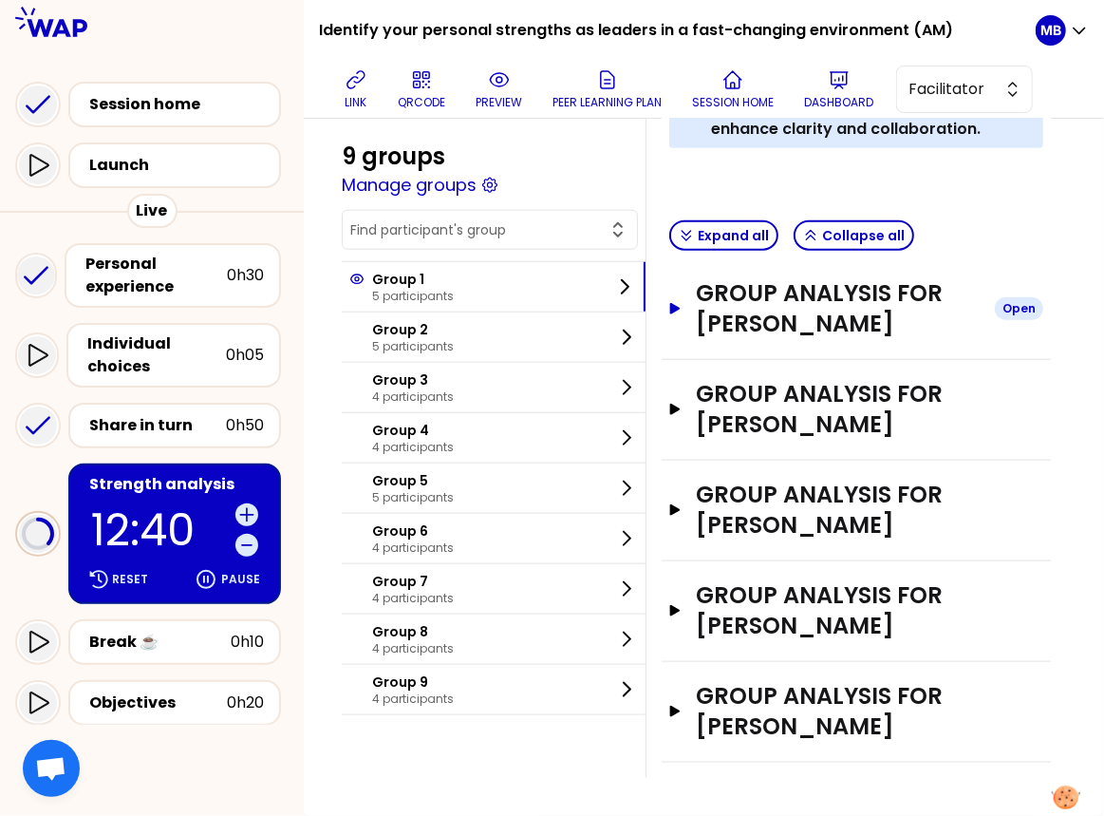
scroll to position [783, 0]
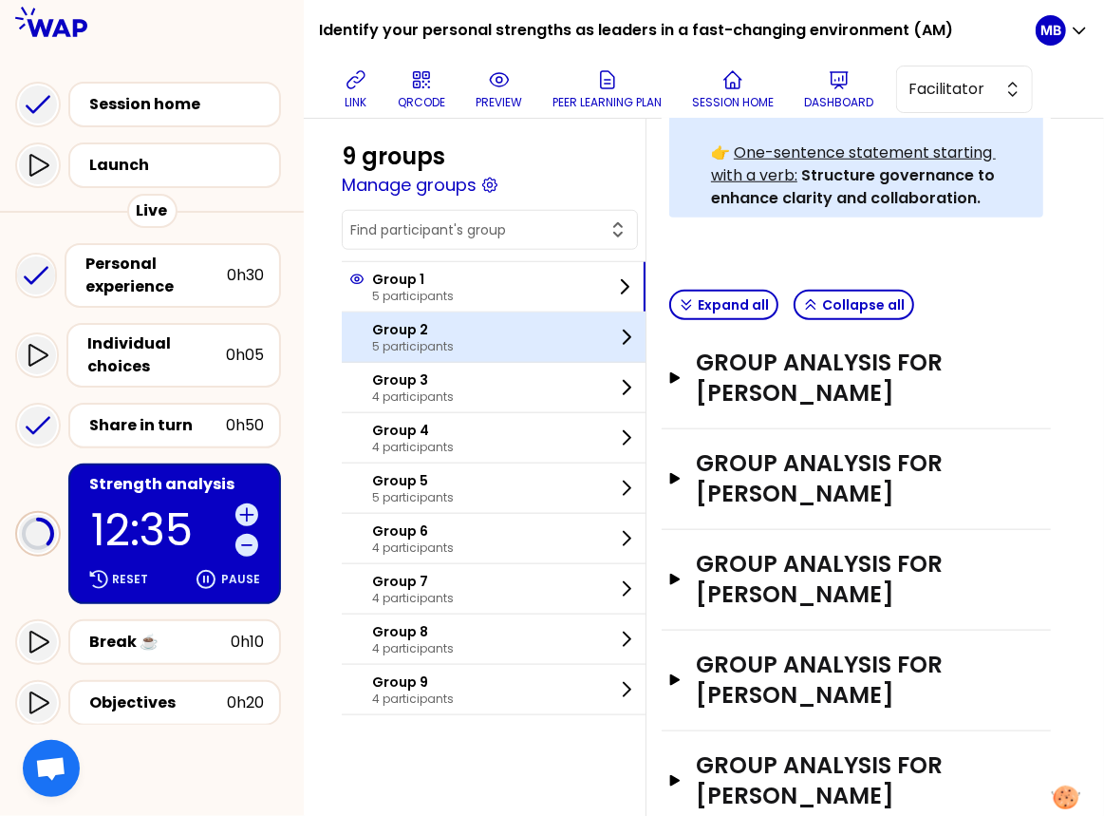
click at [419, 347] on p "5 participants" at bounding box center [413, 346] width 82 height 15
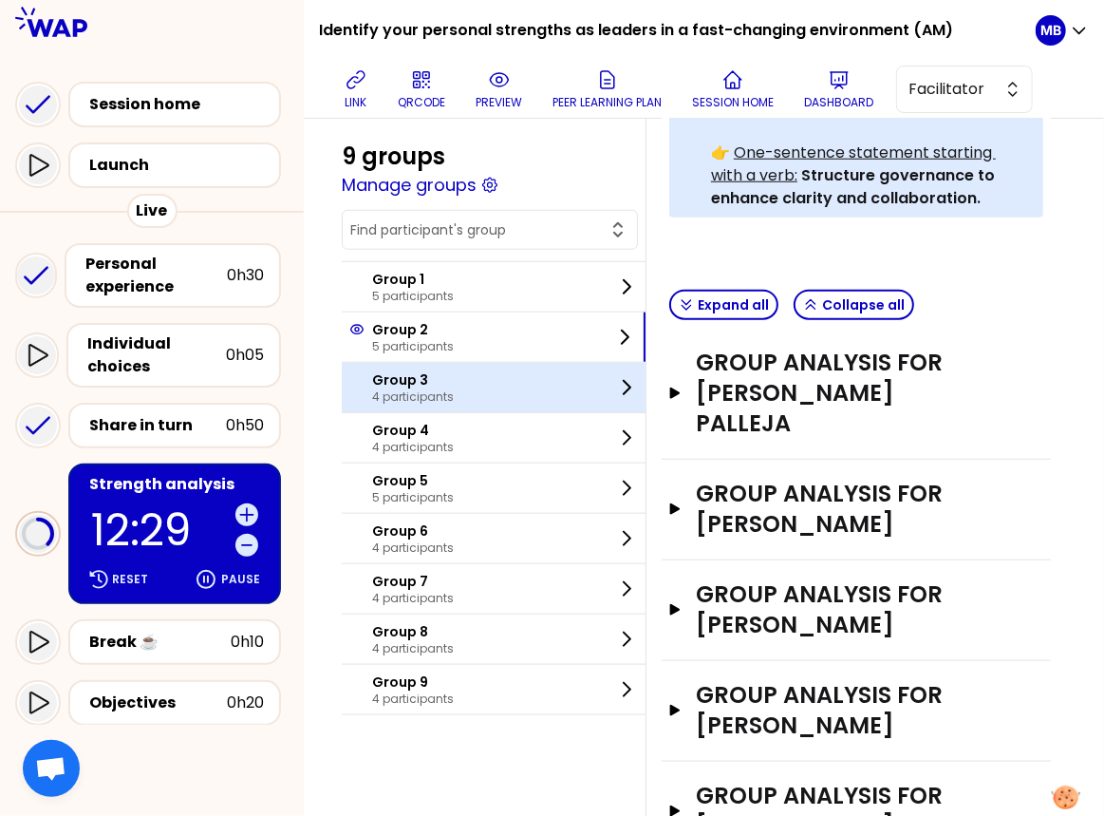
click at [465, 372] on div "Group 3 4 participants" at bounding box center [494, 387] width 304 height 49
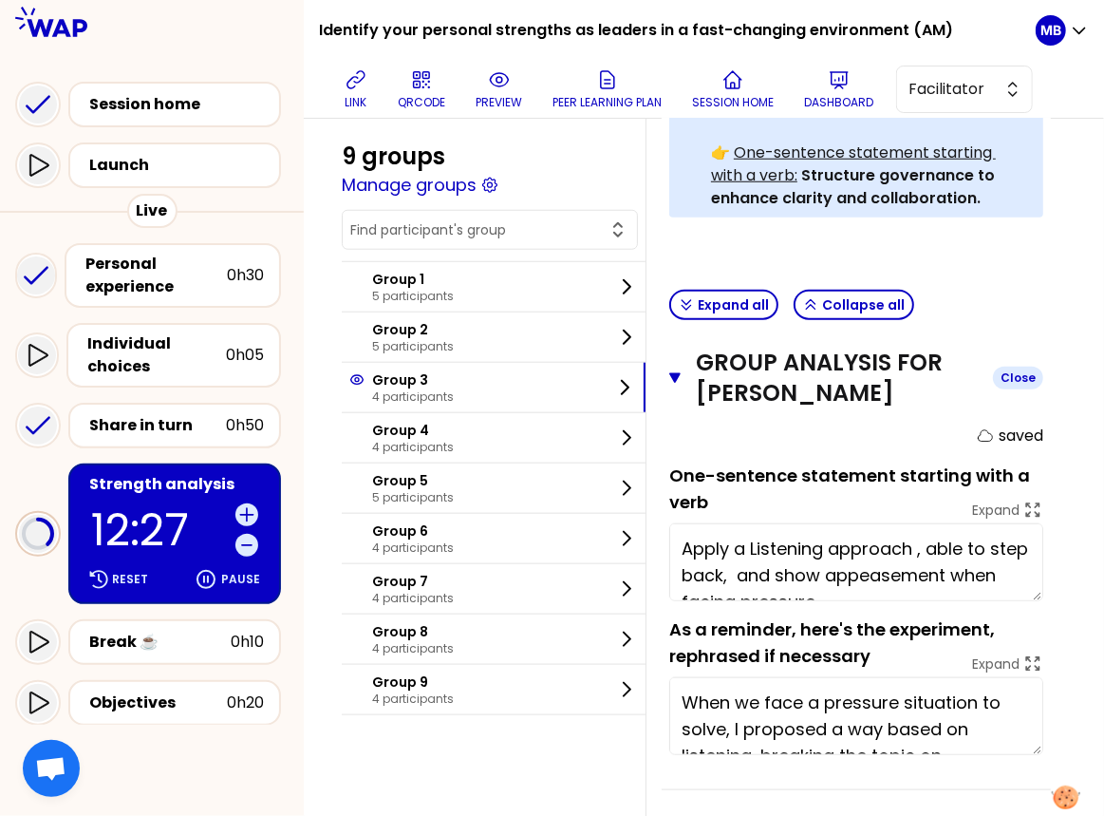
click at [683, 347] on button "Group analysis for PIERRE LOUIS RODOZ Close" at bounding box center [856, 377] width 374 height 61
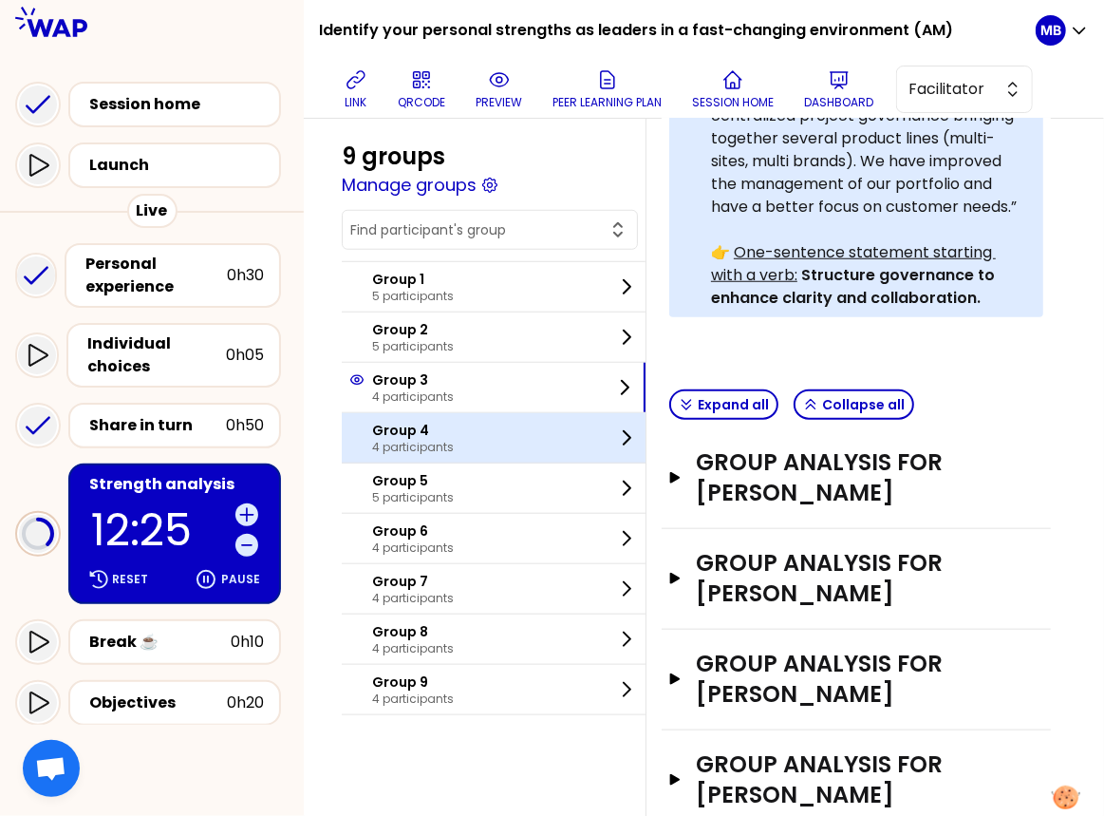
click at [441, 440] on p "4 participants" at bounding box center [413, 447] width 82 height 15
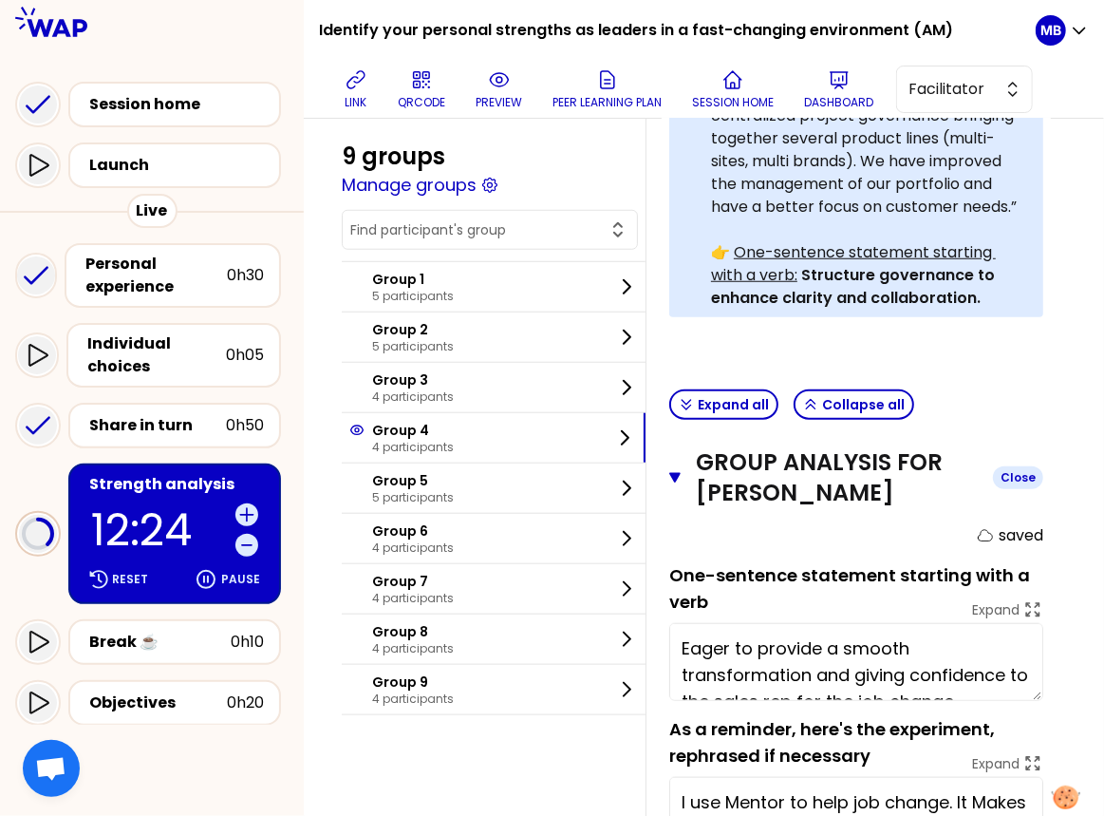
click at [674, 470] on icon "button" at bounding box center [674, 477] width 11 height 15
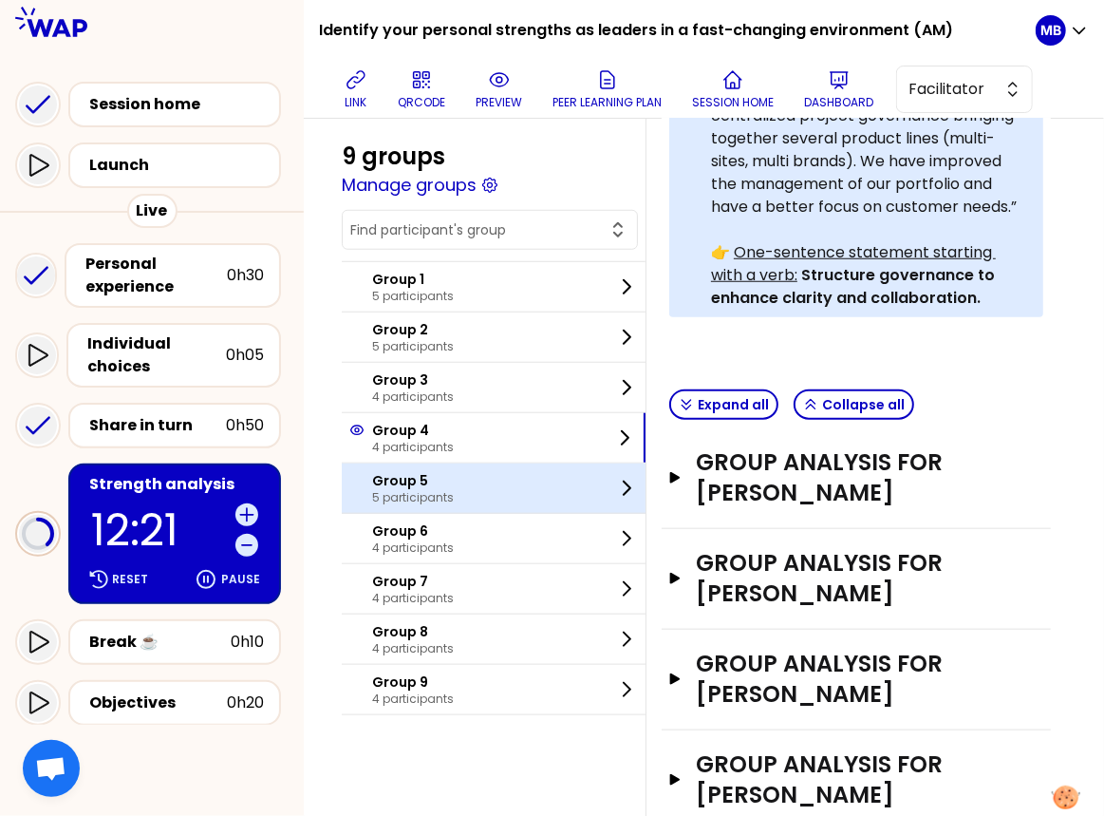
click at [492, 484] on div "Group 5 5 participants" at bounding box center [494, 487] width 304 height 49
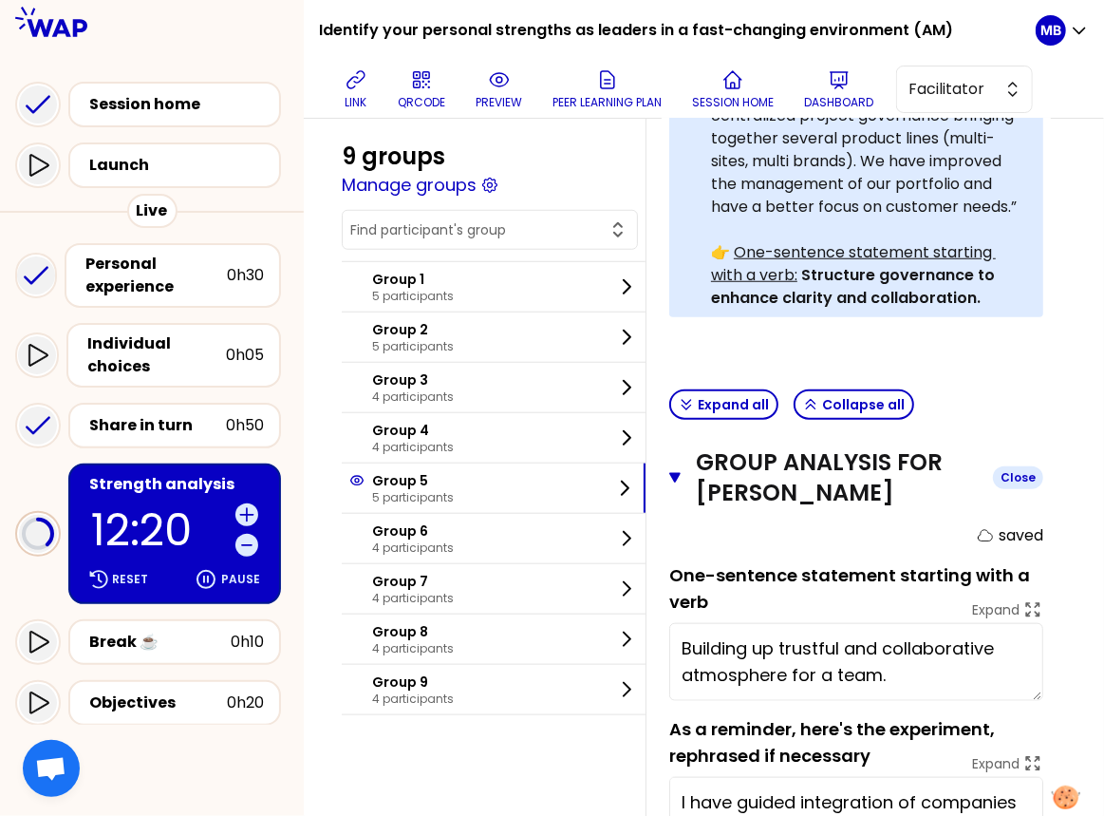
click at [680, 447] on button "Group analysis for Roberta Massari Close" at bounding box center [856, 477] width 374 height 61
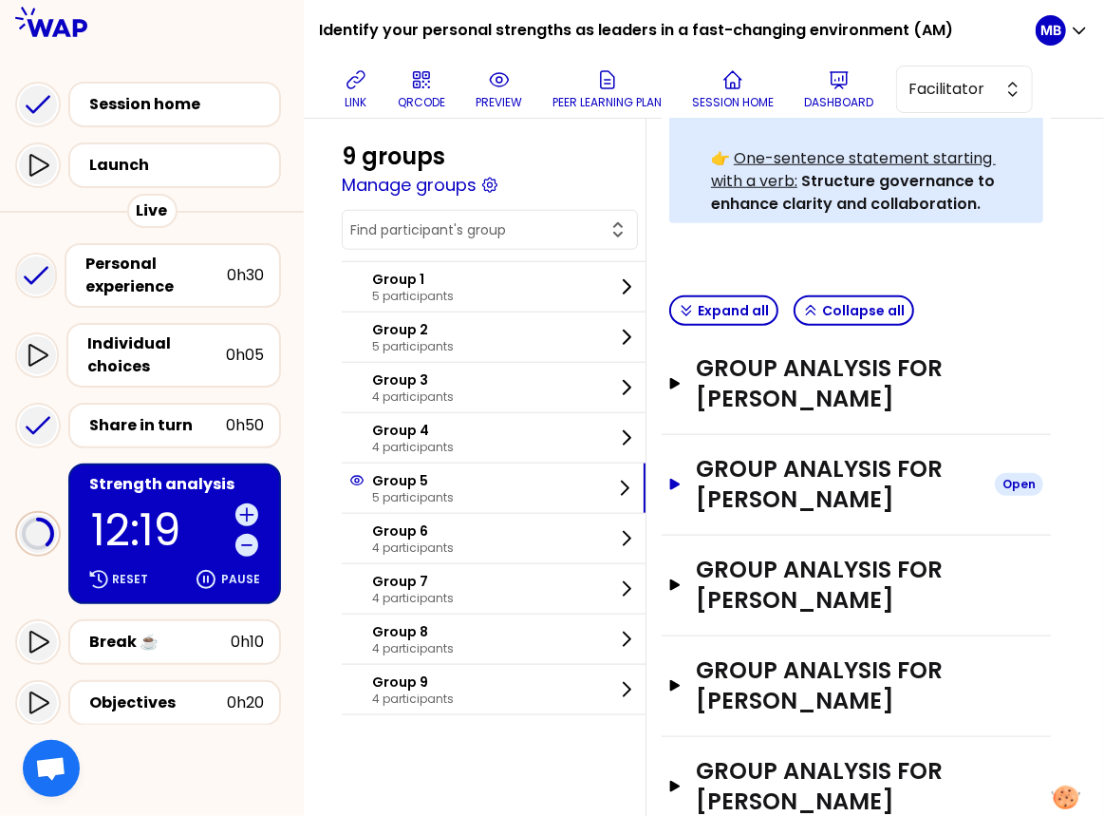
scroll to position [783, 0]
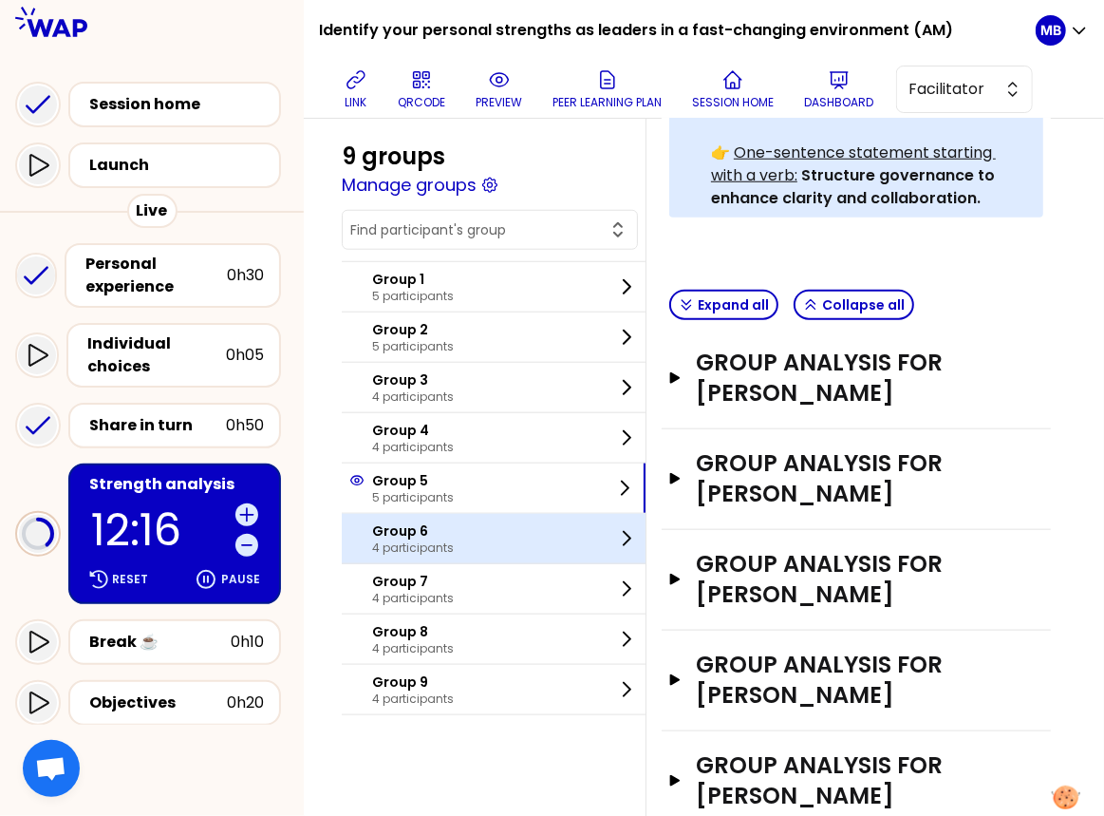
click at [488, 524] on div "Group 6 4 participants" at bounding box center [494, 538] width 304 height 49
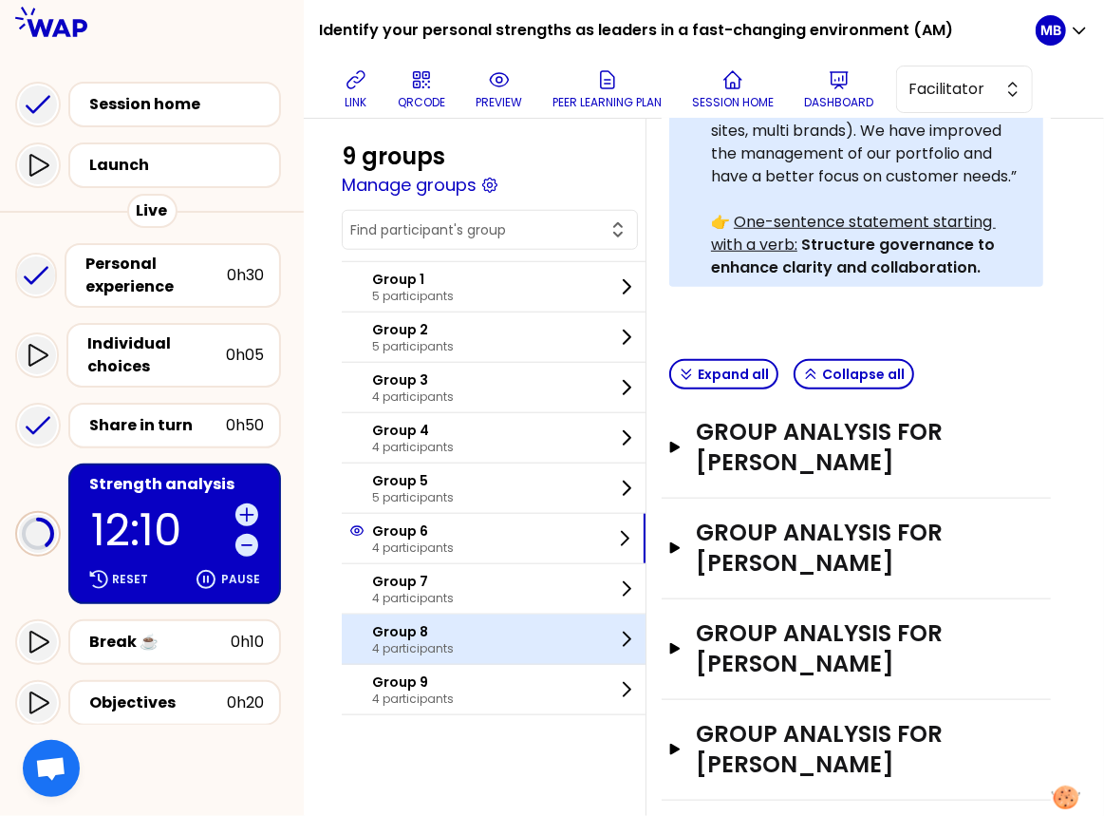
click at [499, 636] on div "Group 8 4 participants" at bounding box center [494, 638] width 304 height 49
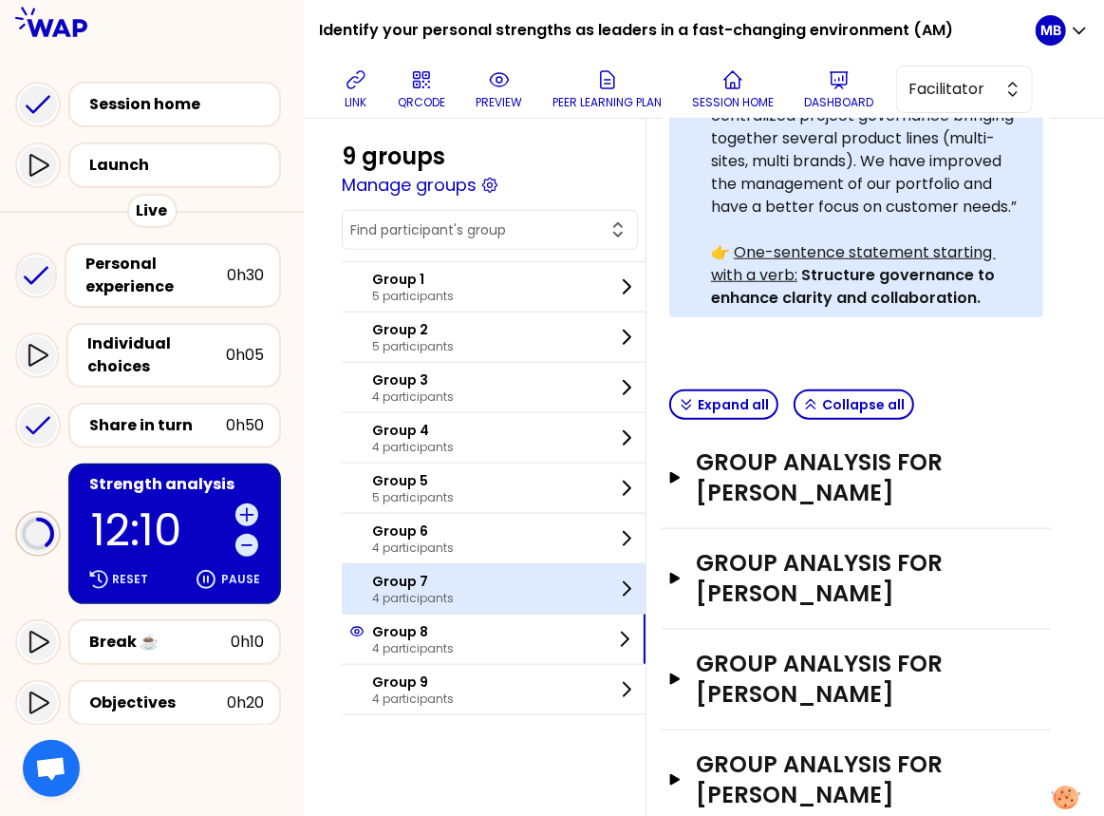
click at [453, 593] on div "Group 7 4 participants" at bounding box center [494, 588] width 304 height 49
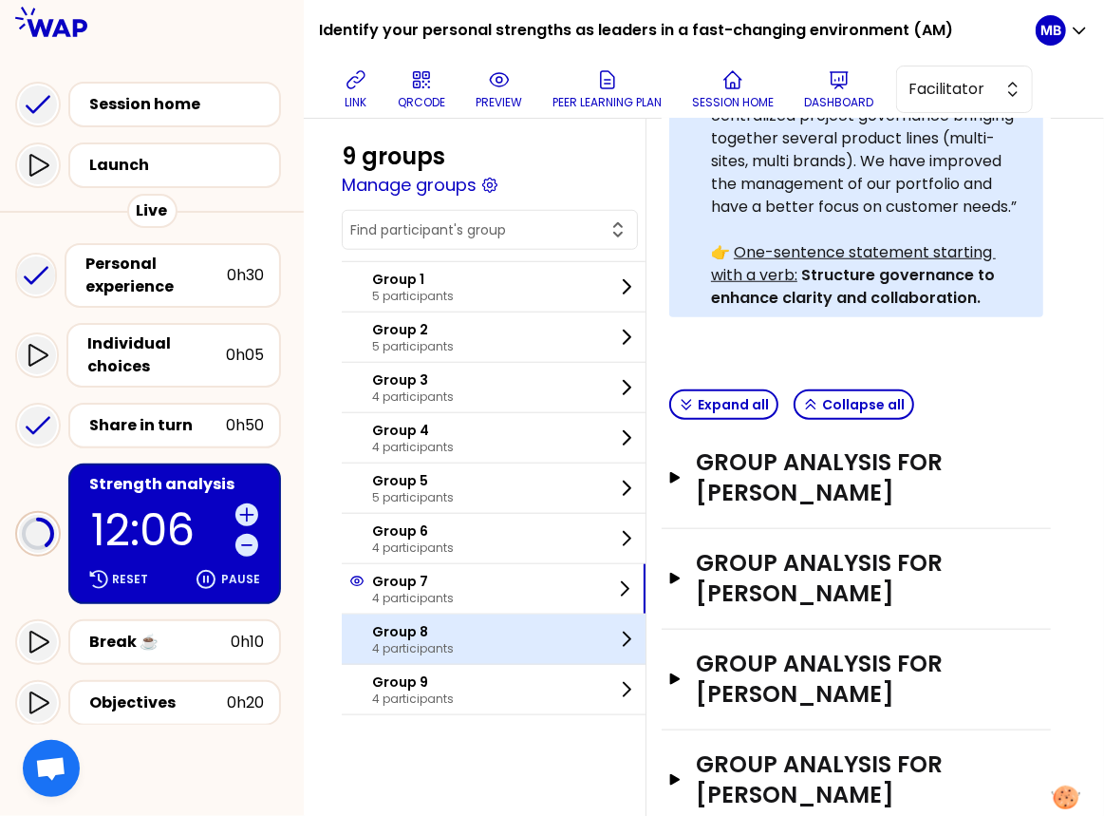
click at [441, 654] on div "Group 8 4 participants" at bounding box center [494, 638] width 304 height 49
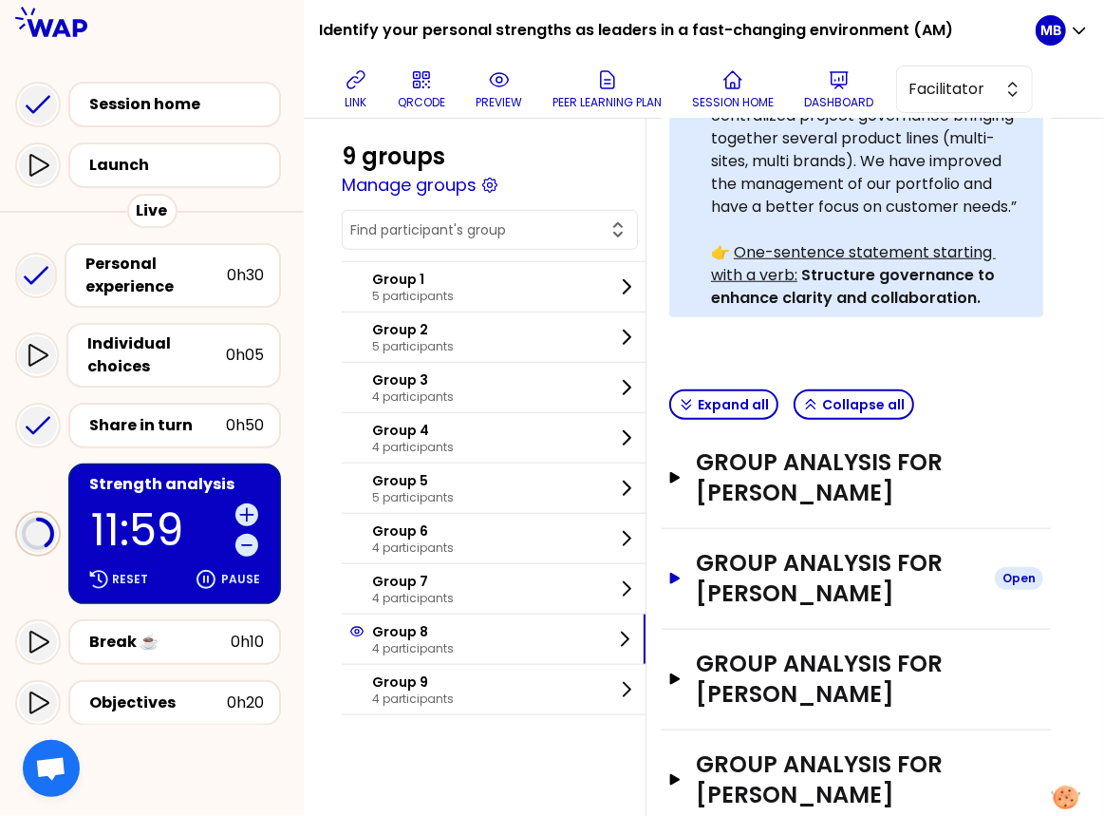
click at [714, 548] on h3 "Group analysis for Boris Wang" at bounding box center [838, 578] width 284 height 61
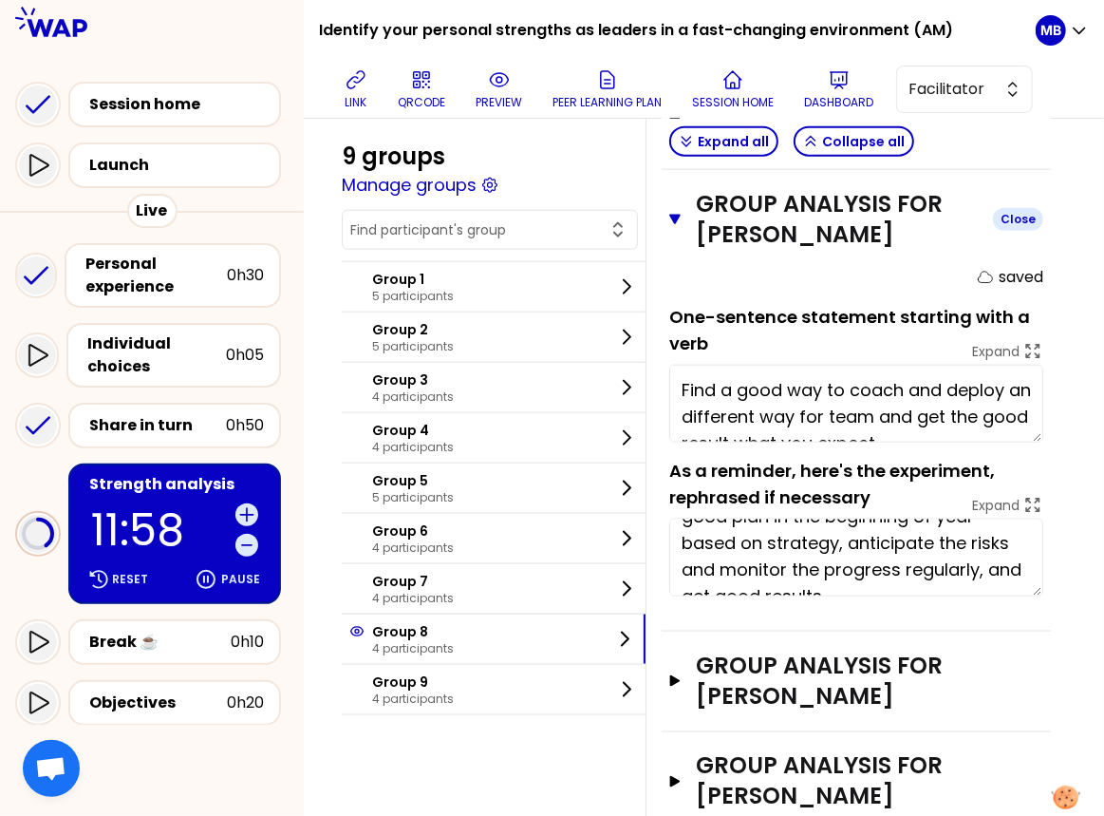
scroll to position [101, 0]
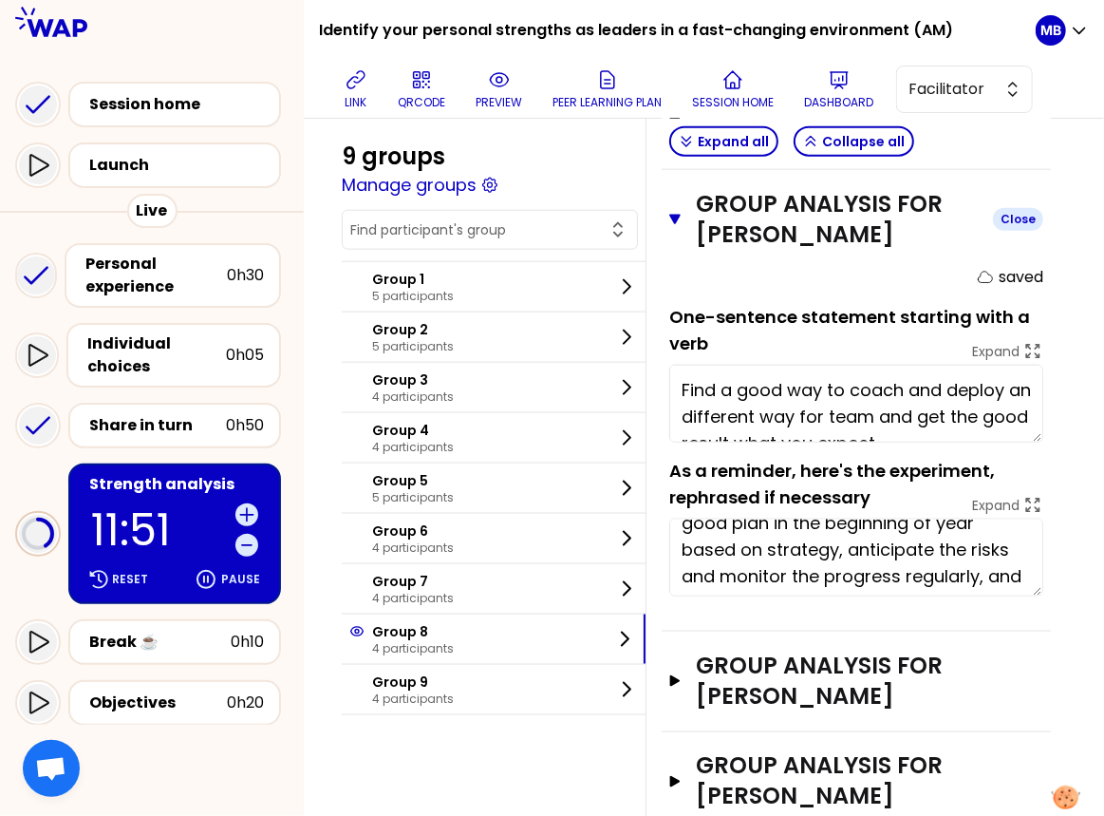
click at [671, 212] on icon "button" at bounding box center [674, 219] width 11 height 15
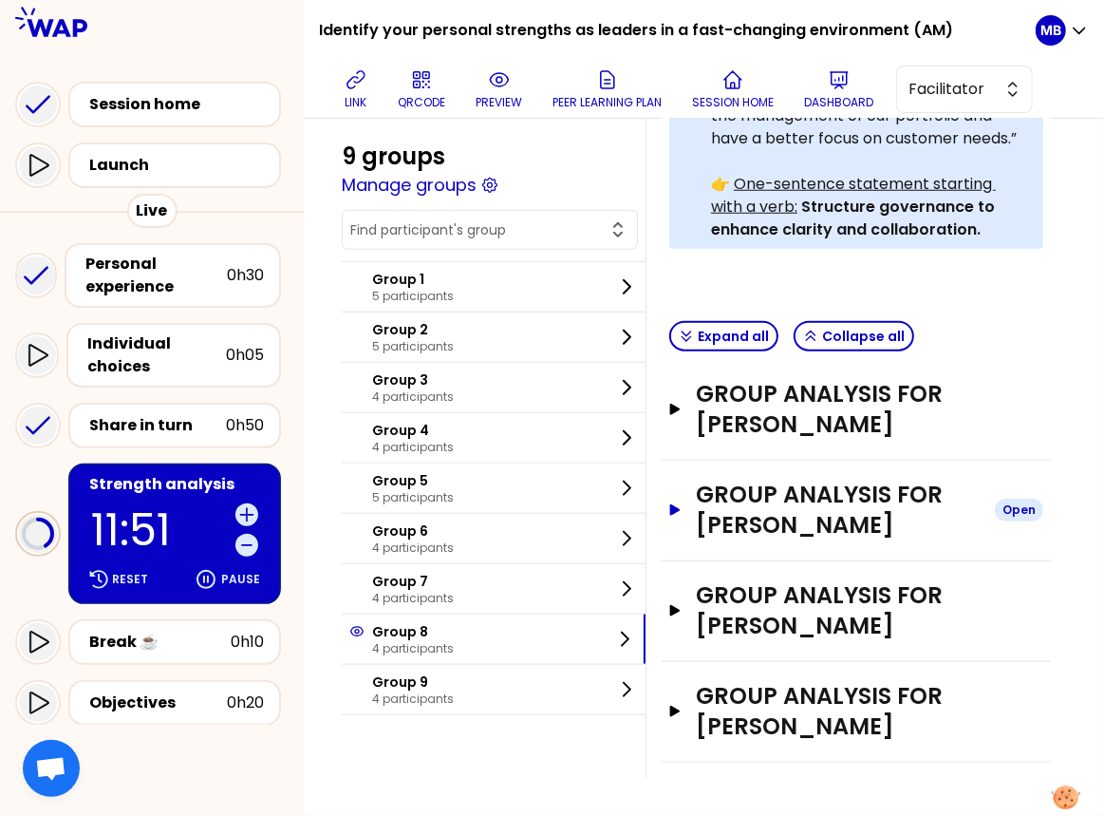
scroll to position [684, 0]
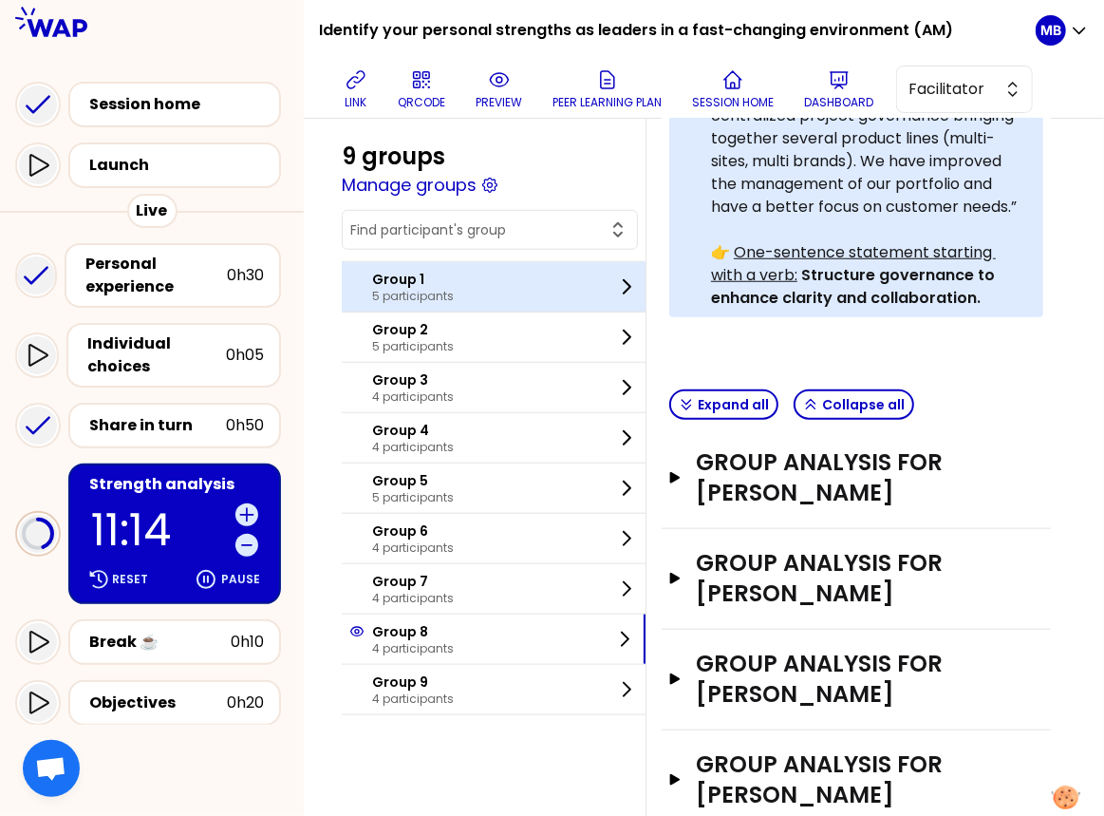
click at [428, 289] on p "5 participants" at bounding box center [413, 296] width 82 height 15
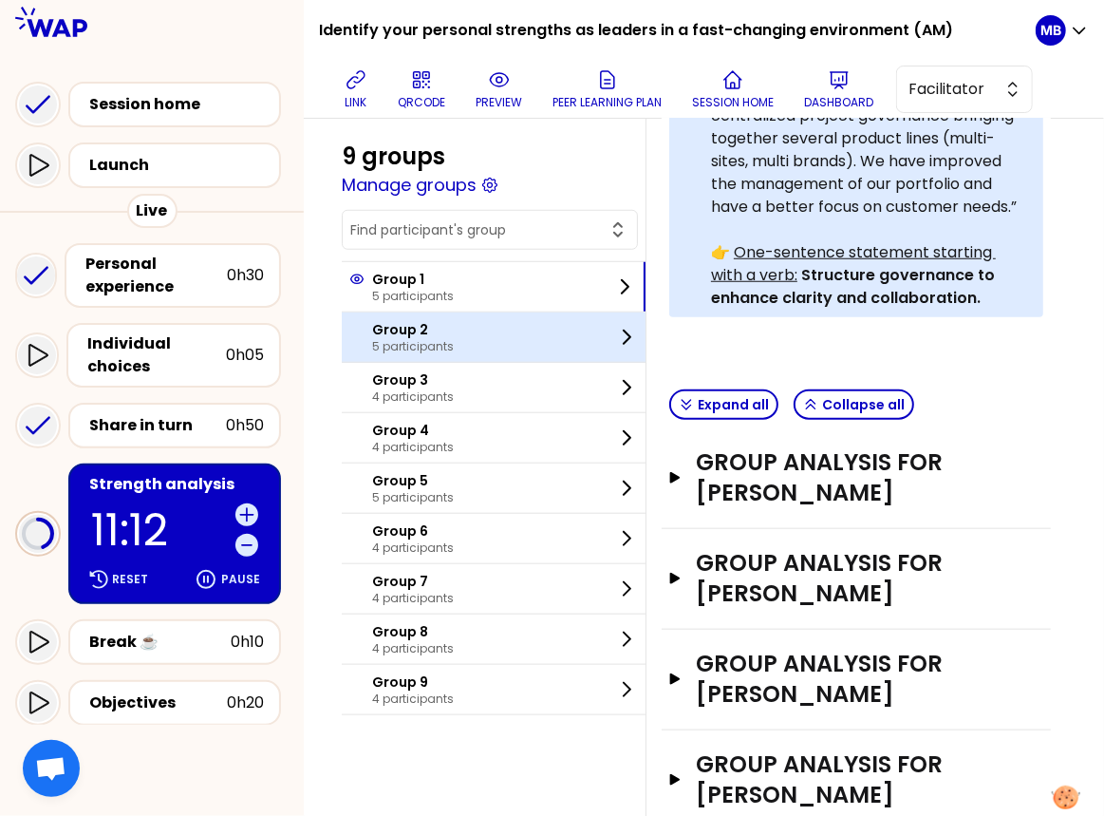
click at [453, 336] on div "Group 2 5 participants" at bounding box center [494, 336] width 304 height 49
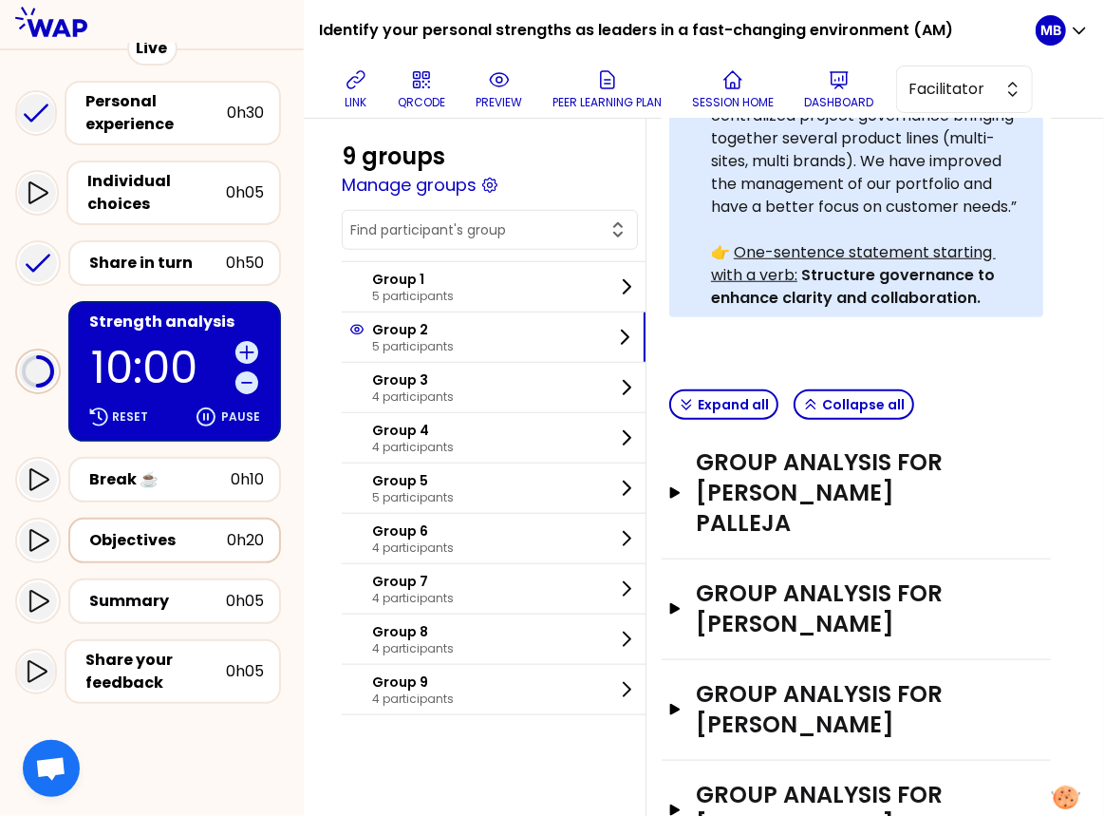
scroll to position [178, 0]
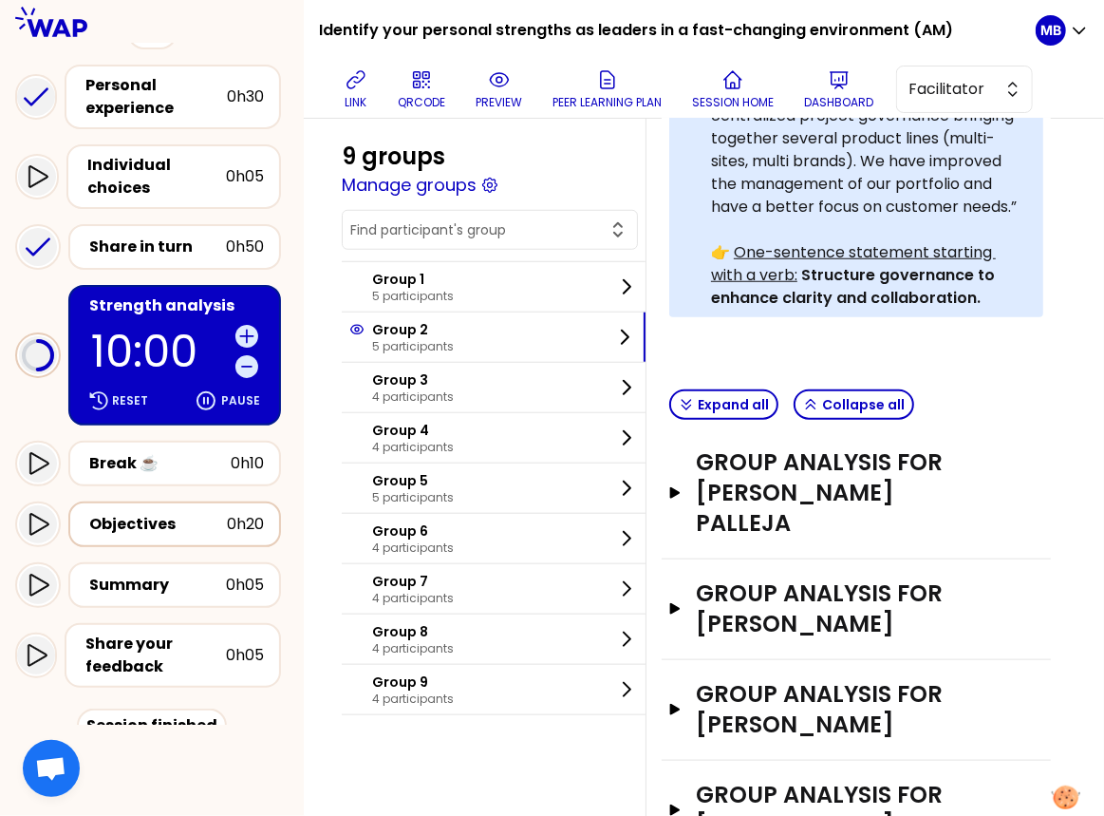
click at [166, 529] on div "Objectives" at bounding box center [158, 524] width 138 height 23
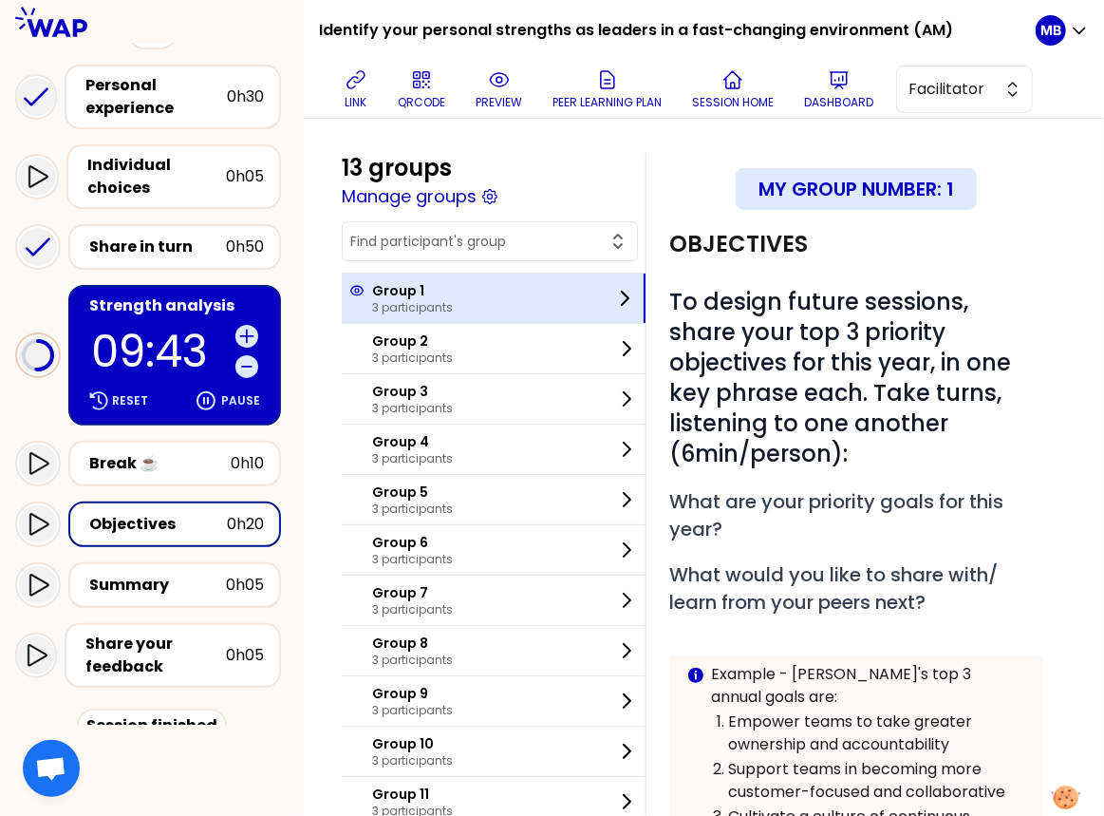
click at [433, 306] on p "3 participants" at bounding box center [412, 307] width 81 height 15
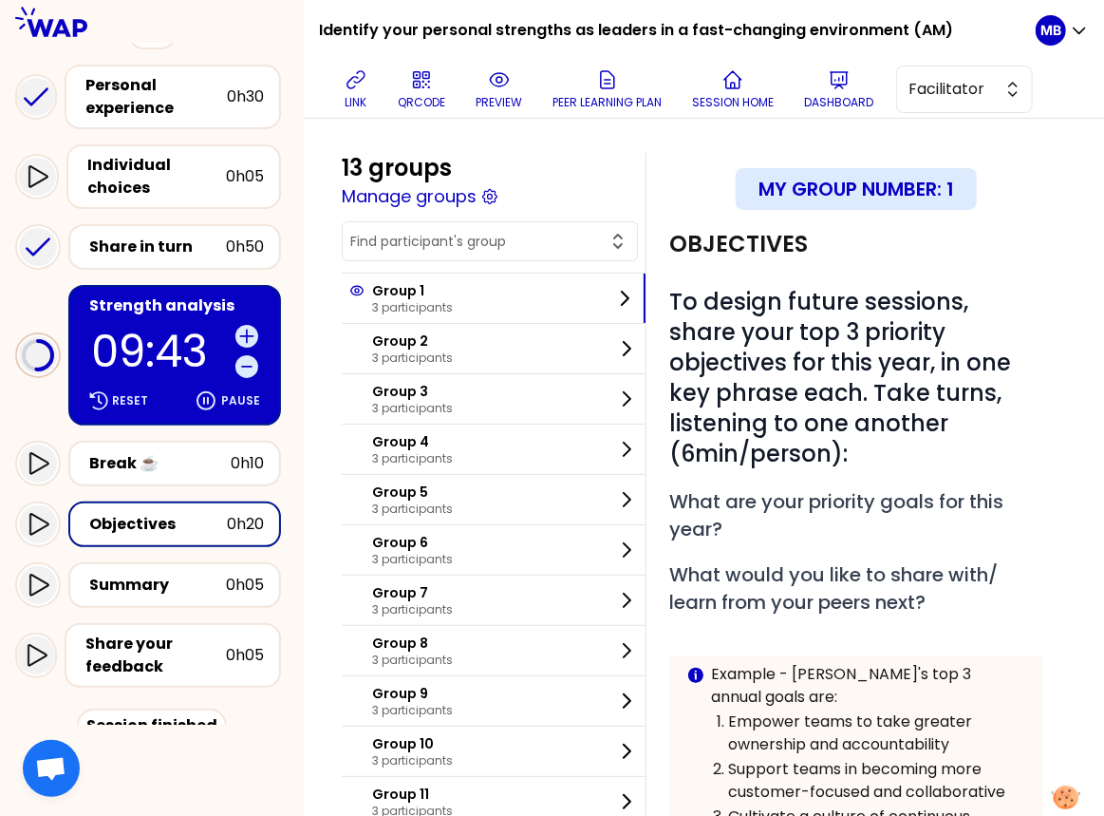
click at [409, 210] on div "13 groups Manage groups Group 1 3 participants Group 2 3 participants Group 3 3…" at bounding box center [494, 540] width 304 height 775
click at [409, 202] on button "Manage groups" at bounding box center [409, 196] width 135 height 27
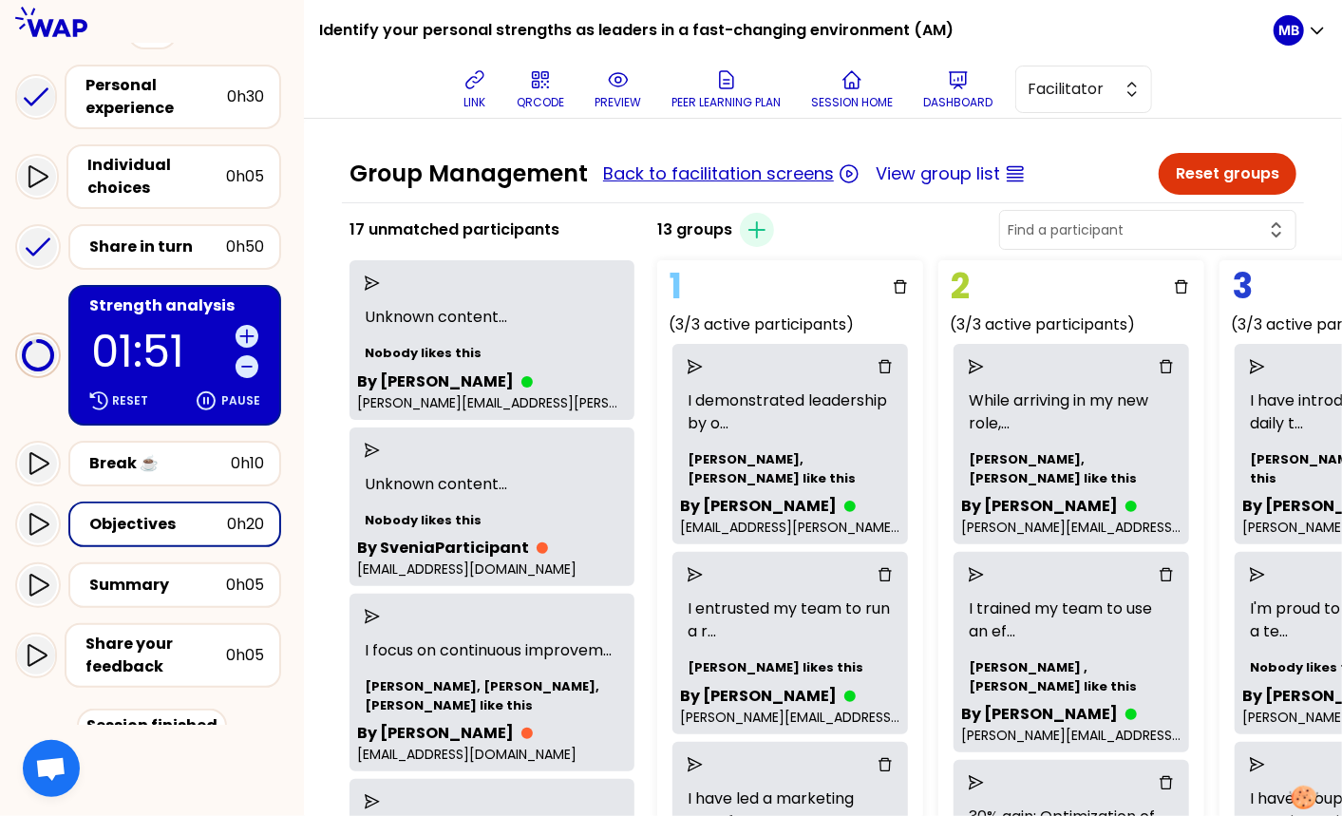
click at [626, 162] on button "Back to facilitation screens" at bounding box center [718, 173] width 231 height 27
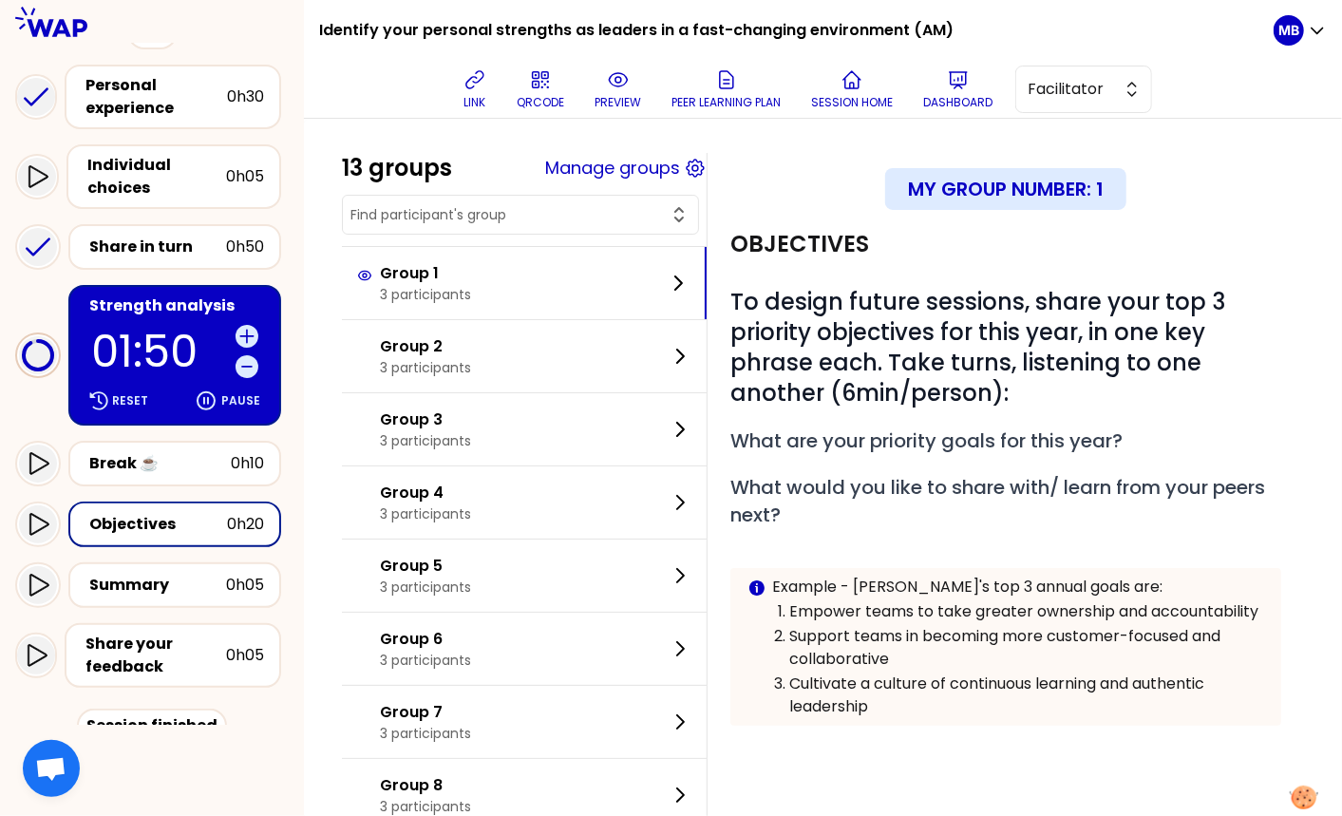
click at [160, 329] on p "01:50" at bounding box center [159, 351] width 137 height 44
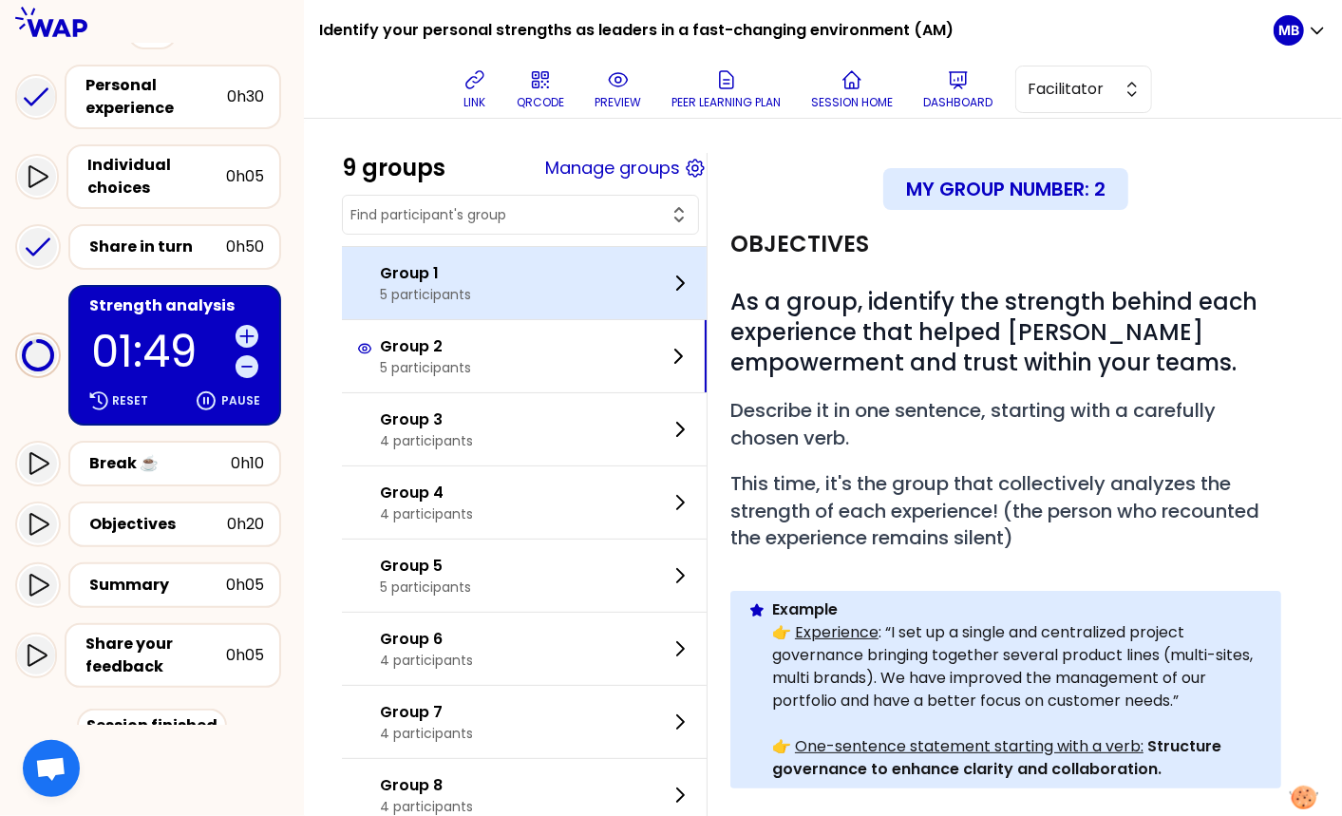
click at [426, 281] on p "Group 1" at bounding box center [425, 273] width 91 height 23
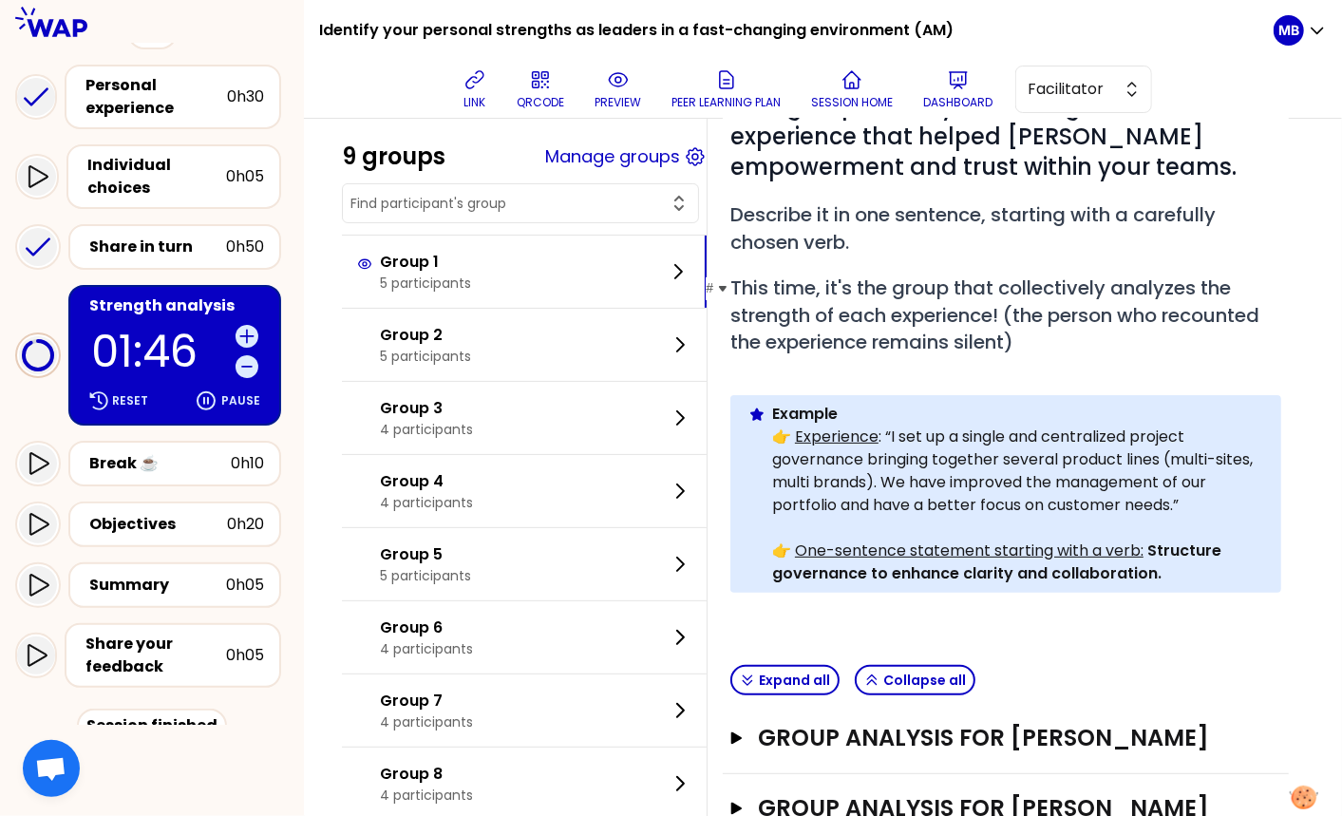
scroll to position [479, 0]
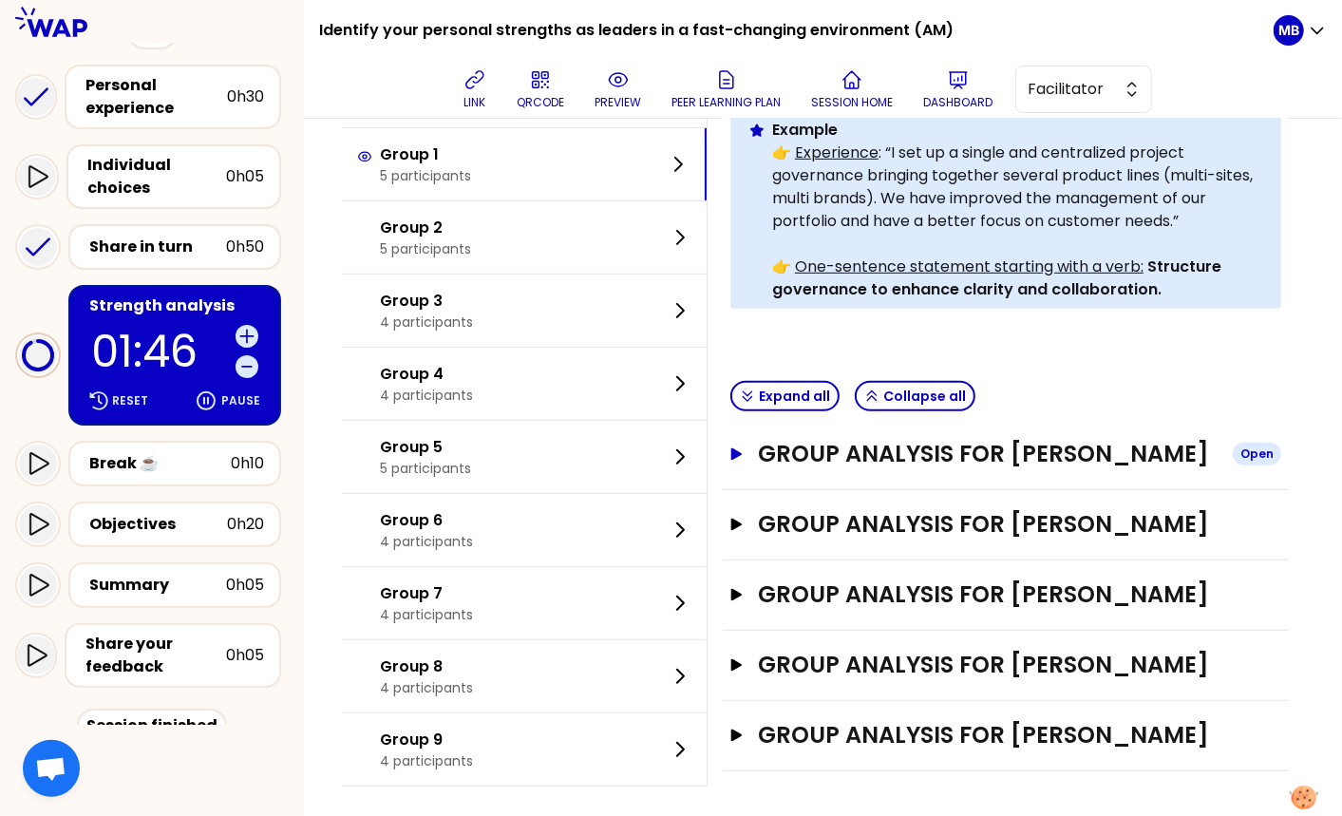
click at [915, 461] on h3 "Group analysis for Thierry Ramon" at bounding box center [988, 454] width 460 height 30
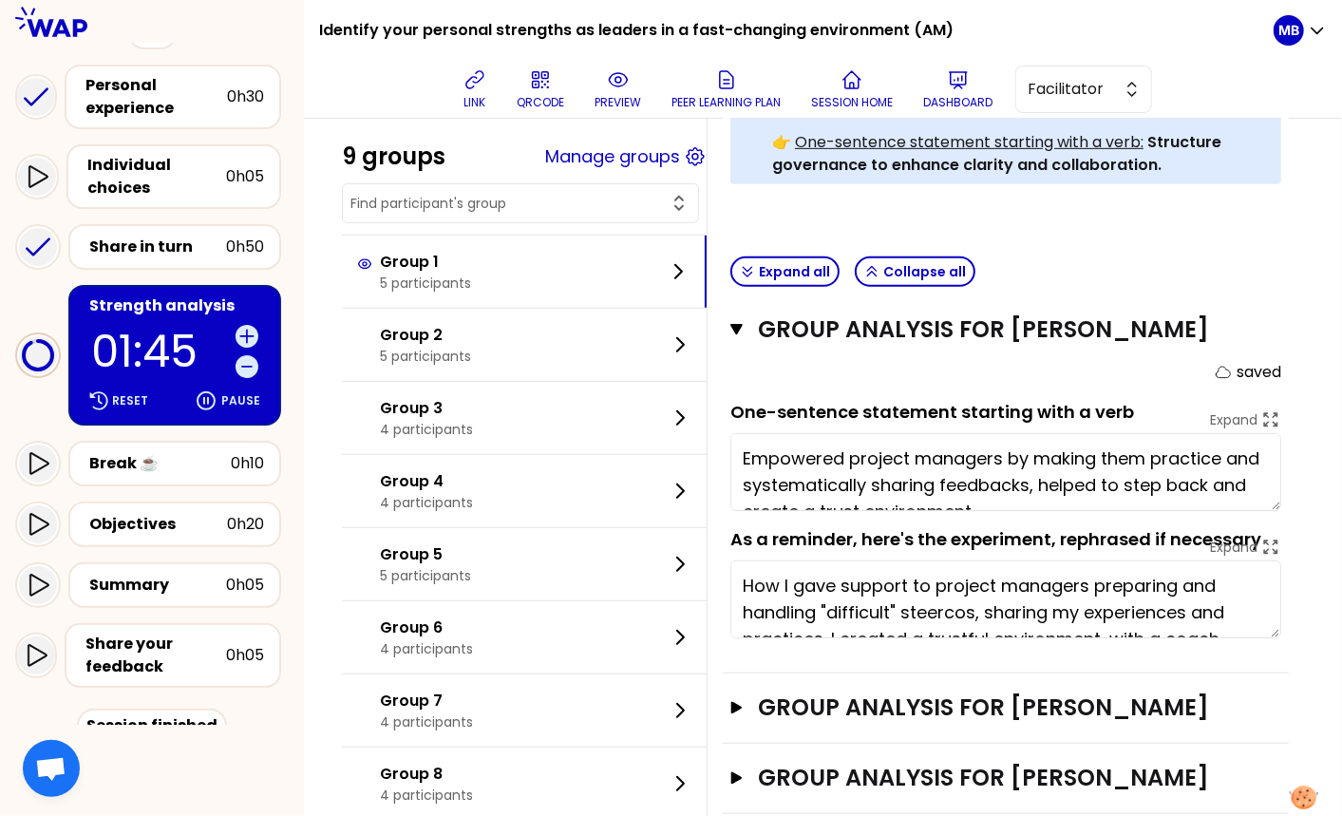
scroll to position [785, 0]
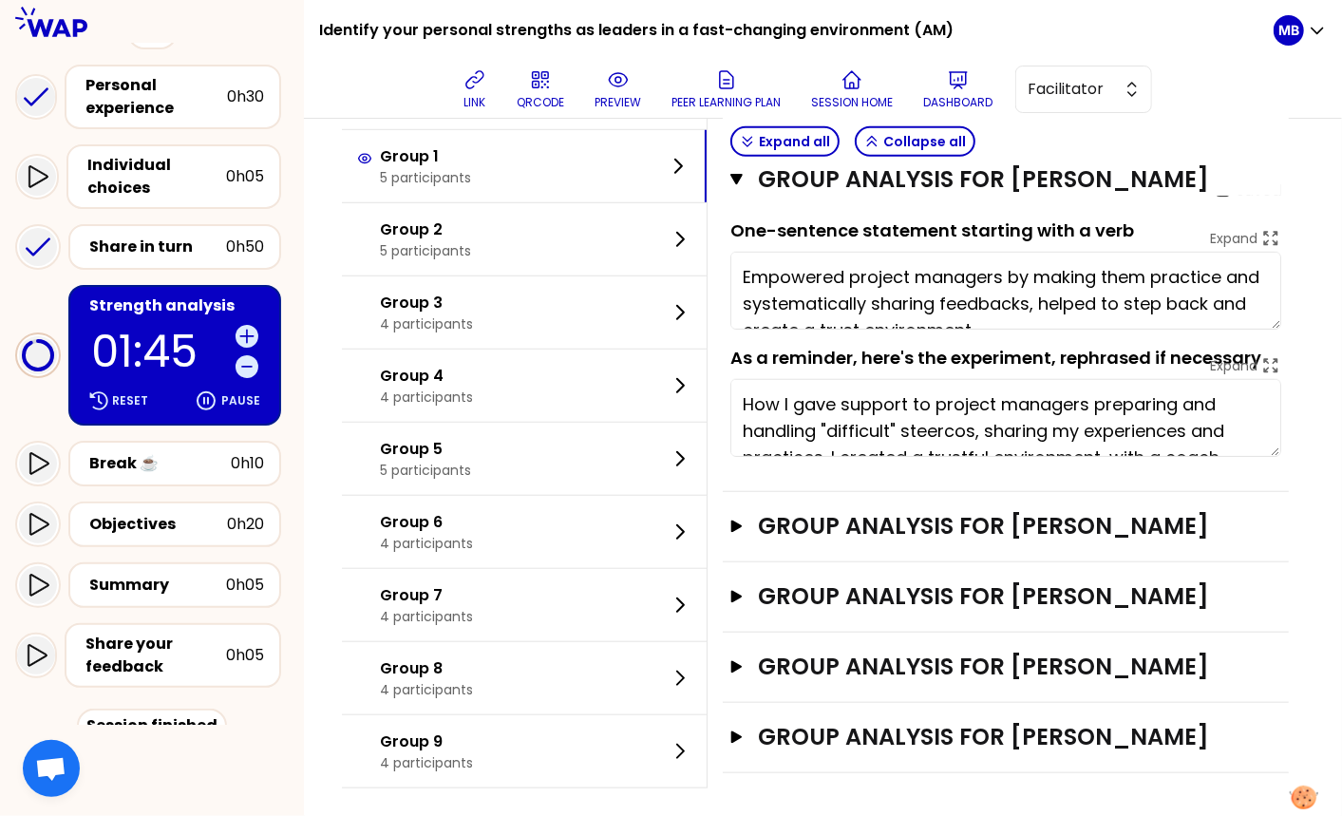
click at [916, 535] on div "Group analysis for Clara Serrand Open" at bounding box center [1006, 527] width 566 height 70
click at [917, 520] on h3 "Group analysis for Clara Serrand" at bounding box center [988, 526] width 460 height 30
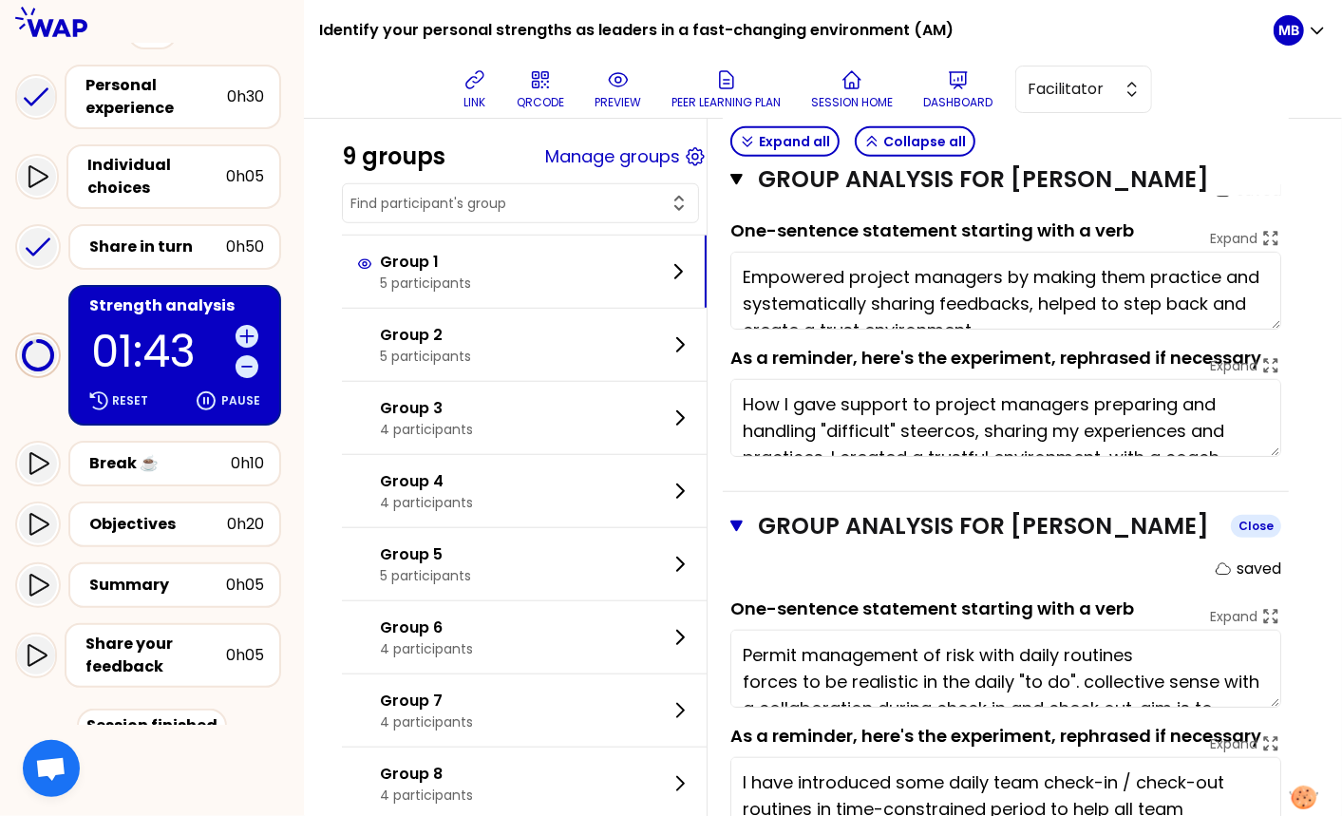
scroll to position [953, 0]
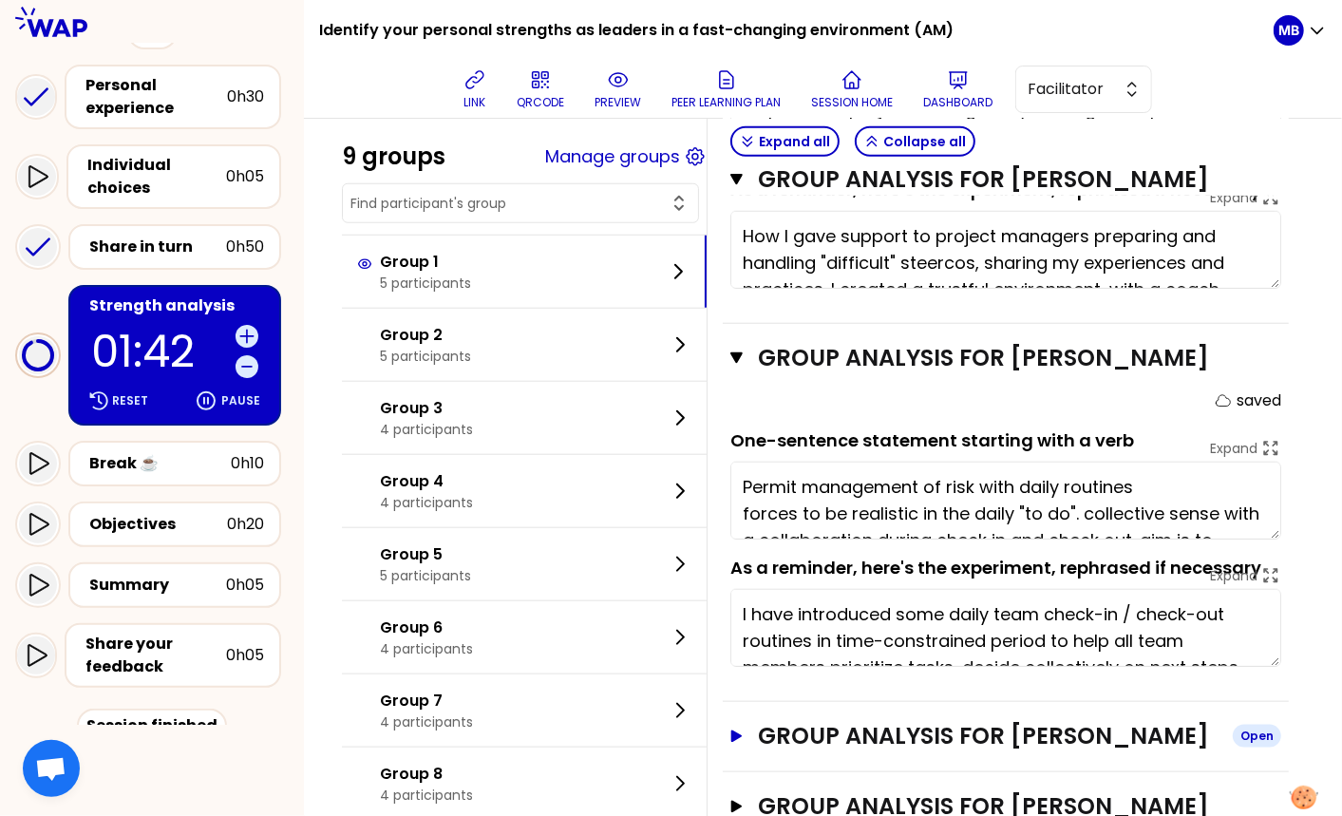
click at [898, 731] on h3 "Group analysis for Taral Trivedi" at bounding box center [988, 736] width 460 height 30
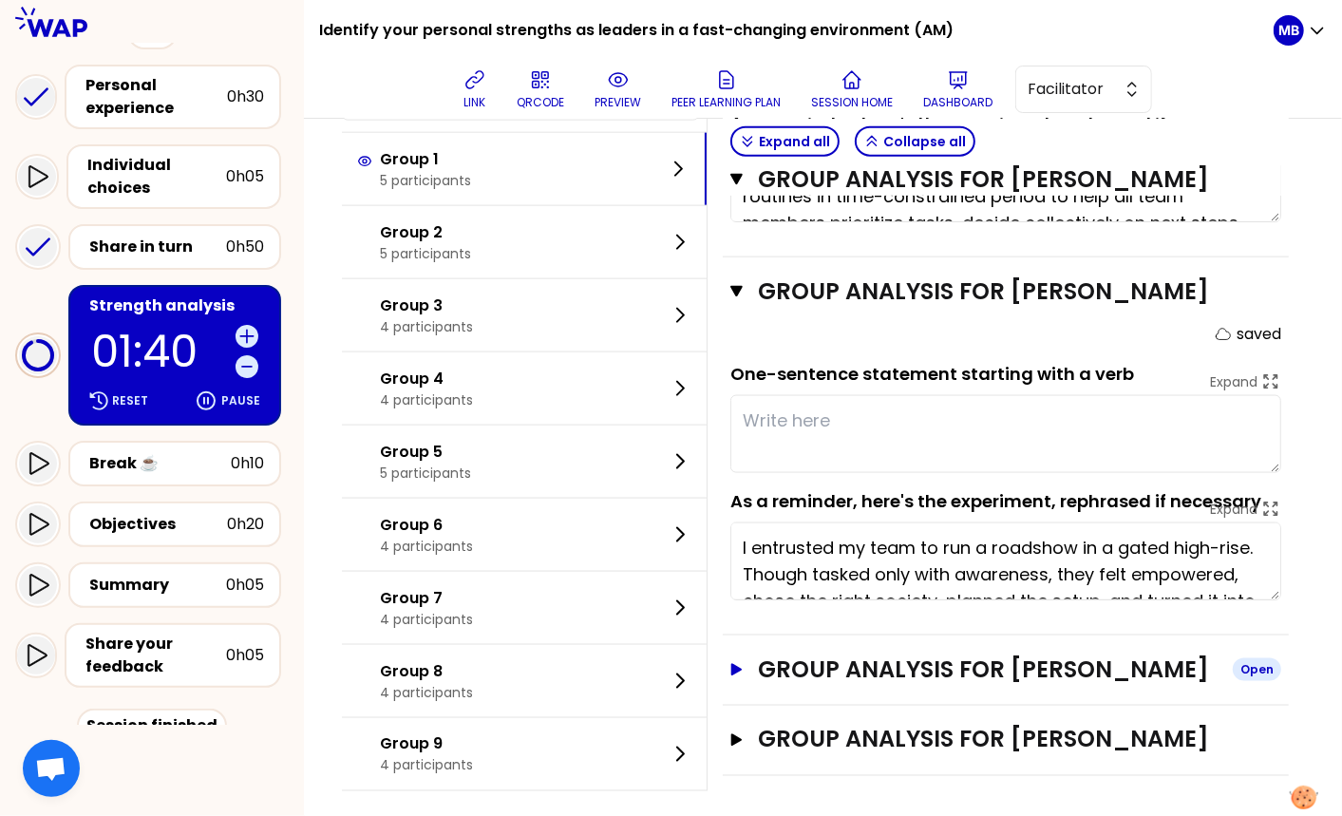
click at [883, 659] on h3 "Group analysis for YU Yang" at bounding box center [988, 669] width 460 height 30
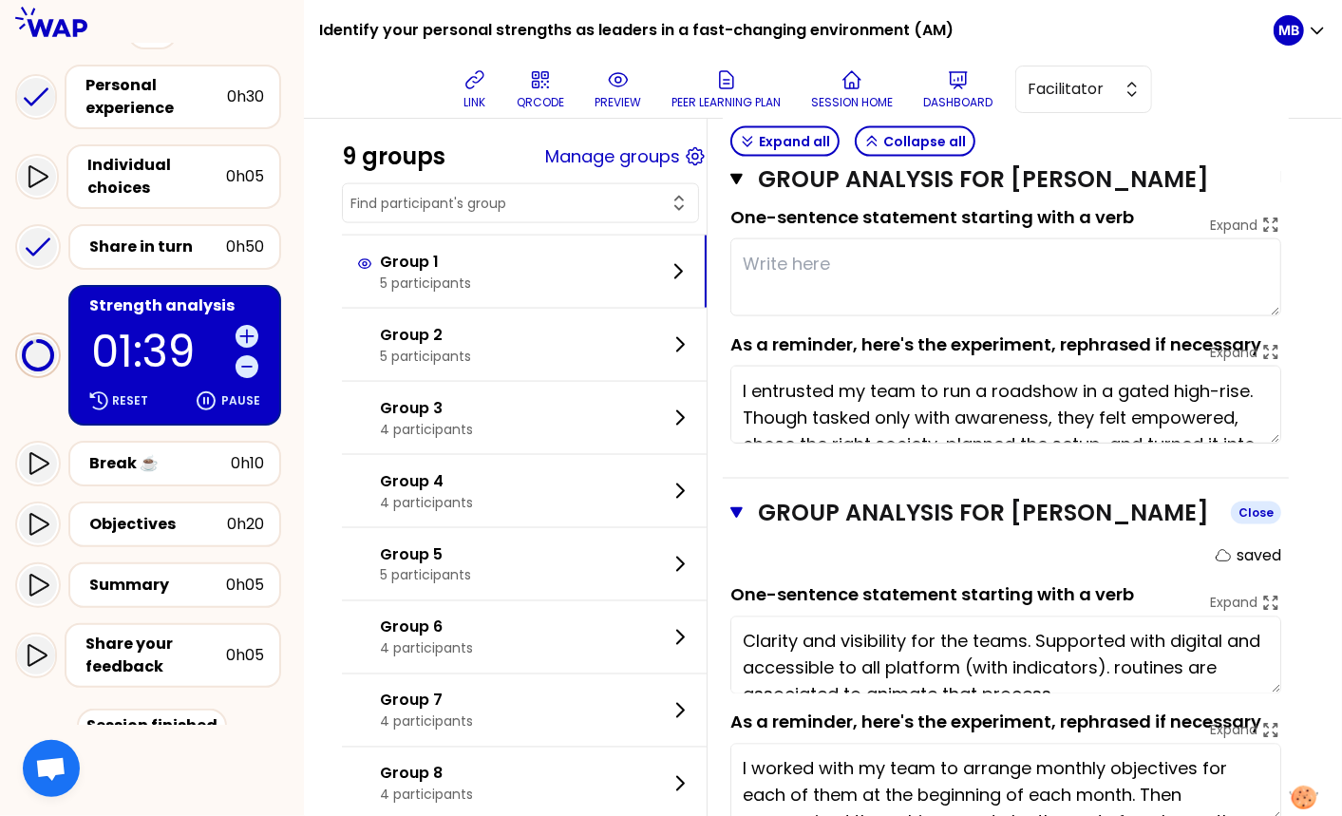
scroll to position [1703, 0]
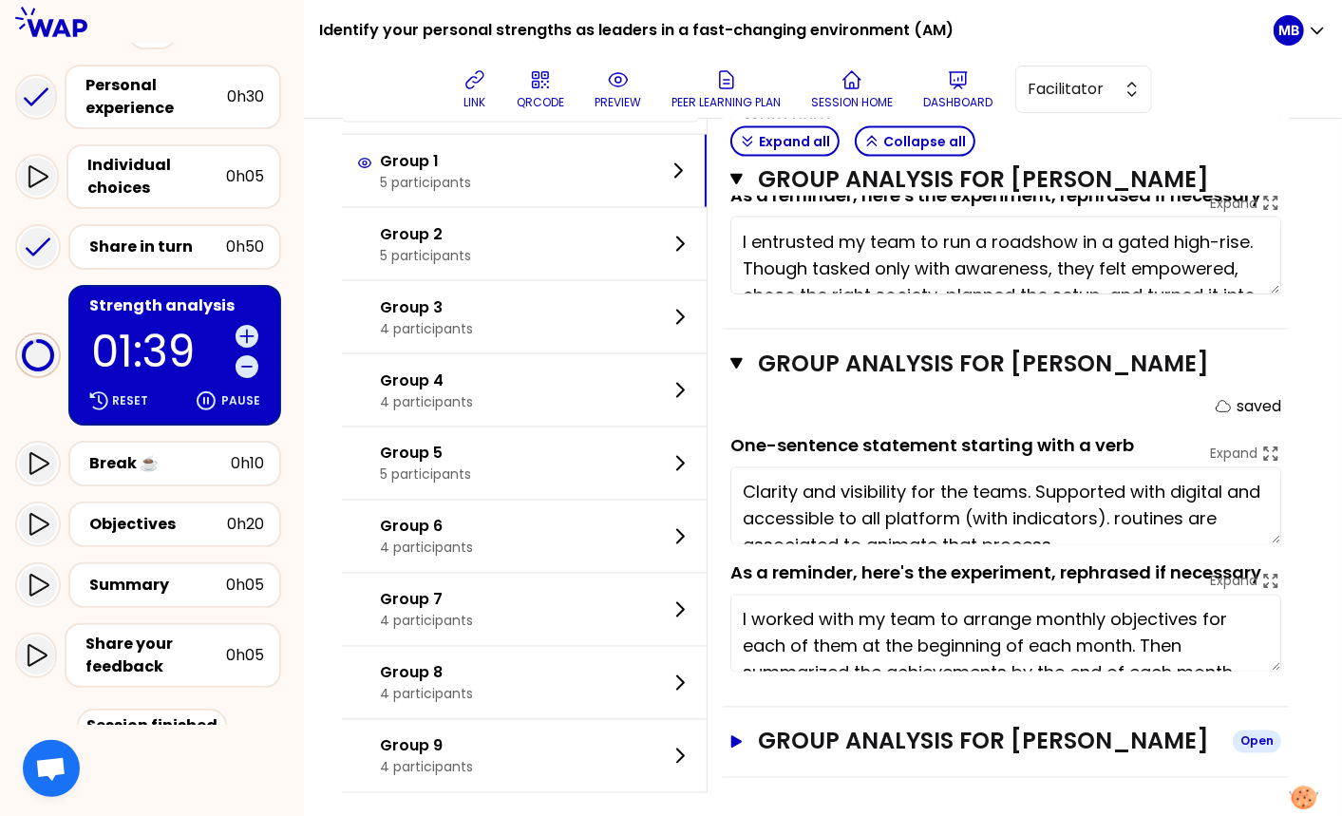
click at [874, 726] on h3 "Group analysis for Trouvé Damien" at bounding box center [988, 741] width 460 height 30
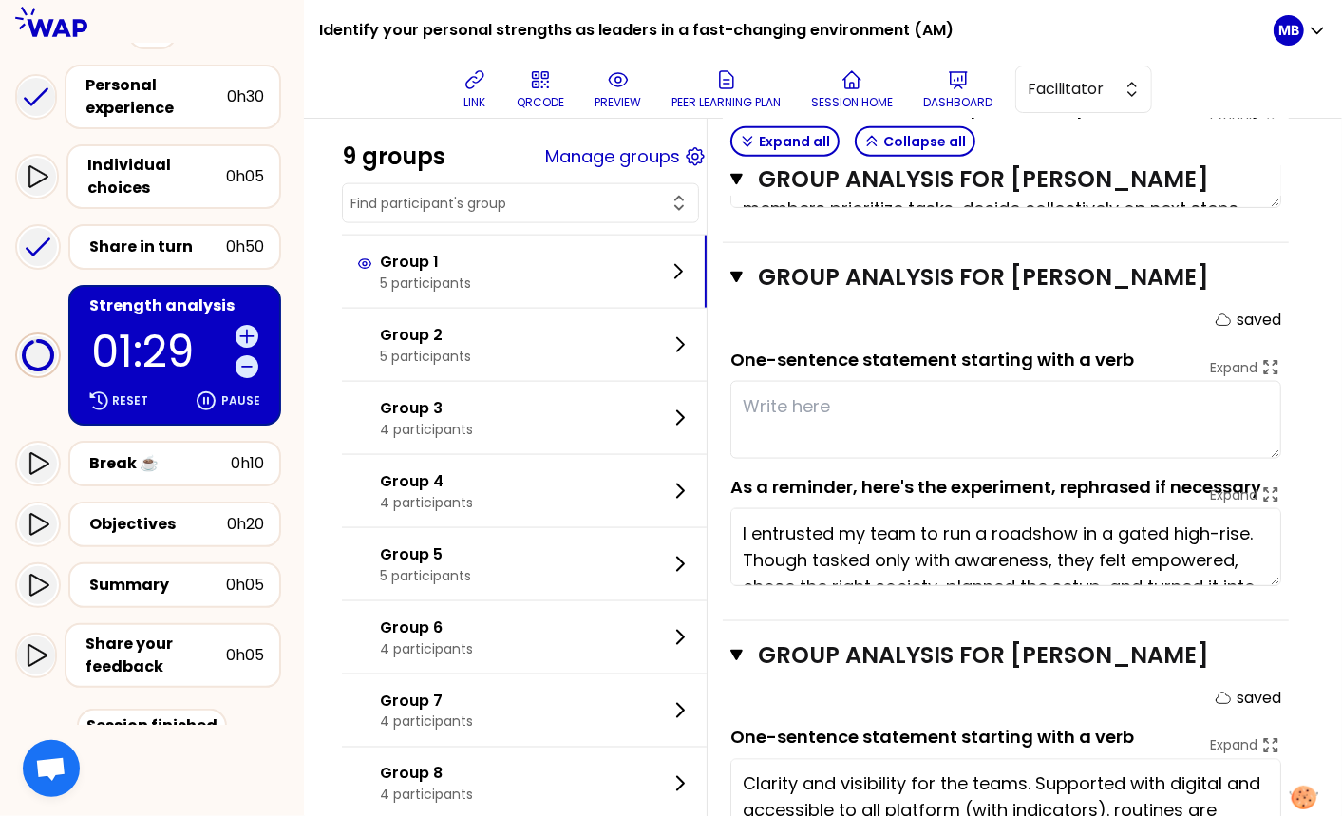
scroll to position [1377, 0]
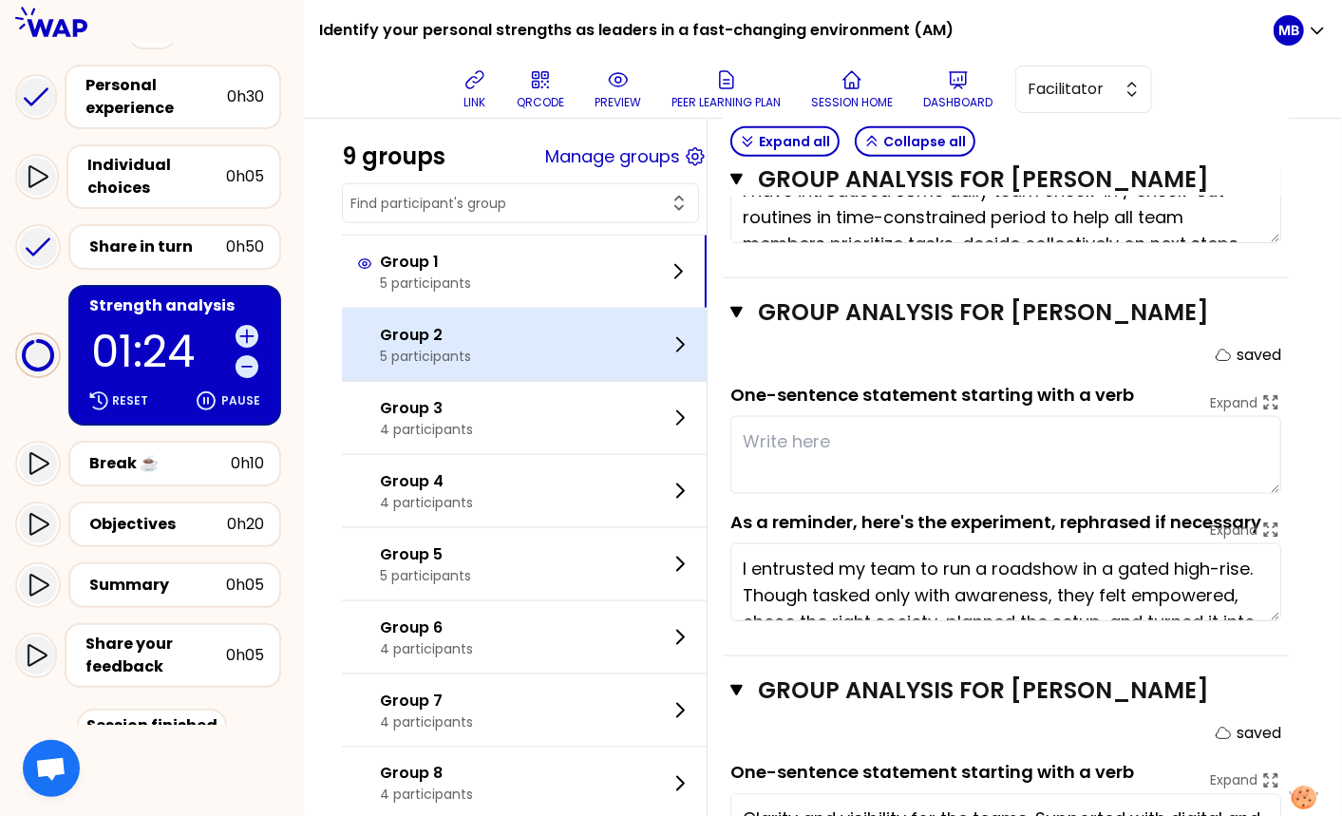
click at [454, 348] on p "5 participants" at bounding box center [425, 356] width 91 height 19
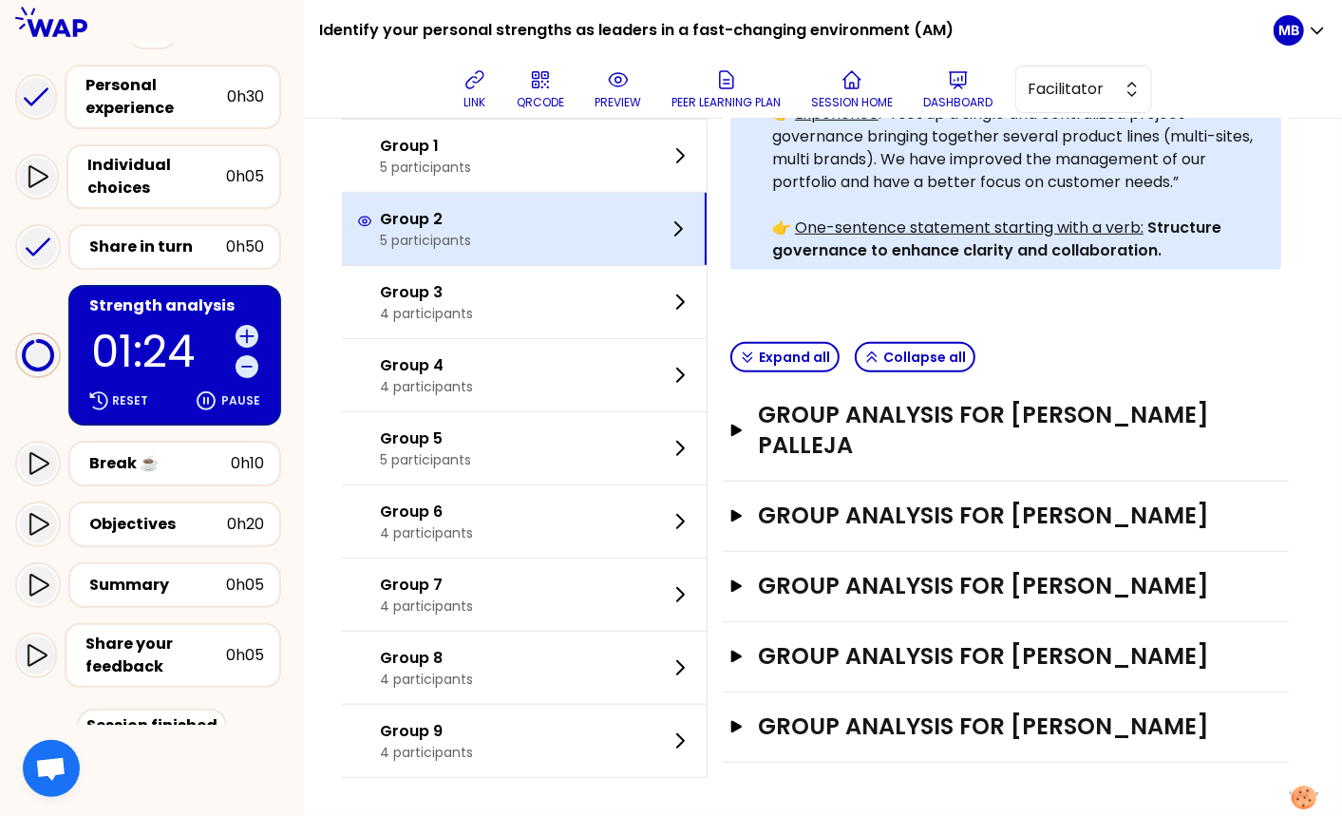
scroll to position [540, 0]
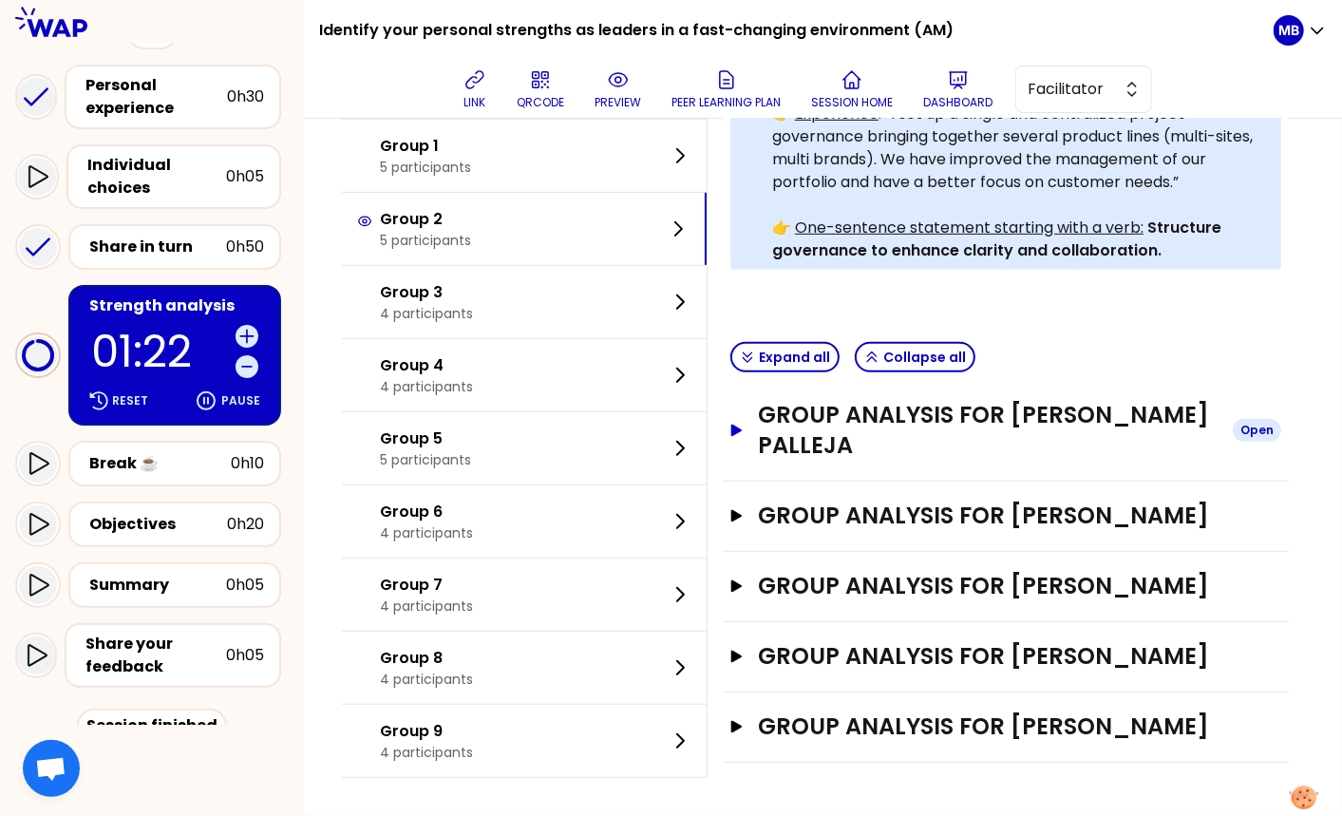
click at [817, 404] on h3 "Group analysis for Albert Moles Palleja" at bounding box center [988, 430] width 460 height 61
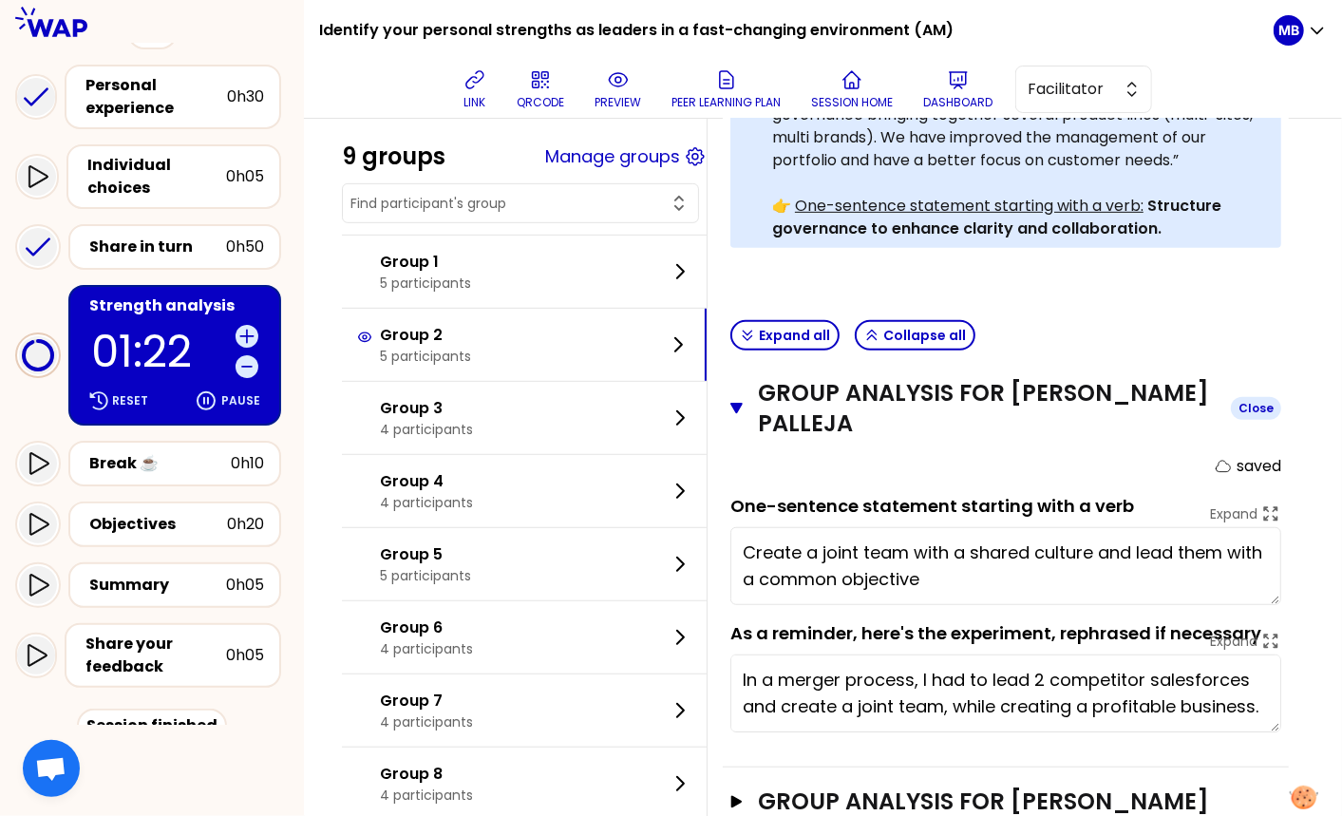
scroll to position [824, 0]
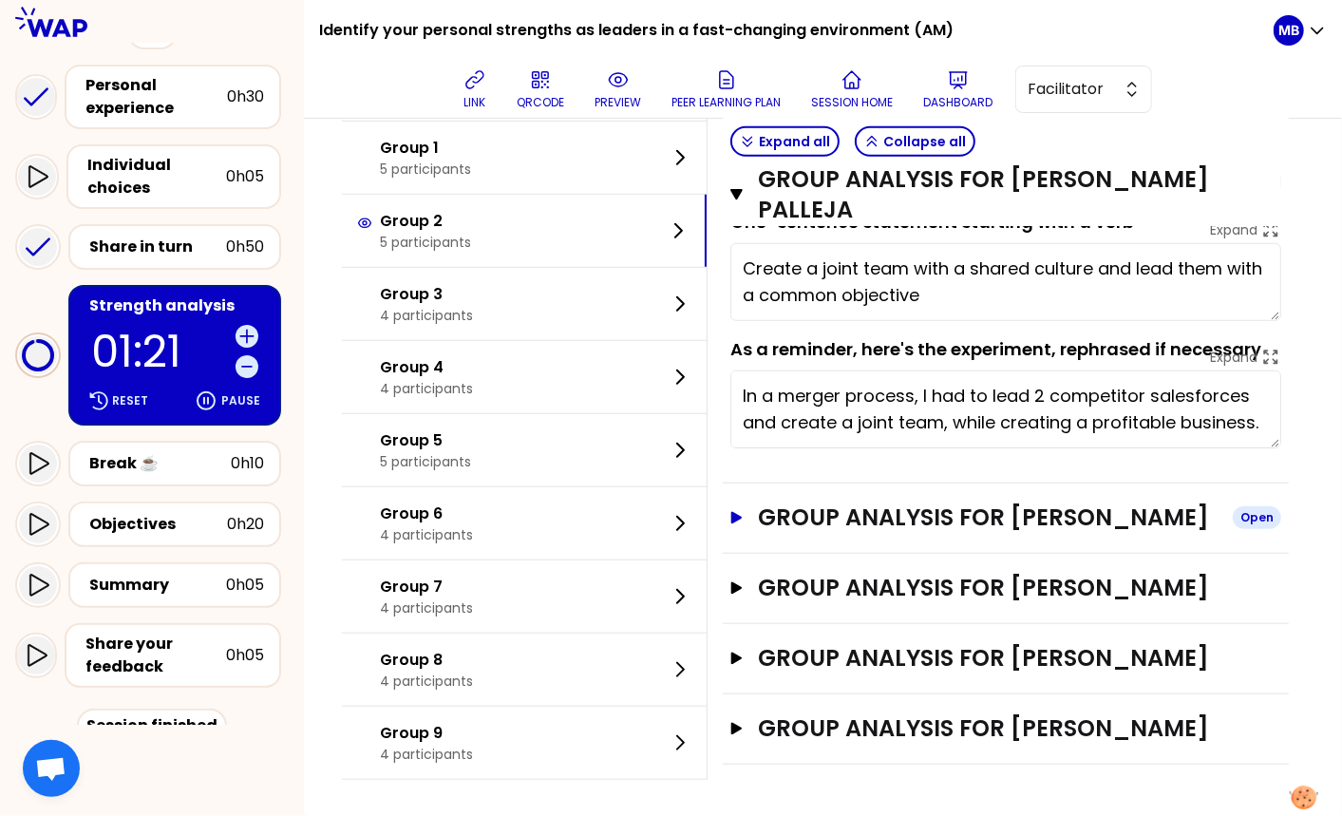
click at [817, 519] on h3 "Group analysis for Henri Laniece" at bounding box center [988, 517] width 460 height 30
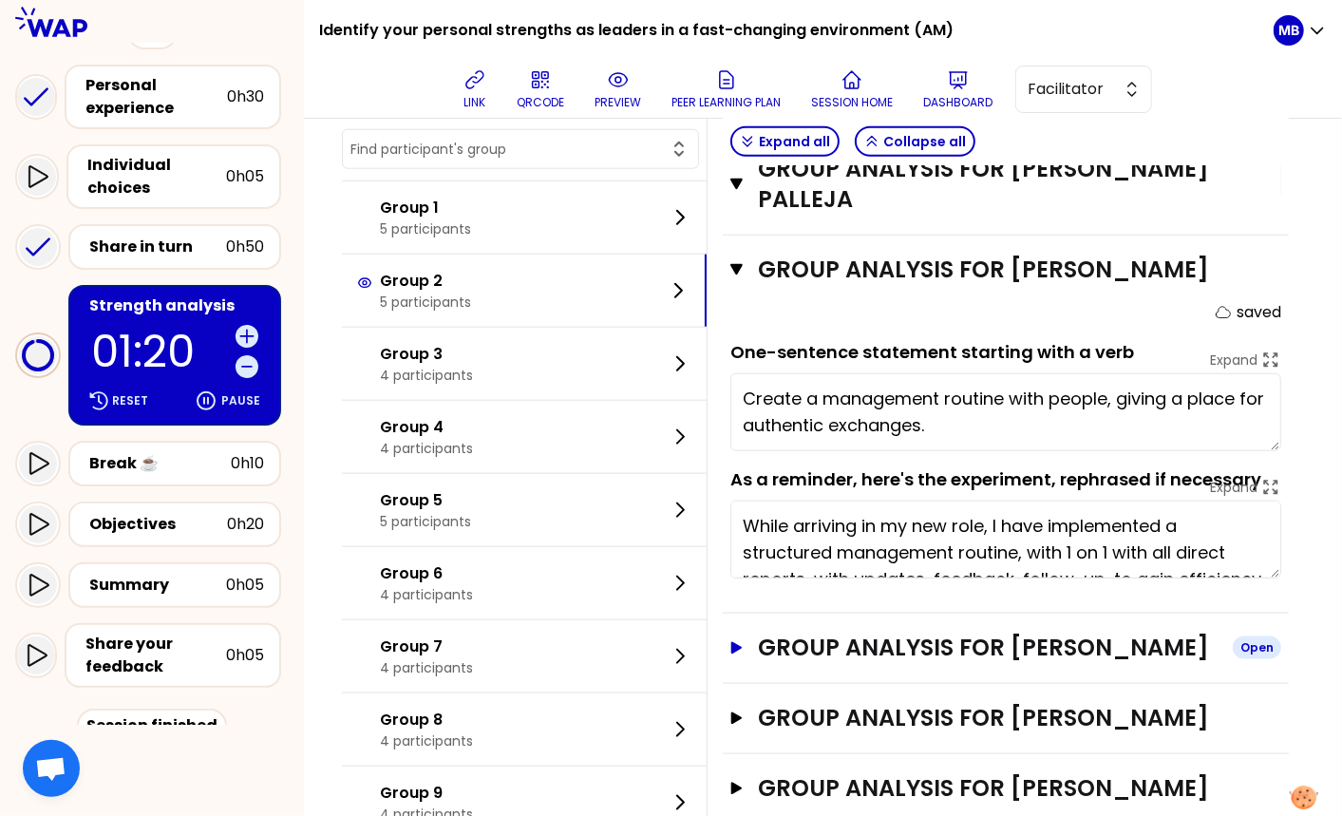
click at [809, 640] on h3 "Group analysis for FREDERIC WATERLOT" at bounding box center [988, 647] width 460 height 30
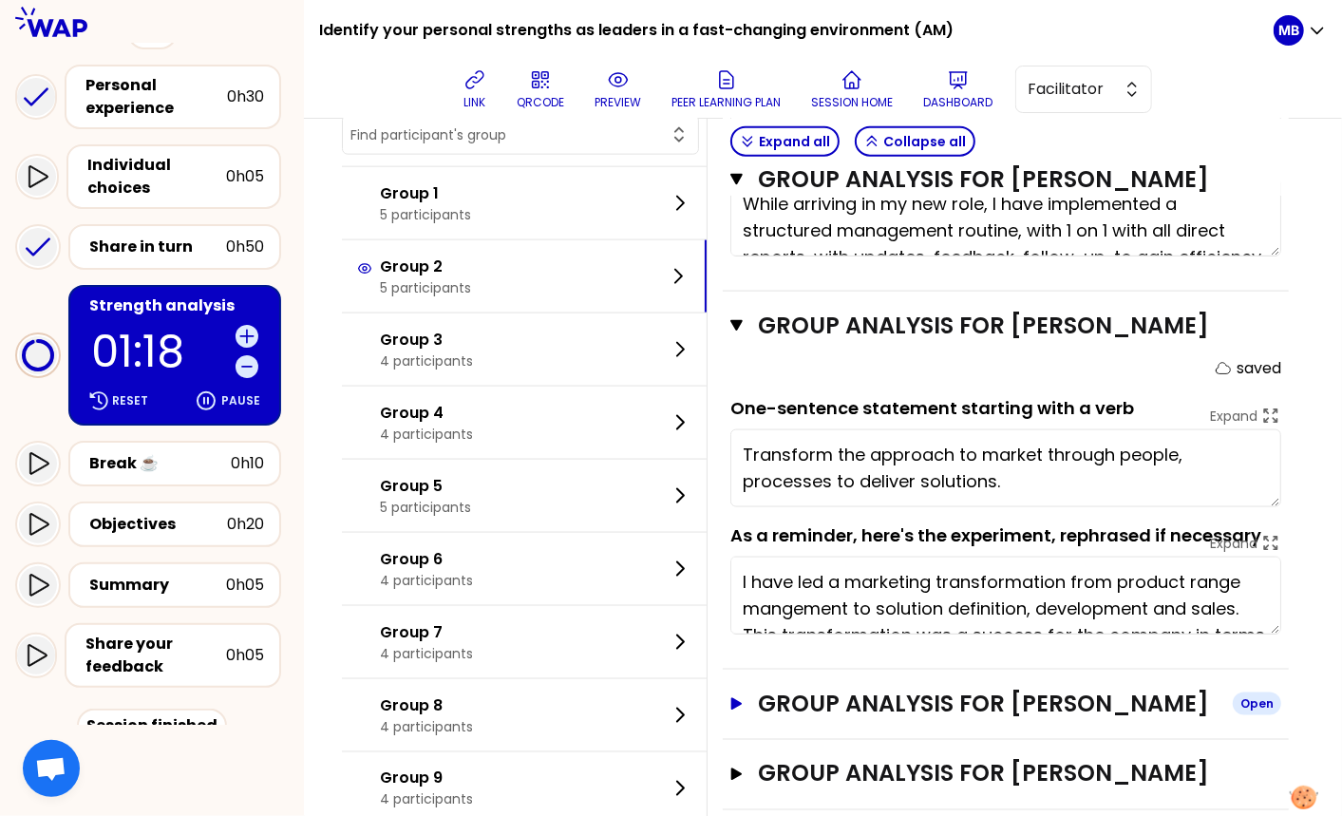
click at [811, 706] on h3 "Group analysis for ANDY FAN" at bounding box center [988, 703] width 460 height 30
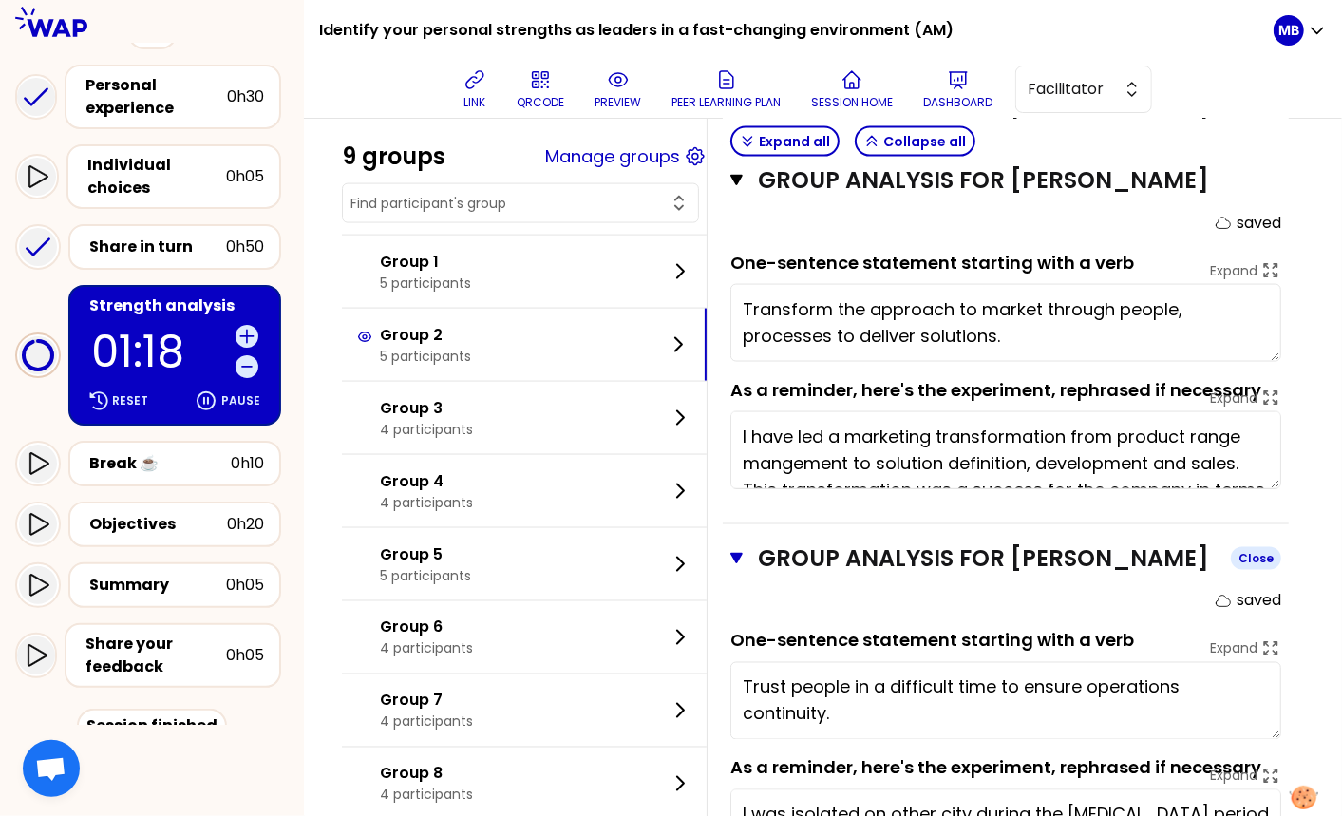
scroll to position [1764, 0]
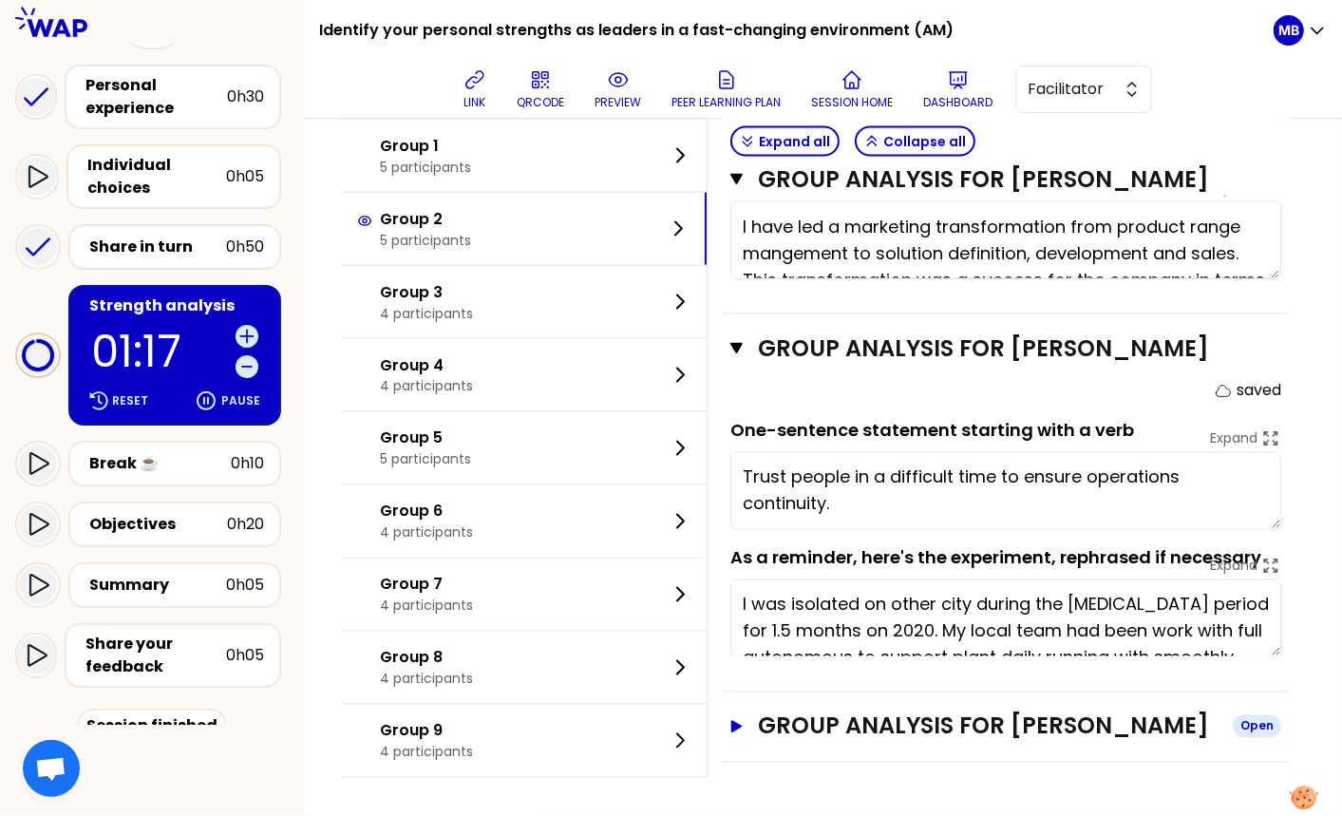
click at [827, 723] on h3 "Group analysis for David Wong" at bounding box center [988, 726] width 460 height 30
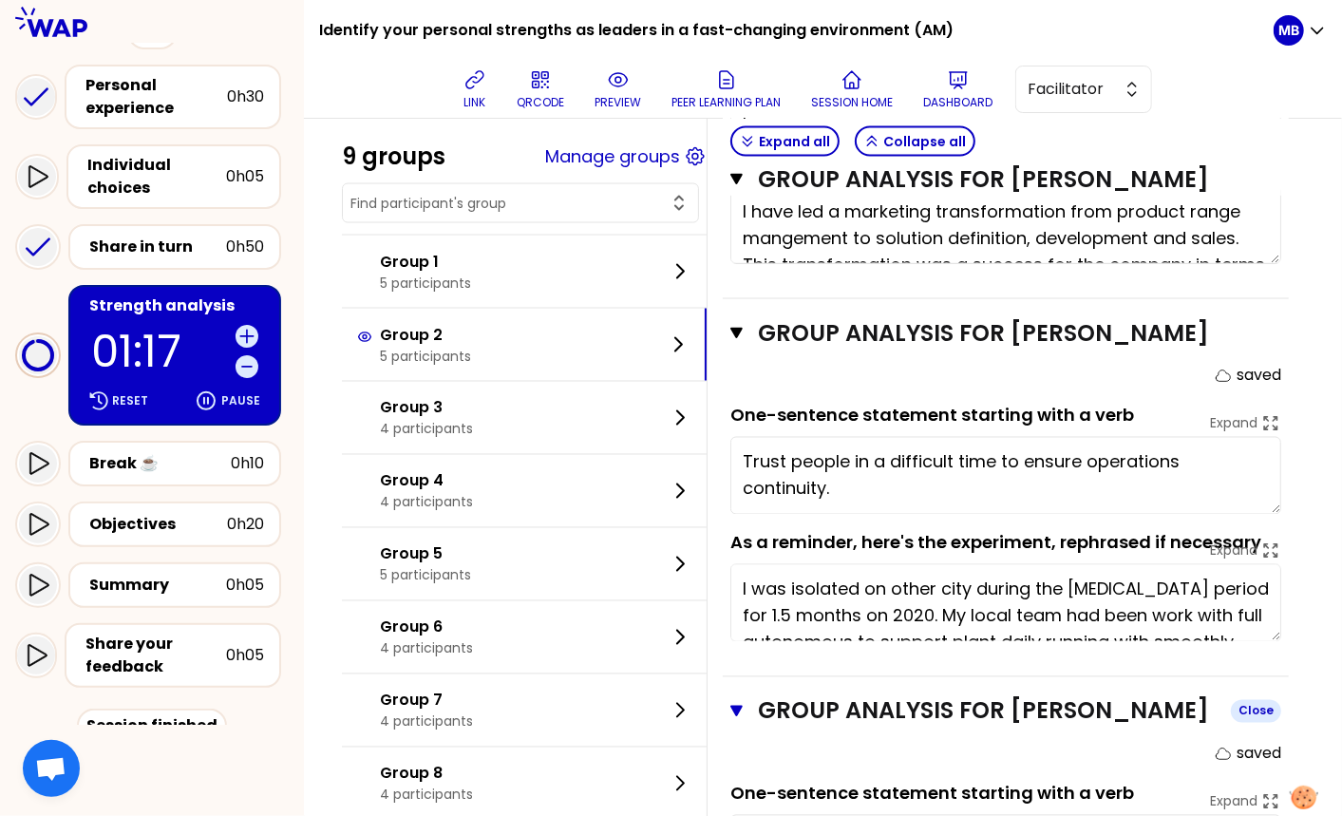
scroll to position [2070, 0]
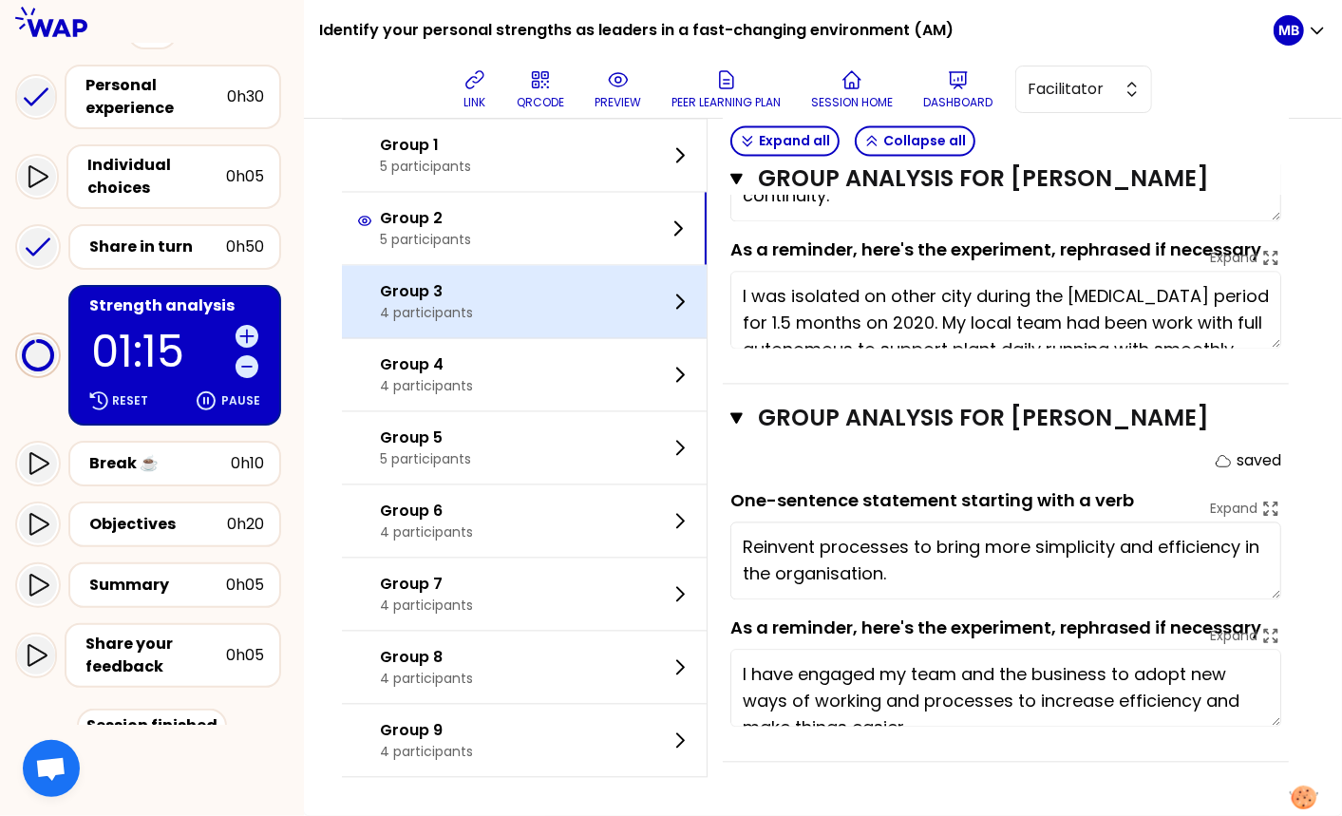
click at [459, 318] on p "4 participants" at bounding box center [426, 313] width 93 height 19
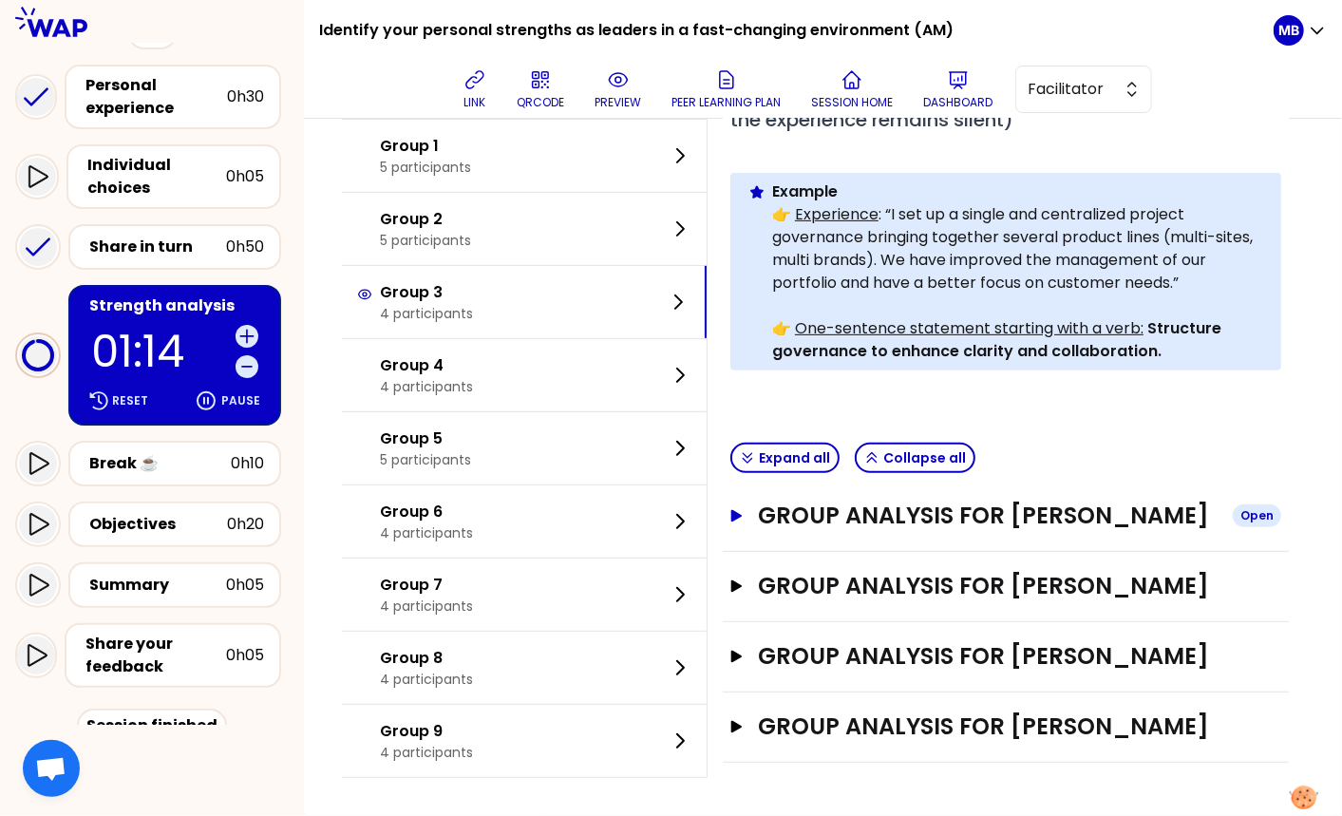
click at [813, 500] on h3 "Group analysis for PIERRE LOUIS RODOZ" at bounding box center [988, 515] width 460 height 30
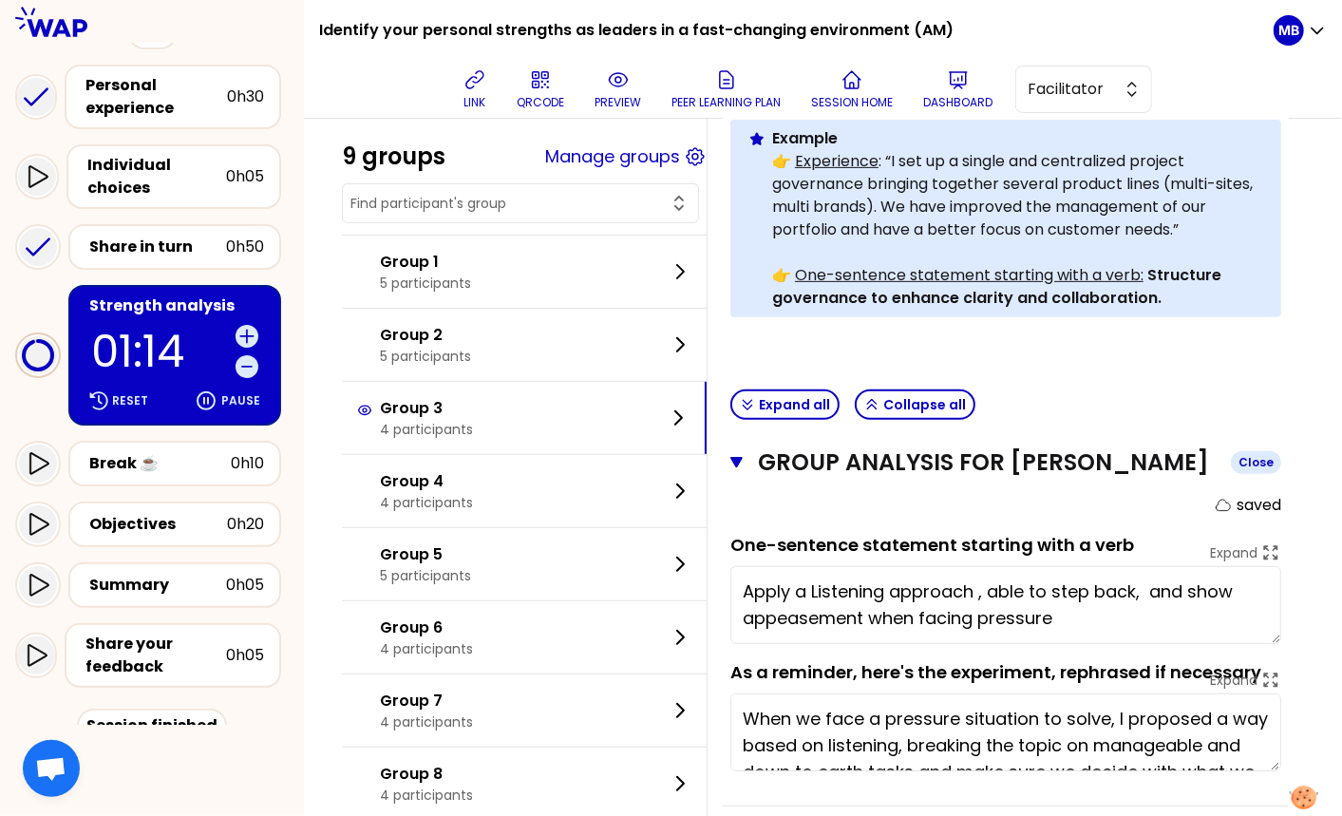
scroll to position [690, 0]
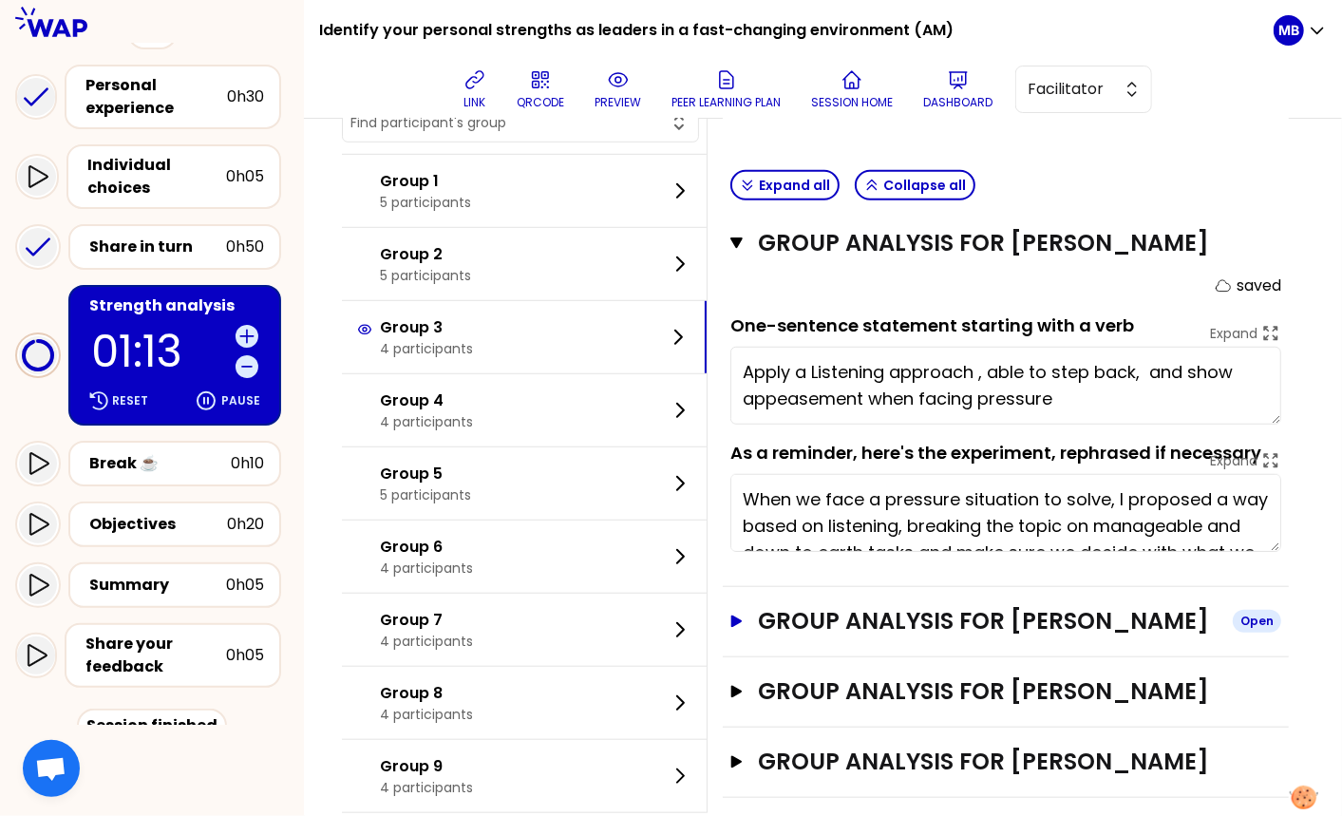
click at [803, 636] on h3 "Group analysis for FARRAH RIGHI" at bounding box center [988, 621] width 460 height 30
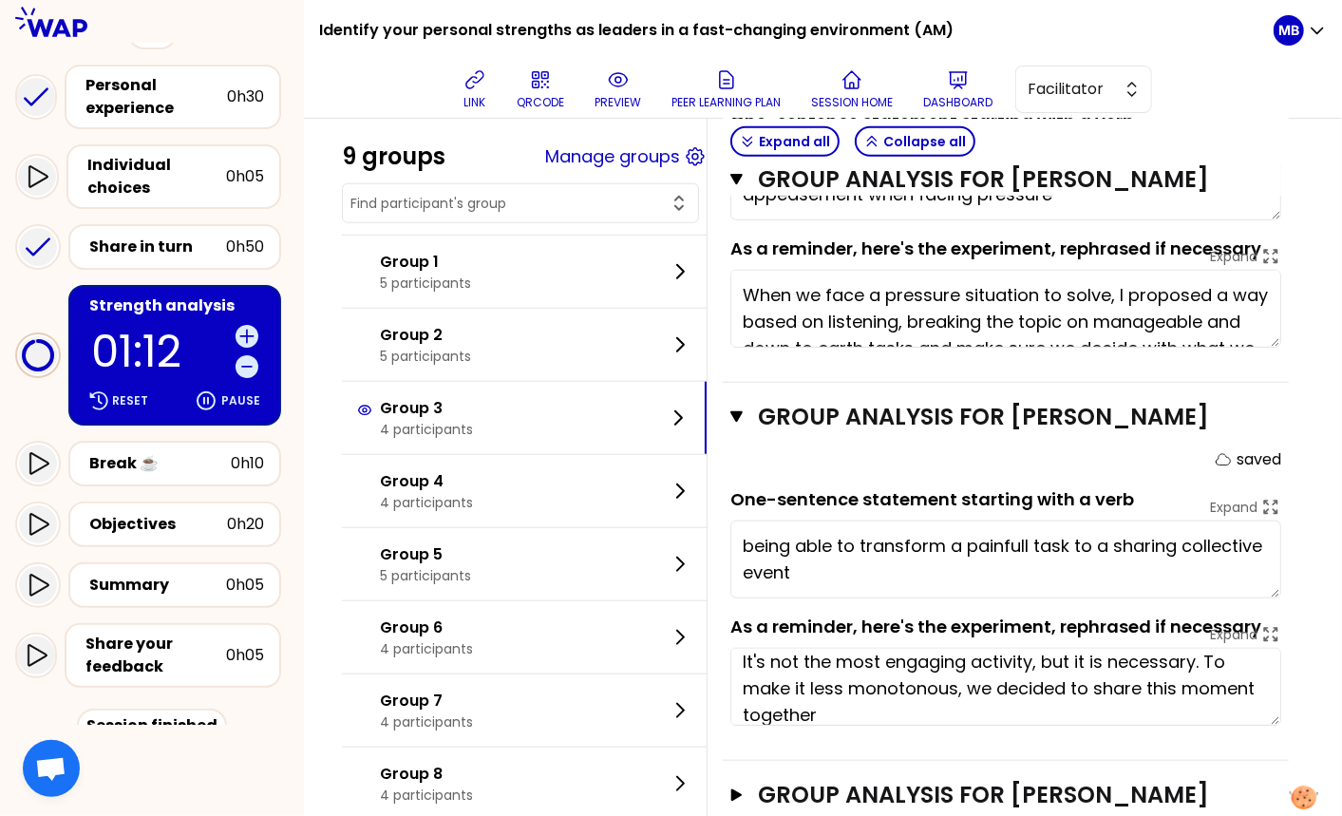
scroll to position [106, 0]
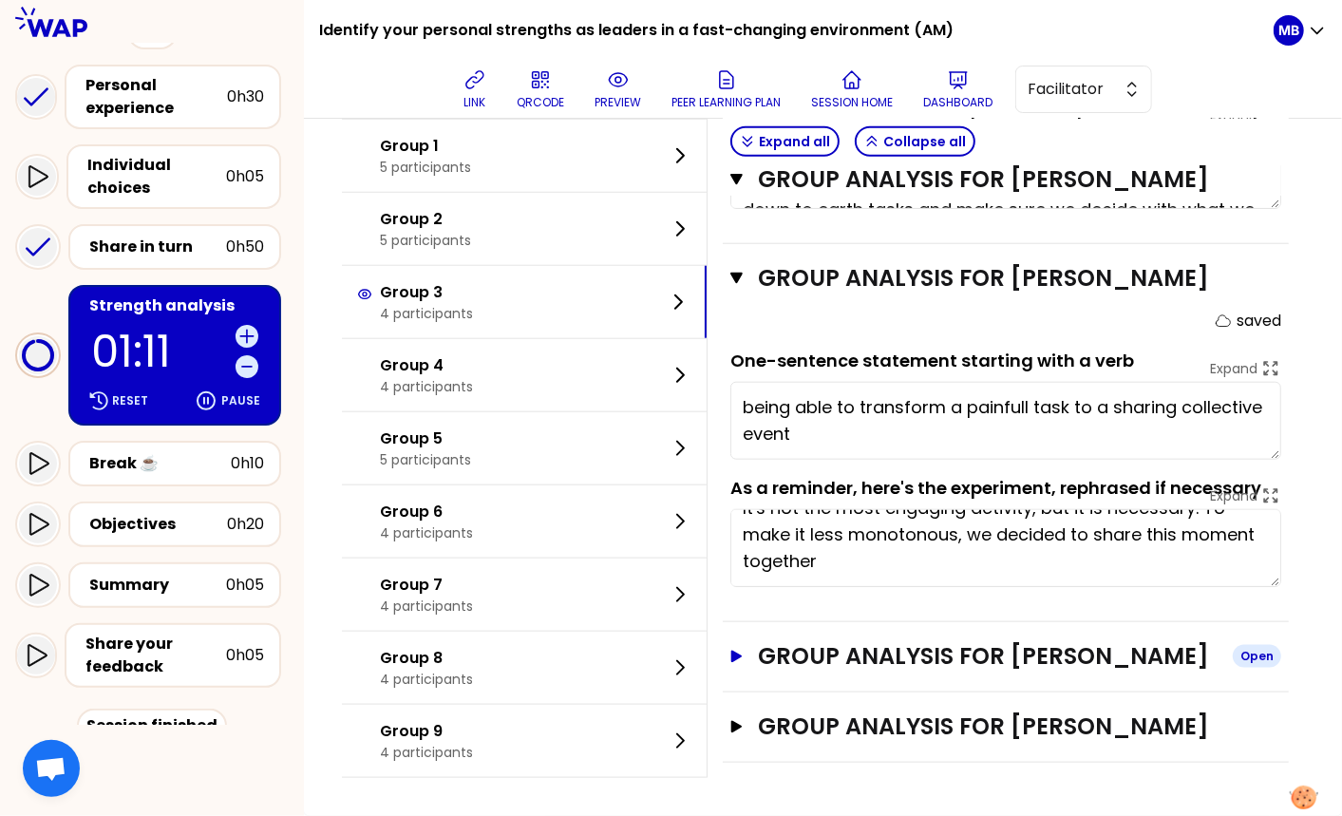
click at [805, 649] on h3 "Group analysis for Marc ENTZMINGER" at bounding box center [988, 656] width 460 height 30
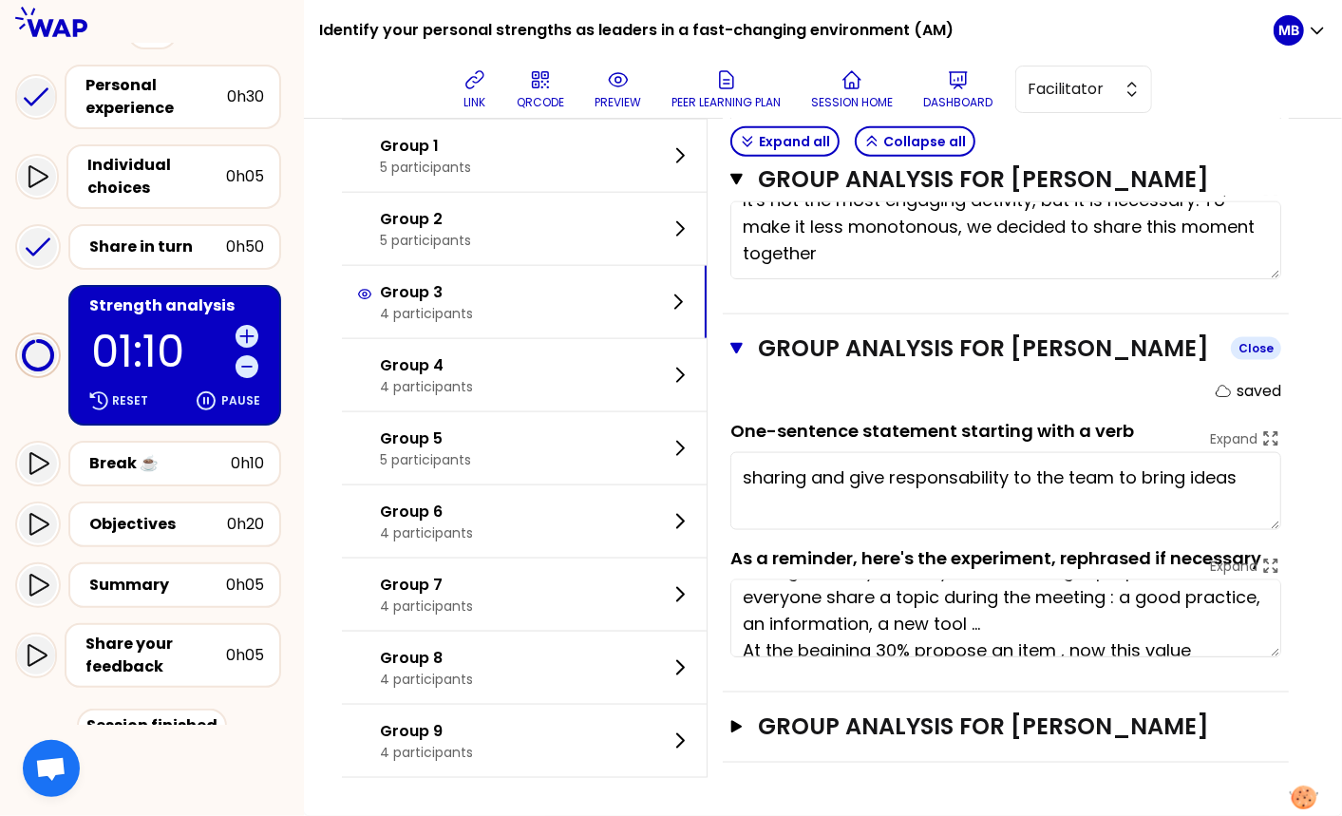
scroll to position [66, 0]
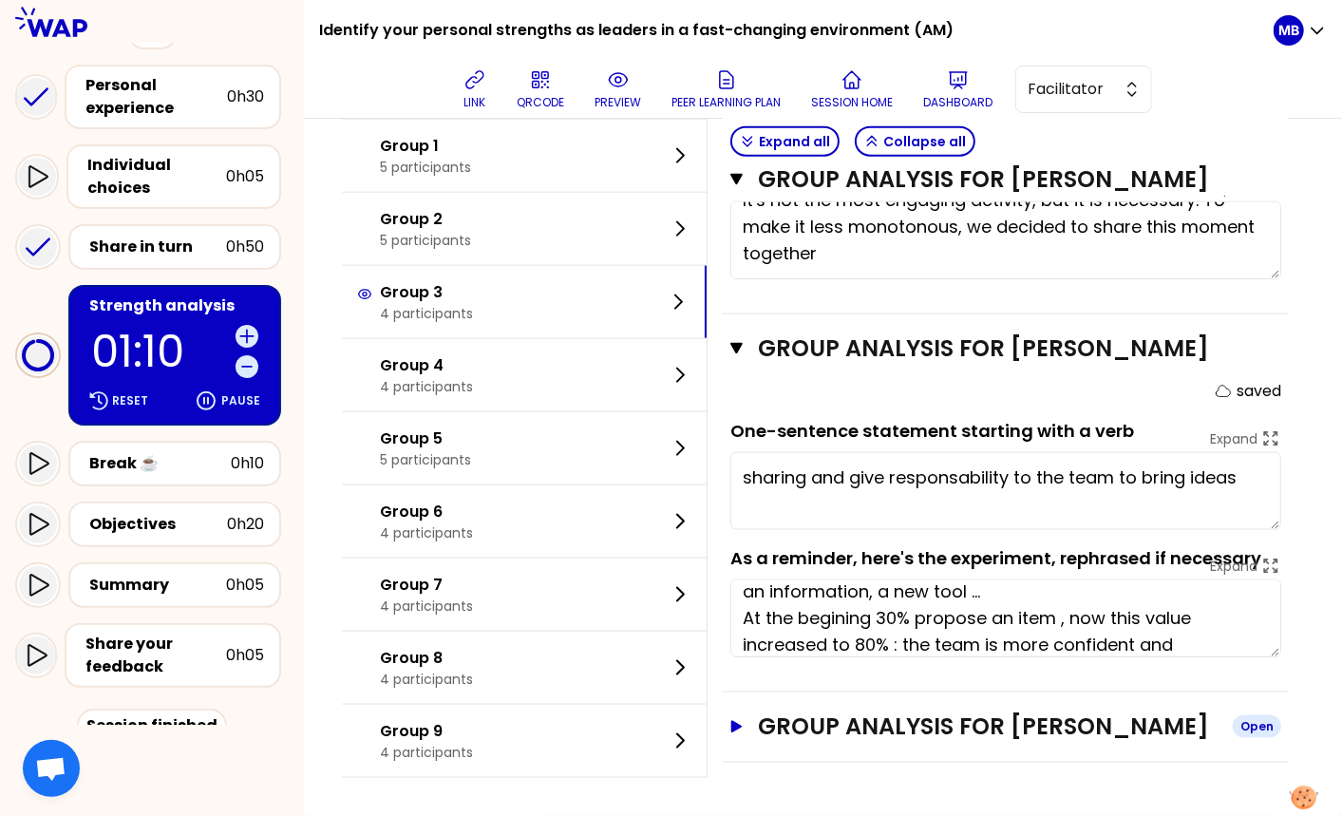
click at [798, 735] on h3 "Group analysis for Nicolas Levet" at bounding box center [988, 726] width 460 height 30
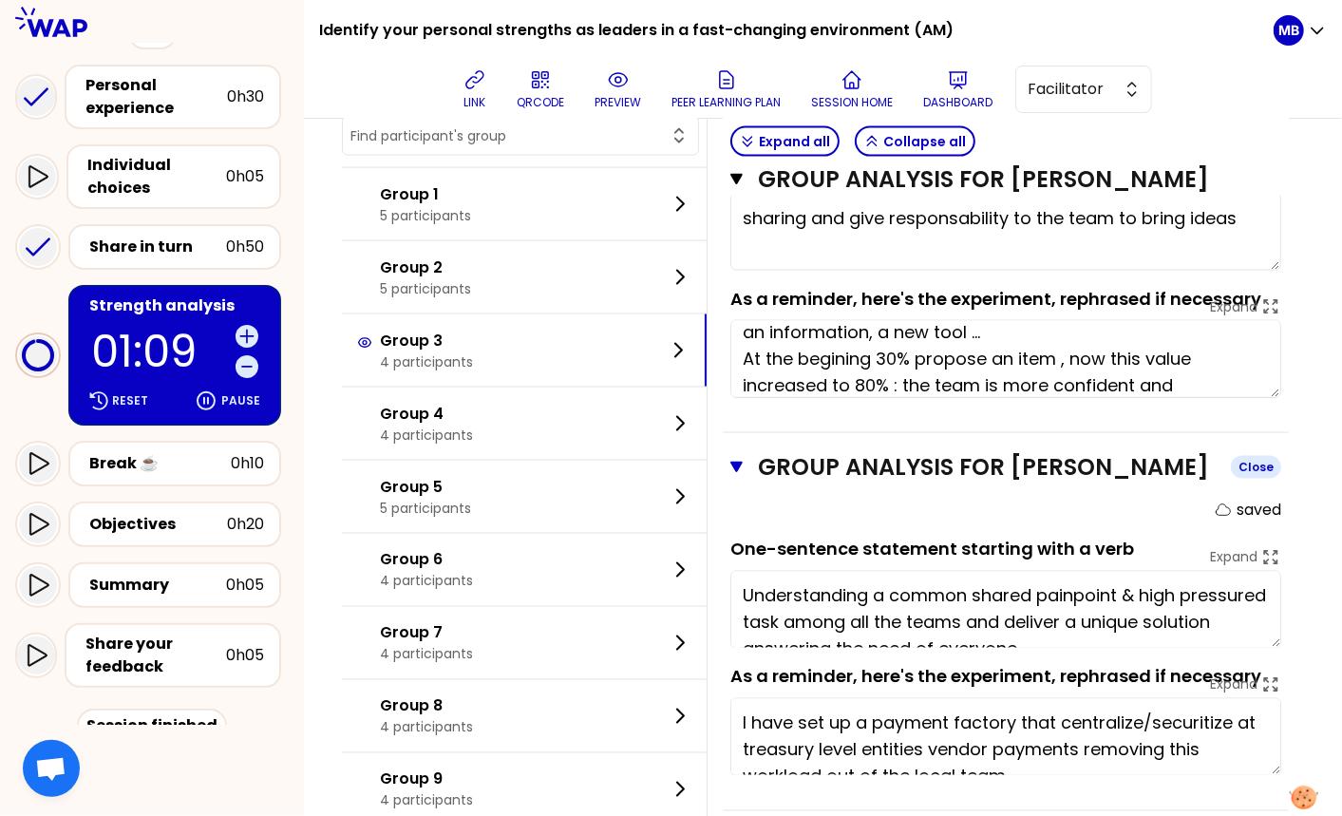
scroll to position [1695, 0]
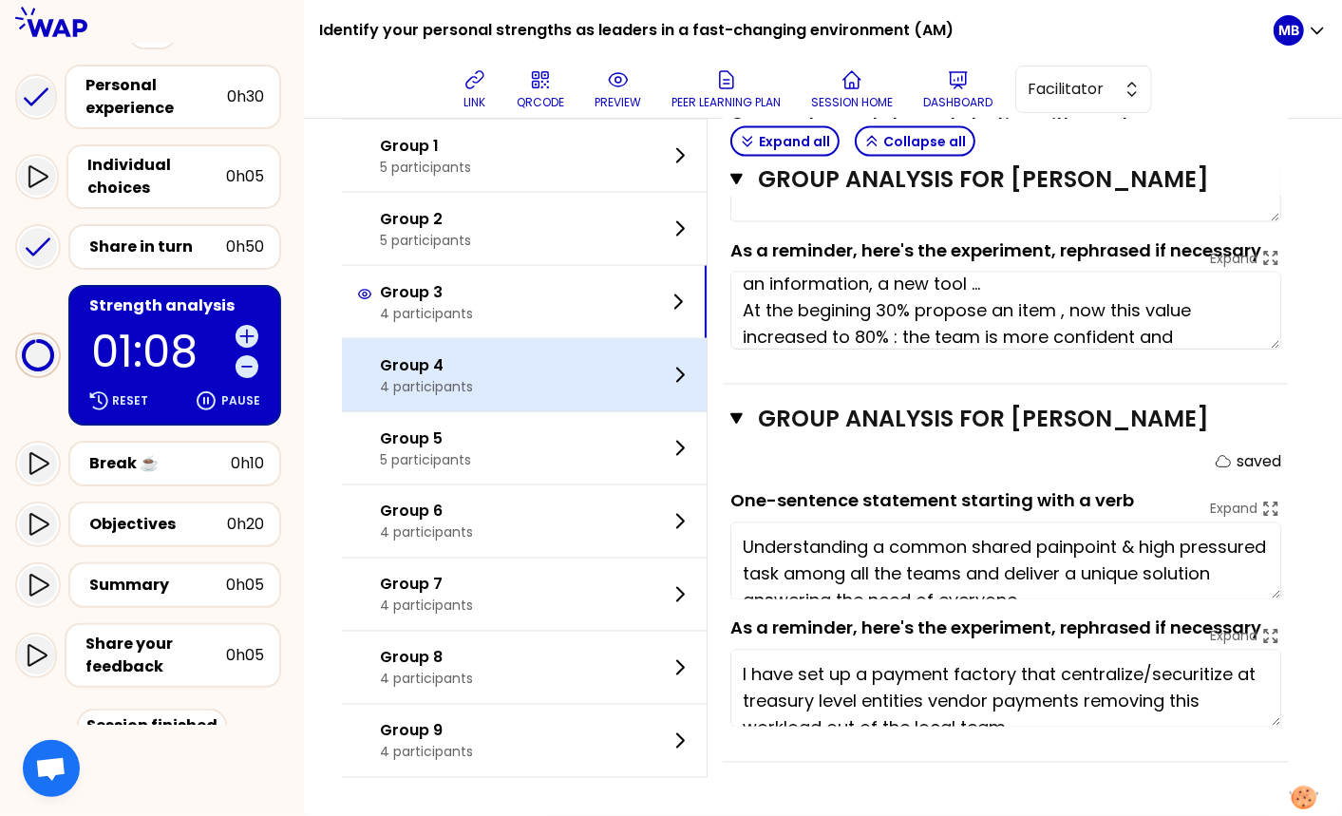
click at [495, 357] on div "Group 4 4 participants" at bounding box center [524, 375] width 365 height 72
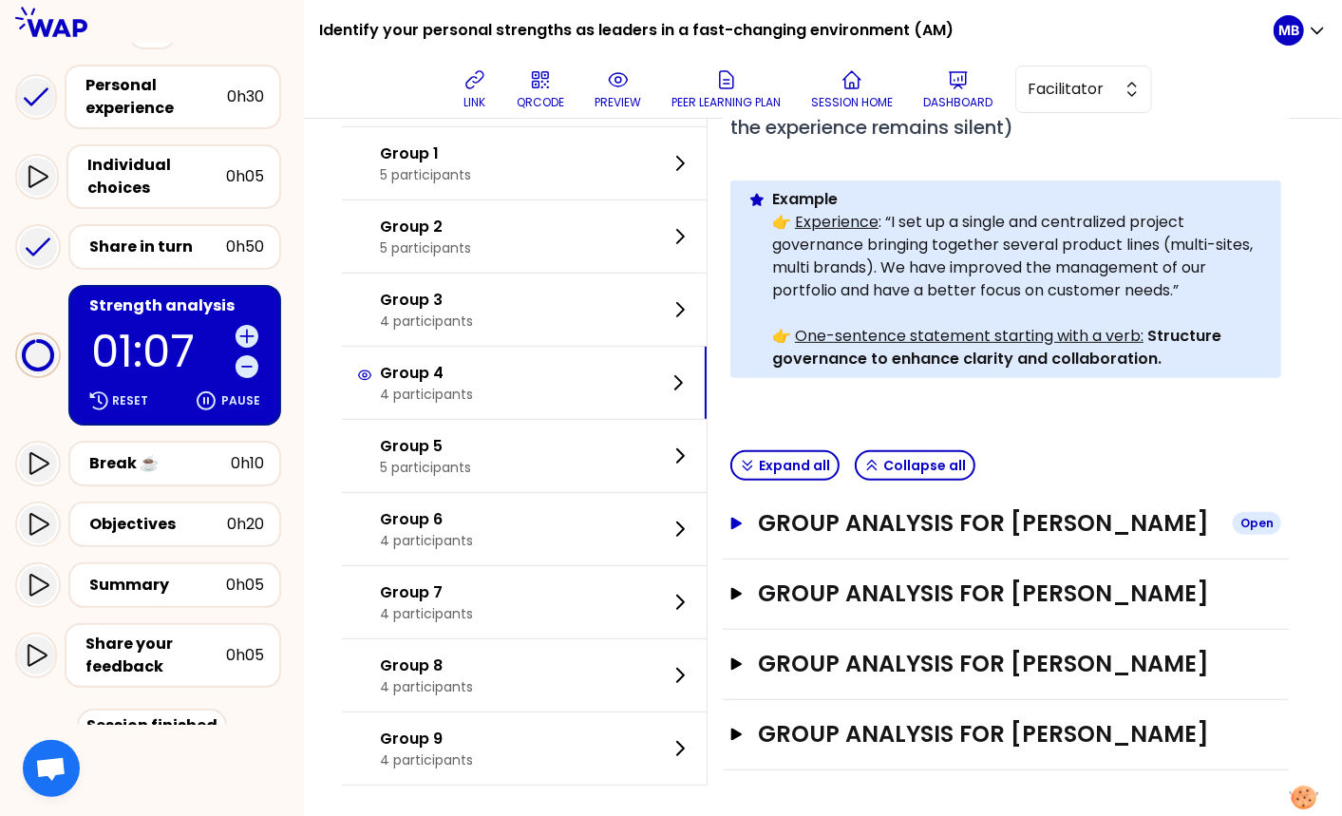
click at [827, 529] on h3 "Group analysis for Richard Wang" at bounding box center [988, 523] width 460 height 30
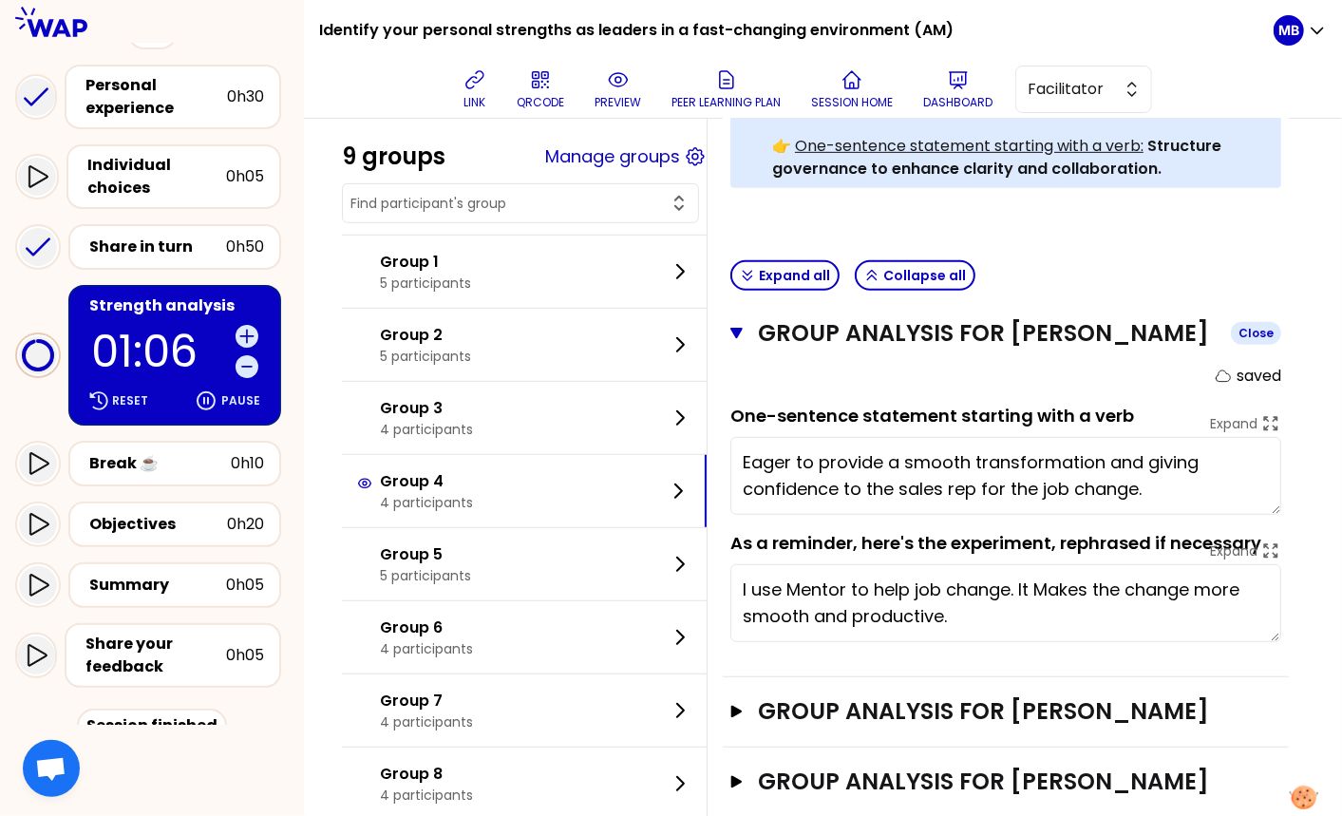
scroll to position [605, 0]
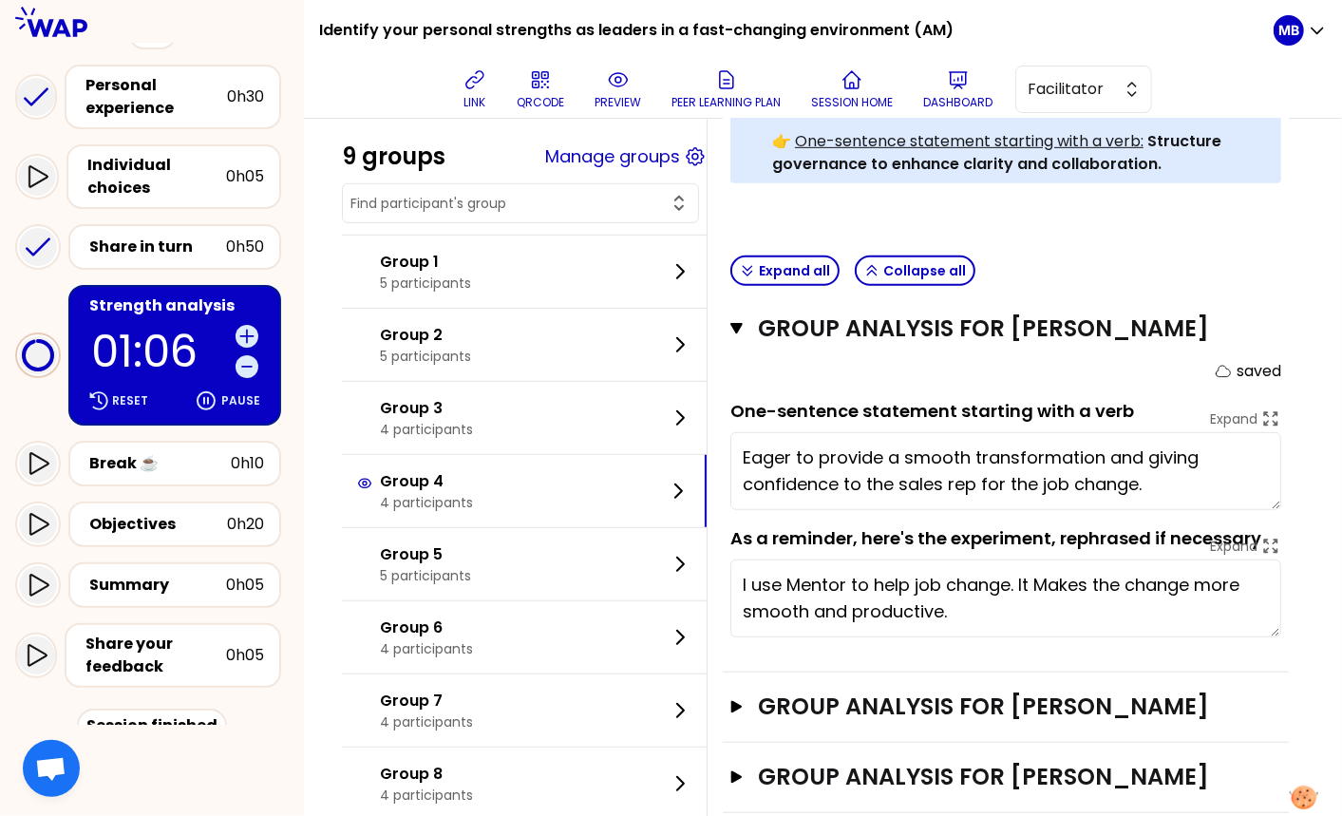
click at [813, 716] on div "Group analysis for Suzanna Open" at bounding box center [1006, 707] width 566 height 70
click at [816, 704] on h3 "Group analysis for Suzanna" at bounding box center [988, 706] width 460 height 30
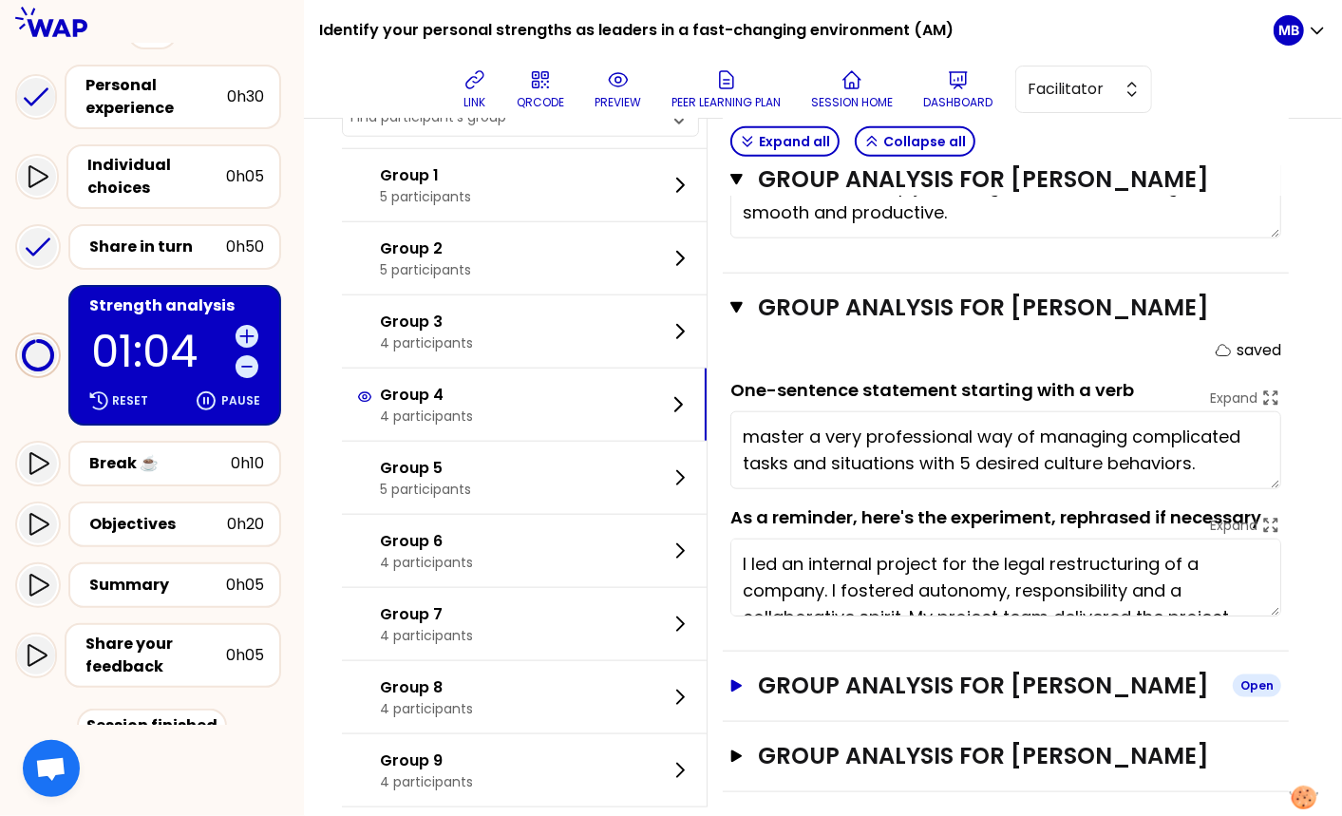
click at [804, 670] on h3 "Group analysis for Liu xin" at bounding box center [988, 685] width 460 height 30
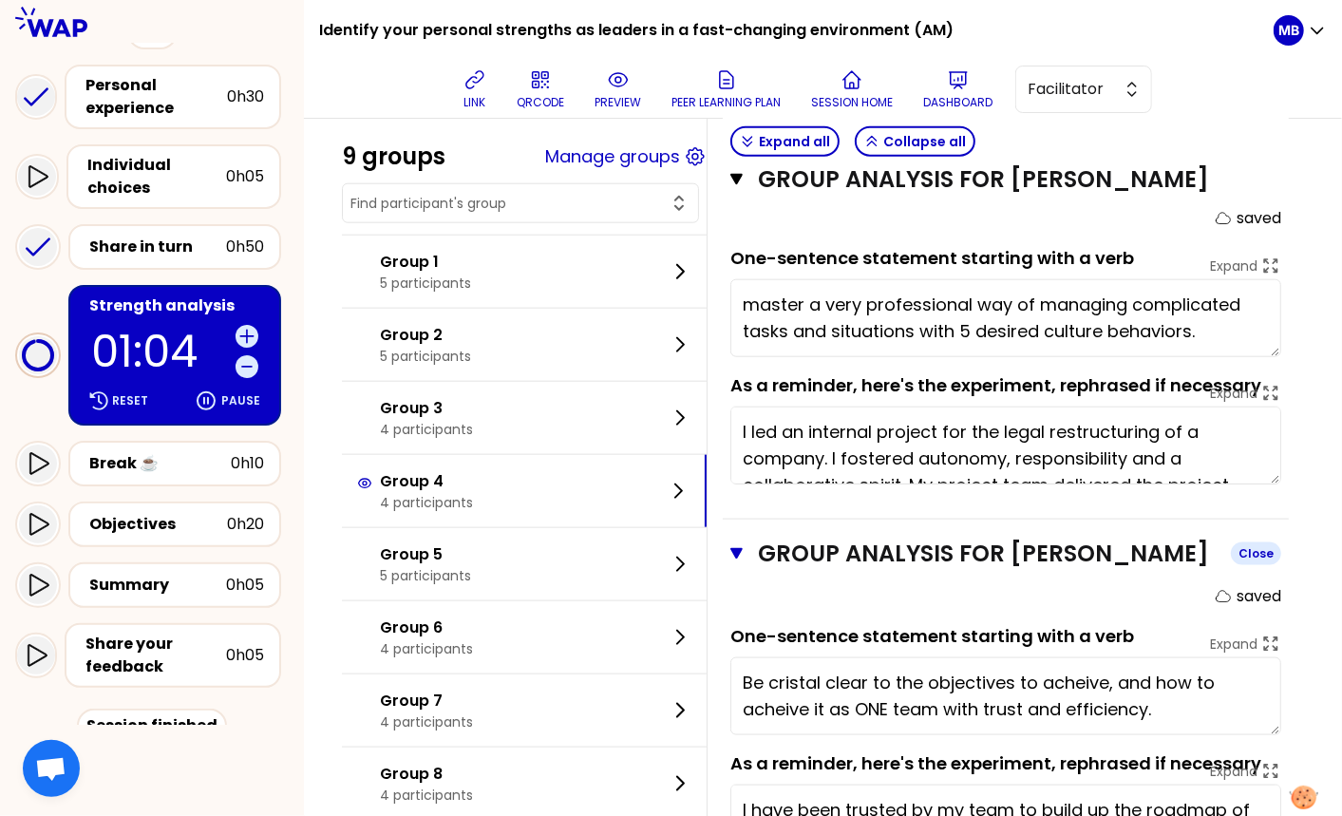
scroll to position [1327, 0]
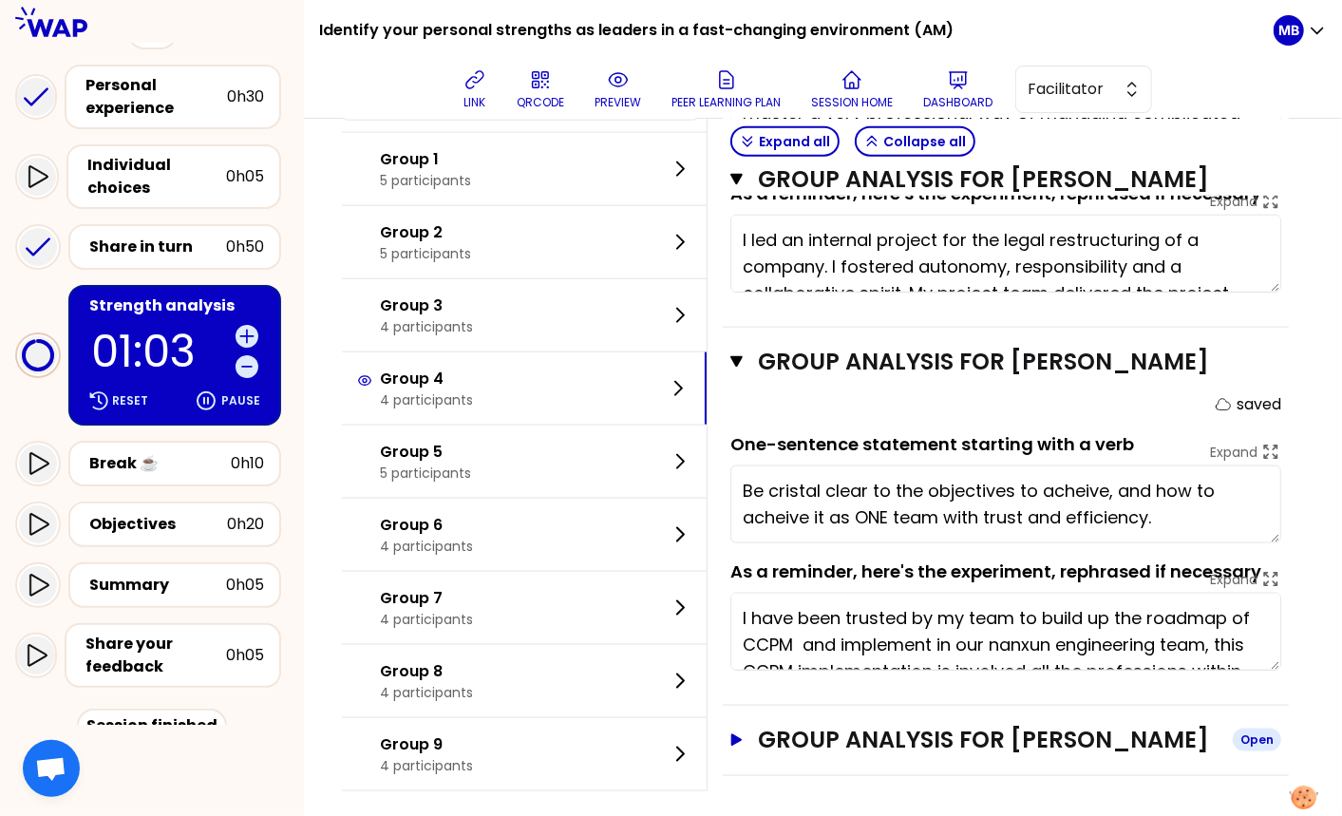
click at [807, 730] on h3 "Group analysis for EARITH Vincent" at bounding box center [988, 739] width 460 height 30
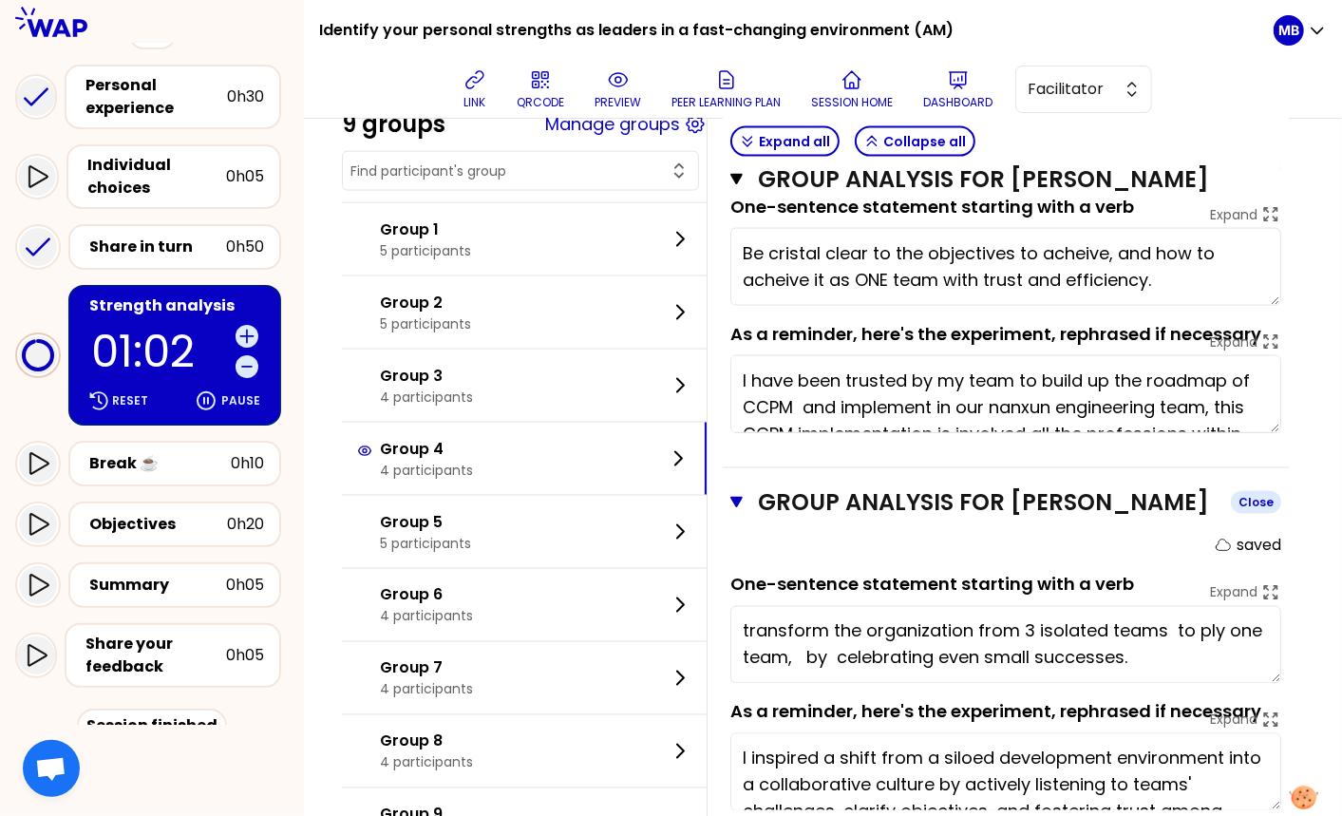
scroll to position [1634, 0]
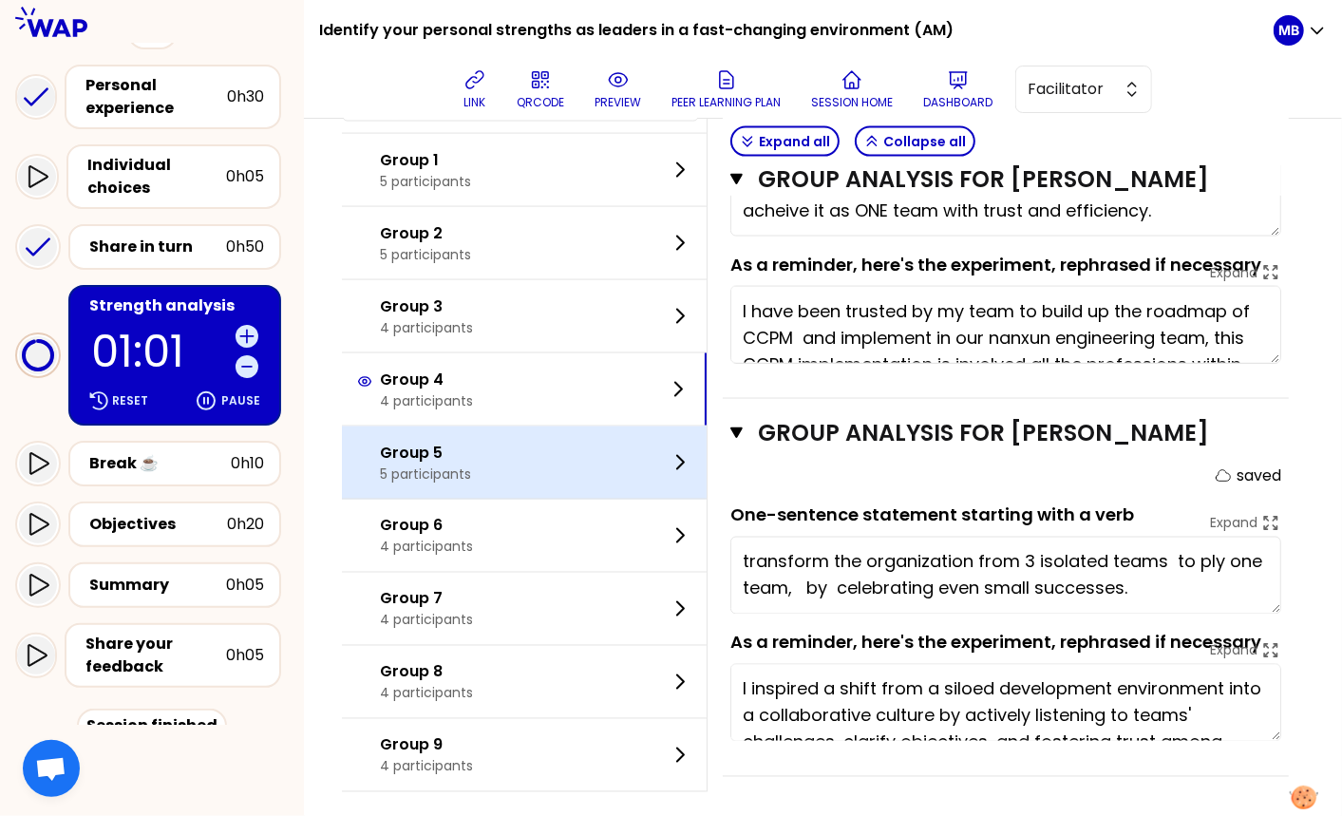
click at [549, 442] on div "Group 5 5 participants" at bounding box center [524, 462] width 365 height 72
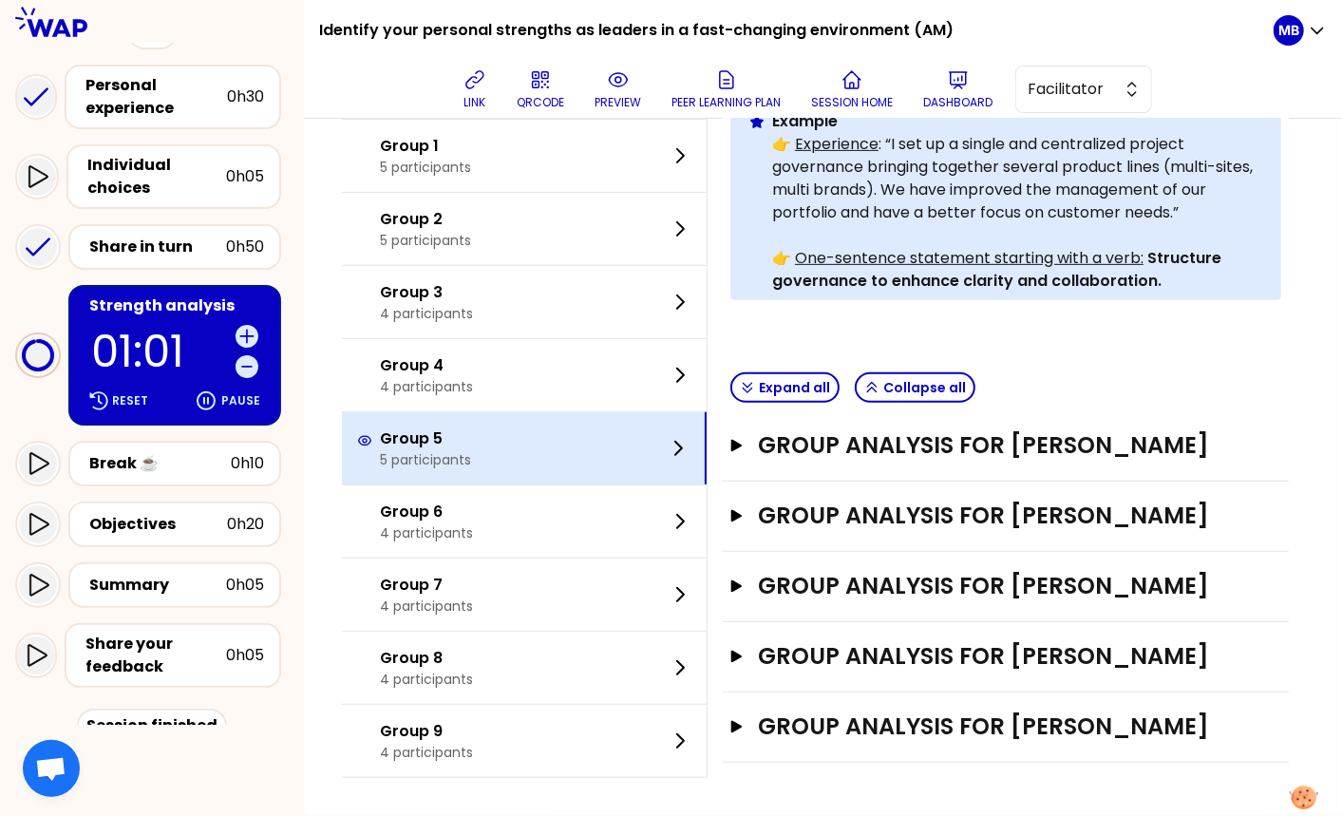
scroll to position [552, 0]
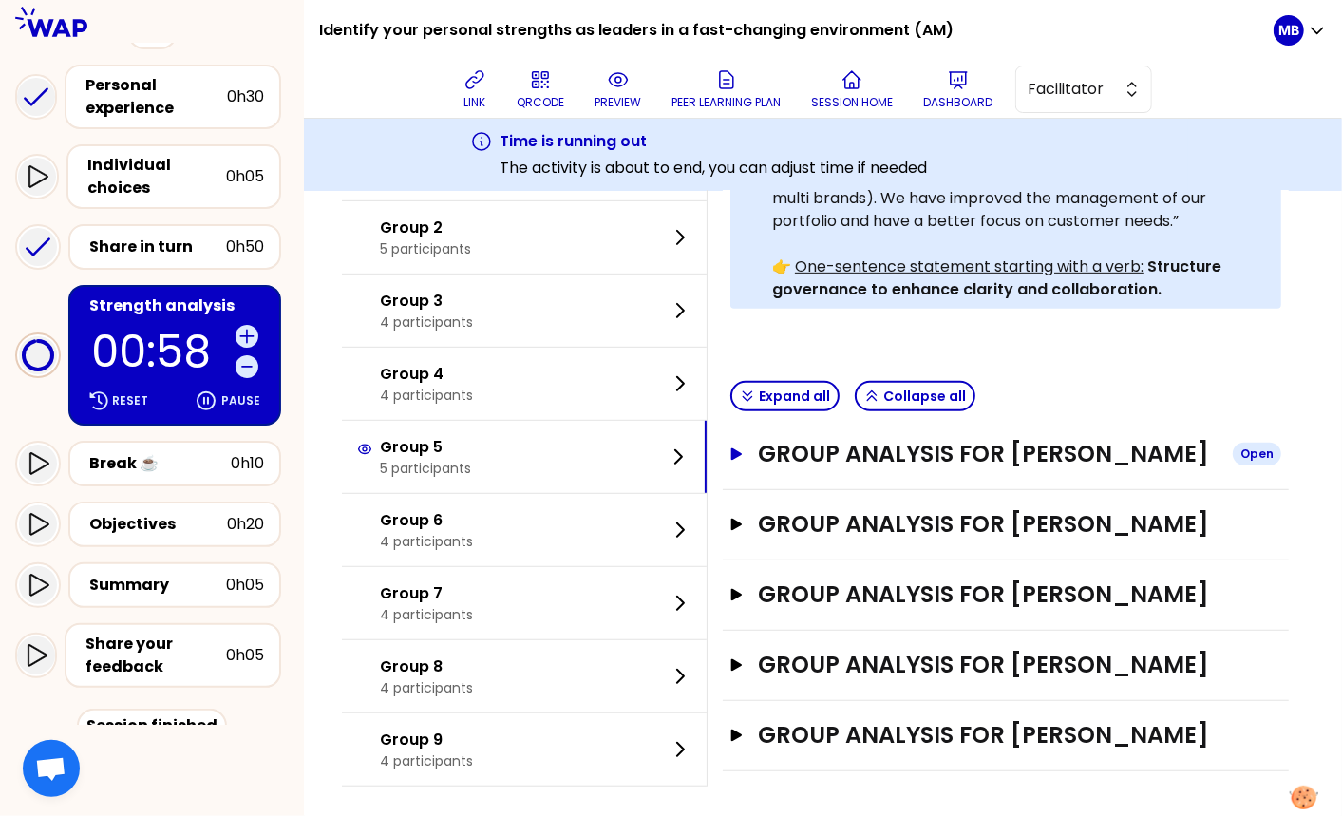
click at [798, 456] on h3 "Group analysis for Roberta Massari" at bounding box center [988, 454] width 460 height 30
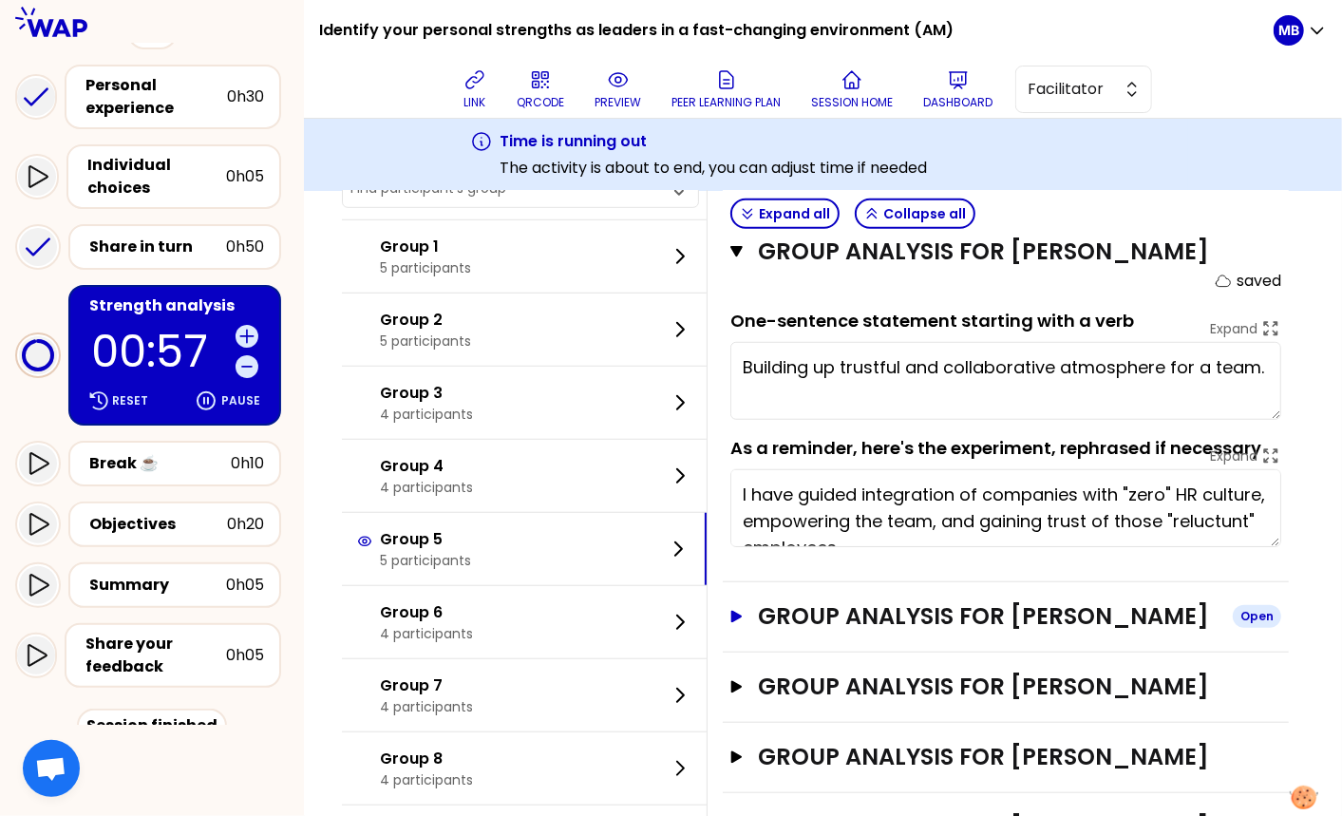
click at [803, 614] on h3 "Group analysis for Xu Liang" at bounding box center [988, 616] width 460 height 30
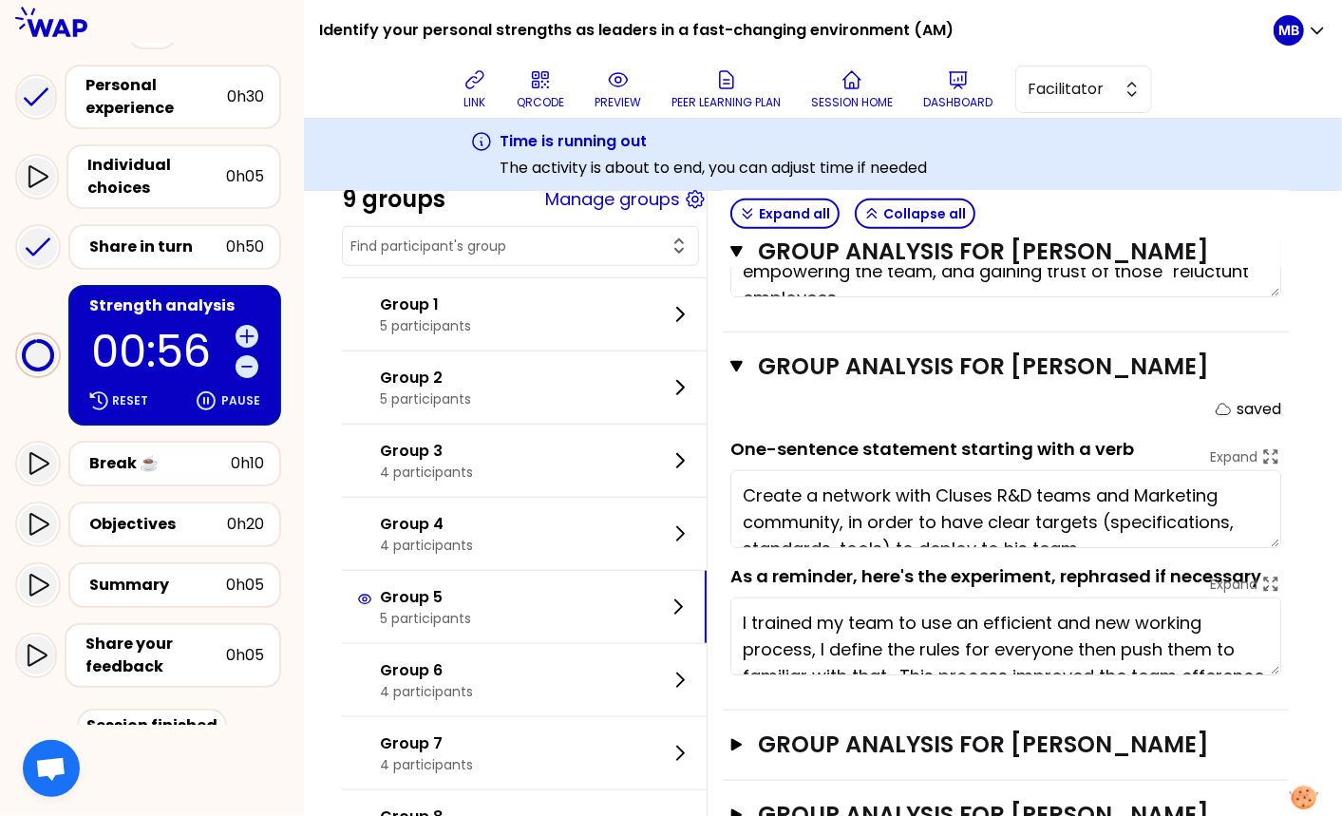
scroll to position [52, 0]
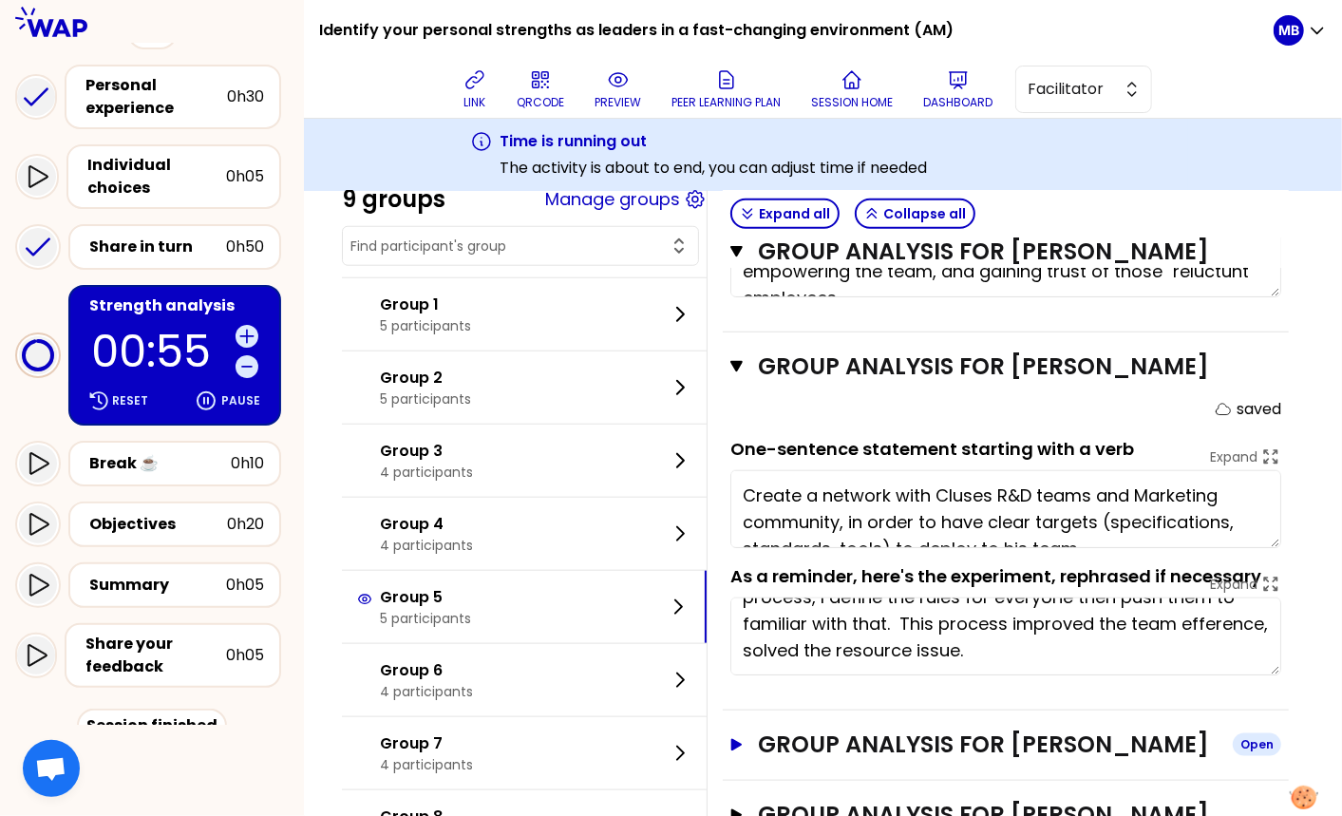
click at [813, 742] on h3 "Group analysis for TOUSSAINT" at bounding box center [988, 744] width 460 height 30
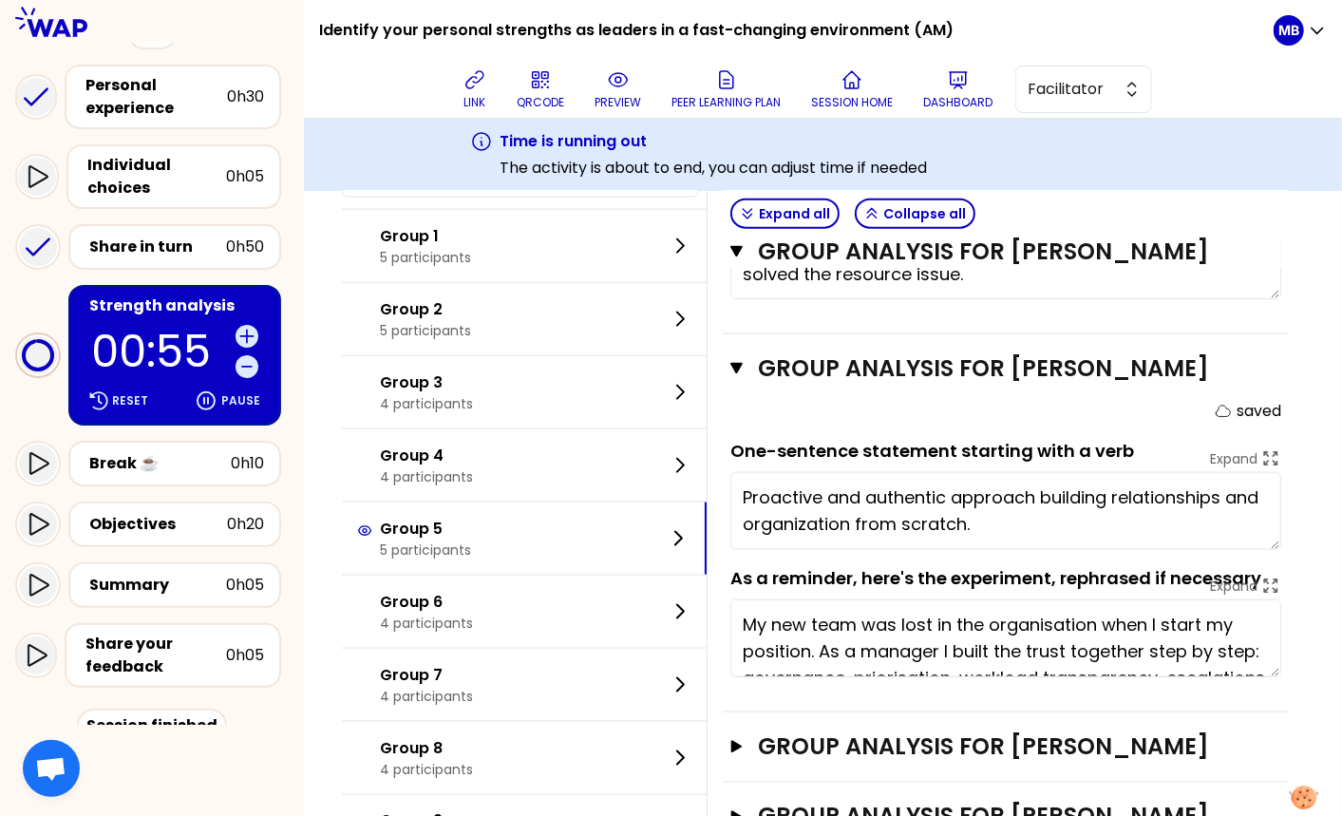
scroll to position [1469, 0]
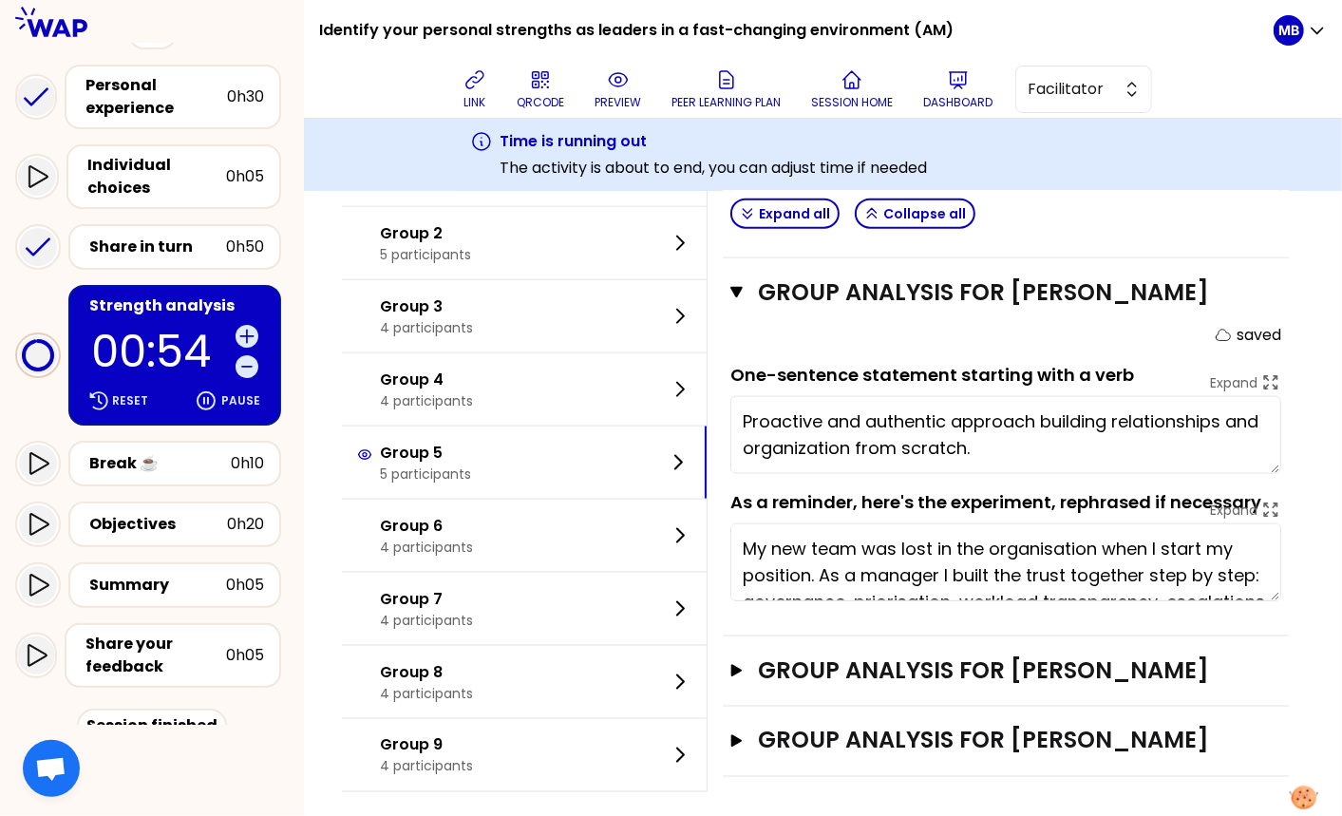
click at [809, 676] on div "Group analysis for Agnieszka Open" at bounding box center [1006, 671] width 566 height 70
click at [810, 665] on h3 "Group analysis for Agnieszka" at bounding box center [988, 670] width 460 height 30
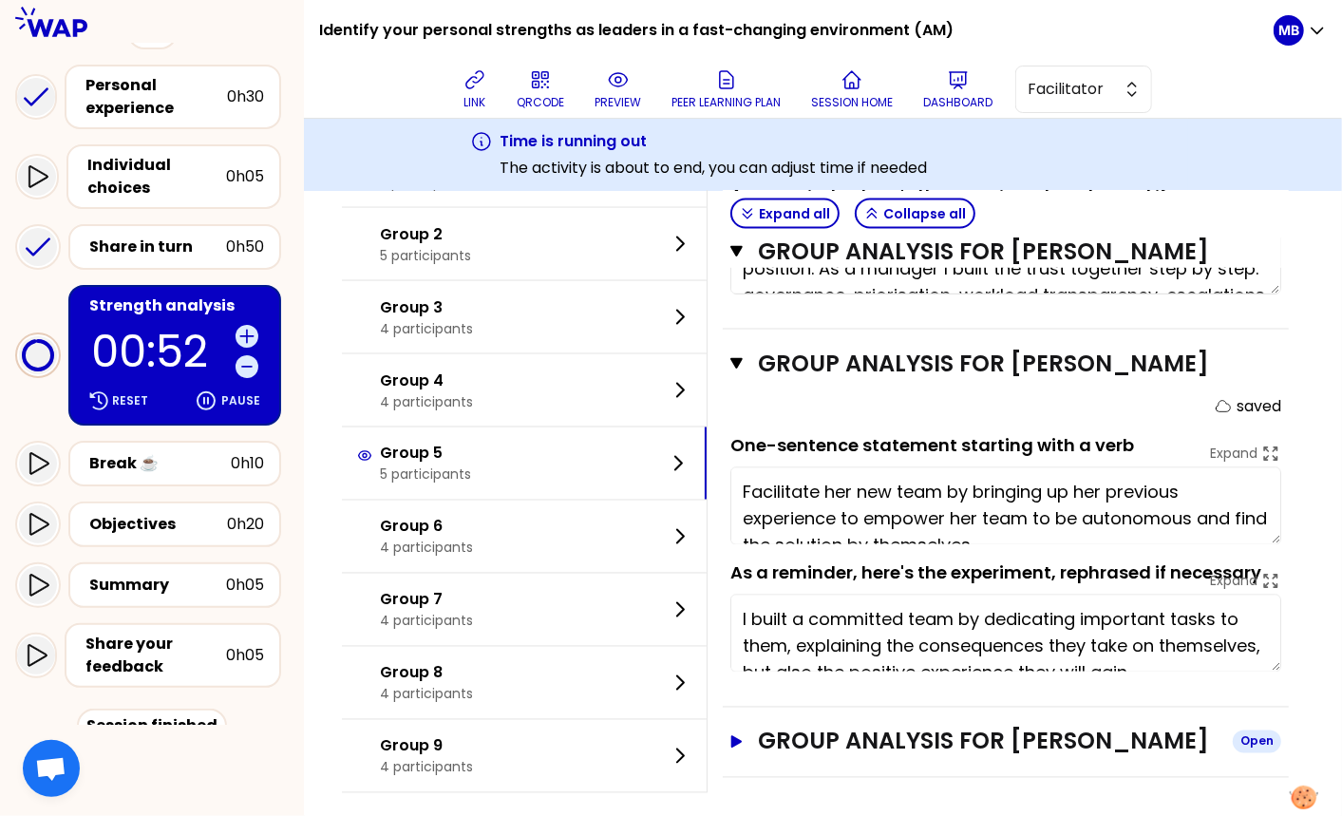
click at [797, 728] on h3 "Group analysis for Vincent Thouin" at bounding box center [988, 741] width 460 height 30
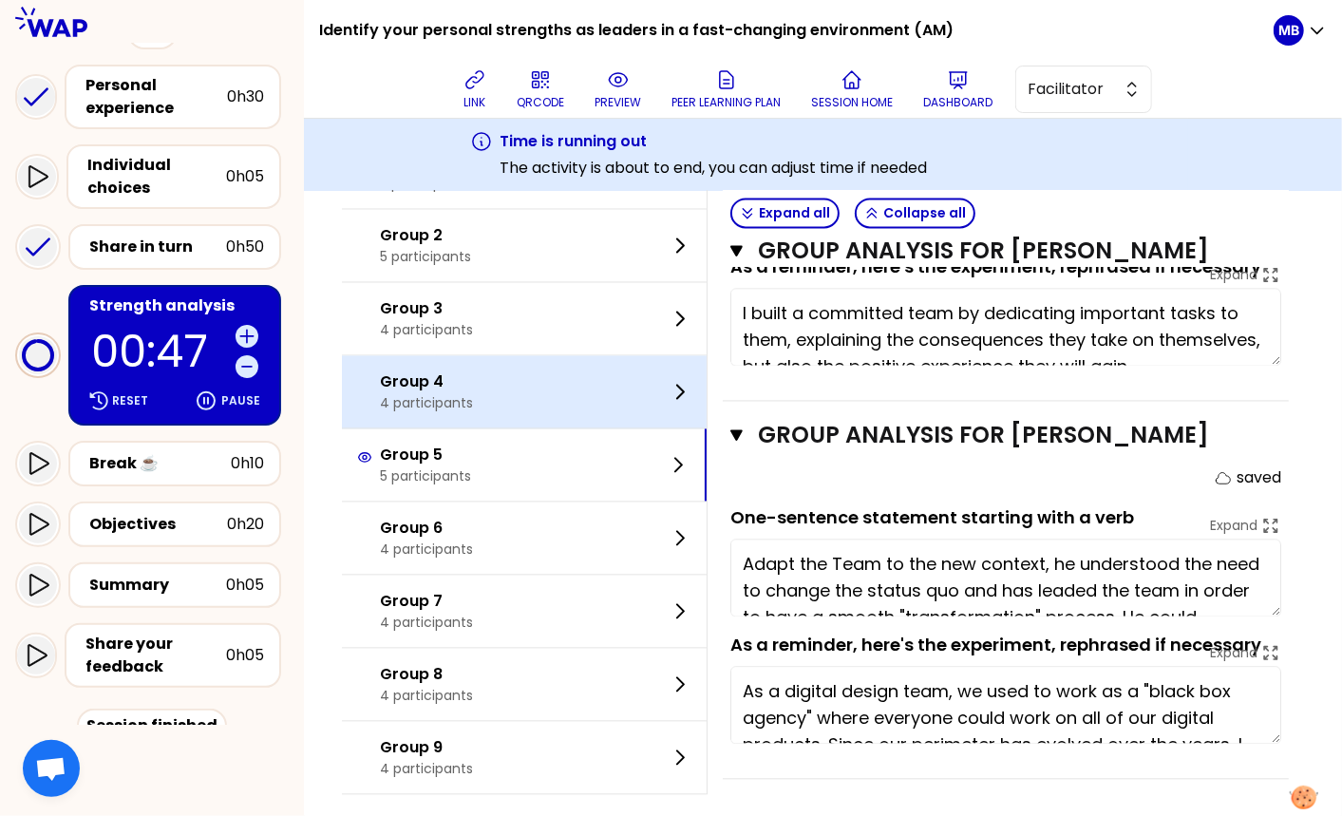
scroll to position [1171, 0]
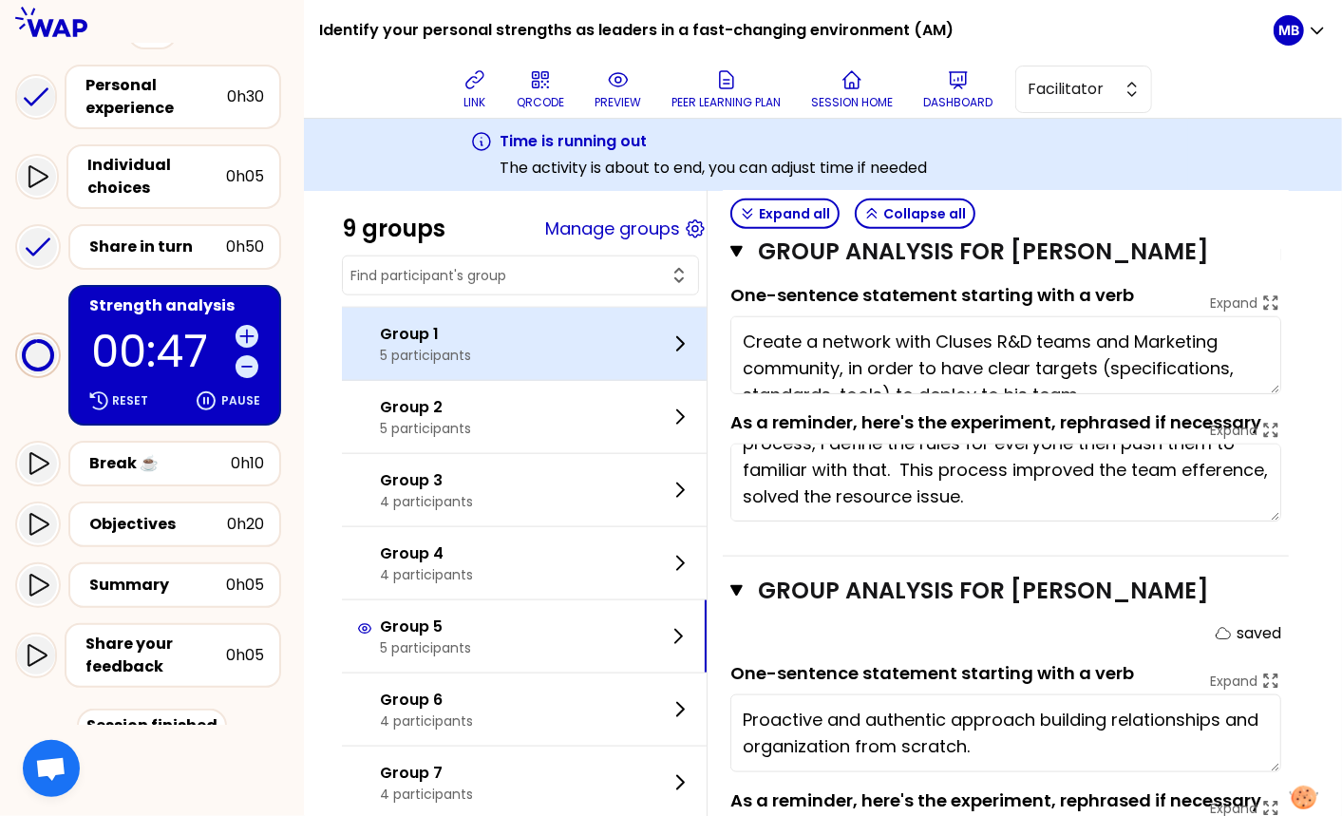
click at [483, 316] on div "Group 1 5 participants" at bounding box center [524, 344] width 365 height 72
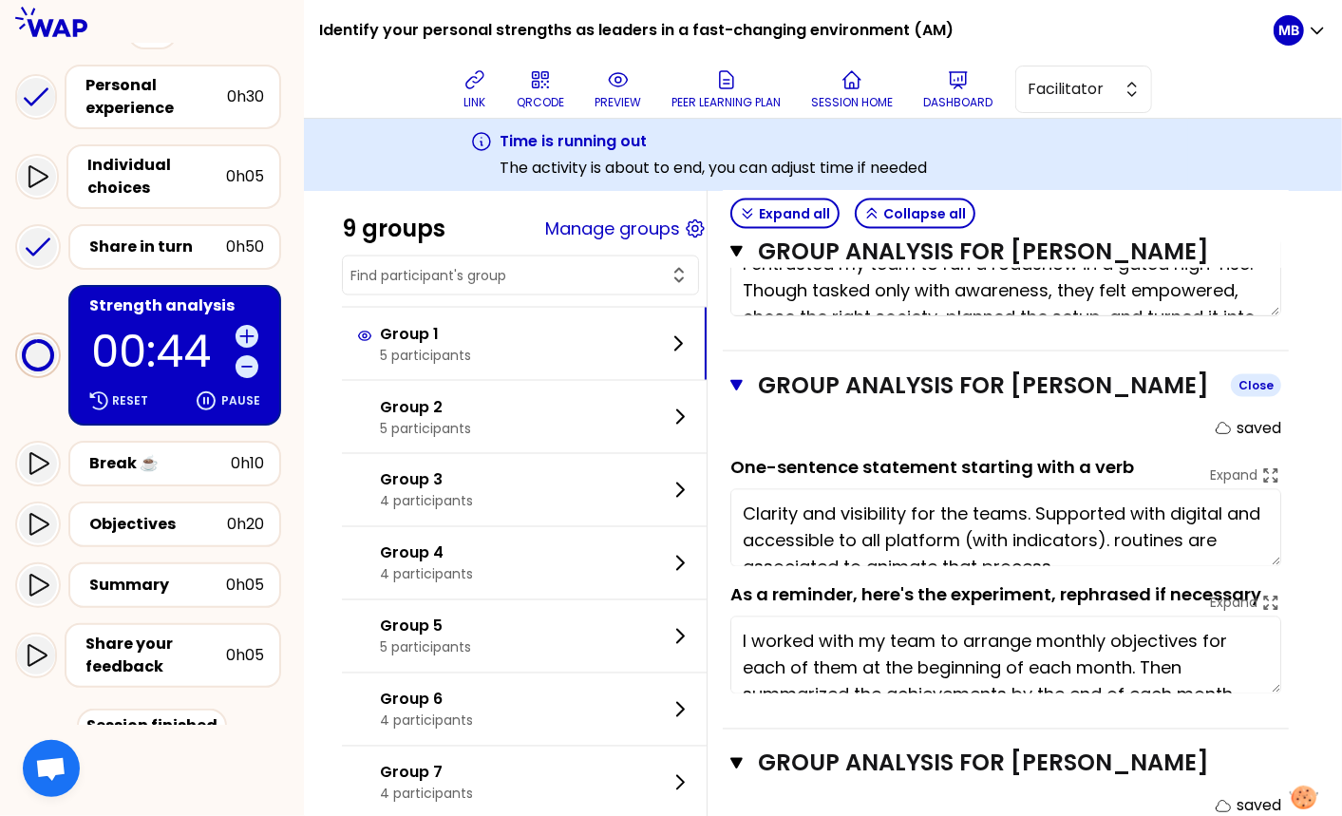
scroll to position [2081, 0]
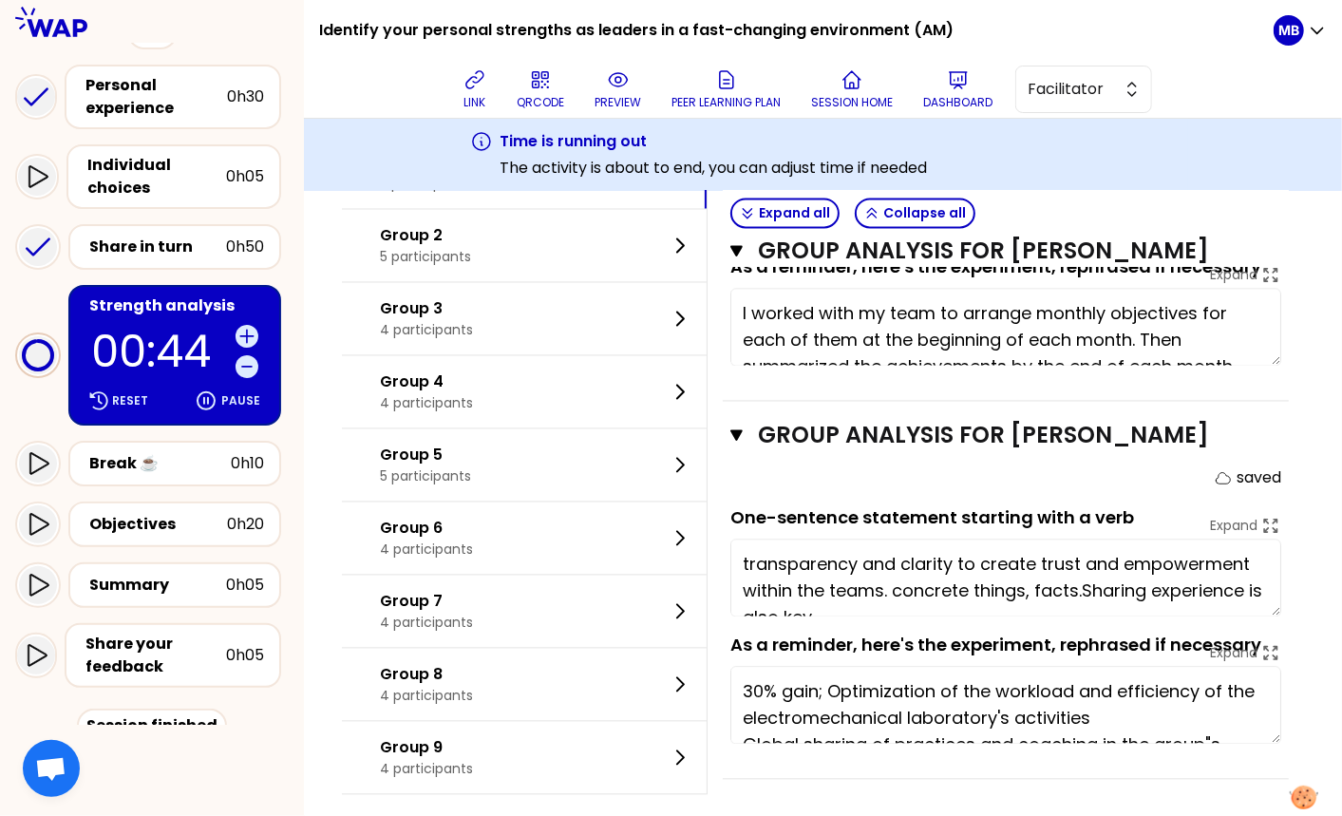
type textarea "transparency and clarity to create trust and empowerment within the teams. conc…"
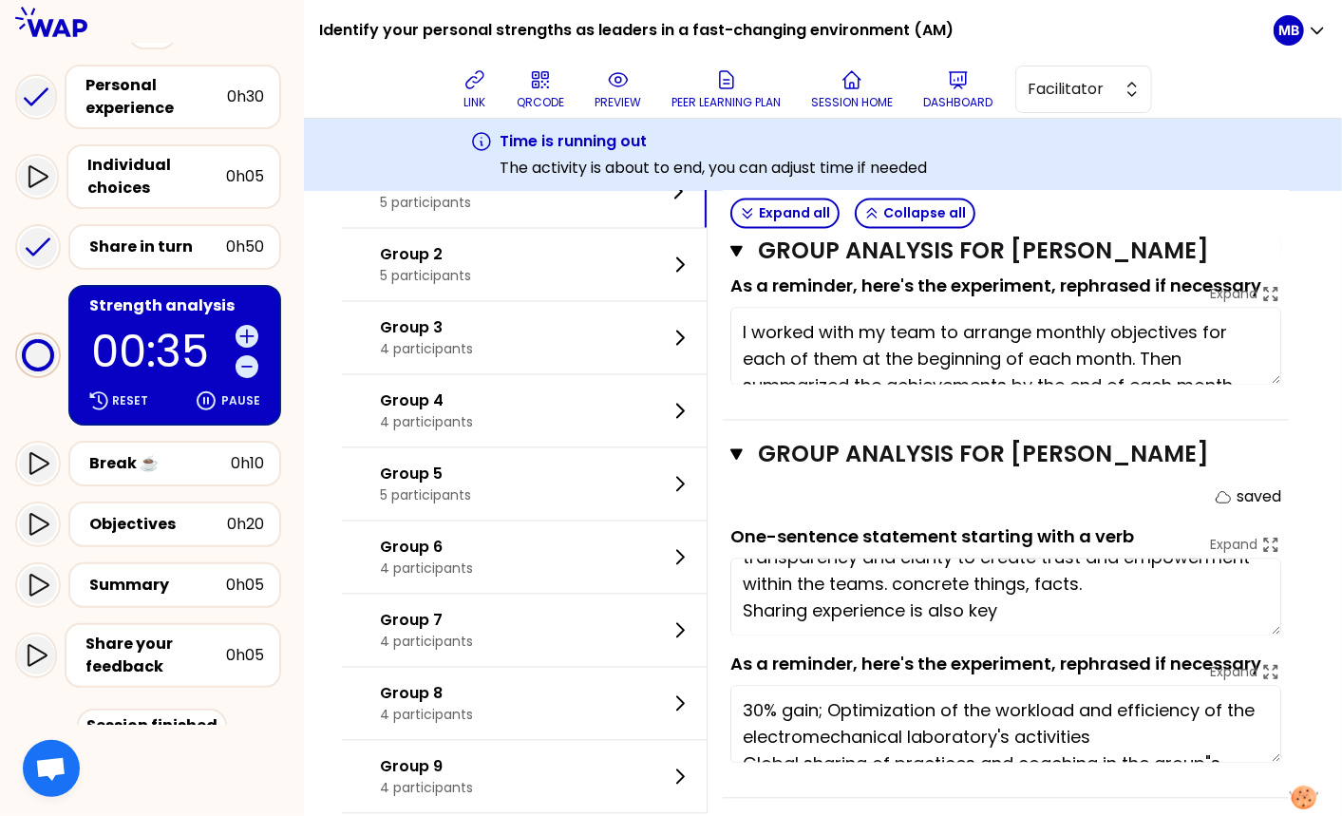
scroll to position [0, 0]
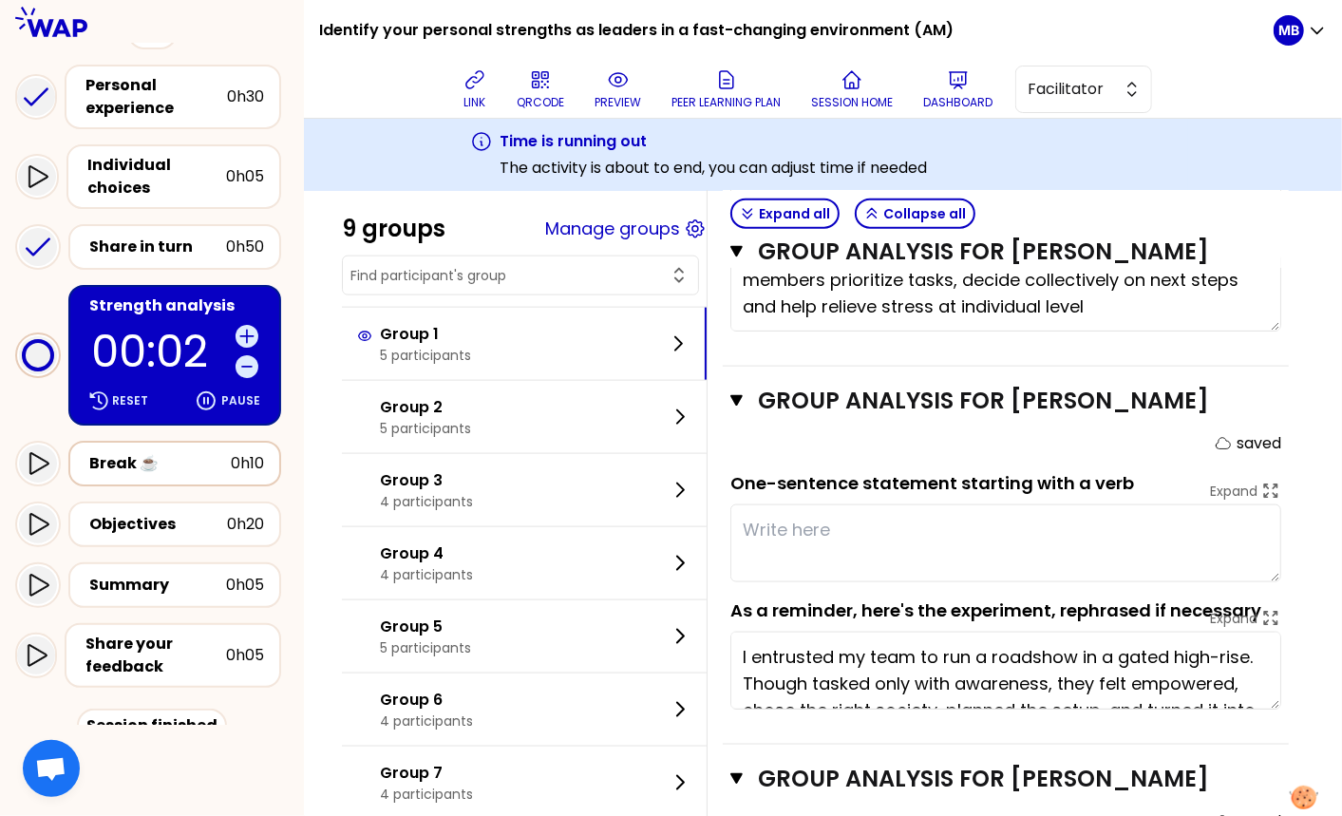
click at [175, 450] on div "Break ☕️ 0h10" at bounding box center [174, 463] width 178 height 27
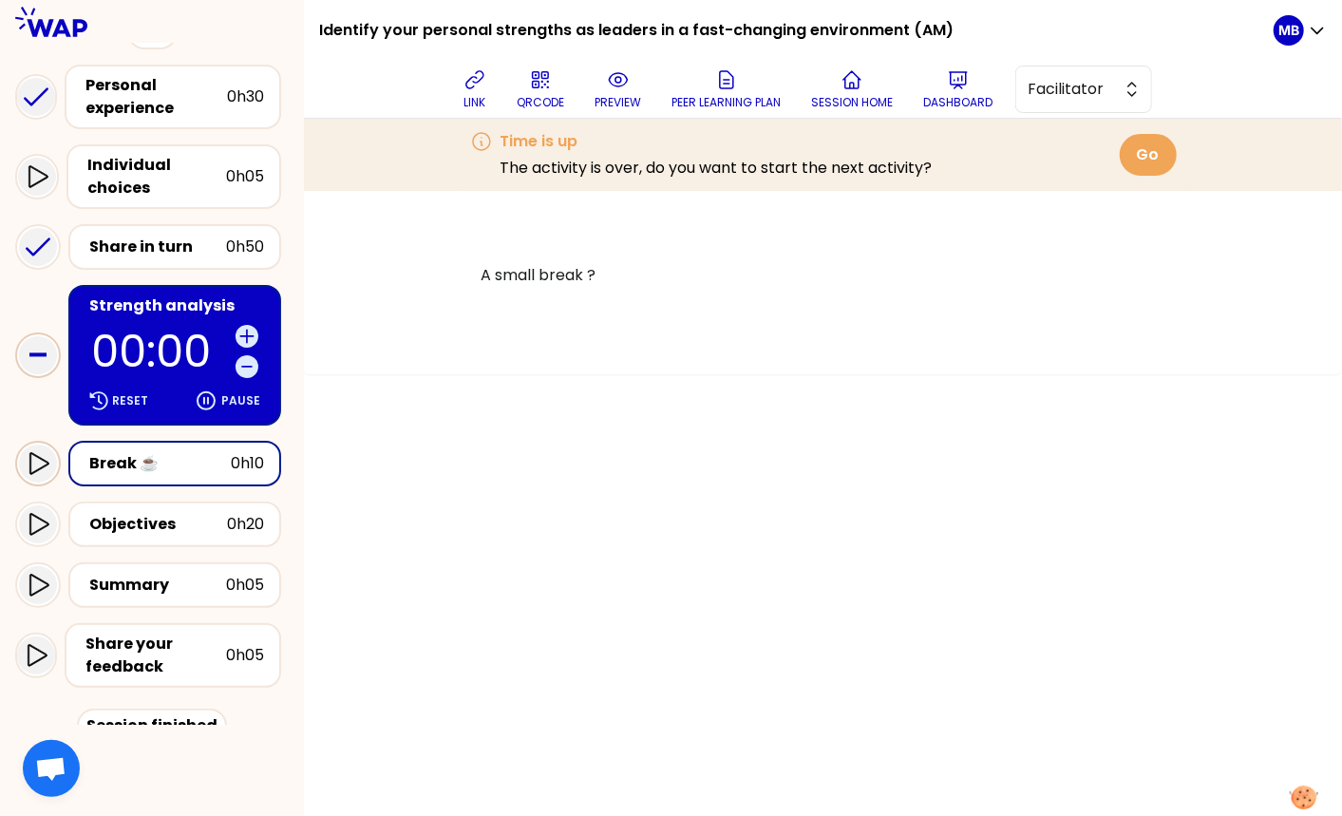
click at [40, 462] on icon at bounding box center [38, 463] width 23 height 23
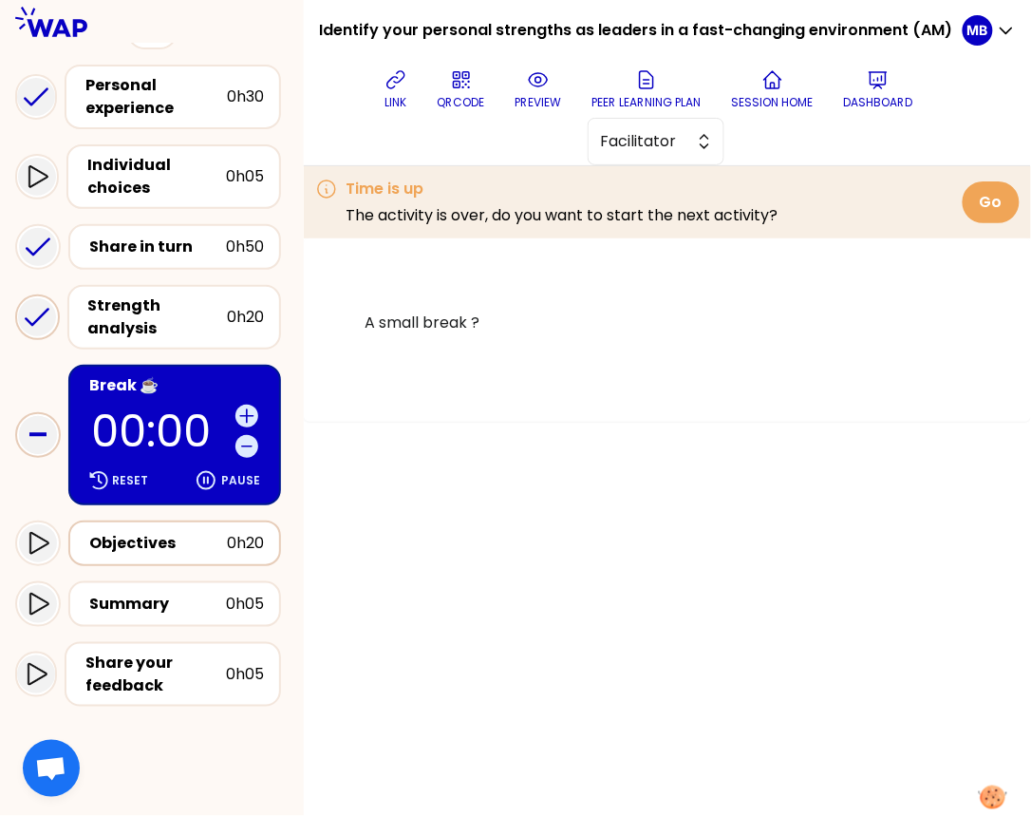
click at [189, 538] on div "Objectives" at bounding box center [158, 543] width 138 height 23
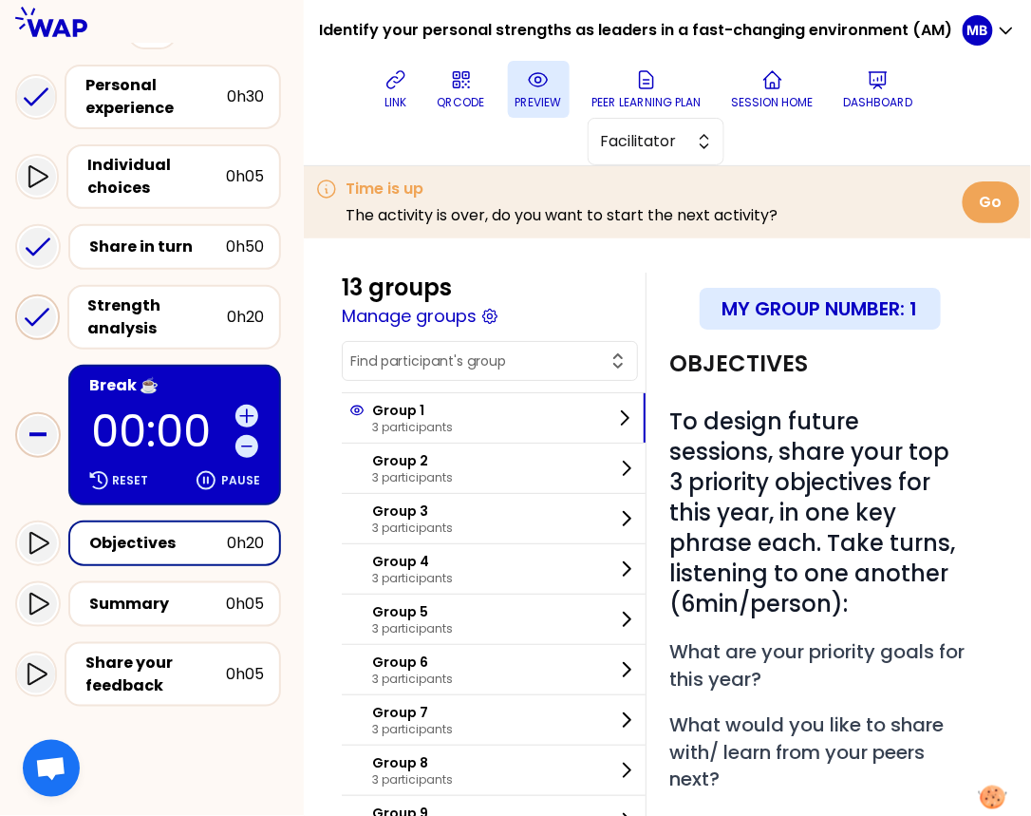
click at [529, 88] on icon at bounding box center [538, 79] width 23 height 23
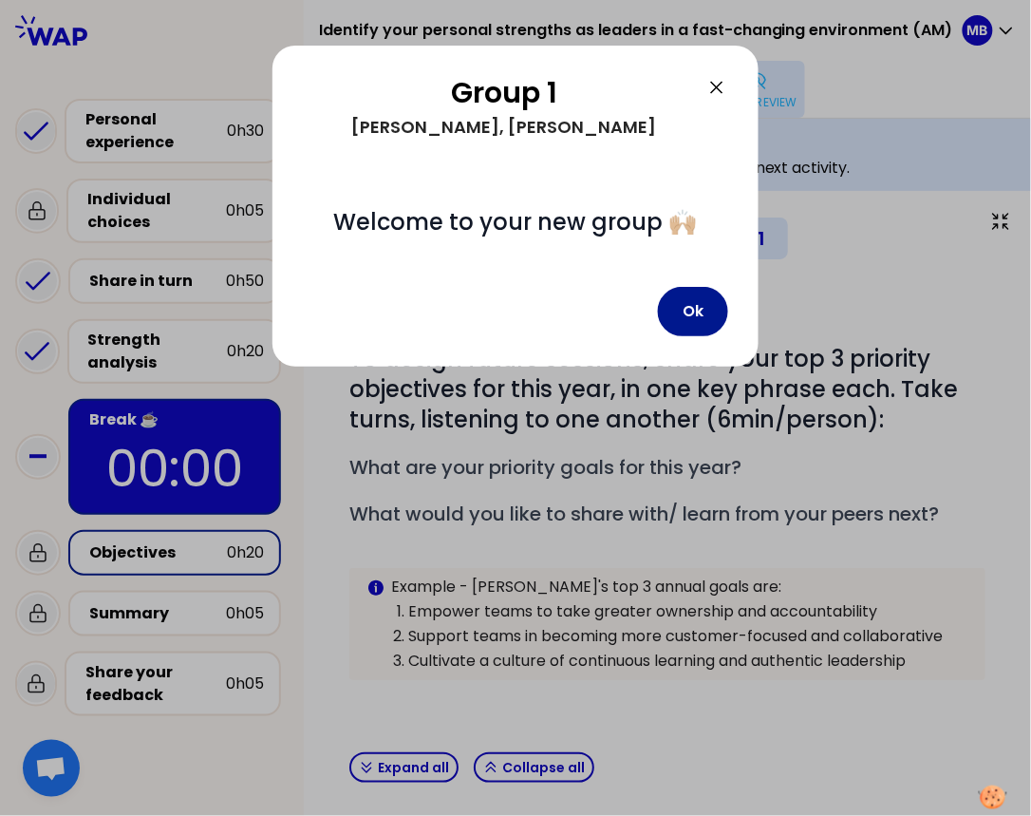
click at [679, 312] on button "Ok" at bounding box center [693, 311] width 70 height 49
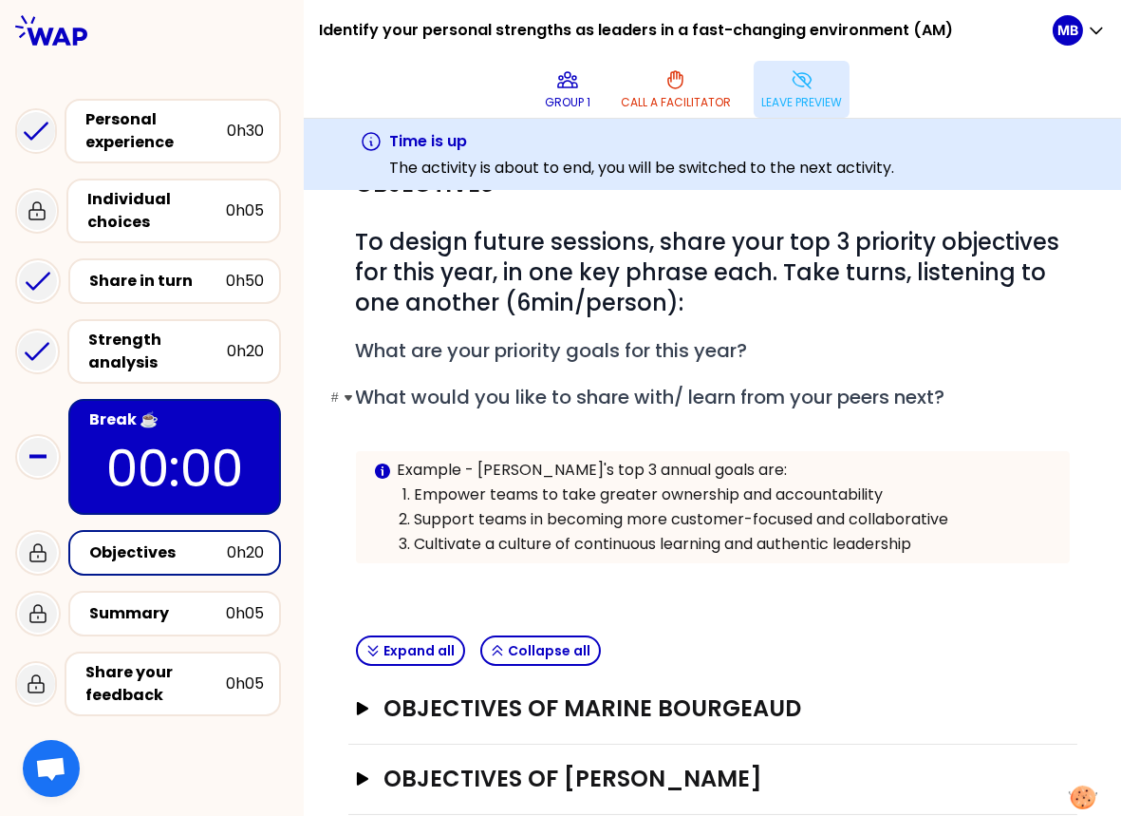
scroll to position [121, 0]
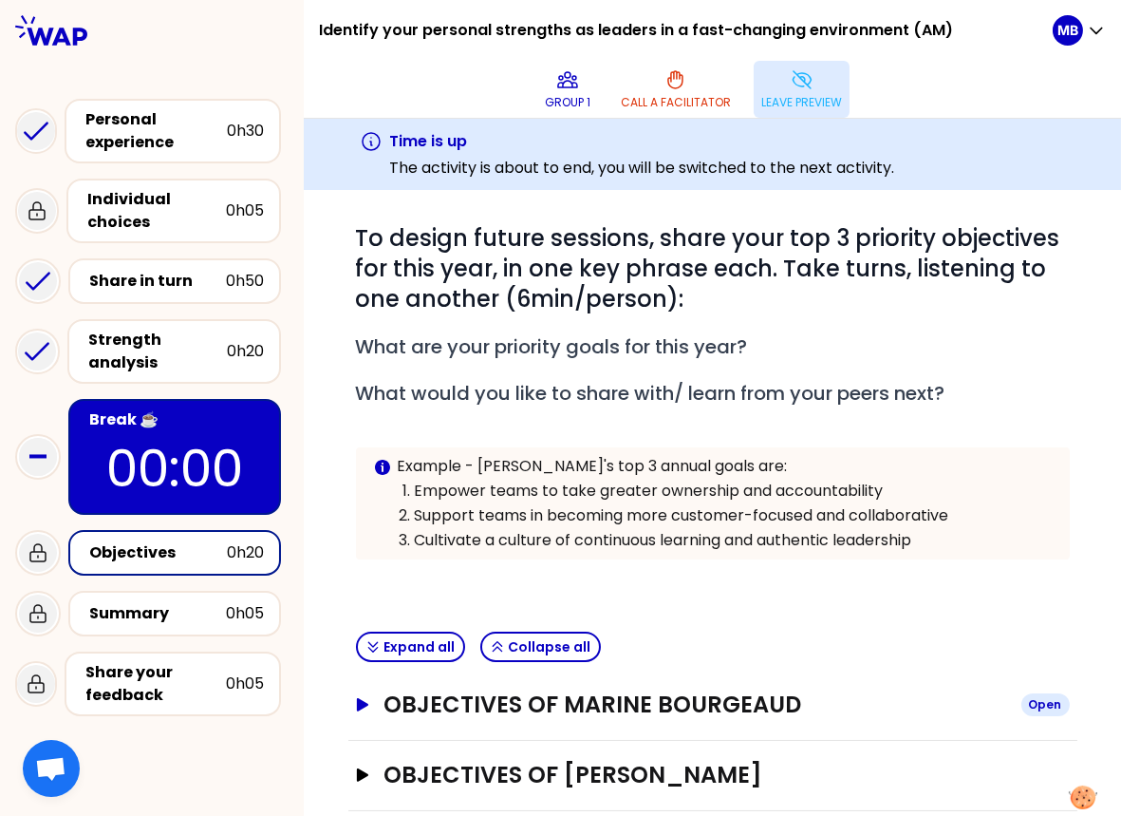
click at [405, 710] on h3 "Objectives of Marine Bourgeaud" at bounding box center [695, 704] width 622 height 30
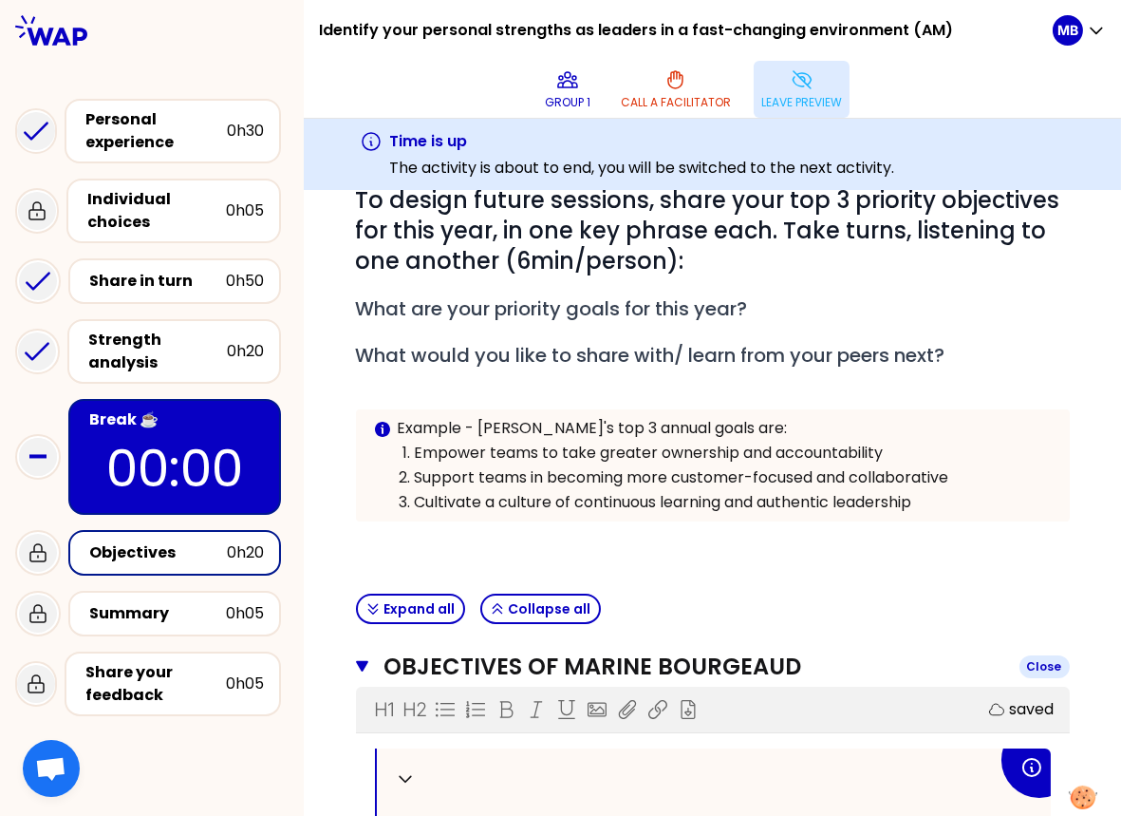
scroll to position [35, 0]
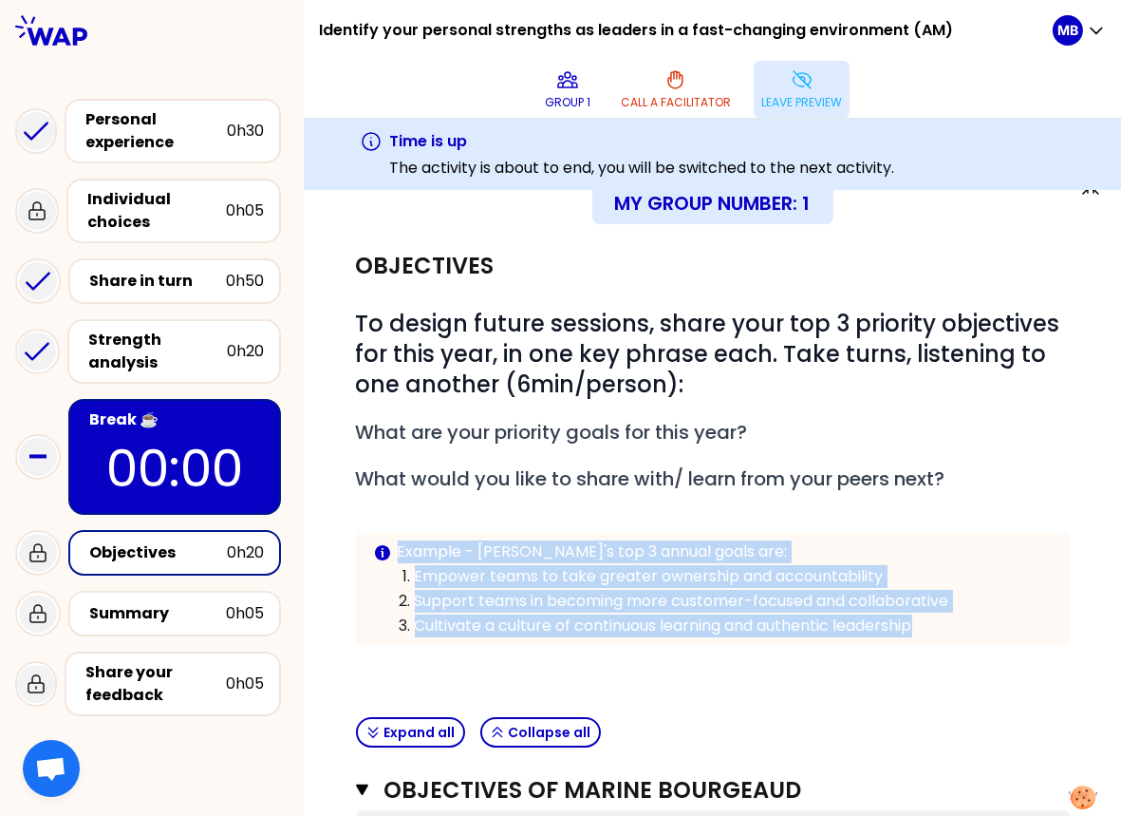
drag, startPoint x: 397, startPoint y: 550, endPoint x: 952, endPoint y: 624, distance: 560.3
click at [932, 624] on div "Example - Caroline's top 3 annual goals are: Empower teams to take greater owne…" at bounding box center [726, 588] width 657 height 97
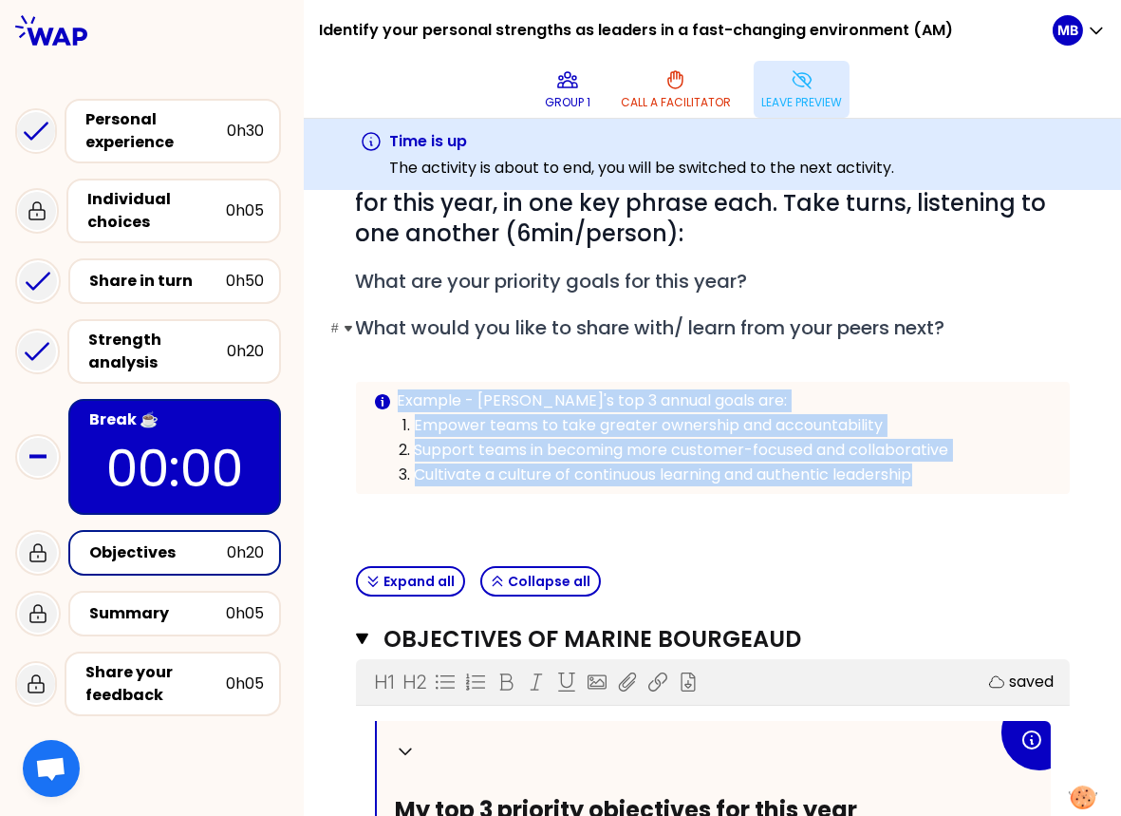
scroll to position [302, 0]
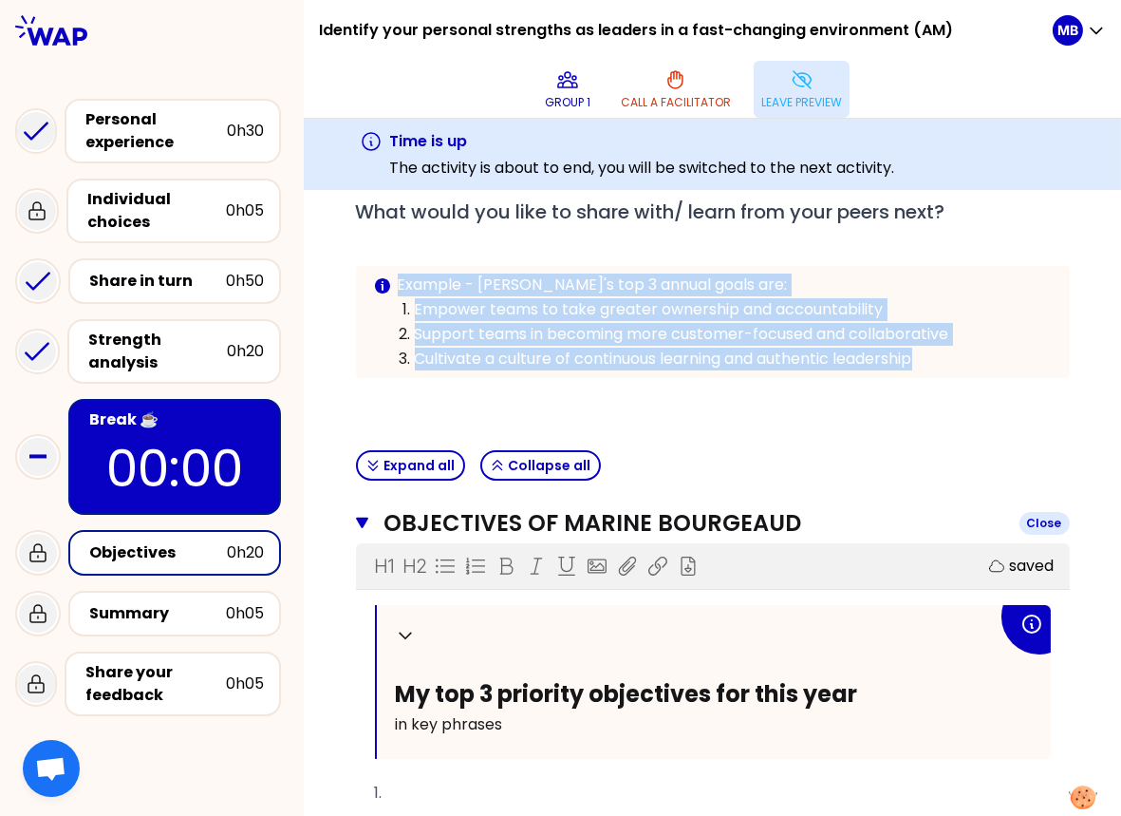
click at [362, 518] on icon "button" at bounding box center [362, 522] width 13 height 11
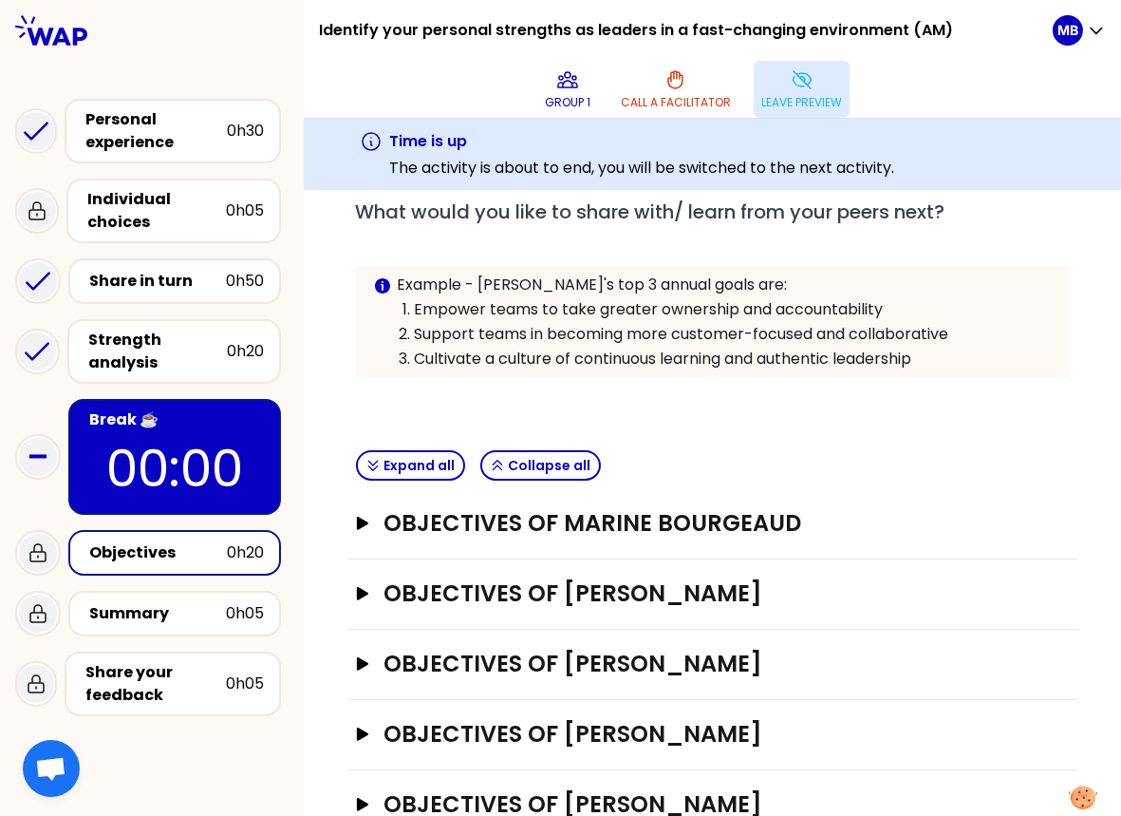
click at [353, 410] on div "Objectives # To design future sessions, share your top 3 priority objectives fo…" at bounding box center [712, 204] width 729 height 478
click at [457, 522] on h3 "Objectives of Marine Bourgeaud" at bounding box center [695, 523] width 622 height 30
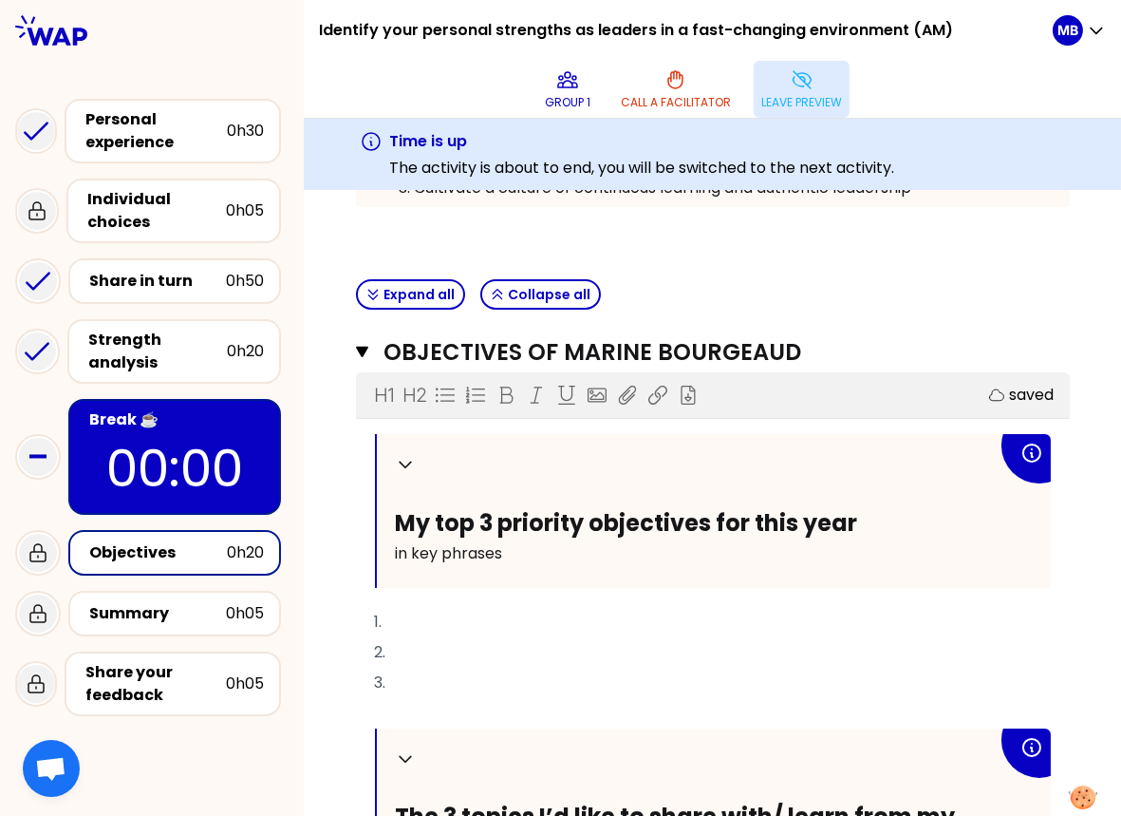
scroll to position [491, 0]
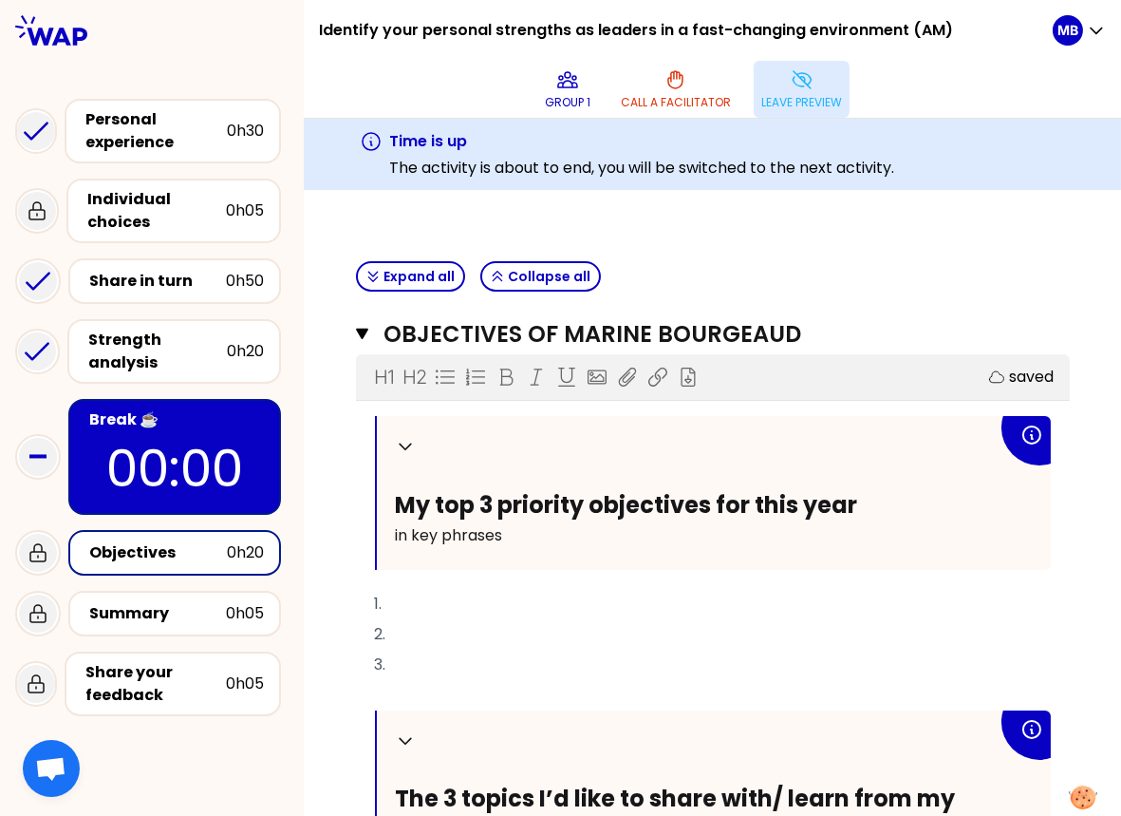
click at [436, 575] on div "Collapse My top 3 priority objectives for this year in key phrases 1. 2. 3. ﻿ C…" at bounding box center [713, 751] width 676 height 671
click at [423, 596] on p "1." at bounding box center [713, 604] width 676 height 30
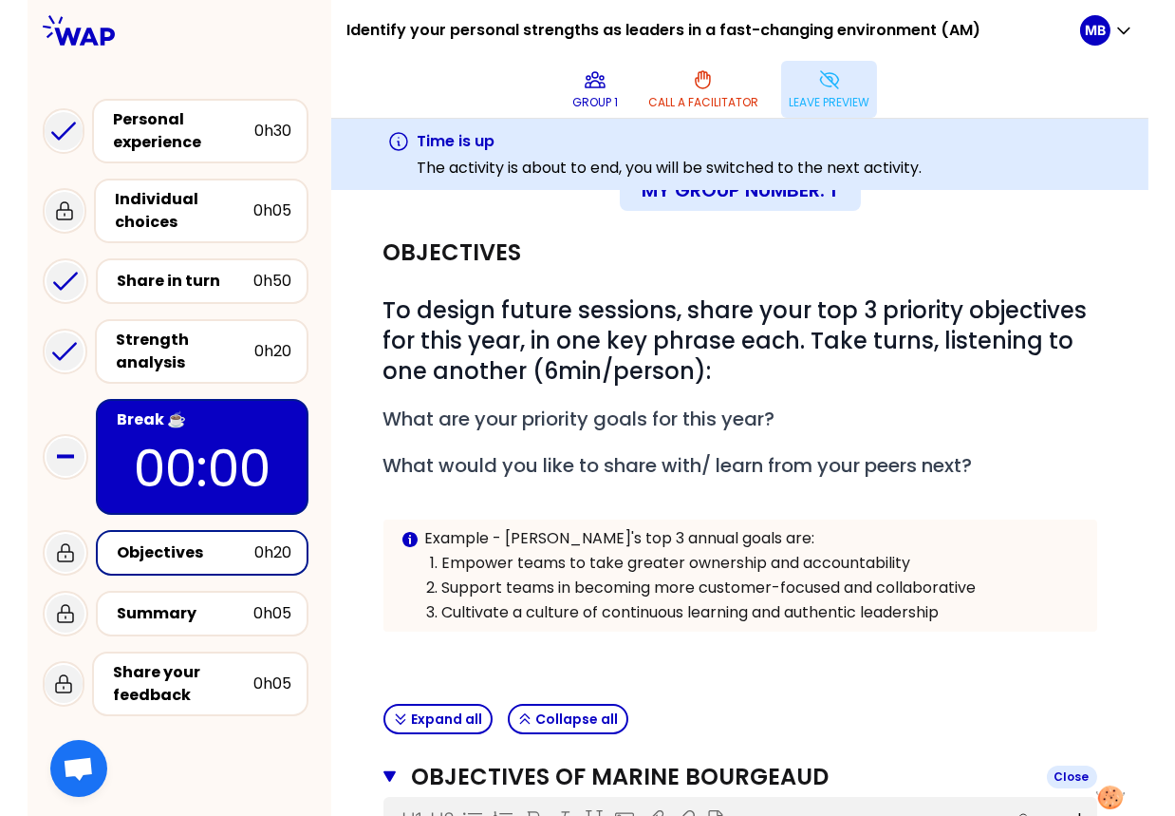
scroll to position [0, 0]
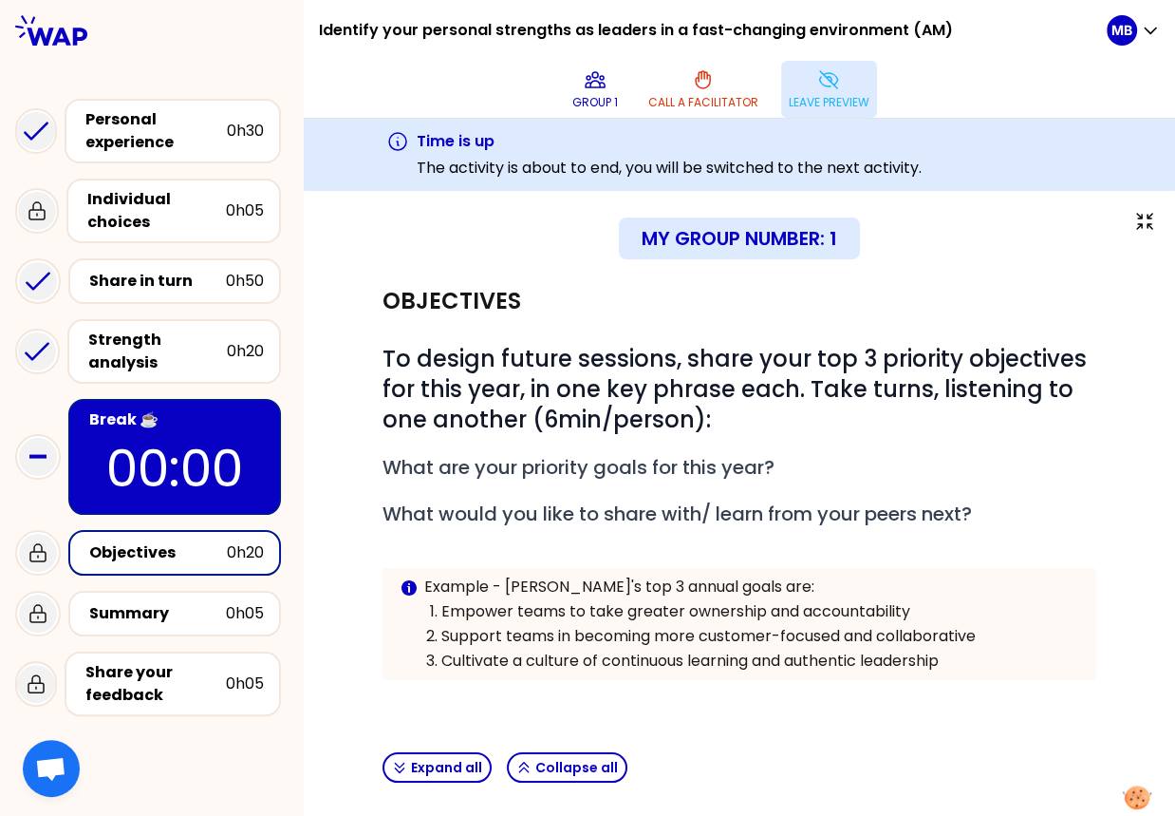
click at [811, 83] on button "Leave preview" at bounding box center [829, 89] width 96 height 57
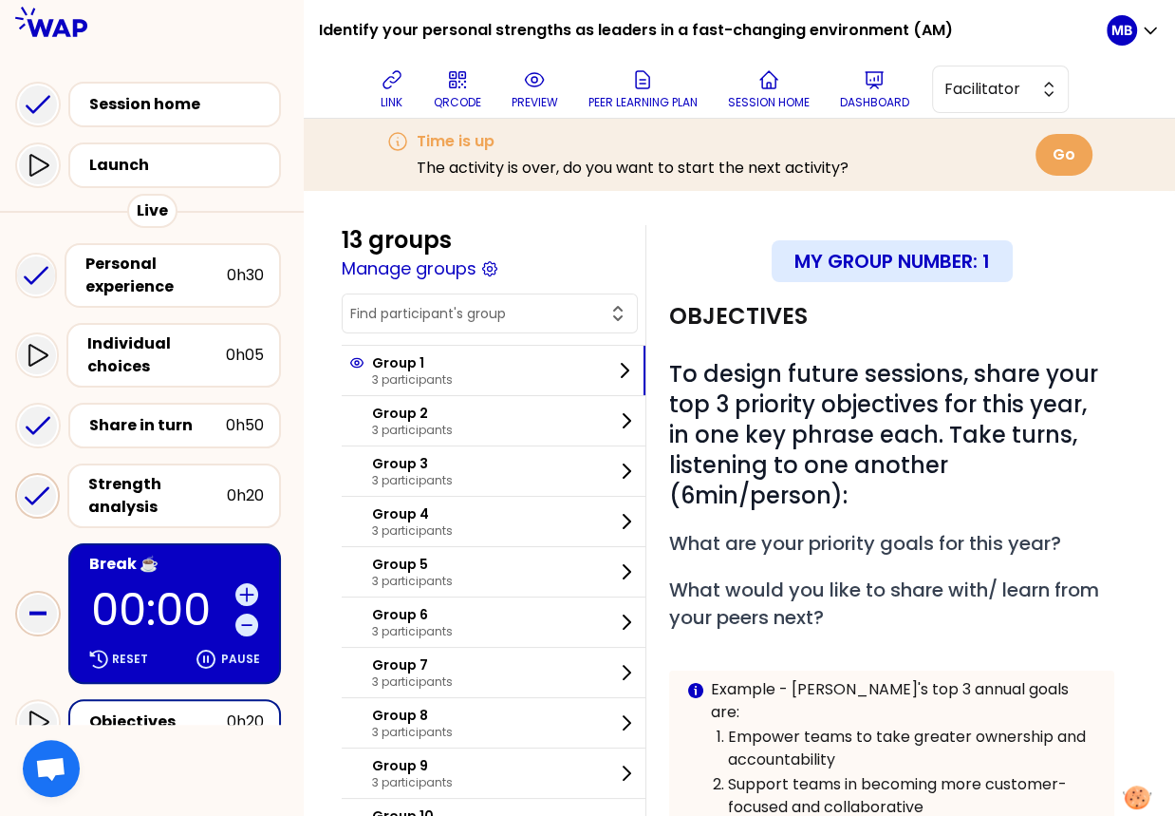
scroll to position [223, 0]
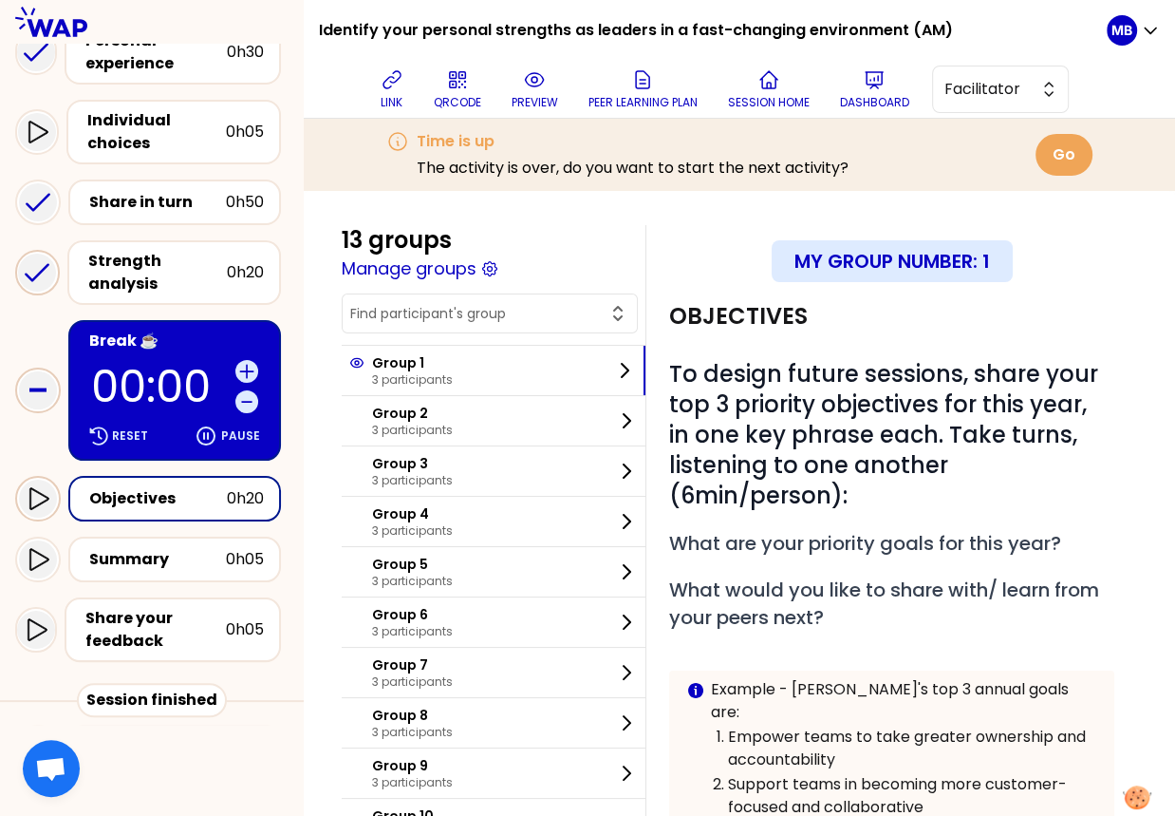
click at [40, 497] on icon at bounding box center [38, 498] width 23 height 23
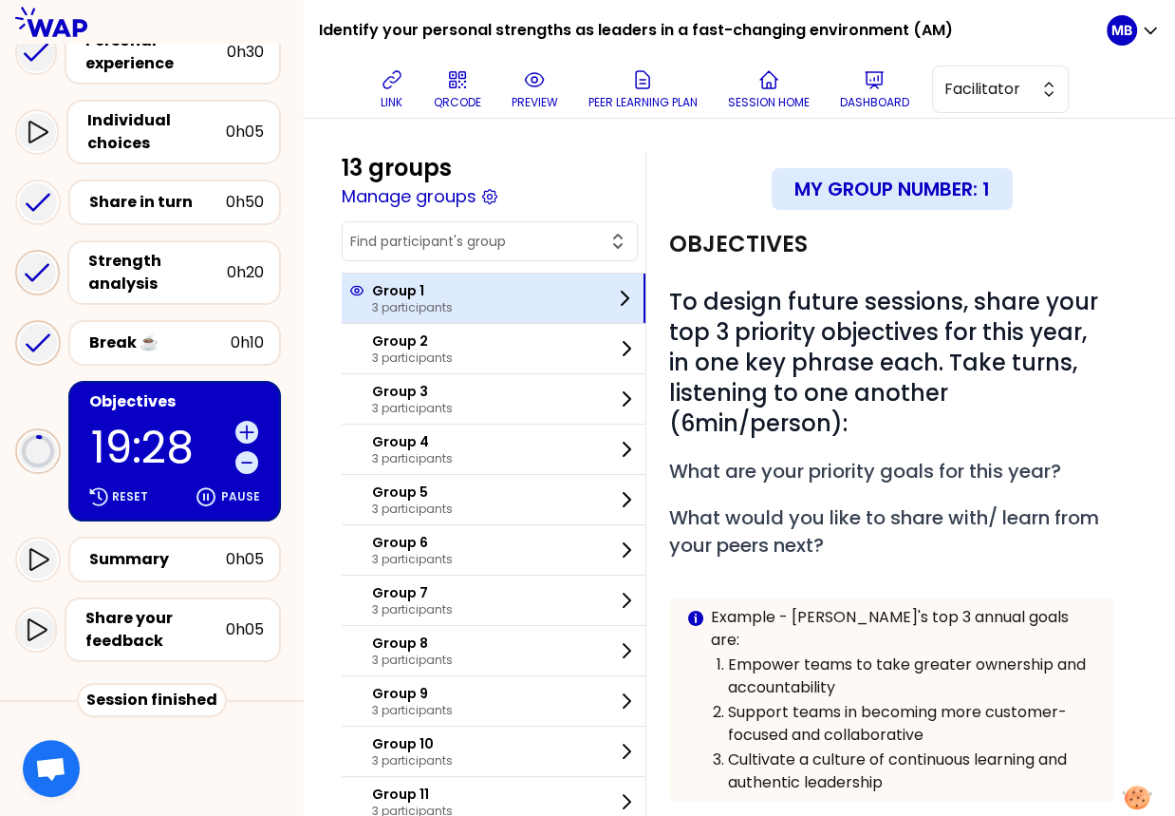
click at [410, 290] on p "Group 1" at bounding box center [412, 290] width 81 height 19
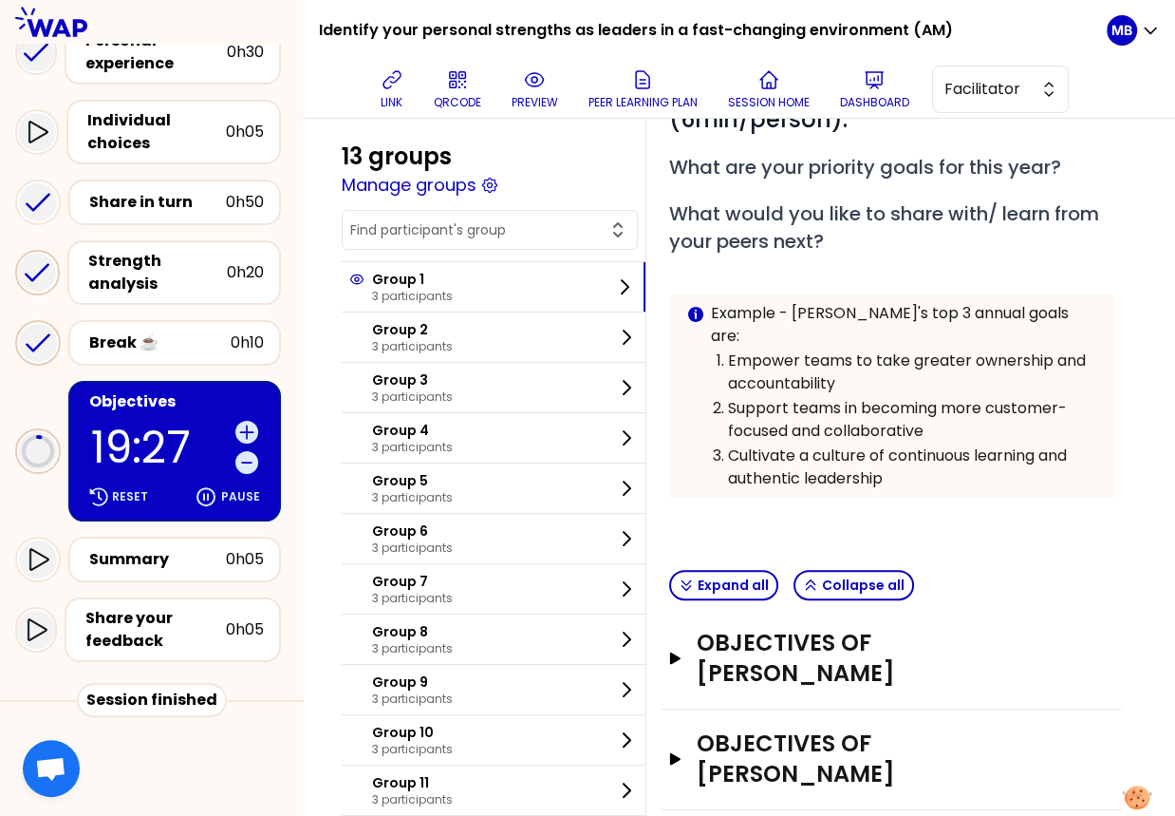
scroll to position [361, 0]
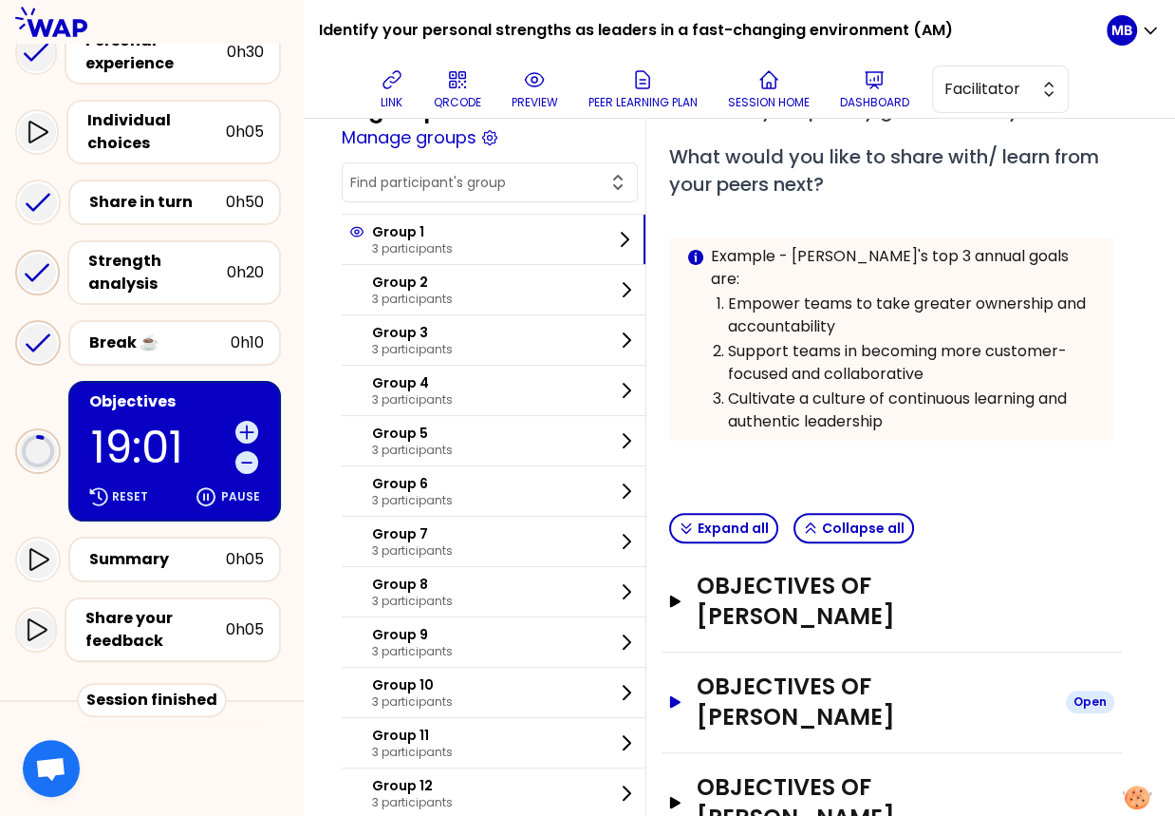
click at [869, 671] on h3 "Objectives of Taral Trivedi" at bounding box center [874, 701] width 354 height 61
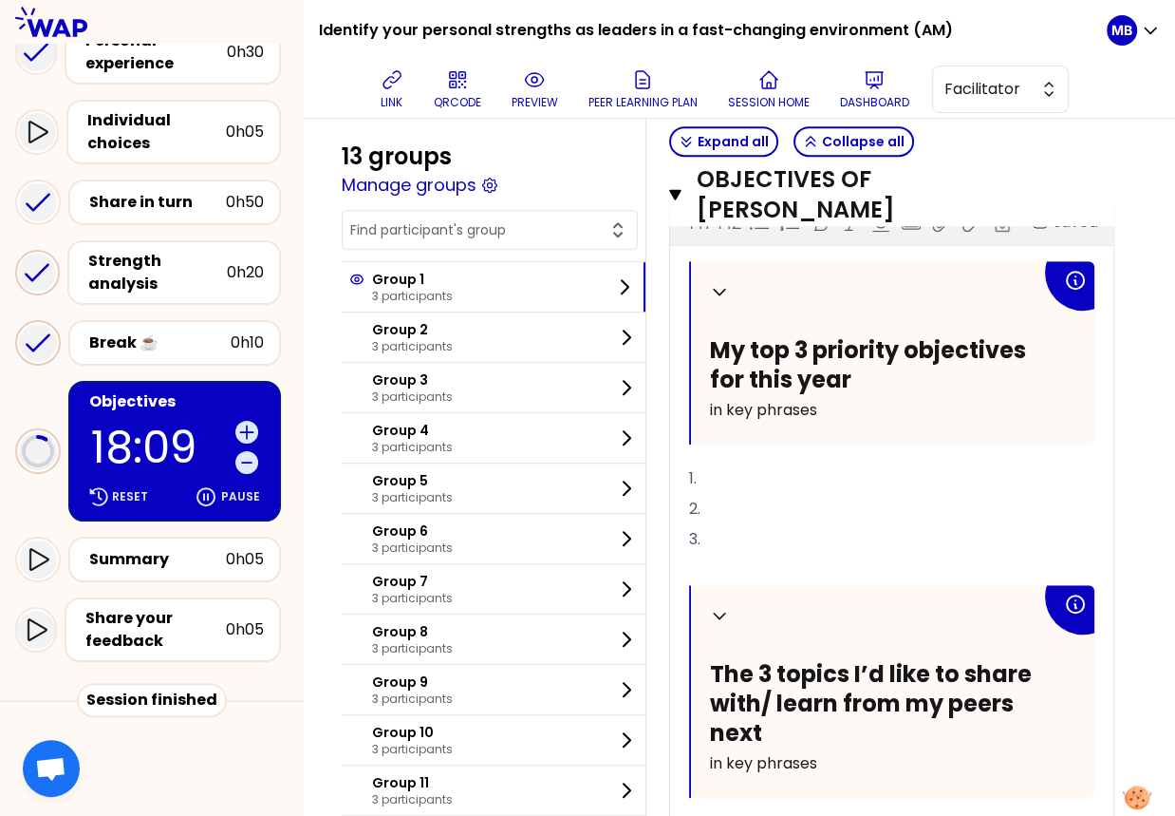
scroll to position [911, 0]
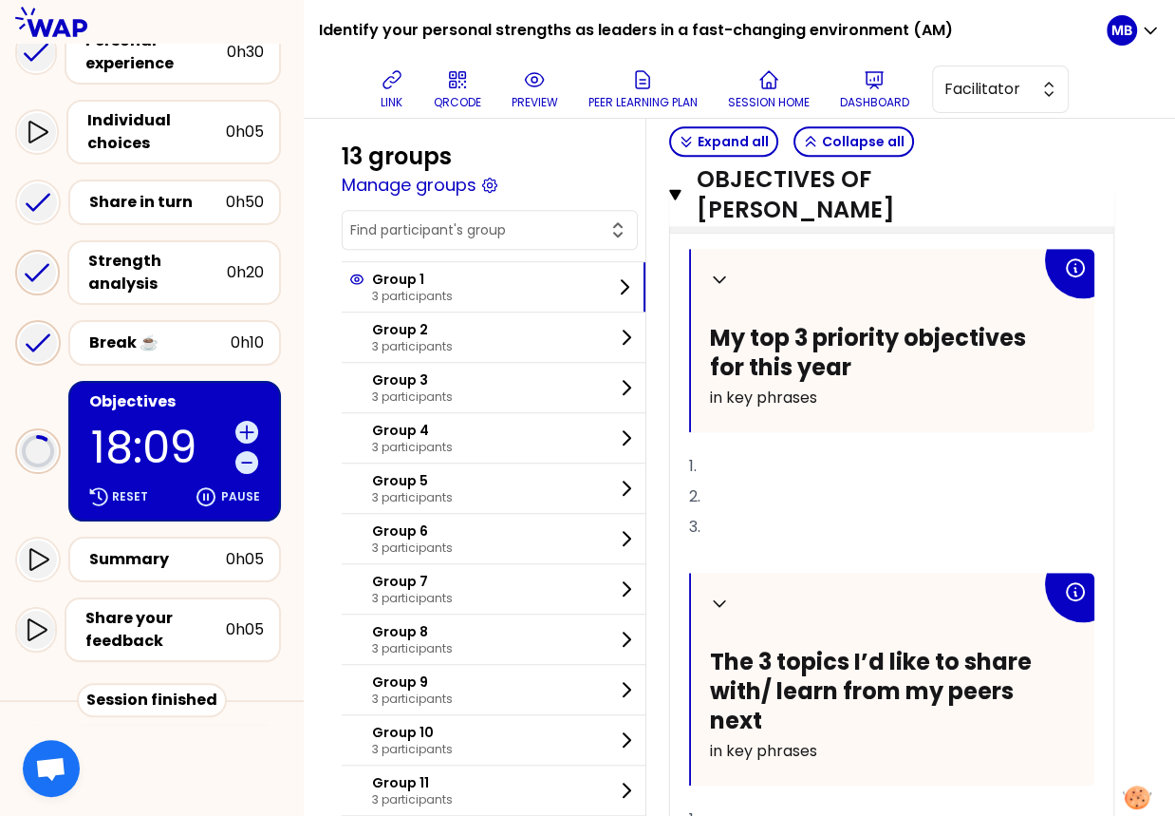
click at [811, 711] on div "Collapse My top 3 priority objectives for this year in key phrases 1. 2. 3. ﻿ C…" at bounding box center [891, 614] width 405 height 730
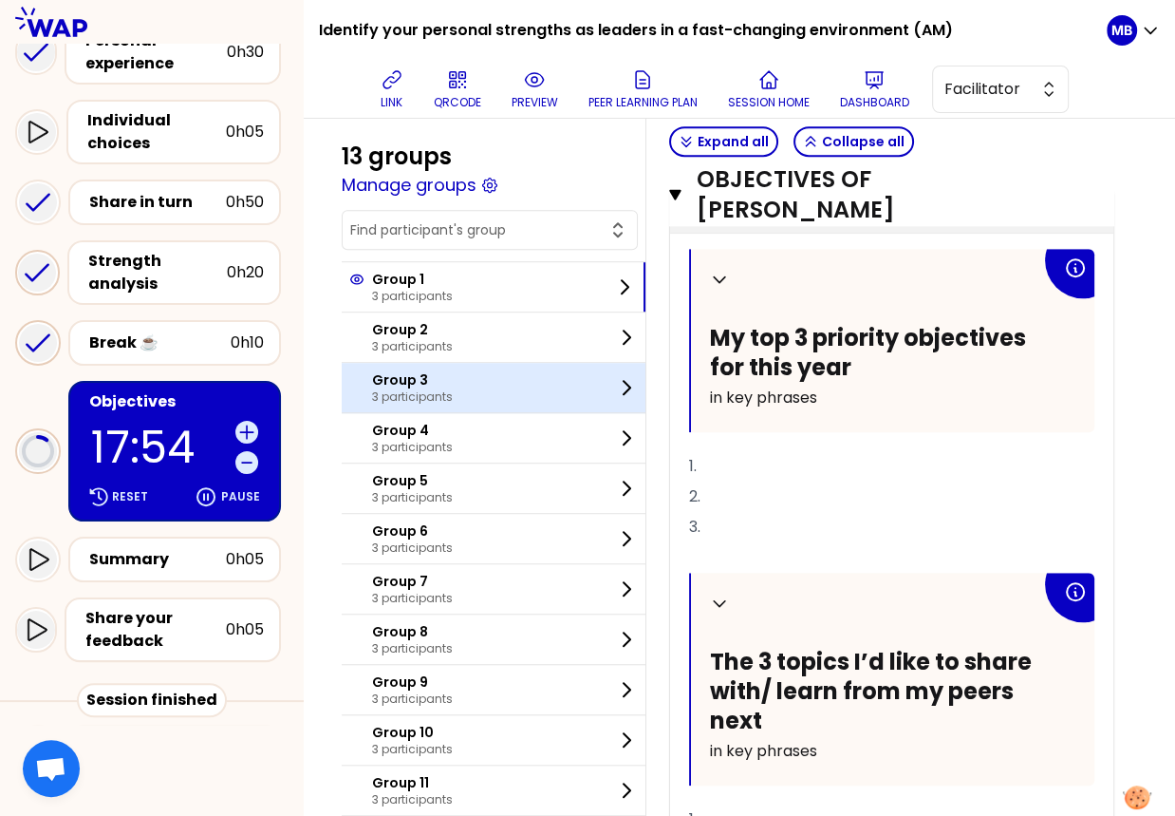
click at [485, 365] on div "Group 3 3 participants" at bounding box center [494, 387] width 304 height 49
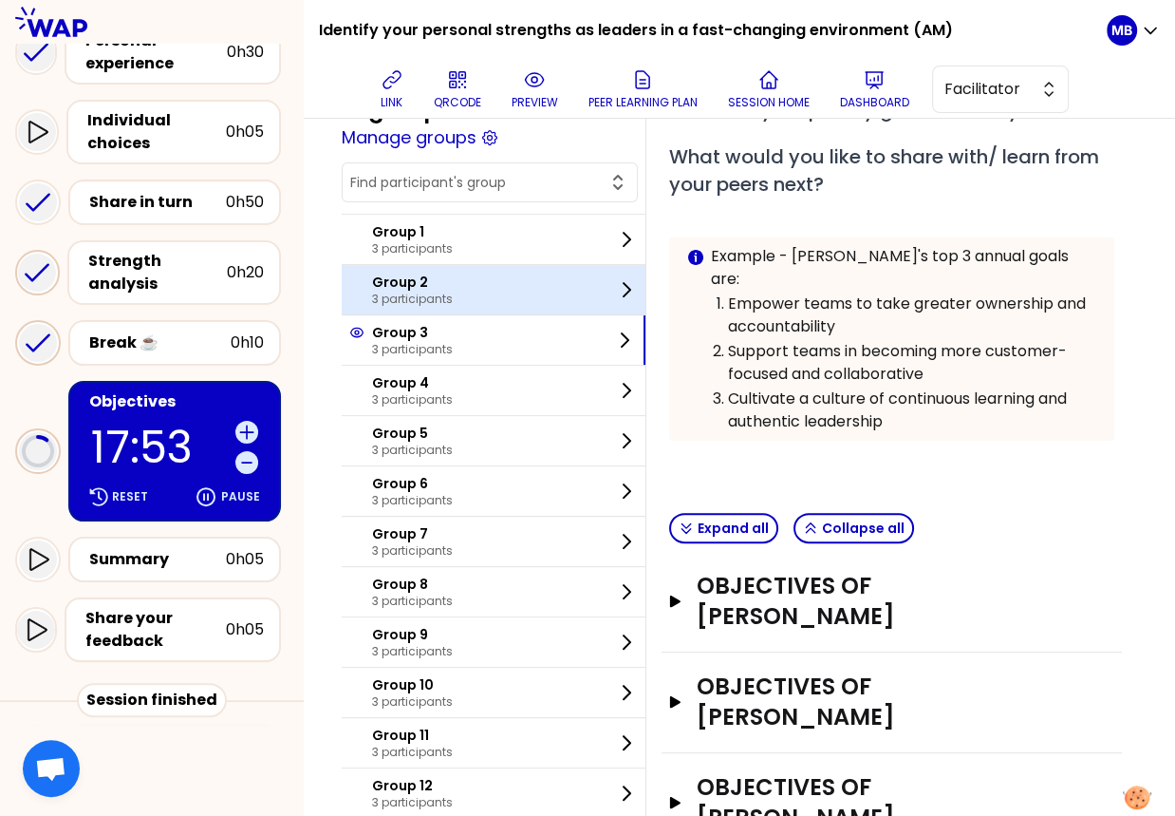
click at [459, 265] on div "Group 2 3 participants" at bounding box center [494, 289] width 304 height 49
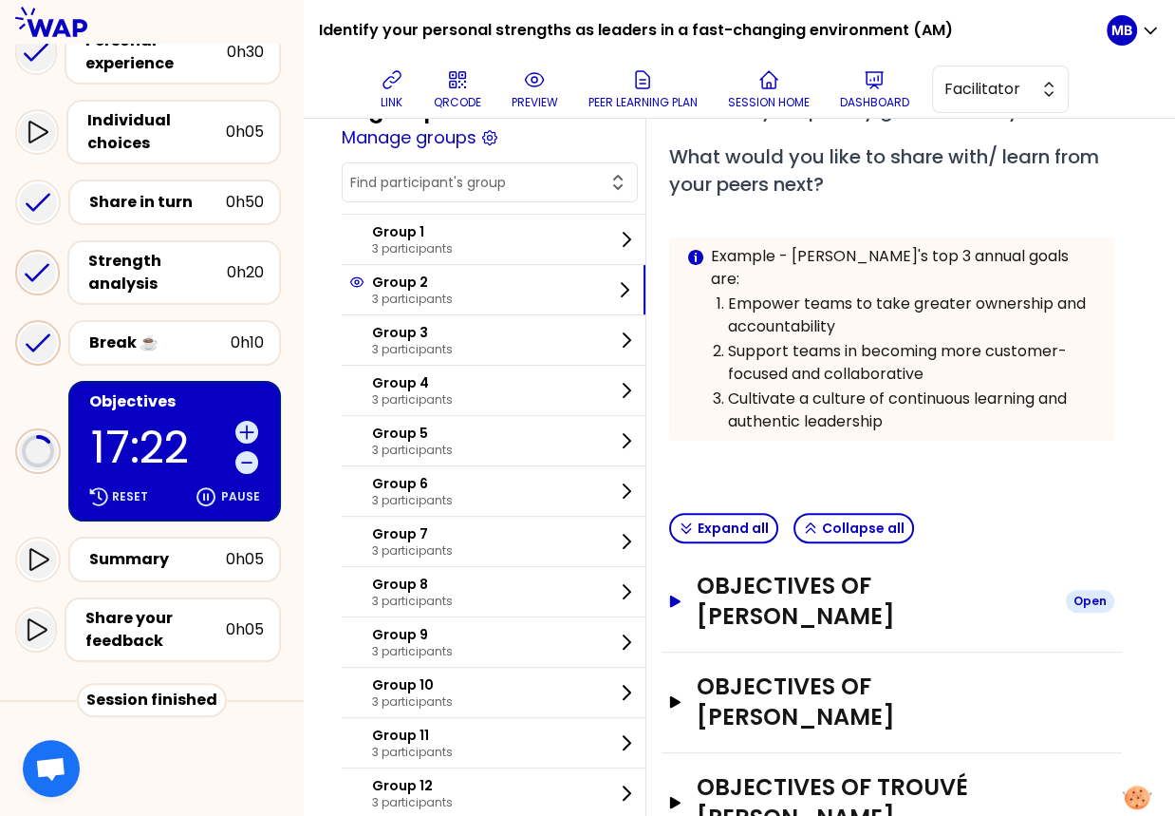
click at [787, 571] on h3 "Objectives of Henri Laniece" at bounding box center [874, 601] width 354 height 61
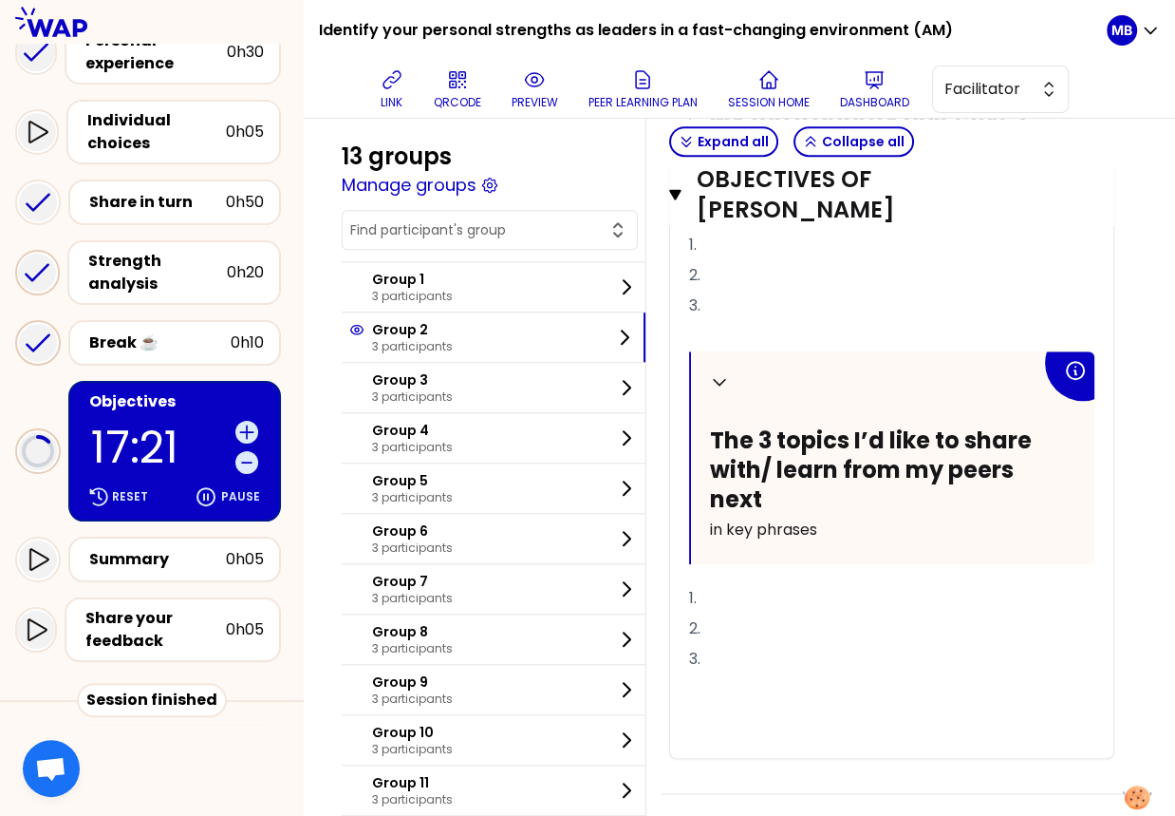
scroll to position [1173, 0]
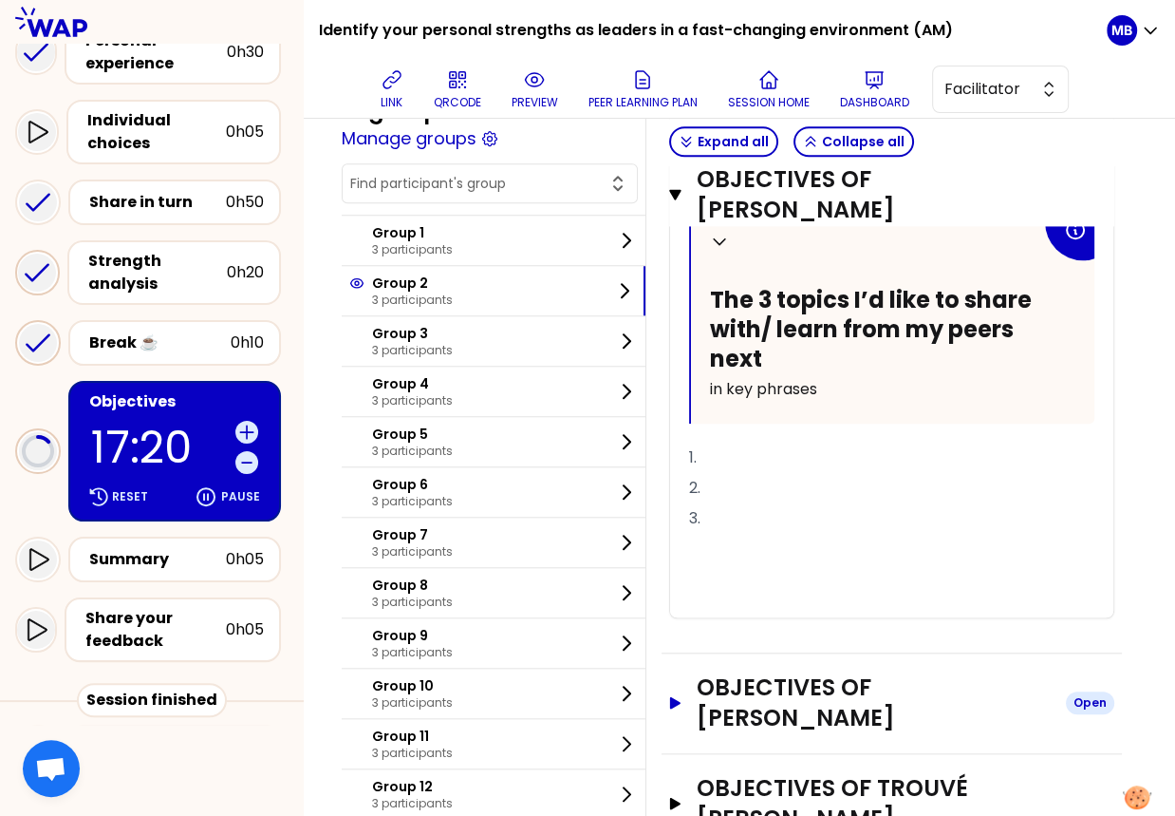
click at [838, 672] on h3 "Objectives of Xu Liang" at bounding box center [874, 702] width 354 height 61
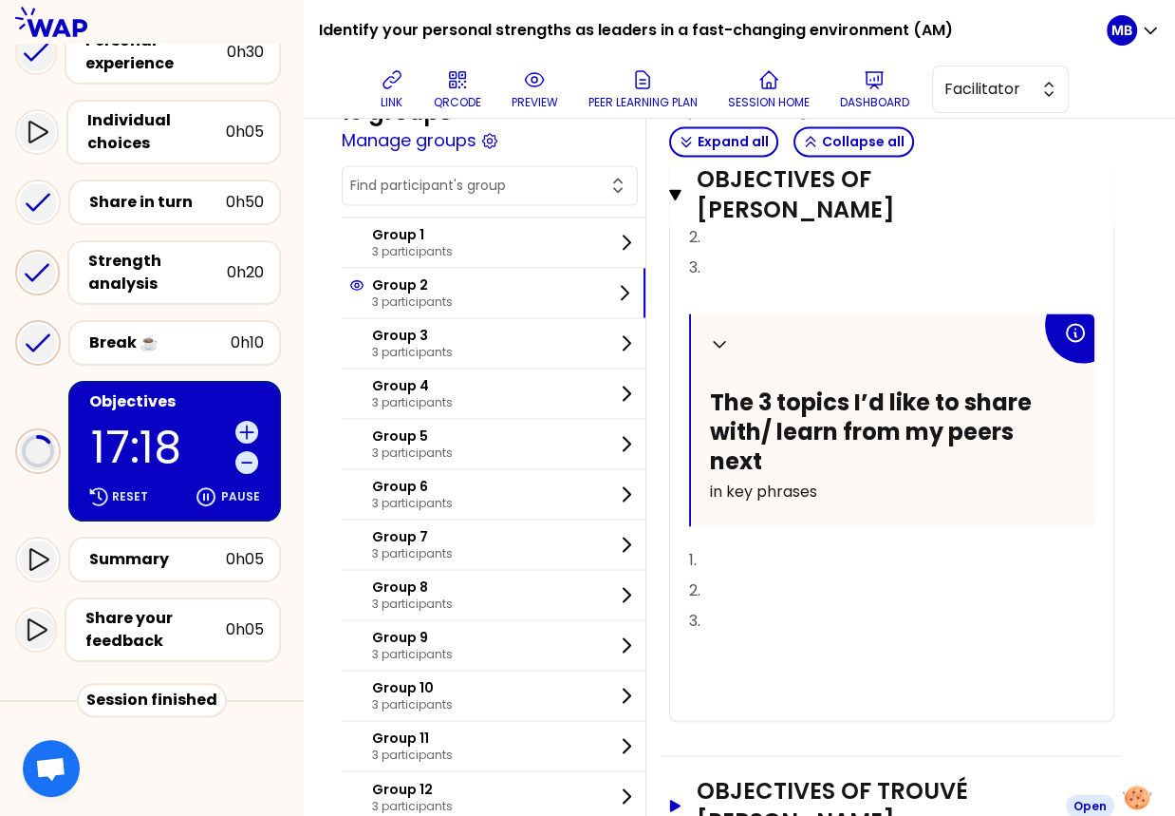
click at [832, 775] on h3 "Objectives of Trouvé Damien" at bounding box center [874, 805] width 354 height 61
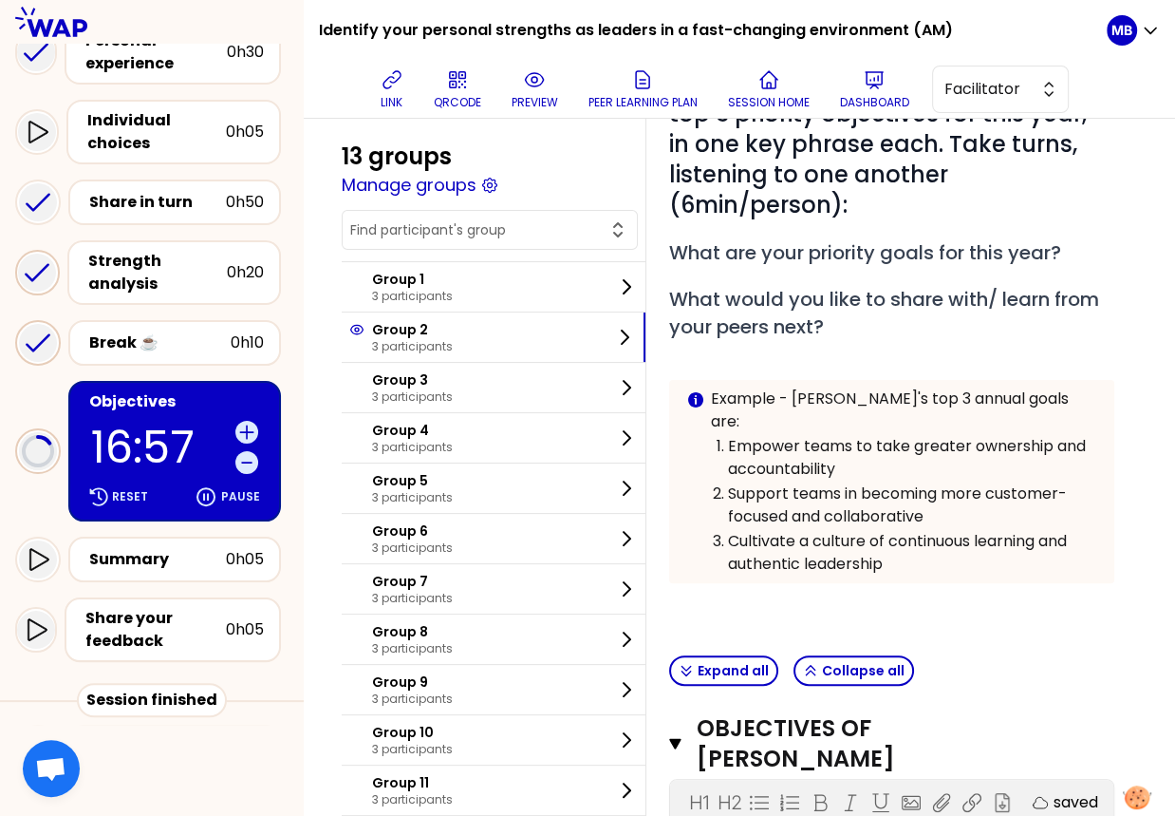
scroll to position [441, 0]
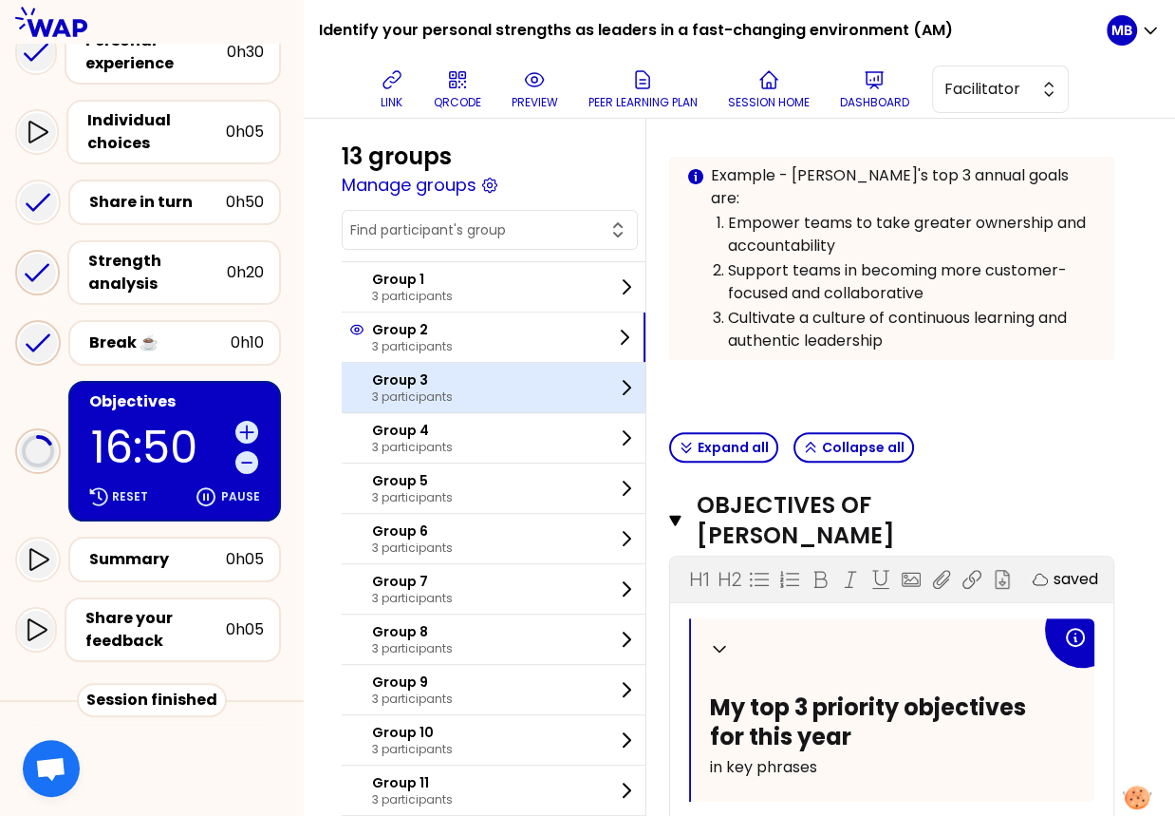
click at [437, 389] on p "3 participants" at bounding box center [412, 396] width 81 height 15
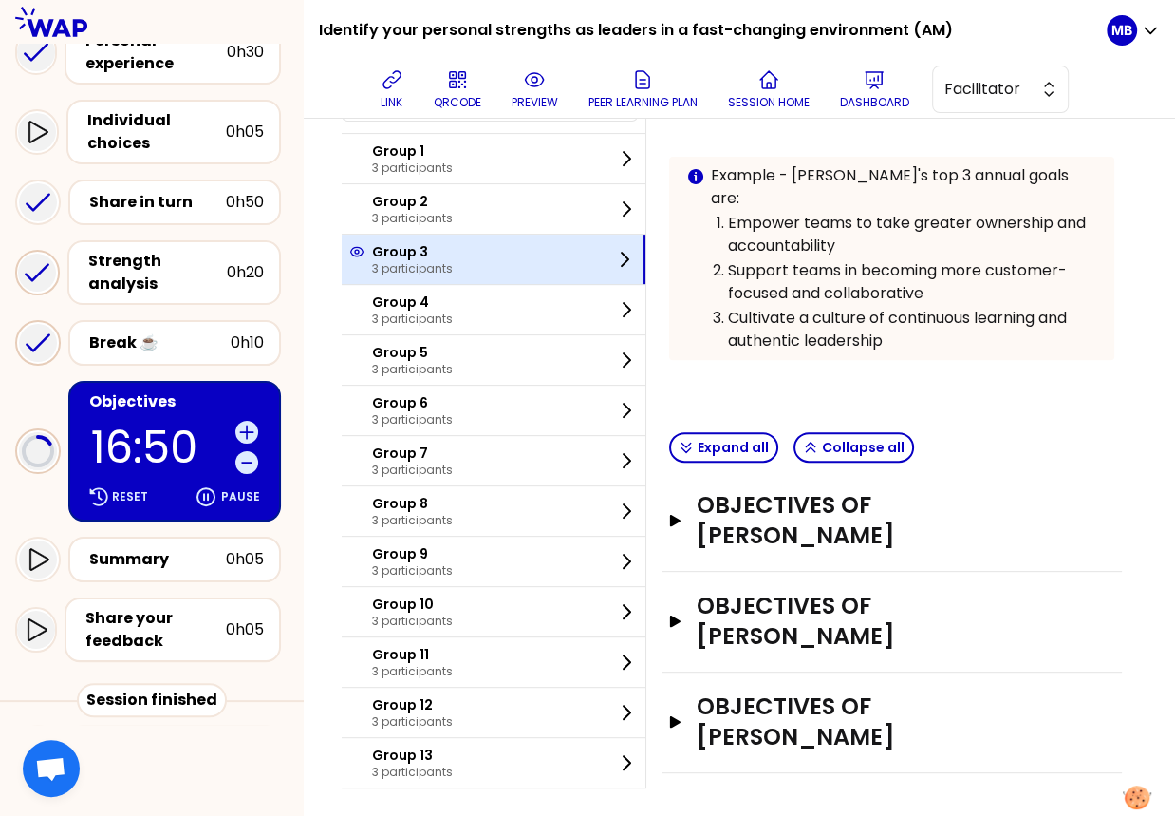
scroll to position [361, 0]
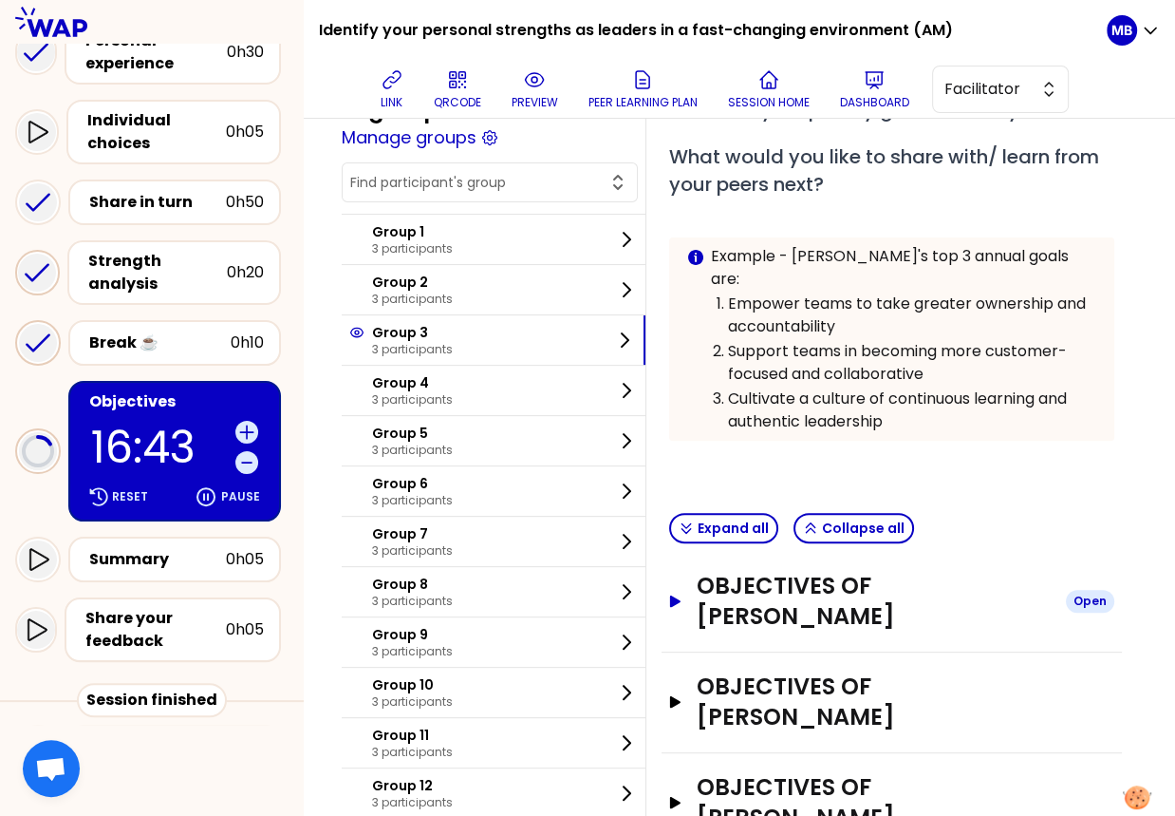
click at [821, 577] on h3 "Objectives of Clara Serrand" at bounding box center [874, 601] width 354 height 61
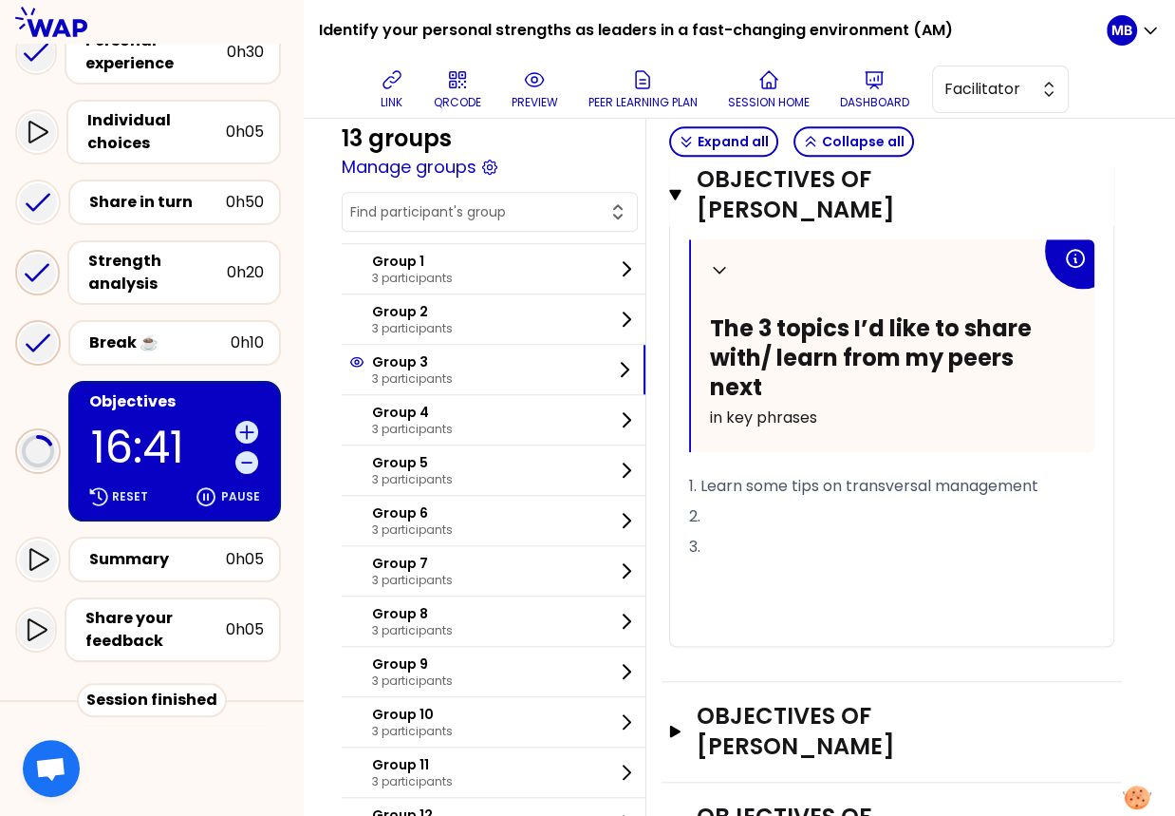
scroll to position [1194, 0]
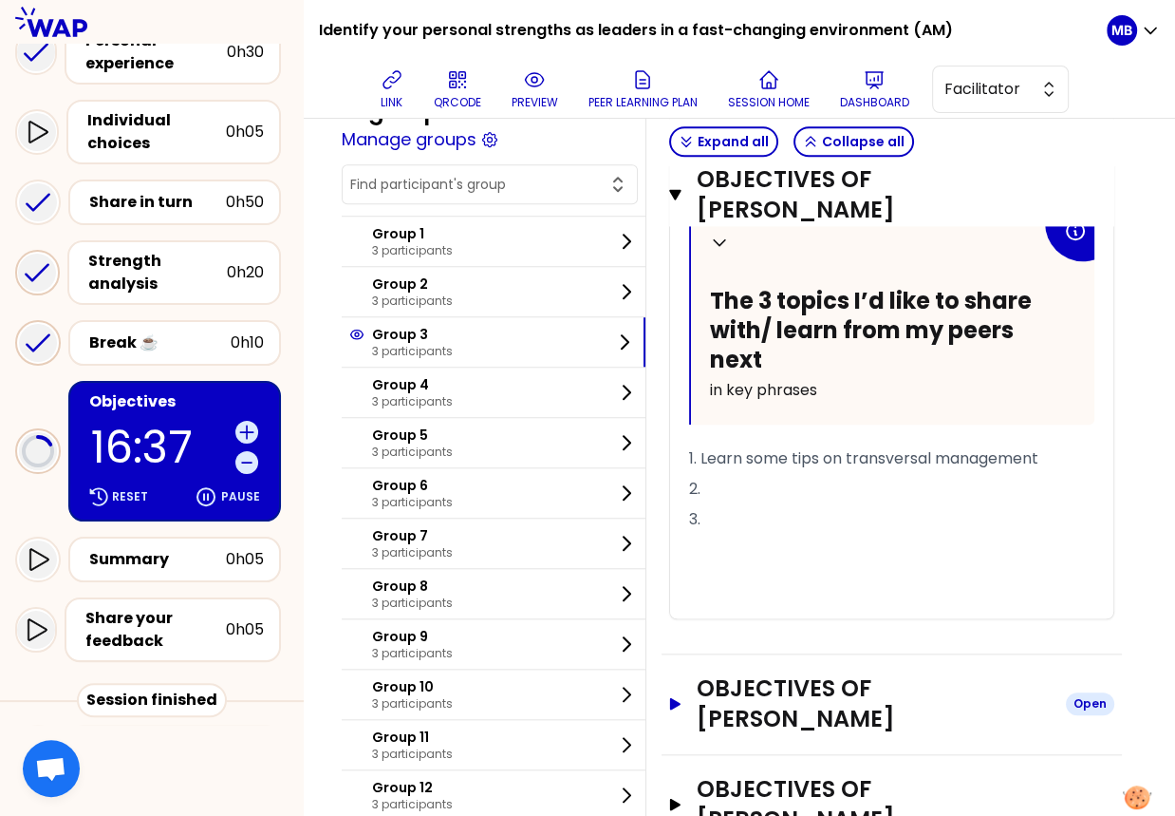
click at [810, 673] on h3 "Objectives of Emilie Meurice" at bounding box center [874, 703] width 354 height 61
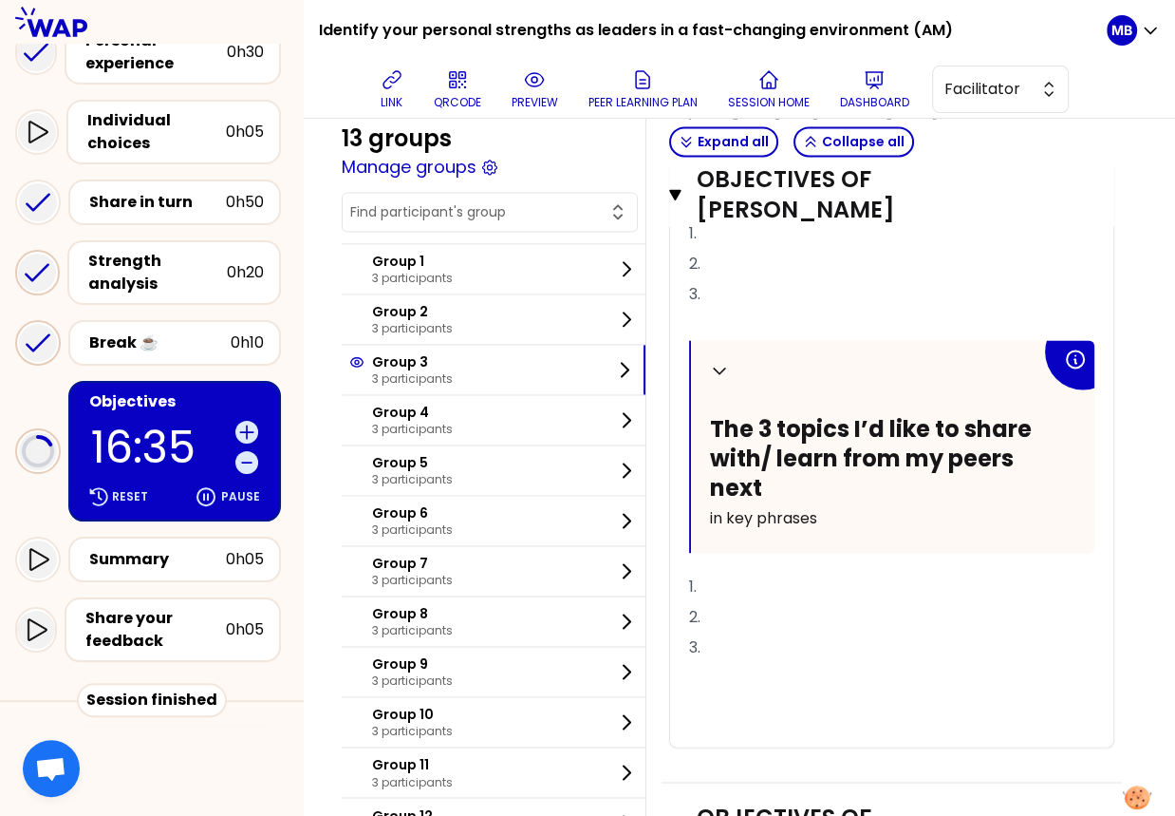
scroll to position [2006, 0]
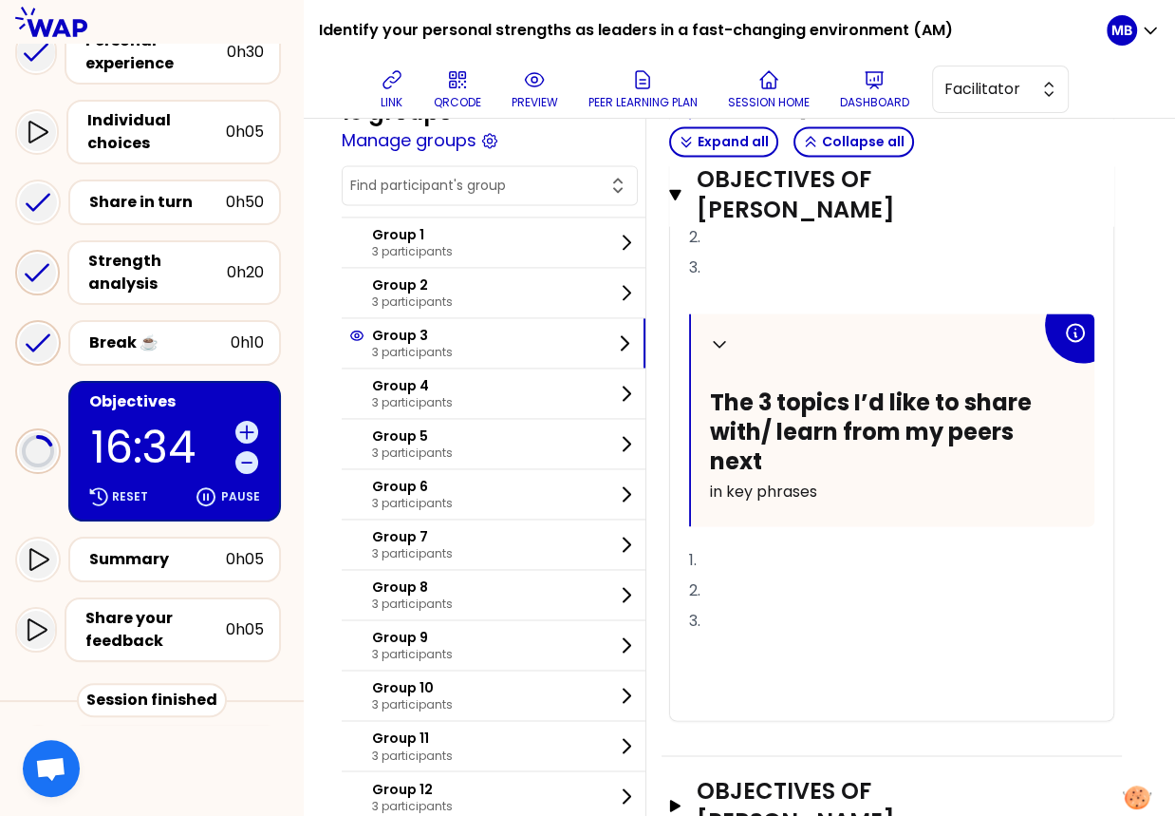
click at [810, 756] on div "Objectives of Donghee Kim Open" at bounding box center [892, 806] width 460 height 101
click at [804, 775] on h3 "Objectives of Donghee Kim" at bounding box center [874, 805] width 354 height 61
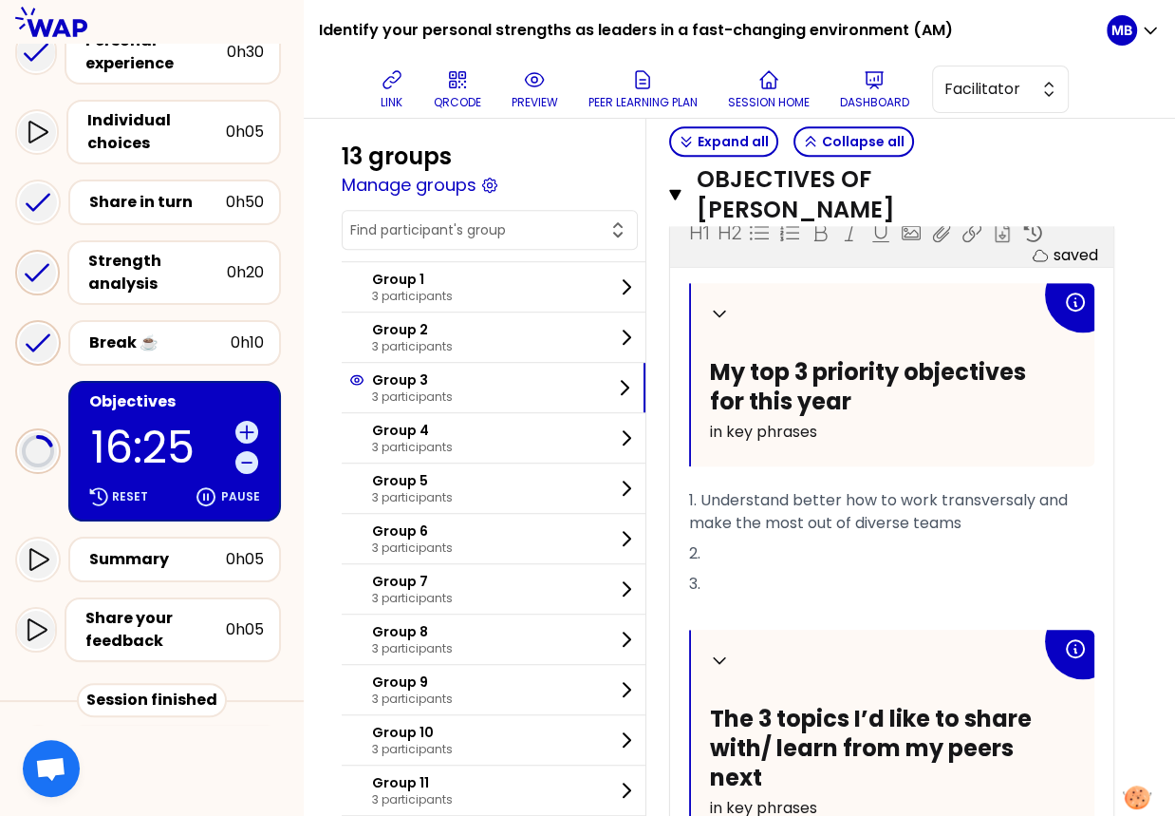
scroll to position [759, 0]
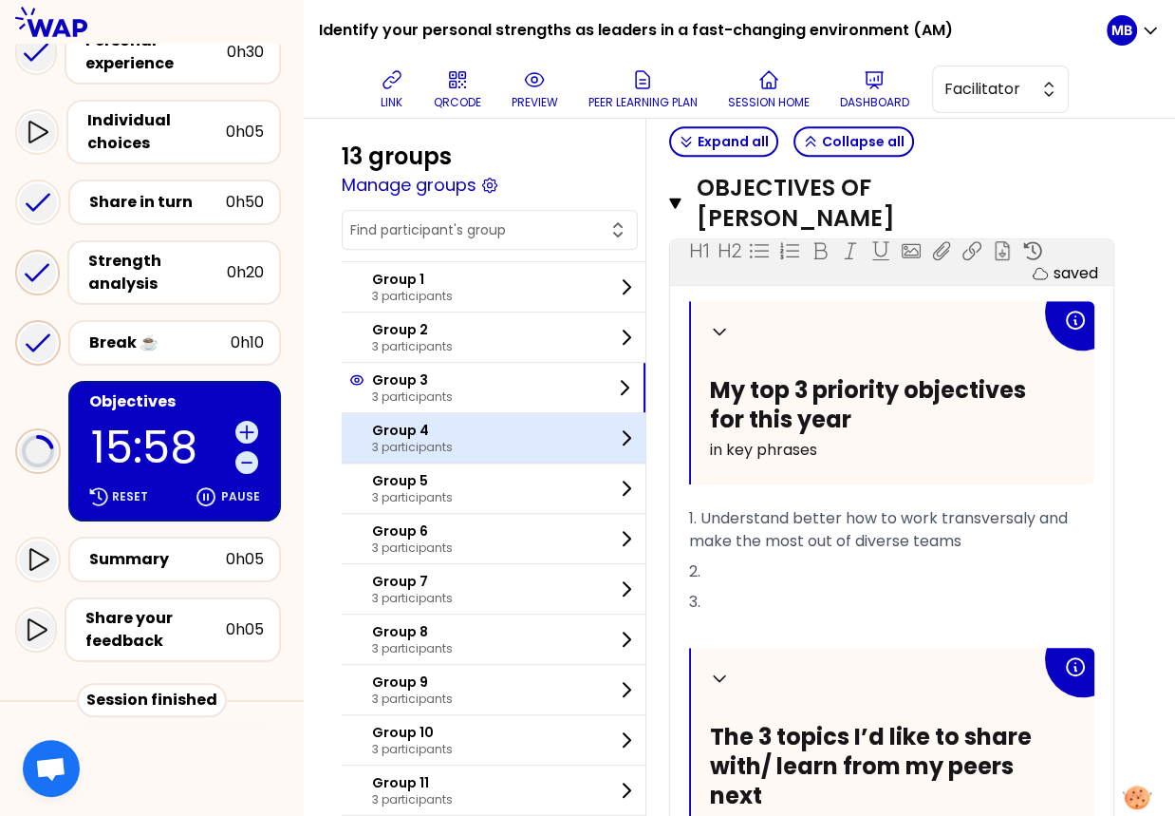
click at [438, 451] on p "3 participants" at bounding box center [412, 447] width 81 height 15
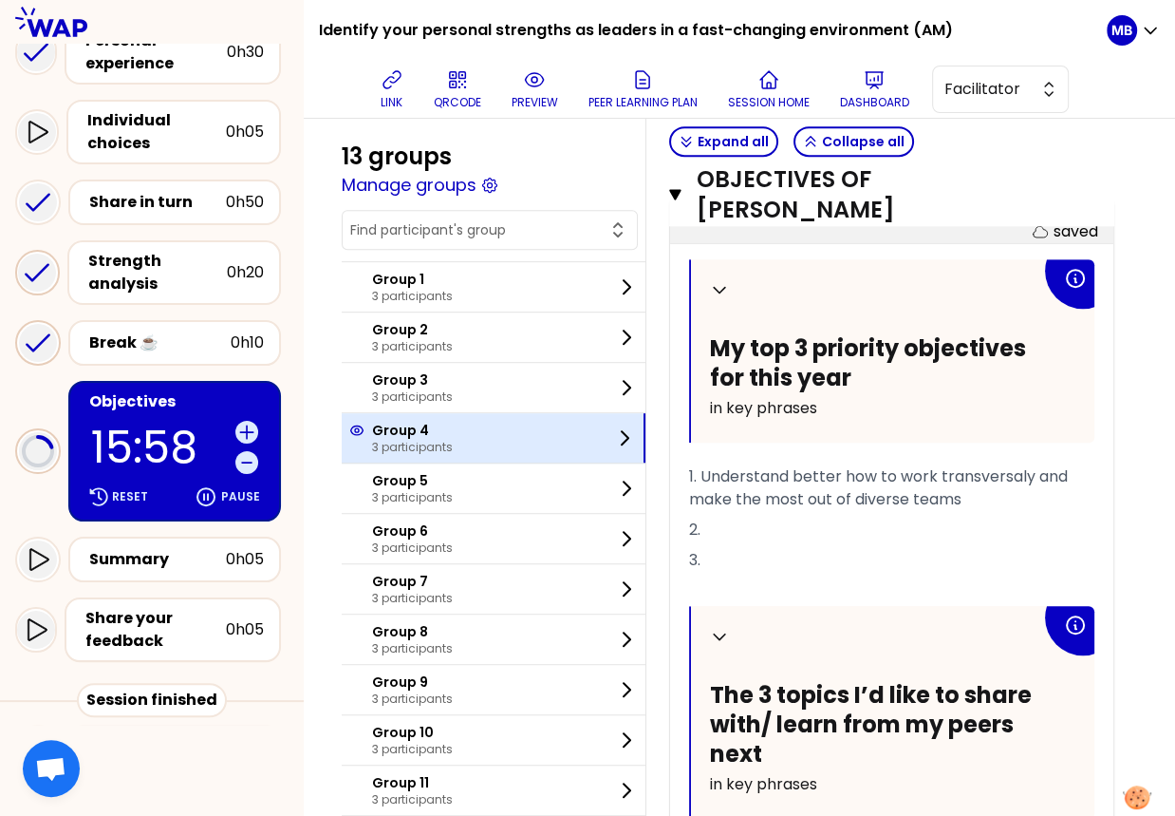
scroll to position [330, 0]
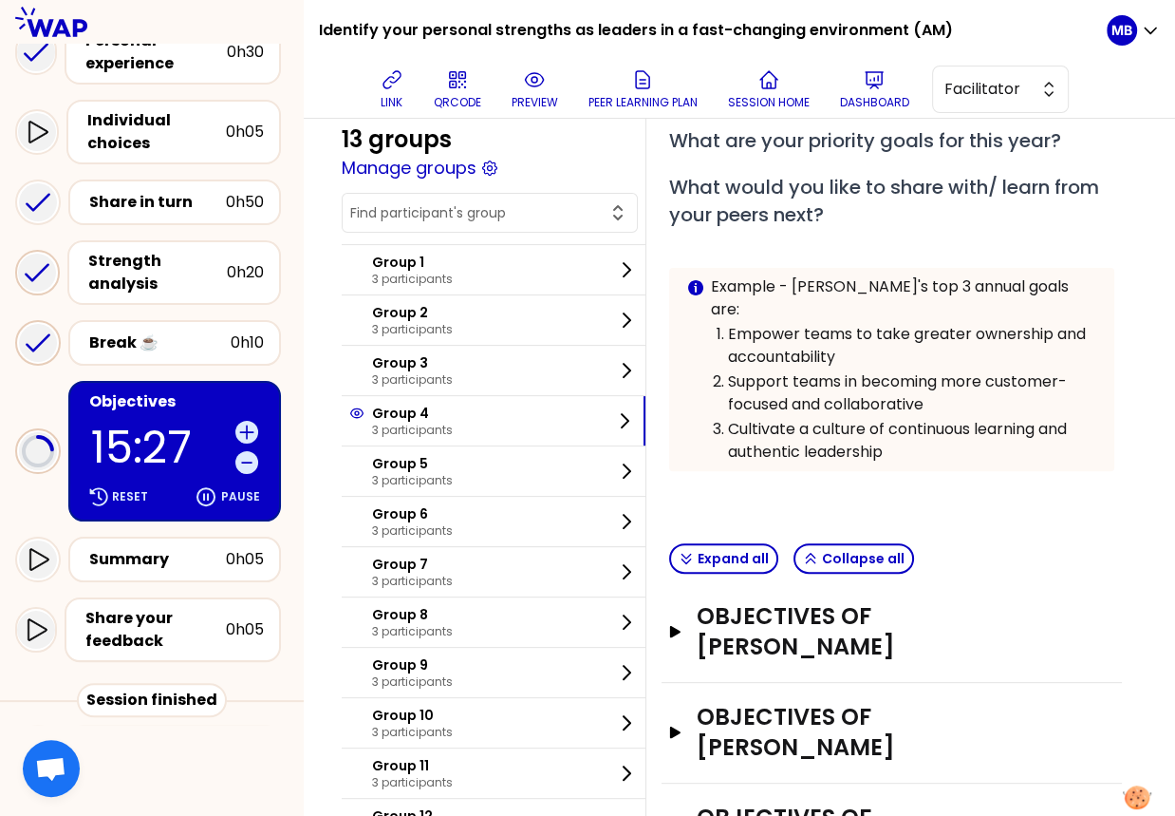
click at [778, 604] on div "Objectives of Suzanna Open" at bounding box center [892, 632] width 460 height 101
click at [782, 601] on h3 "Objectives of Suzanna" at bounding box center [874, 631] width 354 height 61
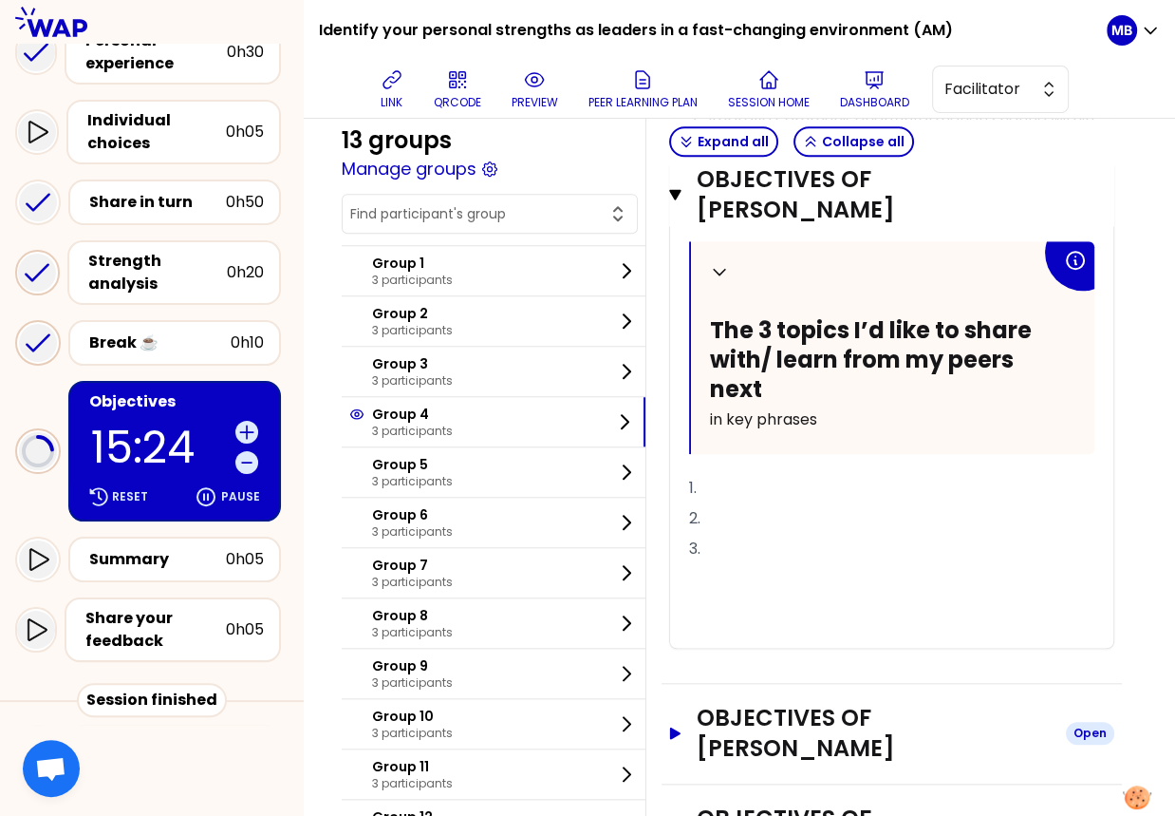
click at [799, 703] on h3 "Objectives of Liu xin" at bounding box center [874, 733] width 354 height 61
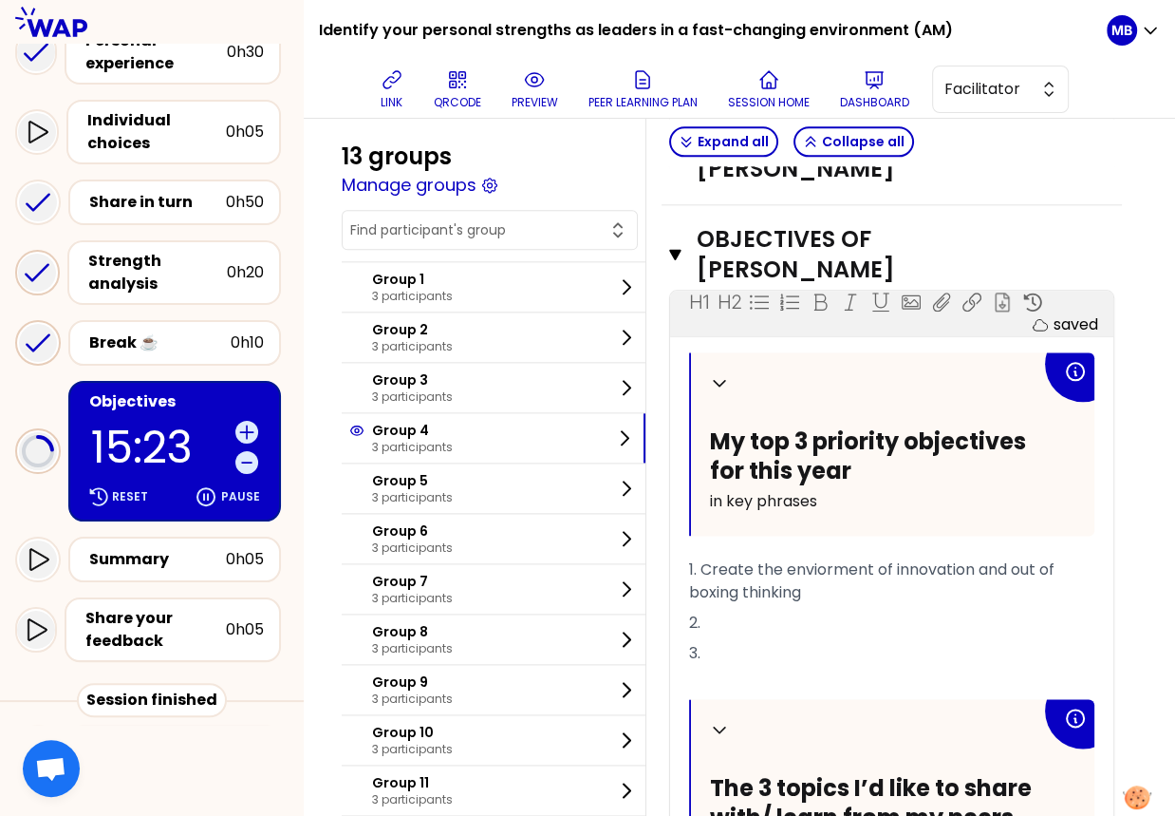
scroll to position [1976, 0]
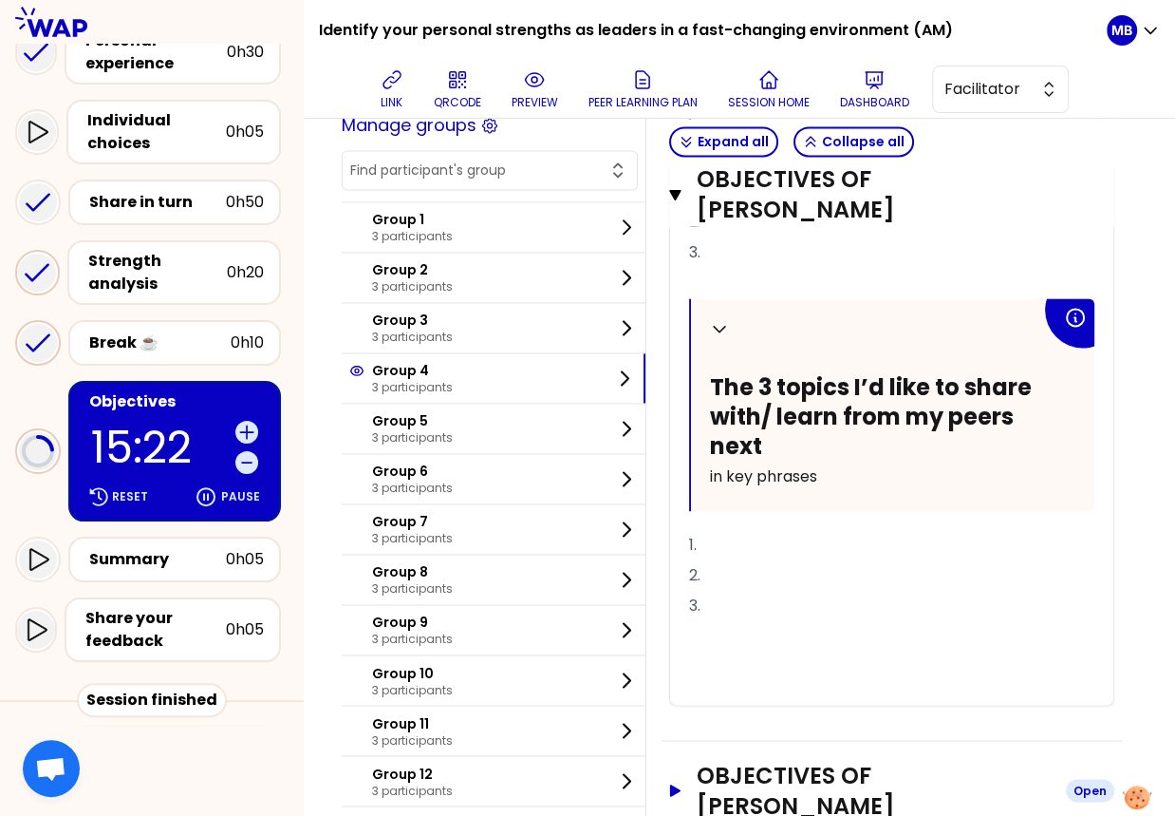
click at [804, 760] on h3 "Objectives of Alice Ferreira" at bounding box center [874, 790] width 354 height 61
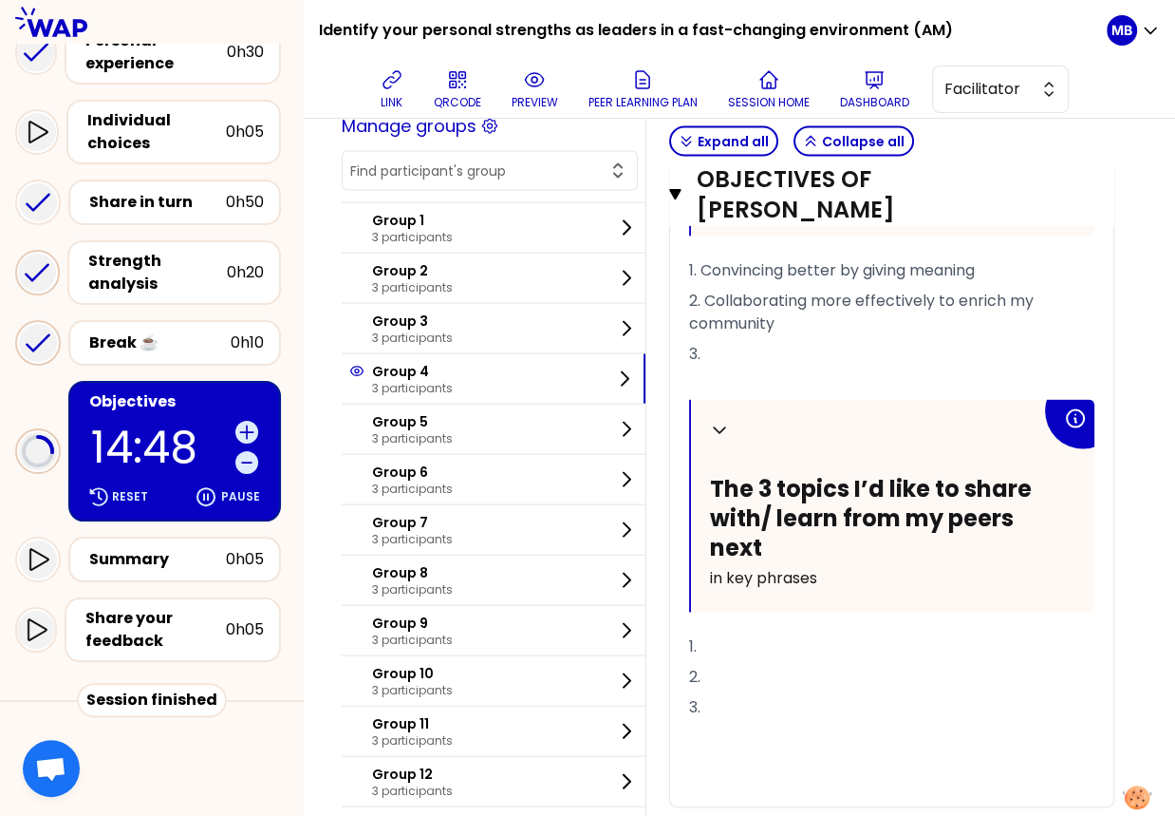
scroll to position [2924, 0]
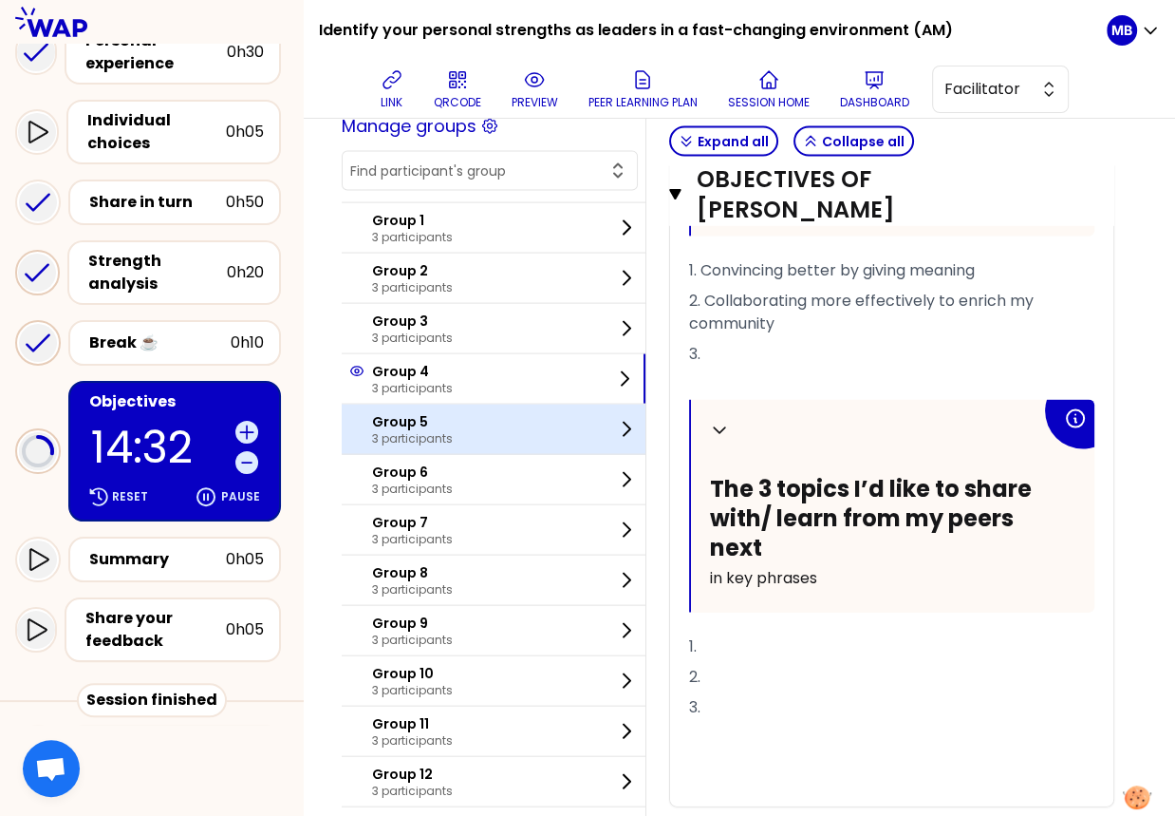
click at [404, 431] on p "3 participants" at bounding box center [412, 438] width 81 height 15
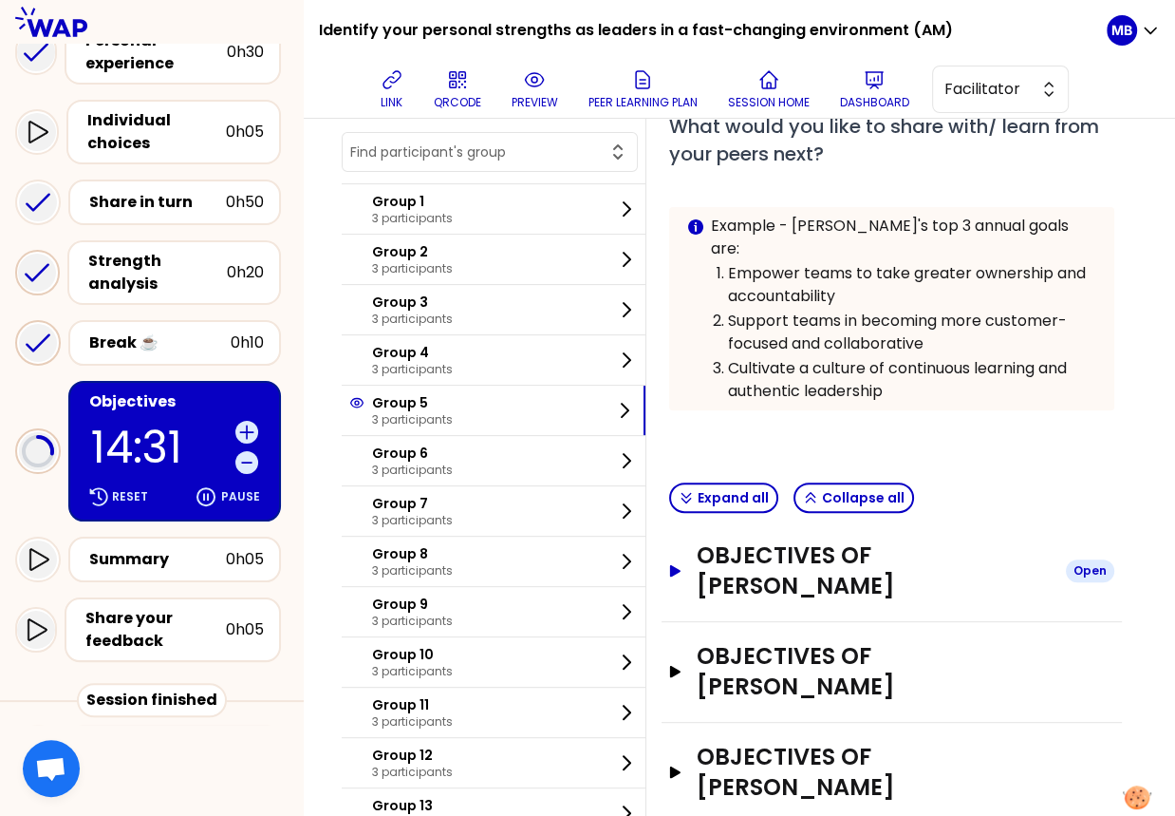
click at [809, 540] on h3 "Objectives of Raphaelle Garcia" at bounding box center [874, 570] width 354 height 61
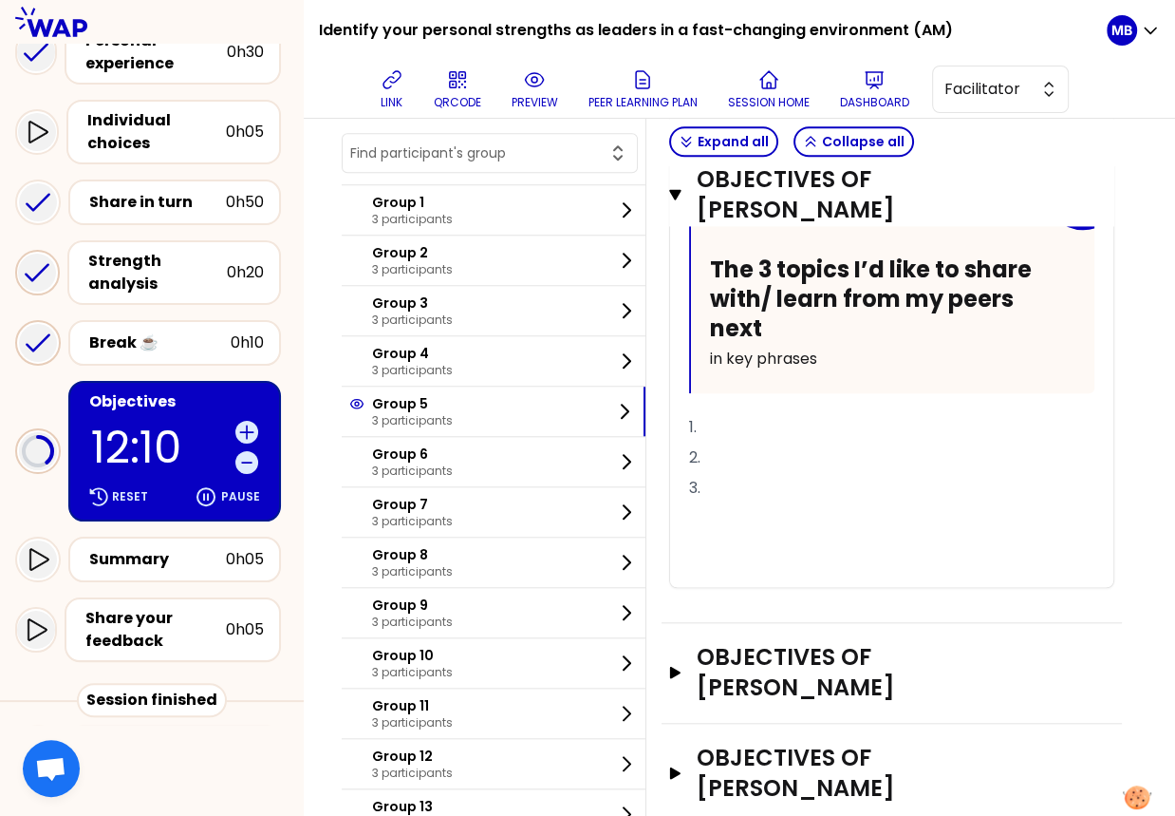
scroll to position [1226, 0]
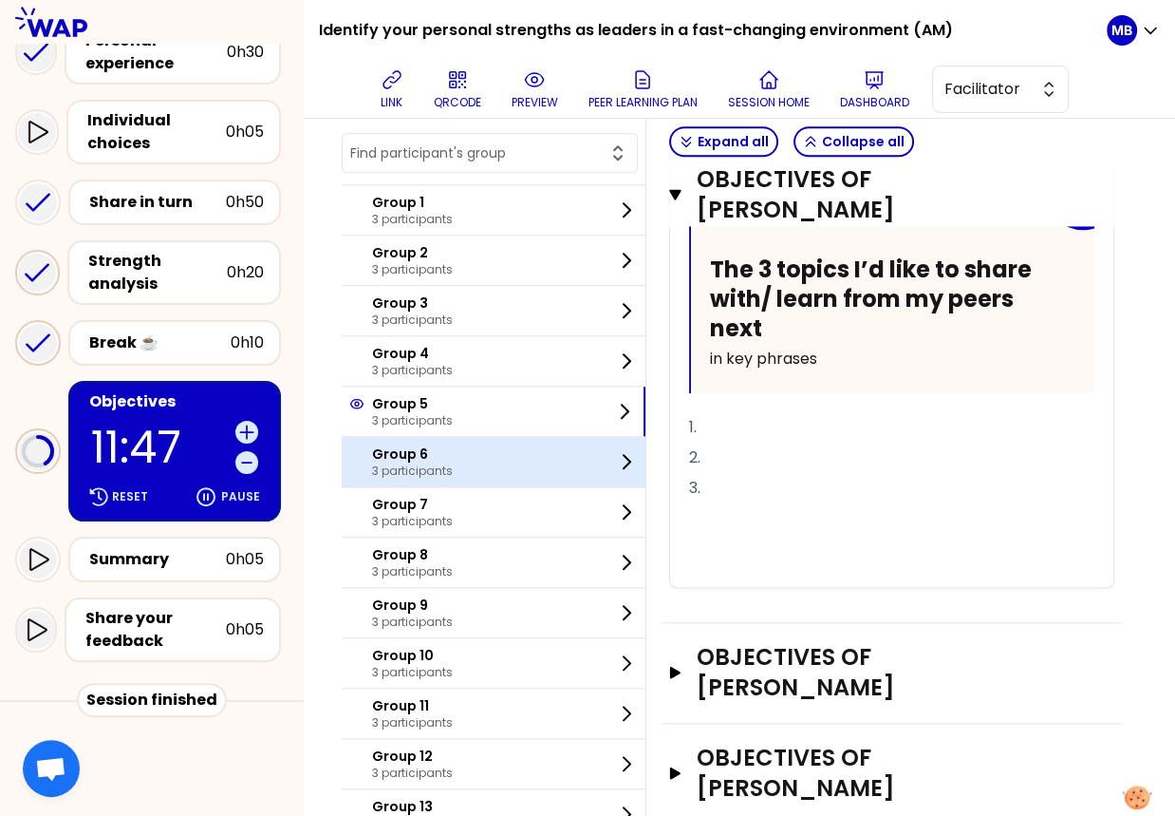
click at [477, 437] on div "Group 6 3 participants" at bounding box center [494, 461] width 304 height 49
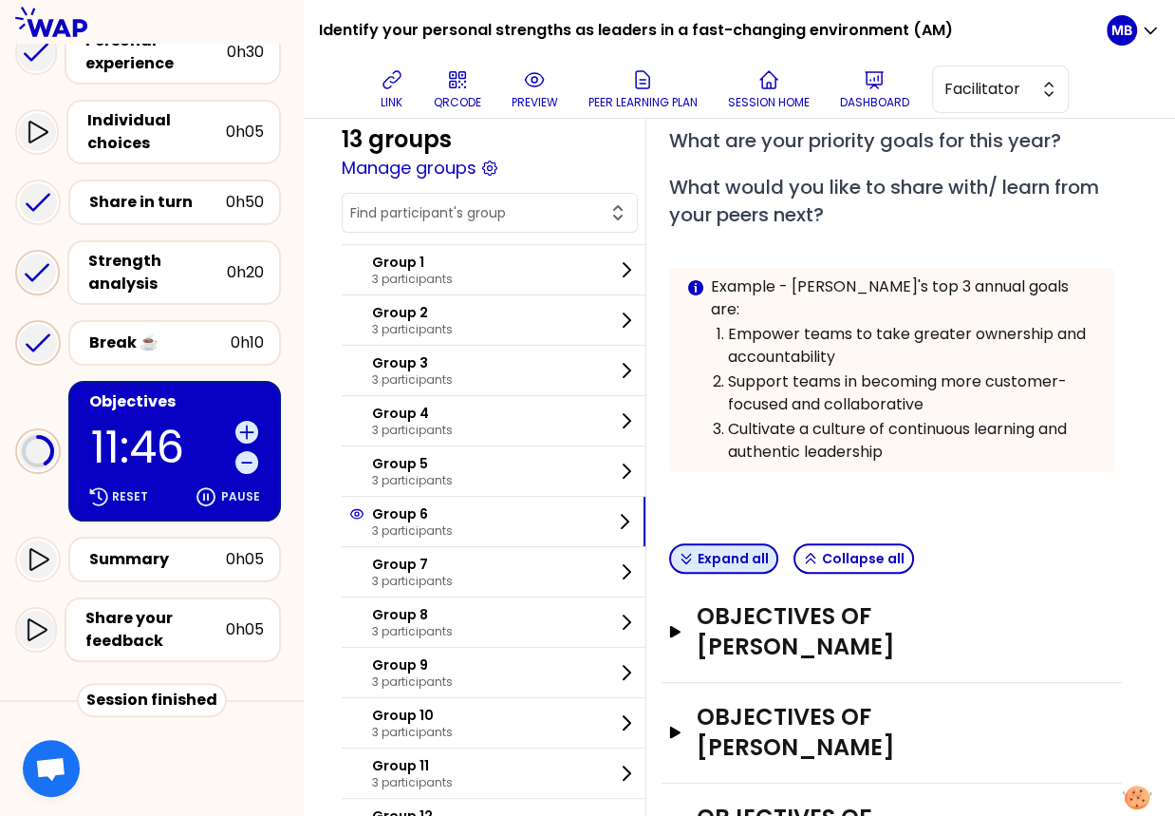
scroll to position [422, 0]
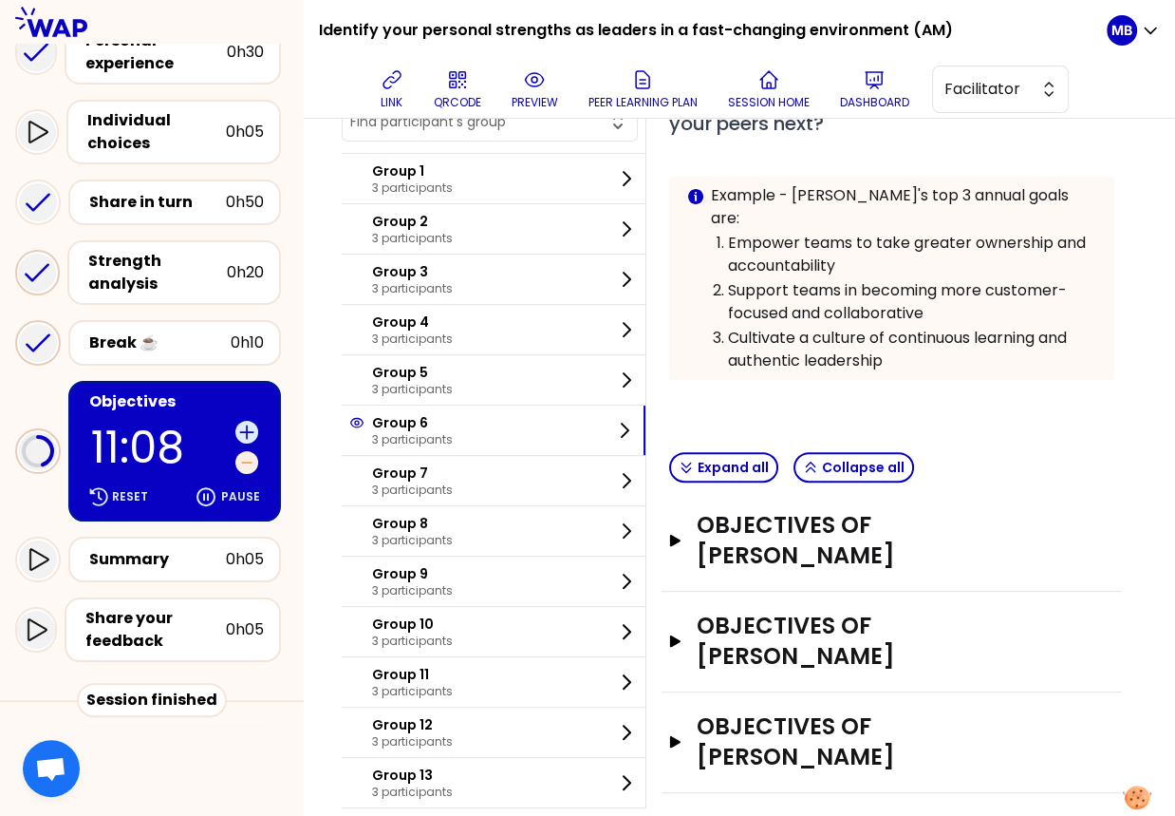
click at [244, 467] on icon at bounding box center [246, 462] width 19 height 19
click at [244, 462] on icon at bounding box center [246, 462] width 9 height 0
click at [806, 511] on h3 "Objectives of Marc ENTZMINGER" at bounding box center [874, 540] width 354 height 61
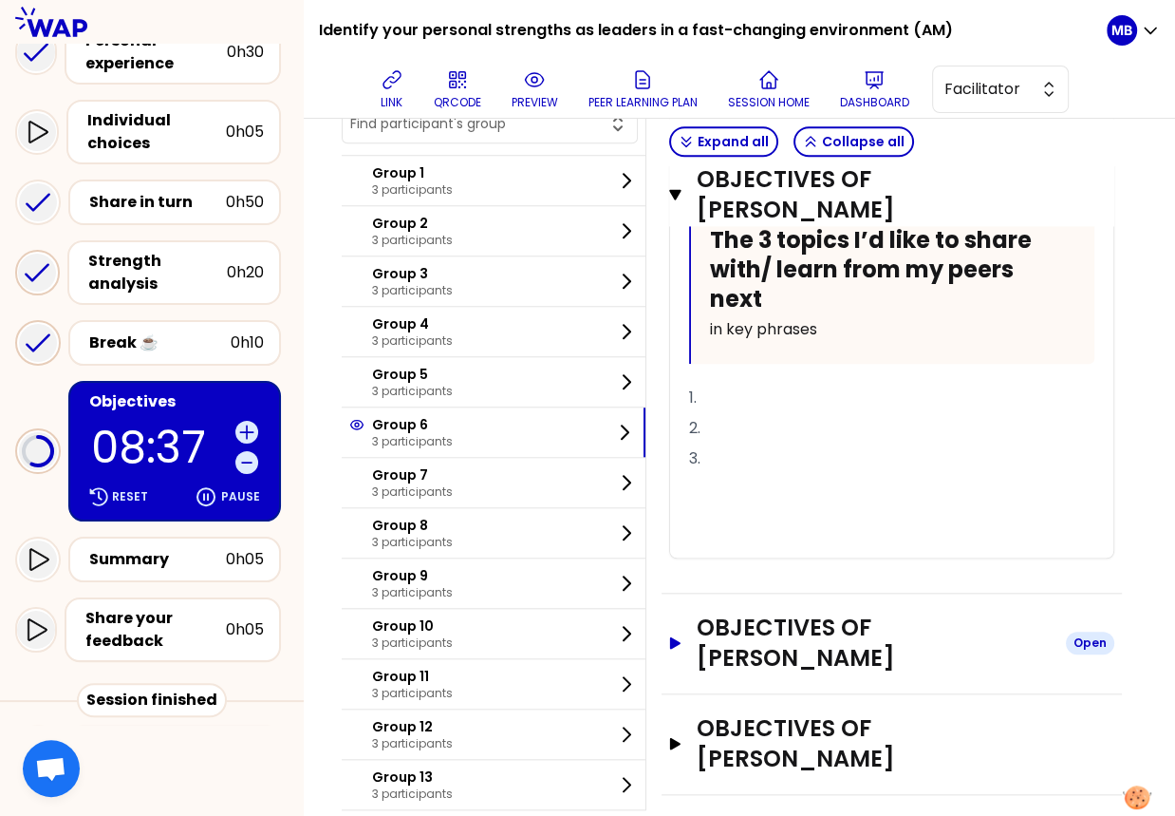
click at [801, 621] on h3 "Objectives of Roberta Massari" at bounding box center [874, 642] width 354 height 61
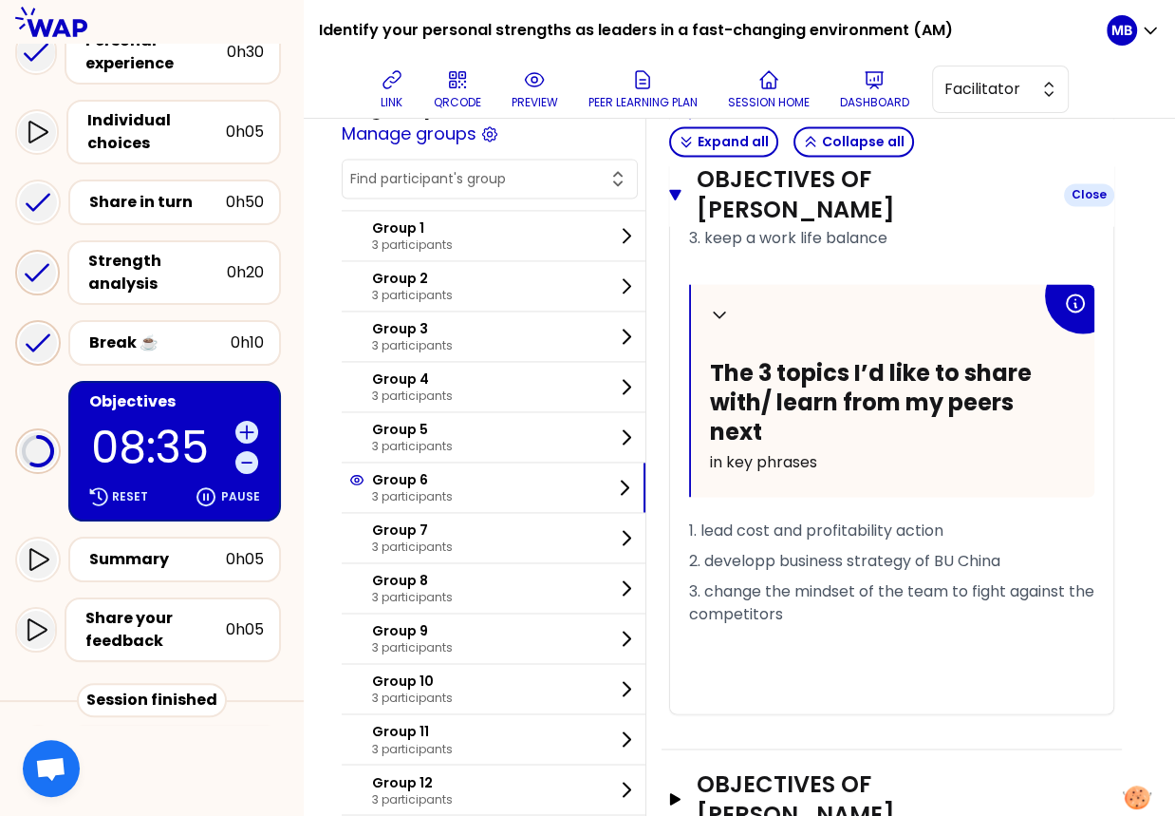
scroll to position [2067, 0]
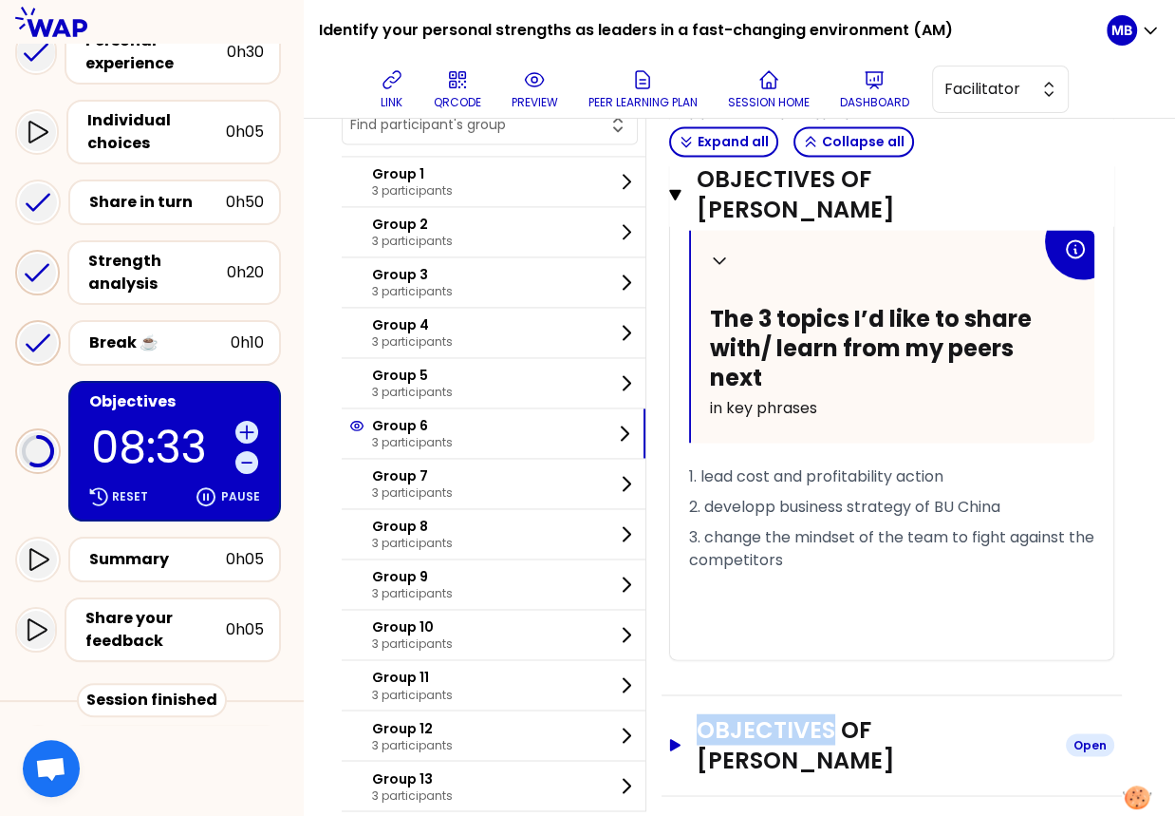
click at [706, 714] on h3 "Objectives of Richard Wang" at bounding box center [874, 744] width 354 height 61
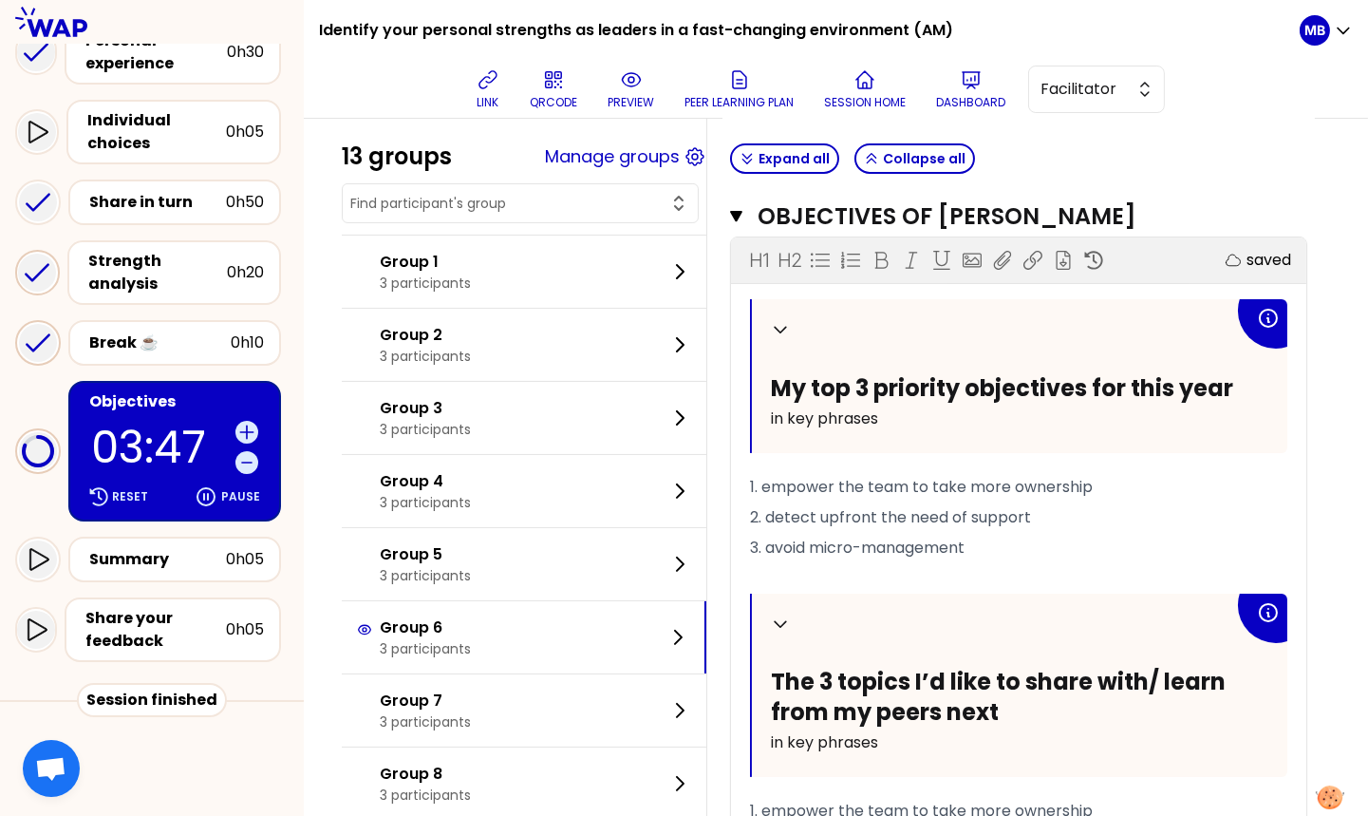
scroll to position [272, 0]
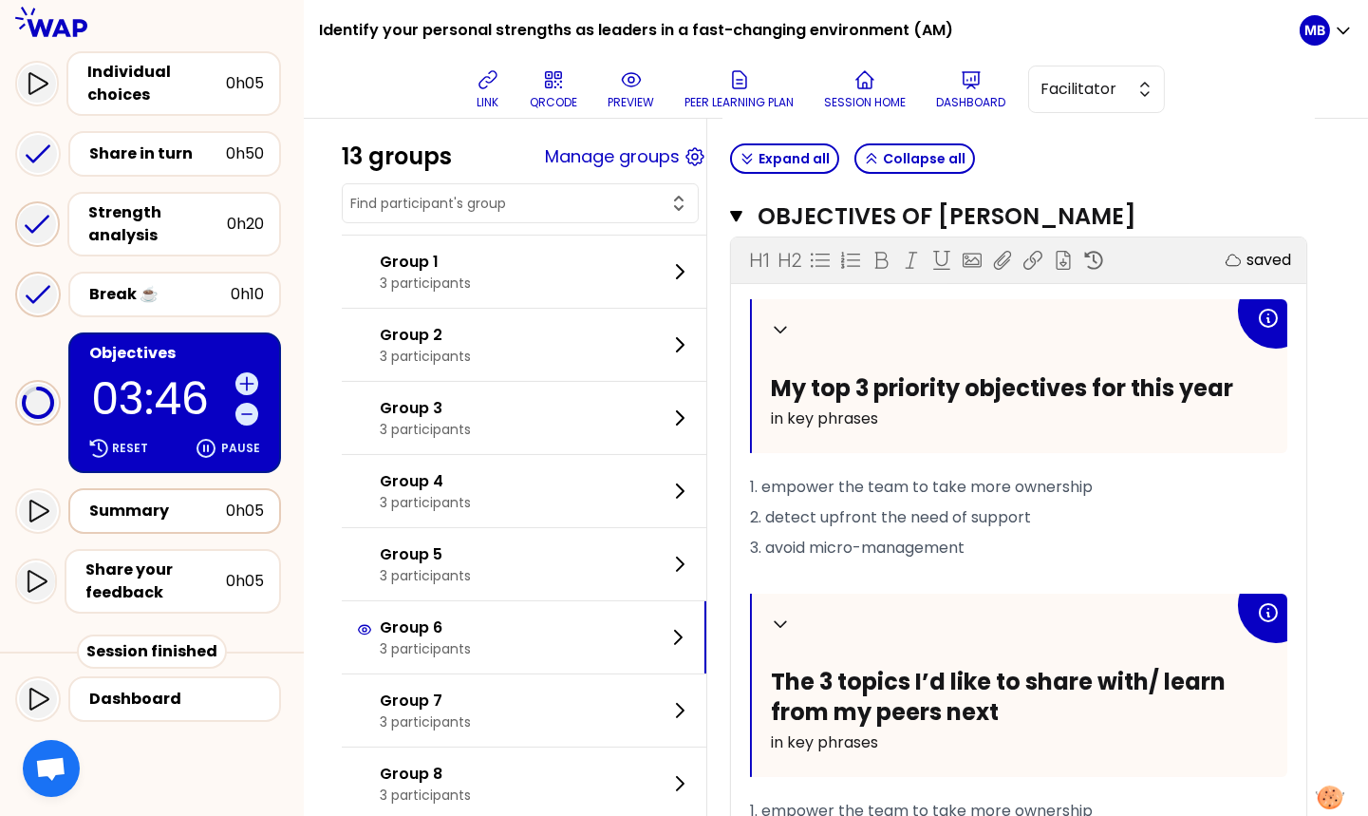
click at [187, 509] on div "Summary" at bounding box center [157, 510] width 137 height 23
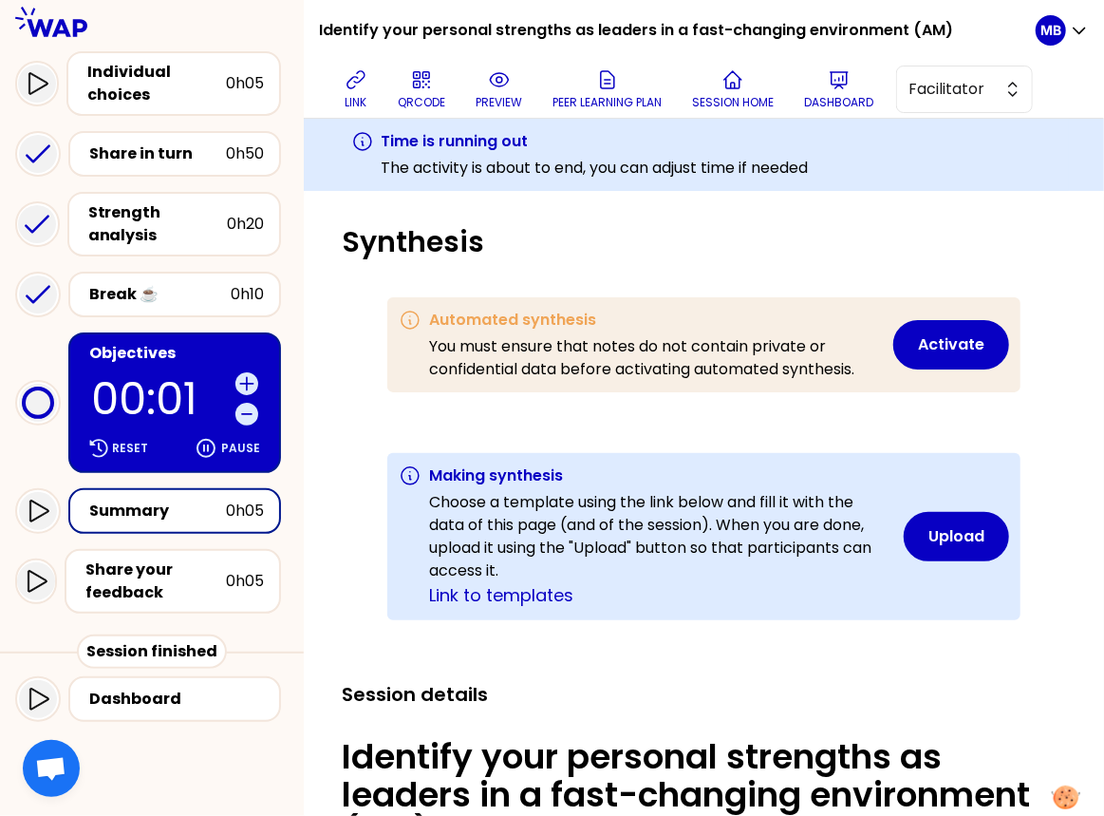
click at [195, 500] on div "Summary" at bounding box center [157, 510] width 137 height 23
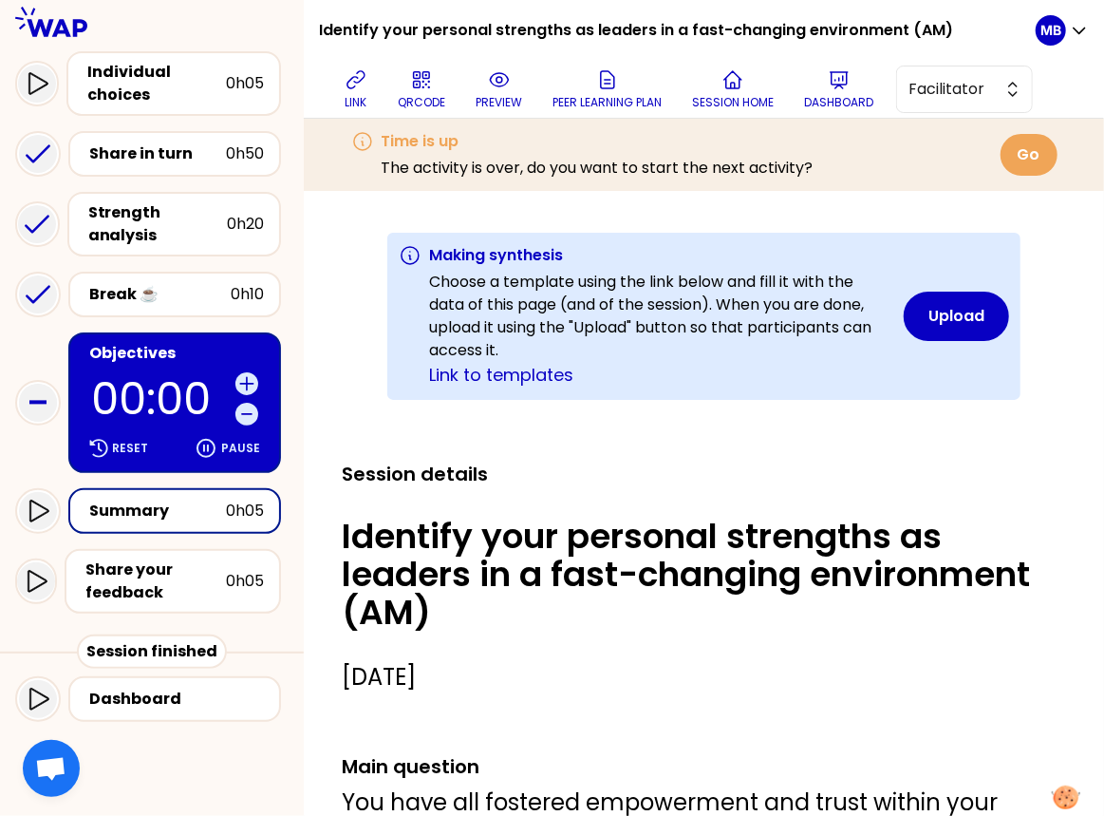
scroll to position [242, 0]
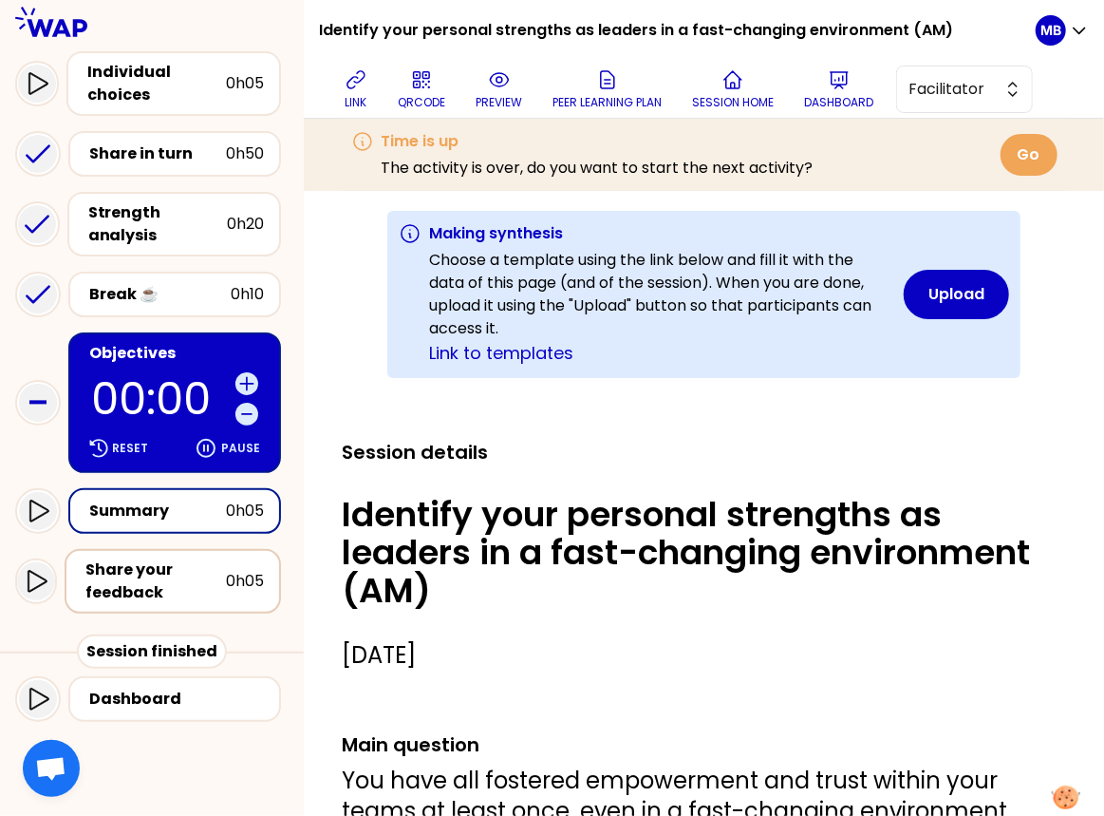
click at [134, 577] on div "Share your feedback" at bounding box center [155, 581] width 141 height 46
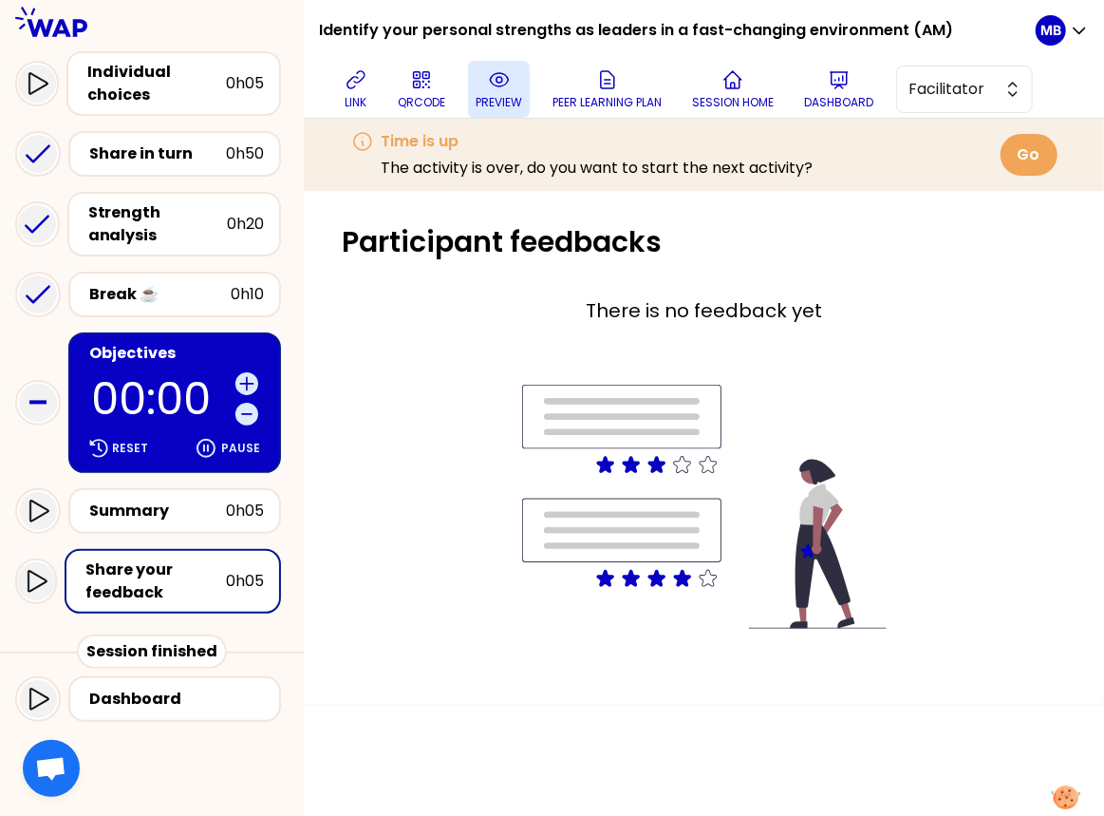
click at [490, 95] on p "preview" at bounding box center [499, 102] width 47 height 15
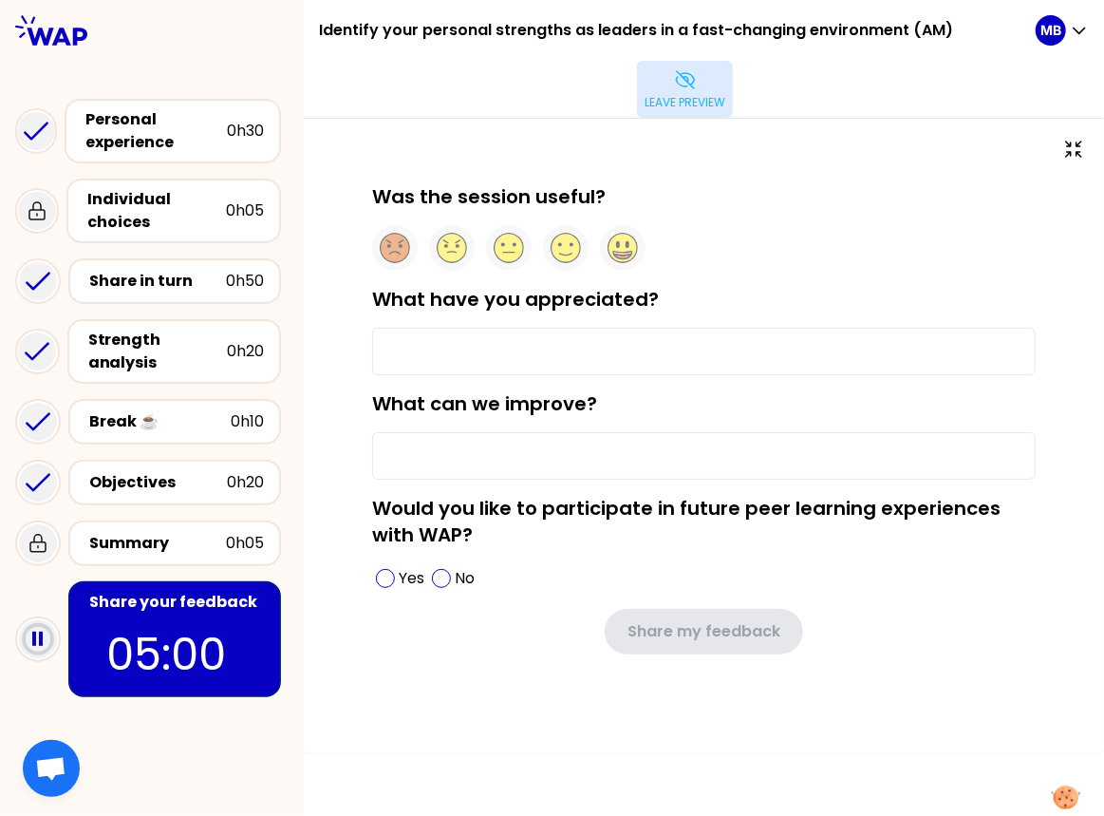
click at [682, 86] on icon at bounding box center [685, 79] width 18 height 17
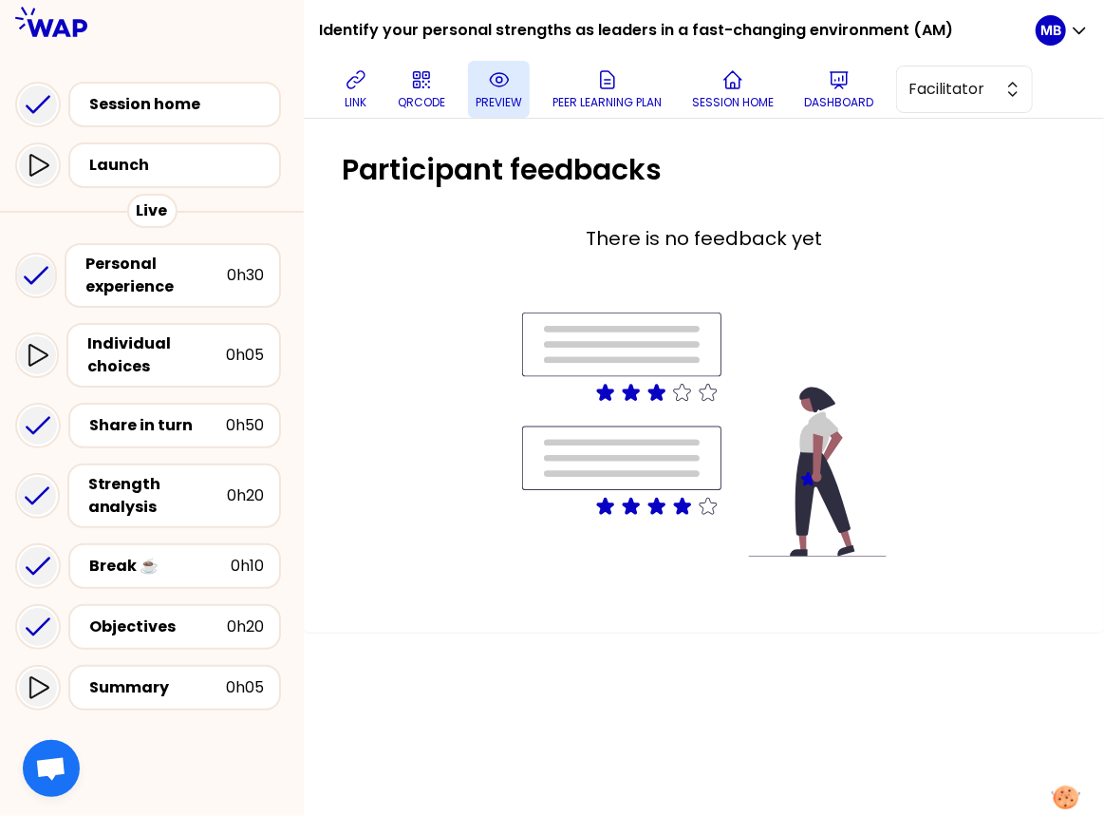
scroll to position [254, 0]
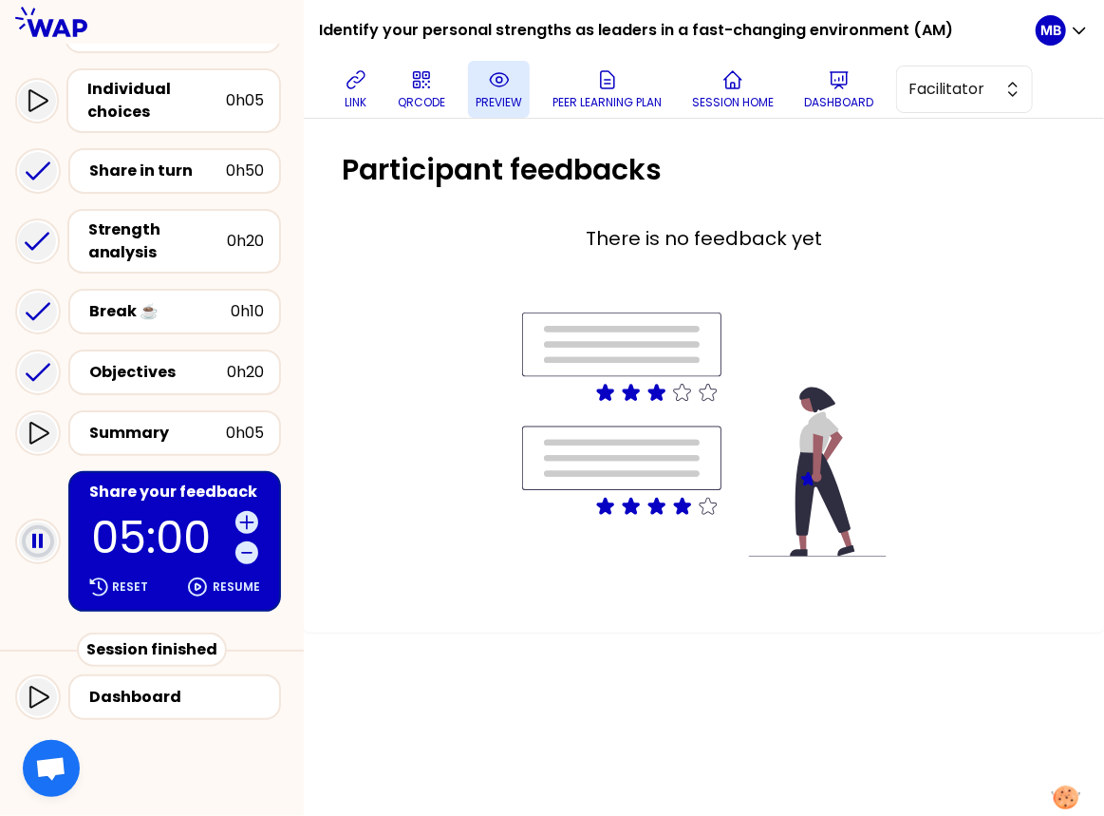
click at [516, 83] on button "preview" at bounding box center [499, 89] width 62 height 57
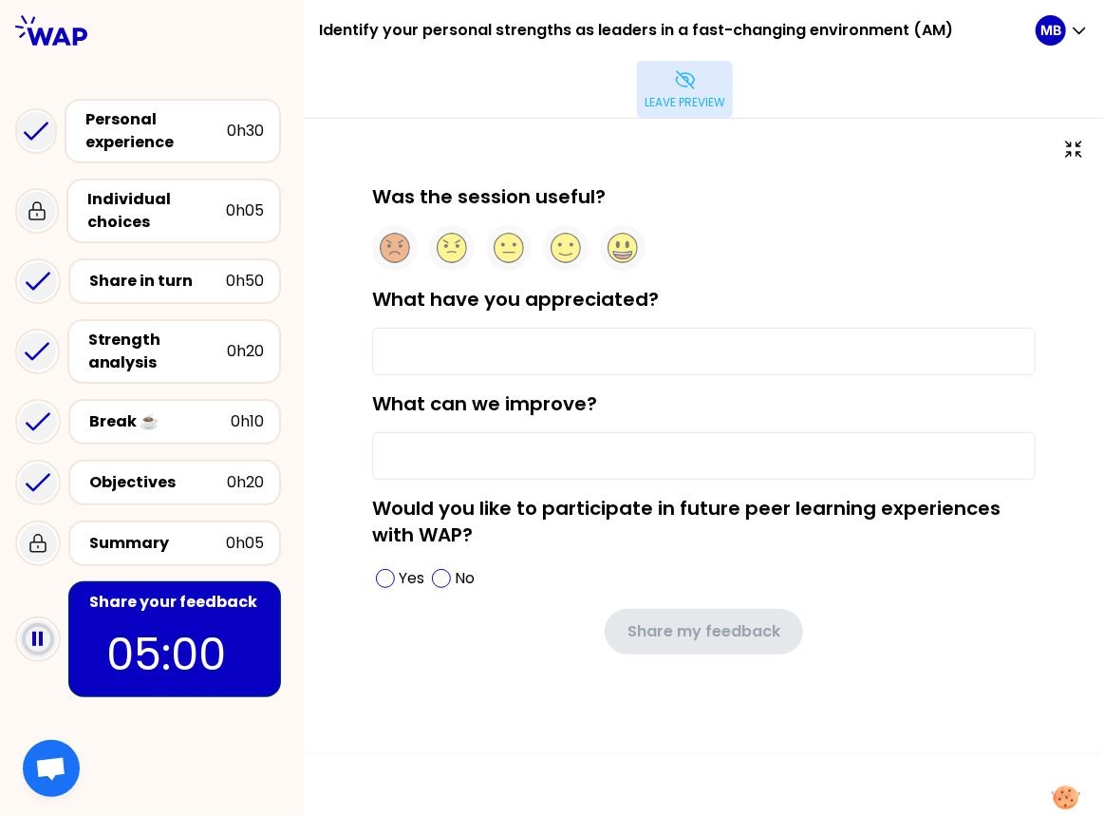
click at [693, 88] on icon at bounding box center [685, 79] width 18 height 17
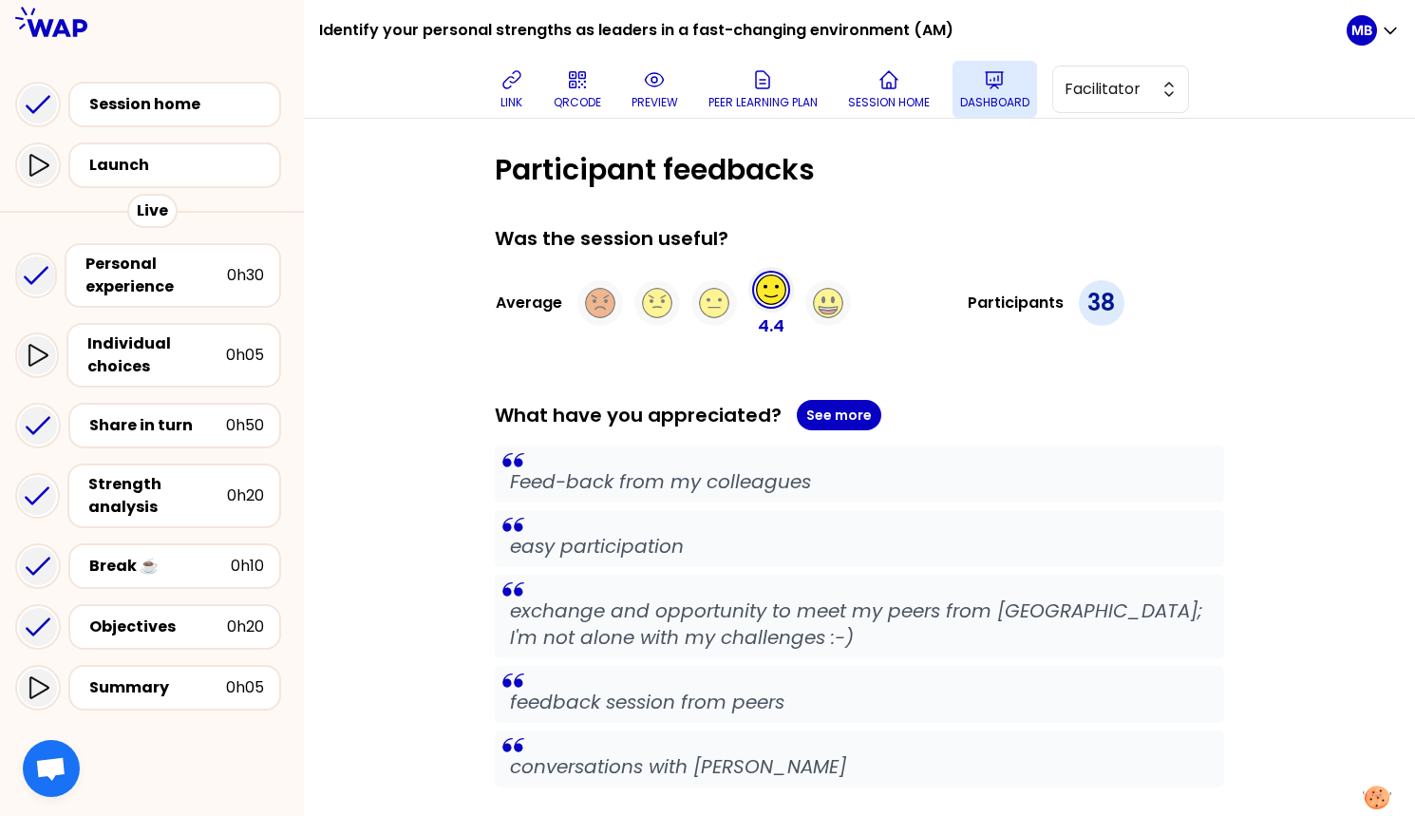
click at [994, 103] on p "Dashboard" at bounding box center [994, 102] width 69 height 15
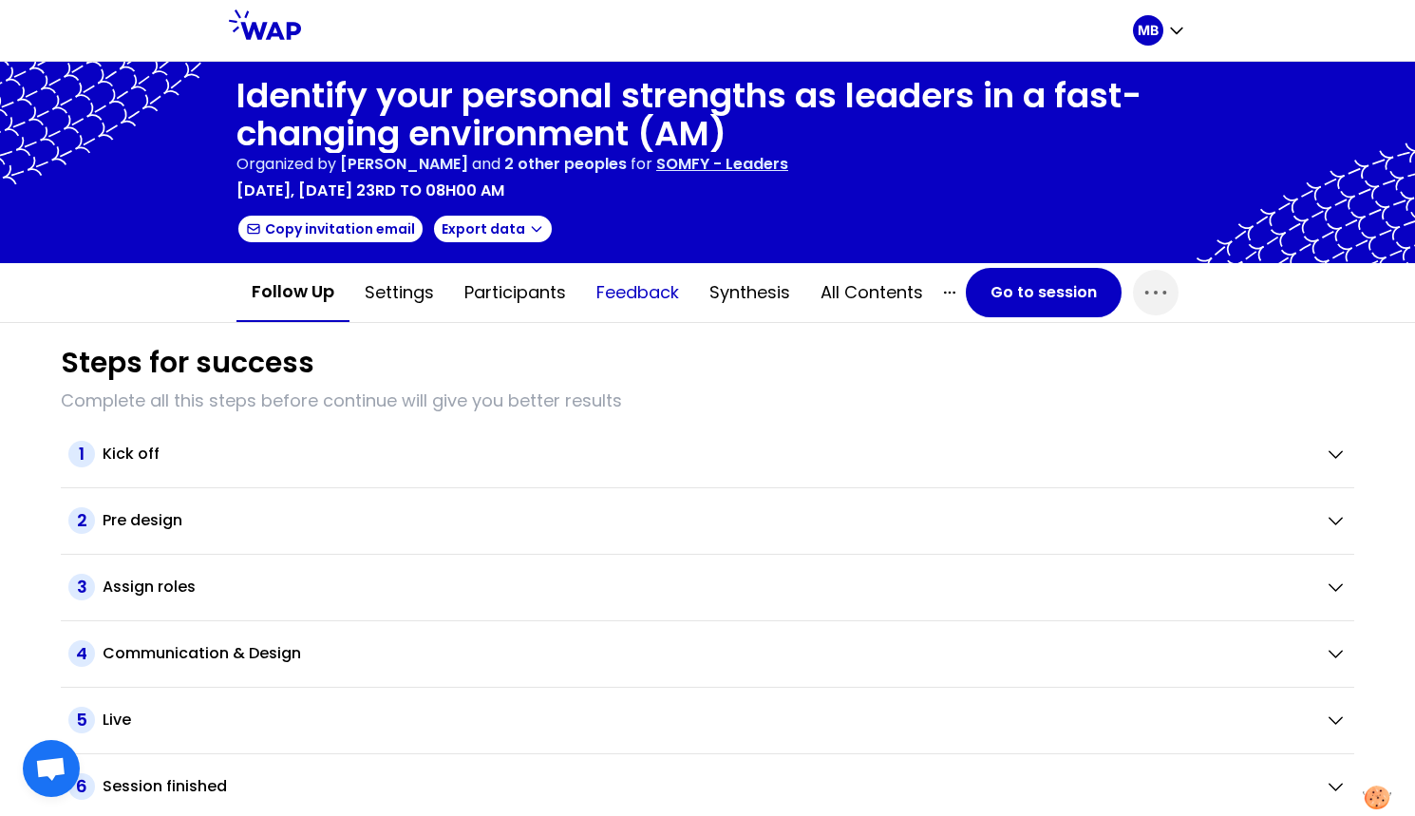
click at [644, 301] on button "Feedback" at bounding box center [637, 292] width 113 height 57
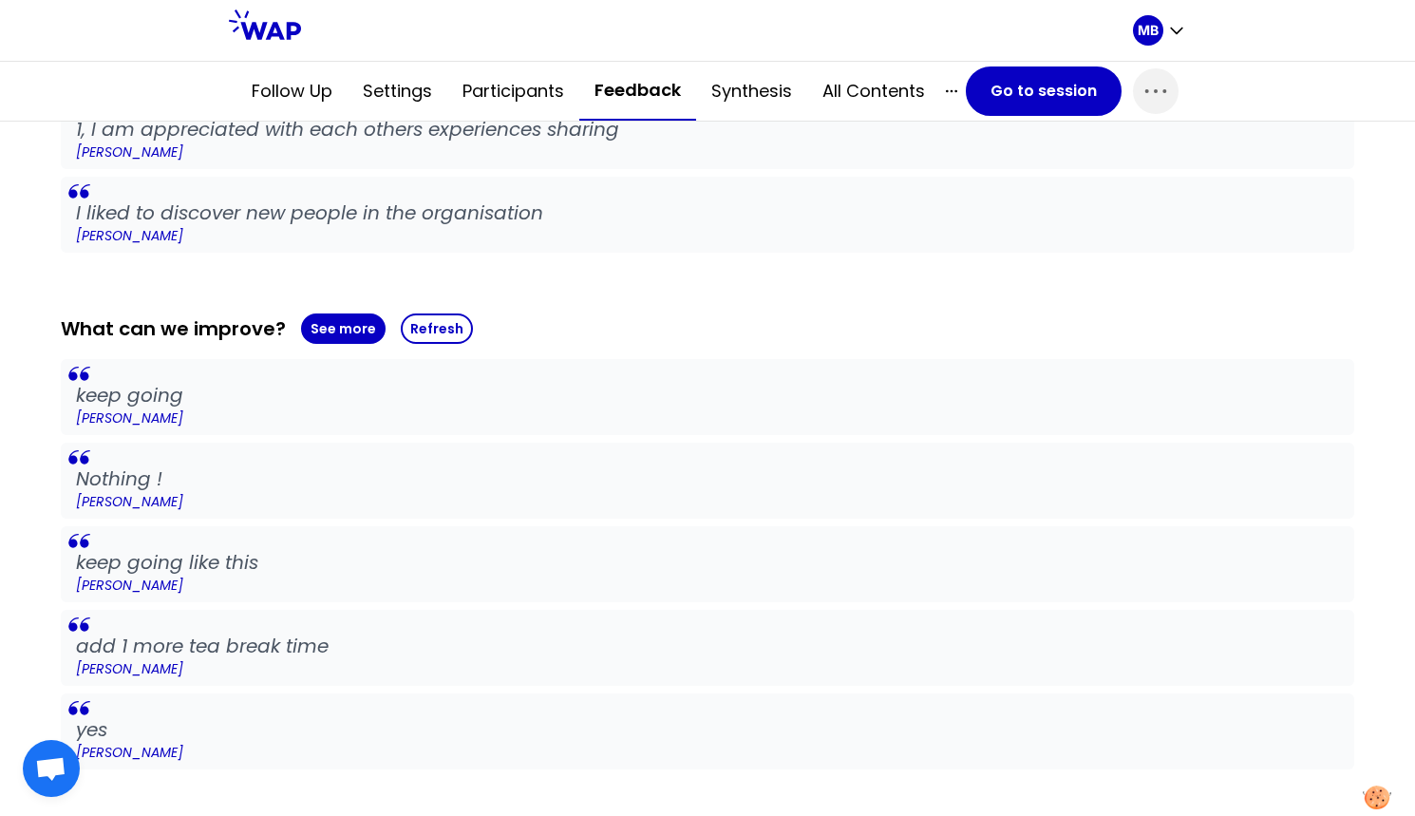
scroll to position [1094, 0]
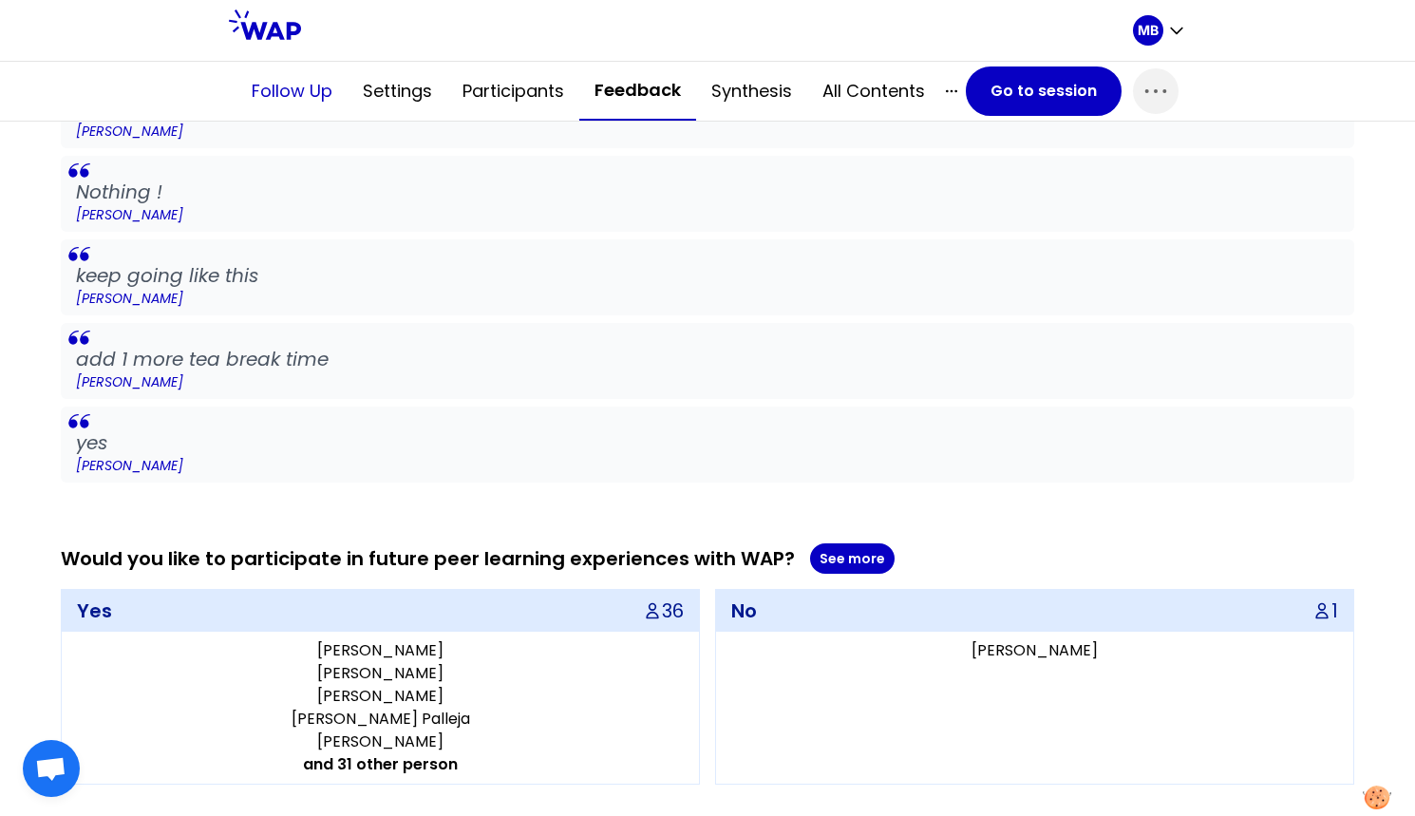
click at [256, 90] on button "Follow up" at bounding box center [291, 91] width 111 height 57
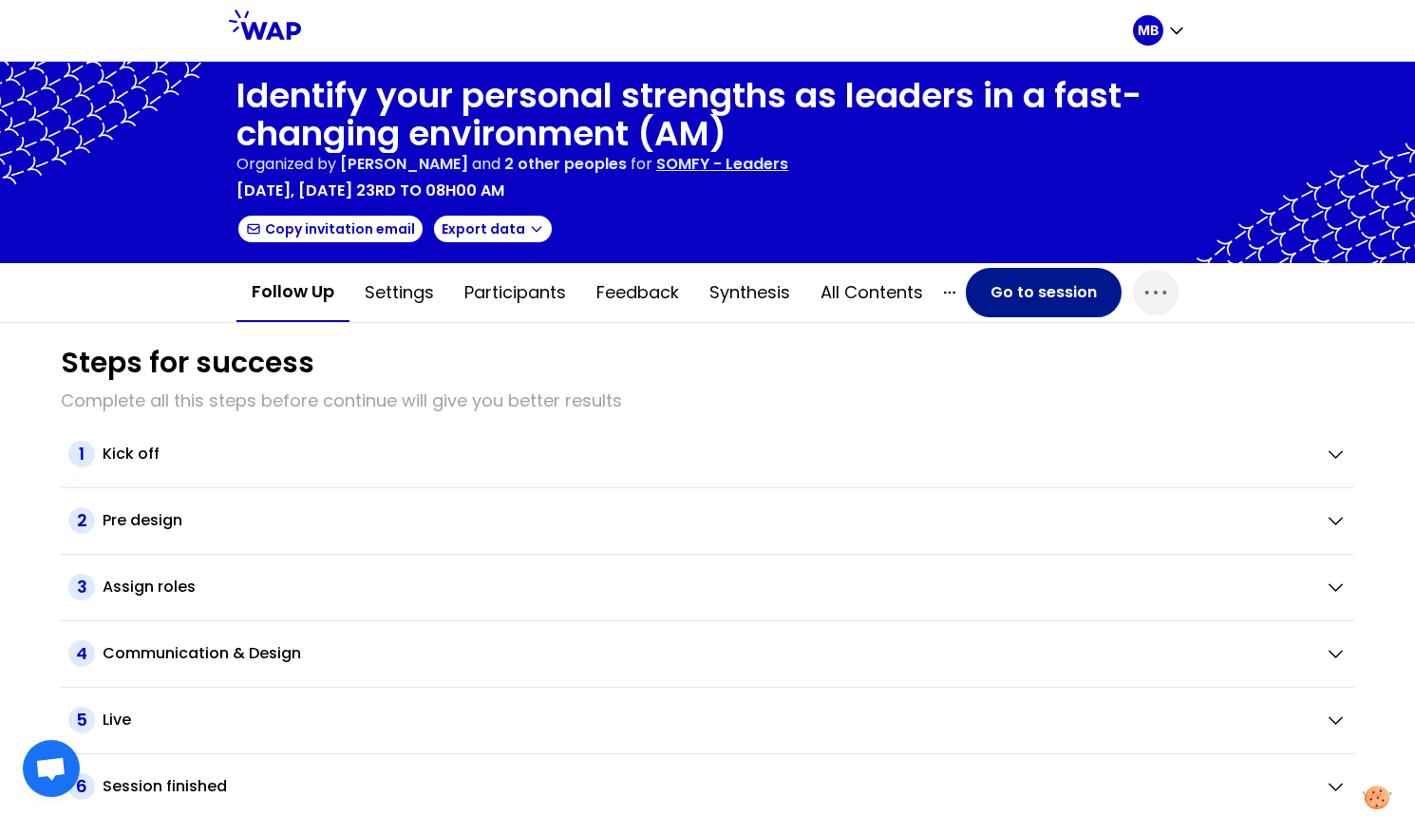
click at [1031, 292] on button "Go to session" at bounding box center [1044, 292] width 156 height 49
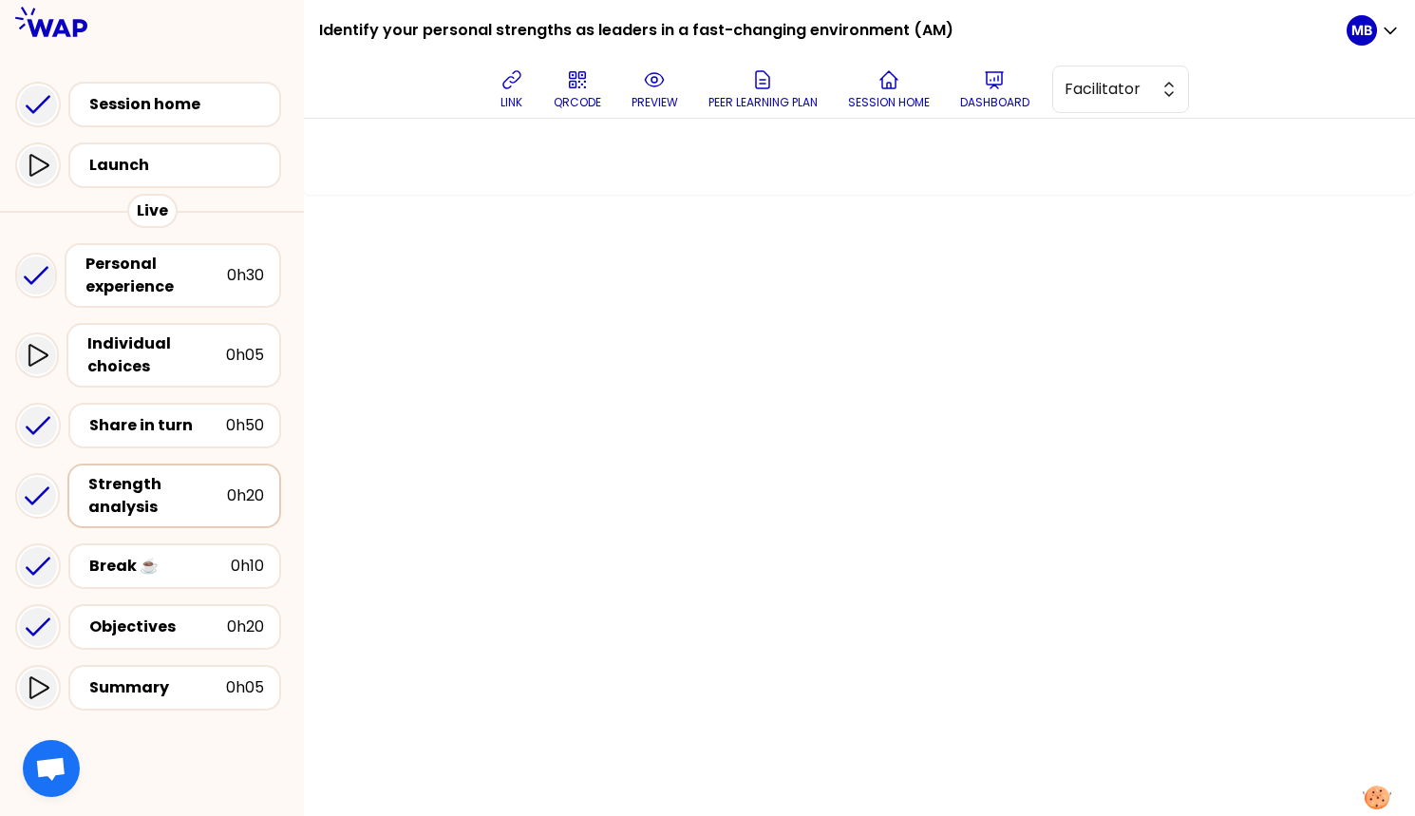
click at [132, 488] on div "Strength analysis" at bounding box center [157, 496] width 139 height 46
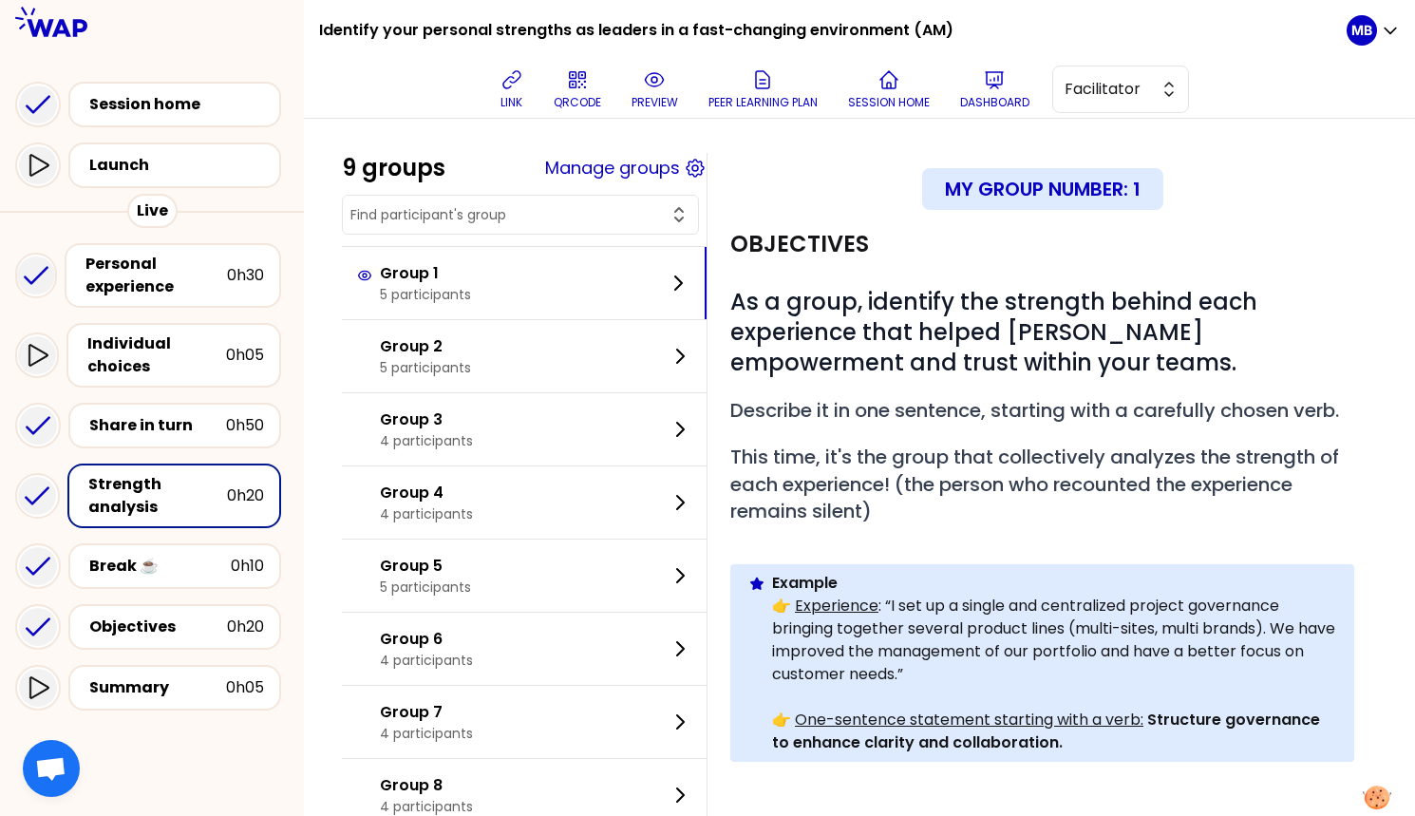
scroll to position [254, 0]
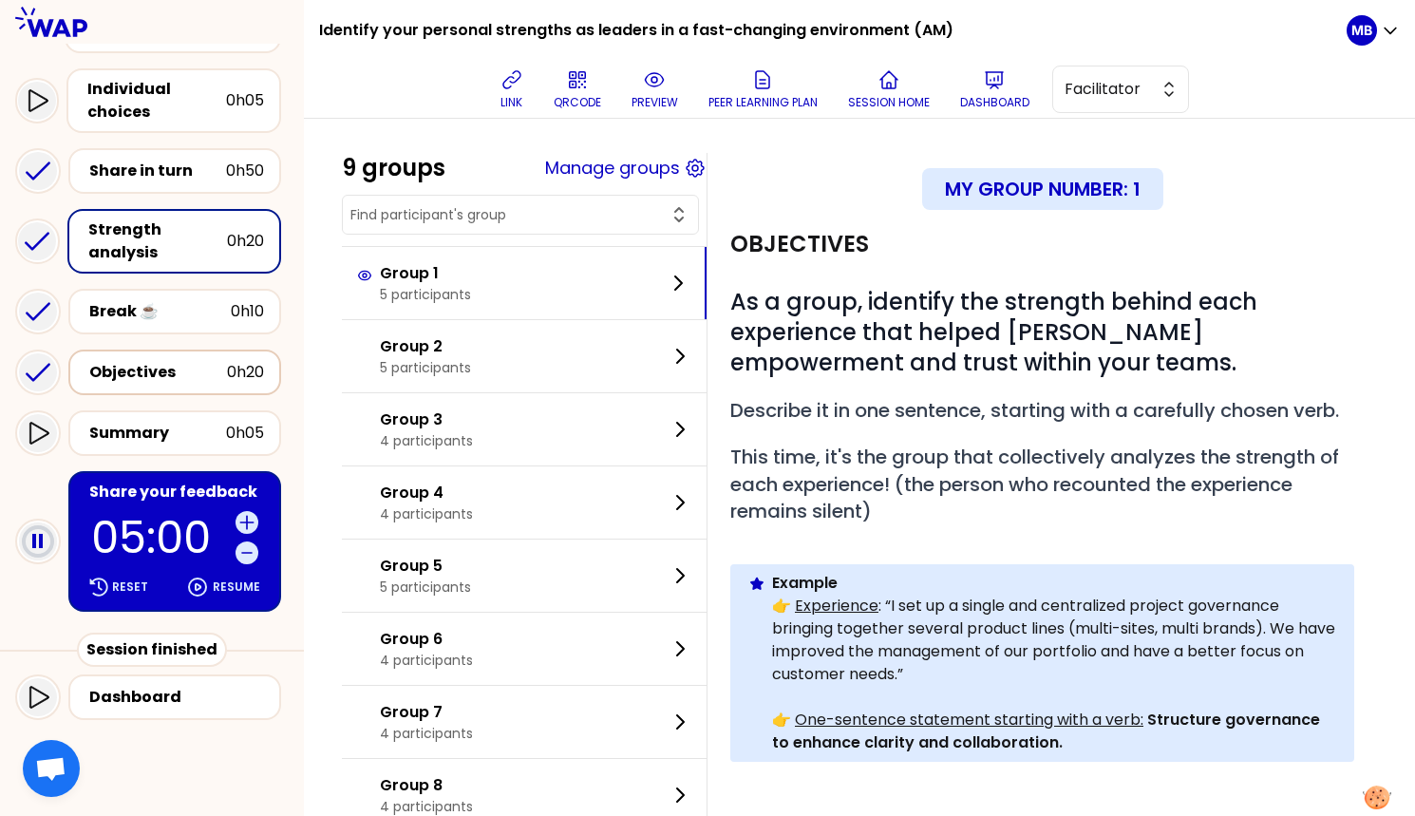
click at [156, 385] on div "Objectives 0h20" at bounding box center [174, 372] width 213 height 46
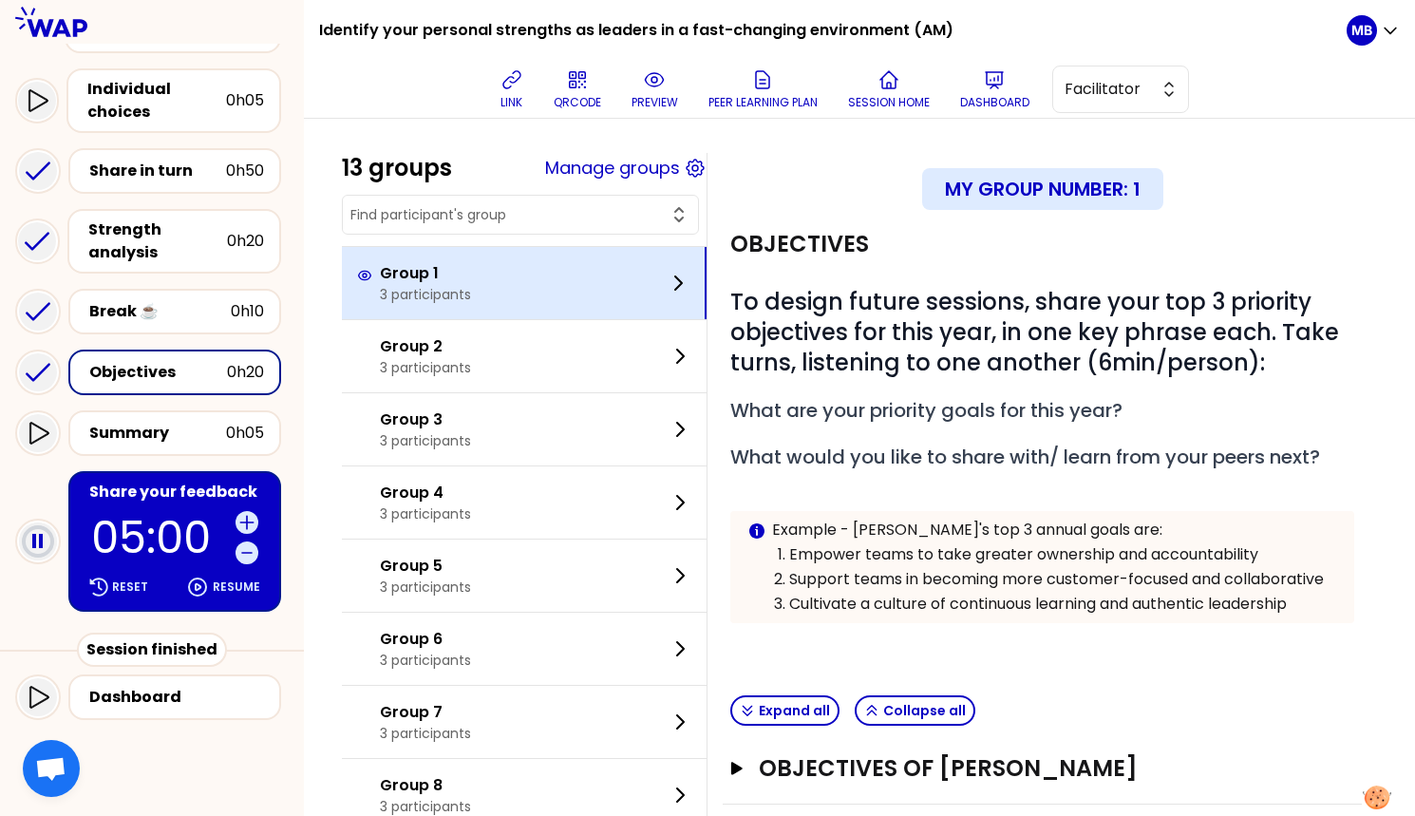
click at [506, 282] on div "Group 1 3 participants" at bounding box center [524, 283] width 365 height 72
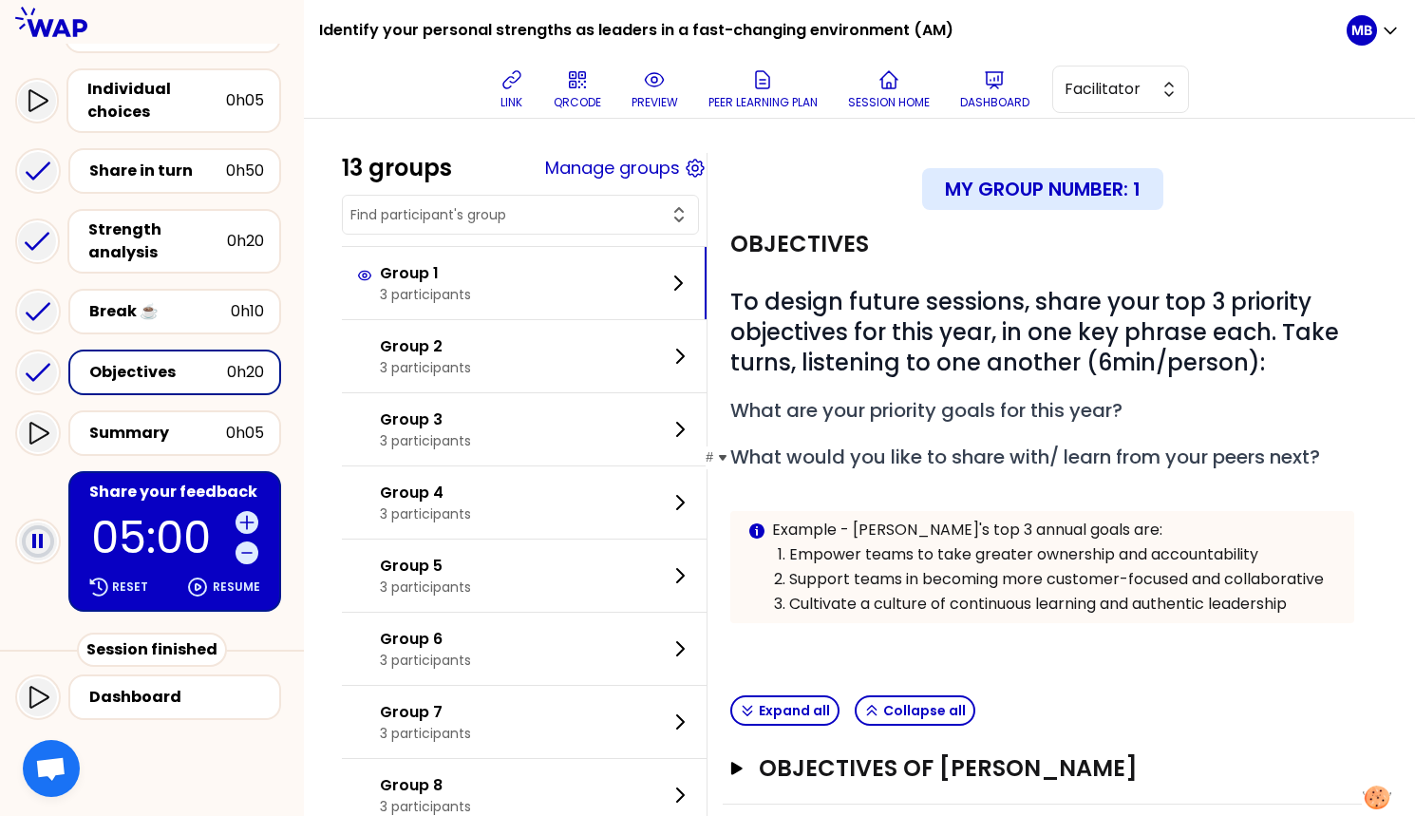
scroll to position [380, 0]
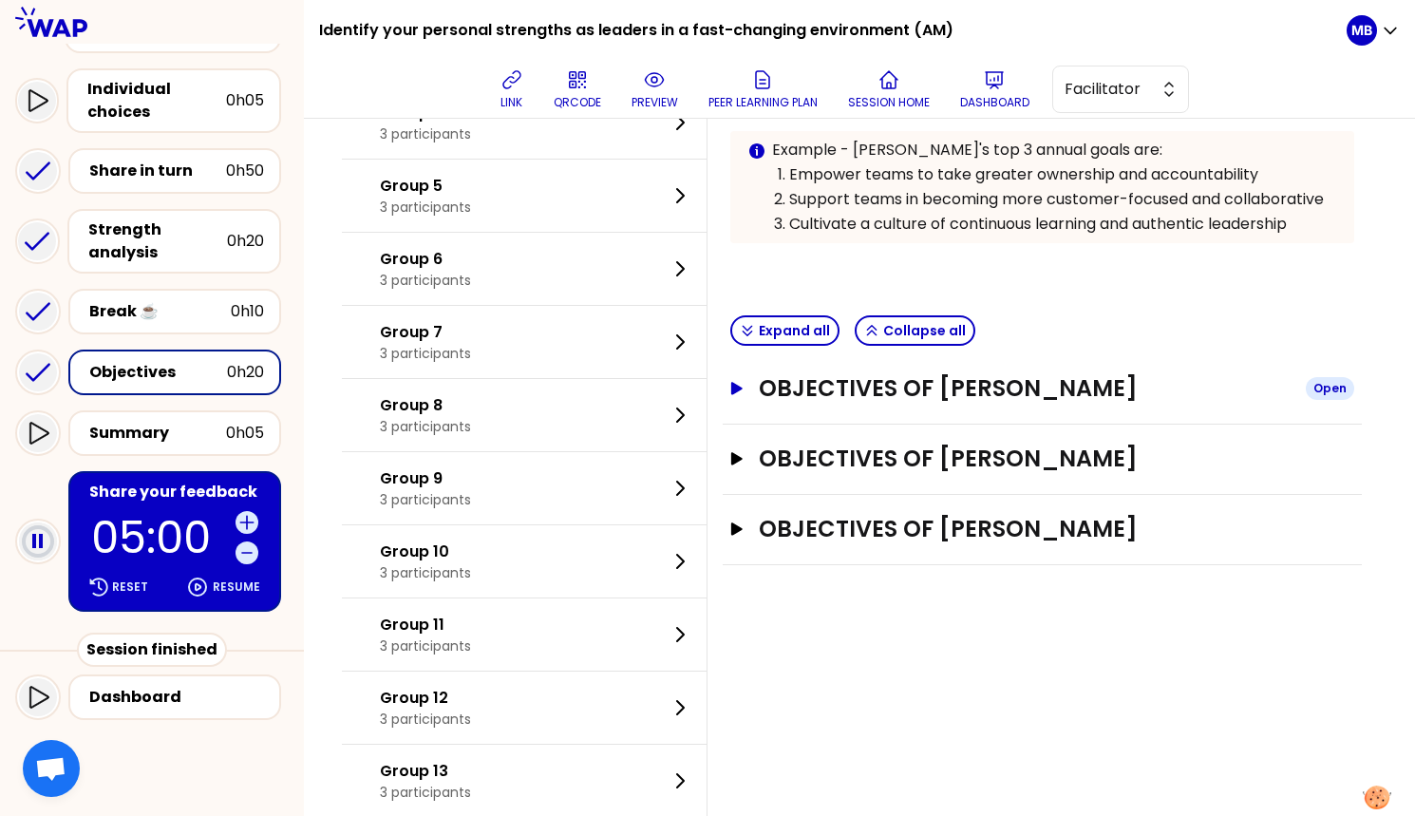
click at [920, 396] on h3 "Objectives of FARRAH RIGHI" at bounding box center [1025, 388] width 532 height 30
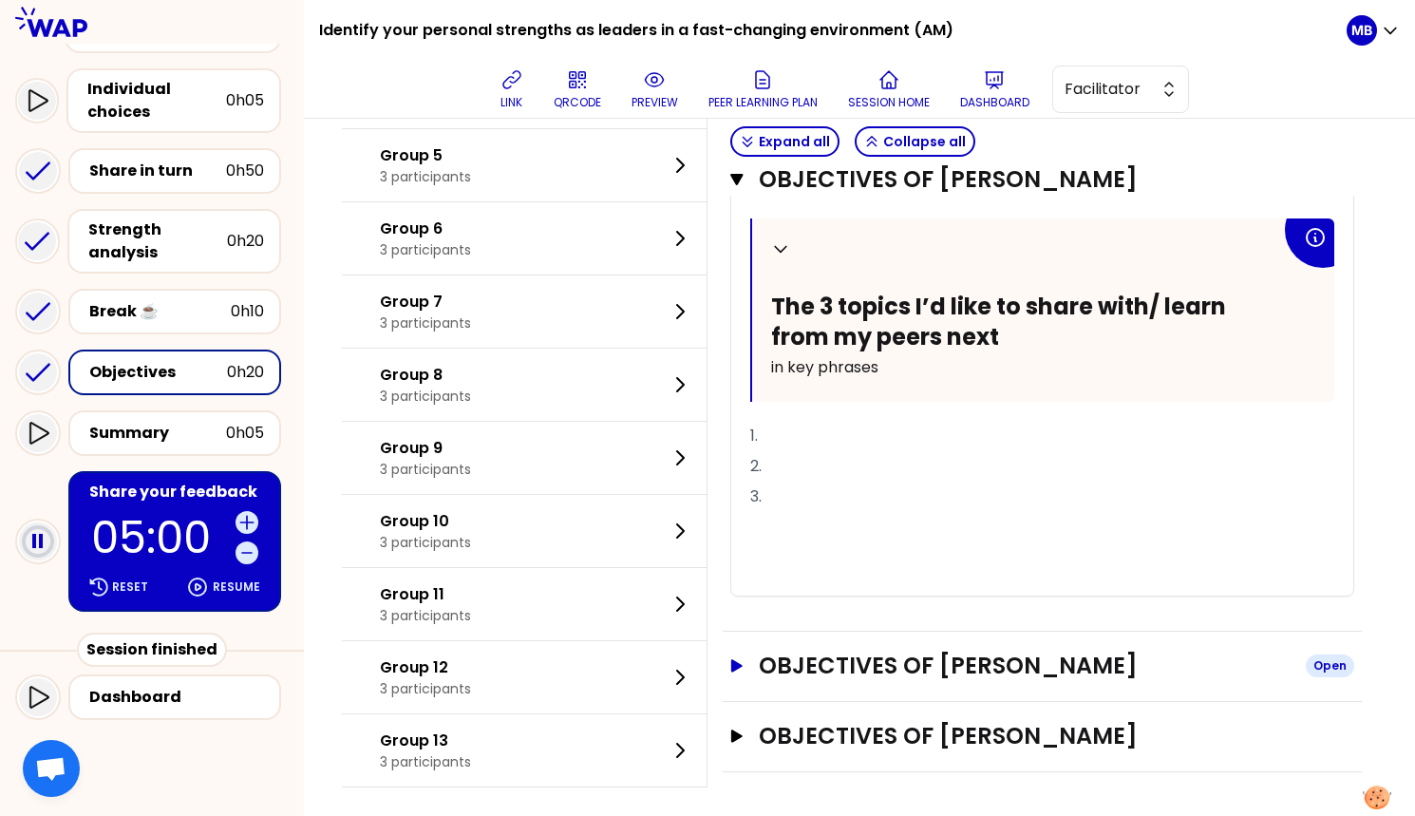
click at [884, 656] on h3 "Objectives of Taral Trivedi" at bounding box center [1025, 665] width 532 height 30
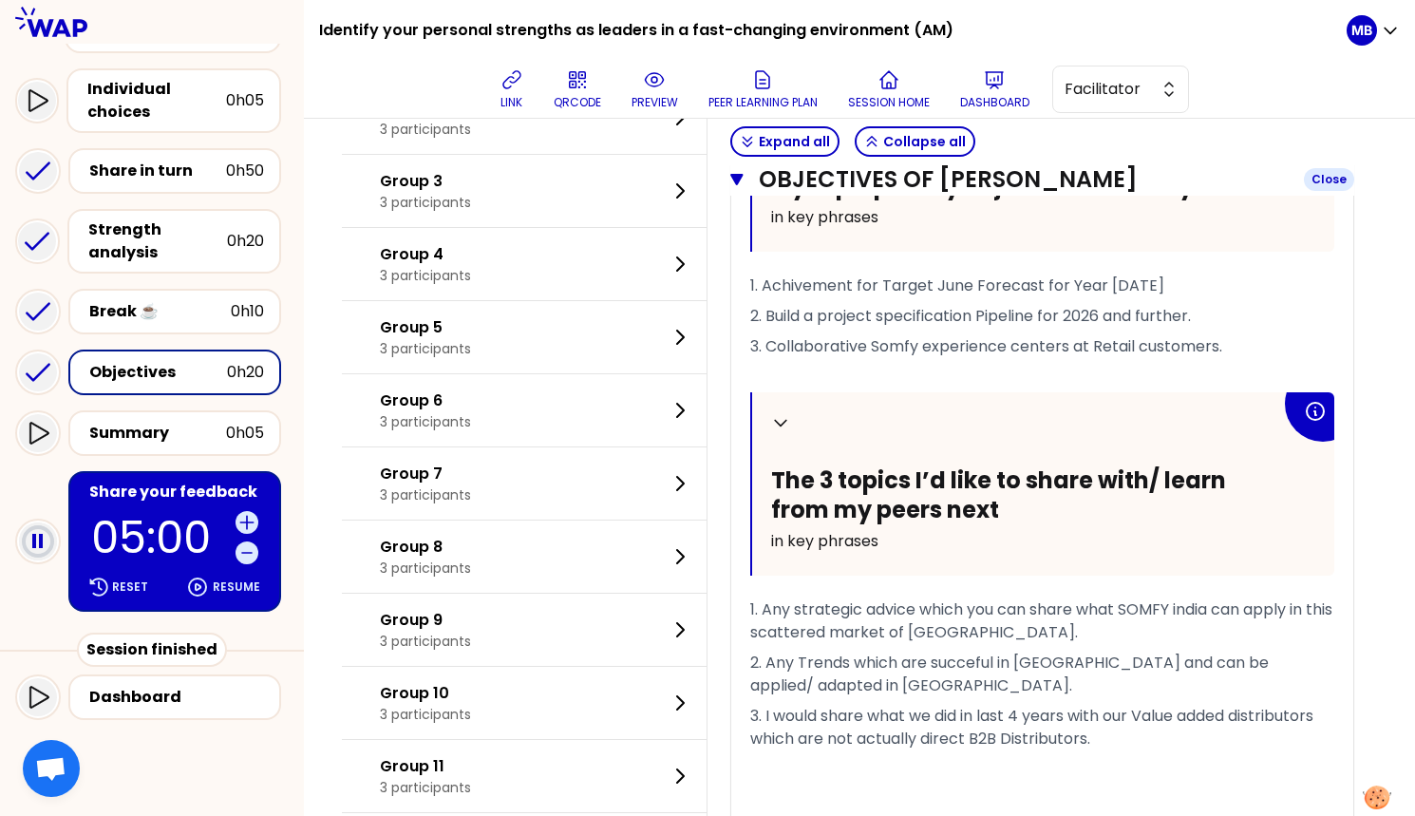
scroll to position [1747, 0]
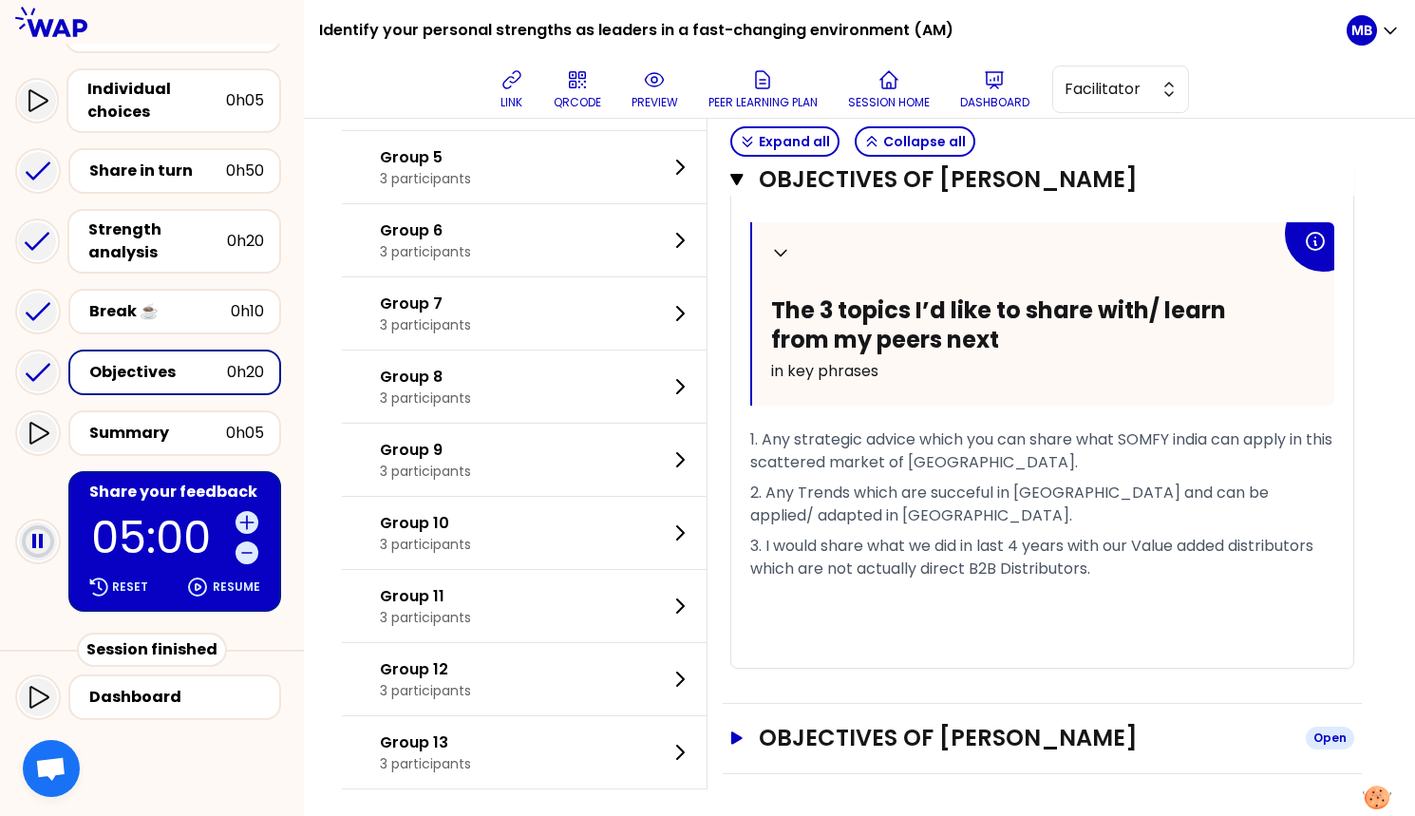
click at [856, 733] on h3 "Objectives of FREDERIC WATERLOT" at bounding box center [1025, 738] width 532 height 30
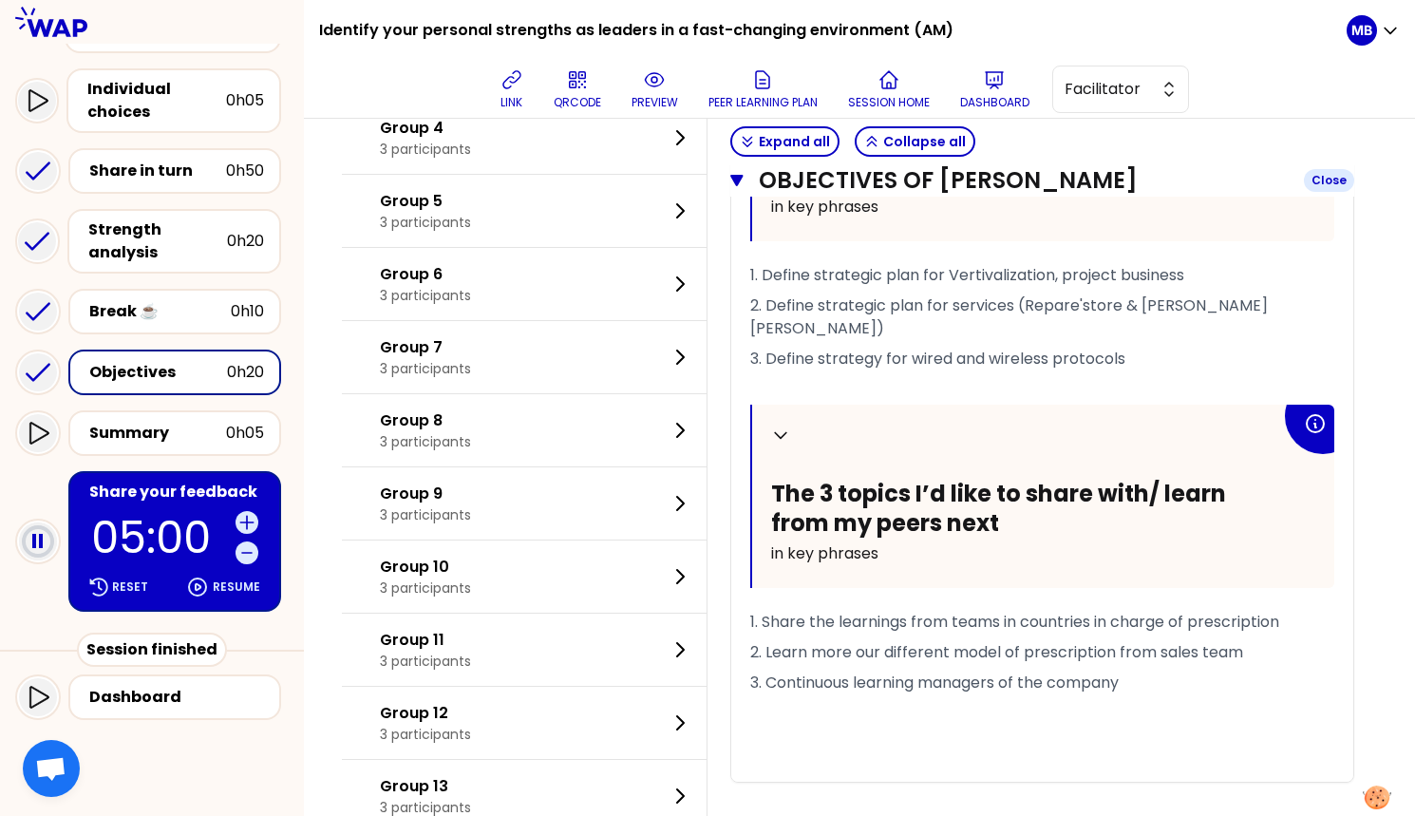
scroll to position [2372, 0]
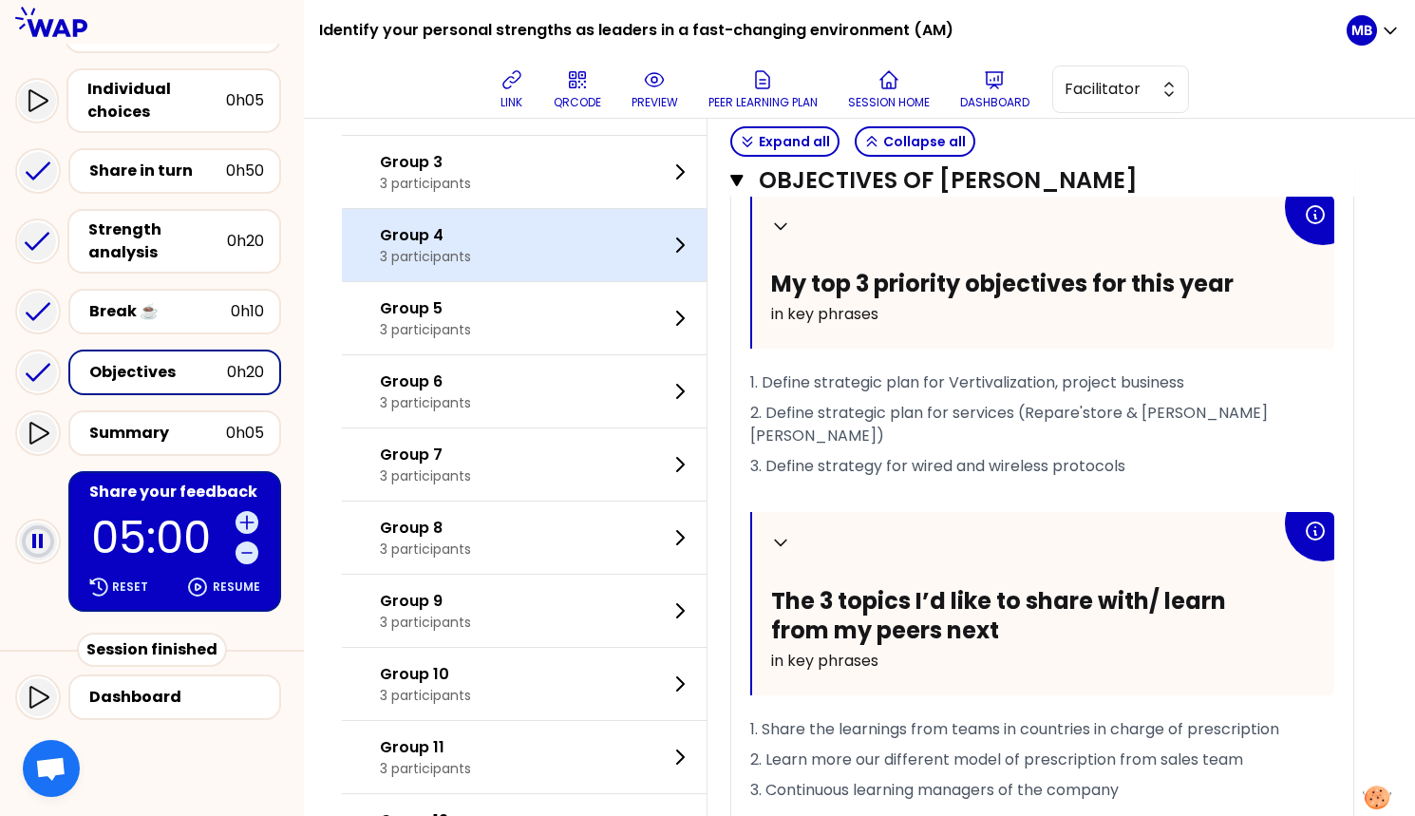
click at [432, 224] on p "Group 4" at bounding box center [425, 235] width 91 height 23
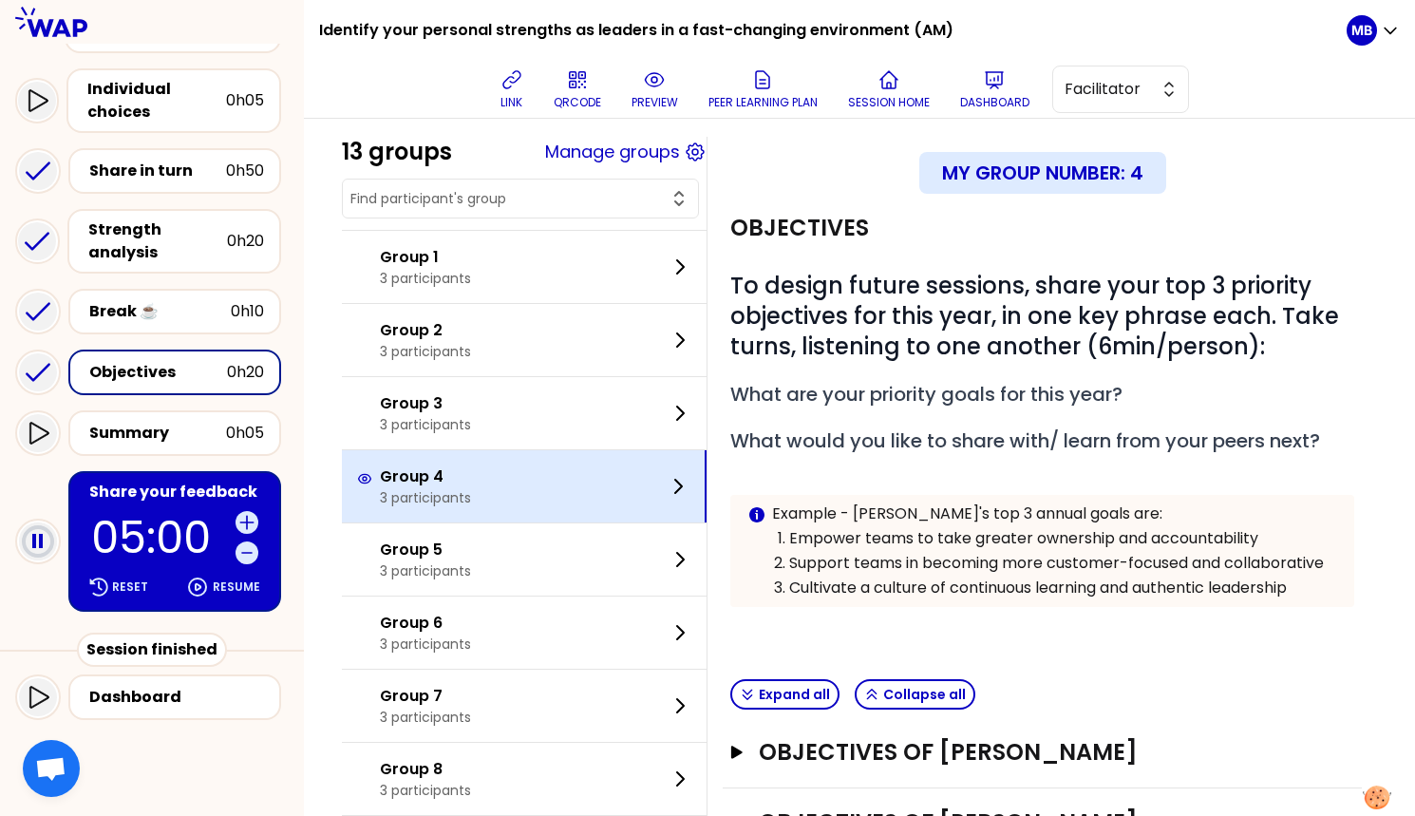
scroll to position [0, 0]
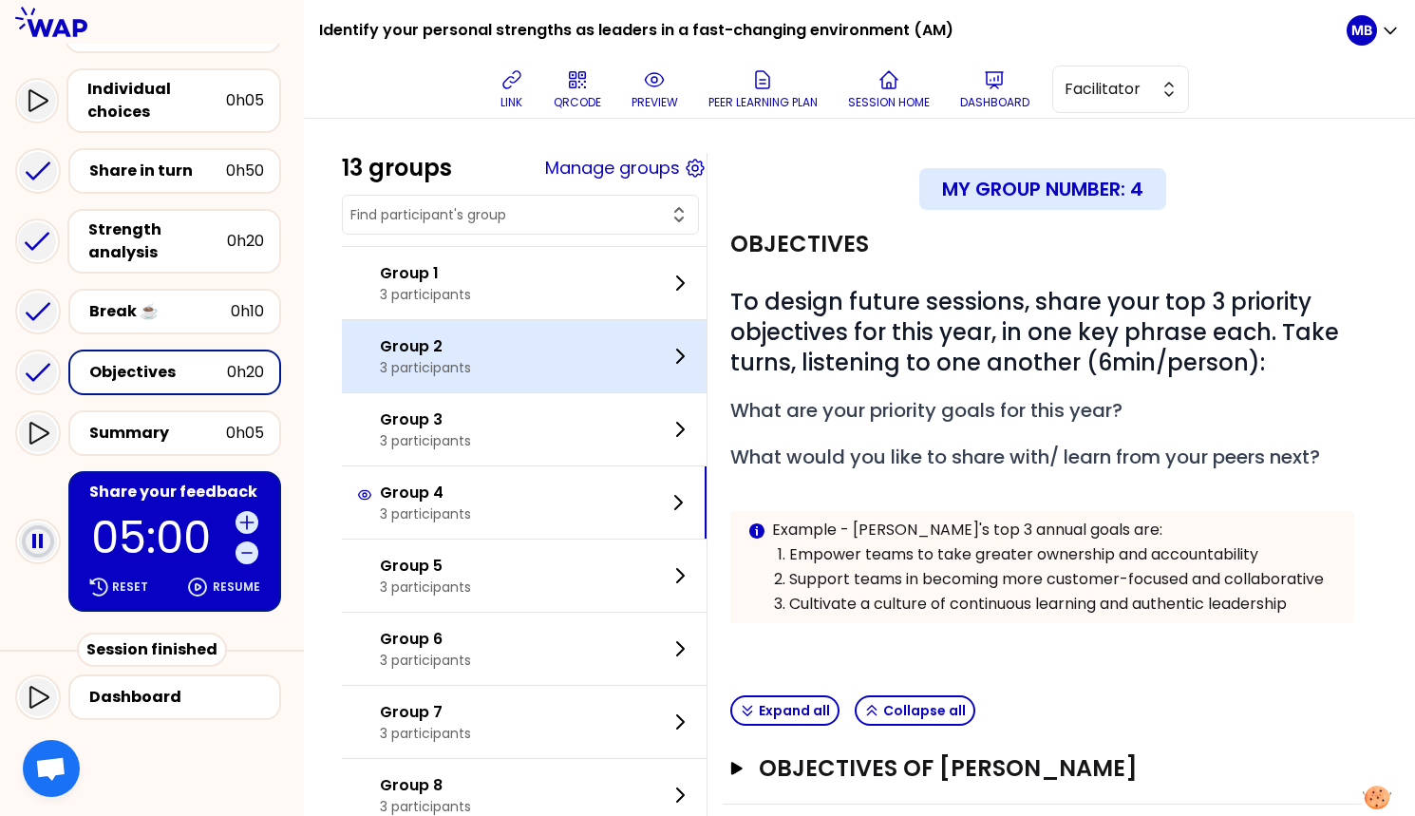
click at [423, 354] on p "Group 2" at bounding box center [425, 346] width 91 height 23
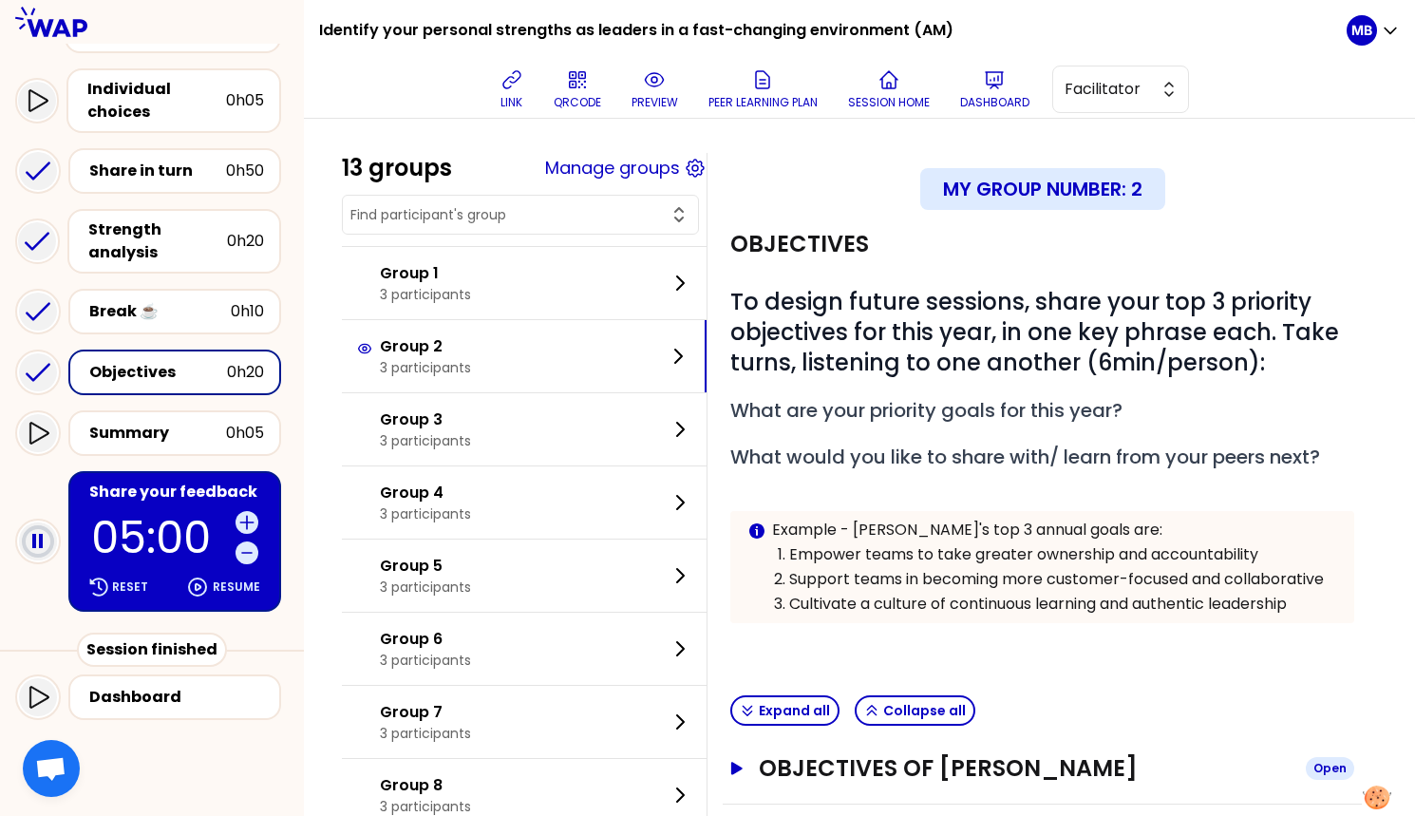
click at [812, 771] on h3 "Objectives of Henri Laniece" at bounding box center [1025, 768] width 532 height 30
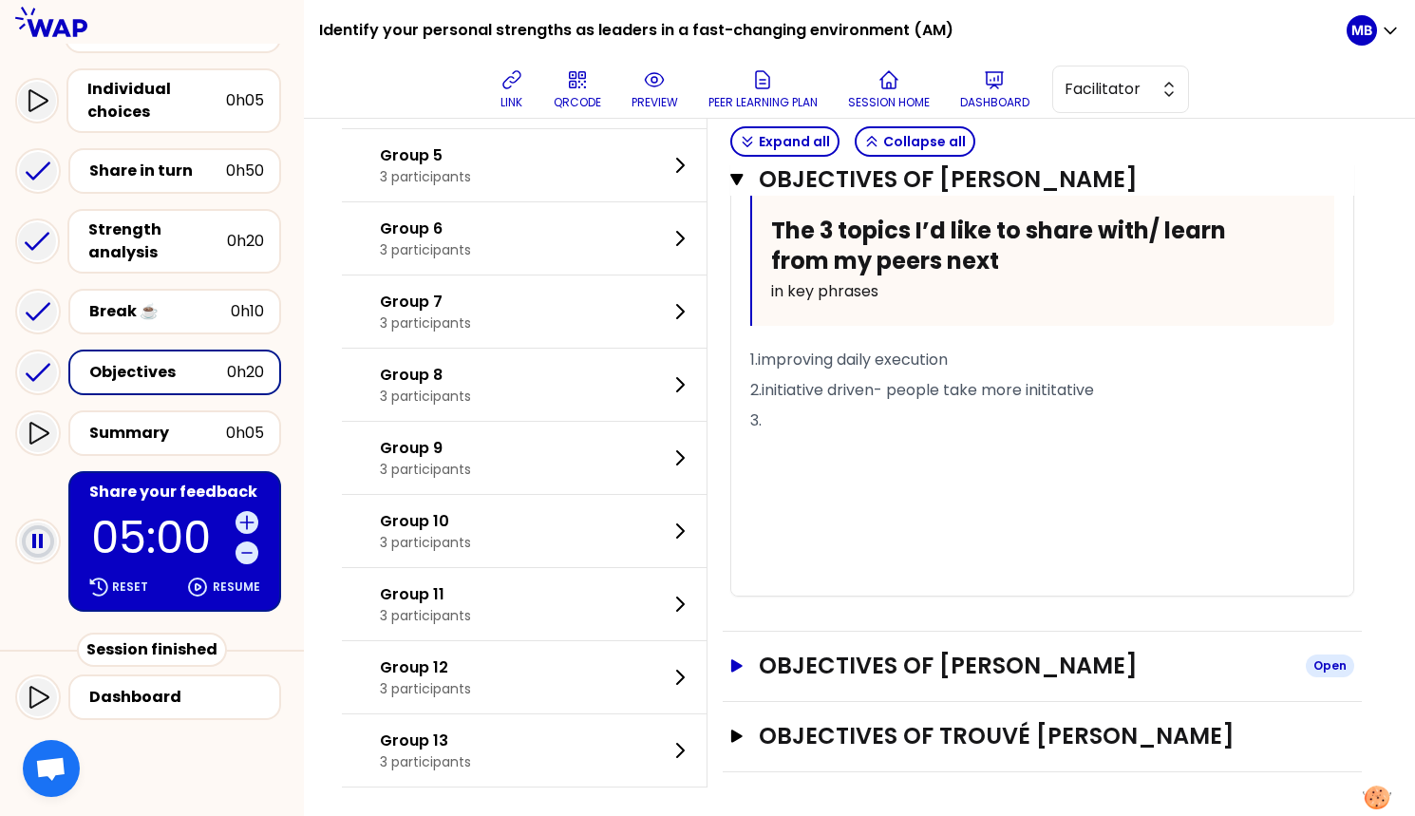
click at [806, 666] on h3 "Objectives of Xu Liang" at bounding box center [1025, 665] width 532 height 30
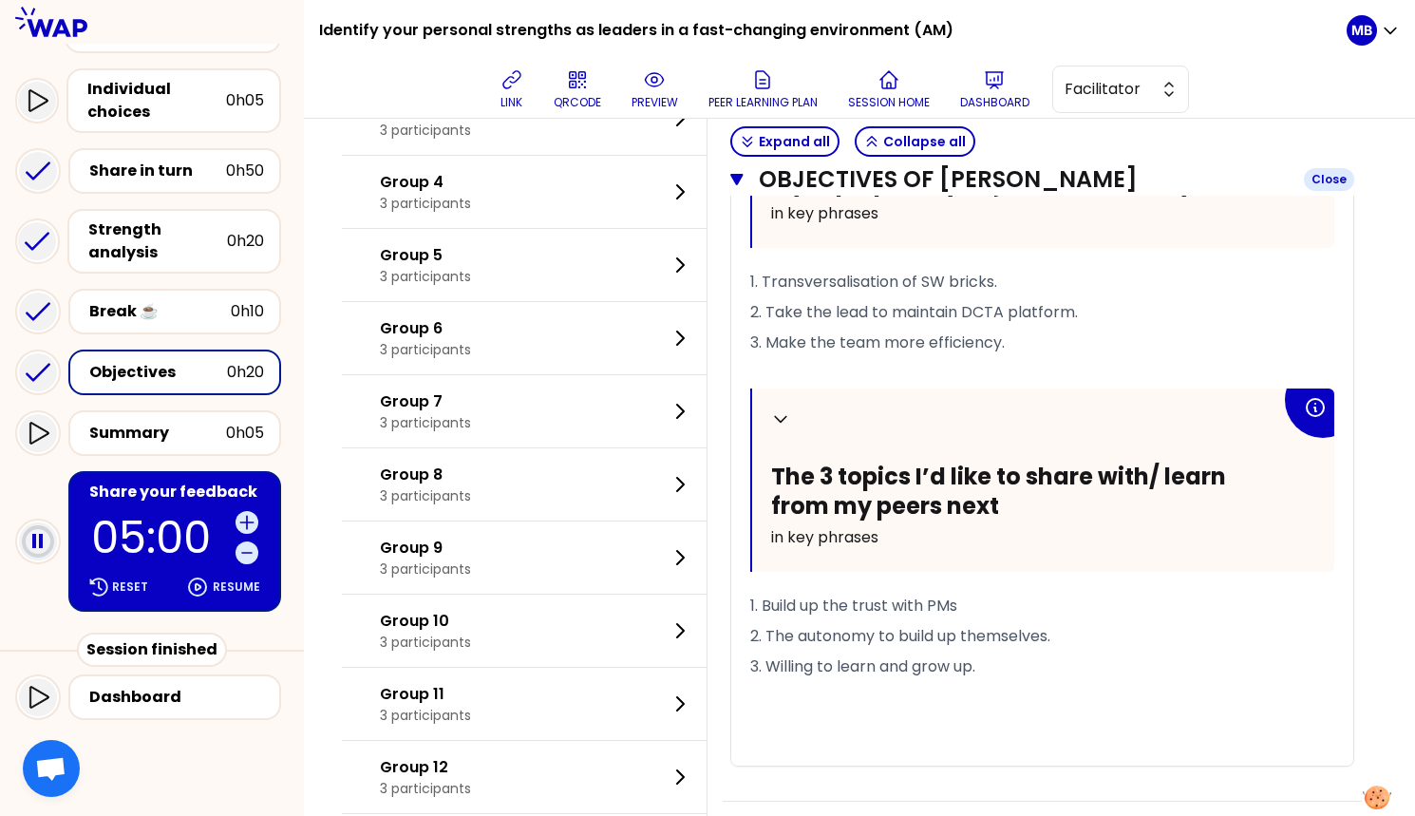
scroll to position [1831, 0]
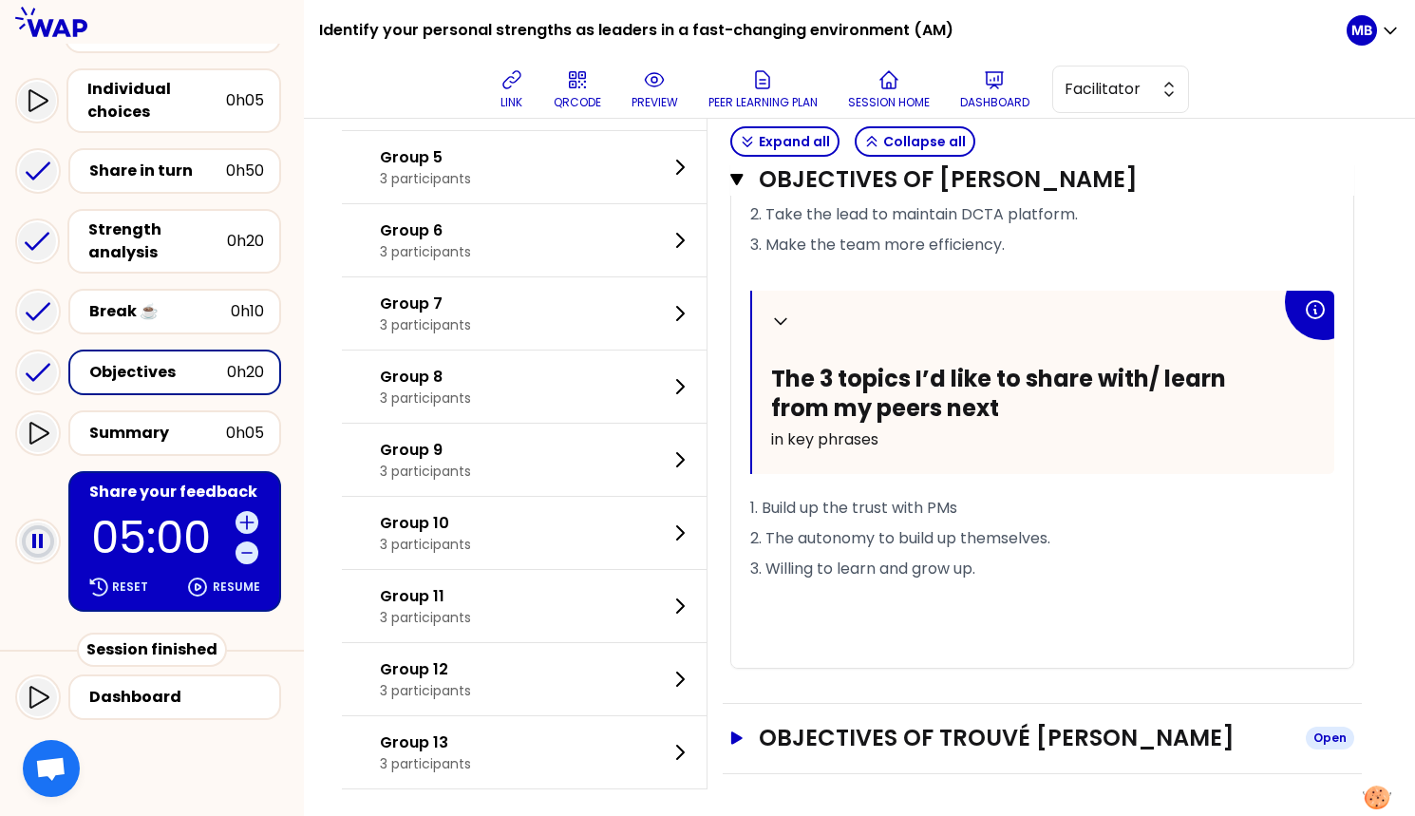
click at [828, 729] on h3 "Objectives of Trouvé Damien" at bounding box center [1025, 738] width 532 height 30
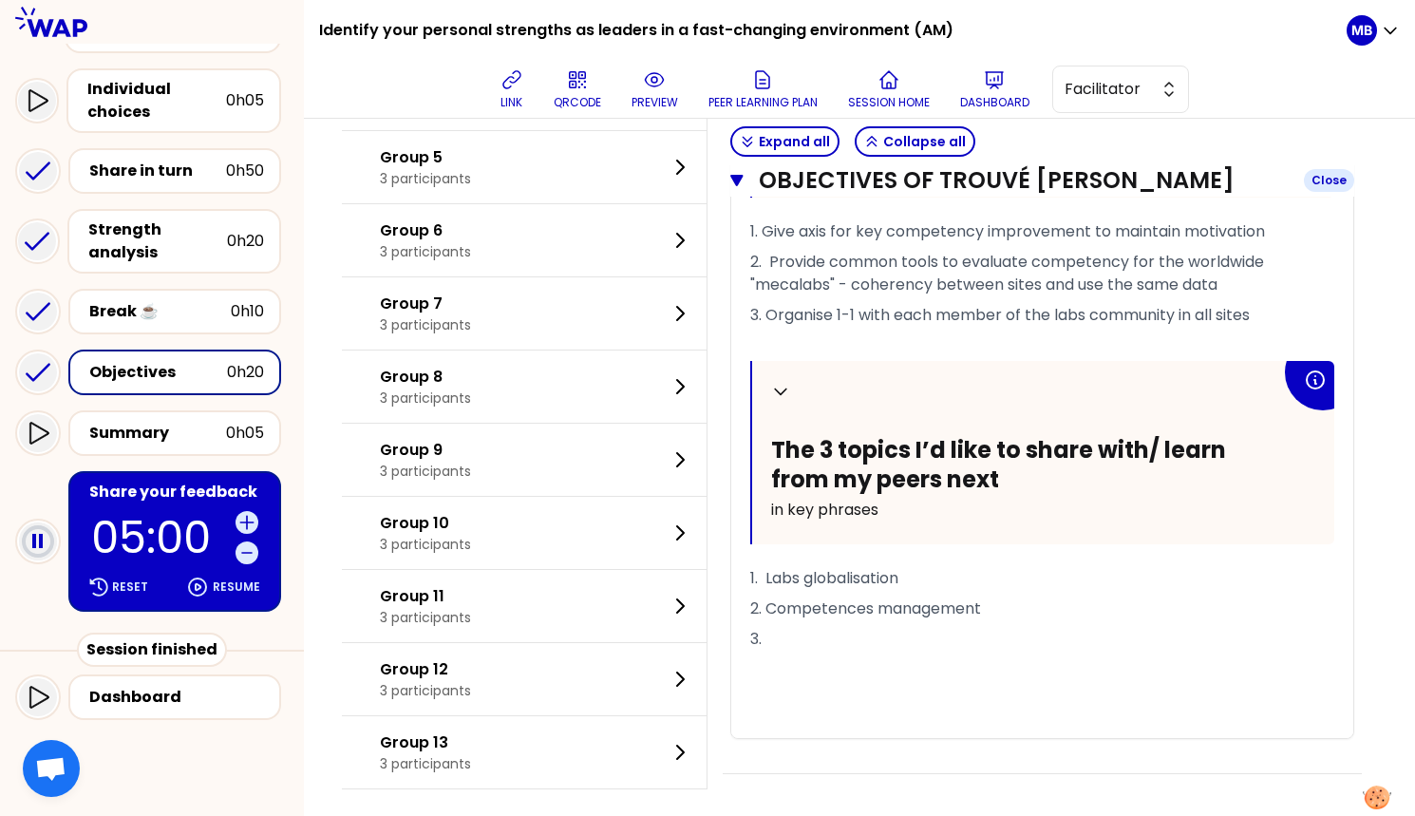
scroll to position [2589, 0]
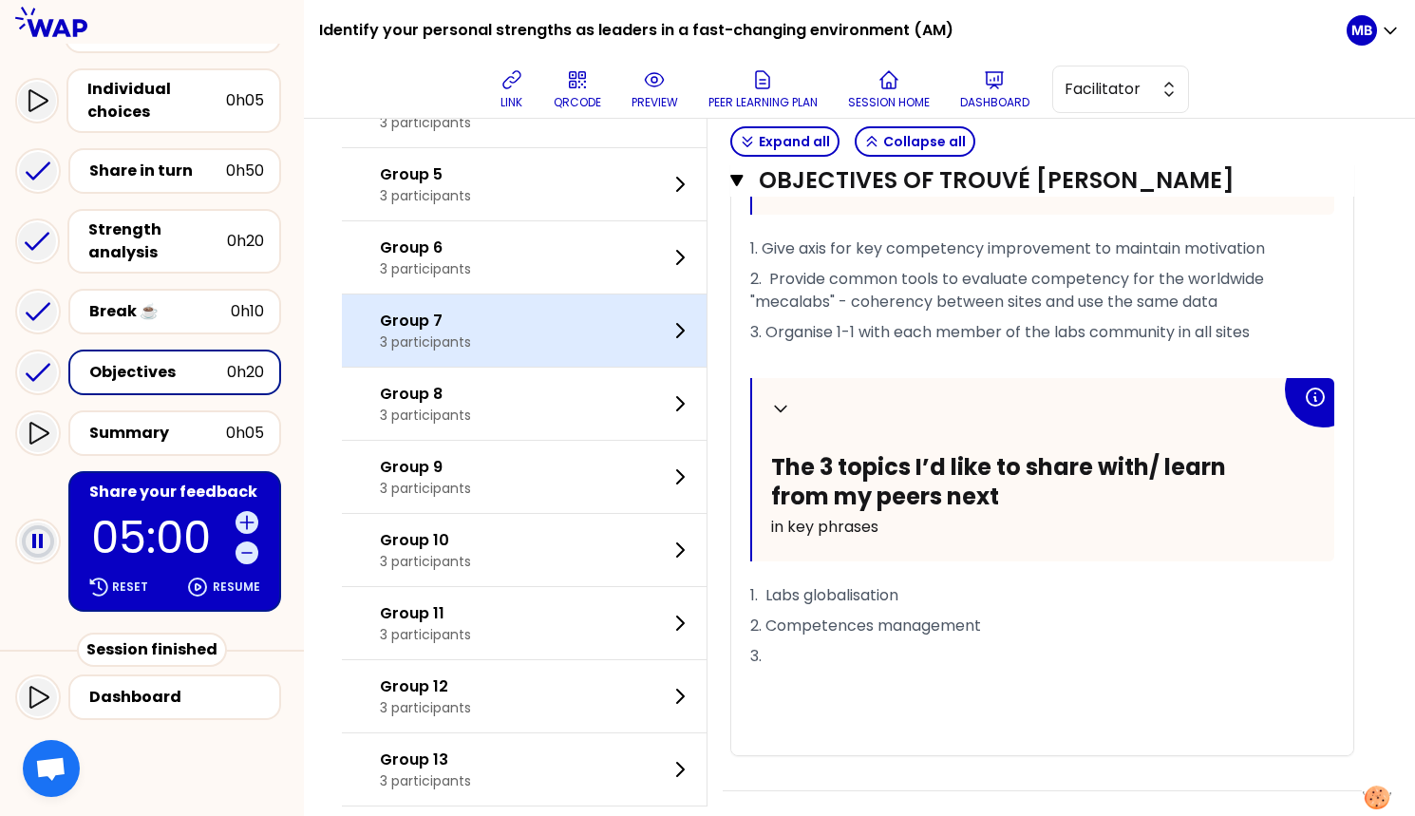
click at [487, 321] on div "Group 7 3 participants" at bounding box center [524, 330] width 365 height 72
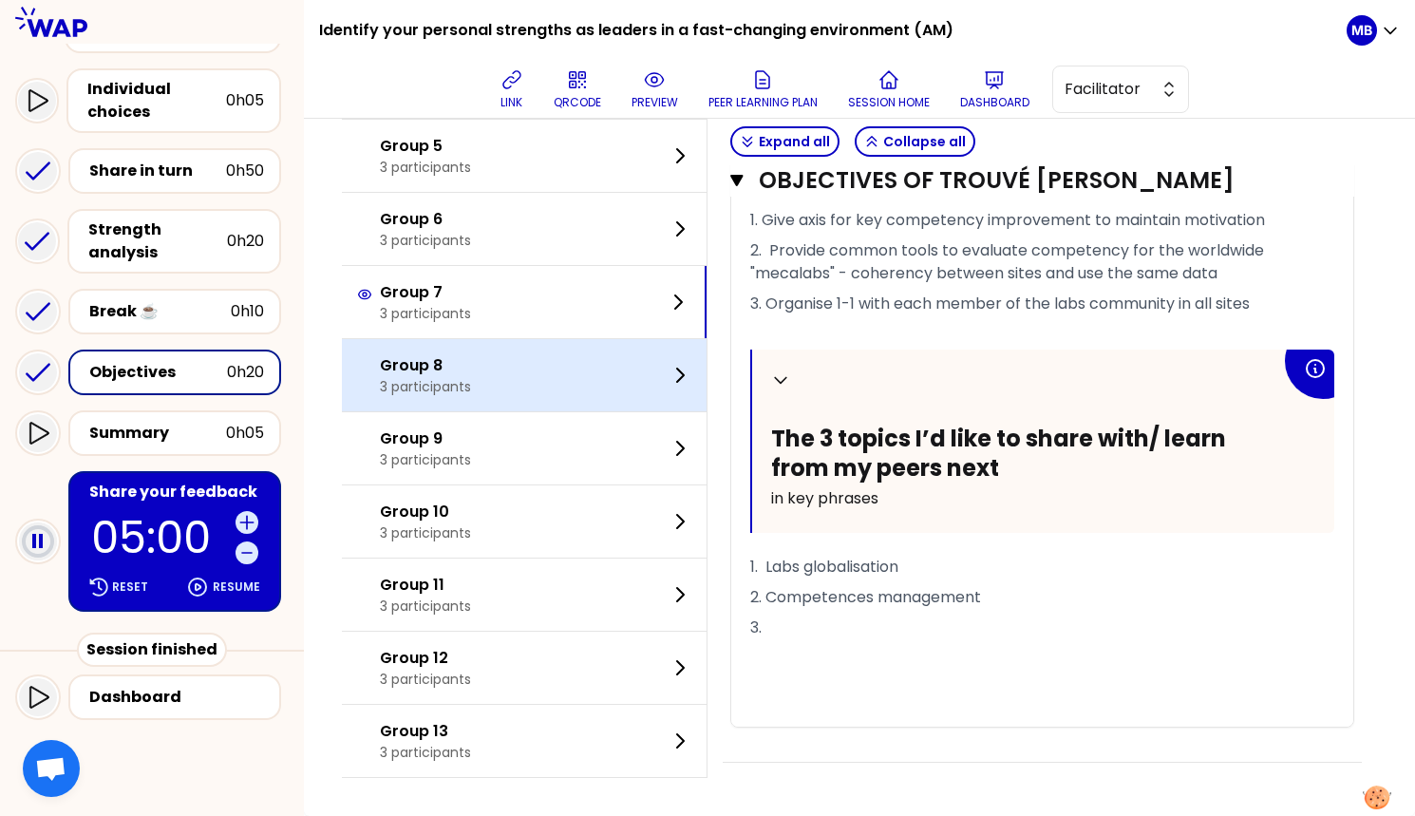
scroll to position [412, 0]
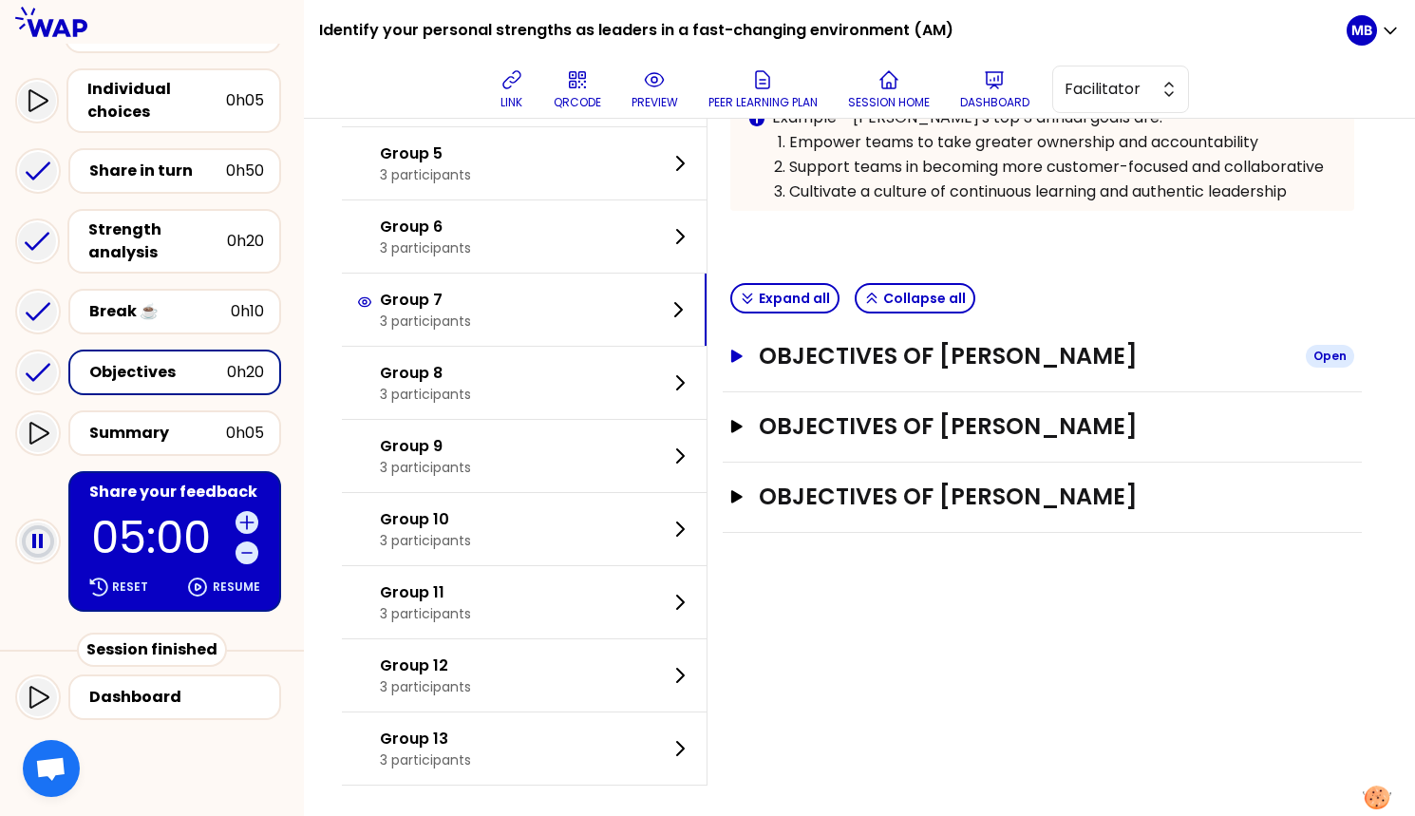
click at [838, 359] on h3 "Objectives of David Wong" at bounding box center [1025, 356] width 532 height 30
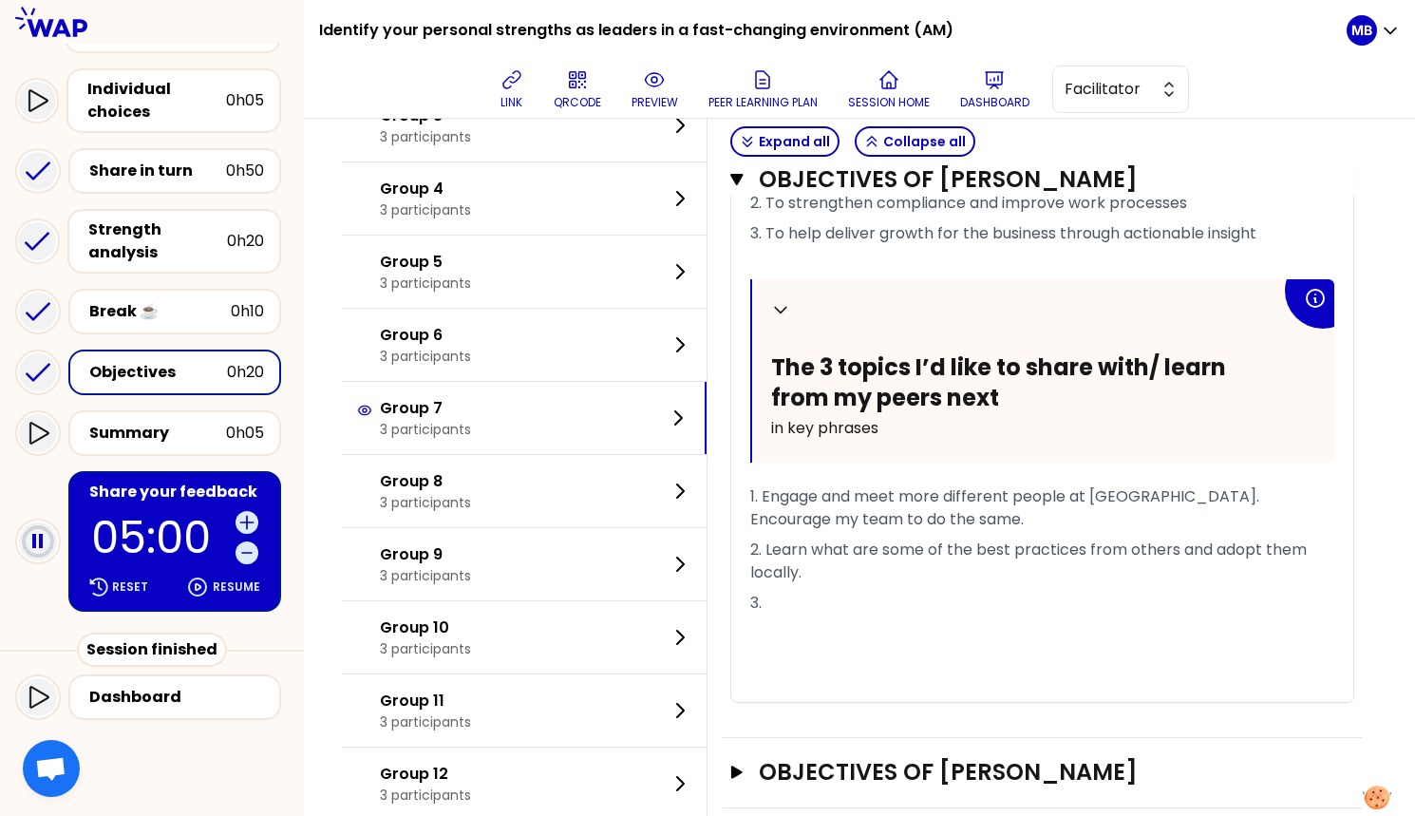
scroll to position [995, 0]
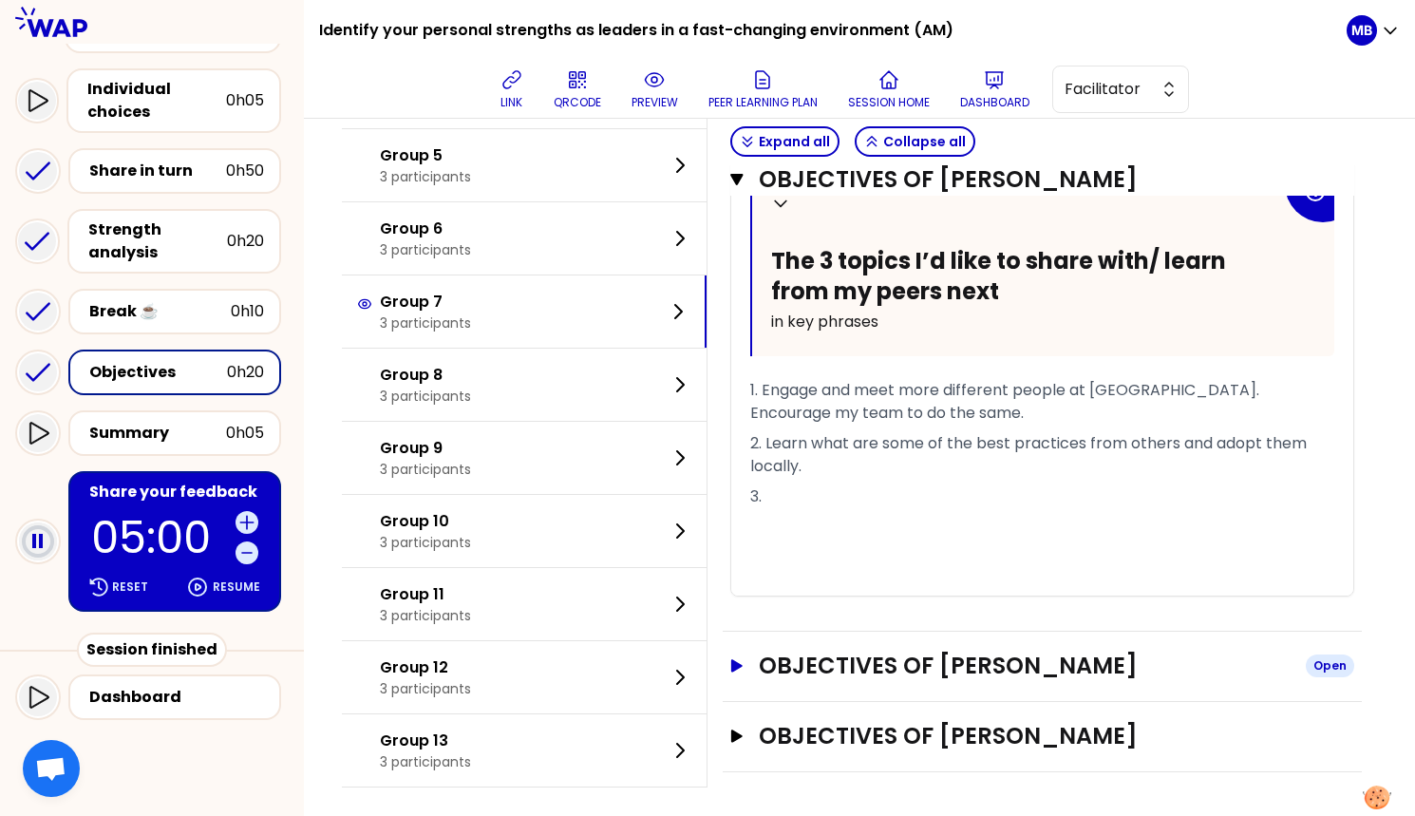
click at [845, 670] on h3 "Objectives of dorota" at bounding box center [1025, 665] width 532 height 30
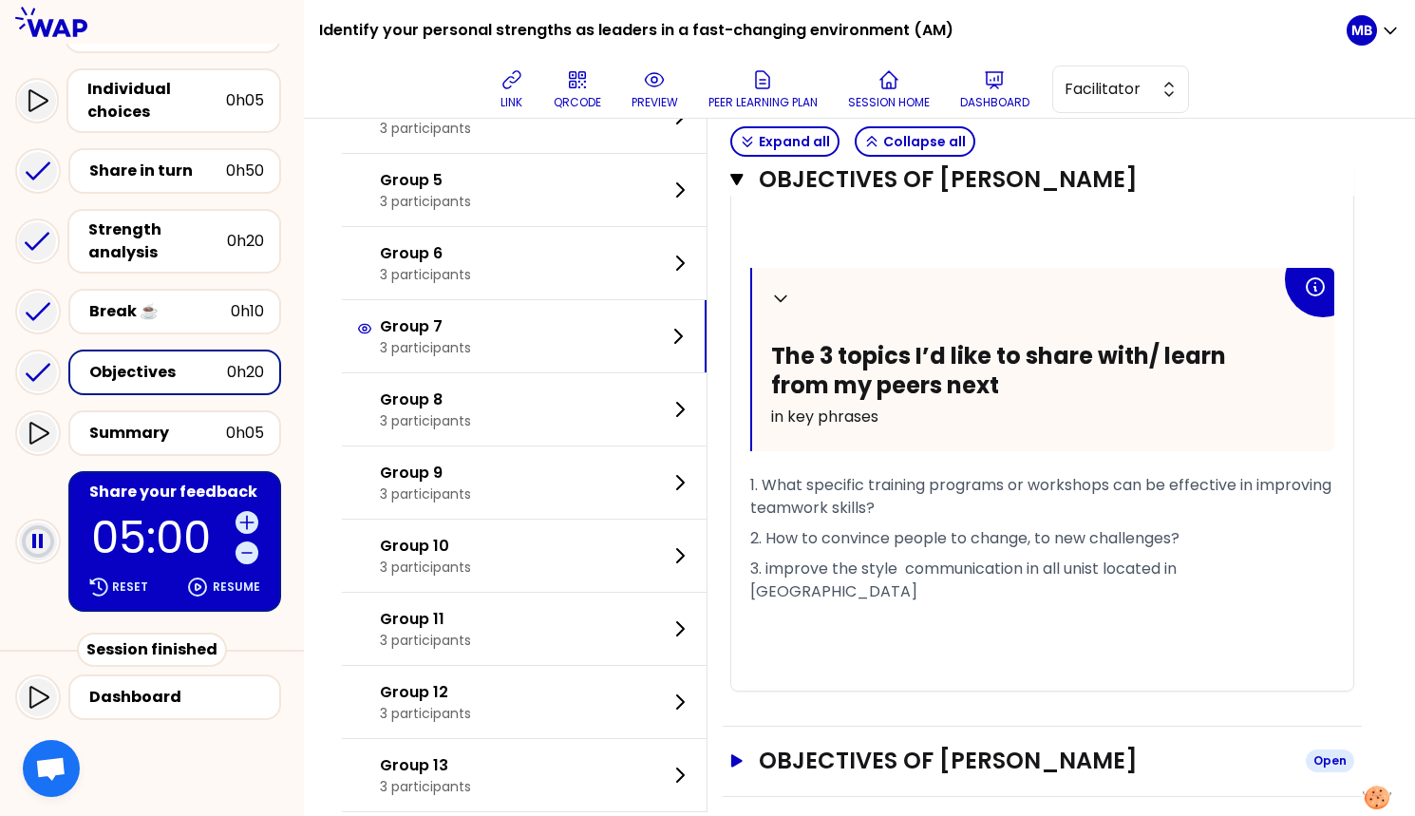
click at [848, 745] on h3 "Objectives of Lotfi Benazzouz" at bounding box center [1025, 760] width 532 height 30
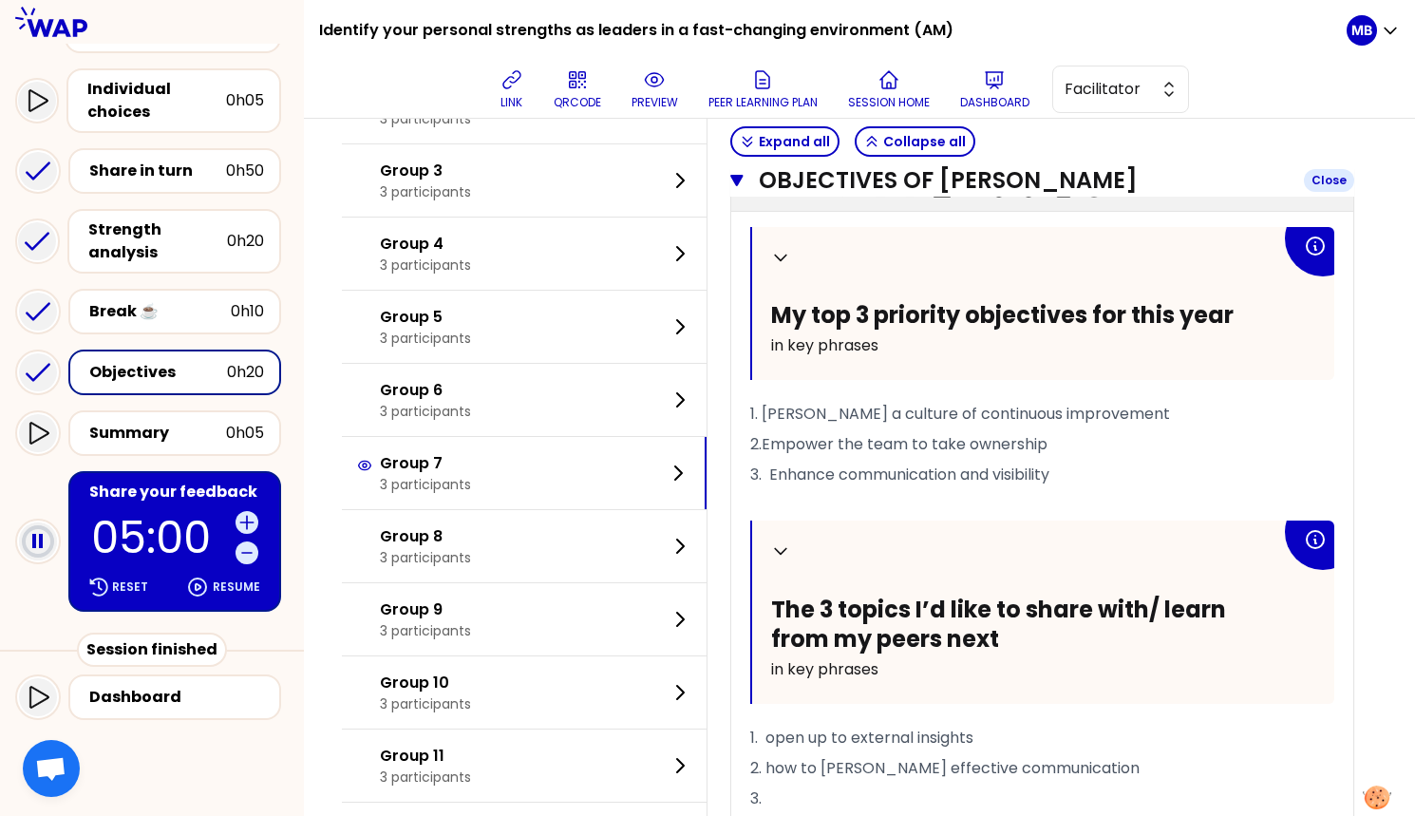
scroll to position [2461, 0]
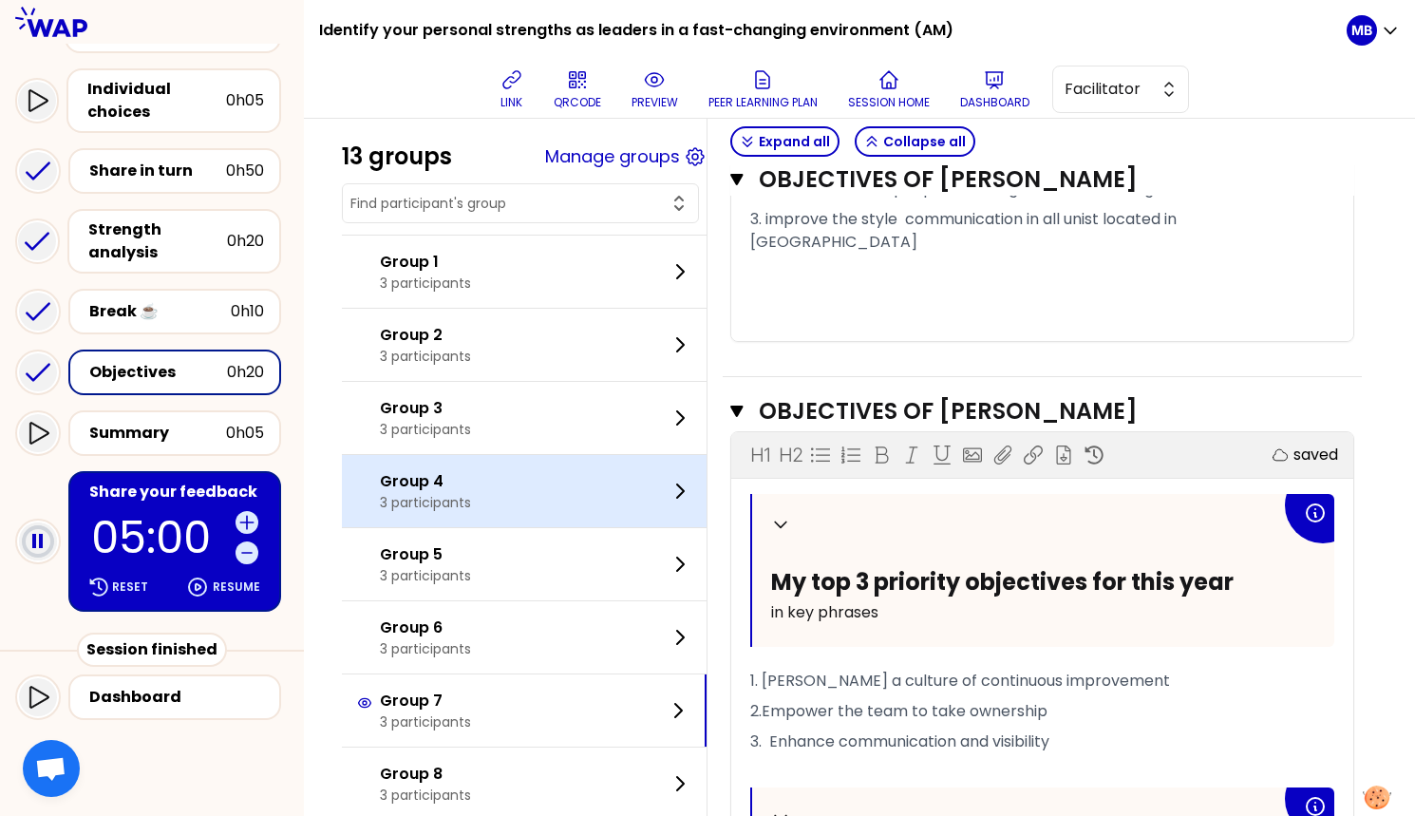
click at [422, 471] on p "Group 4" at bounding box center [425, 481] width 91 height 23
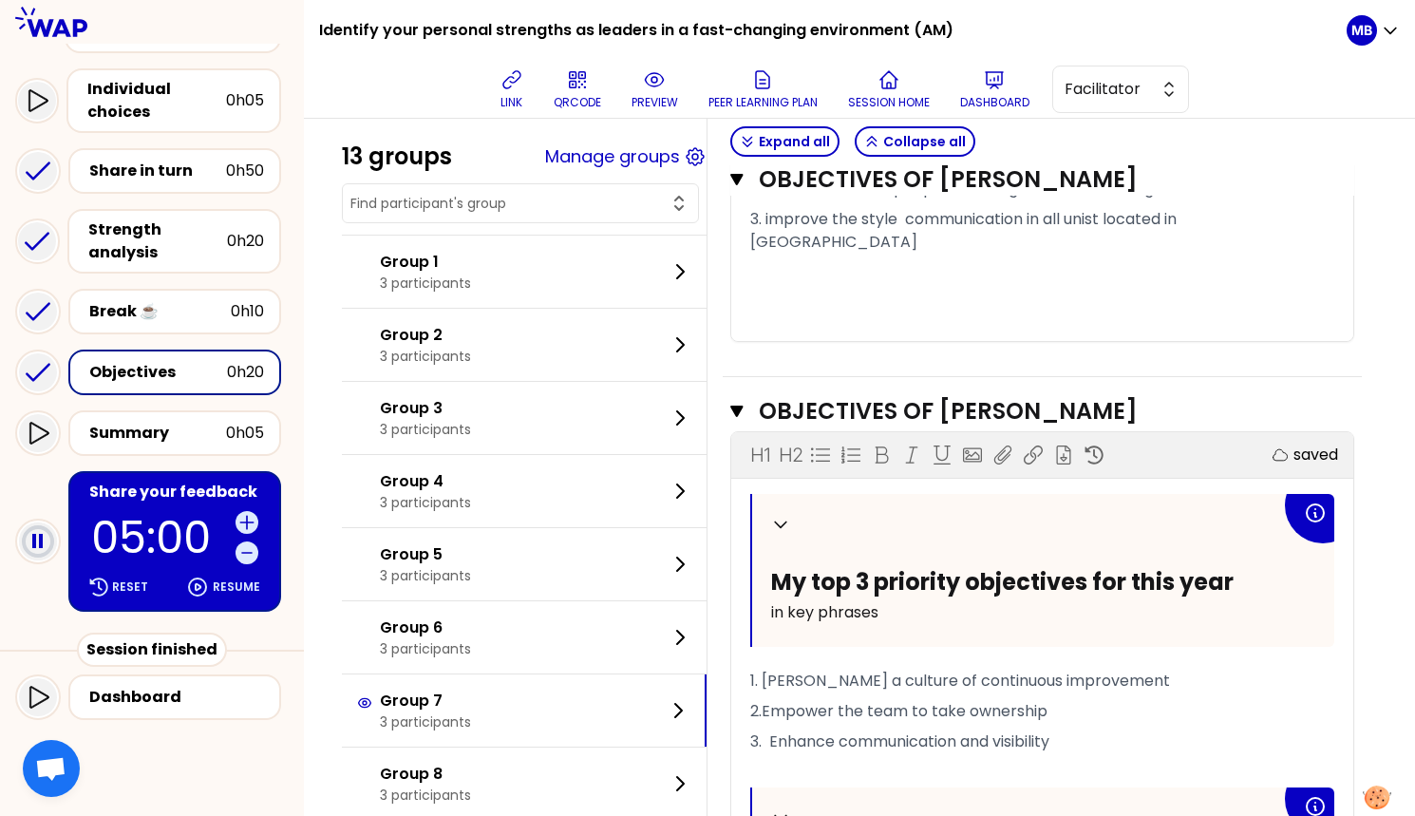
scroll to position [412, 0]
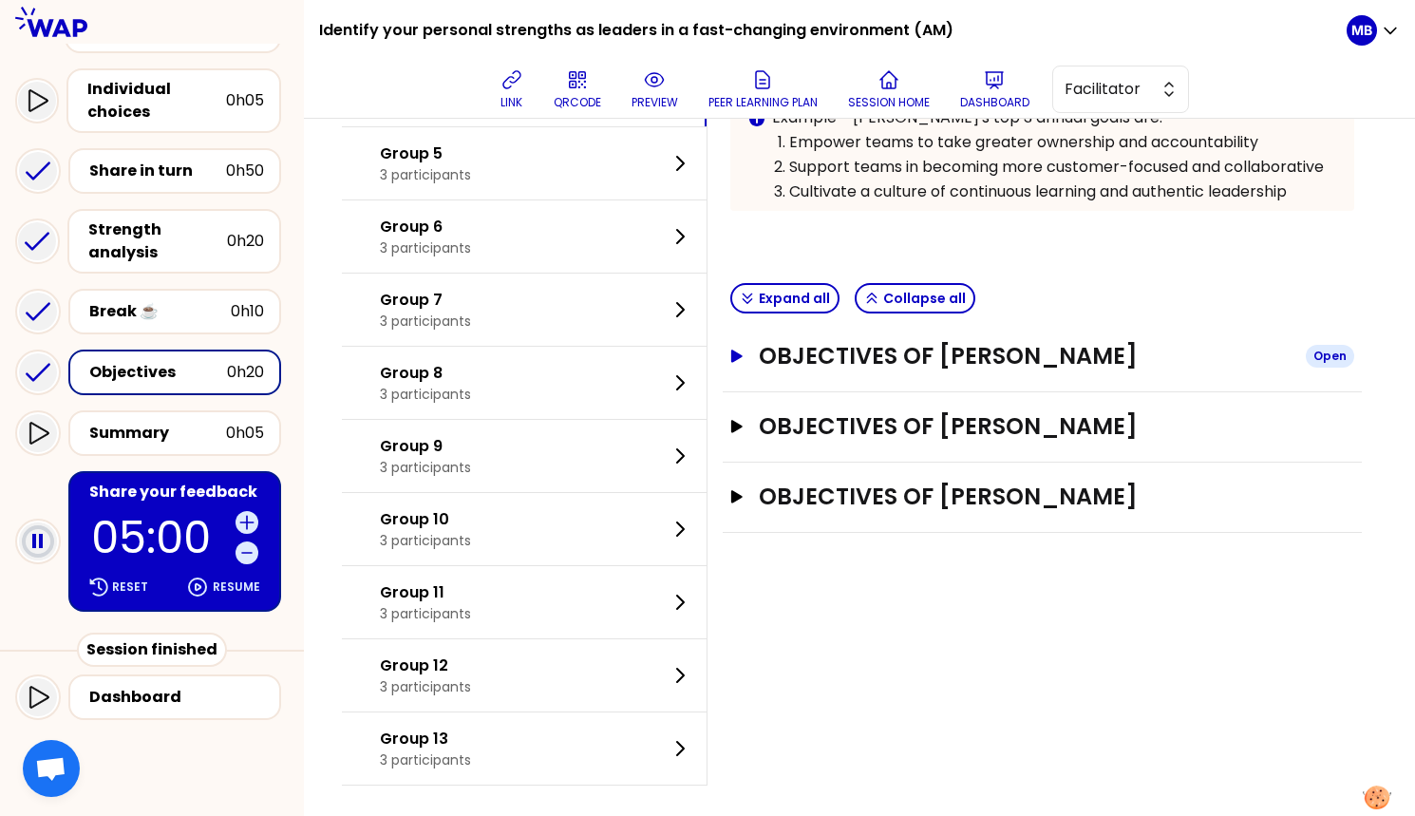
click at [897, 362] on h3 "Objectives of Suzanna" at bounding box center [1025, 356] width 532 height 30
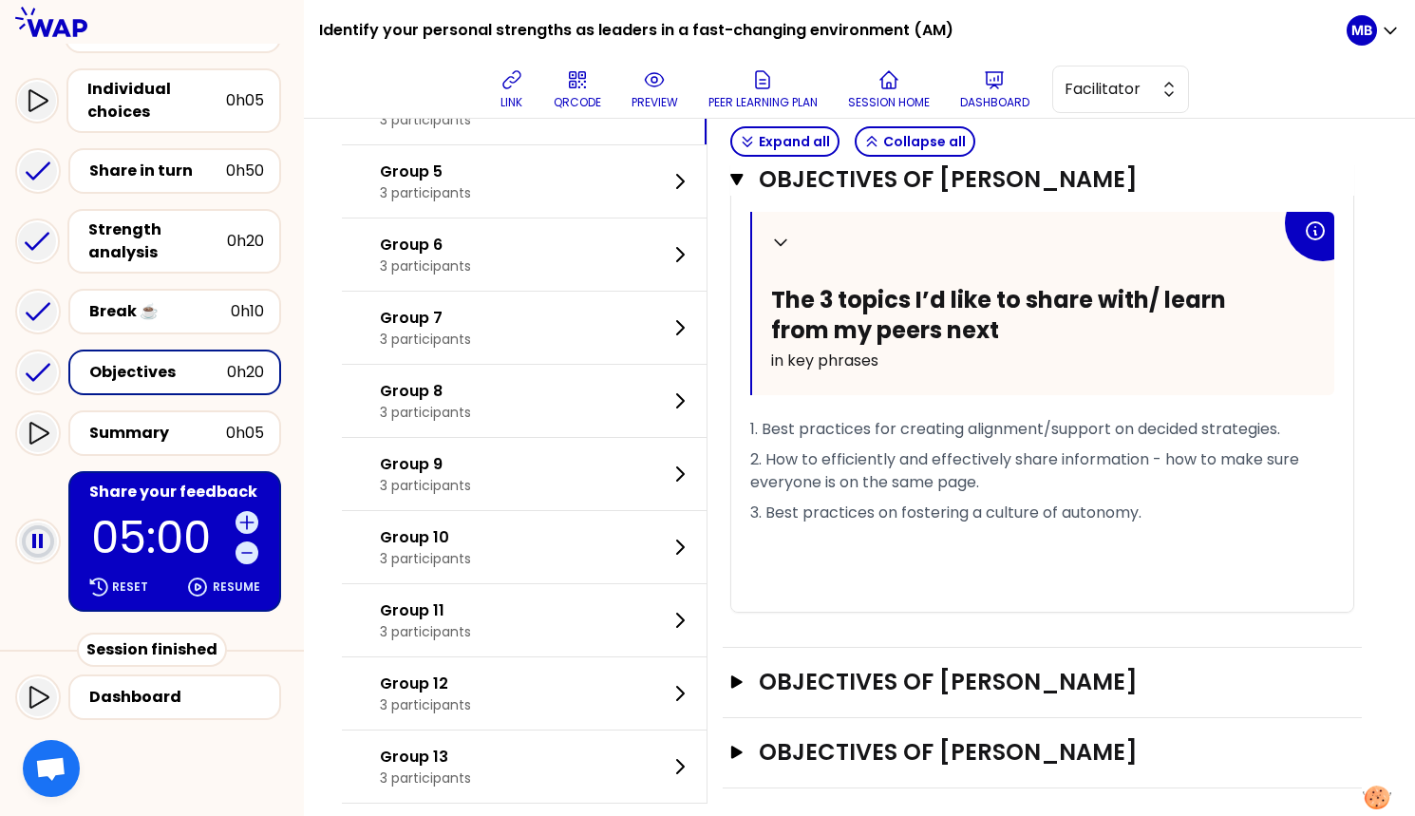
scroll to position [972, 0]
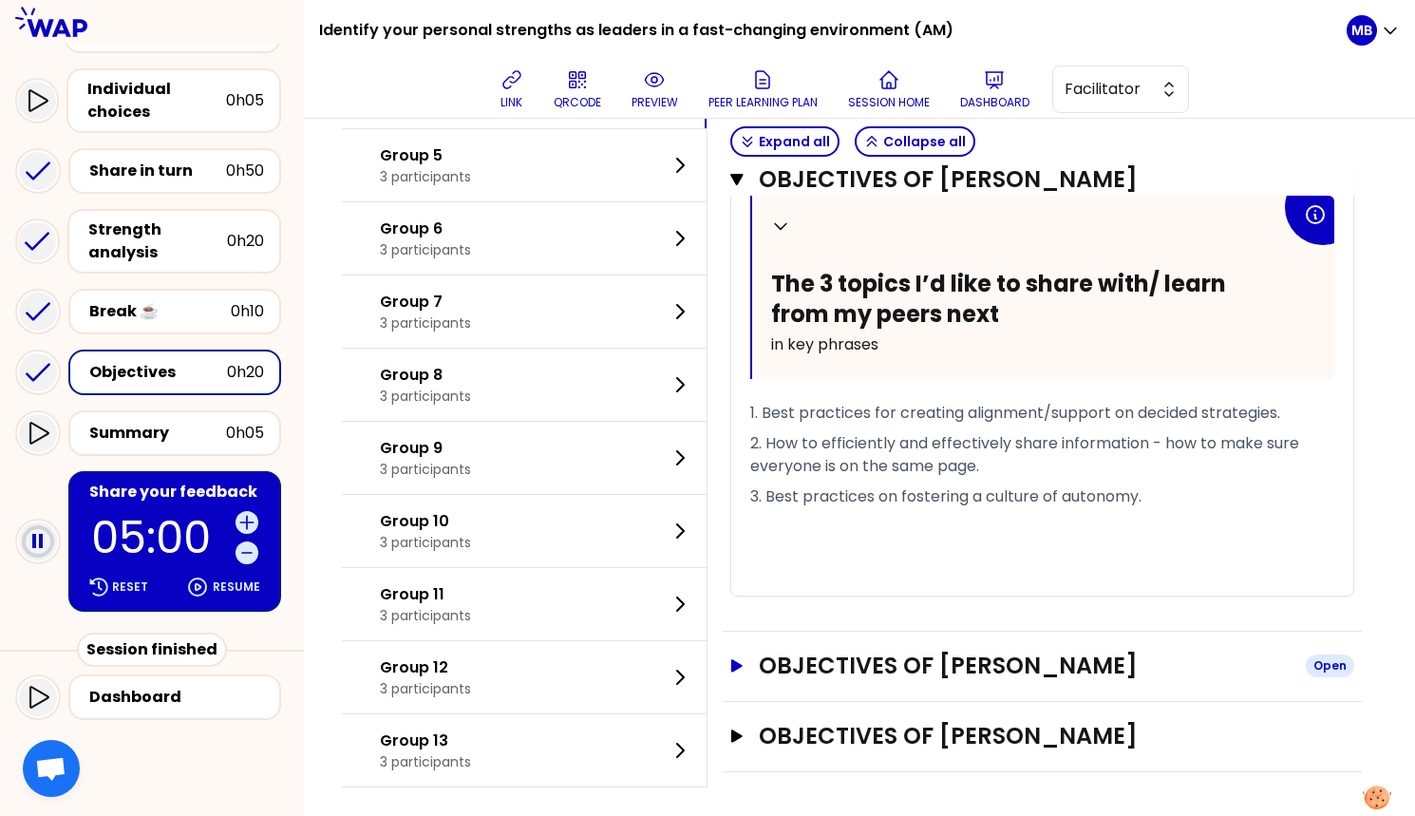
click at [809, 663] on h3 "Objectives of Liu xin" at bounding box center [1025, 665] width 532 height 30
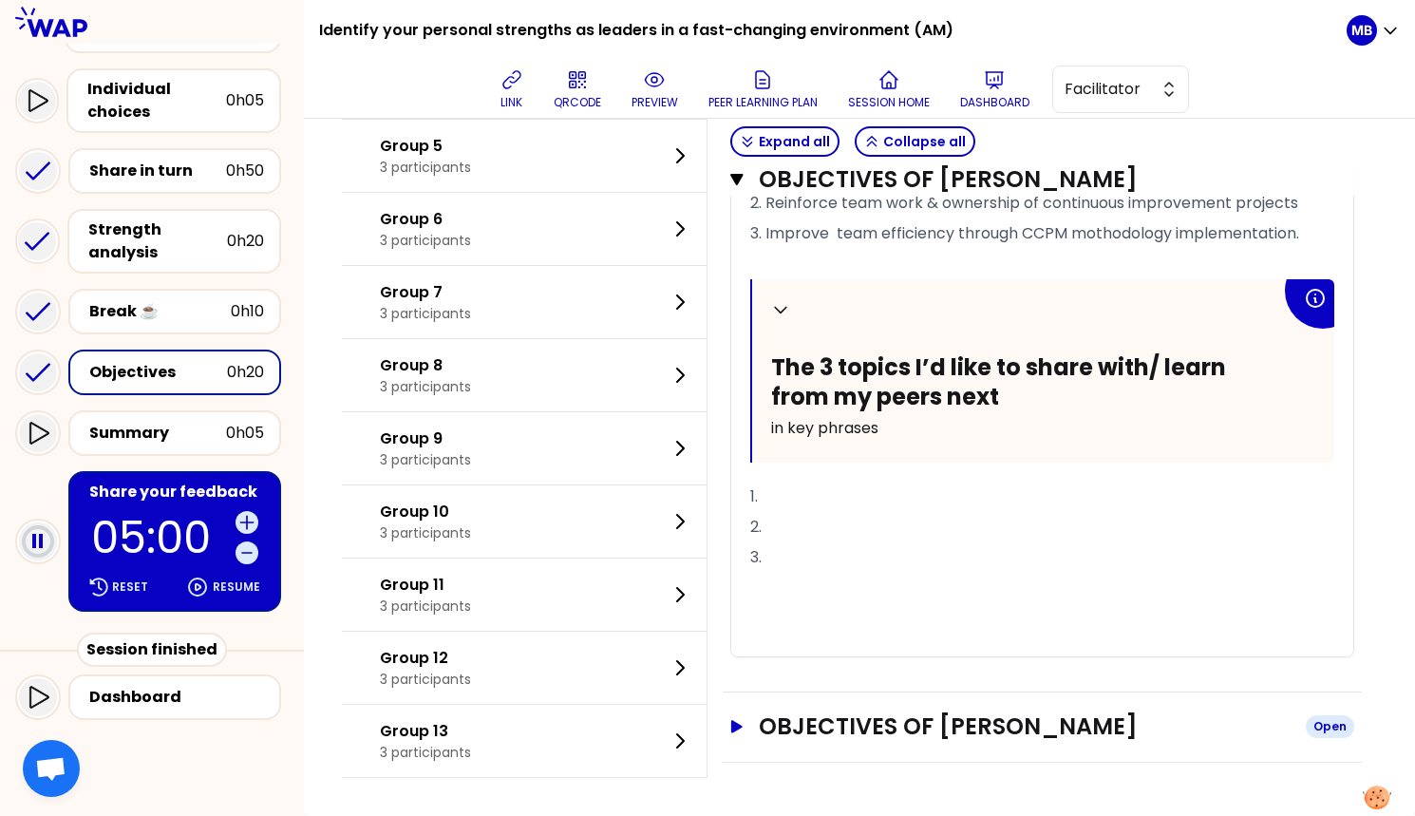
click at [818, 719] on h3 "Objectives of Alice Ferreira" at bounding box center [1025, 726] width 532 height 30
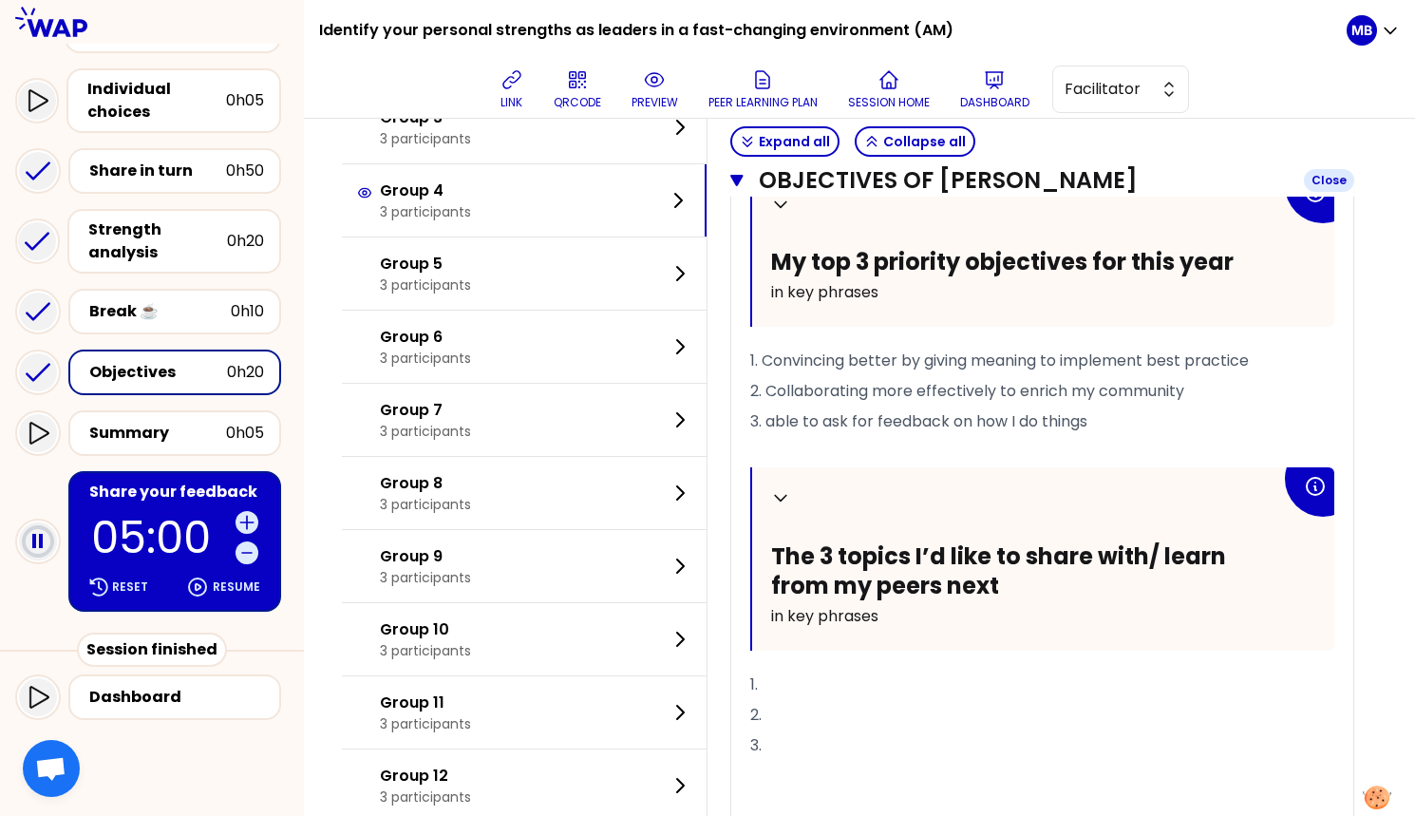
scroll to position [2276, 0]
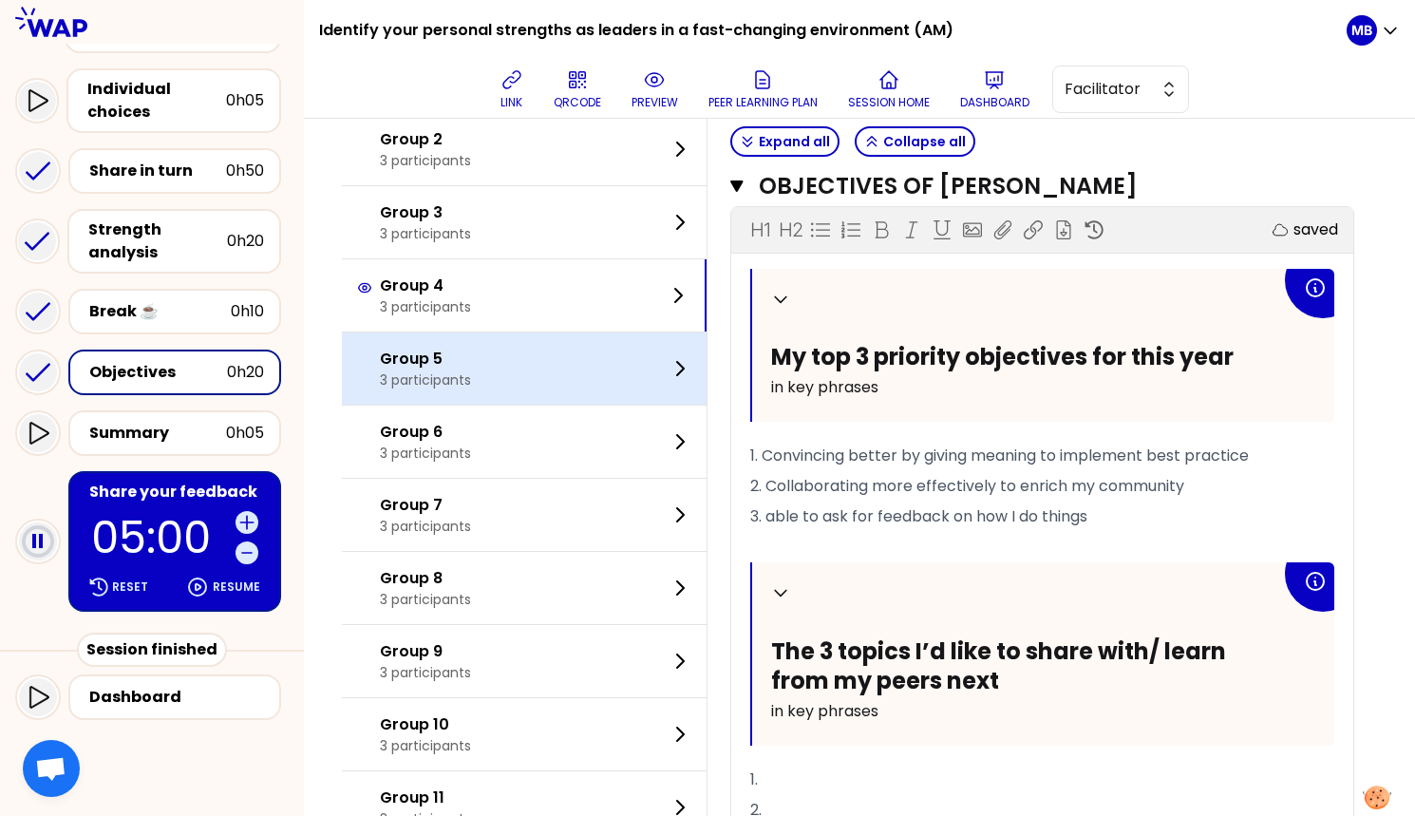
click at [502, 399] on div "Group 5 3 participants" at bounding box center [524, 368] width 365 height 72
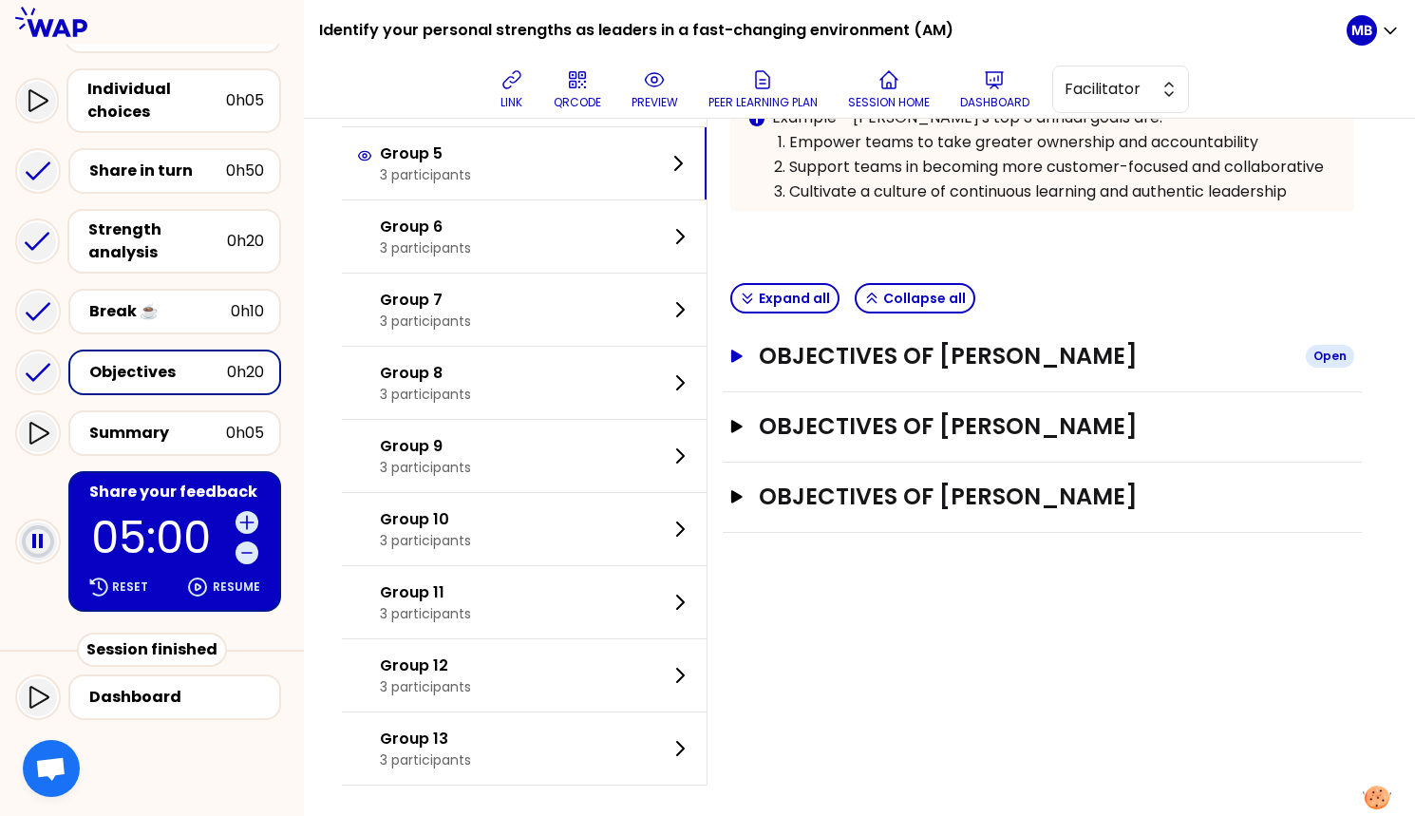
click at [857, 346] on h3 "Objectives of Raphaelle Garcia" at bounding box center [1025, 356] width 532 height 30
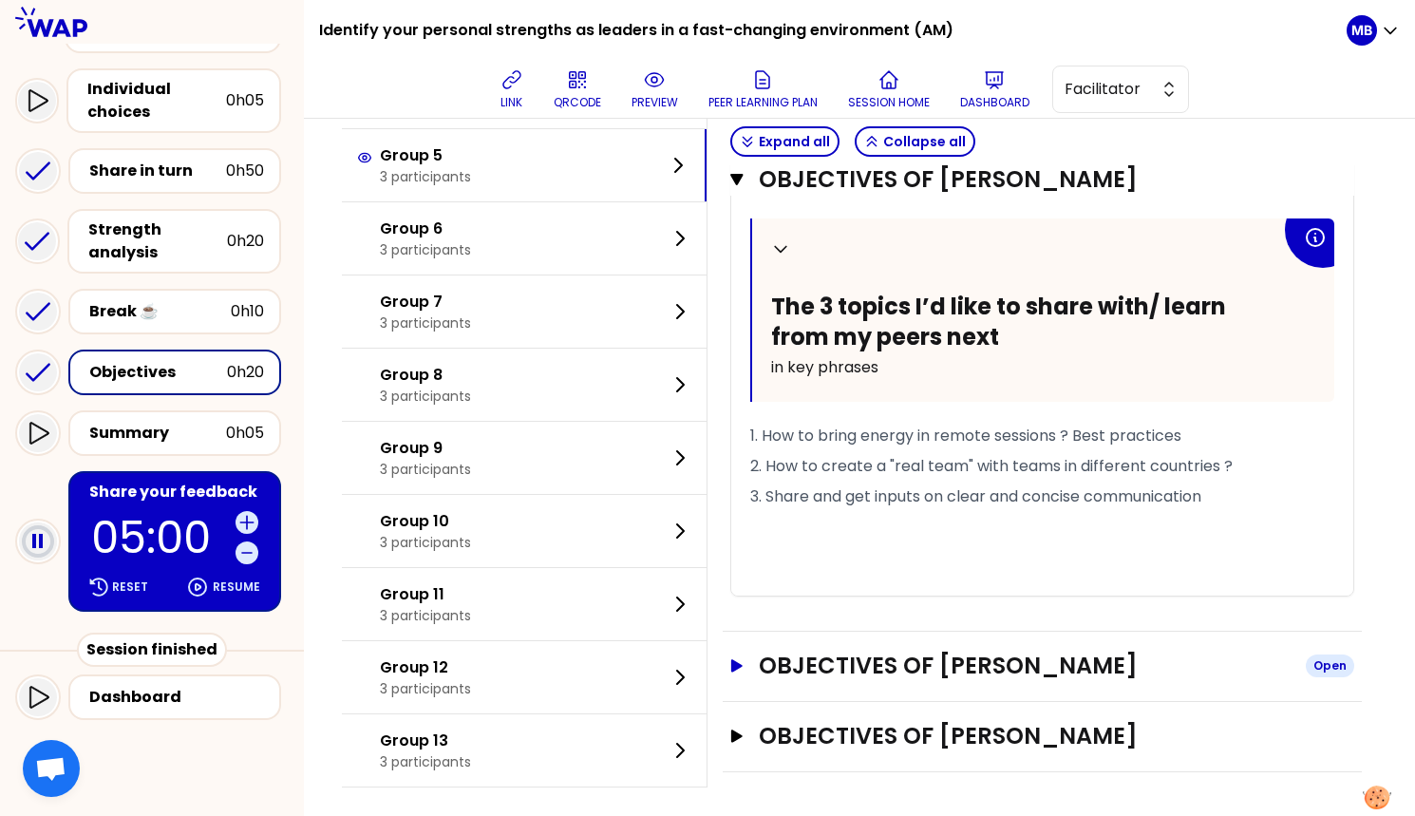
click at [839, 663] on h3 "Objectives of Boris Wang" at bounding box center [1025, 665] width 532 height 30
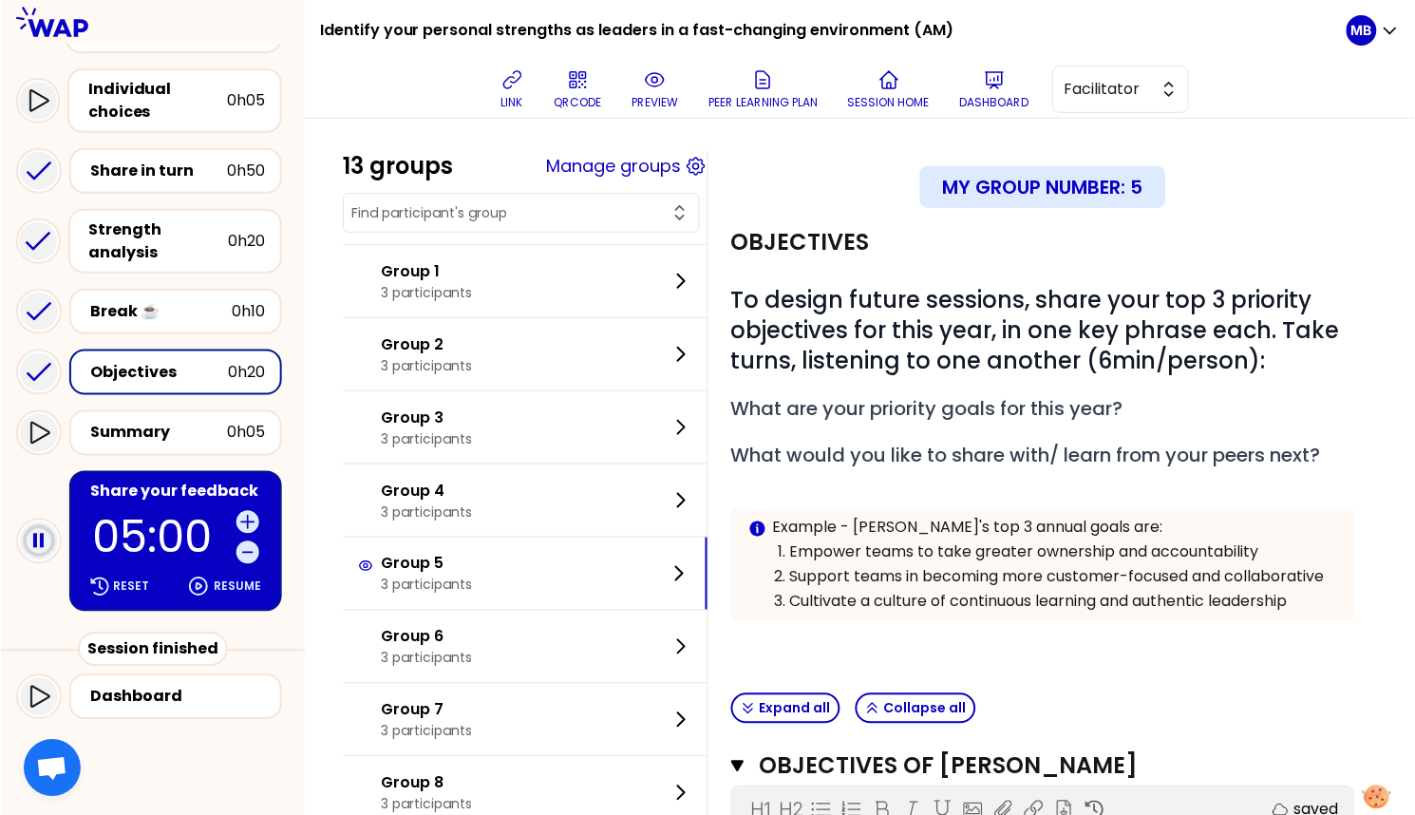
scroll to position [0, 0]
